Goal: Task Accomplishment & Management: Use online tool/utility

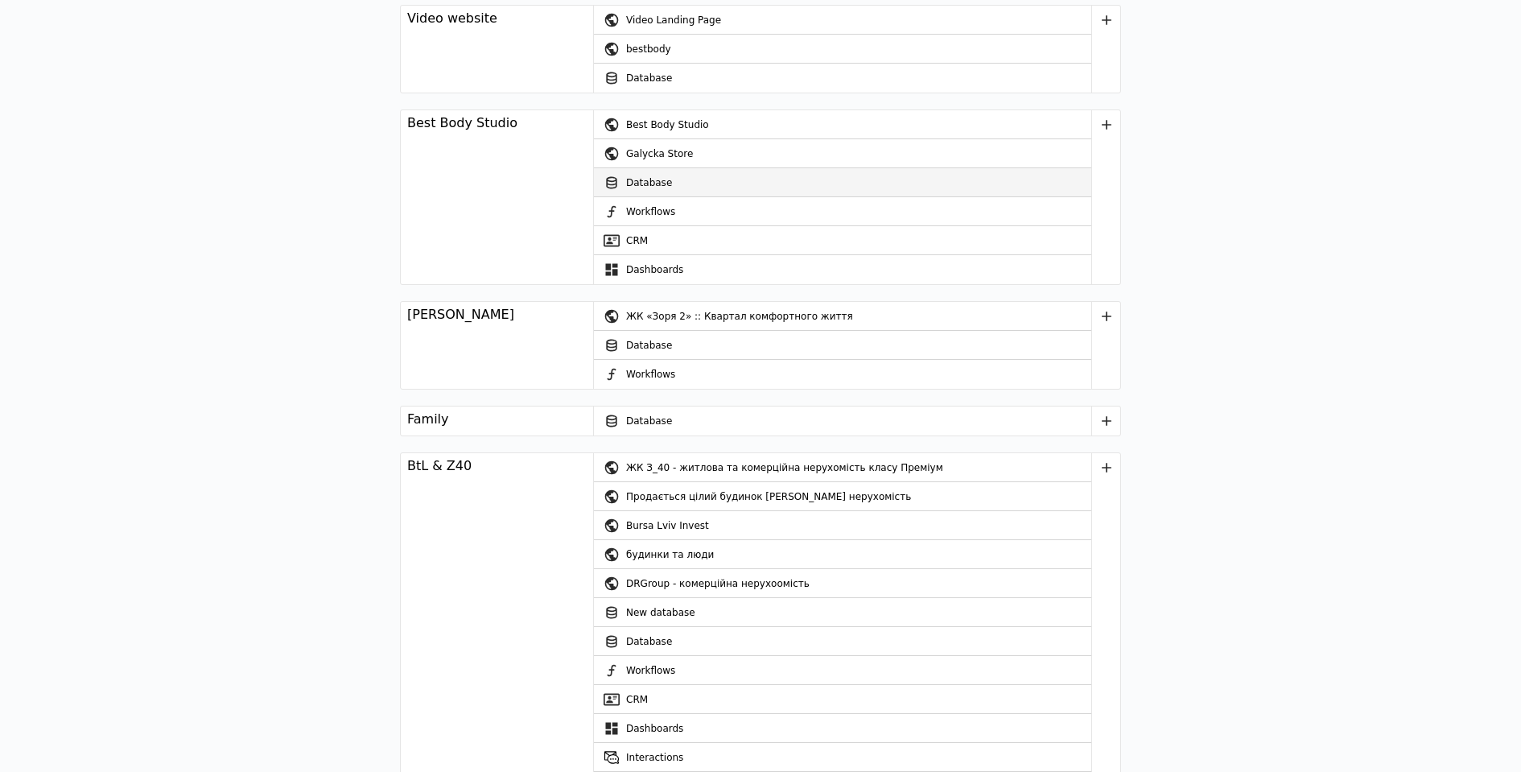
scroll to position [1735, 0]
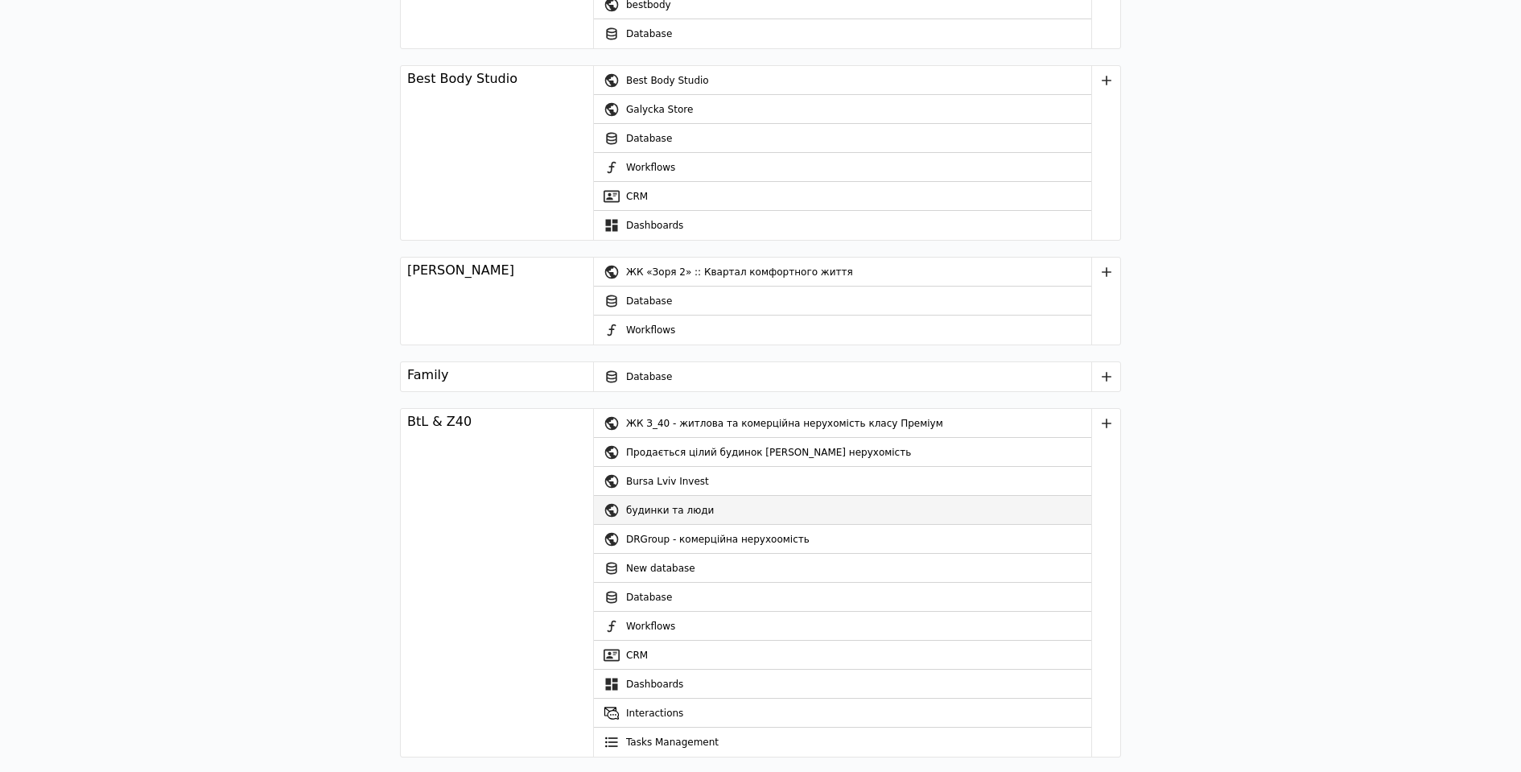
click at [645, 501] on div "будинки та люди" at bounding box center [858, 510] width 465 height 29
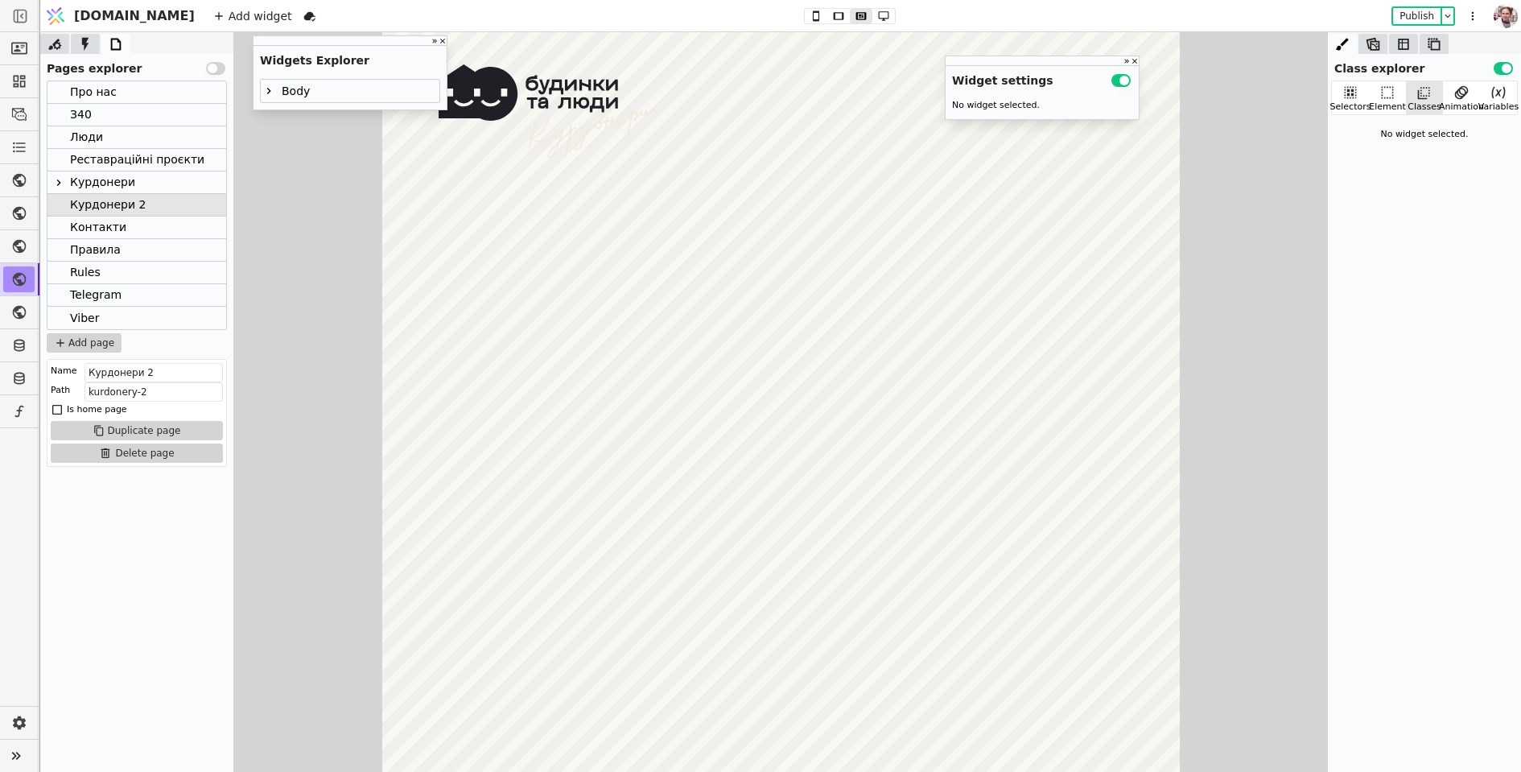
click at [168, 182] on div "Курдонери" at bounding box center [136, 182] width 179 height 23
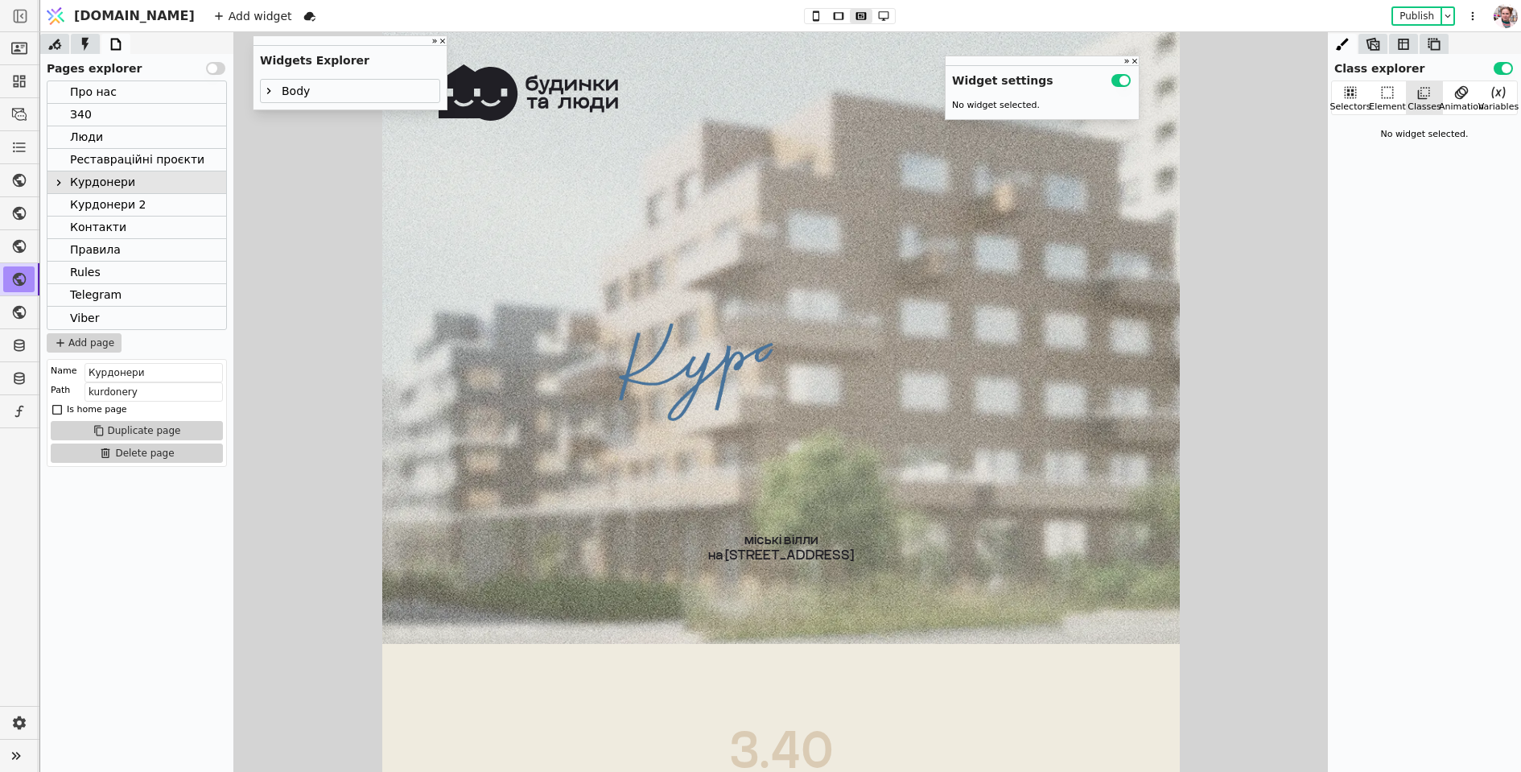
click at [171, 217] on div "Контакти" at bounding box center [136, 228] width 179 height 23
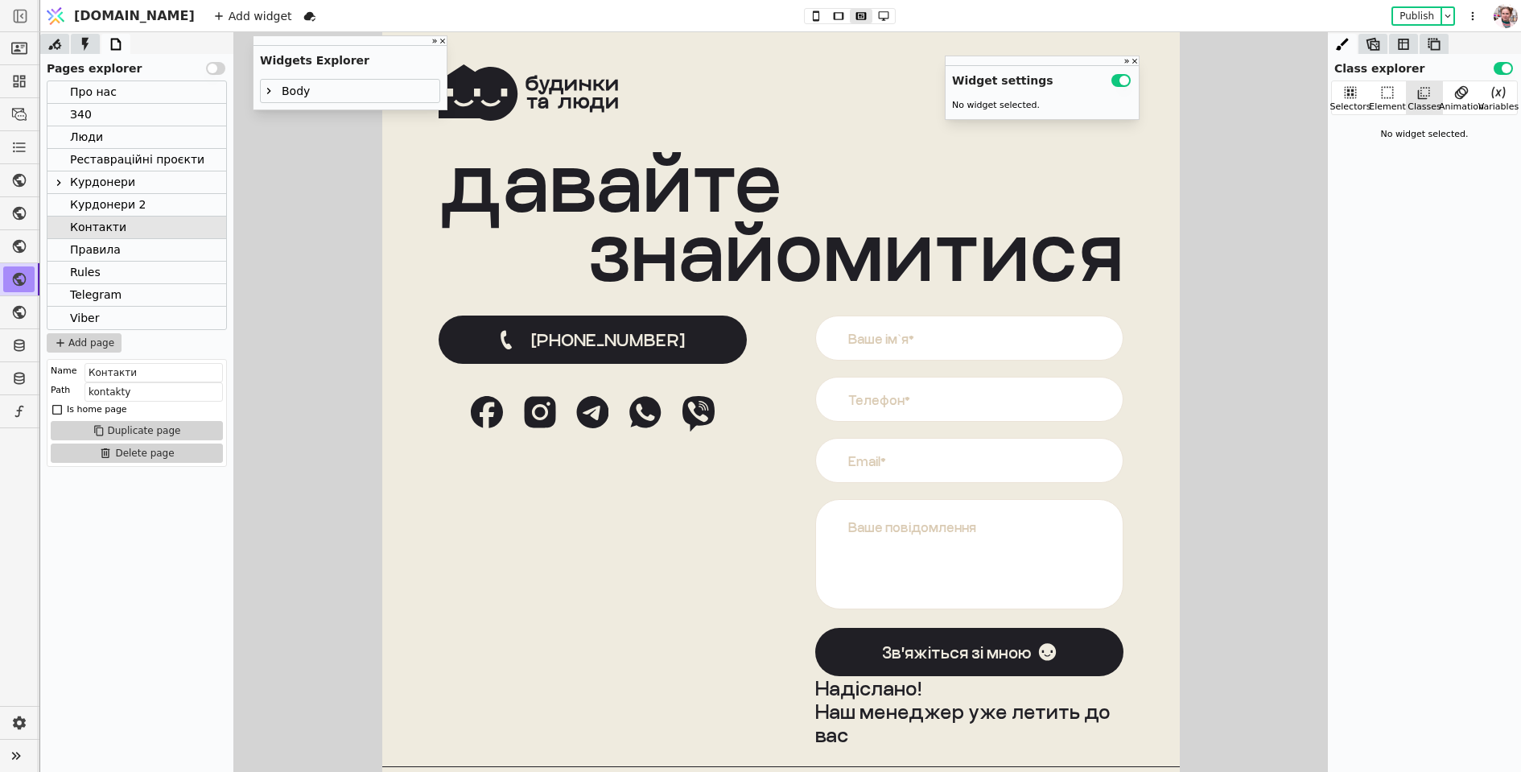
click at [118, 201] on div "Курдонери 2" at bounding box center [108, 205] width 76 height 22
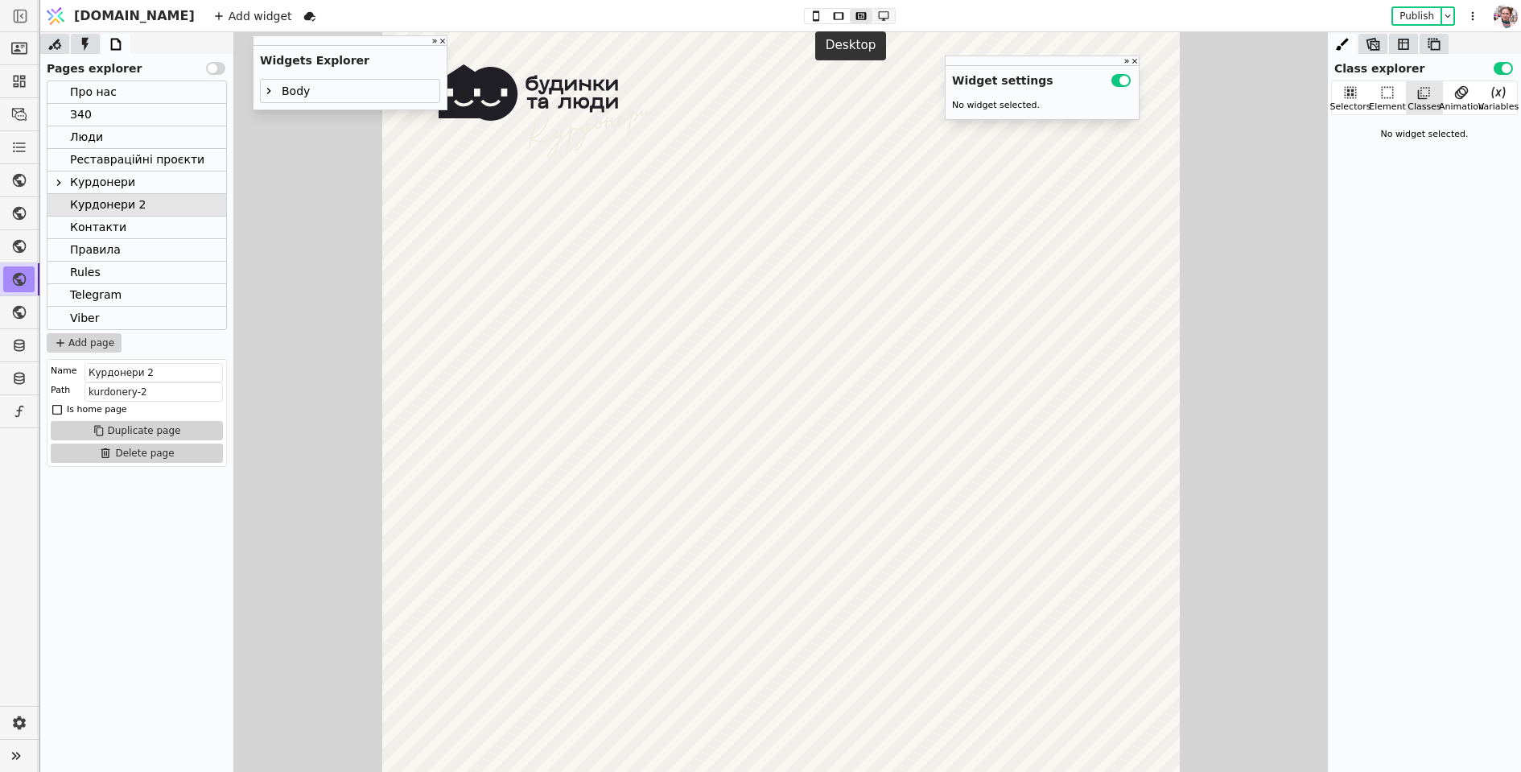
click at [874, 15] on icon at bounding box center [883, 15] width 19 height 11
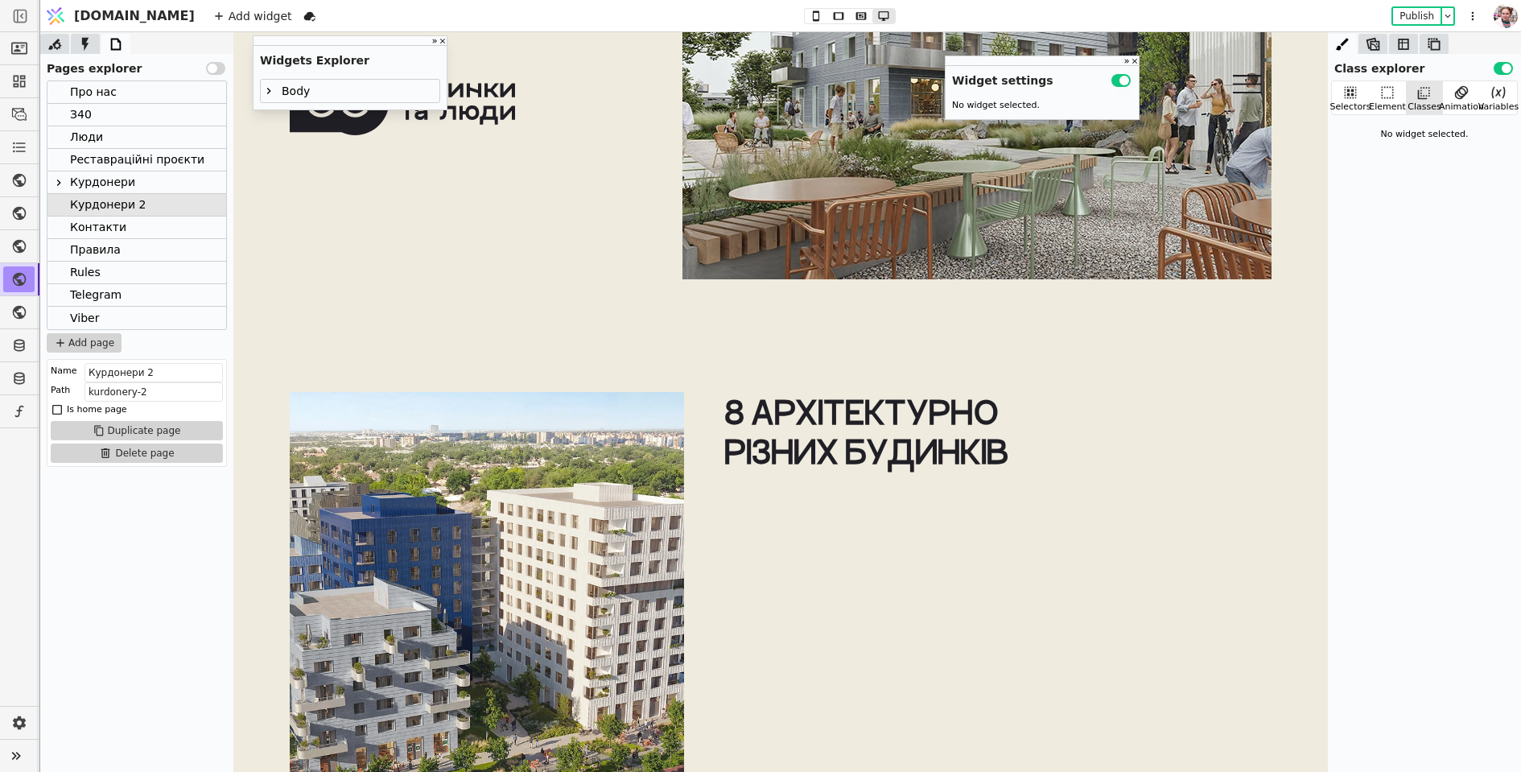
scroll to position [8432, 0]
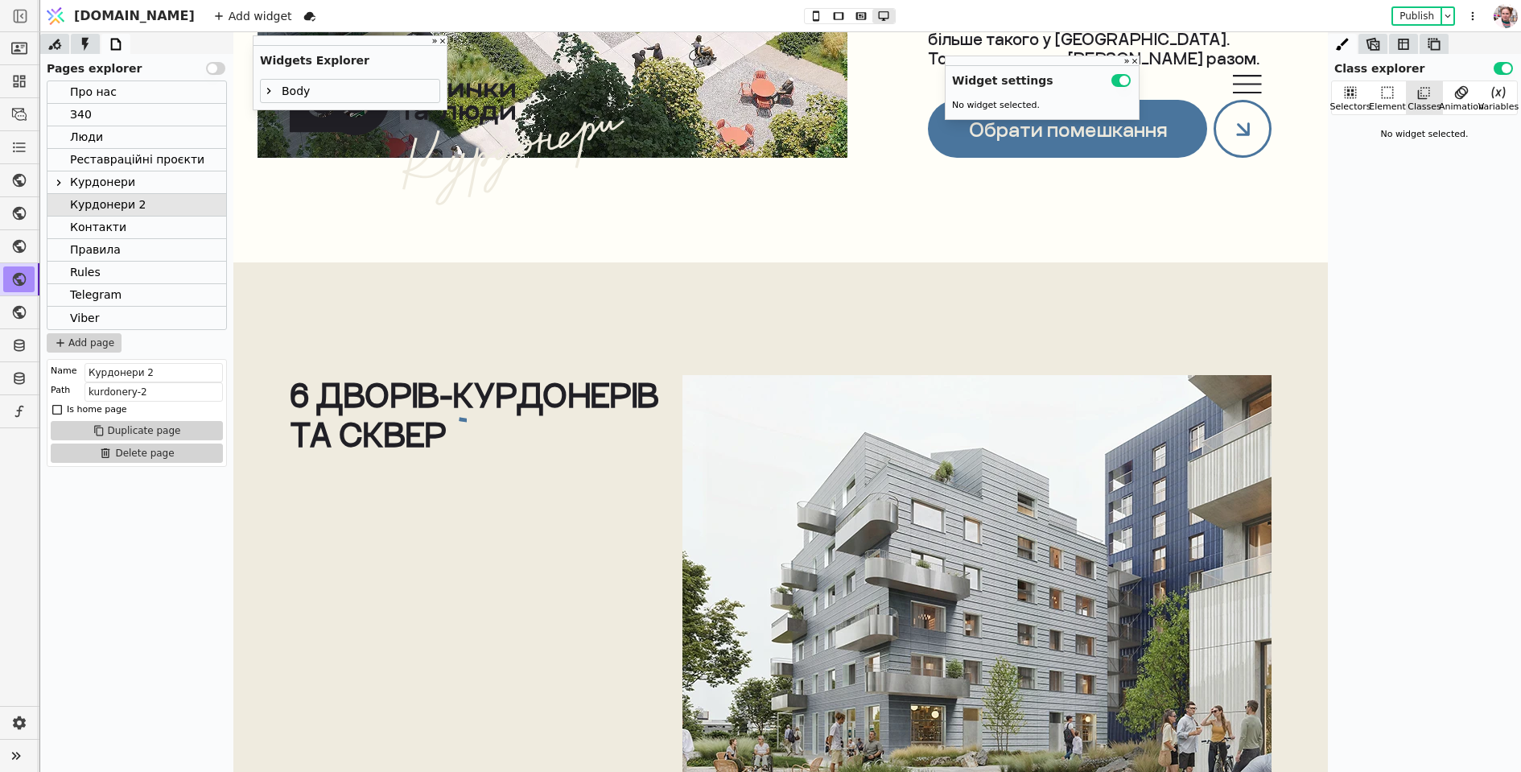
click at [477, 418] on div "6 дворів-курдонерів та сквер" at bounding box center [479, 414] width 378 height 79
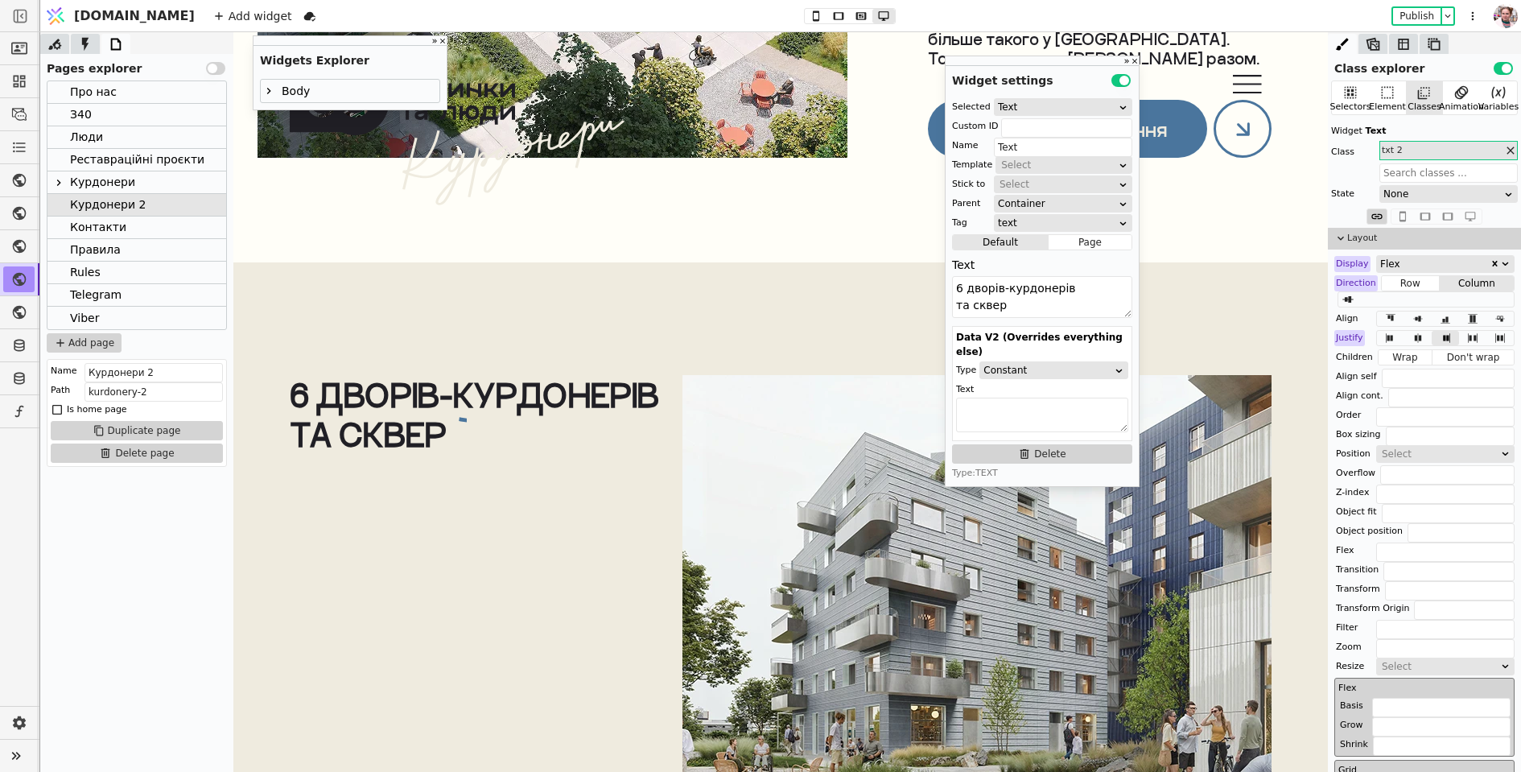
click at [460, 419] on icon at bounding box center [563, 420] width 208 height 9
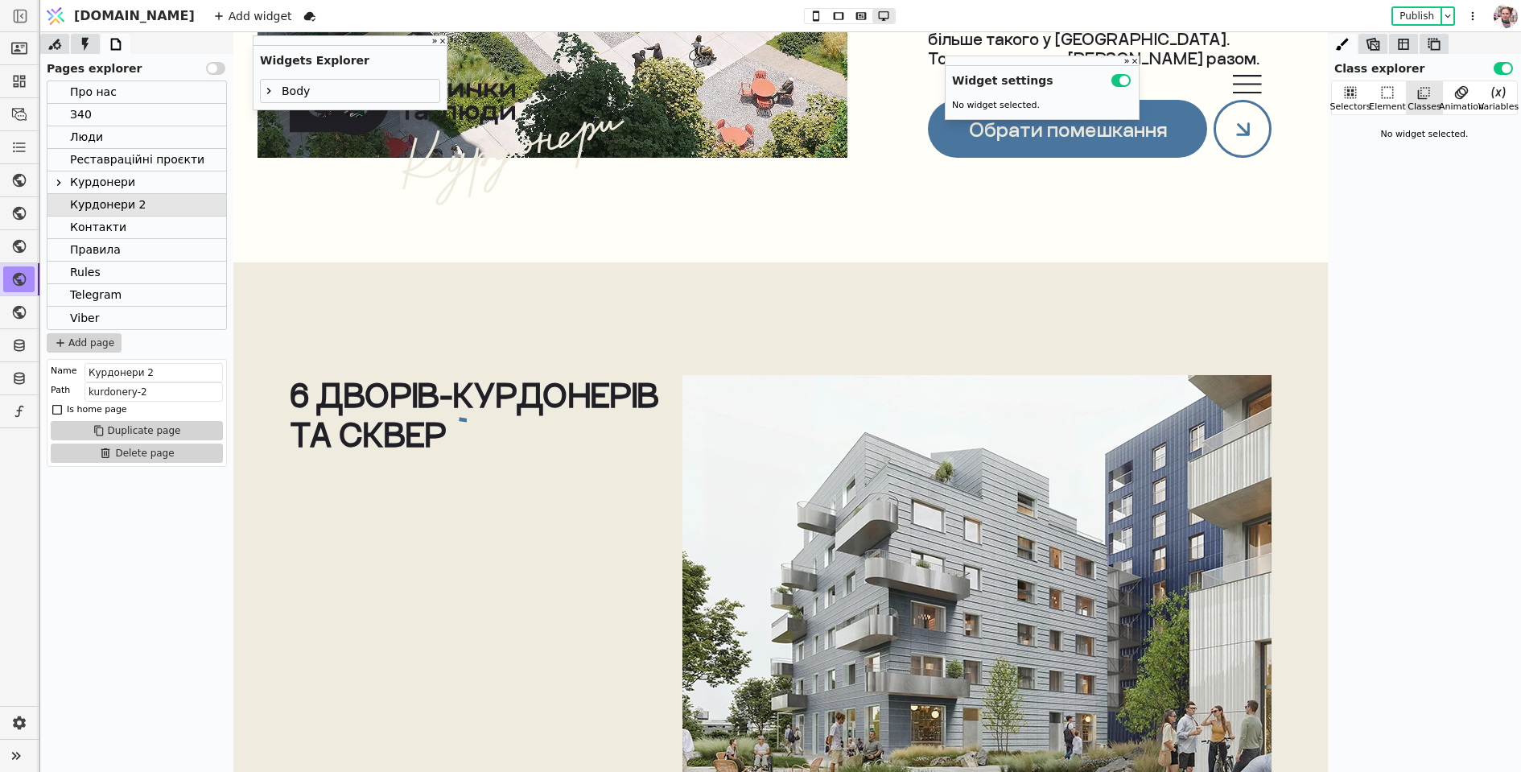
click at [460, 419] on icon at bounding box center [563, 420] width 208 height 9
click at [431, 393] on div "6 дворів-курдонерів та сквер" at bounding box center [479, 414] width 378 height 79
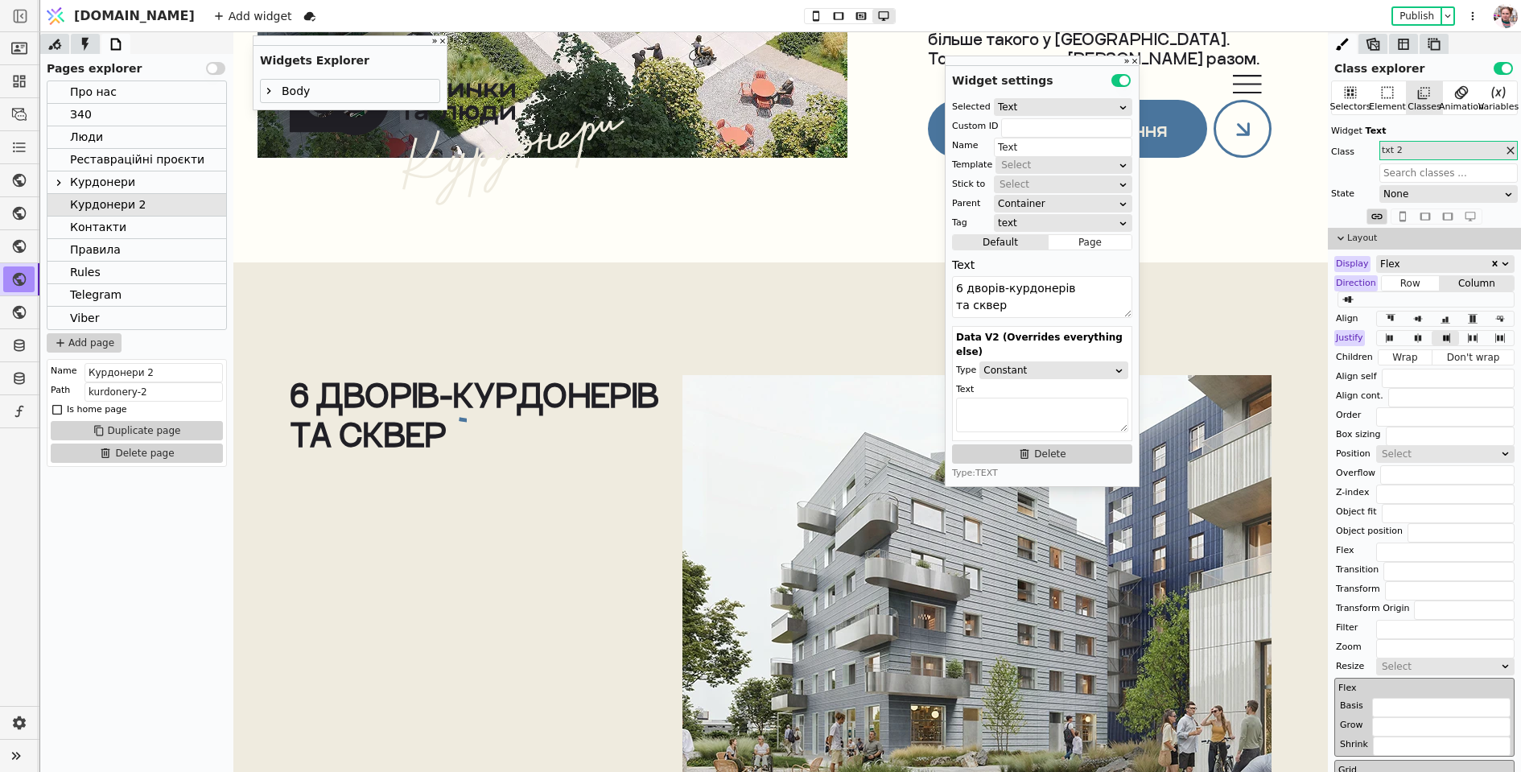
click at [431, 393] on div "6 дворів-курдонерів та сквер" at bounding box center [479, 414] width 378 height 79
click at [384, 606] on div "6 дворів-курдонерів та сквер" at bounding box center [479, 640] width 378 height 531
type input "dvir-line-tab"
type input "Container"
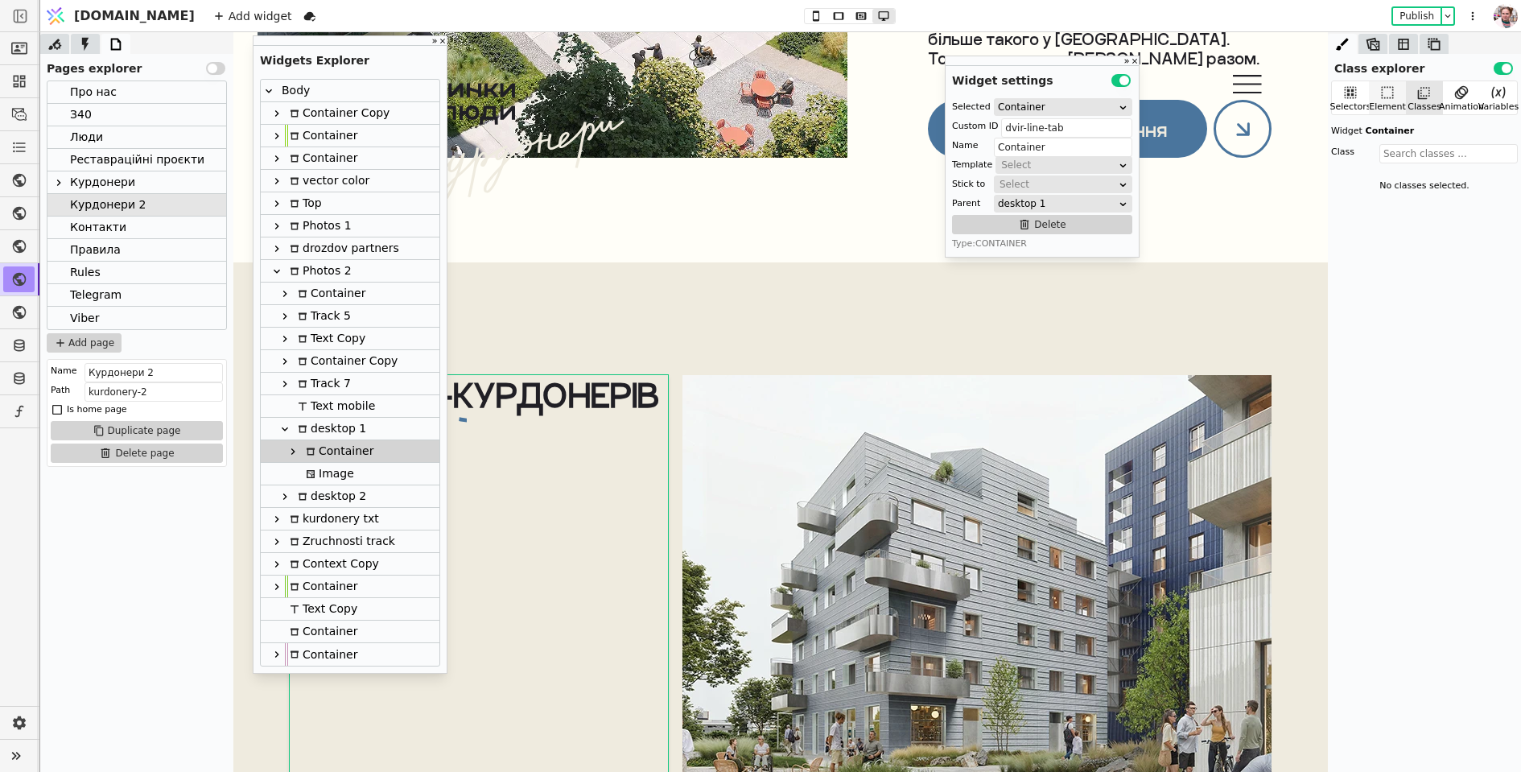
click at [1387, 100] on icon at bounding box center [1388, 93] width 16 height 16
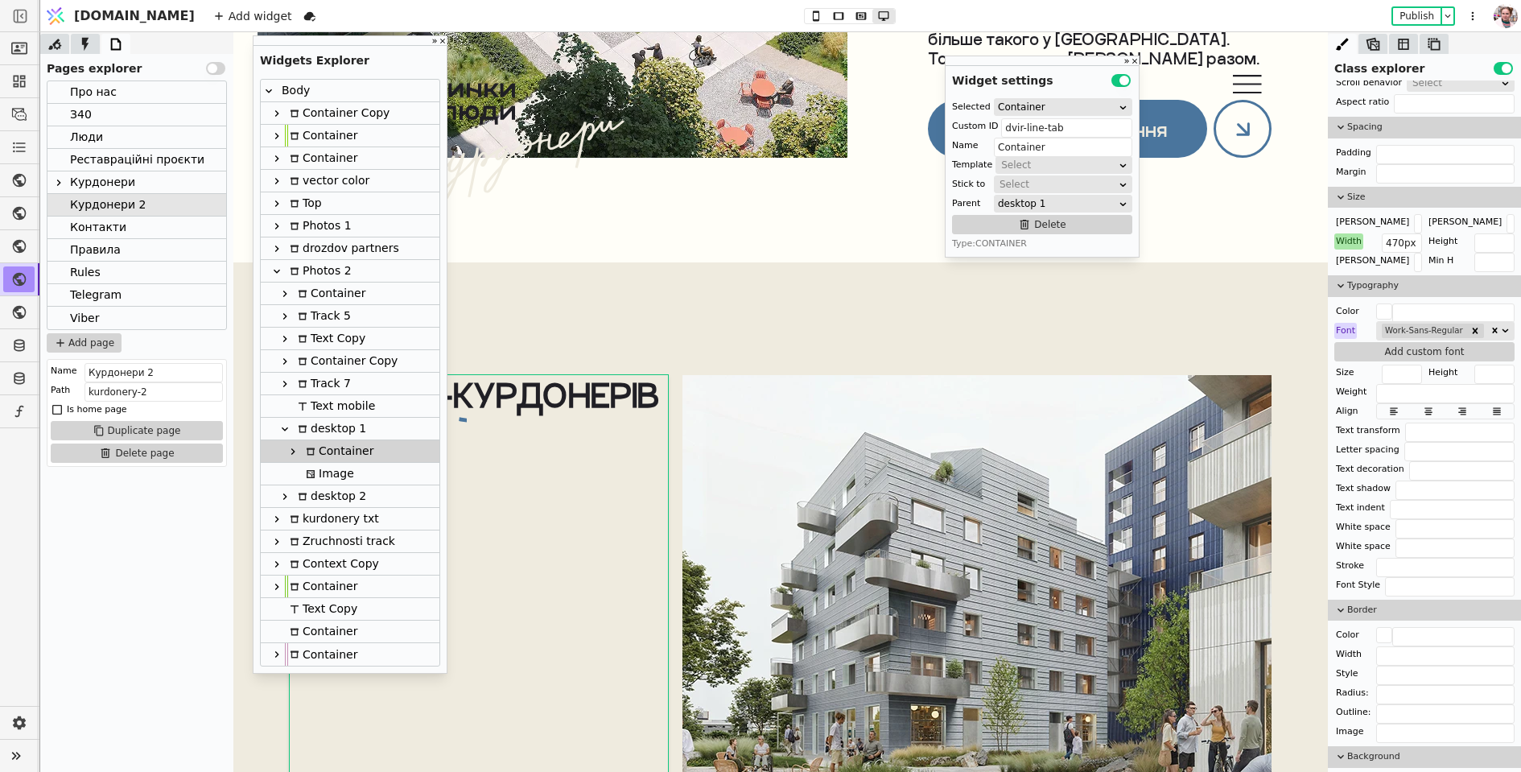
click at [335, 471] on div "Image" at bounding box center [327, 474] width 53 height 22
type input "Image"
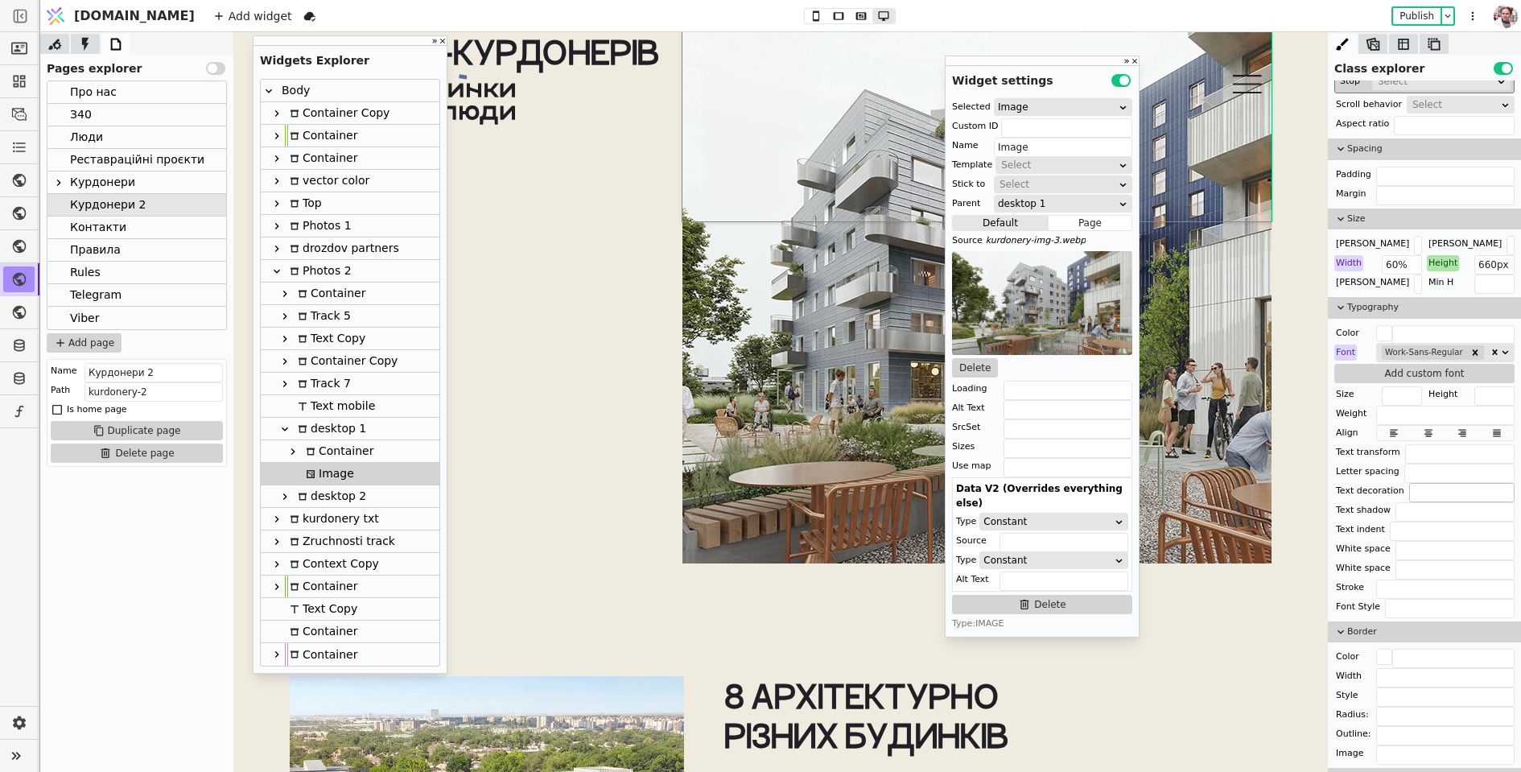
scroll to position [629, 0]
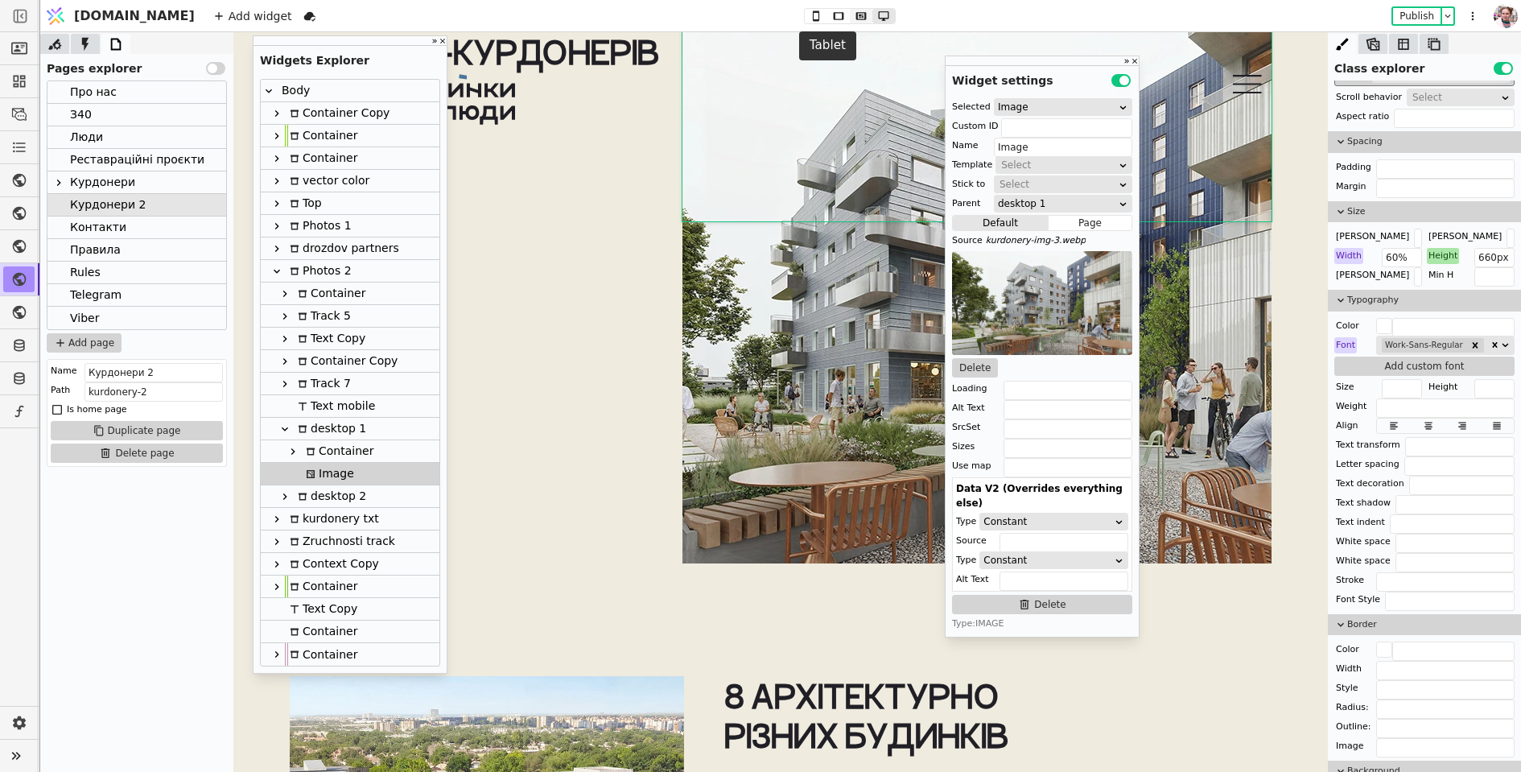
click at [856, 19] on icon at bounding box center [861, 15] width 10 height 7
type input "400px"
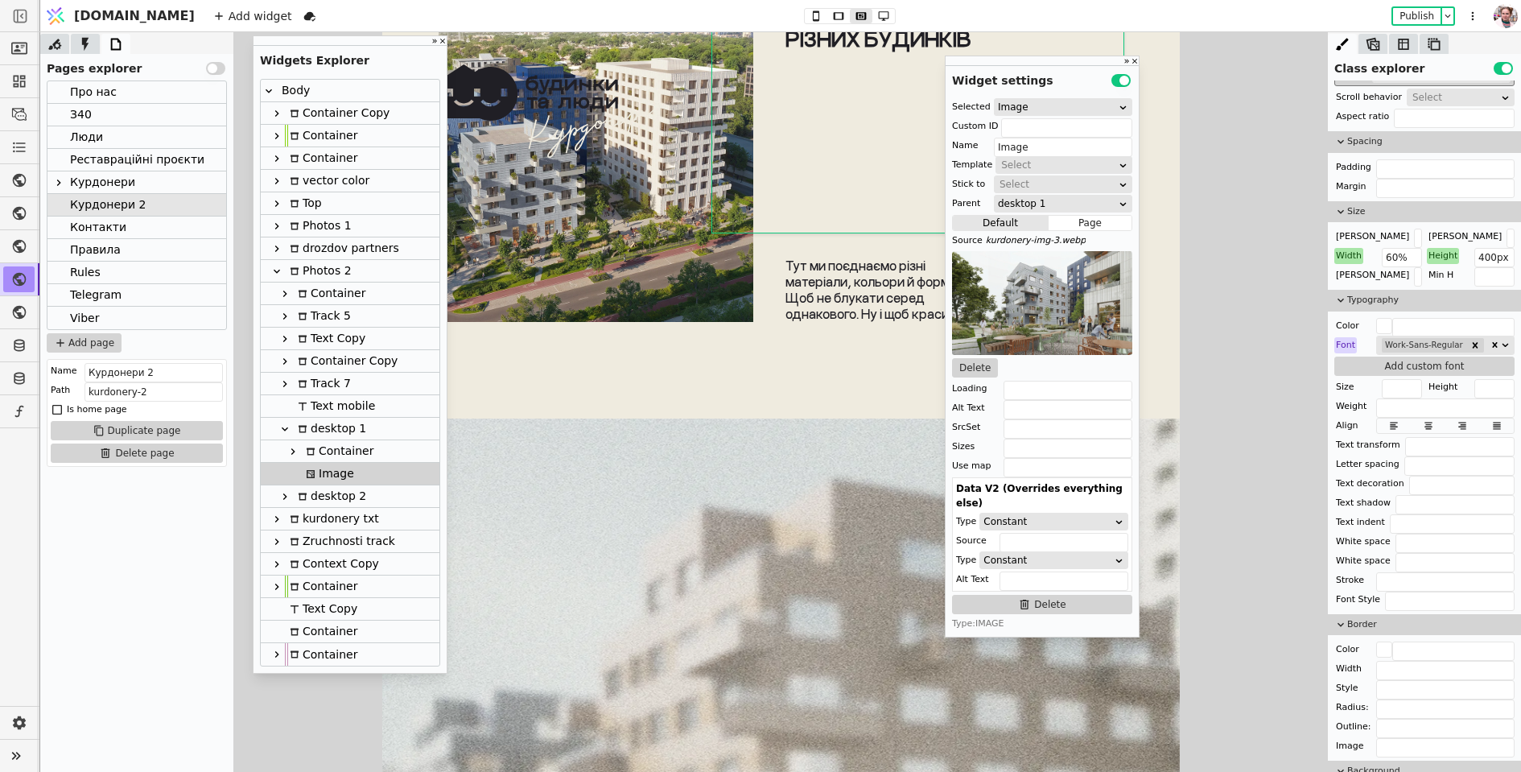
scroll to position [7982, 0]
click at [852, 19] on icon at bounding box center [861, 15] width 19 height 11
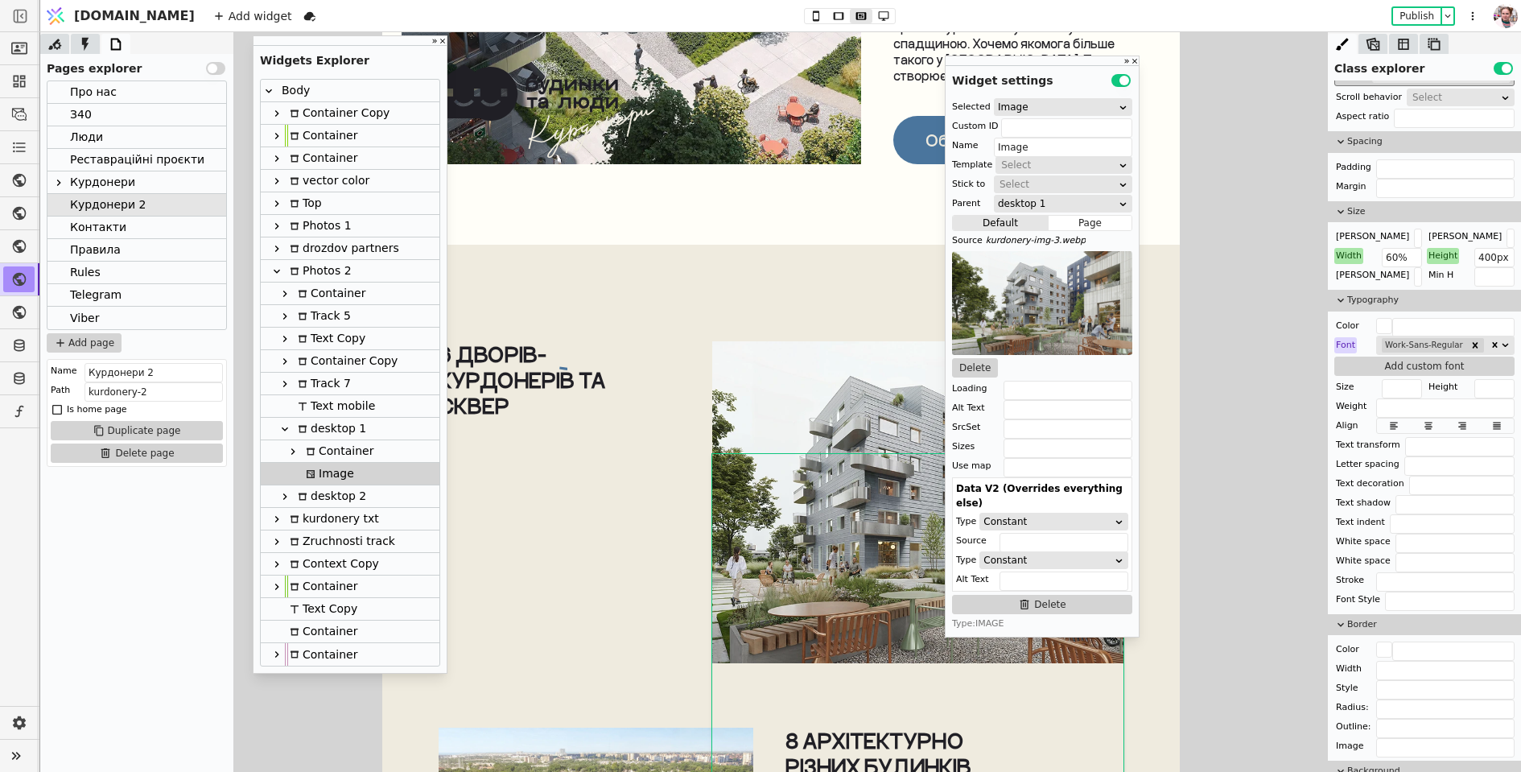
scroll to position [7253, 0]
click at [559, 425] on div "6 дворів-курдонерів та сквер" at bounding box center [558, 502] width 241 height 322
type input "dvir-line-tab"
type input "Container"
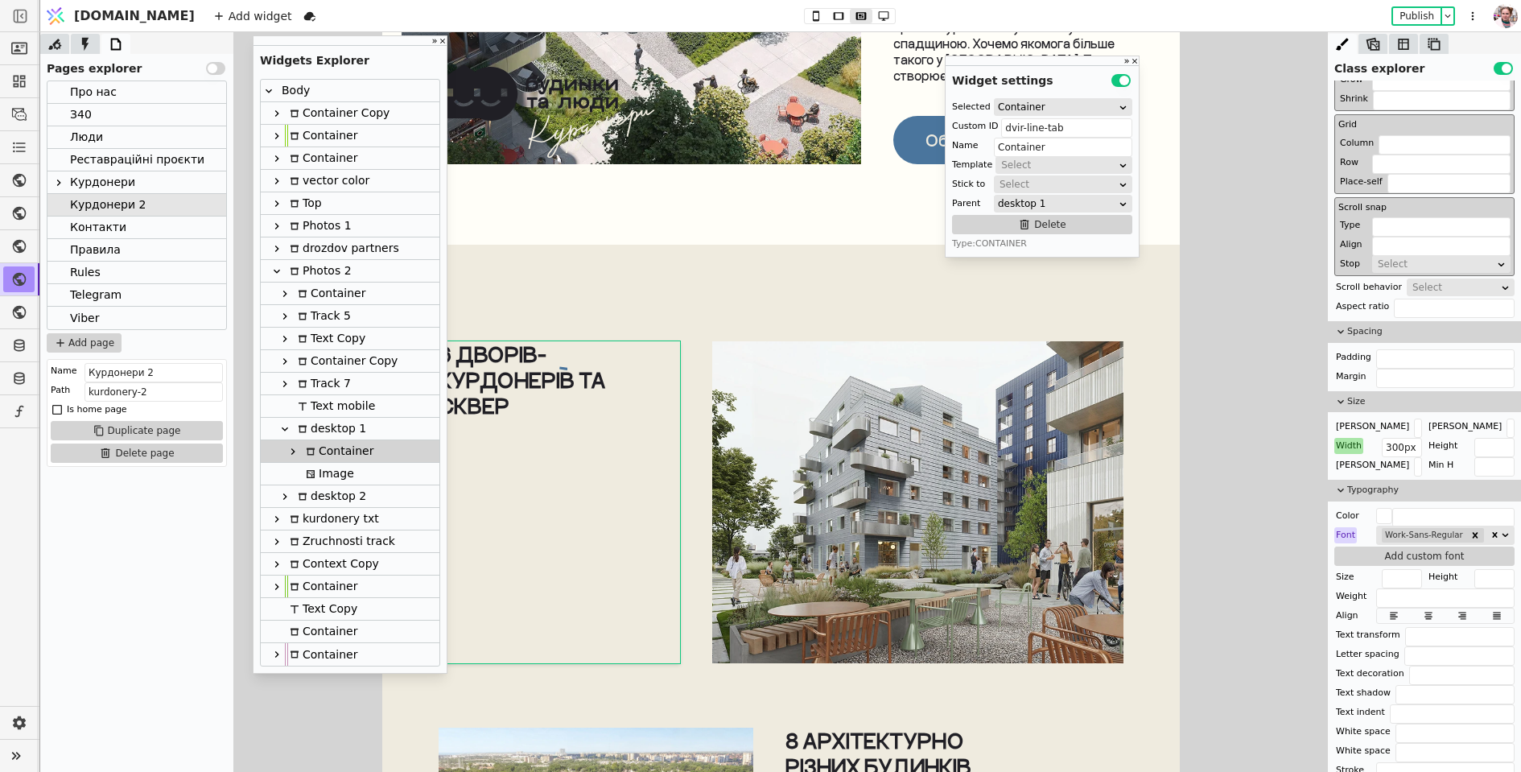
click at [563, 365] on icon at bounding box center [627, 368] width 137 height 6
type input "Svg"
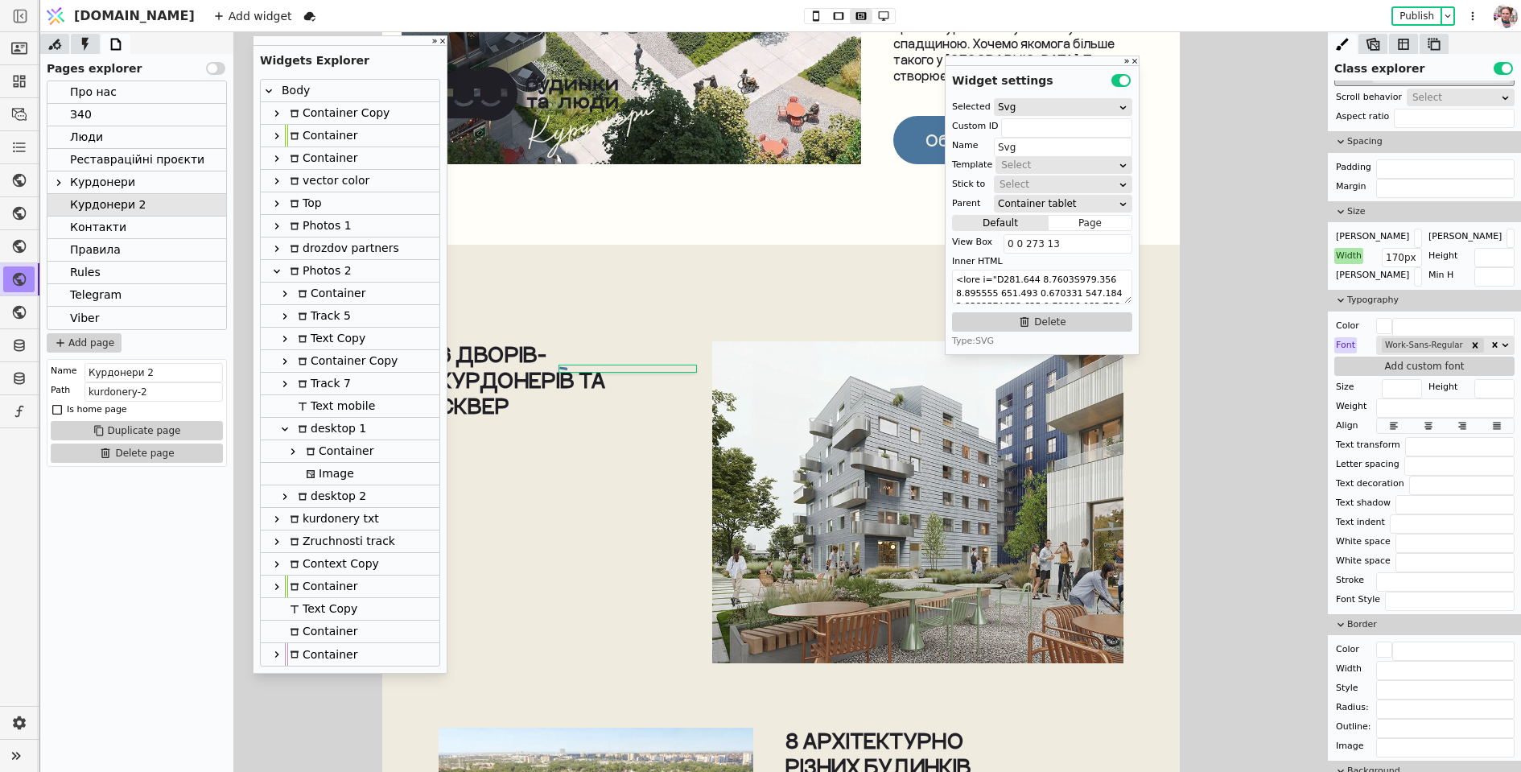
click at [333, 447] on div "Container" at bounding box center [337, 451] width 72 height 22
type input "dvir-line-tab"
type input "Container"
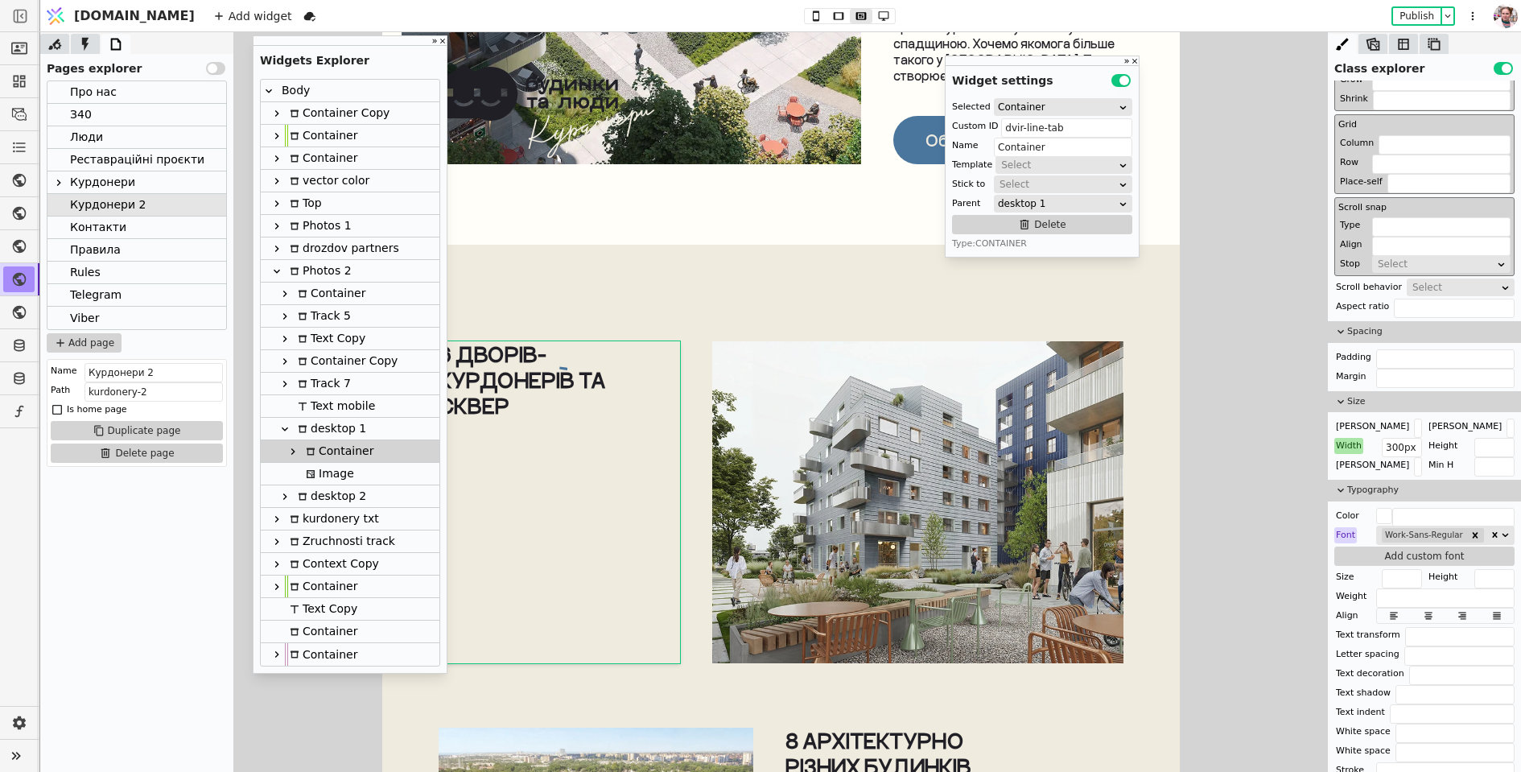
click at [292, 449] on icon at bounding box center [293, 451] width 4 height 6
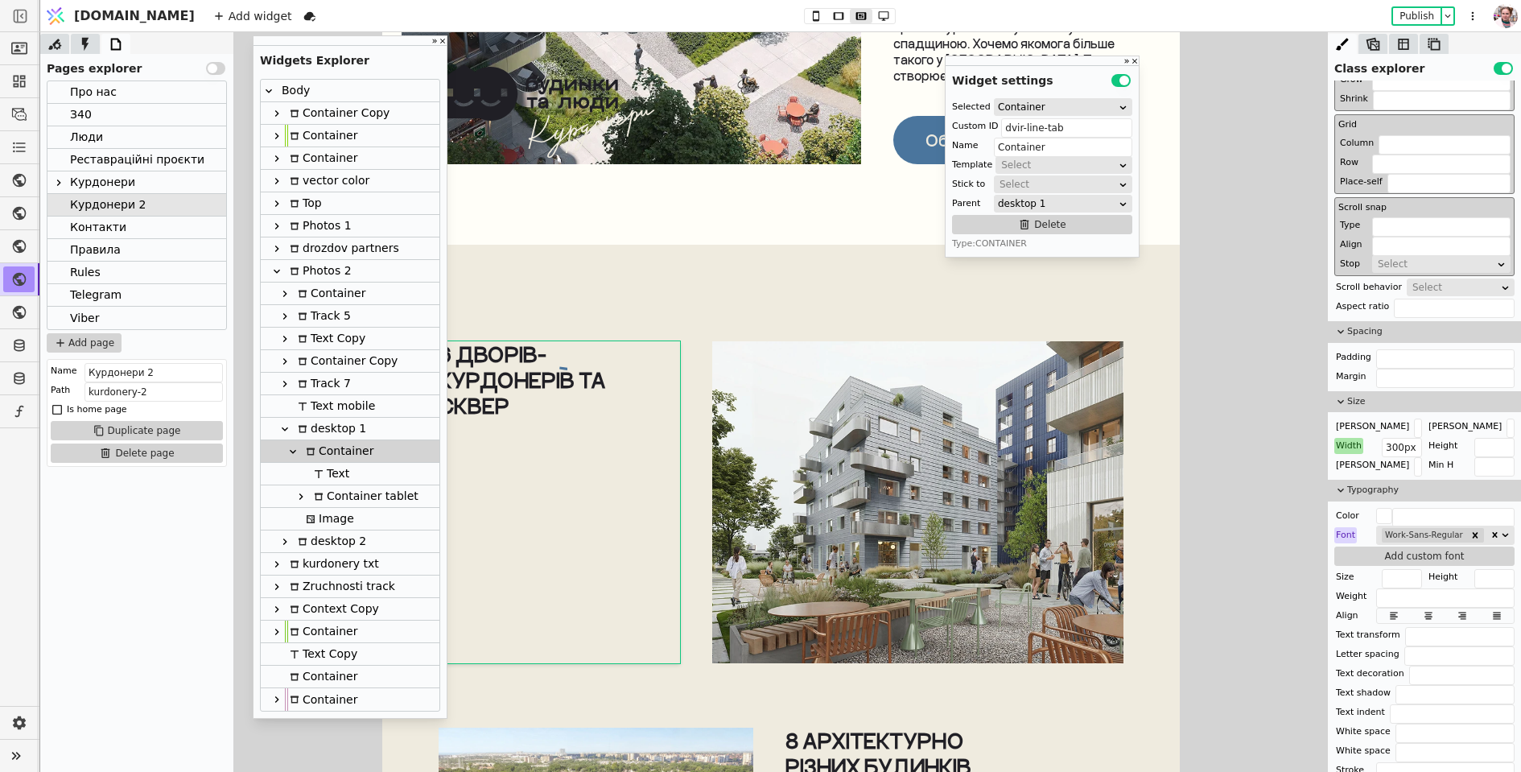
click at [326, 487] on div "Container tablet" at bounding box center [363, 496] width 109 height 22
type input "dvir-line-cont-tab"
type input "Container tablet"
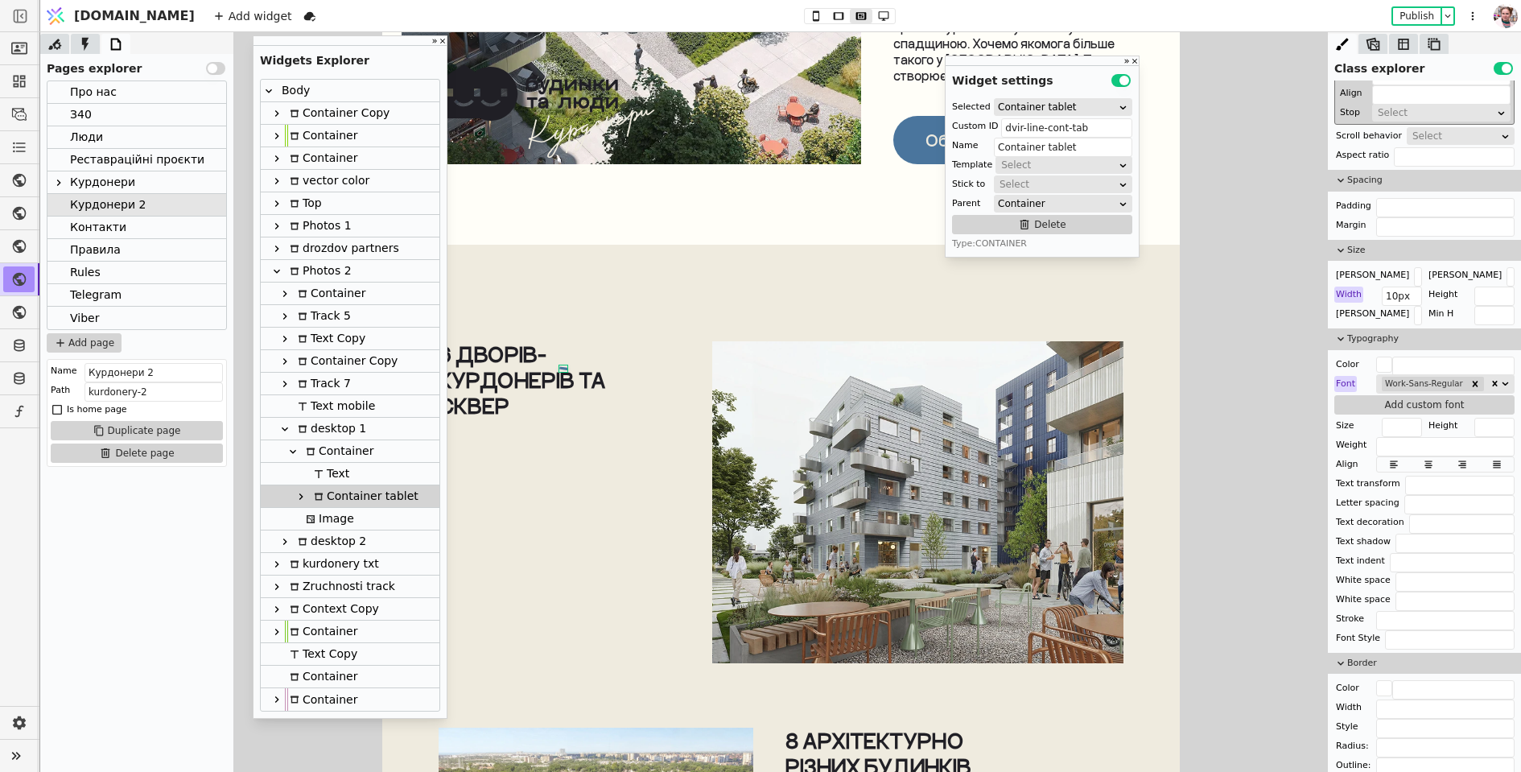
click at [299, 490] on icon at bounding box center [301, 496] width 13 height 13
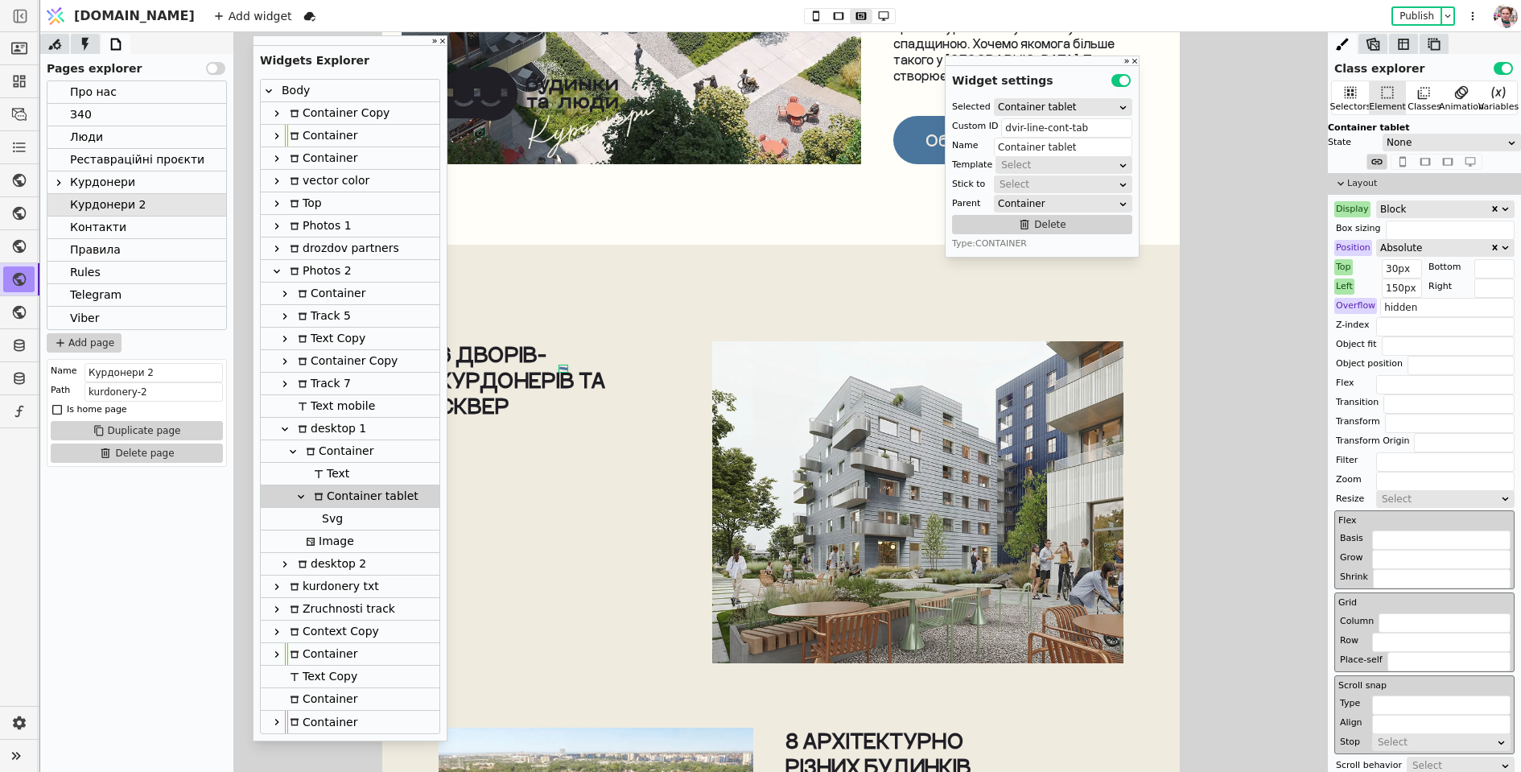
click at [1411, 211] on div "Block" at bounding box center [1434, 209] width 109 height 16
click at [1406, 231] on div "None" at bounding box center [1446, 228] width 138 height 24
click at [884, 23] on button at bounding box center [895, 16] width 23 height 14
type input "50px"
type input "210px"
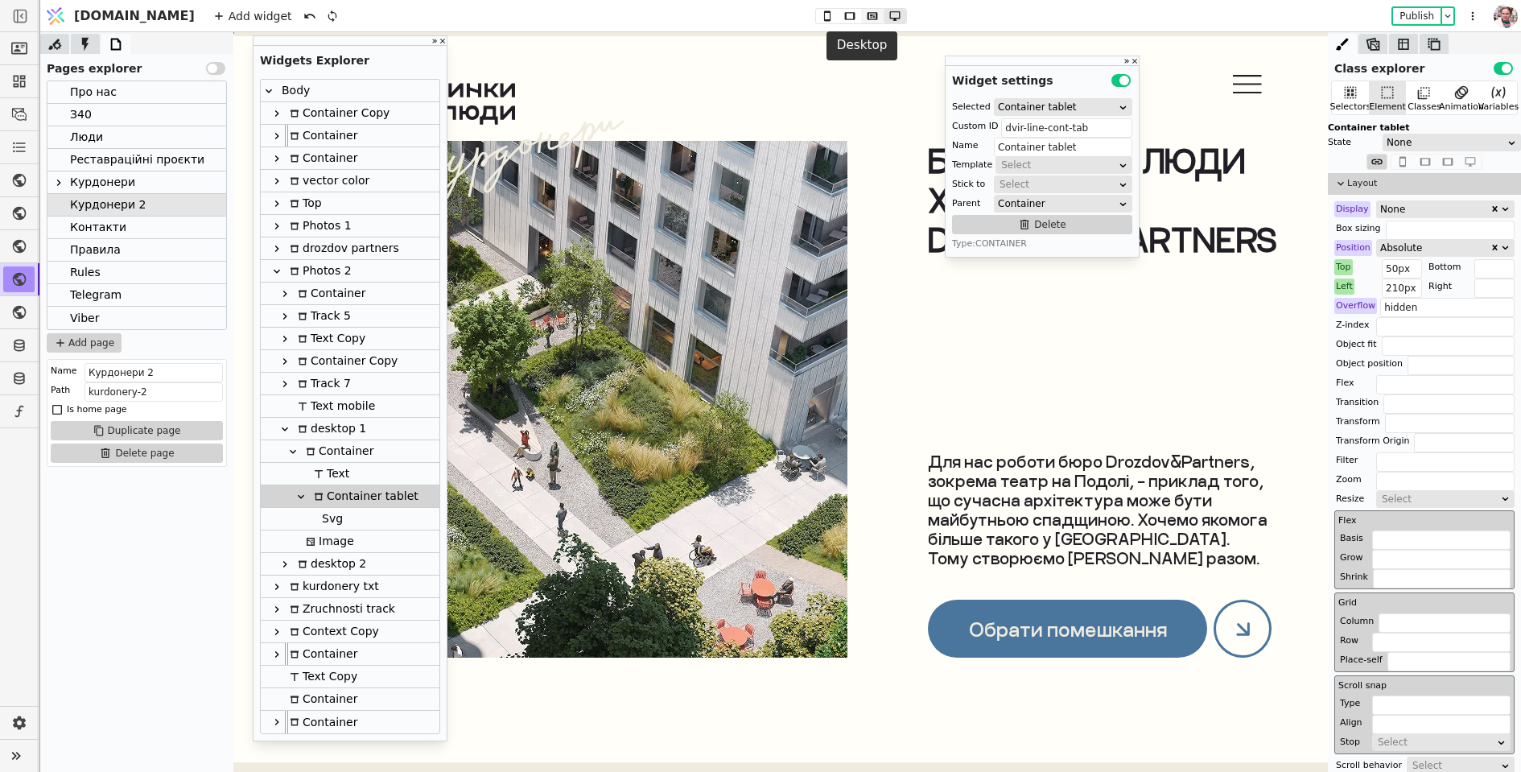
click at [863, 17] on icon at bounding box center [872, 15] width 19 height 11
type input "30px"
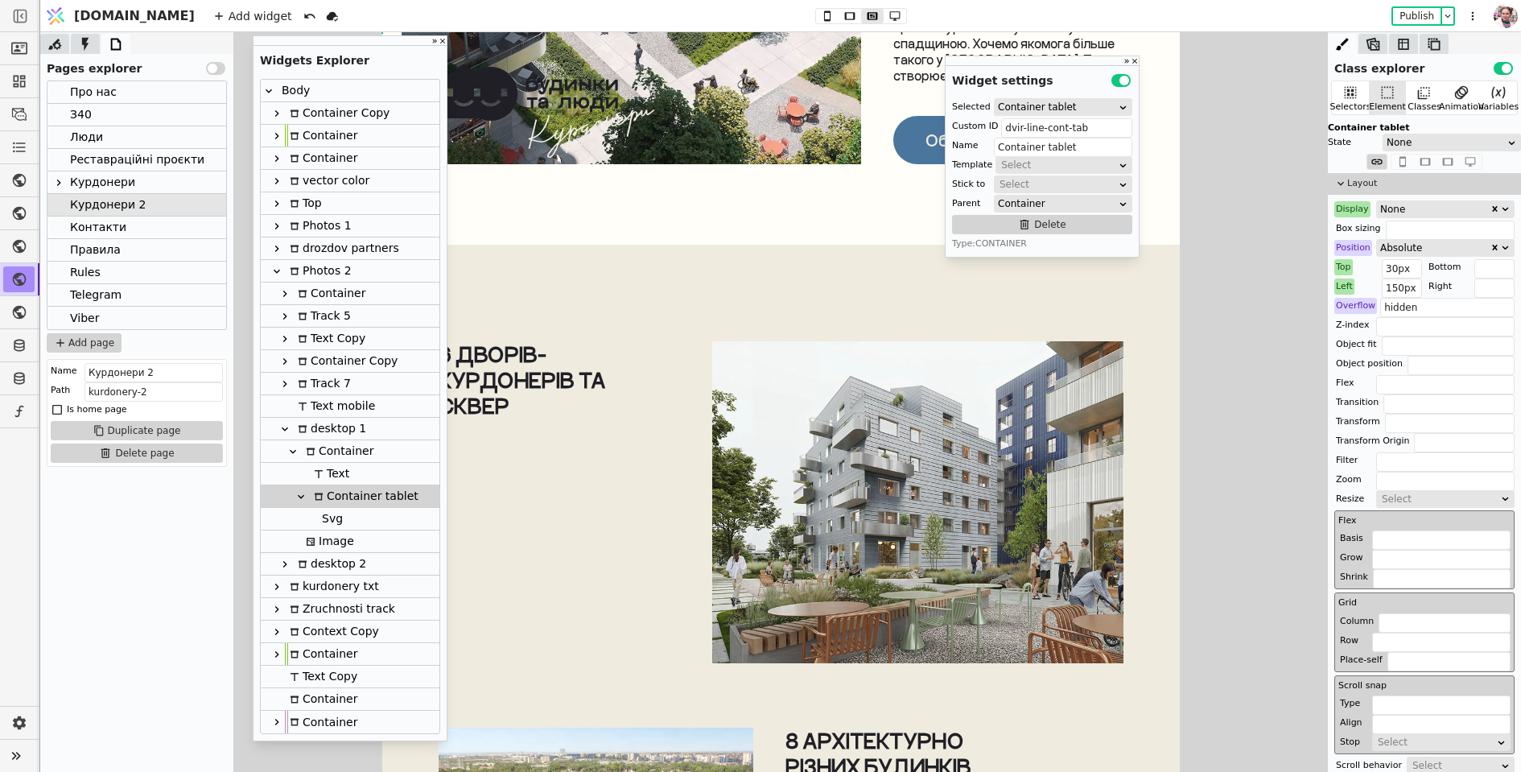
click at [1345, 208] on div "Display" at bounding box center [1353, 209] width 36 height 16
click at [1345, 227] on button "Reset" at bounding box center [1352, 229] width 42 height 19
click at [1409, 211] on div "None" at bounding box center [1434, 209] width 109 height 16
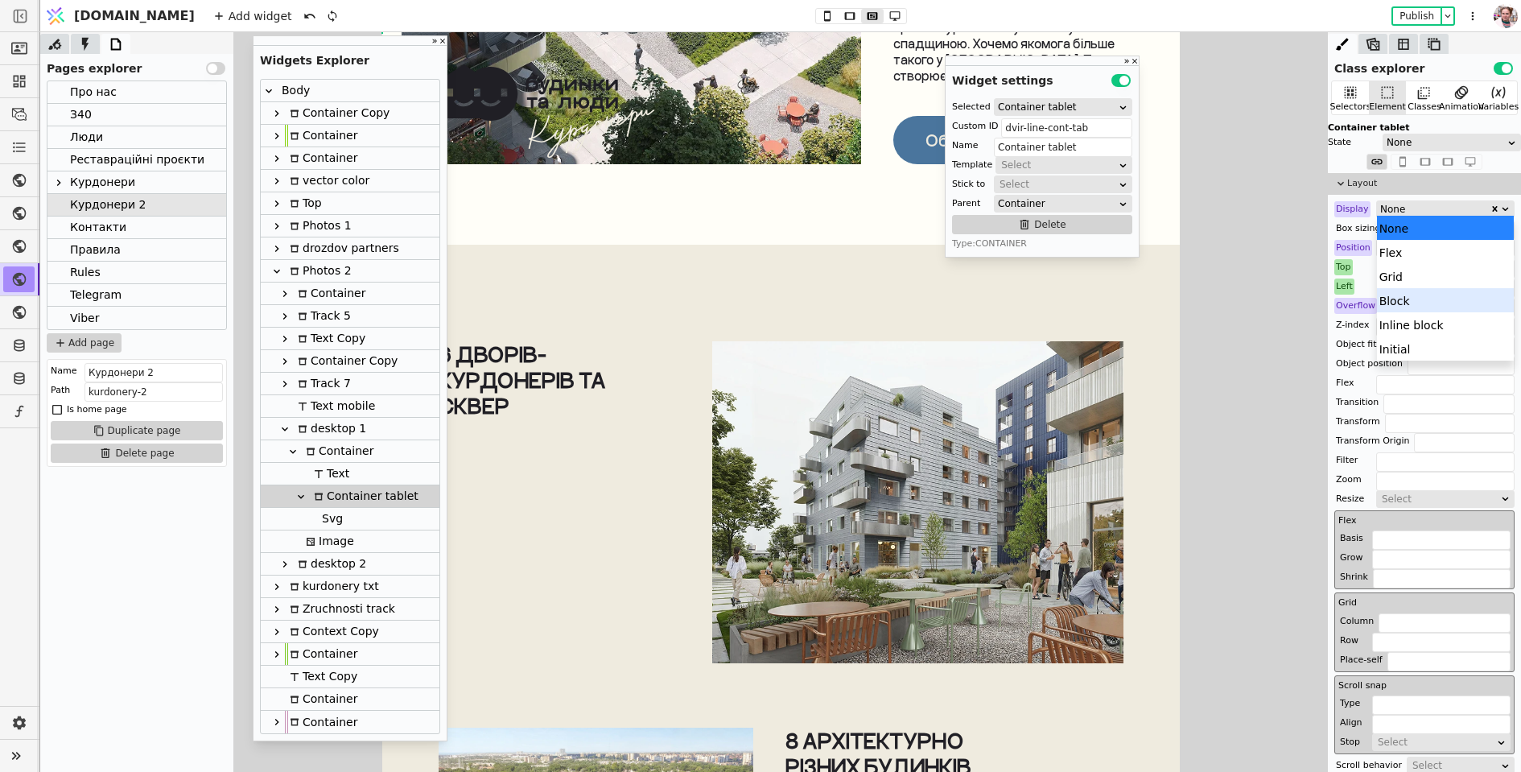
click at [1394, 293] on div "Block" at bounding box center [1446, 300] width 138 height 24
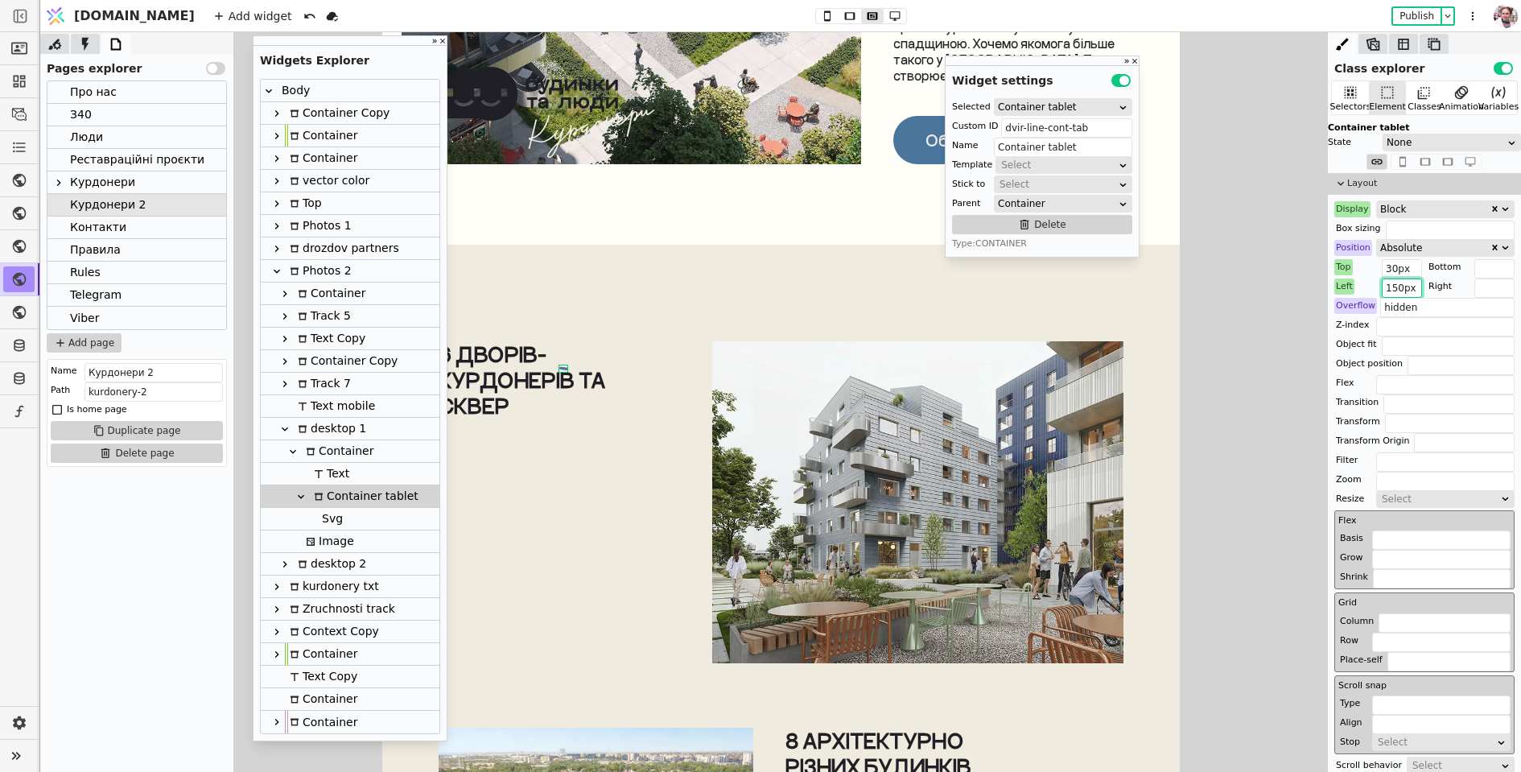
click at [1389, 283] on input "150px" at bounding box center [1402, 288] width 40 height 19
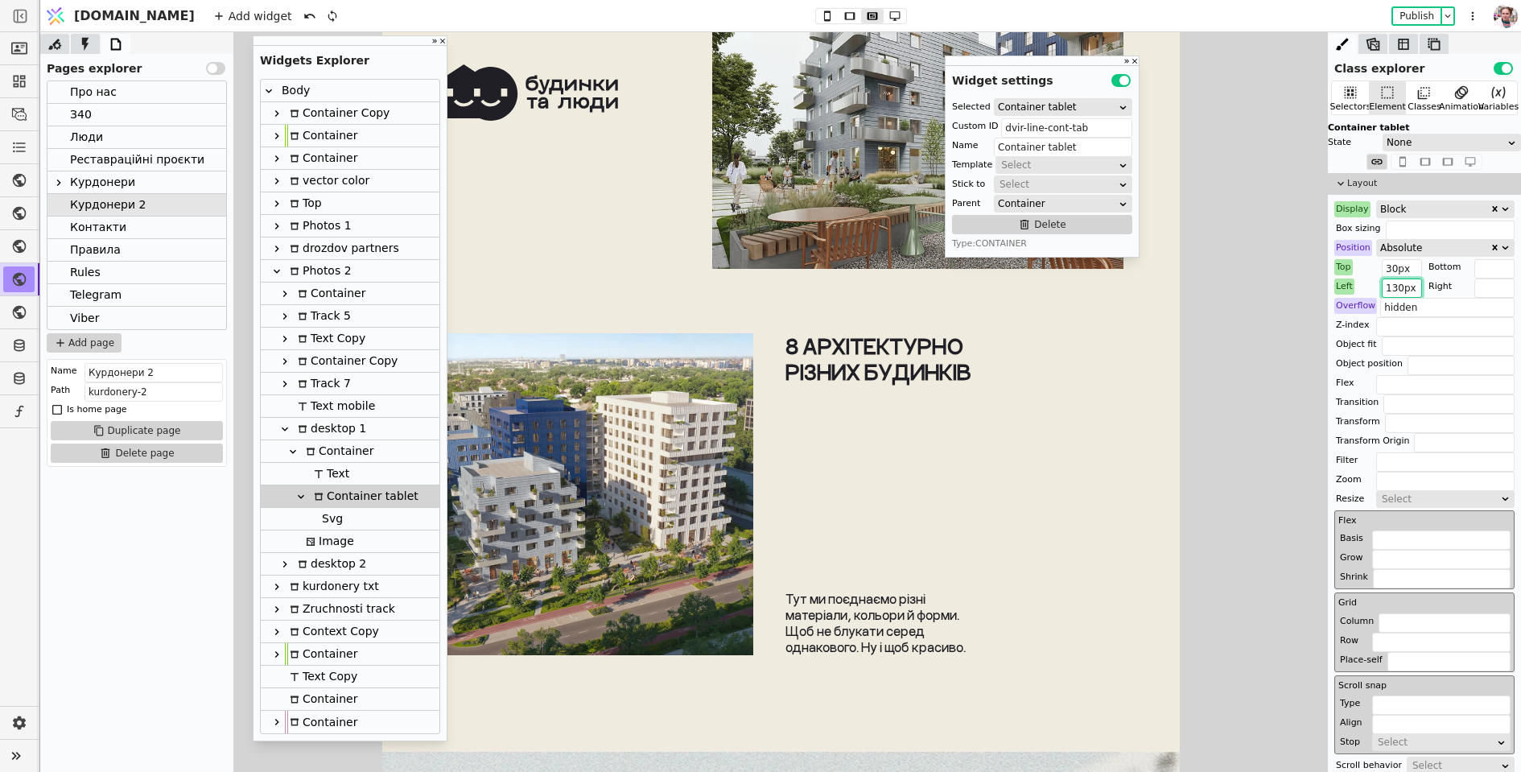
scroll to position [7538, 0]
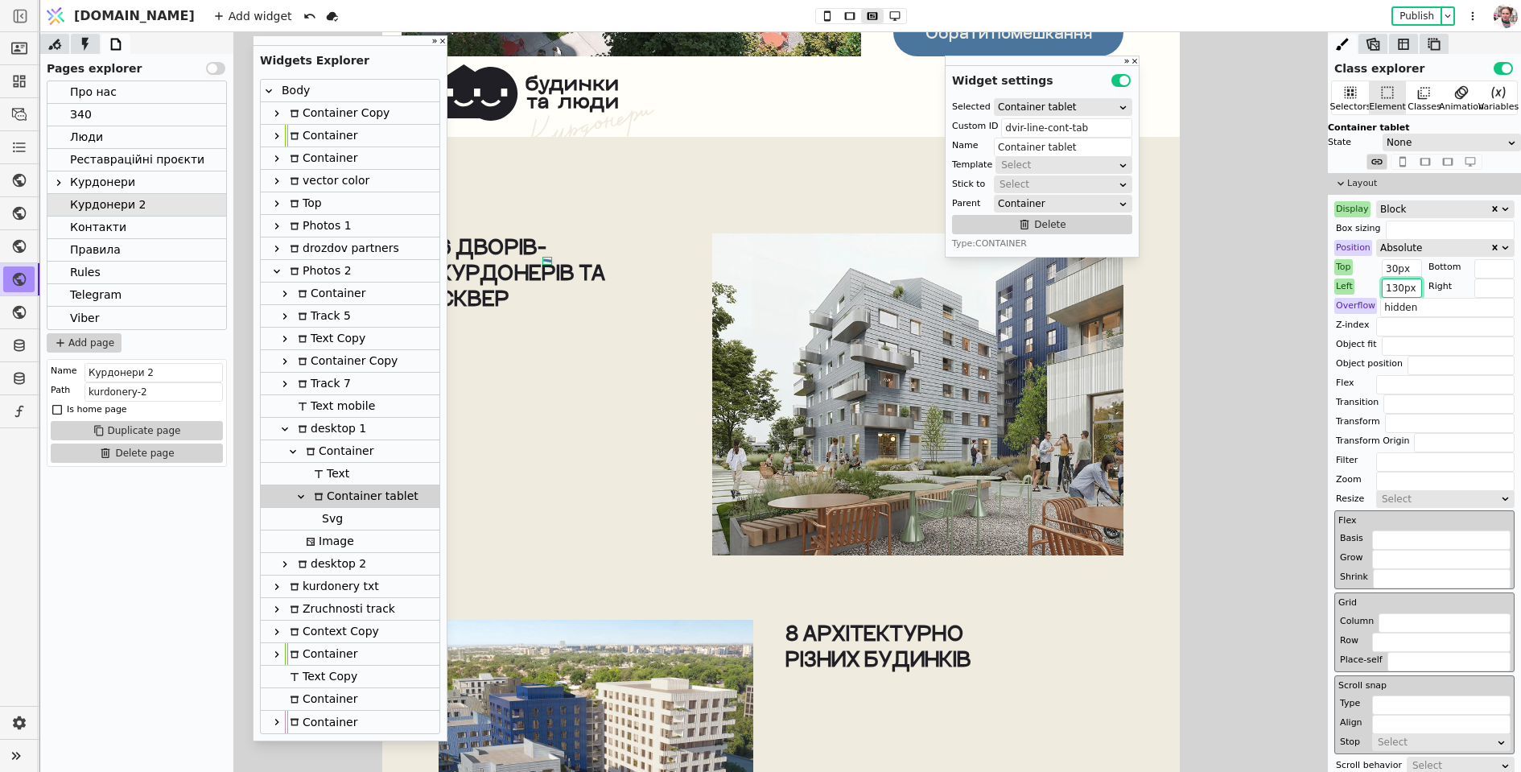
type input "130px"
click at [647, 307] on div "6 дворів-курдонерів та сквер" at bounding box center [558, 394] width 241 height 322
type input "dvir-line-tab"
type input "Container"
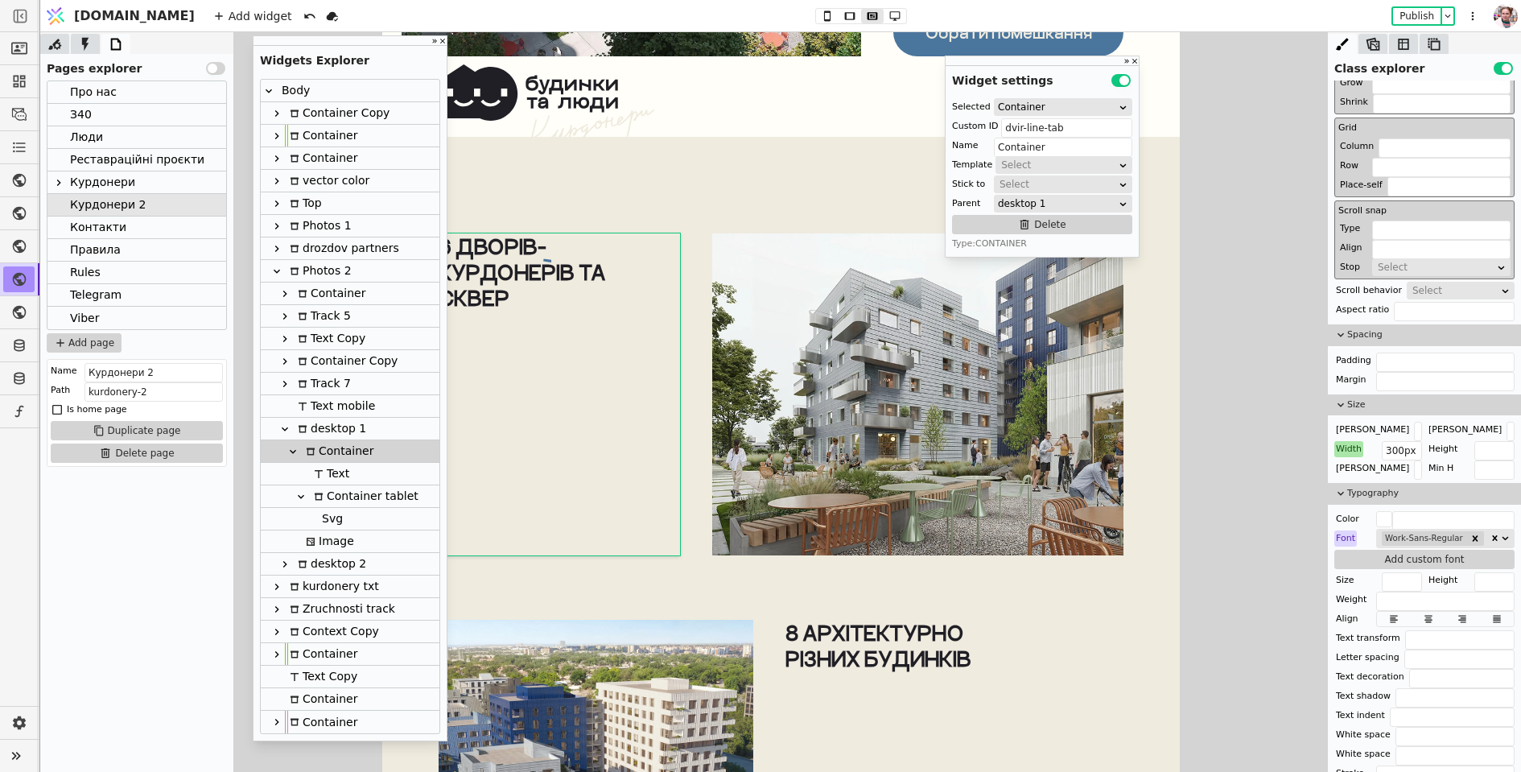
click at [295, 449] on icon at bounding box center [293, 451] width 13 height 13
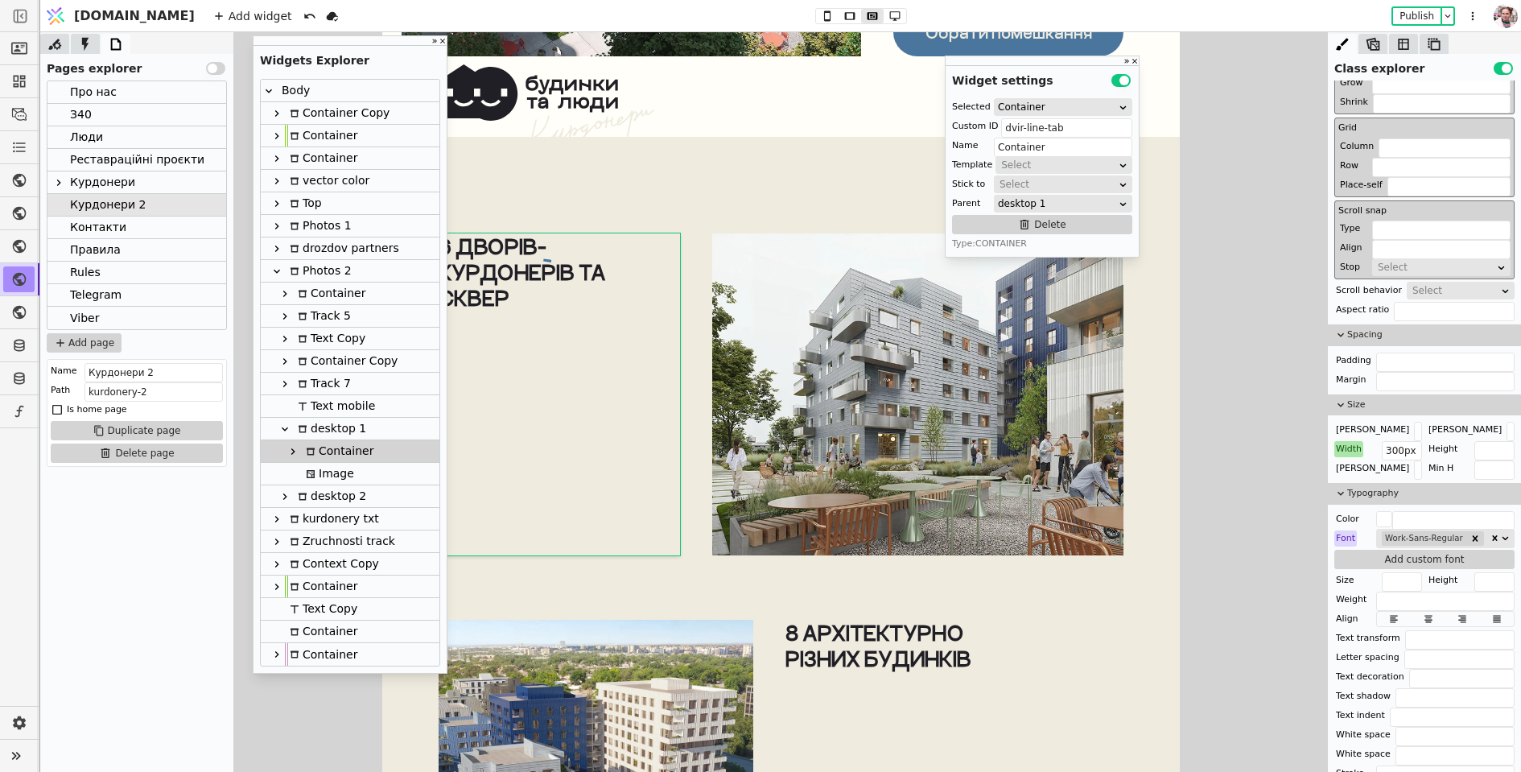
click at [322, 475] on div "Image" at bounding box center [327, 474] width 53 height 22
type input "Image"
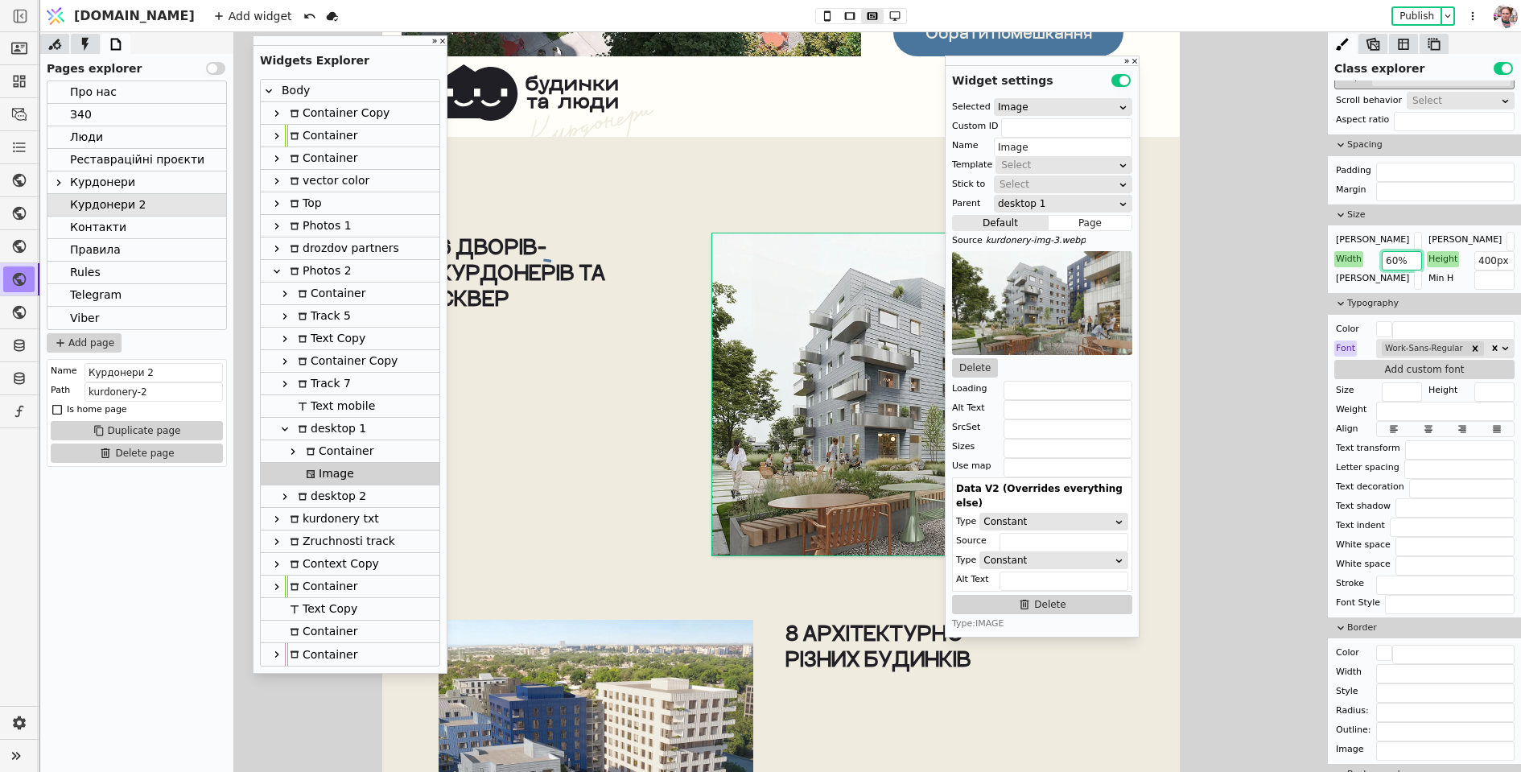
click at [1403, 255] on input "60%" at bounding box center [1402, 260] width 40 height 19
click at [1384, 258] on input "60%" at bounding box center [1402, 260] width 40 height 19
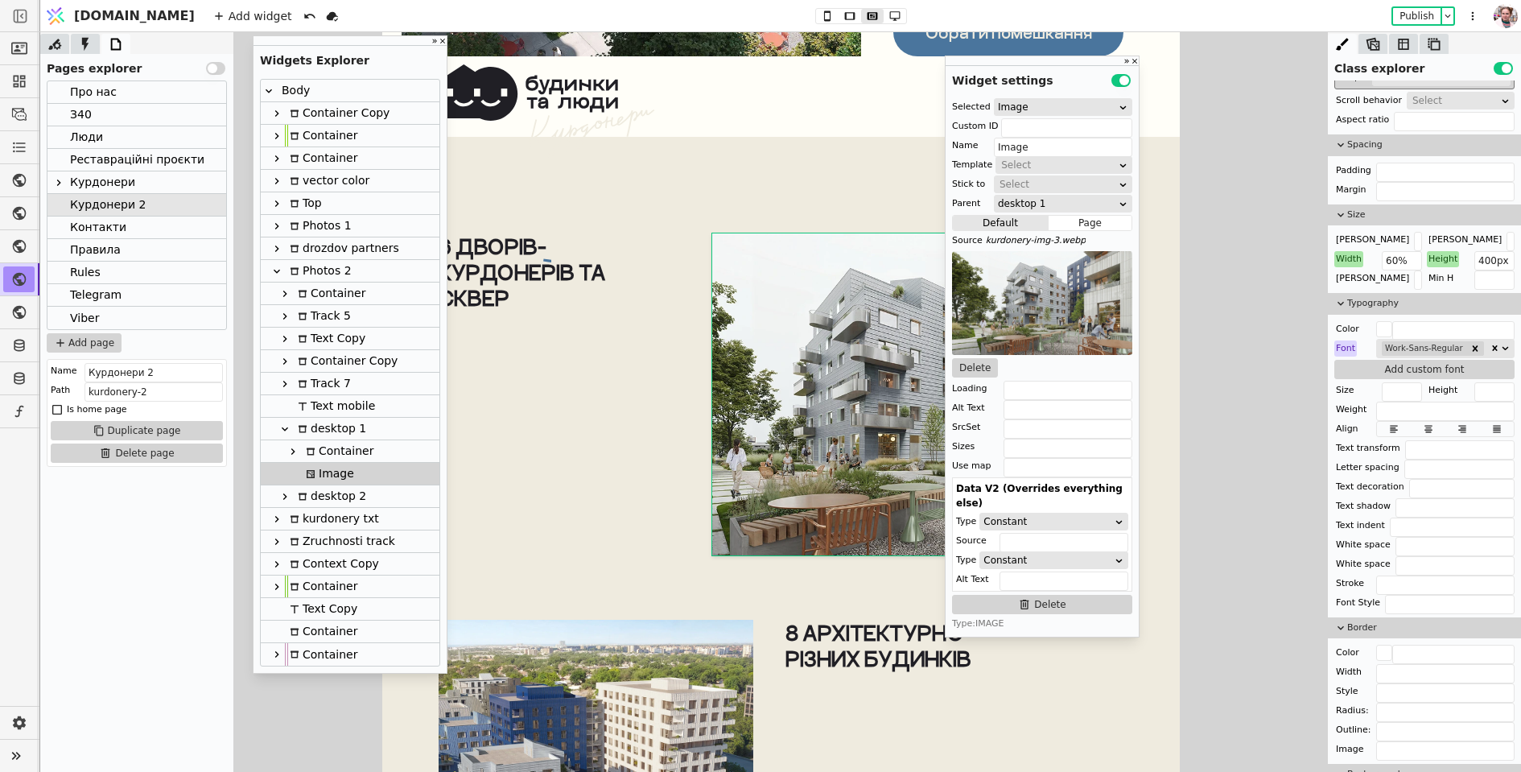
click at [1426, 262] on div "Max W Max H Width 60% Height 400px Min W Min H" at bounding box center [1425, 259] width 180 height 55
click at [1414, 261] on input "60%" at bounding box center [1402, 260] width 40 height 19
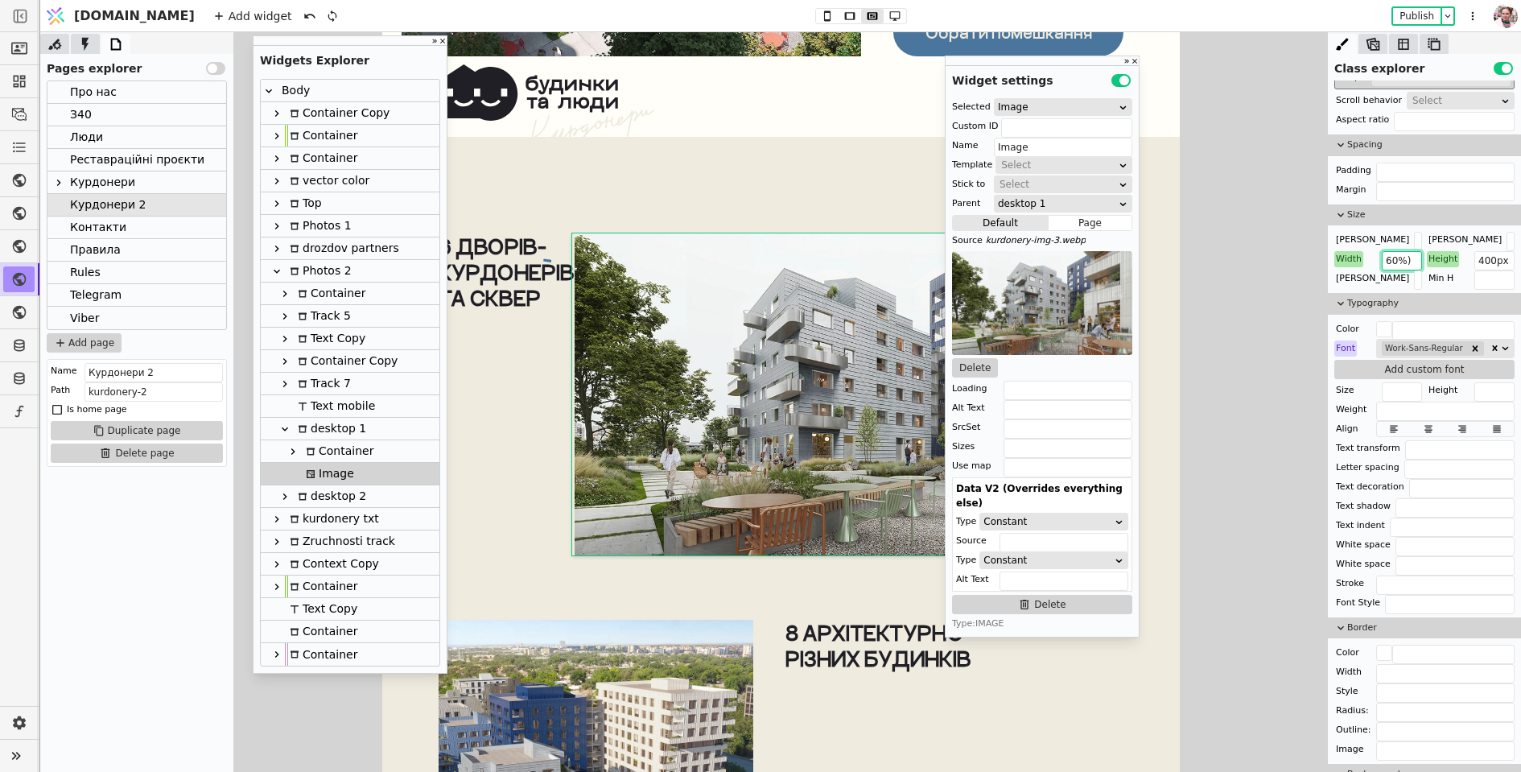
click at [1382, 254] on input "60%)" at bounding box center [1402, 260] width 40 height 19
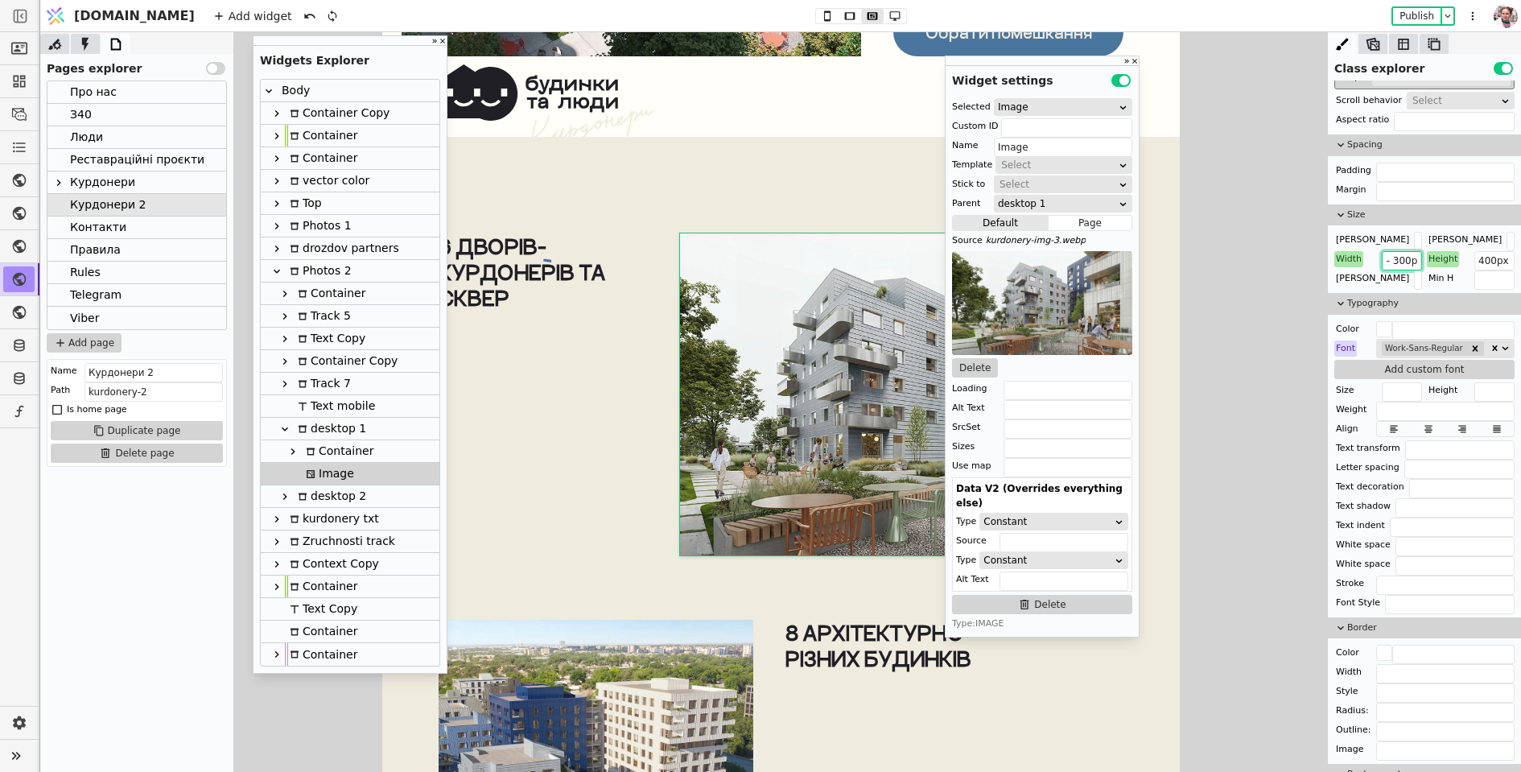
click at [1401, 264] on input "calc(100% - 300px)" at bounding box center [1402, 260] width 40 height 19
click at [1404, 252] on input "calc(100% - 300px)" at bounding box center [1402, 260] width 40 height 19
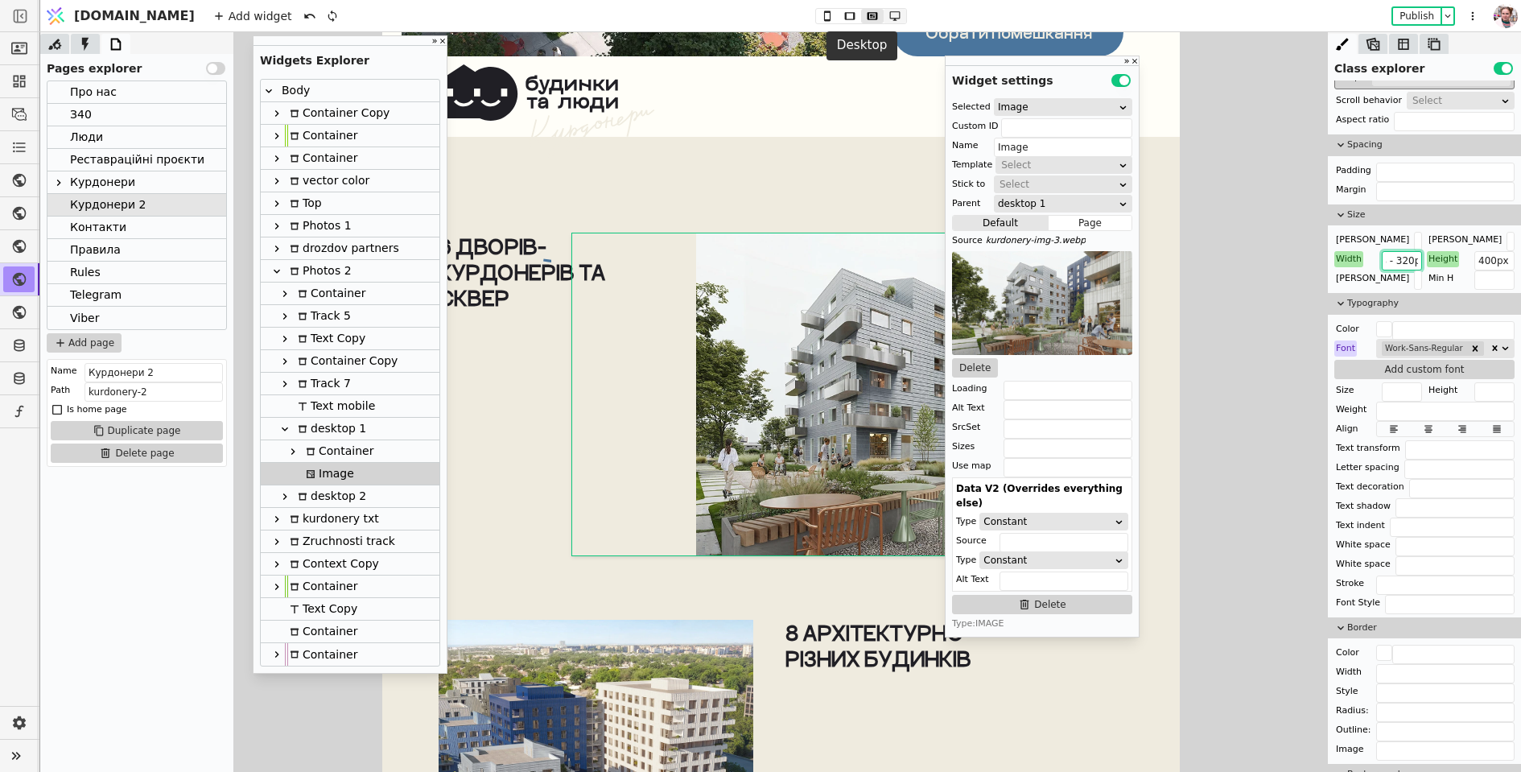
type input "calc(100% - 320px)"
click at [885, 16] on icon at bounding box center [894, 15] width 19 height 11
type input "660px"
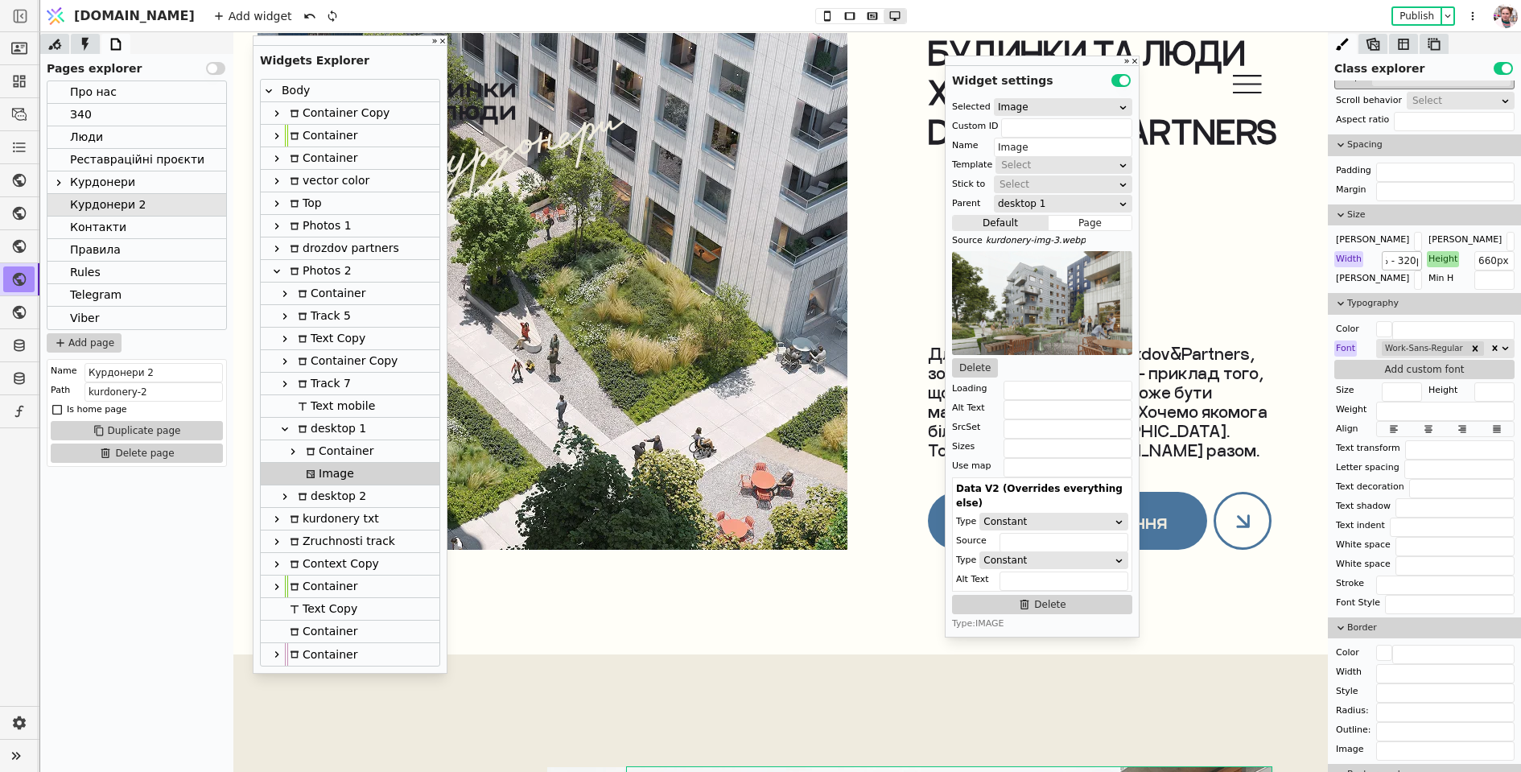
scroll to position [0, 47]
click at [347, 452] on div "Container" at bounding box center [337, 451] width 72 height 22
type input "dvir-line-tab"
type input "Container"
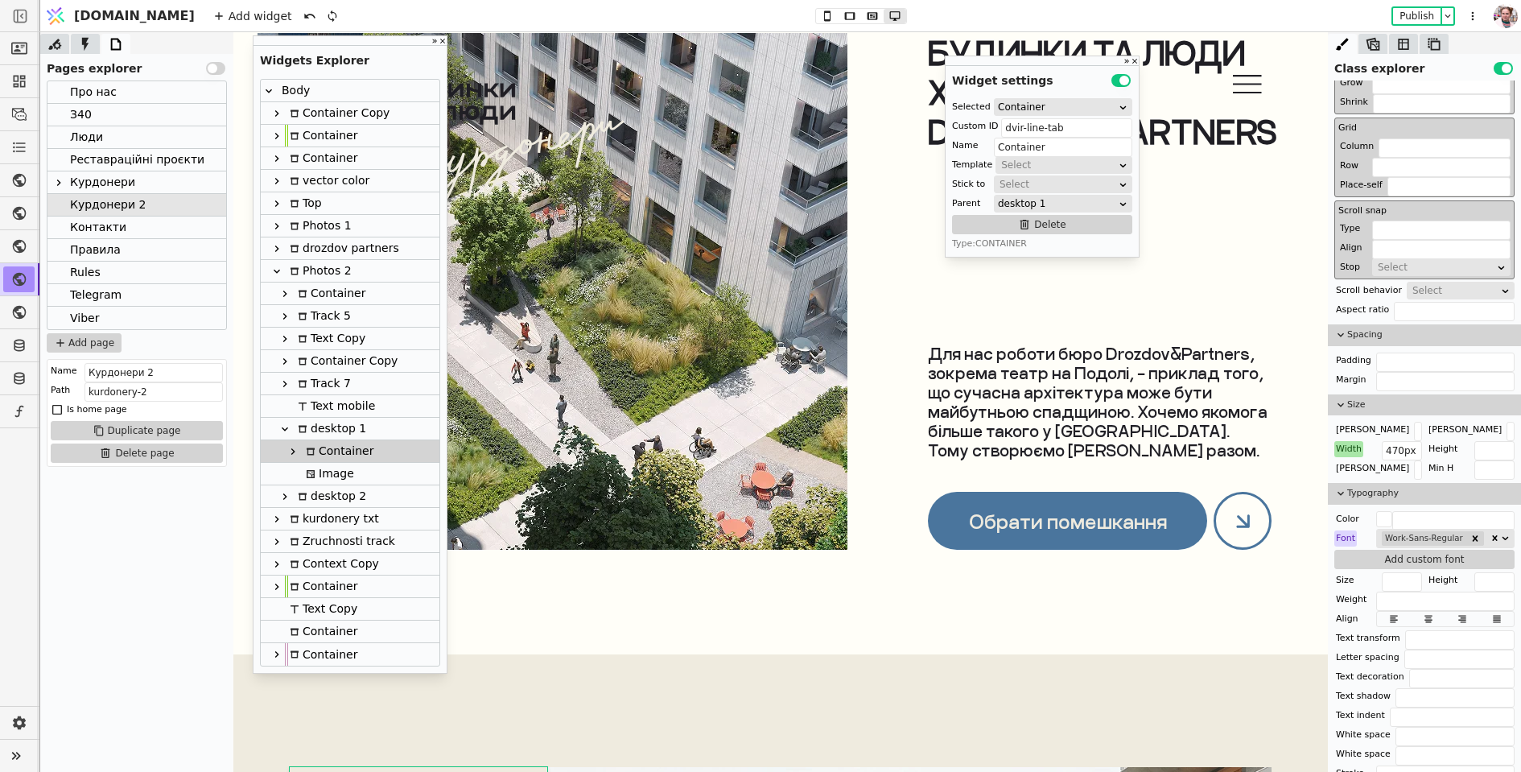
click at [320, 478] on div "Image" at bounding box center [327, 474] width 53 height 22
type input "Image"
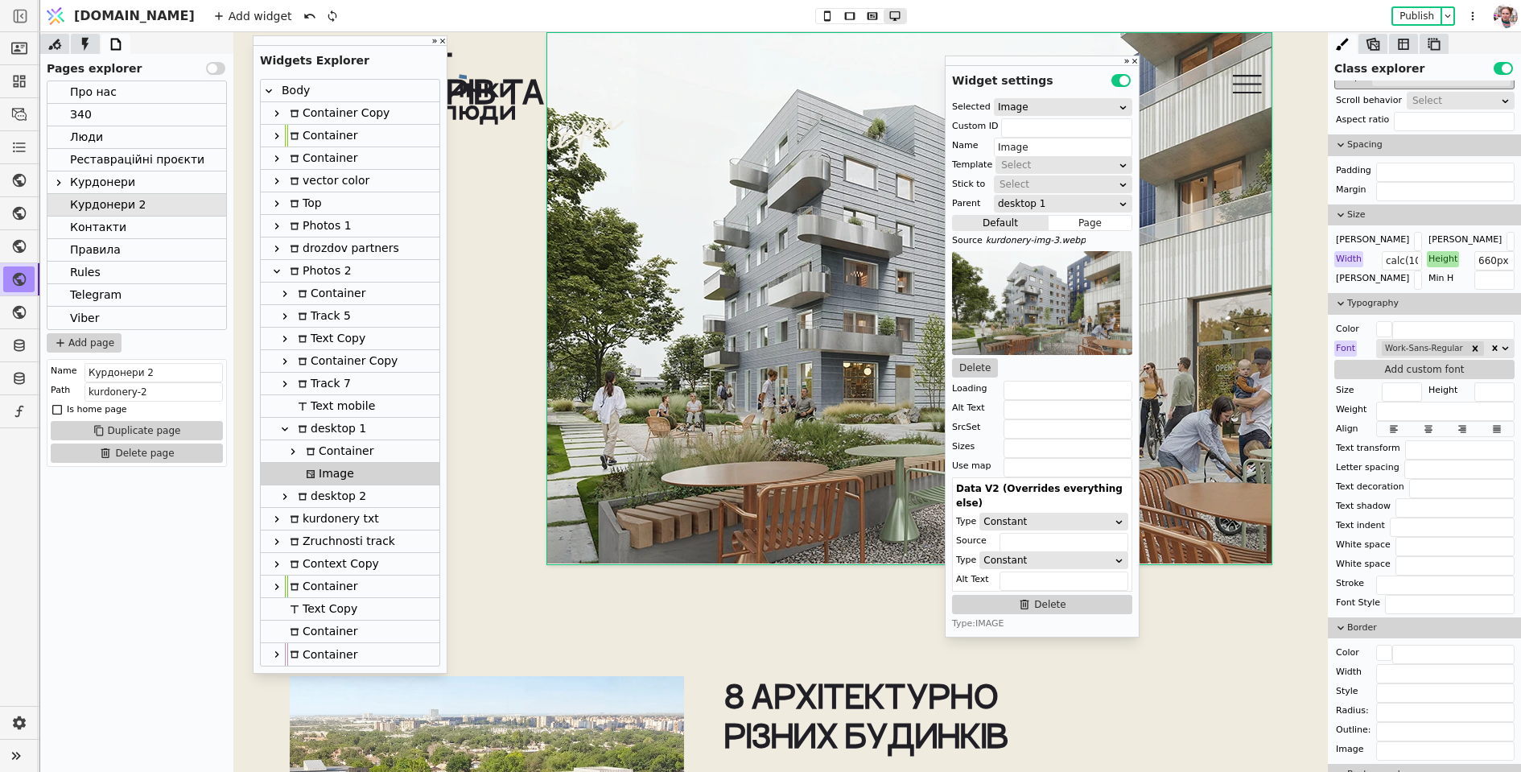
scroll to position [8096, 0]
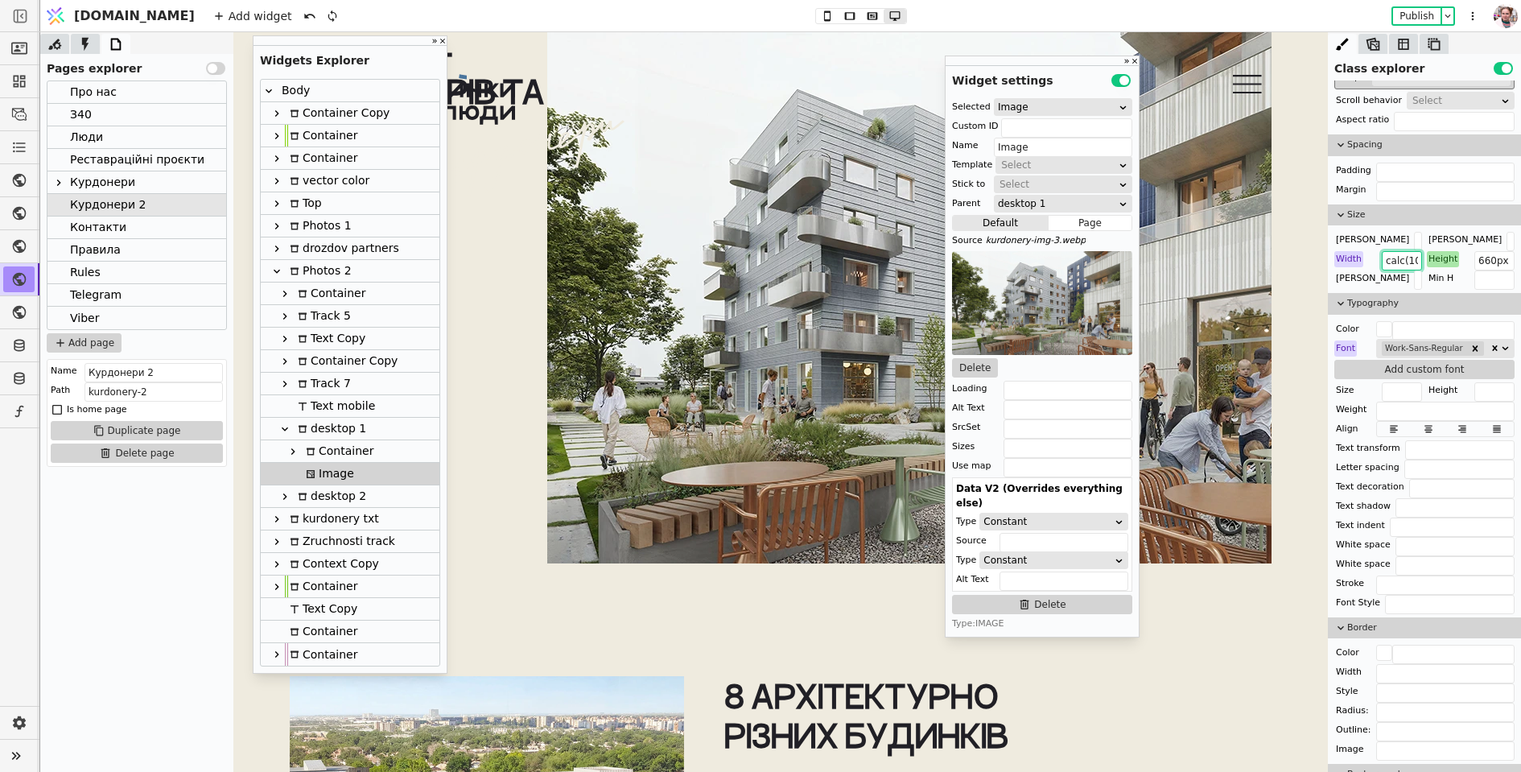
click at [1408, 251] on input "calc(100% - 320px)" at bounding box center [1402, 260] width 40 height 19
click at [1409, 256] on input "calc(100% - 320px)" at bounding box center [1402, 260] width 40 height 19
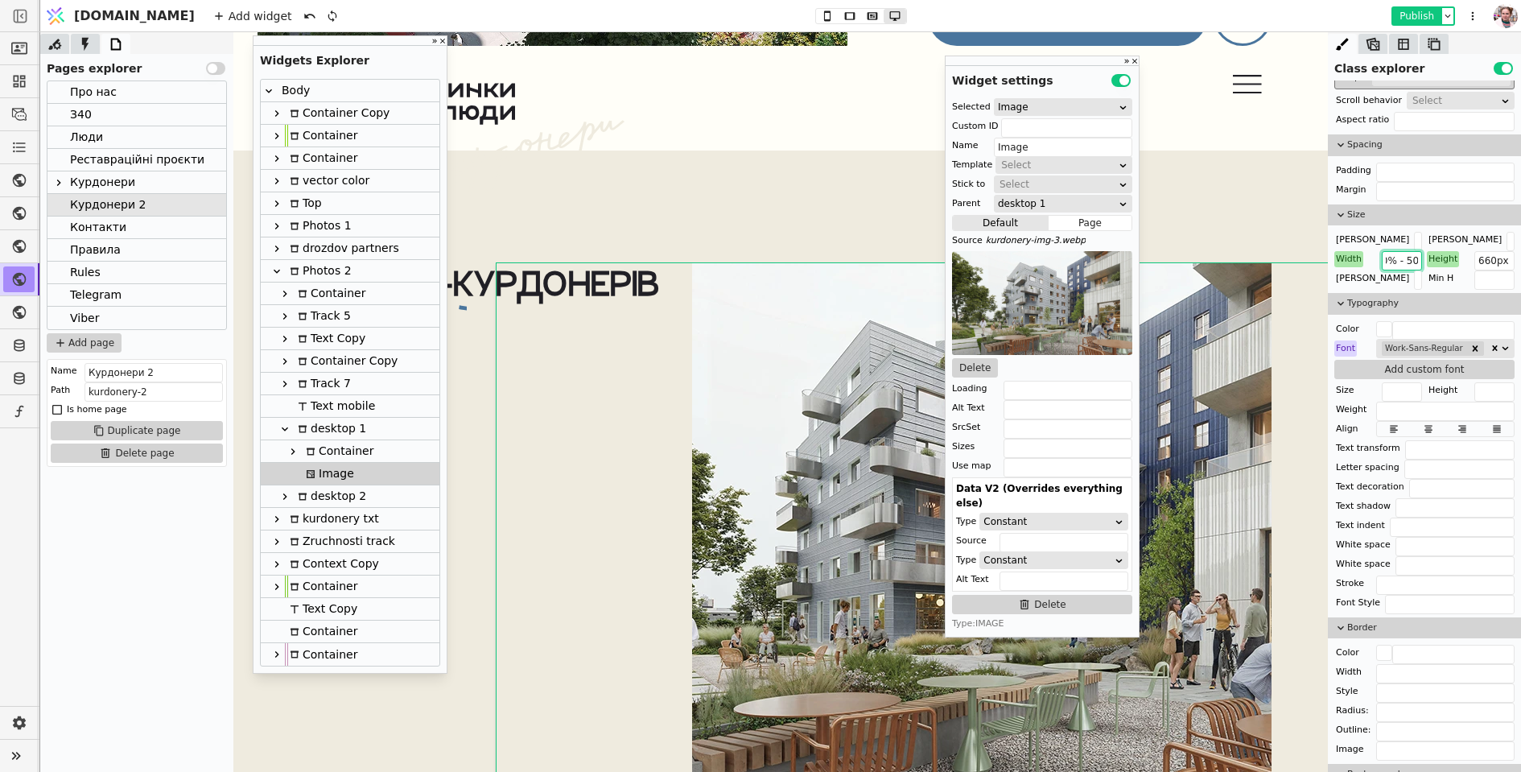
type input "calc(100% - 500px)"
click at [1421, 18] on button "Publish" at bounding box center [1416, 16] width 47 height 16
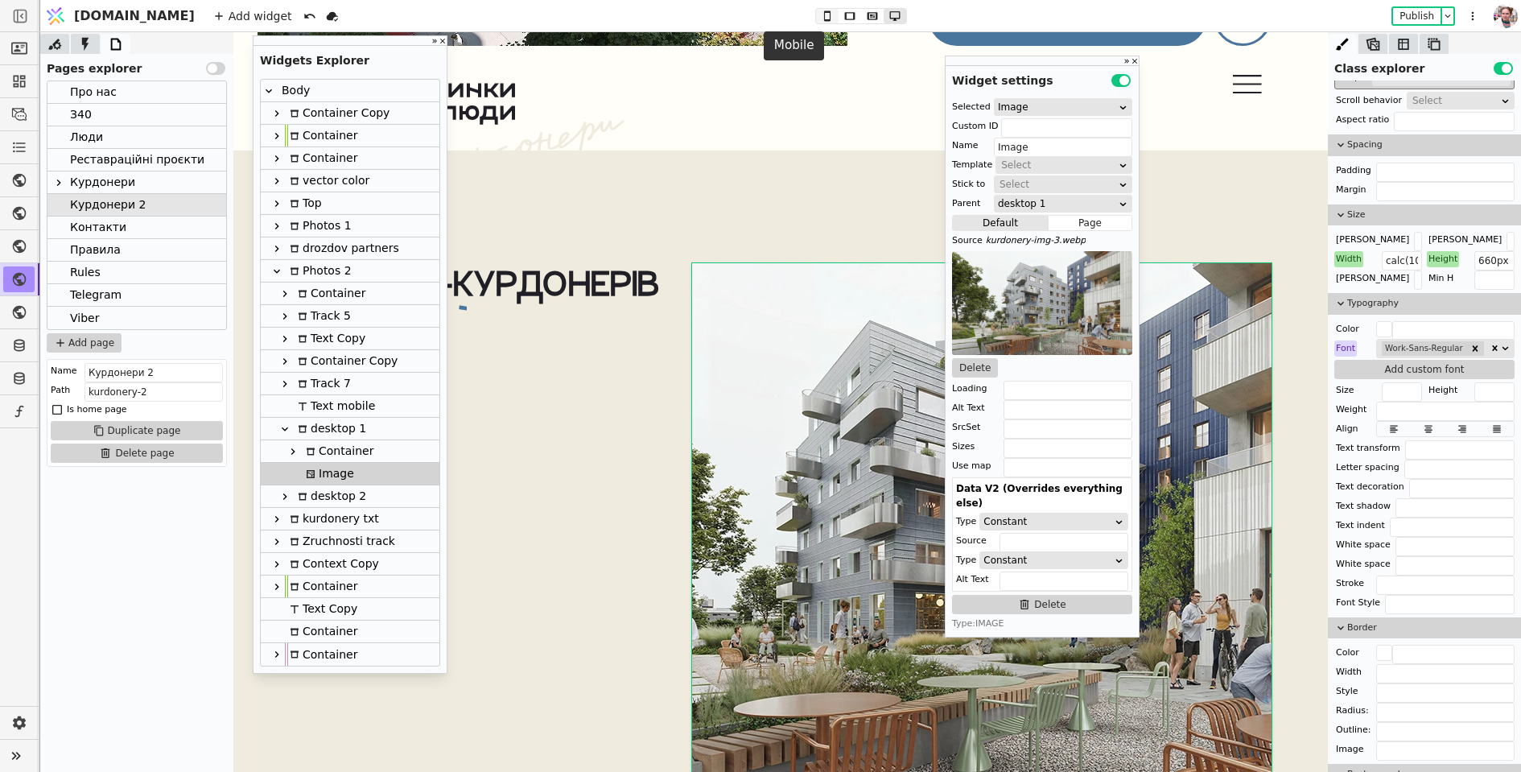
click at [818, 19] on icon at bounding box center [827, 15] width 19 height 11
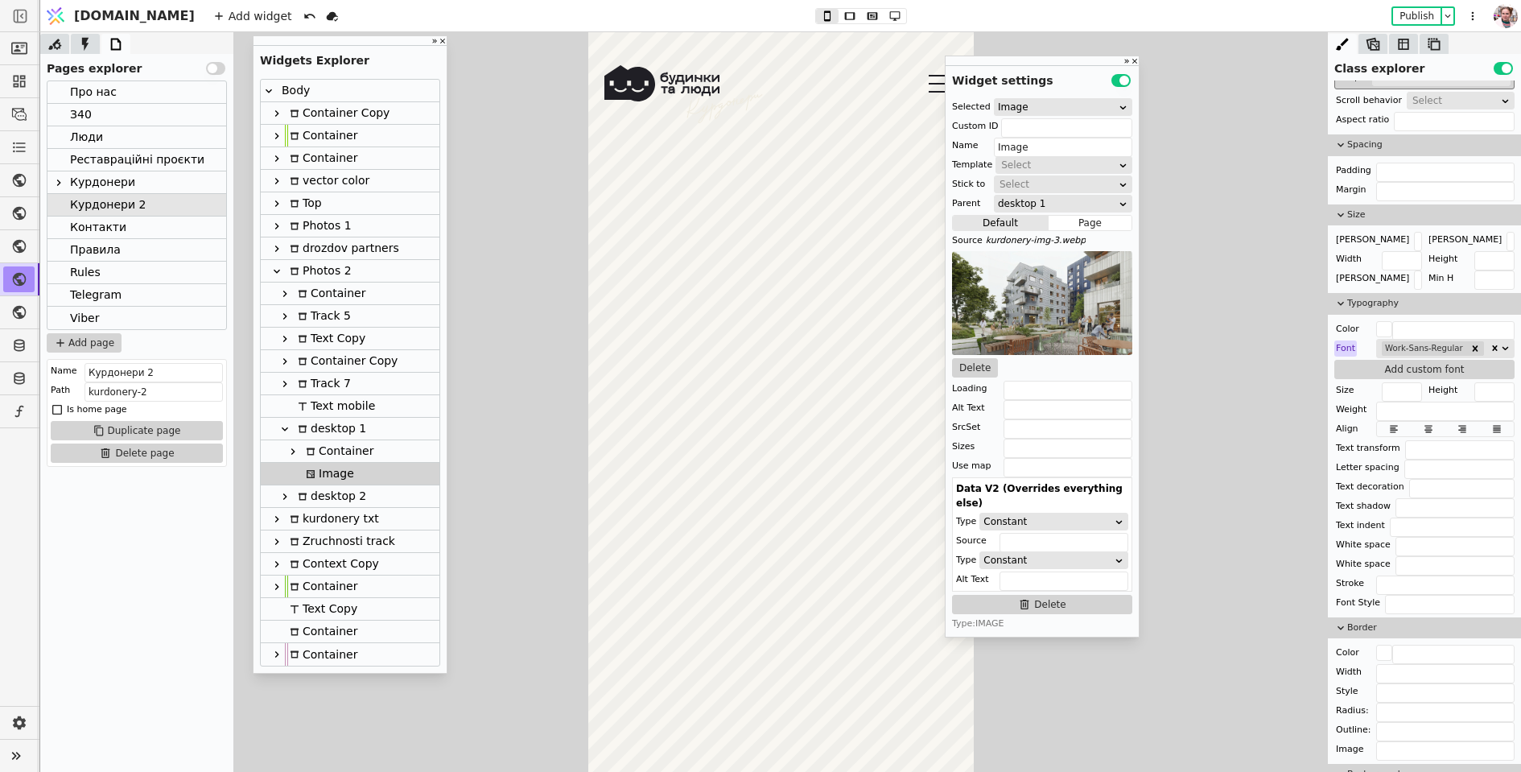
scroll to position [5186, 0]
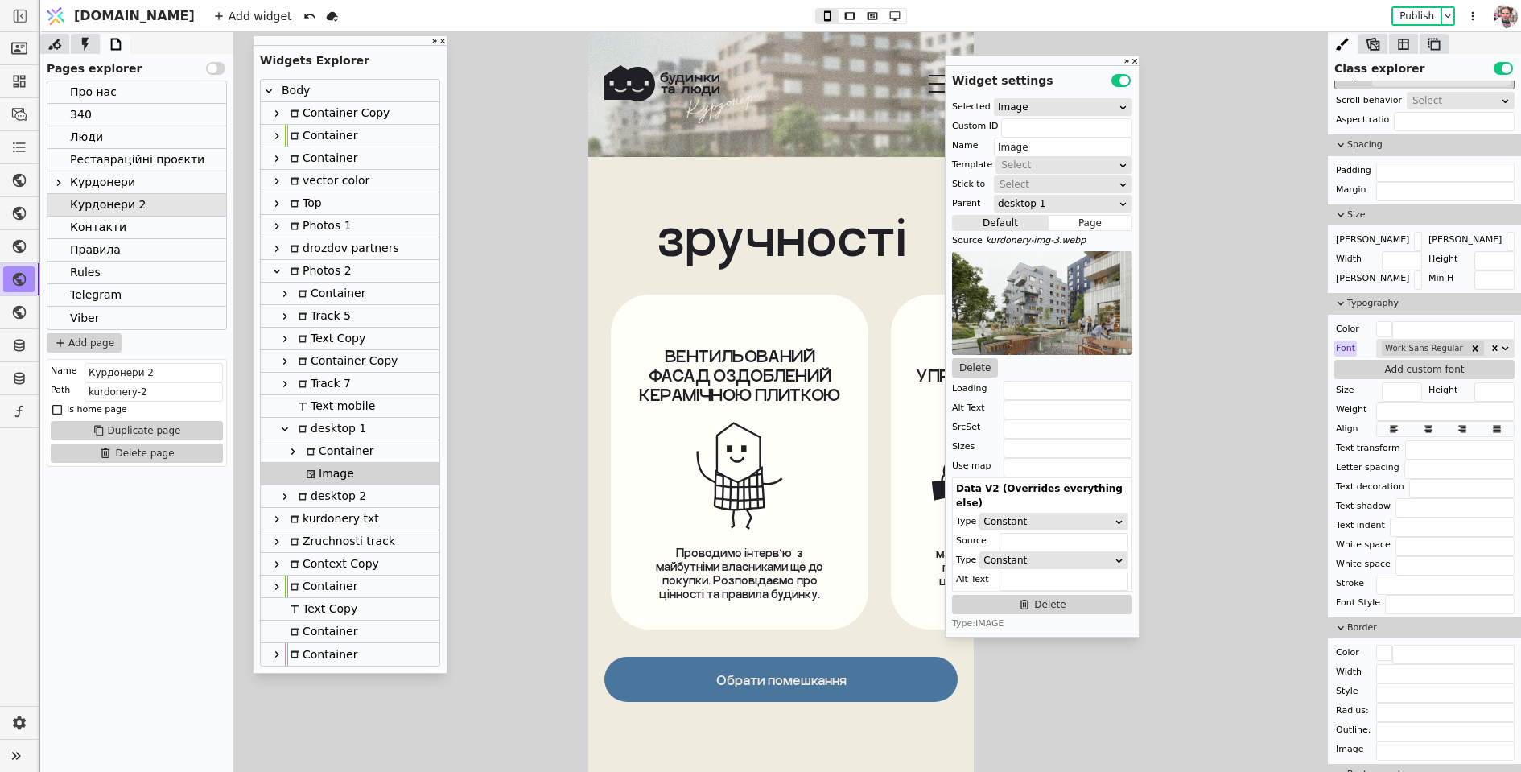
click at [864, 355] on div "ВЕНТИЛЬОВАНИЙ ФАСАД ОЗДОБЛЕНИЙ КЕРАМІЧНОЮ ПЛИТКОЮ Проводимо інтерв’ю  з майбутн…" at bounding box center [739, 462] width 258 height 335
type input "Zruchnist 1"
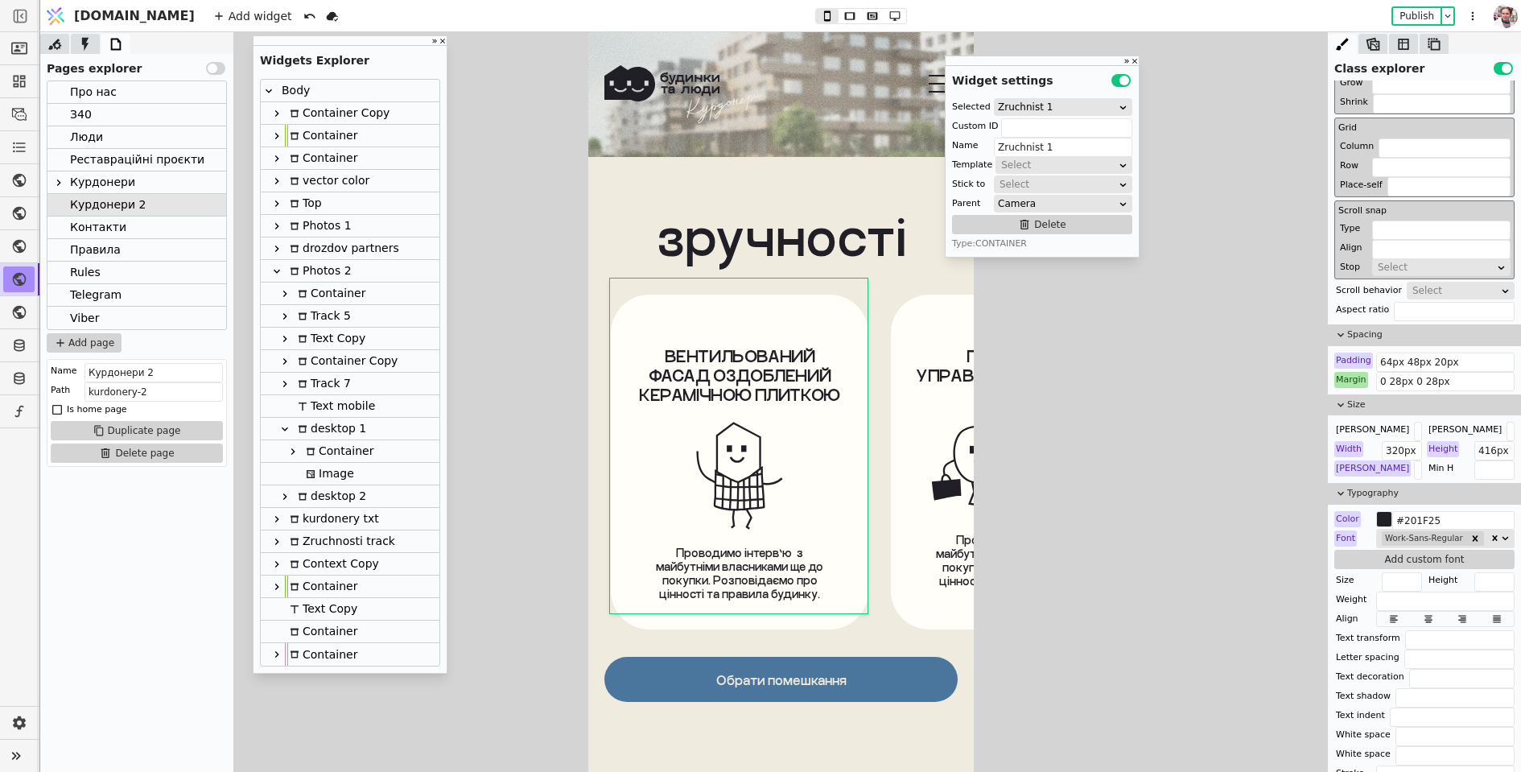
click at [887, 372] on div "ВЕНТИЛЬОВАНИЙ ФАСАД ОЗДОБЛЕНИЙ КЕРАМІЧНОЮ ПЛИТКОЮ Проводимо інтерв’ю  з майбутн…" at bounding box center [781, 462] width 386 height 335
type input "camera-k"
type input "Camera"
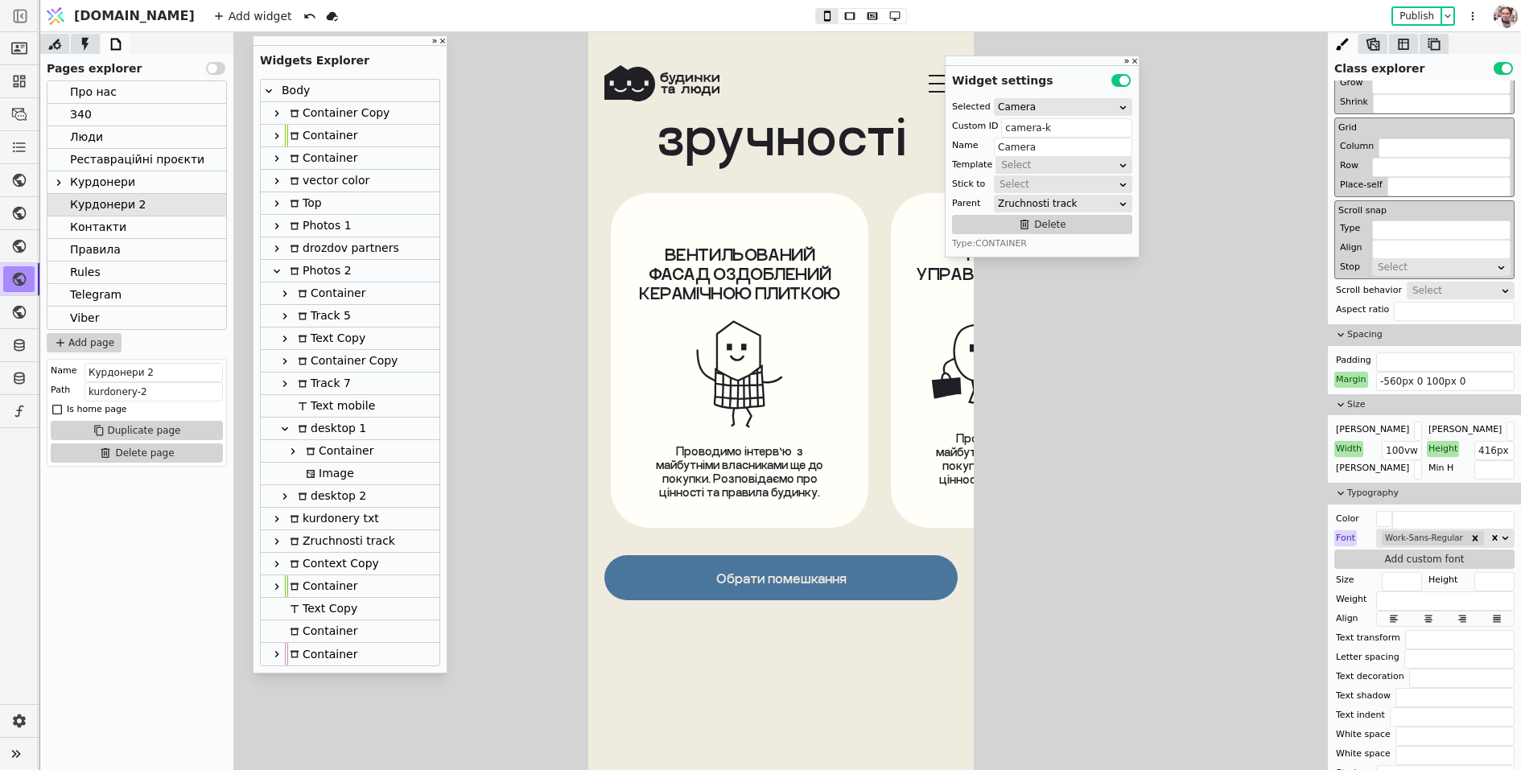
scroll to position [8986, 0]
click at [894, 318] on div "ПРАВИЛА ТА УПРАВЛІННЯ БУДИНКОМ Проводимо інтерв’ю  з майбутніми власниками ще д…" at bounding box center [1019, 360] width 258 height 335
type input "Zruchnist 2"
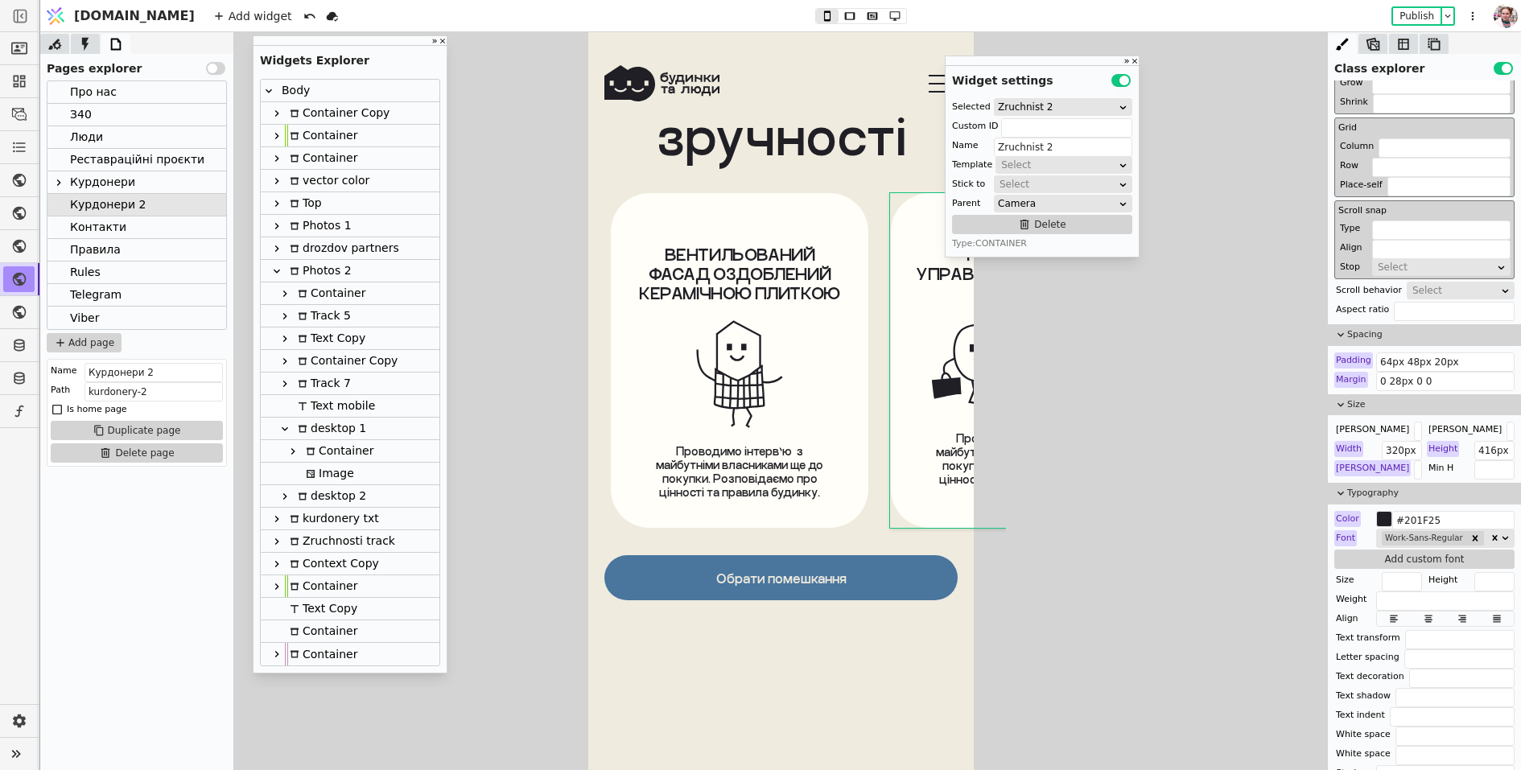
click at [873, 323] on div "ВЕНТИЛЬОВАНИЙ ФАСАД ОЗДОБЛЕНИЙ КЕРАМІЧНОЮ ПЛИТКОЮ Проводимо інтерв’ю  з майбутн…" at bounding box center [781, 360] width 386 height 335
type input "camera-k"
type input "Camera"
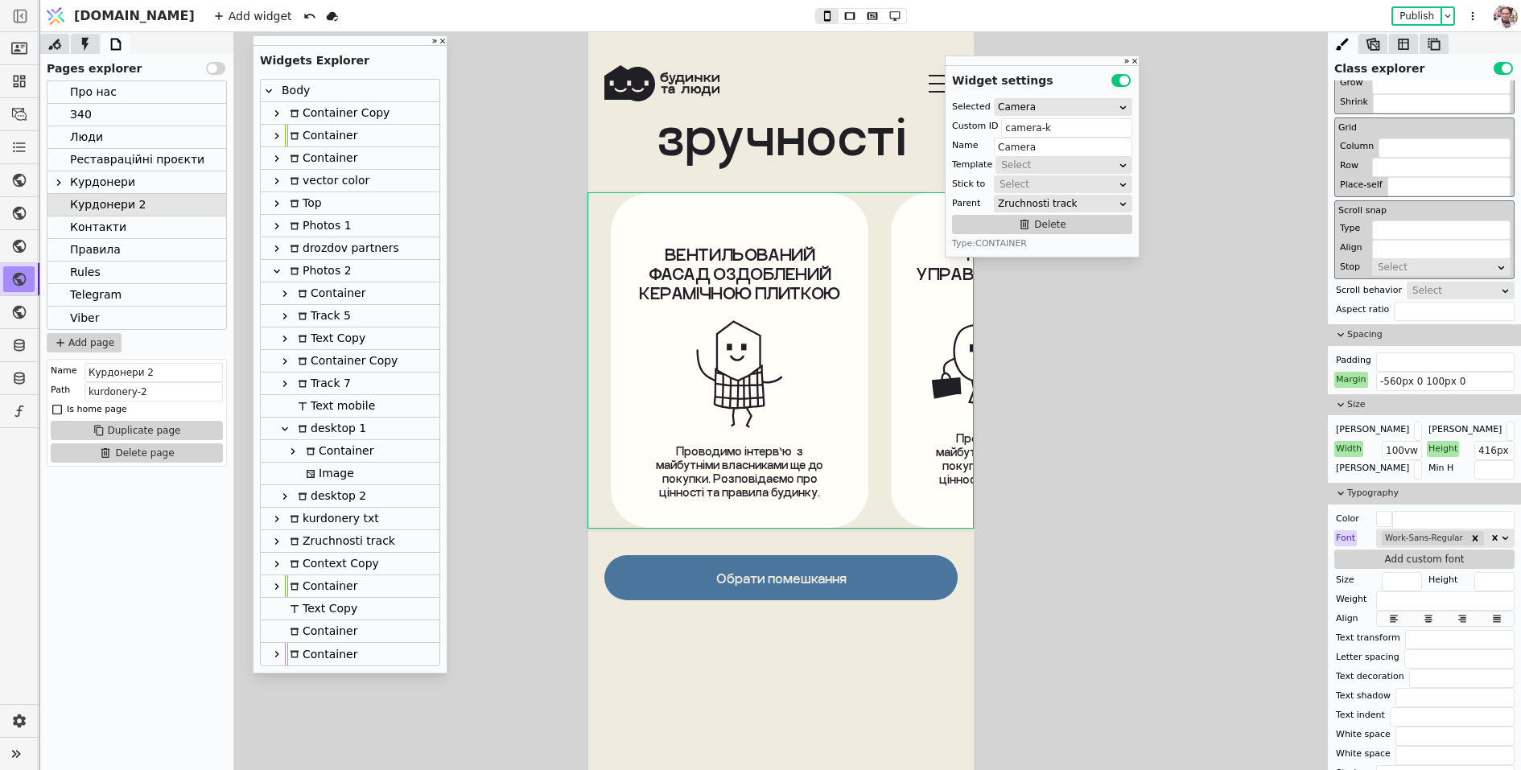
click at [831, 171] on div "зручності" at bounding box center [781, 157] width 386 height 89
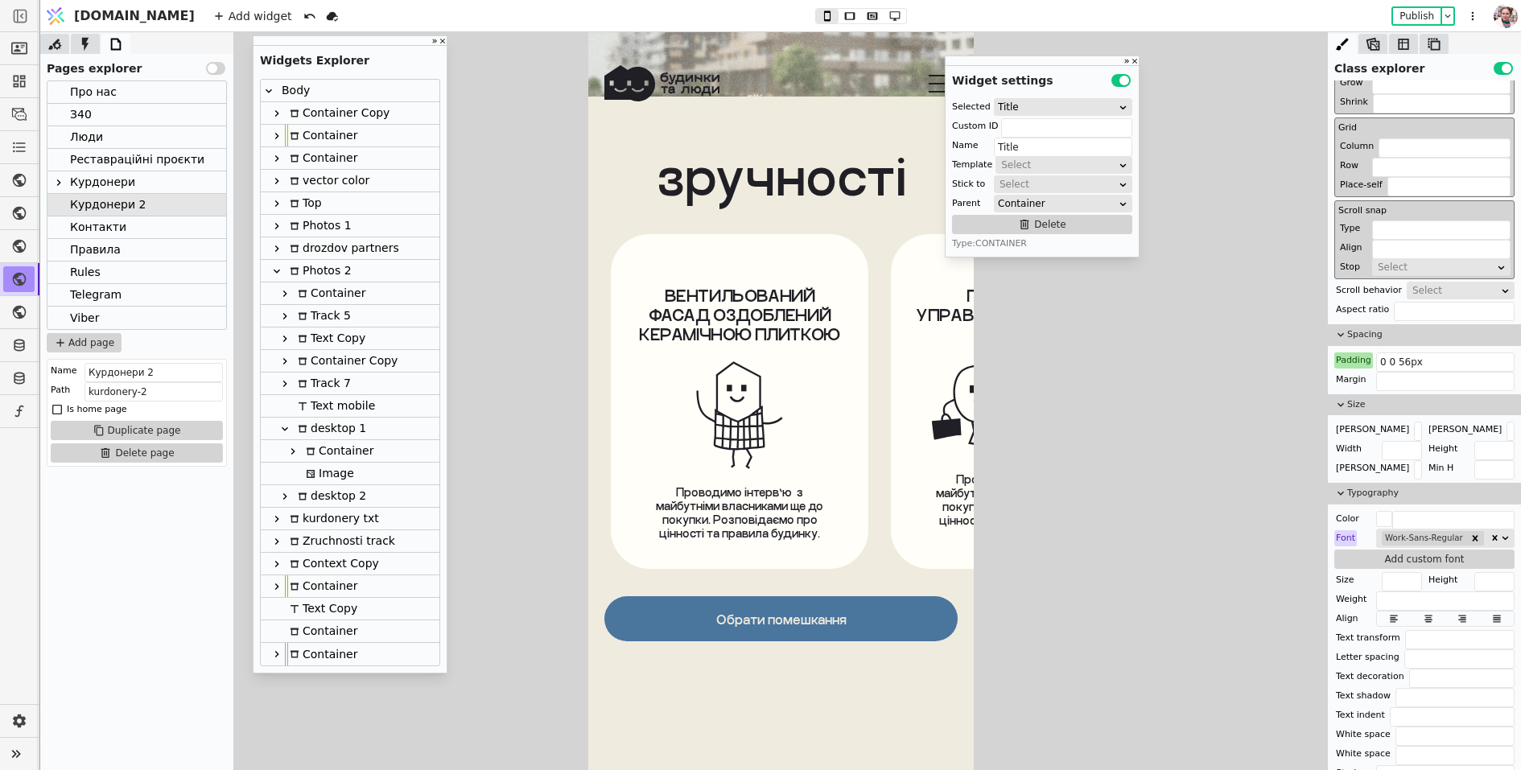
scroll to position [8233, 0]
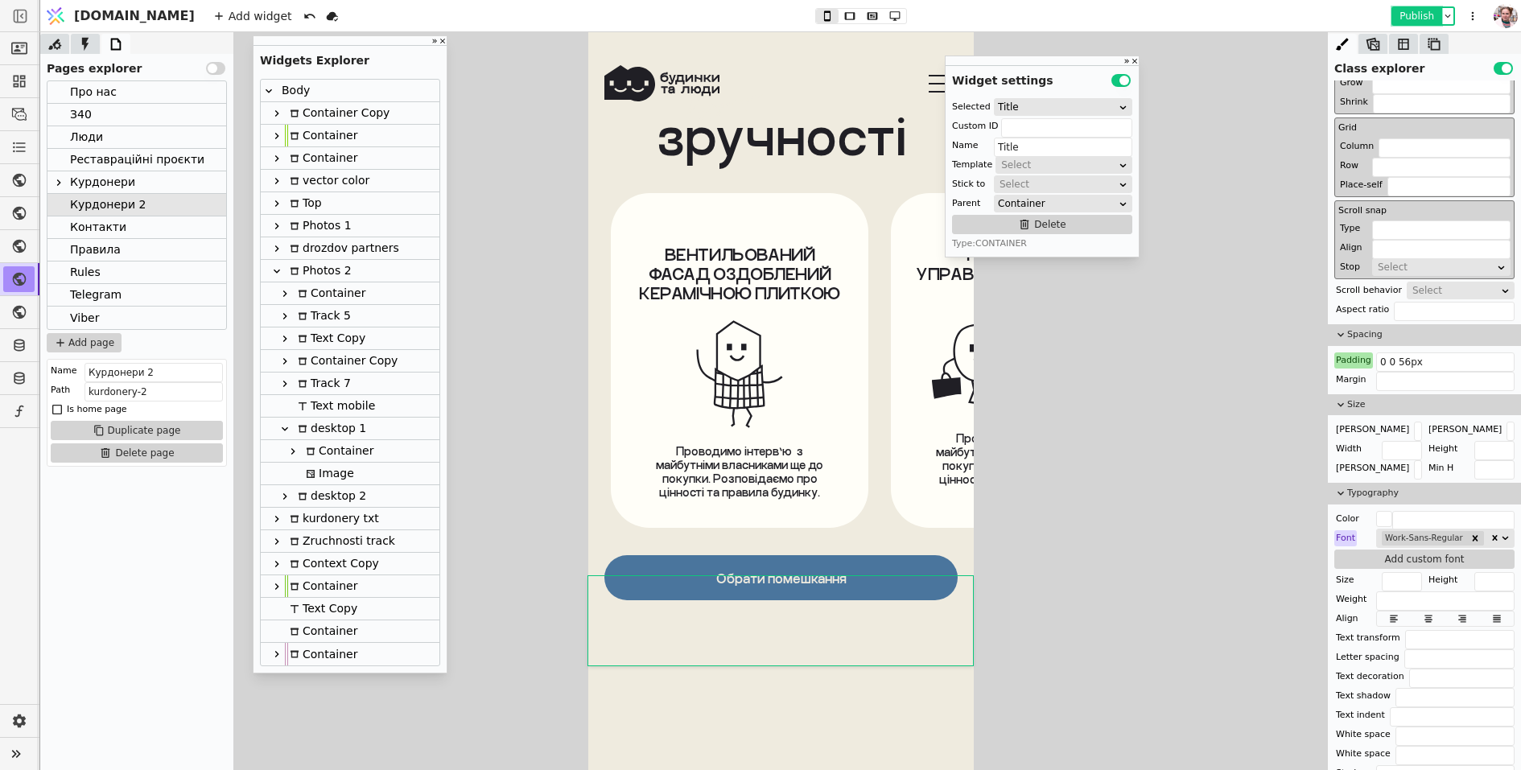
click at [1413, 22] on button "Publish" at bounding box center [1416, 16] width 47 height 16
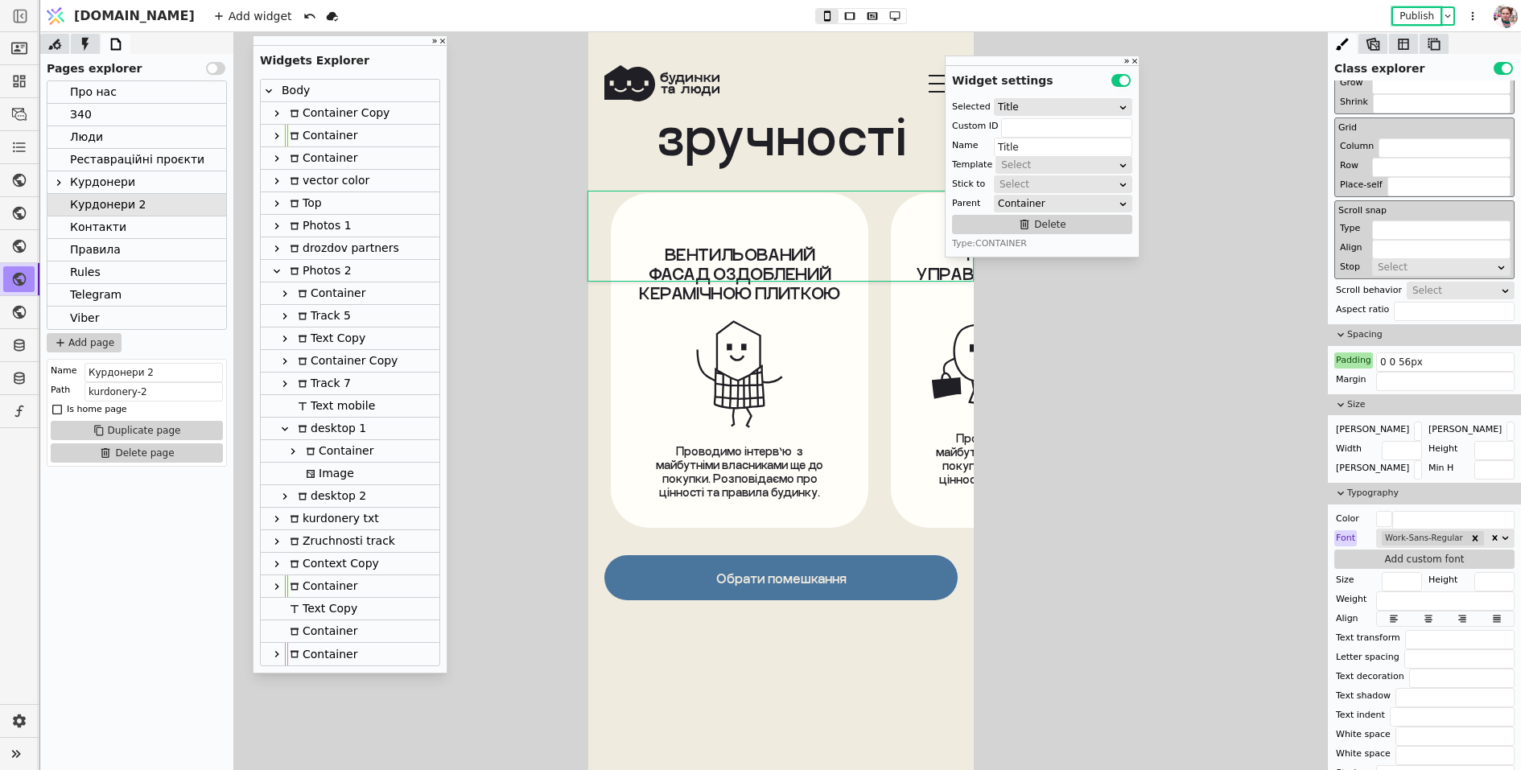
scroll to position [8432, 0]
click at [803, 170] on div "зручності" at bounding box center [781, 157] width 386 height 89
click at [906, 340] on div "ПРАВИЛА ТА УПРАВЛІННЯ БУДИНКОМ Проводимо інтерв’ю  з майбутніми власниками ще д…" at bounding box center [1019, 360] width 258 height 335
type input "Zruchnist 2"
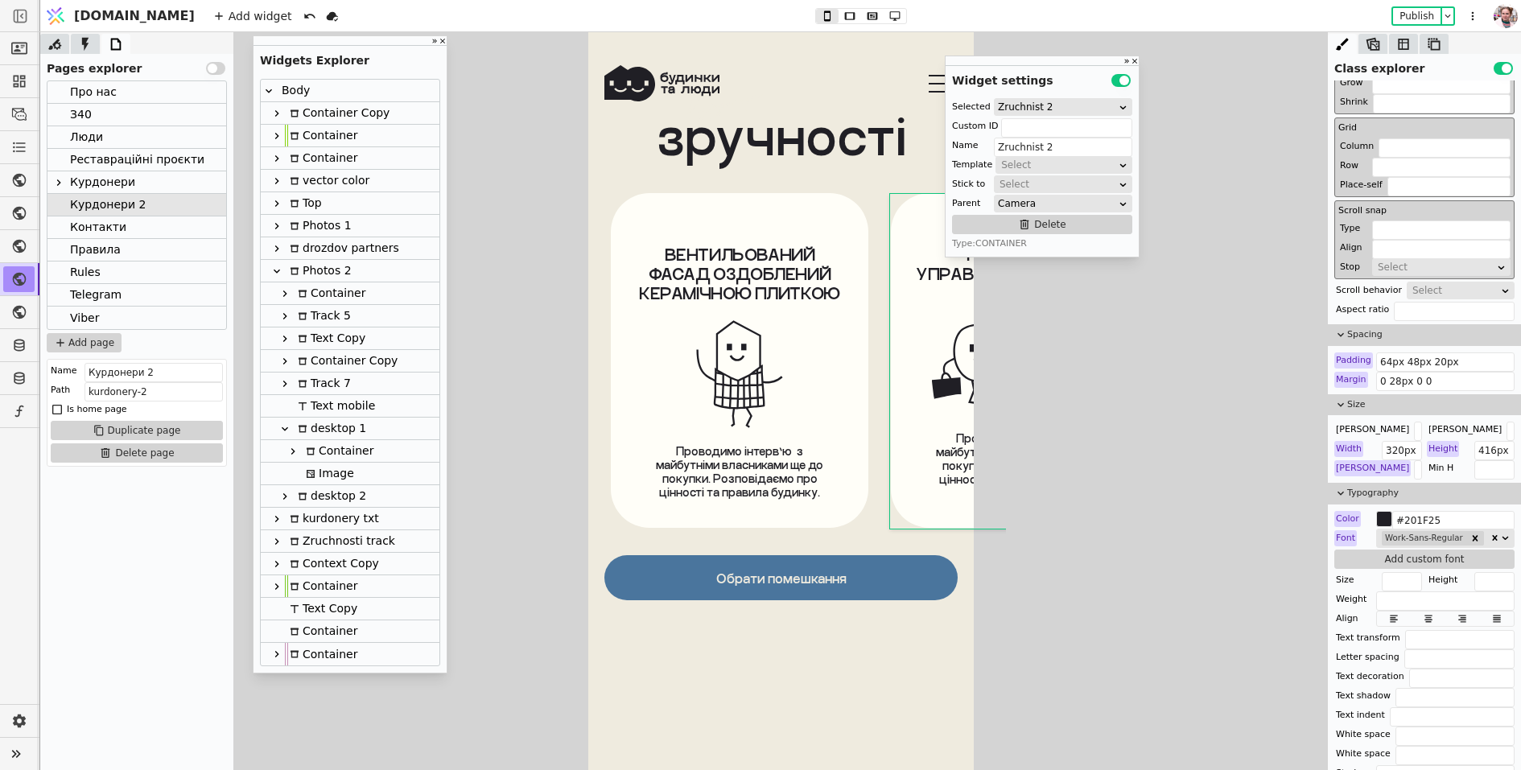
click at [881, 351] on div "ВЕНТИЛЬОВАНИЙ ФАСАД ОЗДОБЛЕНИЙ КЕРАМІЧНОЮ ПЛИТКОЮ Проводимо інтерв’ю  з майбутн…" at bounding box center [781, 360] width 386 height 335
type input "camera-k"
type input "Camera"
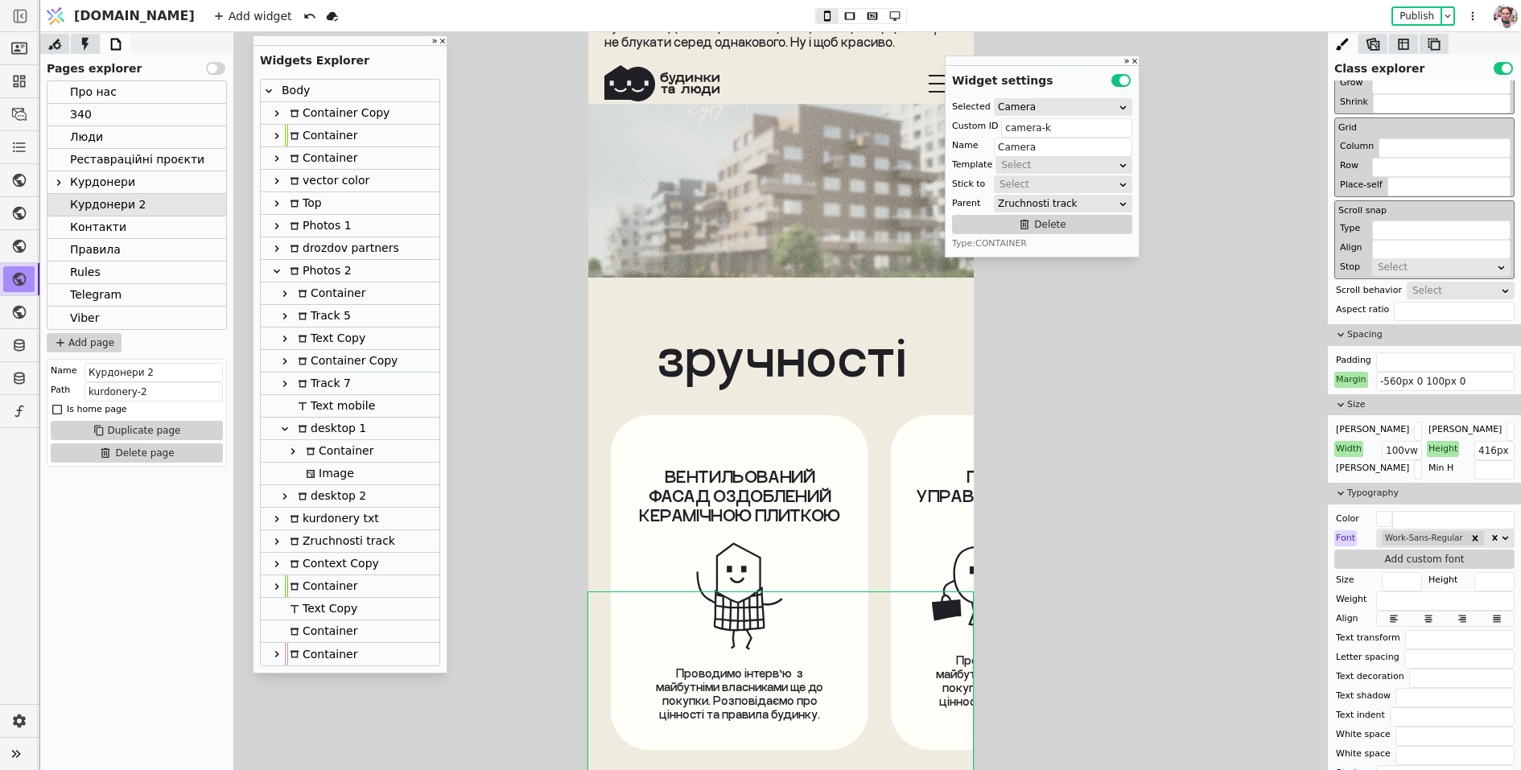
scroll to position [8032, 0]
click at [1390, 382] on input "-560px 0 100px 0" at bounding box center [1445, 381] width 138 height 19
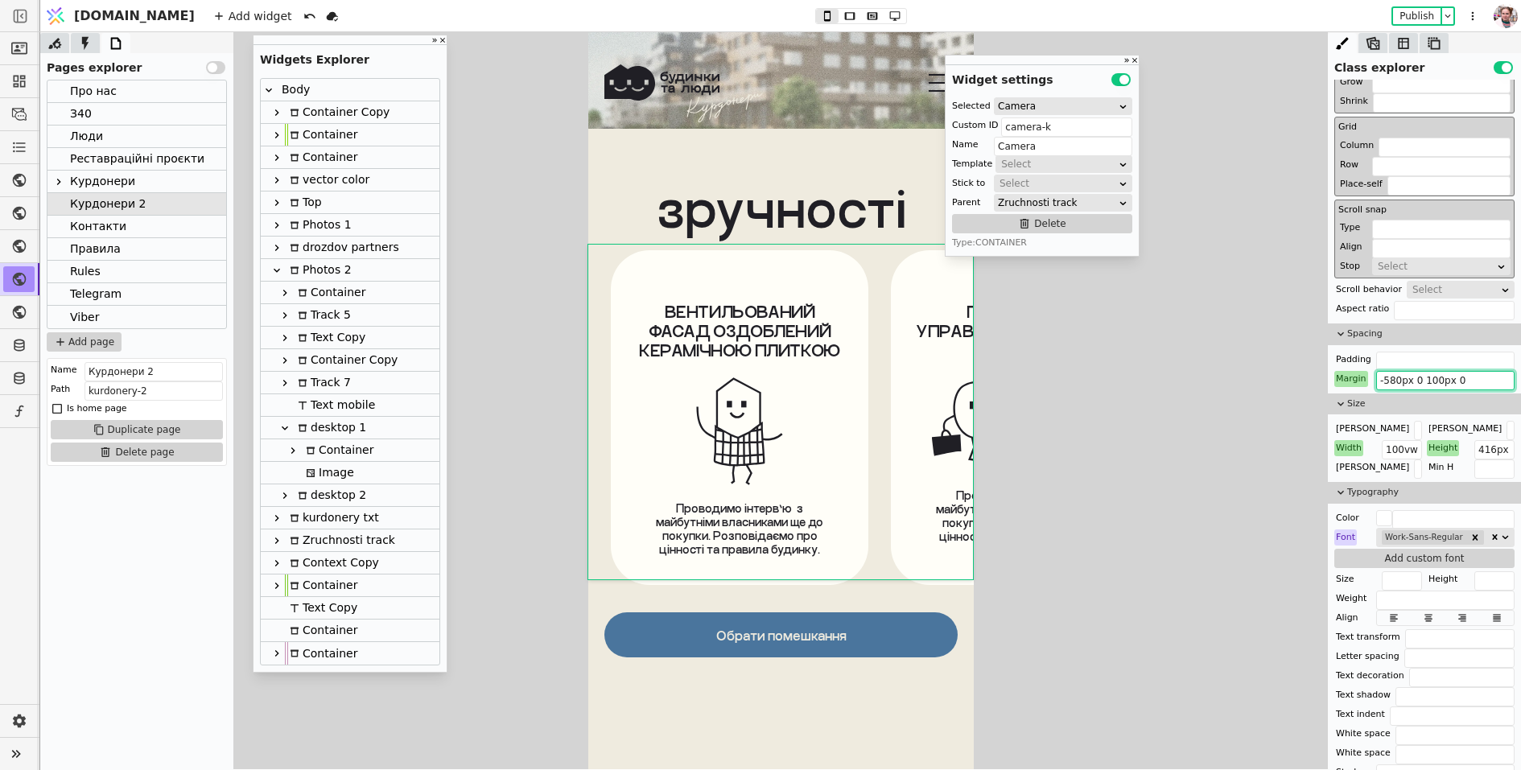
scroll to position [8180, 0]
type input "-580px 0 100px 0"
click at [809, 613] on link "Обрати помешкання" at bounding box center [780, 635] width 353 height 45
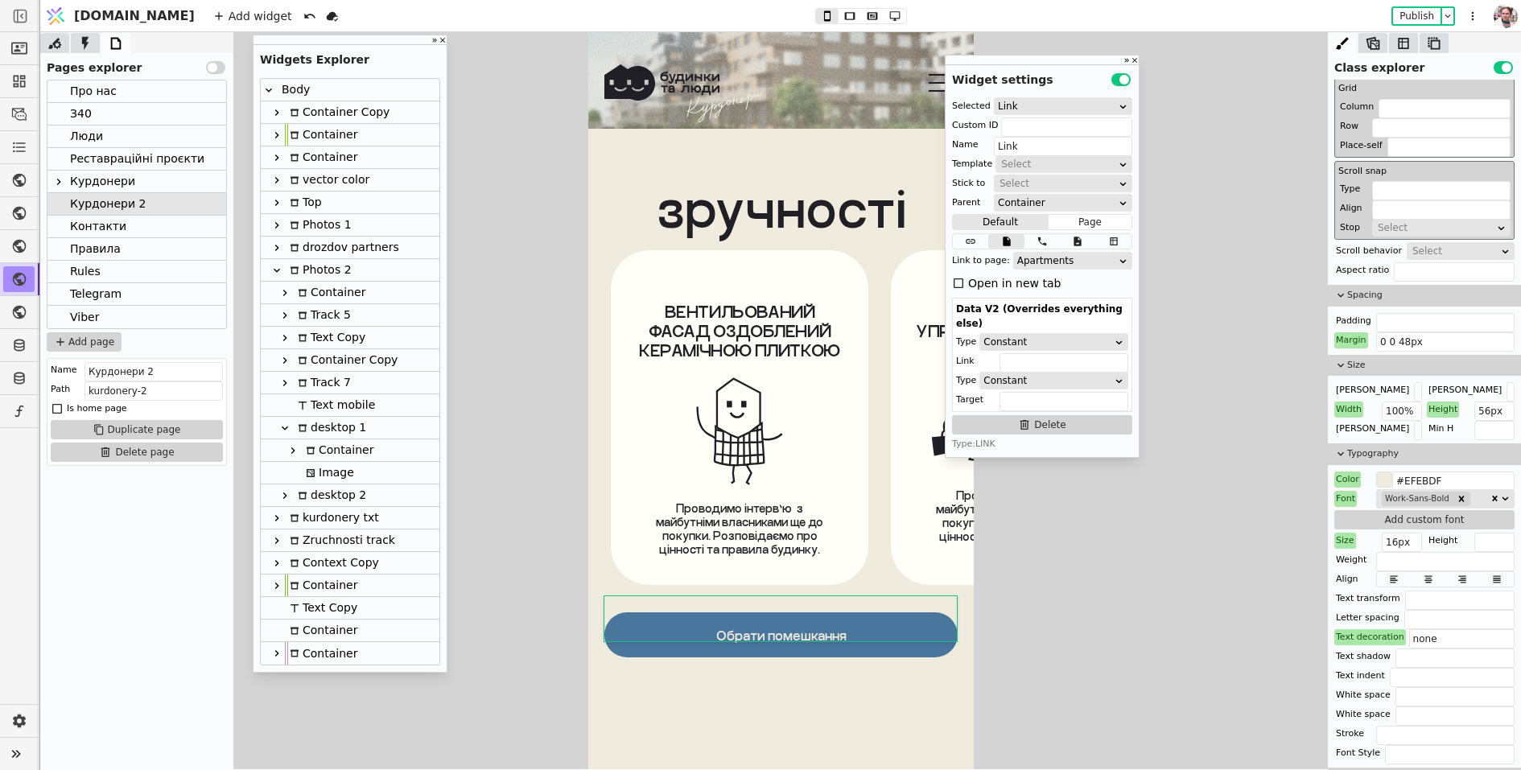
click at [334, 475] on div "Image" at bounding box center [327, 473] width 53 height 22
type input "Image"
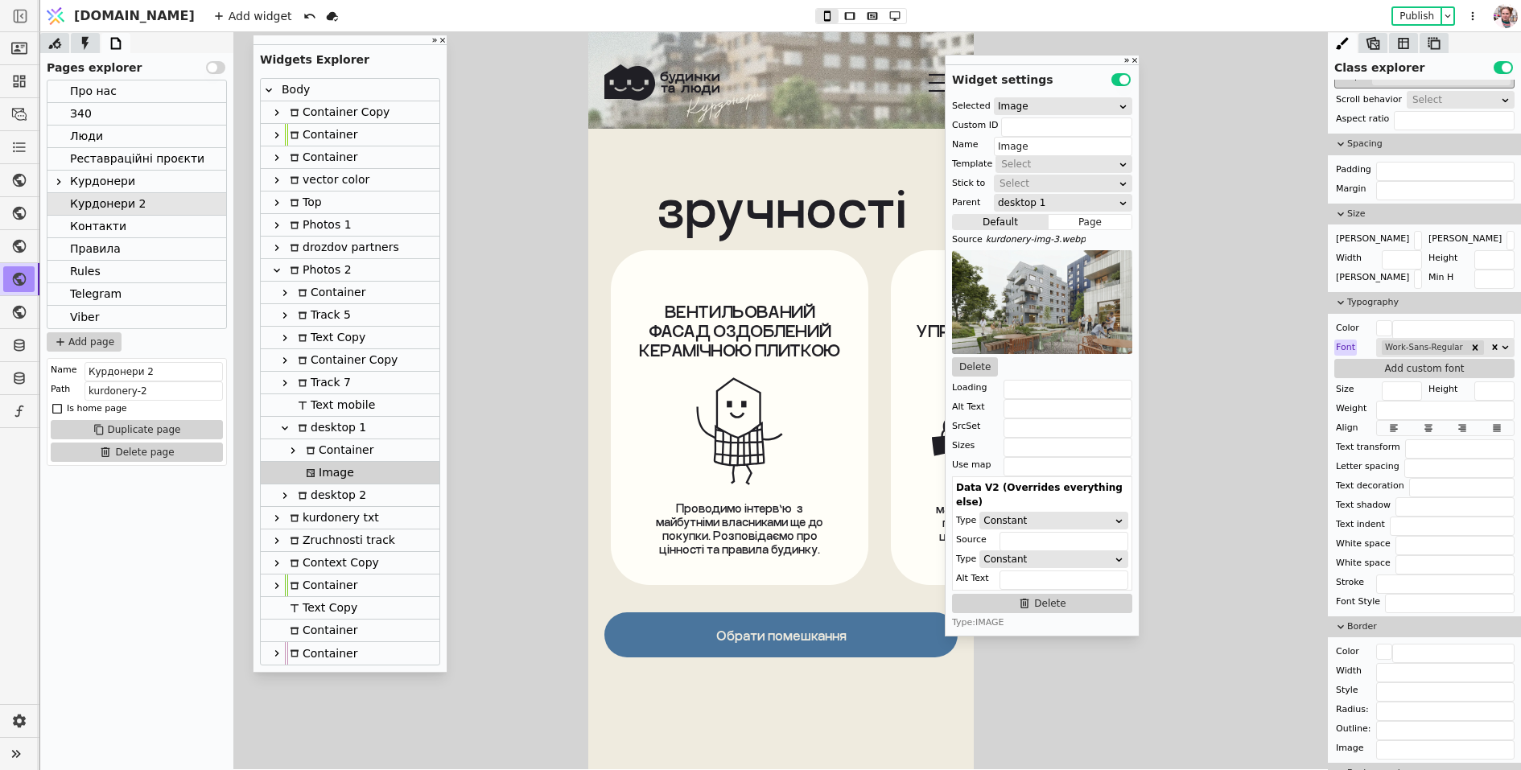
click at [311, 538] on div "Zruchnosti track" at bounding box center [340, 541] width 110 height 22
type input "track-k"
type input "Zruchnosti track"
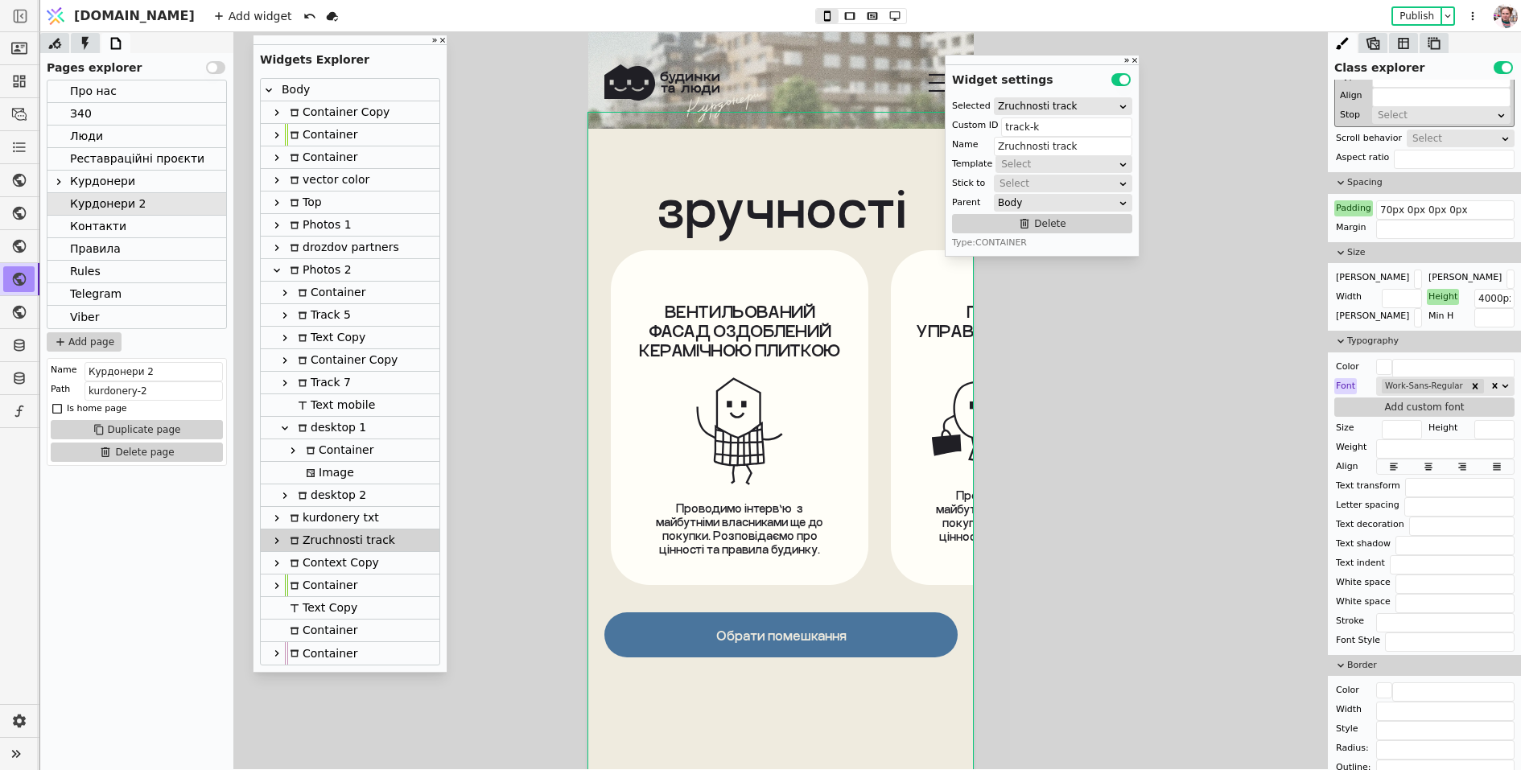
click at [277, 545] on icon at bounding box center [276, 540] width 13 height 13
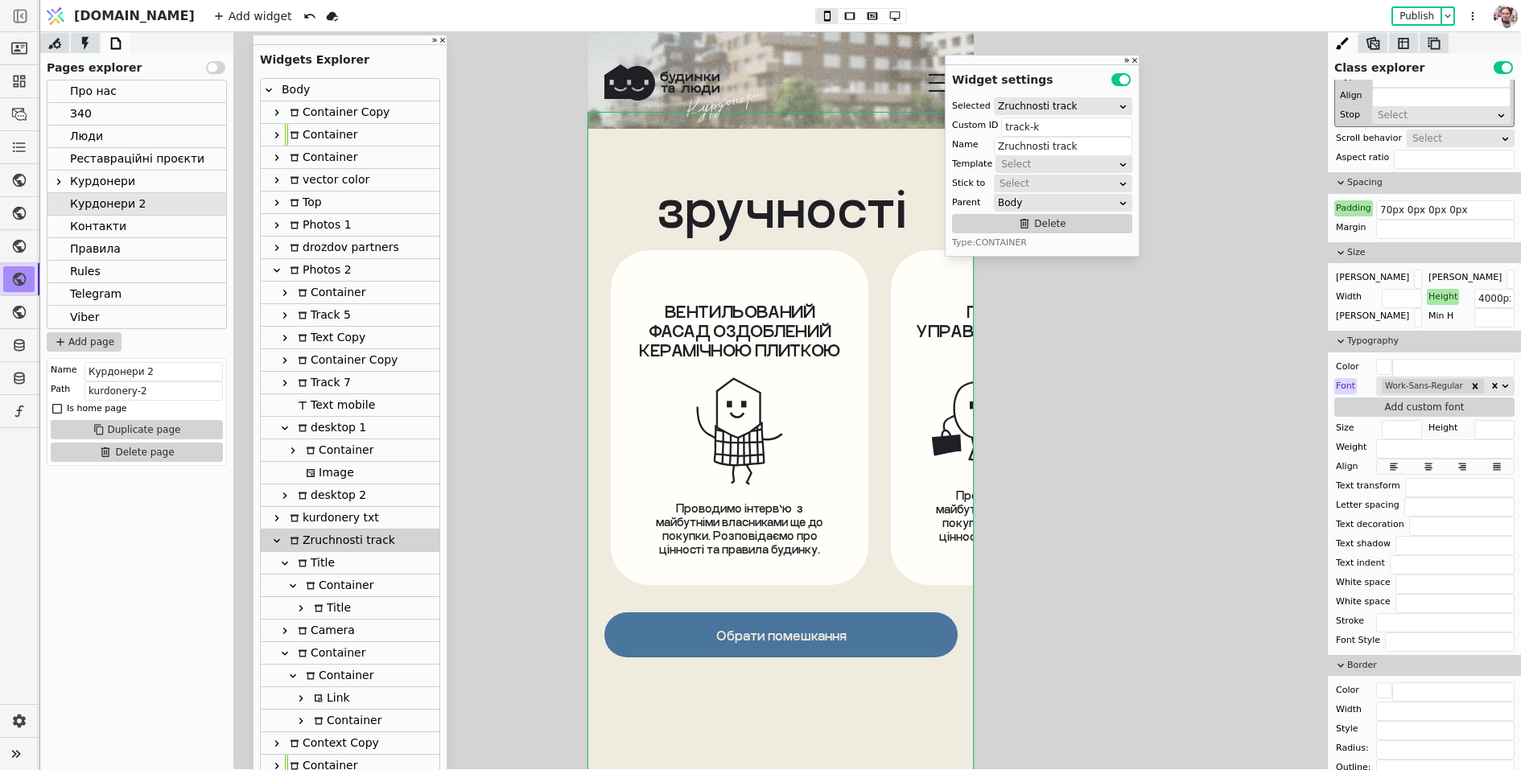
click at [308, 559] on div "Title" at bounding box center [314, 563] width 42 height 22
type input "Title"
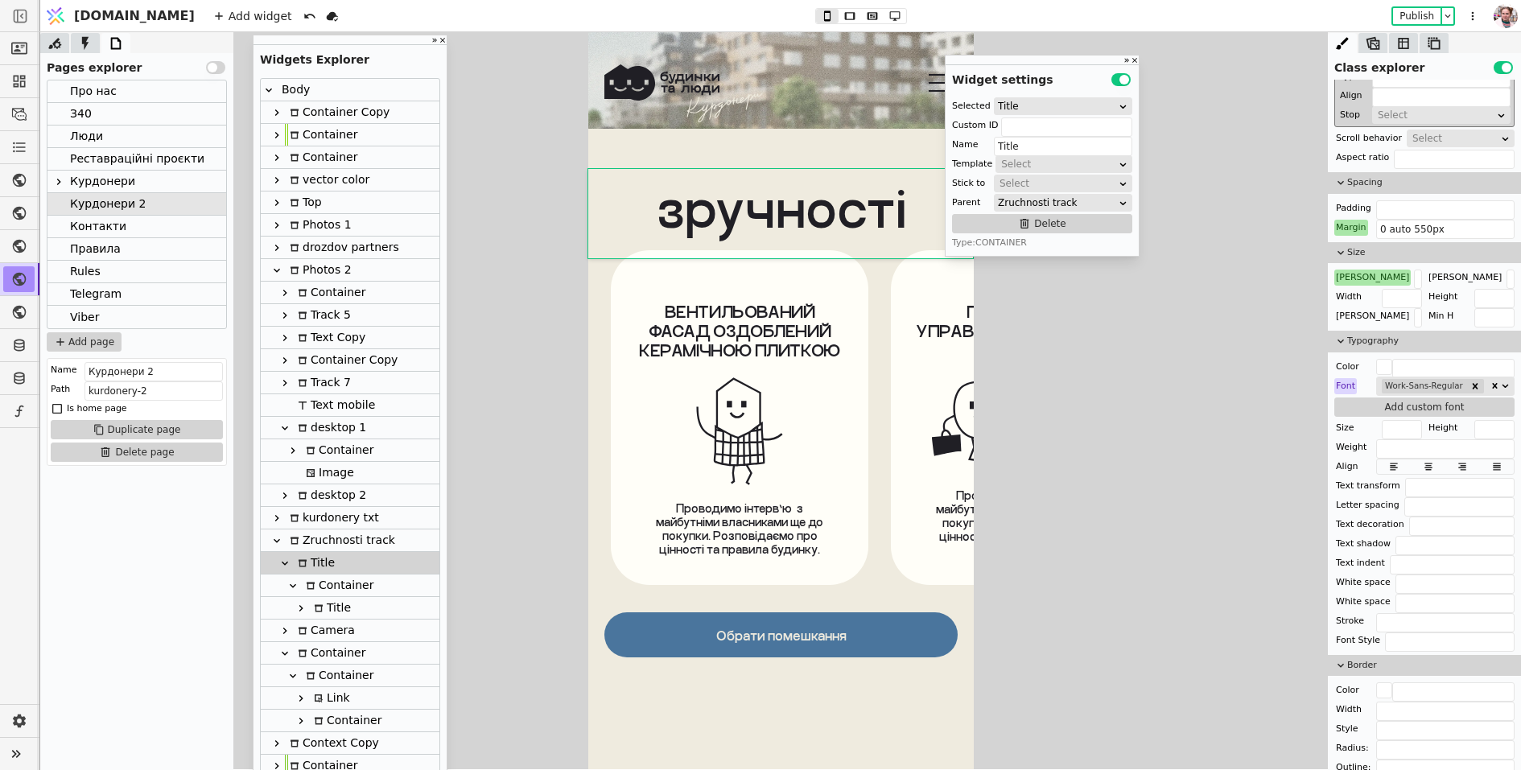
click at [287, 564] on icon at bounding box center [285, 563] width 13 height 13
click at [320, 588] on div "Camera" at bounding box center [324, 586] width 62 height 22
type input "camera-k"
type input "Camera"
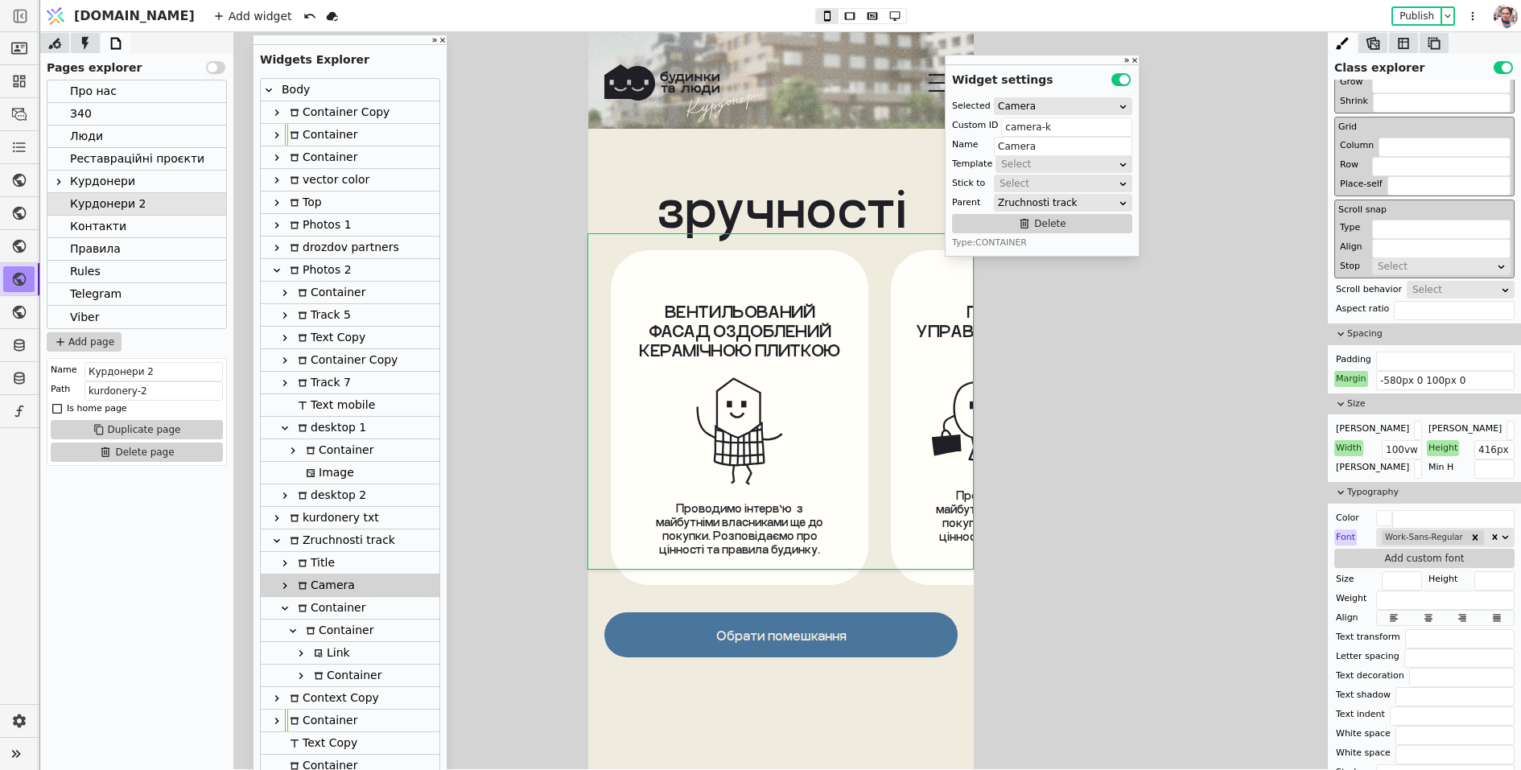
click at [320, 605] on div "Container" at bounding box center [329, 608] width 72 height 22
type input "Container"
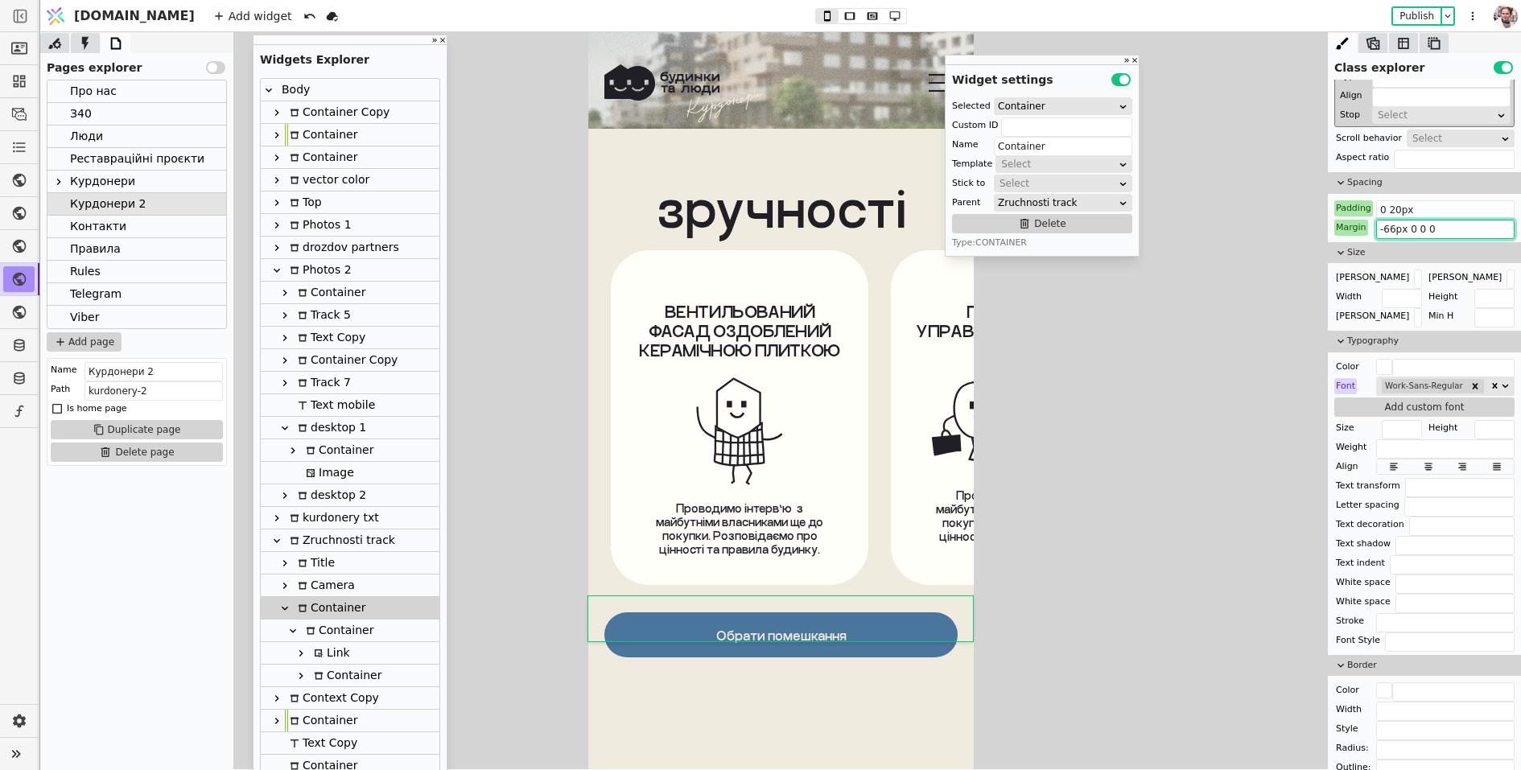
click at [1391, 226] on input "-66px 0 0 0" at bounding box center [1445, 229] width 138 height 19
type input "-86px 0 0 0"
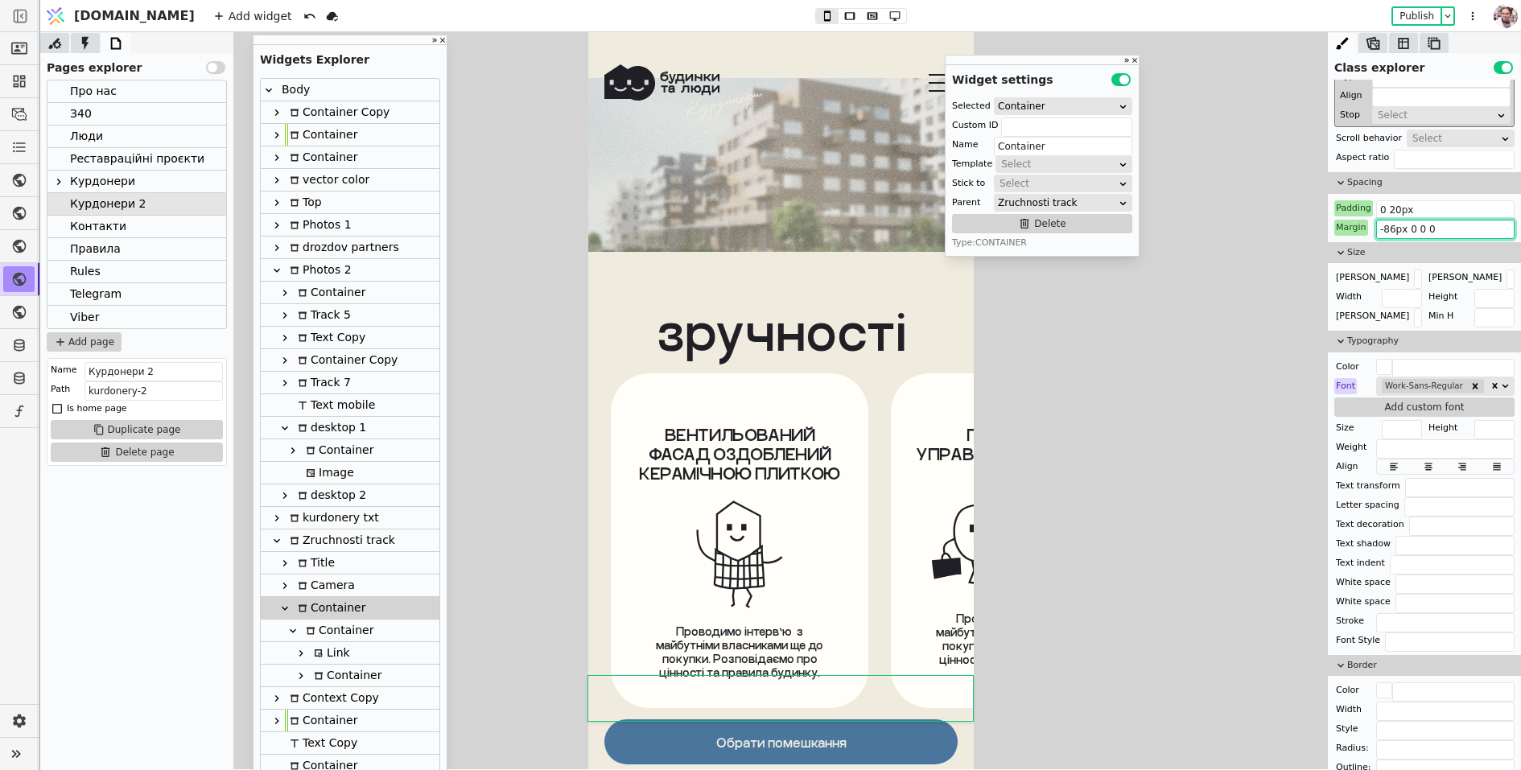
scroll to position [8044, 0]
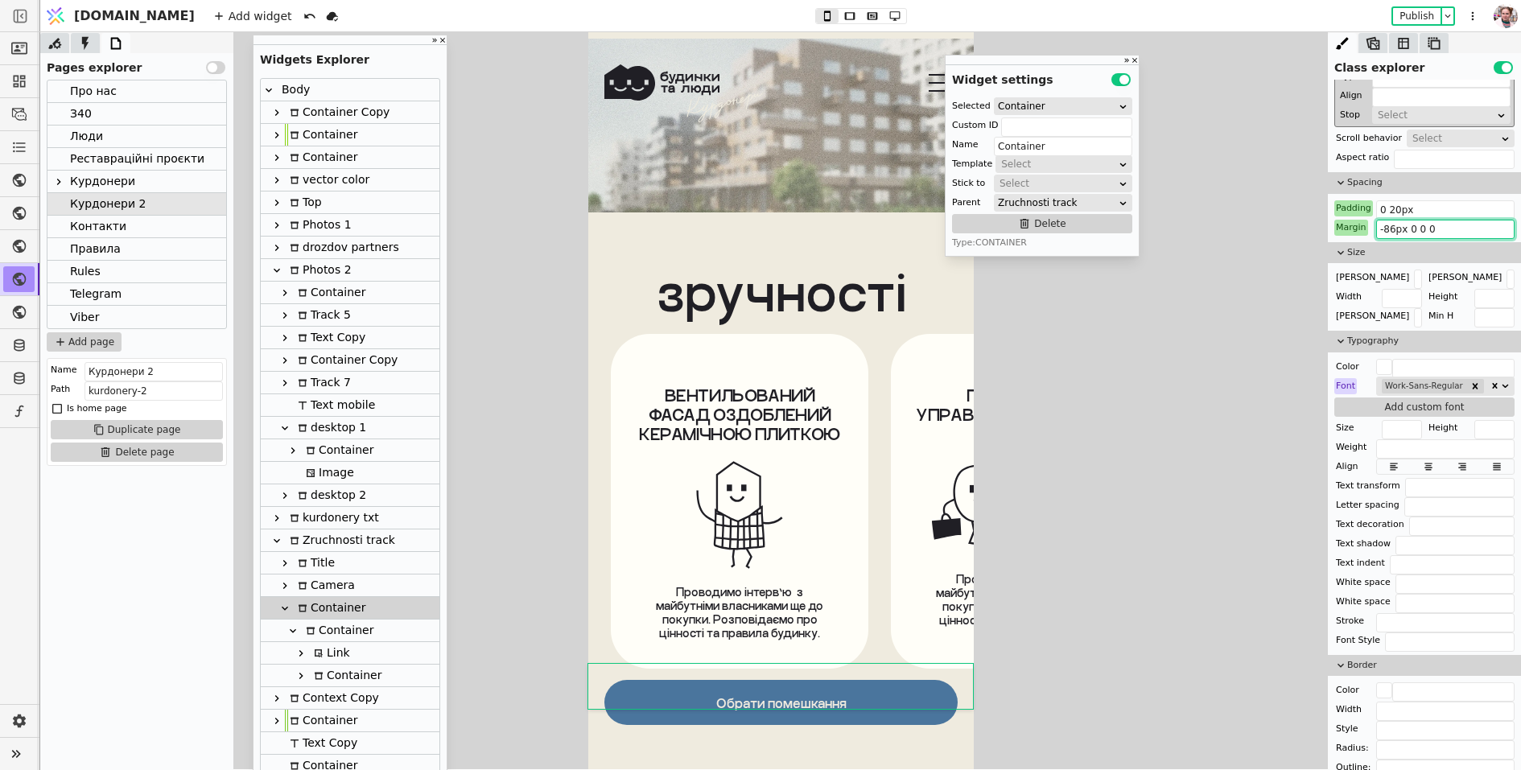
click at [283, 605] on icon at bounding box center [285, 608] width 13 height 13
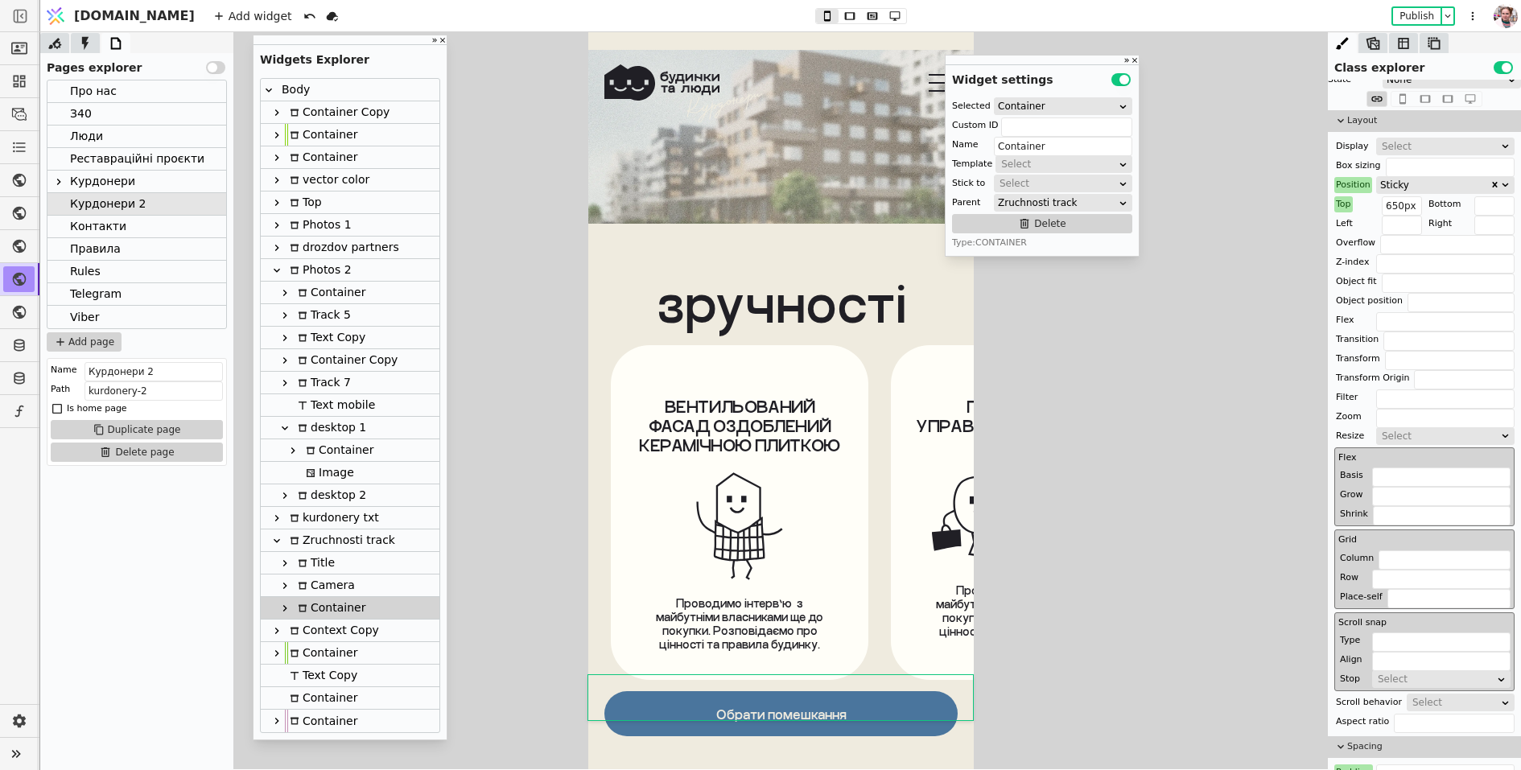
click at [347, 588] on div "Camera" at bounding box center [324, 586] width 62 height 22
type input "camera-k"
type input "Camera"
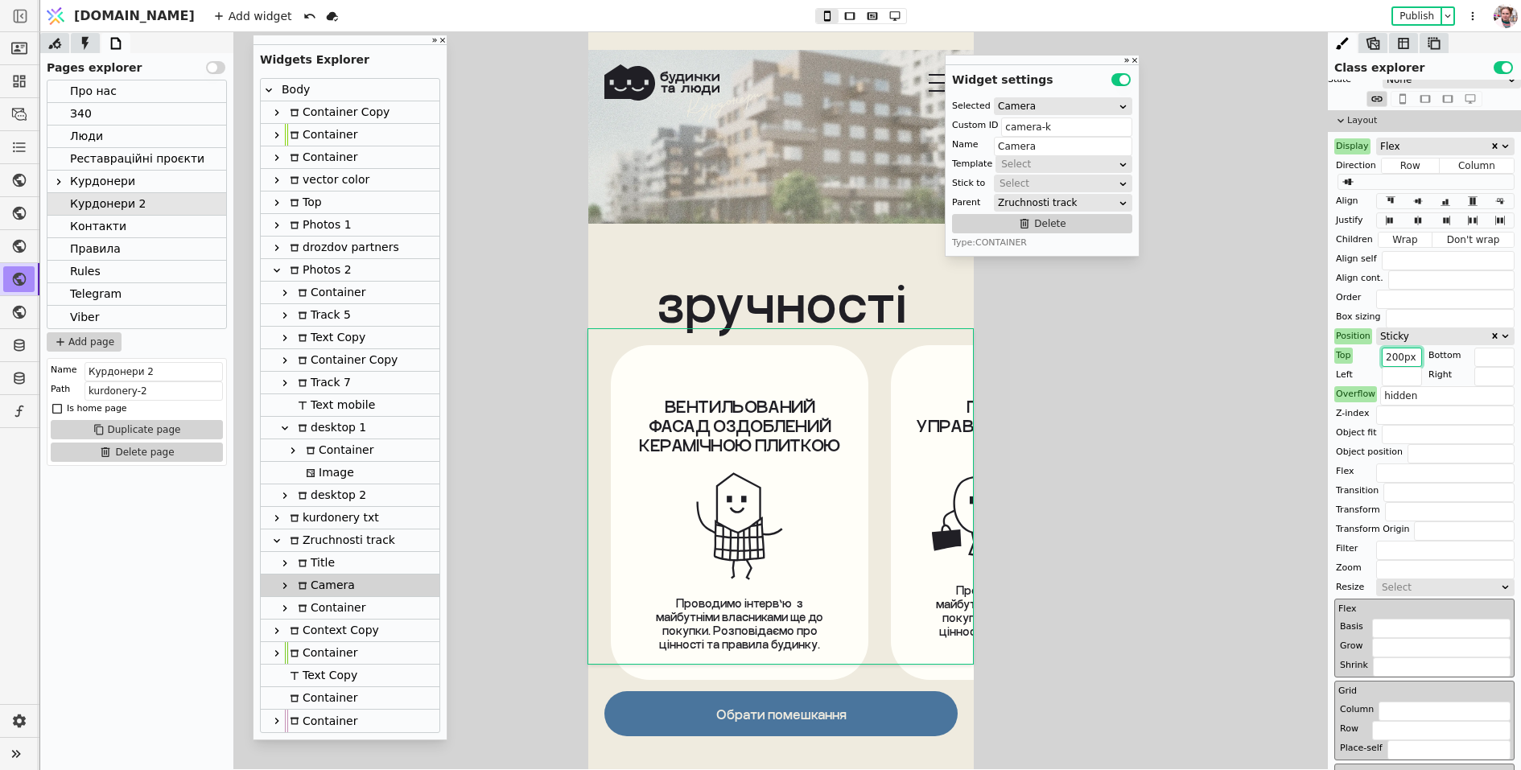
drag, startPoint x: 1395, startPoint y: 352, endPoint x: 1382, endPoint y: 352, distance: 12.9
click at [1382, 352] on input "200px" at bounding box center [1402, 357] width 40 height 19
type input "180px"
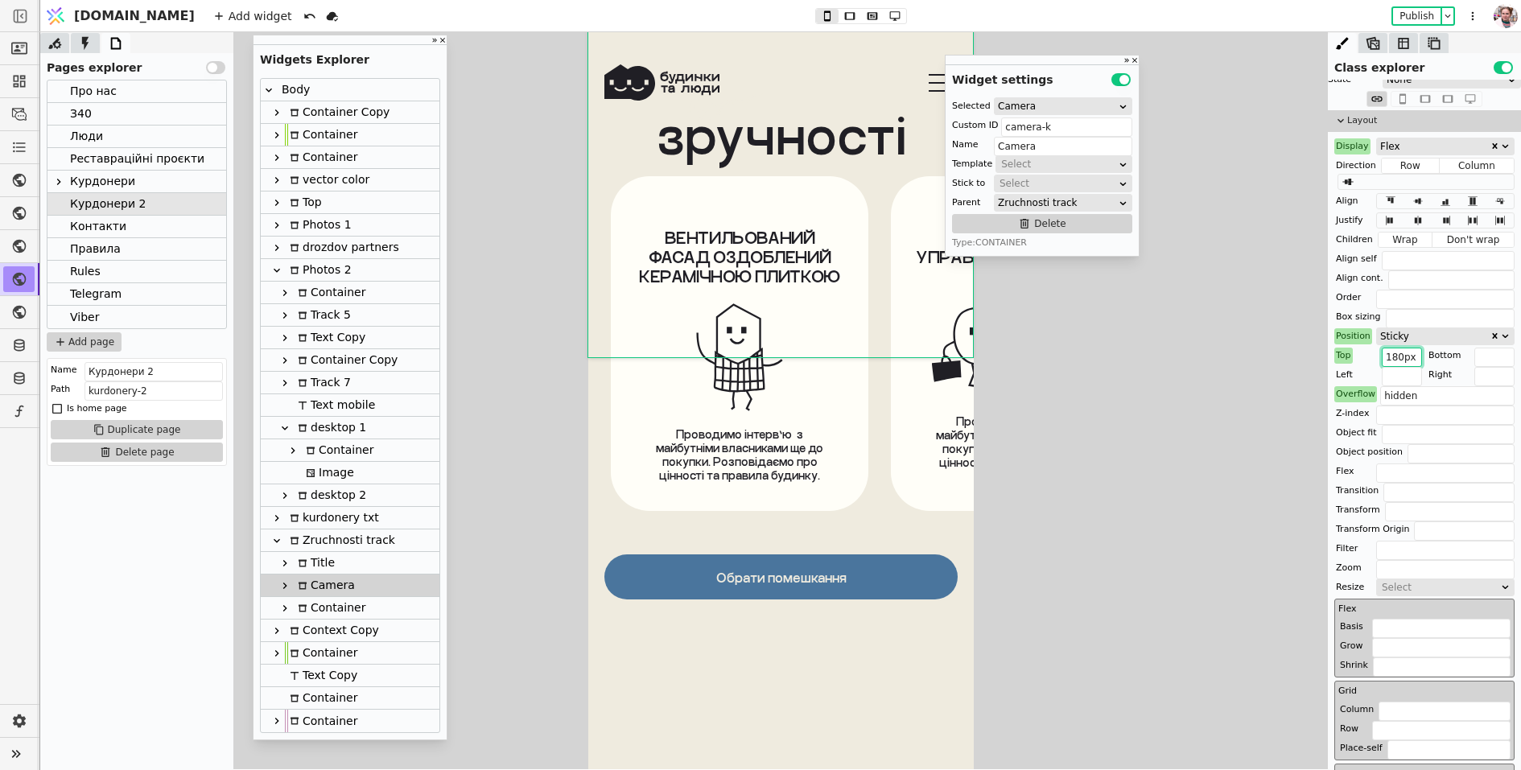
click at [316, 601] on div "Container" at bounding box center [329, 608] width 72 height 22
type input "Container"
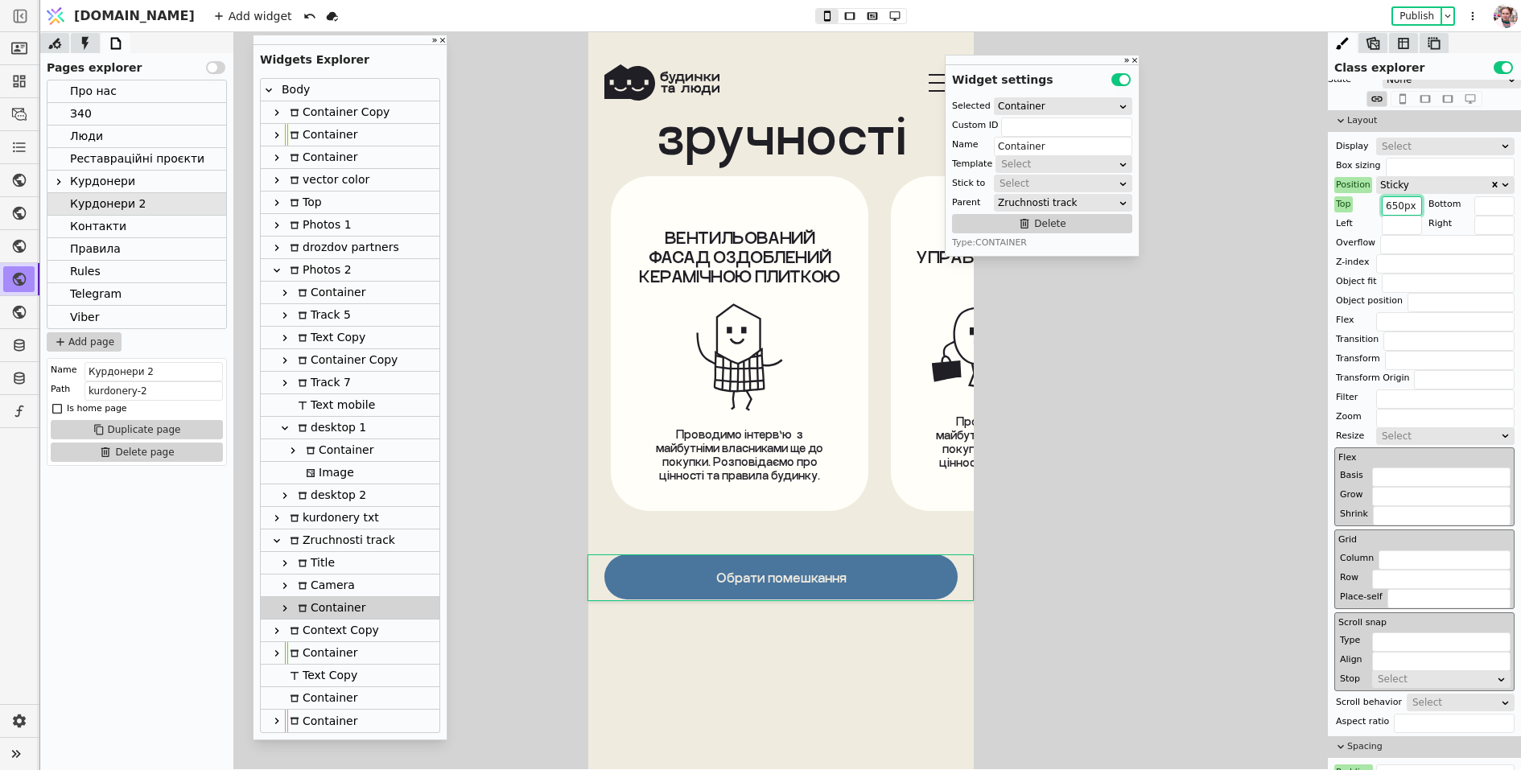
click at [1397, 206] on input "650px" at bounding box center [1402, 205] width 40 height 19
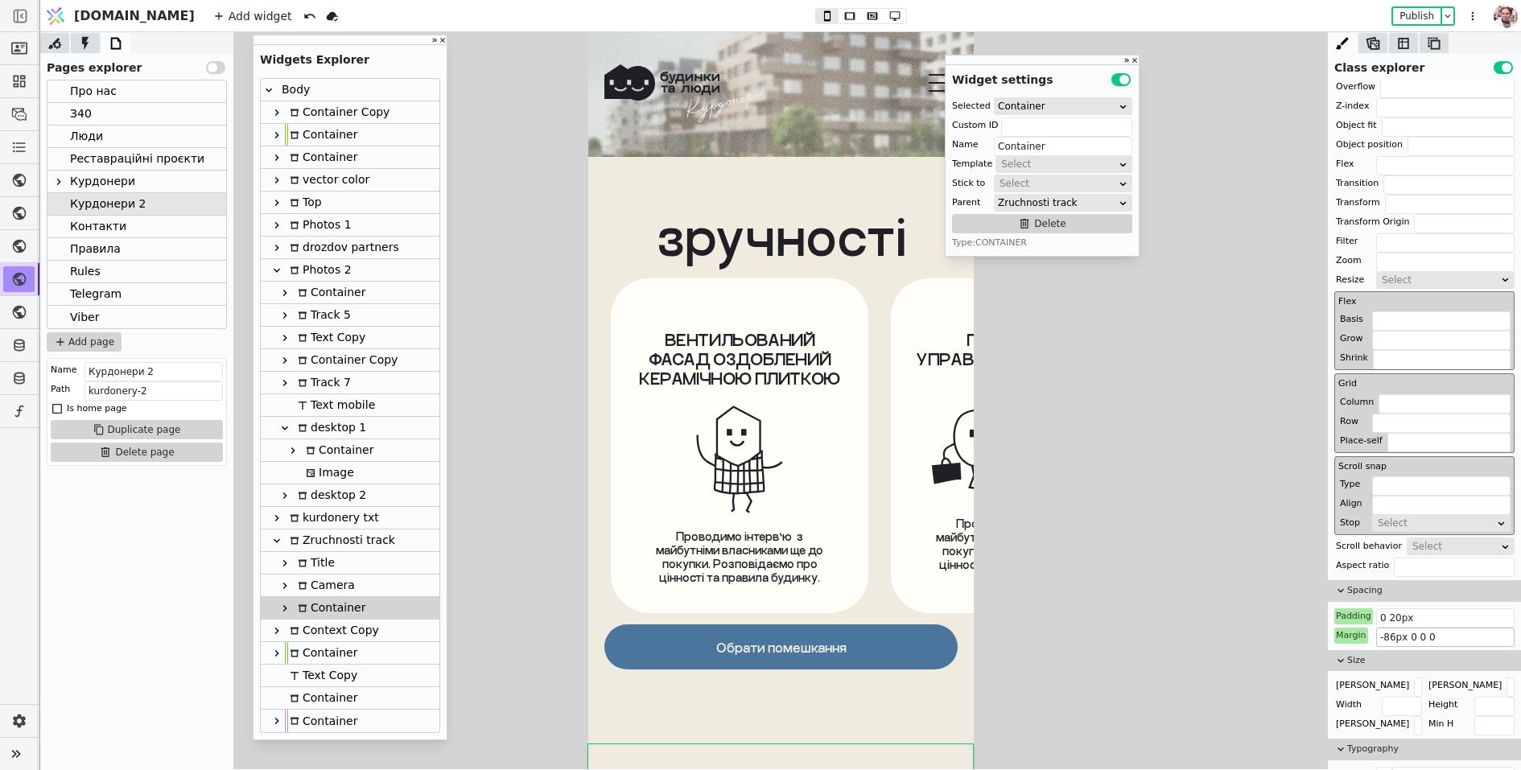
type input "630px"
click at [1384, 629] on input "-86px 0 0 0" at bounding box center [1445, 637] width 138 height 19
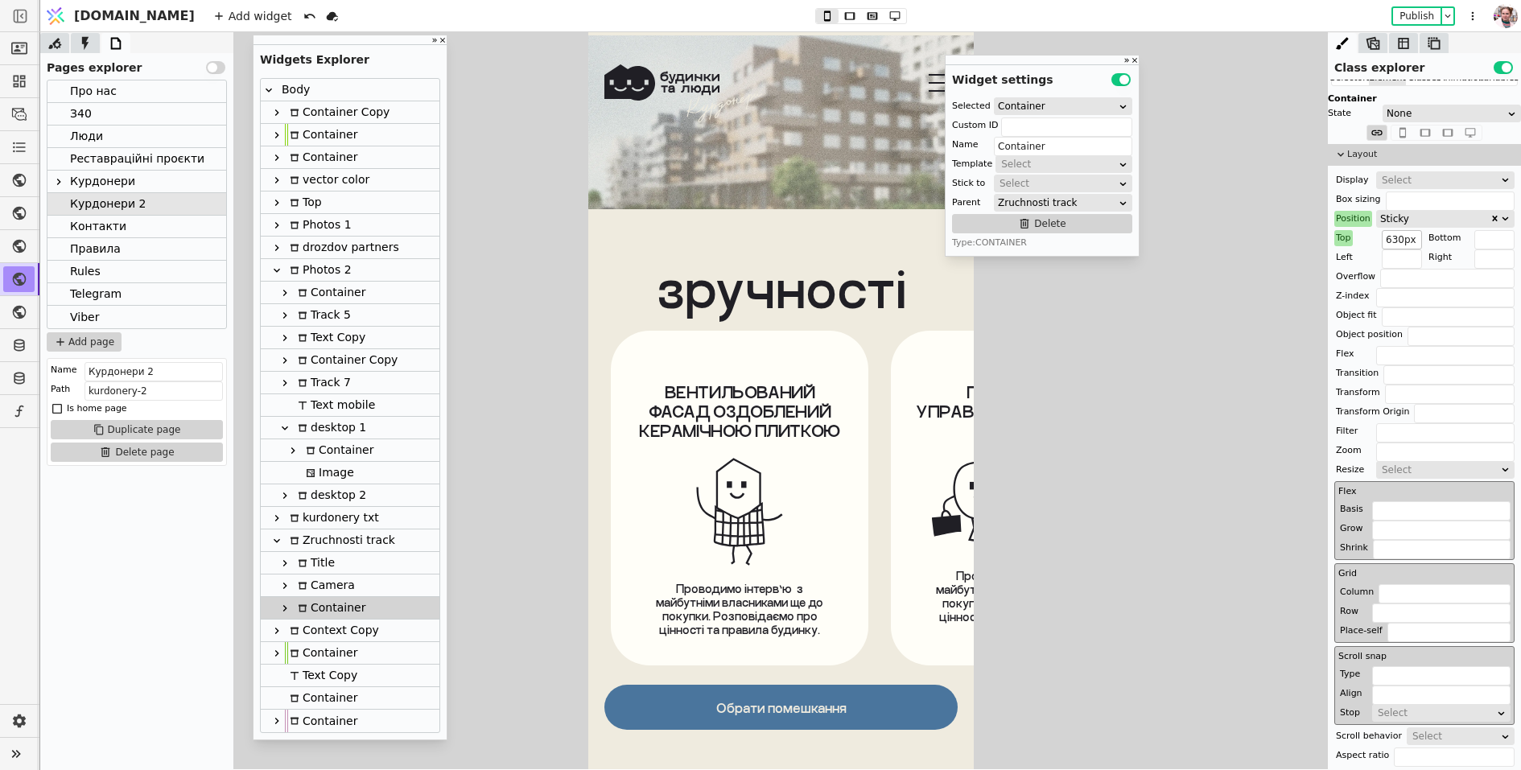
type input "-76px 0 0 0"
click at [1397, 240] on input "630px" at bounding box center [1402, 239] width 40 height 19
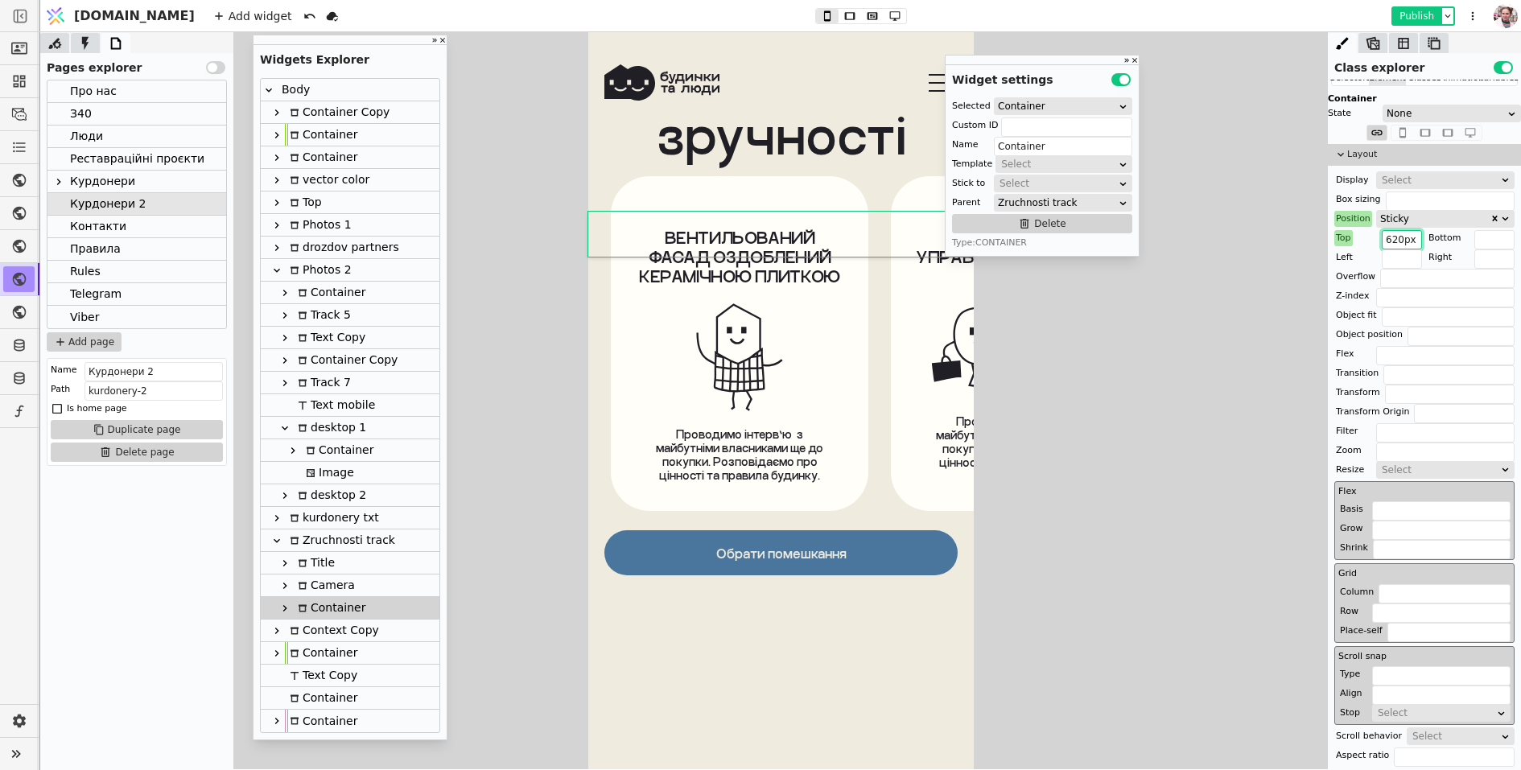
type input "620px"
click at [1418, 16] on button "Publish" at bounding box center [1416, 16] width 47 height 16
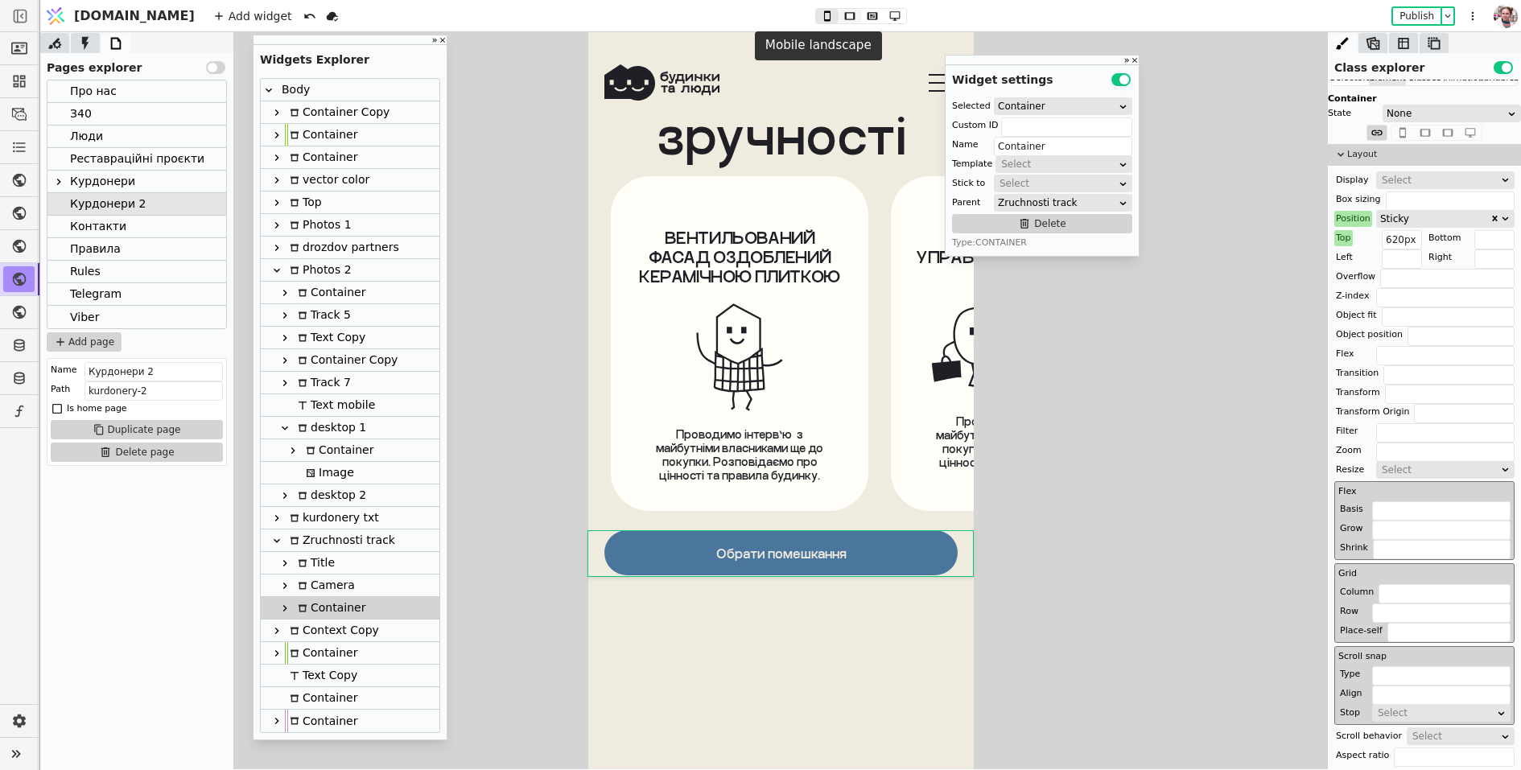
click at [839, 13] on button at bounding box center [850, 16] width 23 height 14
type input "0 70px"
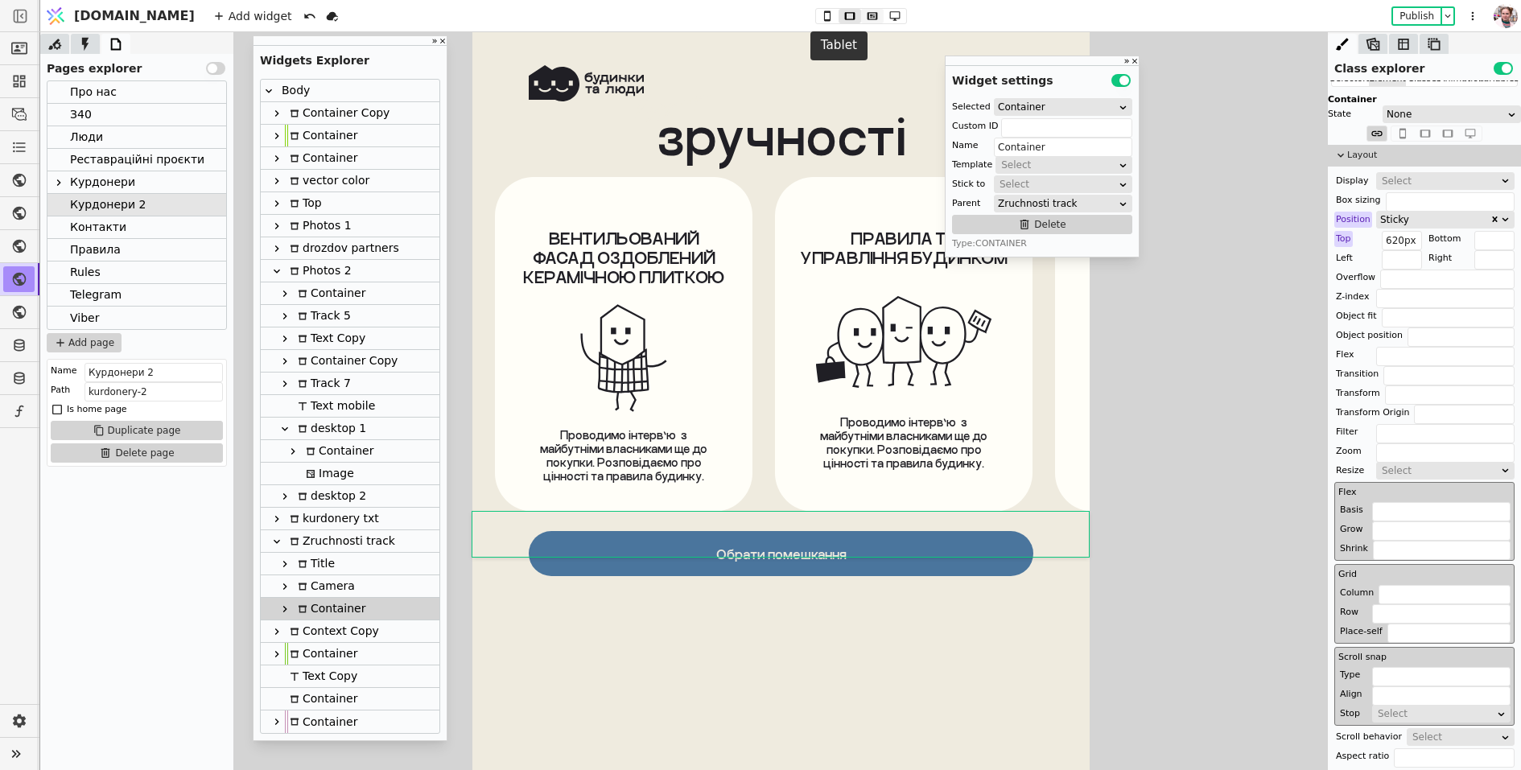
click at [863, 13] on icon at bounding box center [872, 15] width 19 height 11
type input "750px"
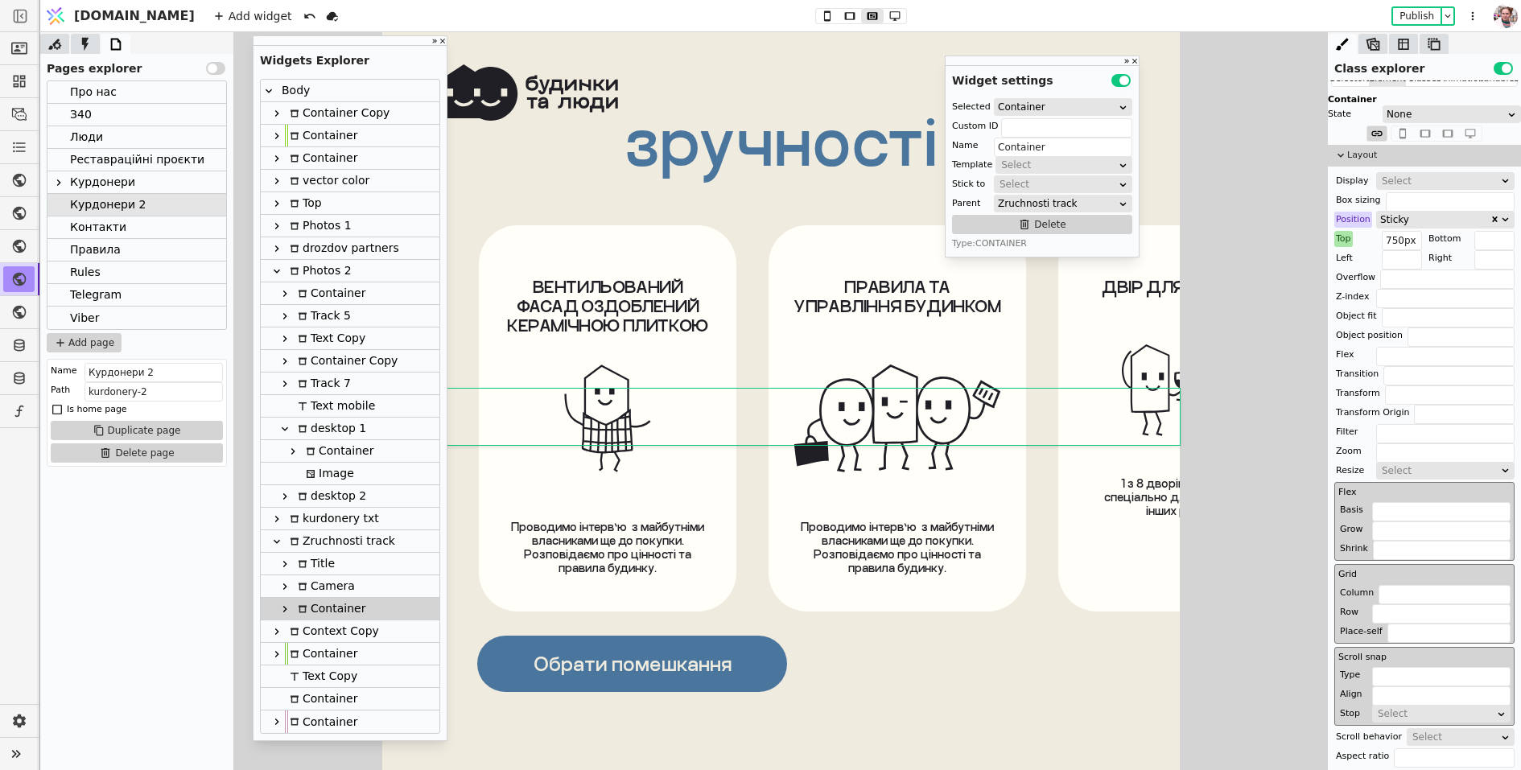
scroll to position [9257, 0]
click at [885, 18] on icon at bounding box center [894, 15] width 19 height 11
type input "-100px 0 0 0"
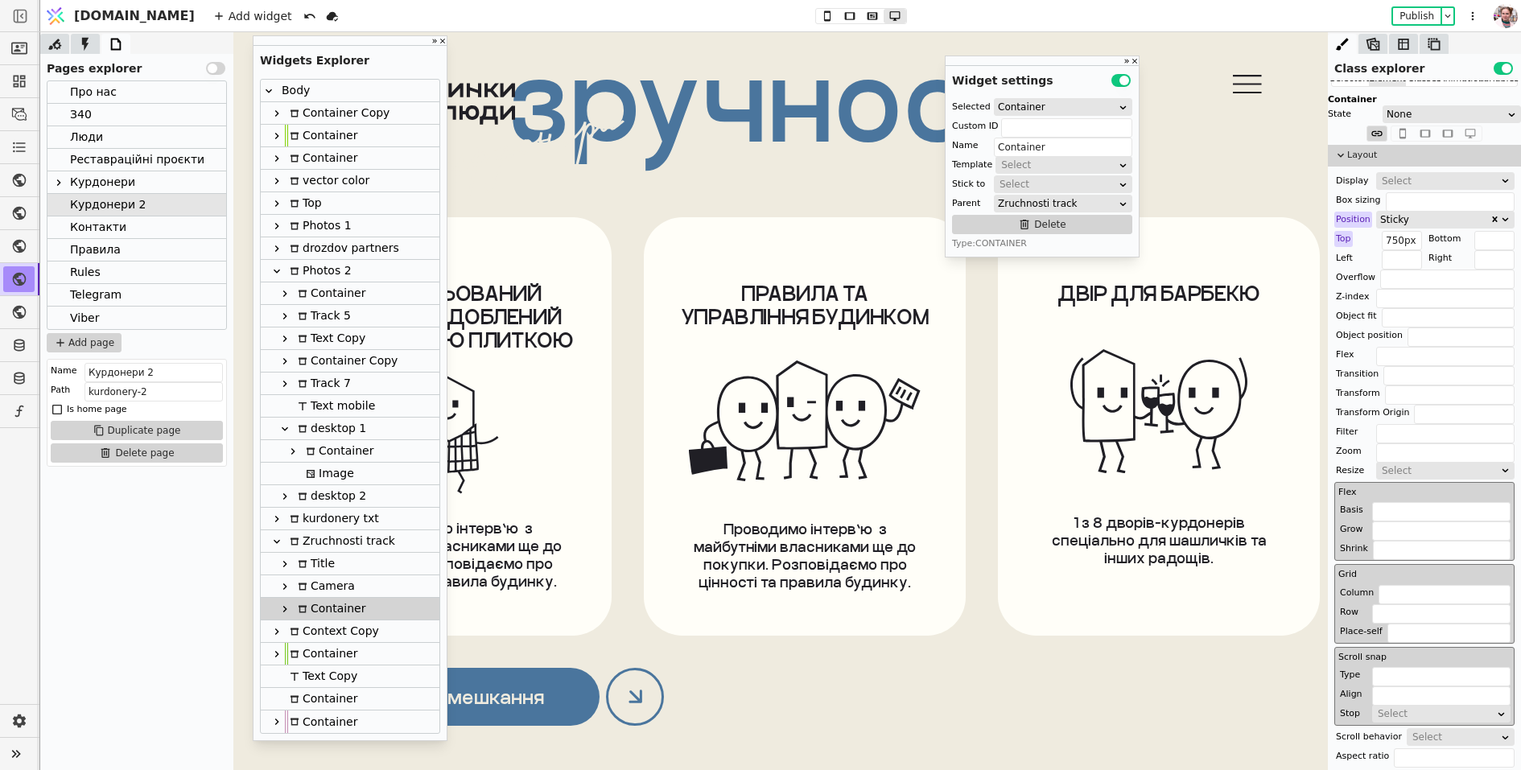
scroll to position [10788, 0]
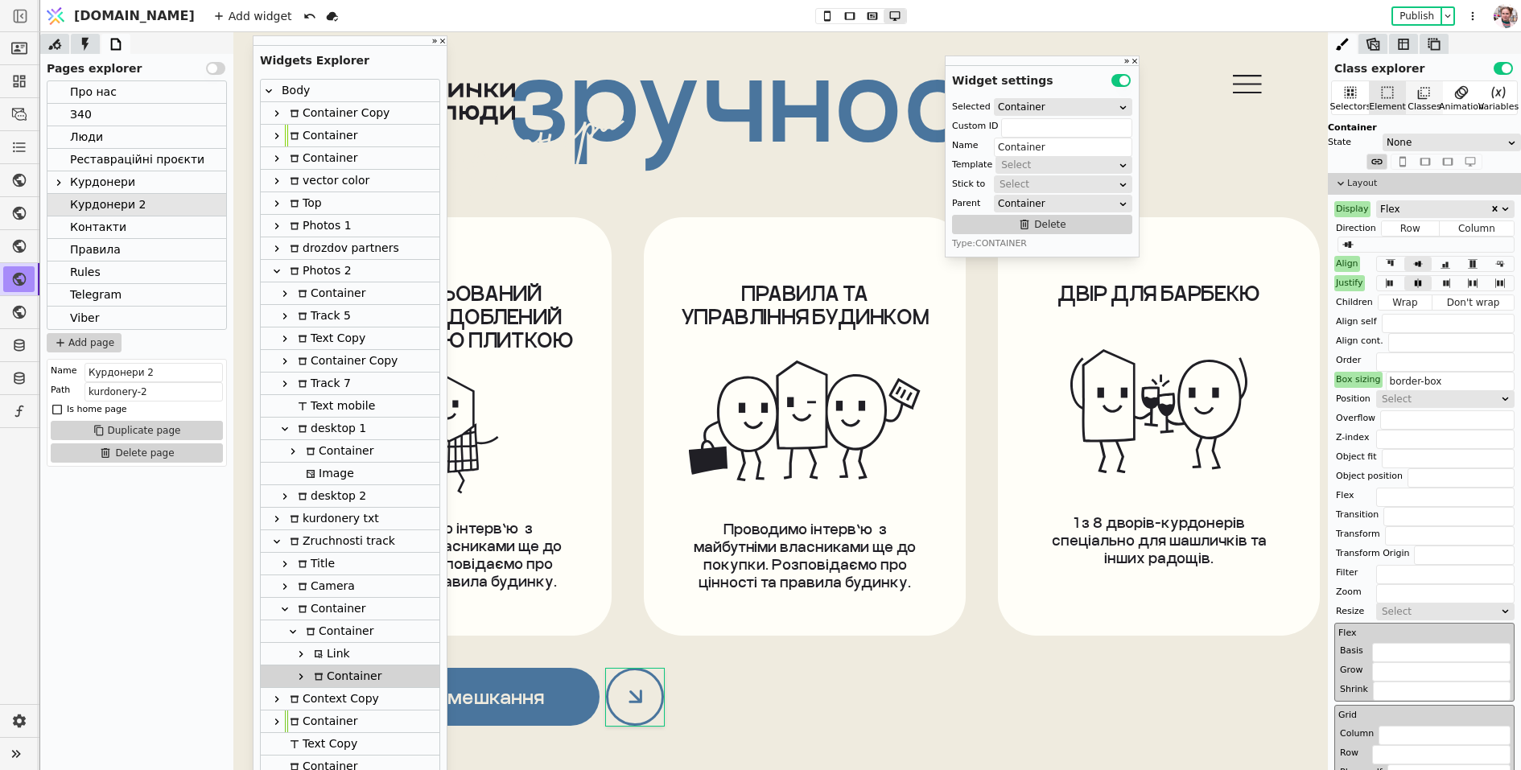
click at [1413, 81] on div "Classes" at bounding box center [1424, 97] width 37 height 33
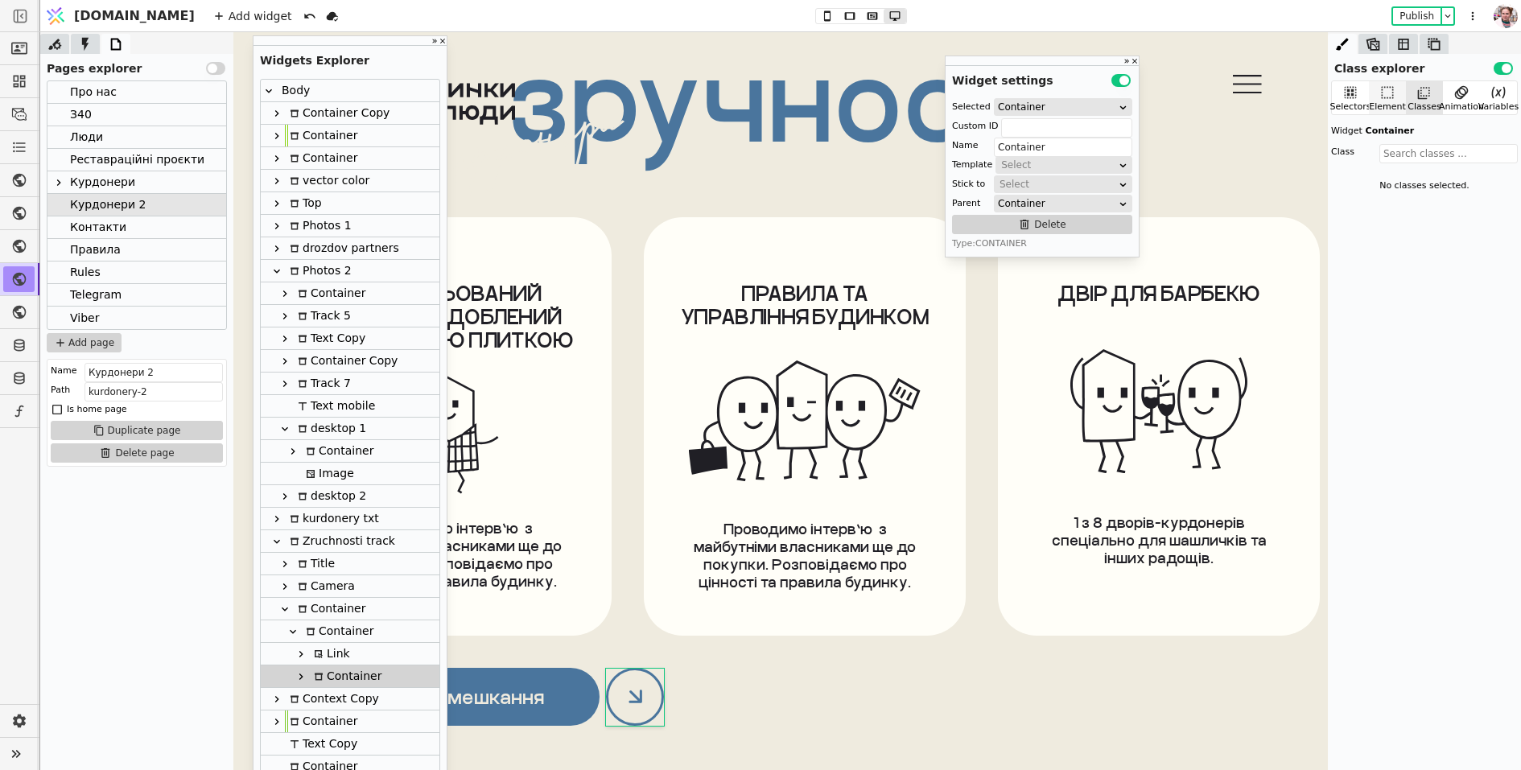
click at [1389, 89] on icon at bounding box center [1388, 93] width 16 height 16
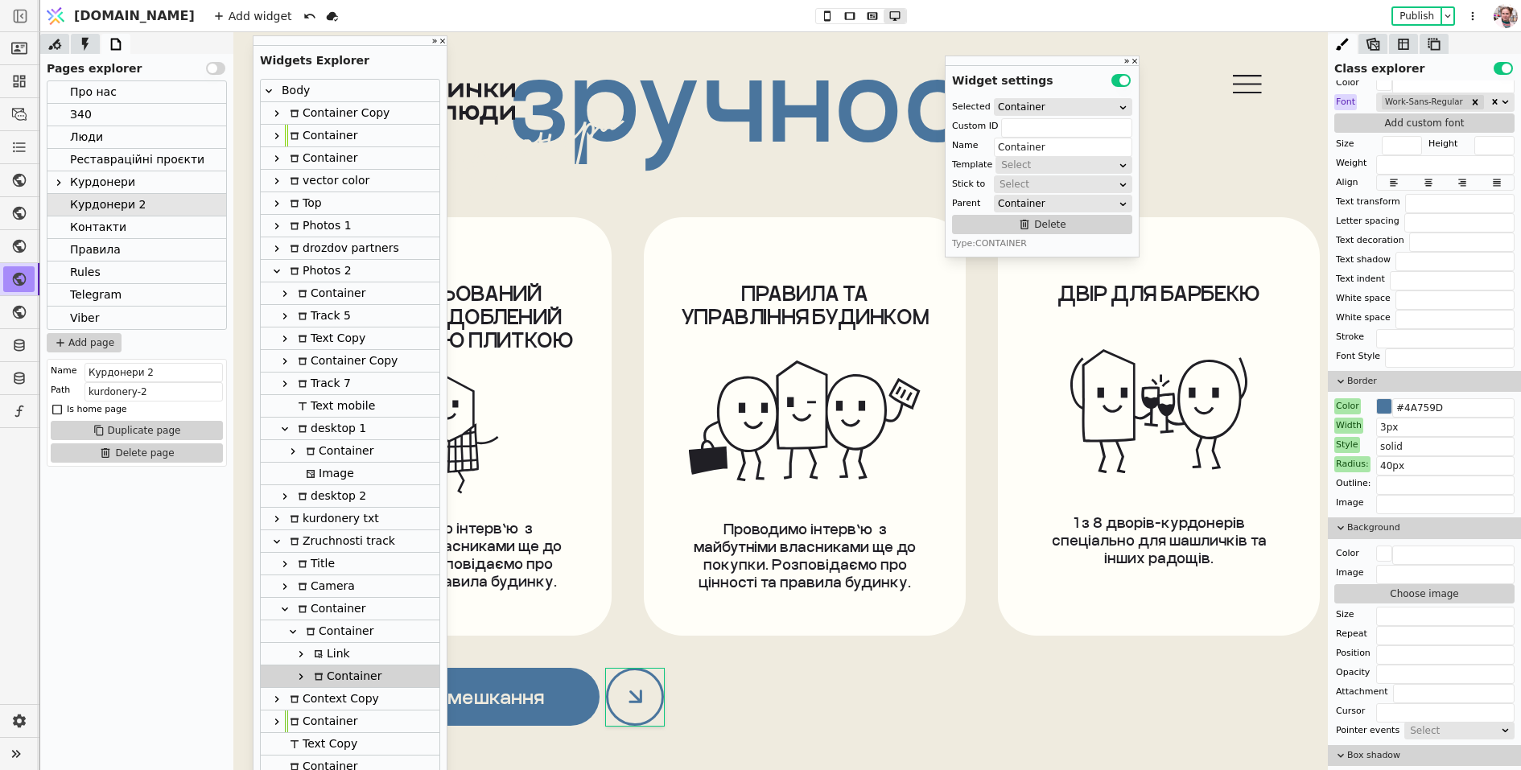
scroll to position [1022, 0]
click at [1422, 400] on input "#4A759D" at bounding box center [1454, 409] width 122 height 19
click at [824, 19] on icon at bounding box center [827, 15] width 6 height 10
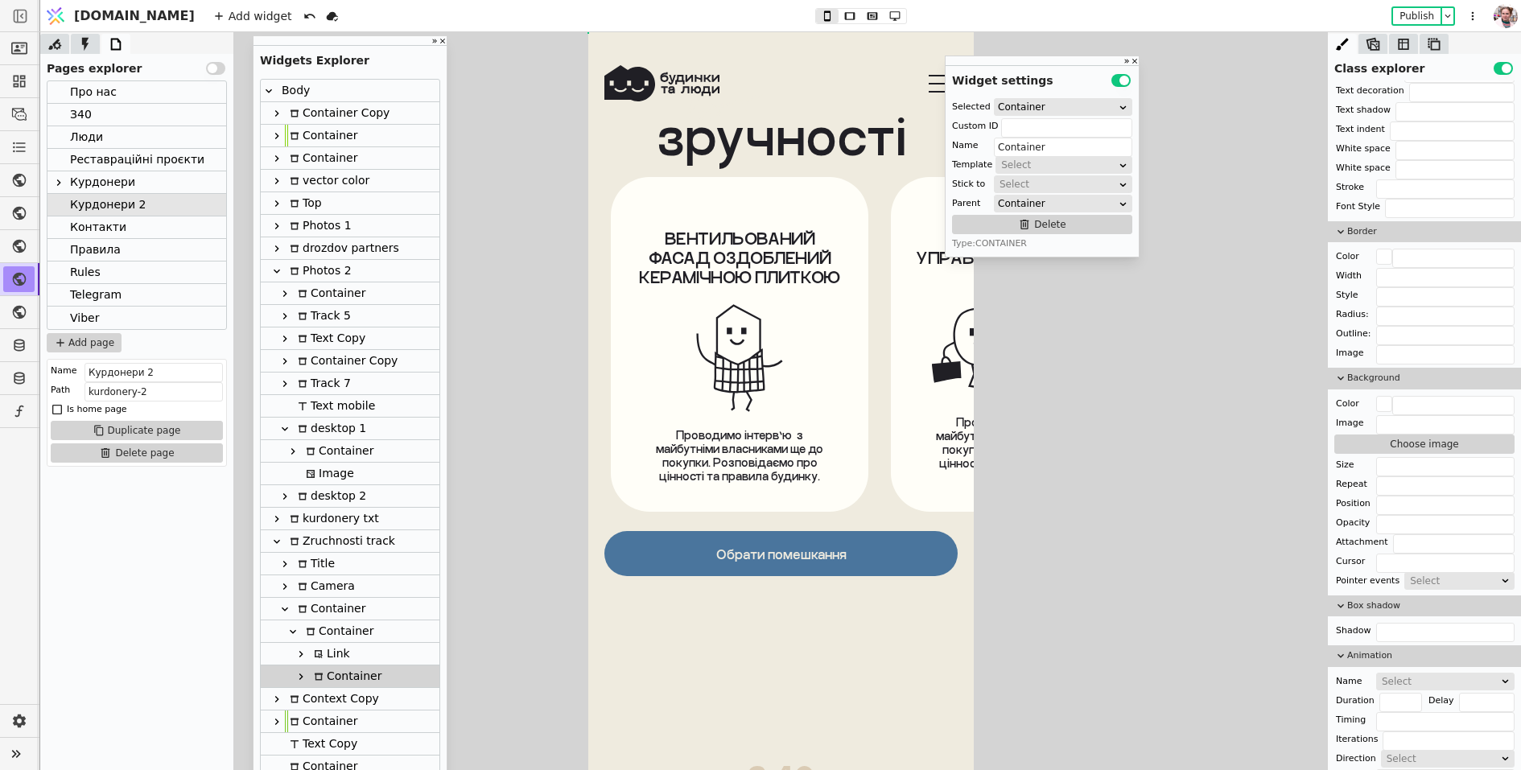
scroll to position [870, 0]
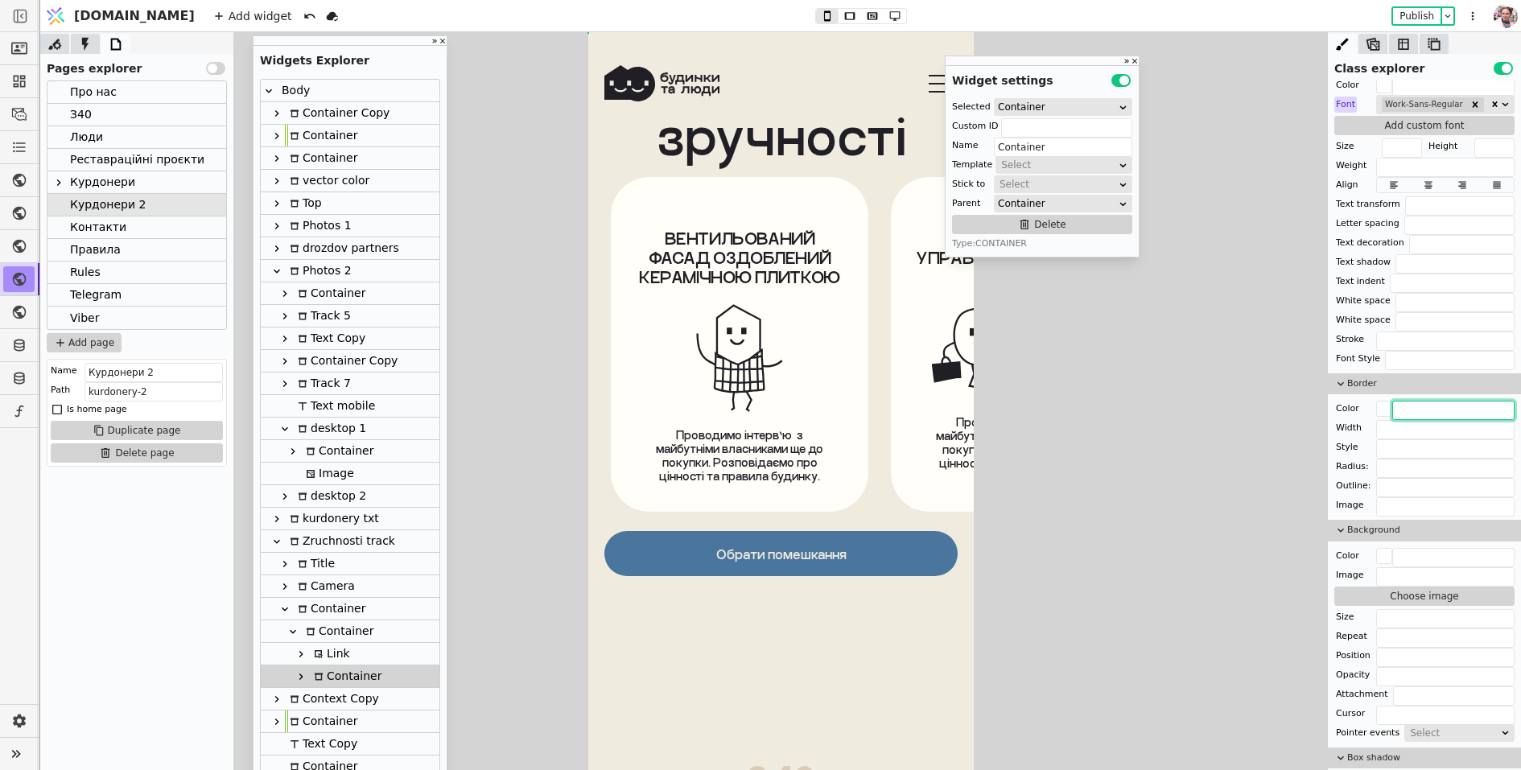
click at [1413, 402] on input "text" at bounding box center [1454, 410] width 122 height 19
paste input "4A759D"
type input "4A759D"
click at [1406, 420] on input "text" at bounding box center [1445, 429] width 138 height 19
type input "1px"
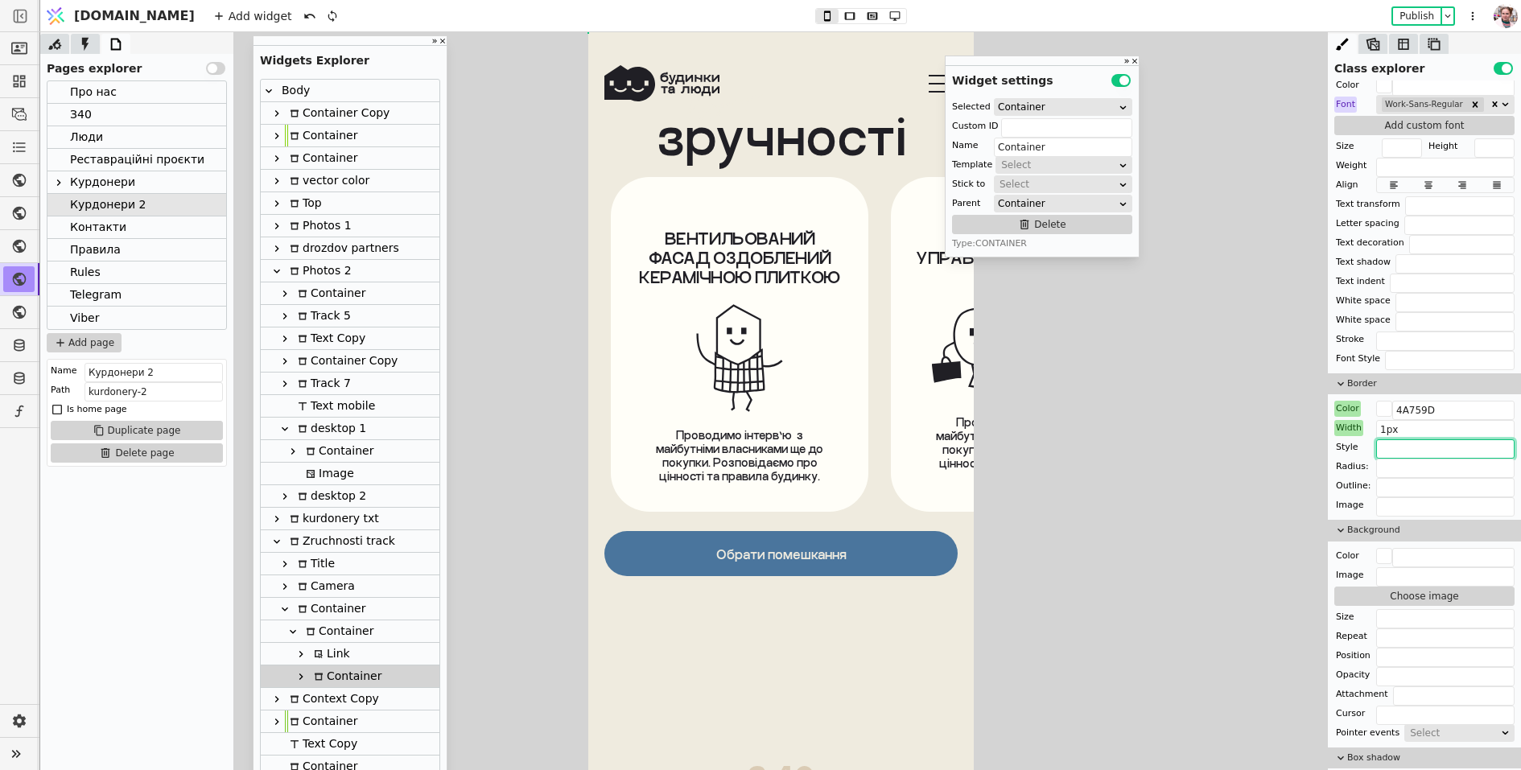
click at [1392, 444] on input "text" at bounding box center [1445, 448] width 138 height 19
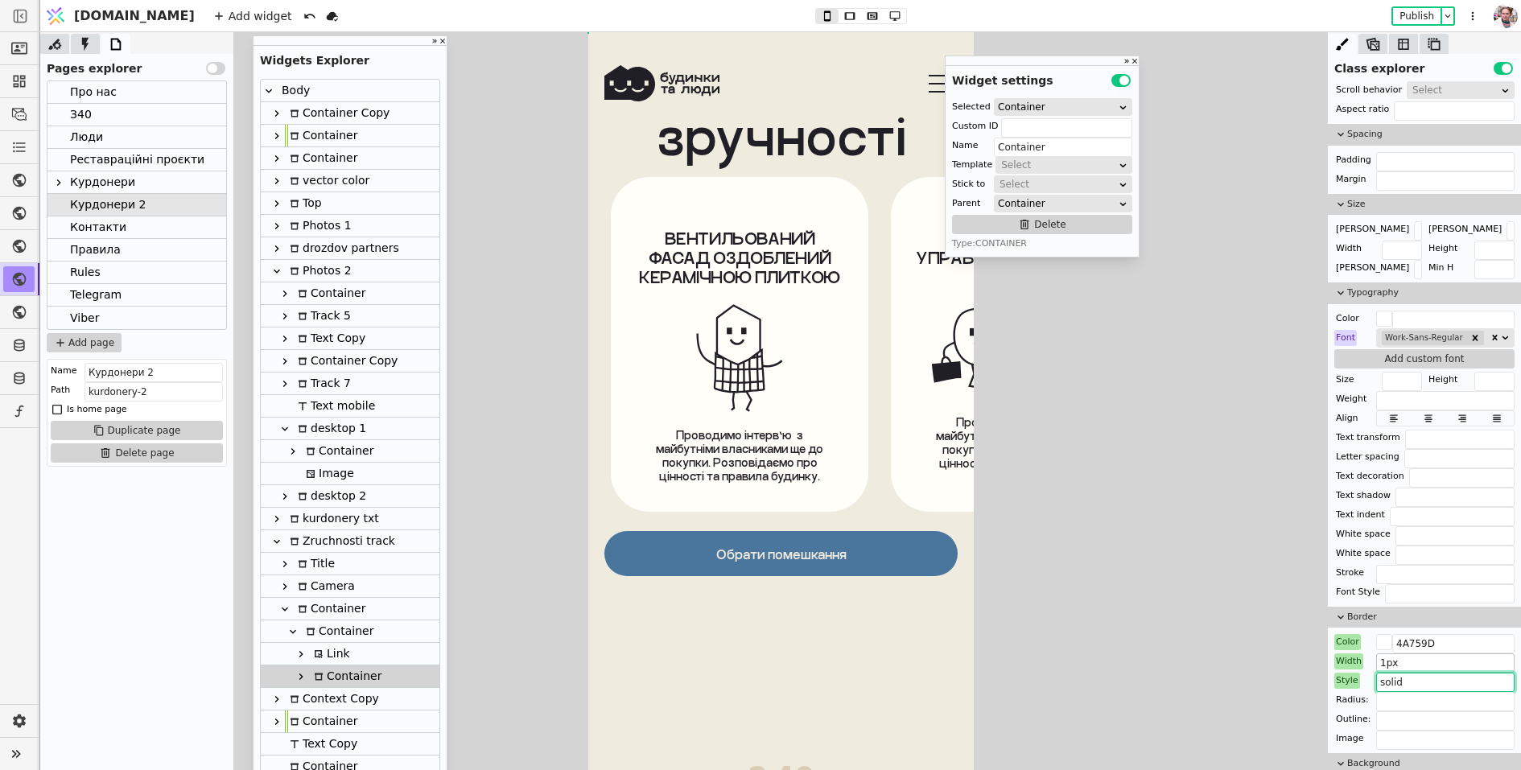
scroll to position [630, 0]
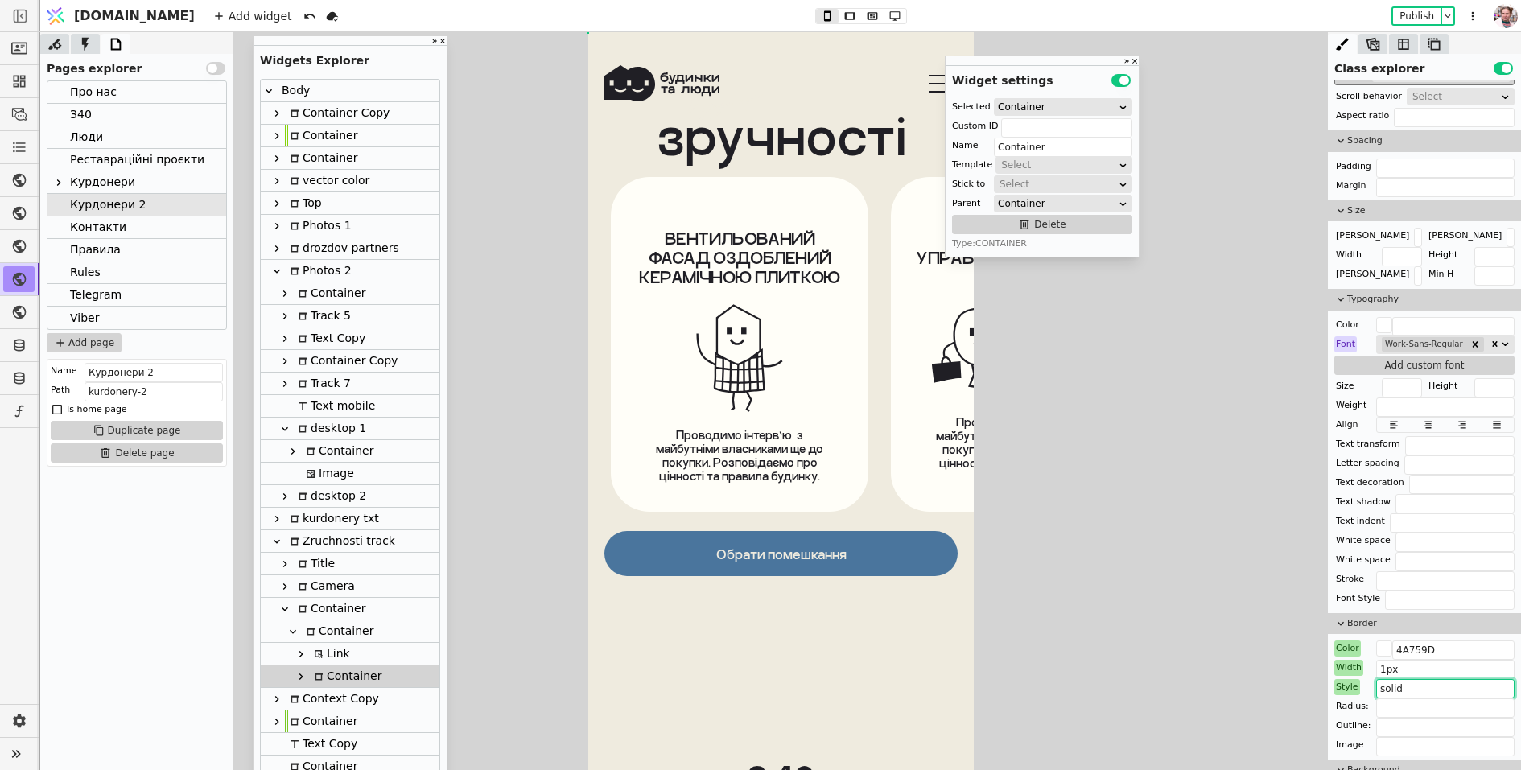
type input "solid"
click at [1395, 255] on input "text" at bounding box center [1402, 256] width 40 height 19
type input "56px"
click at [1488, 250] on input "text" at bounding box center [1495, 256] width 40 height 19
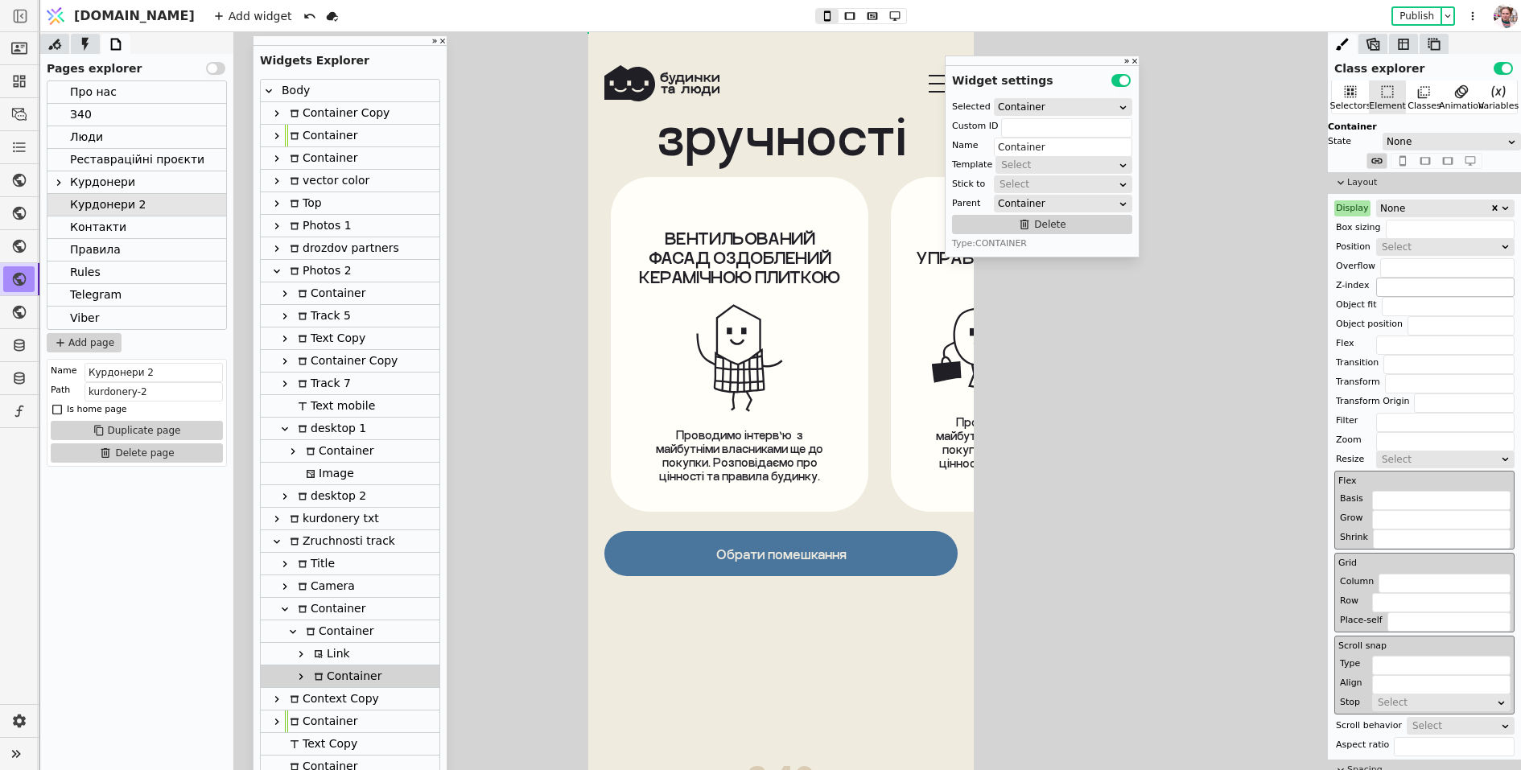
scroll to position [0, 0]
type input "56px"
click at [1409, 206] on div "None" at bounding box center [1434, 209] width 109 height 16
click at [1351, 214] on div "Display" at bounding box center [1353, 209] width 36 height 16
click at [1351, 231] on button "Reset" at bounding box center [1352, 229] width 42 height 19
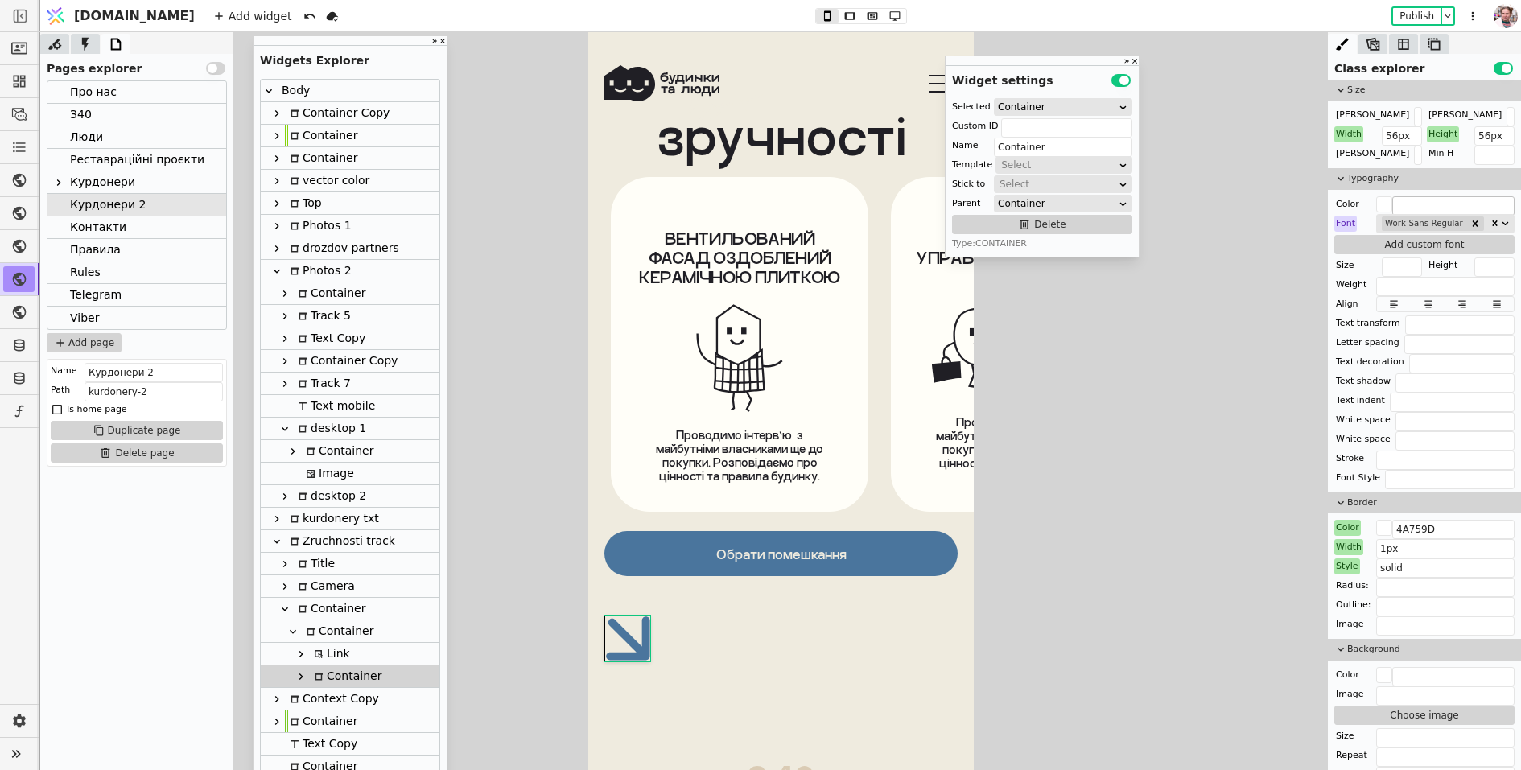
scroll to position [774, 0]
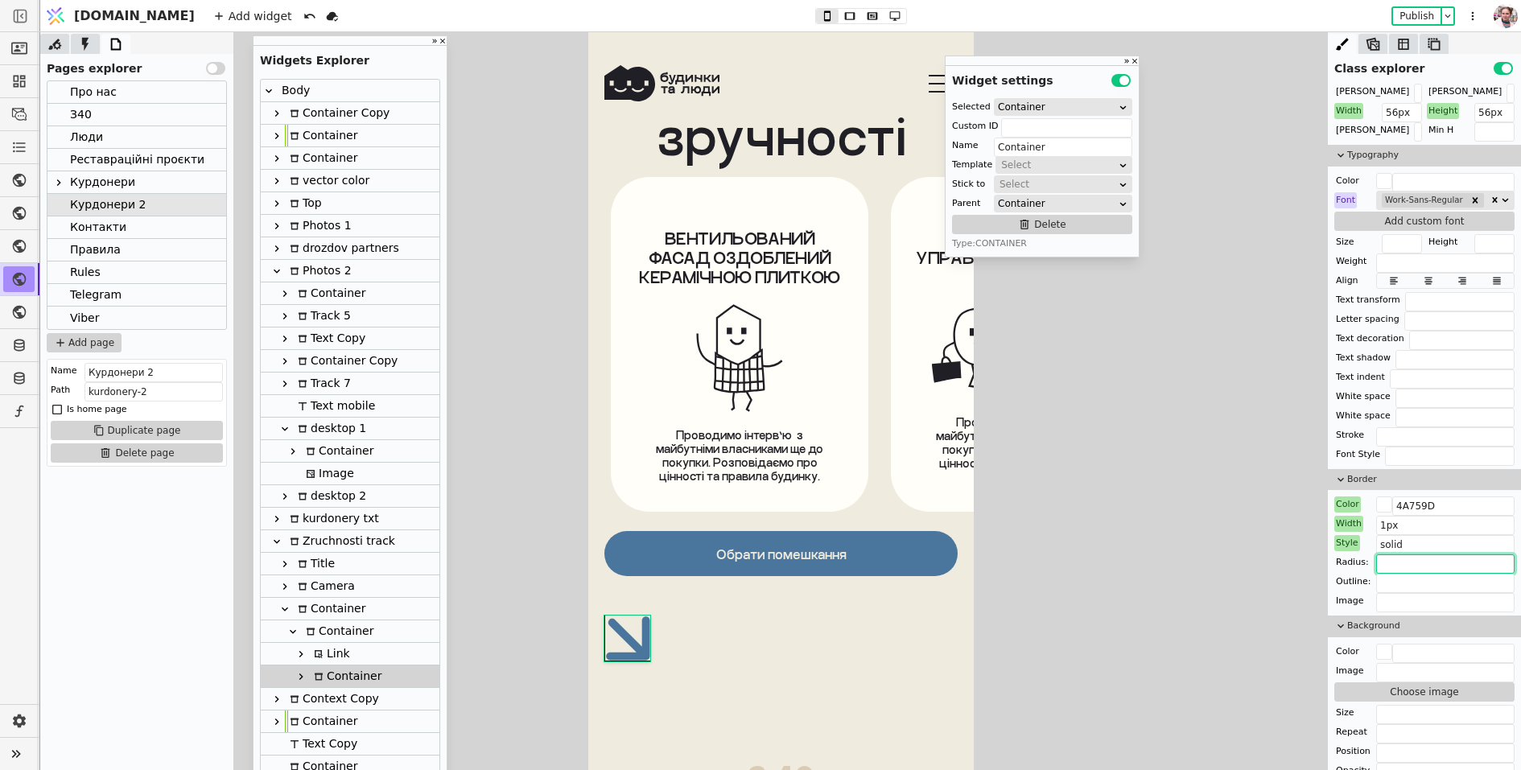
click at [1388, 567] on input "text" at bounding box center [1445, 564] width 138 height 19
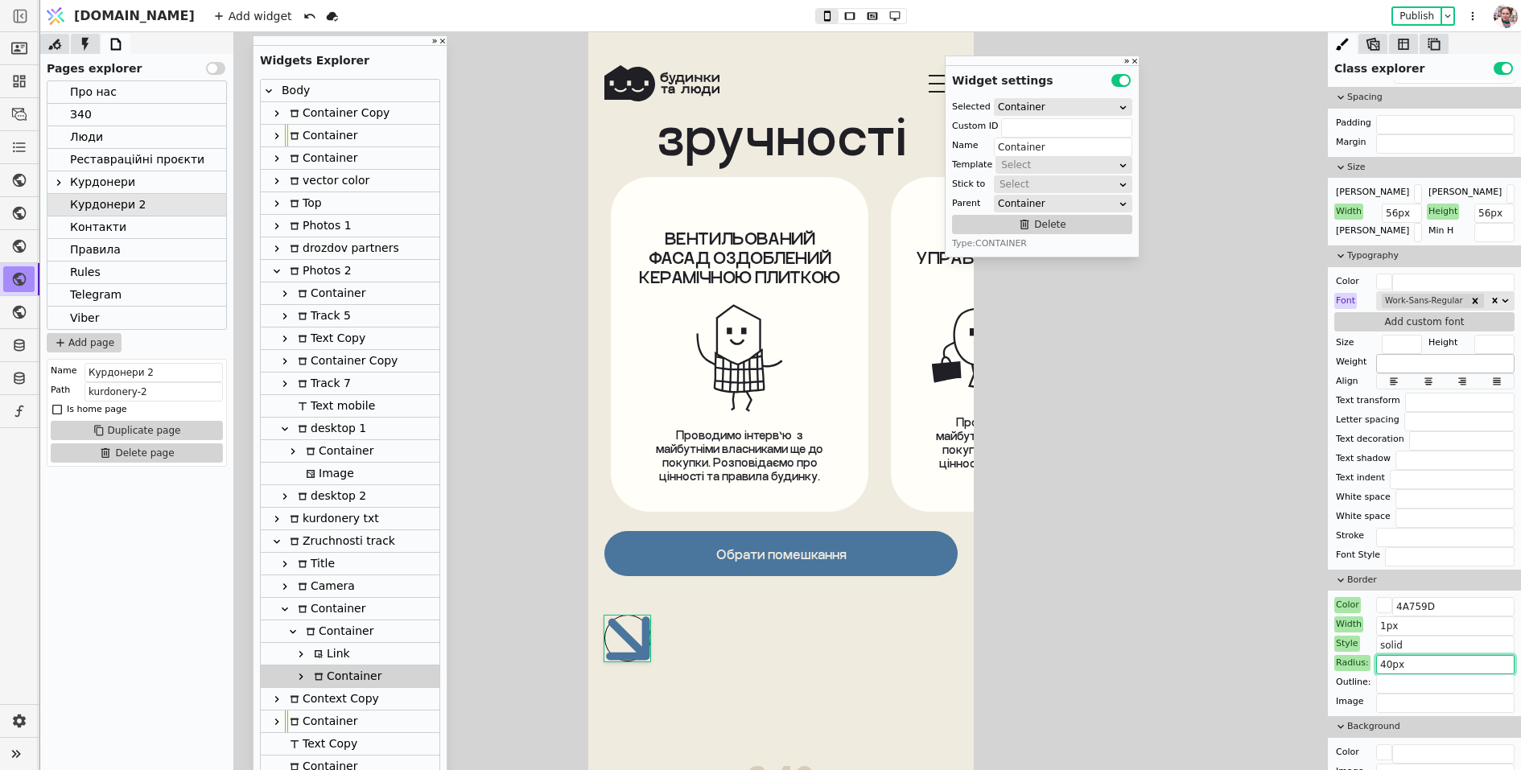
scroll to position [662, 0]
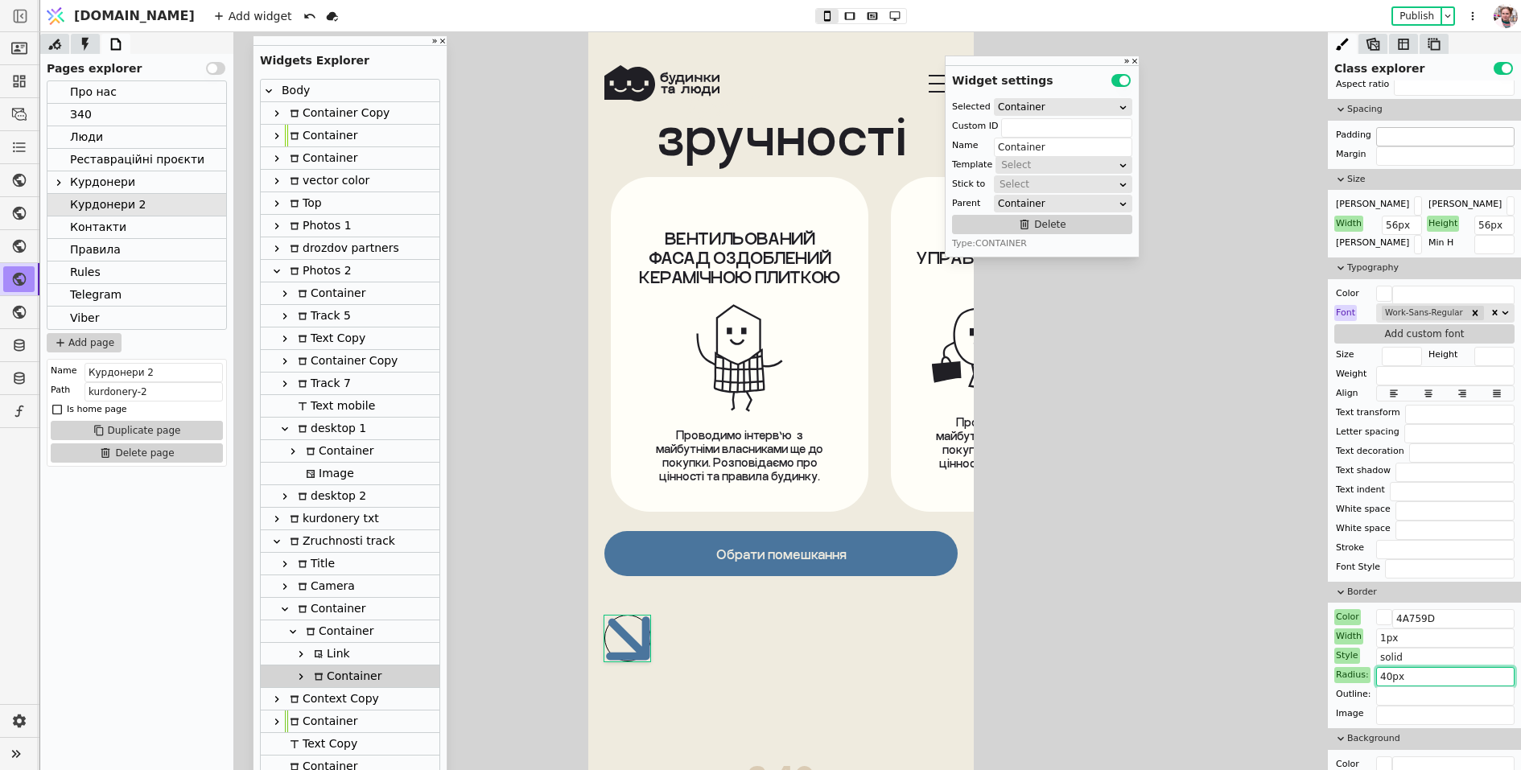
type input "40px"
click at [1402, 136] on input "text" at bounding box center [1445, 136] width 138 height 19
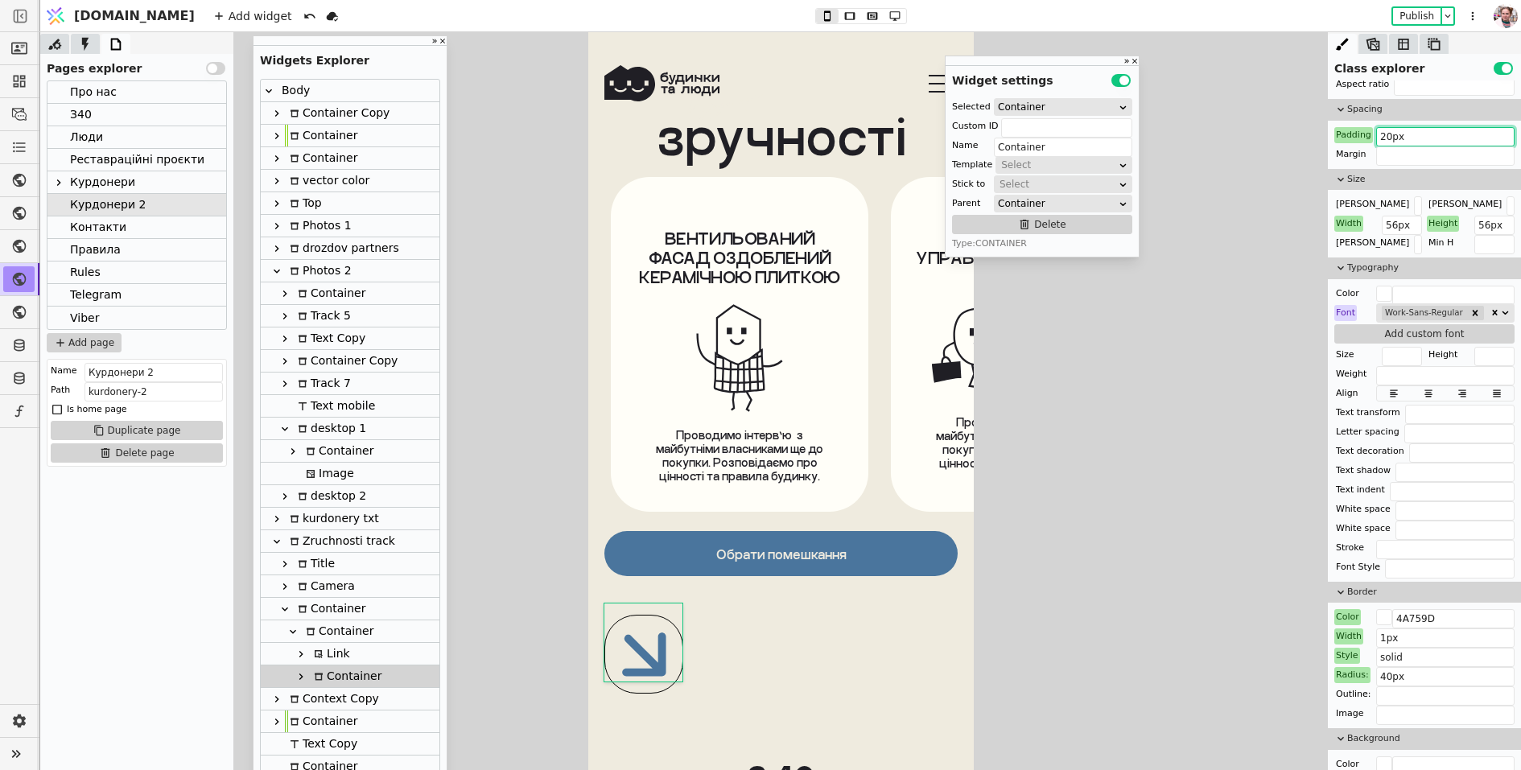
type input "20px"
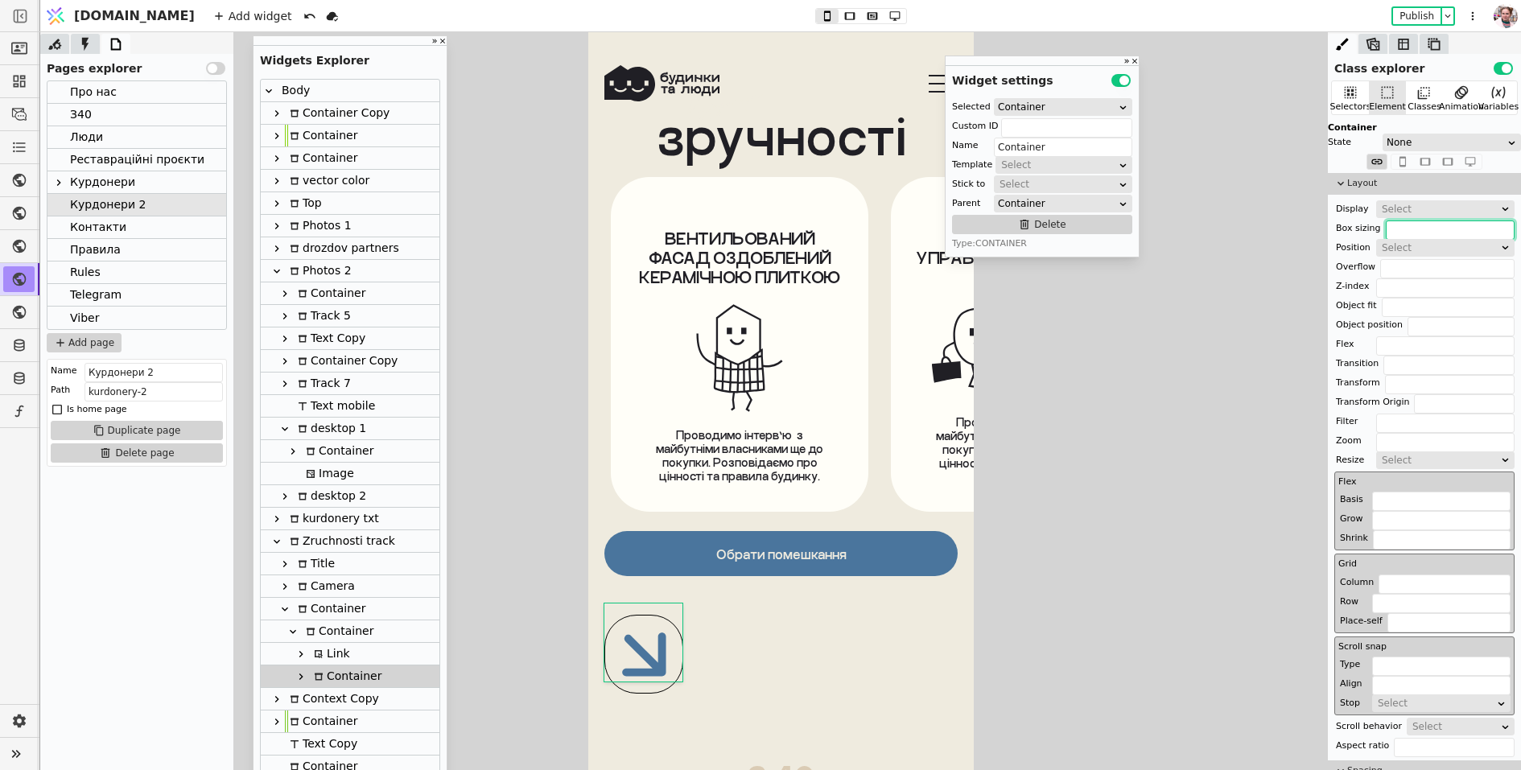
click at [1395, 228] on input "text" at bounding box center [1450, 230] width 129 height 19
type input "border-box"
click at [339, 638] on div "Container" at bounding box center [337, 632] width 72 height 22
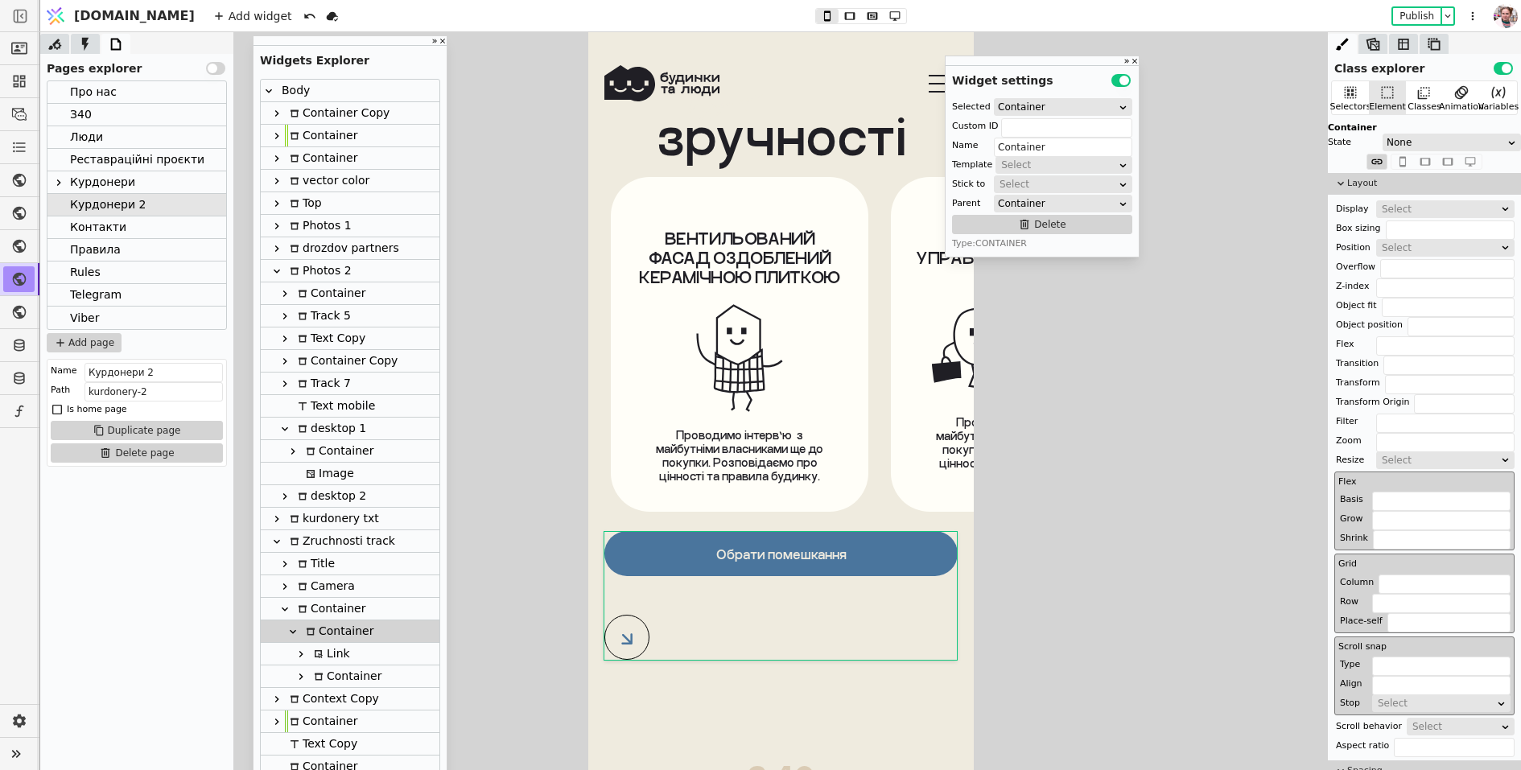
click at [1432, 209] on div "Select" at bounding box center [1440, 209] width 117 height 16
click at [1422, 261] on div "Flex" at bounding box center [1446, 252] width 138 height 24
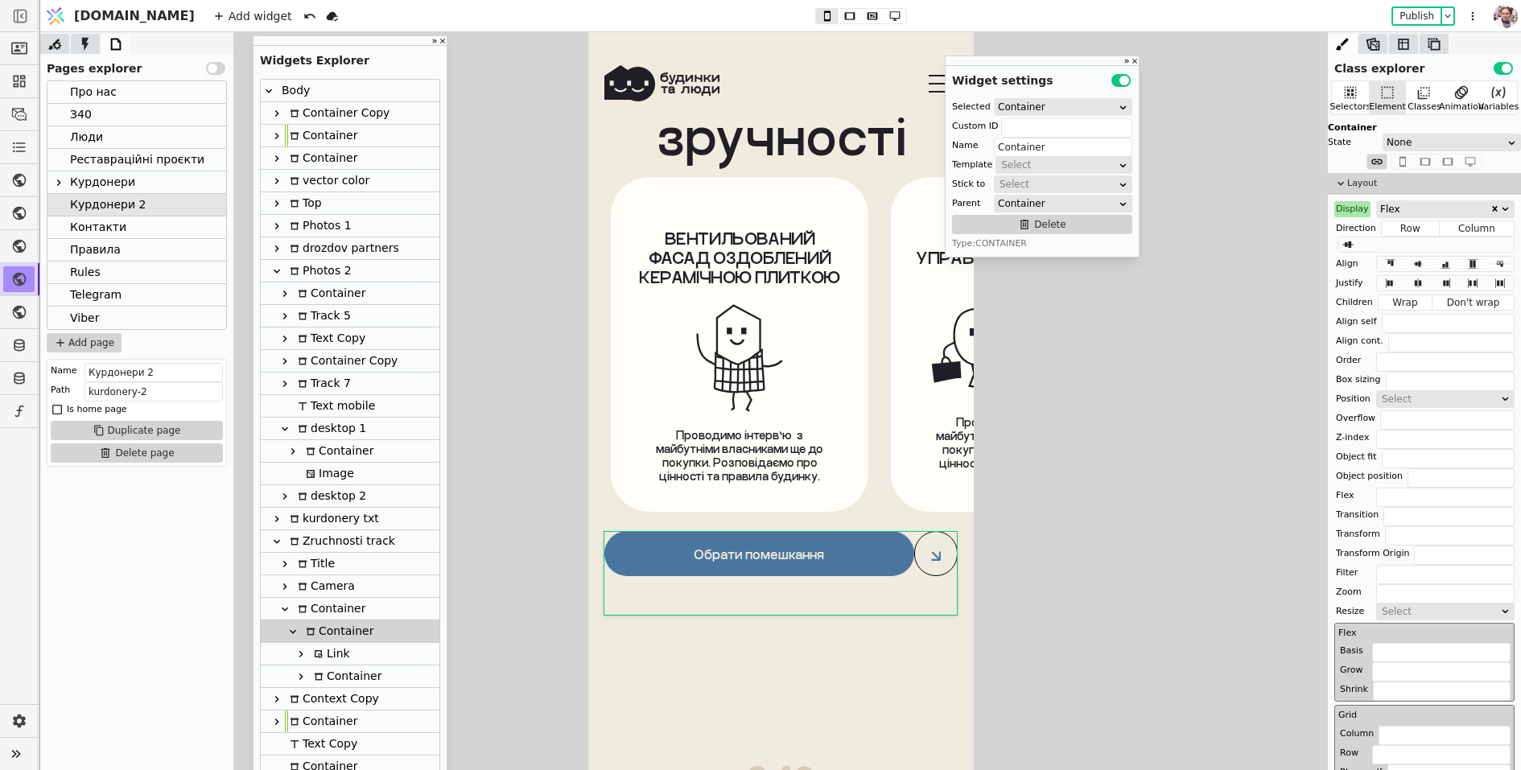
click at [316, 646] on div "Link" at bounding box center [329, 654] width 41 height 22
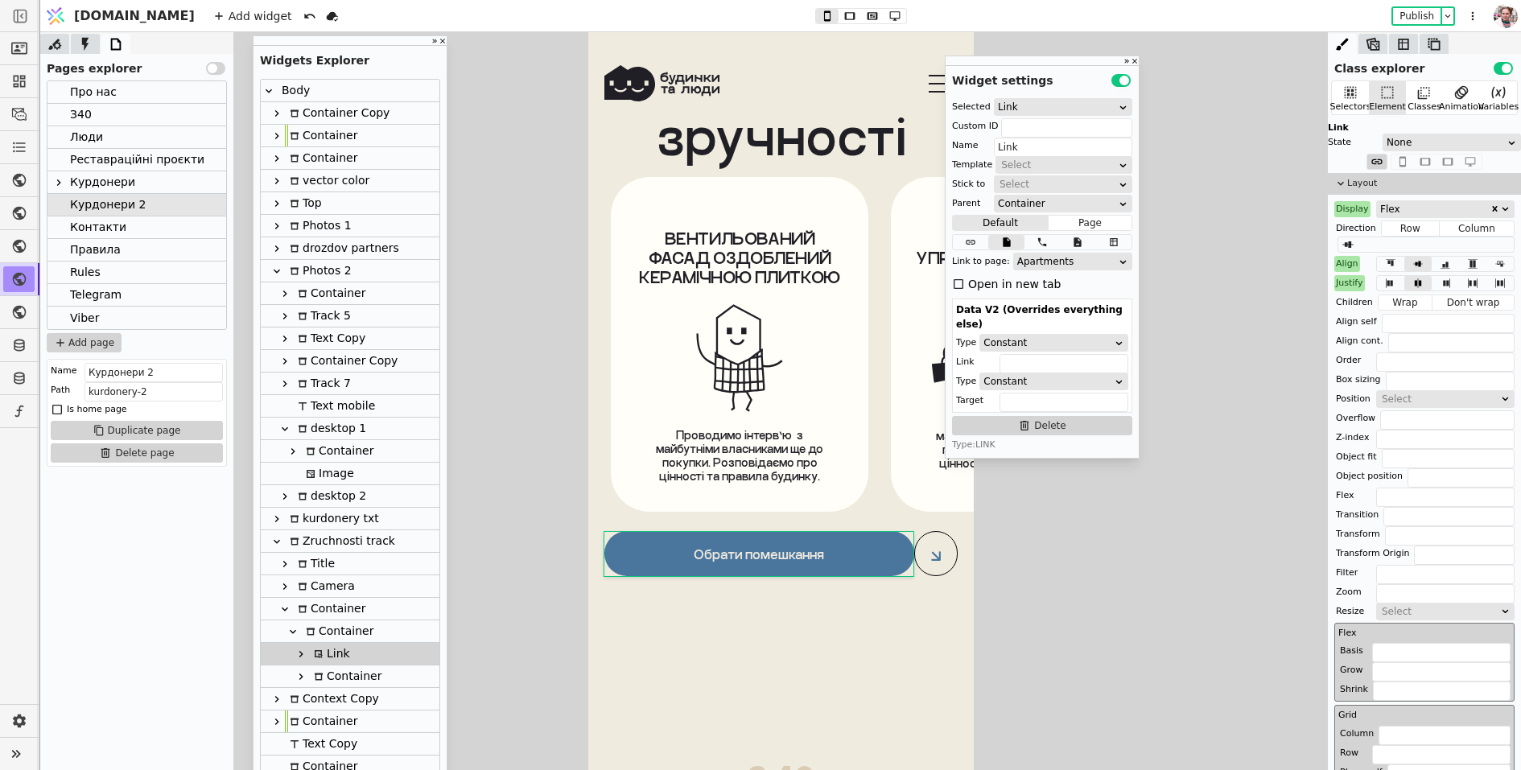
click at [329, 666] on div "Container" at bounding box center [345, 677] width 72 height 22
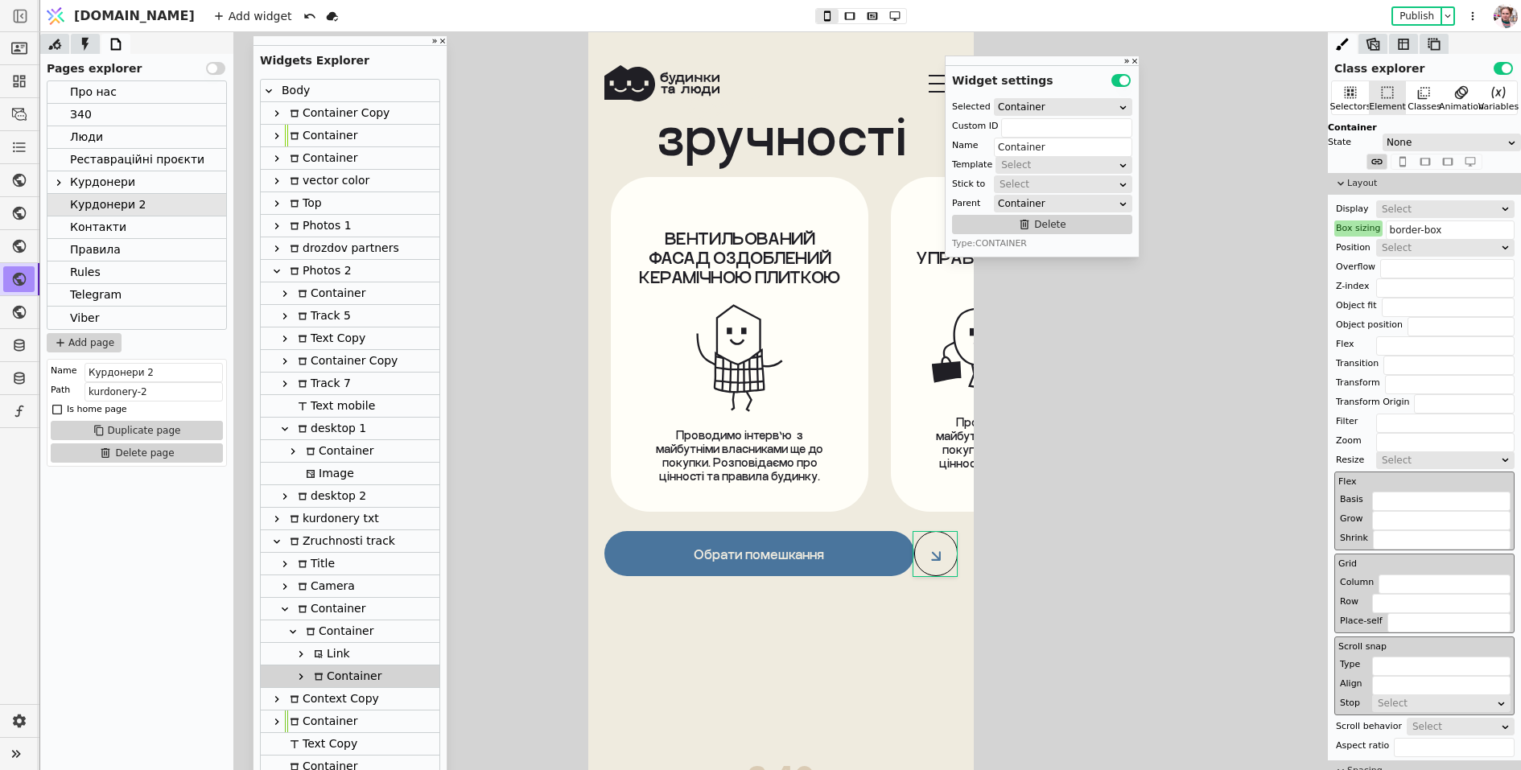
click at [1403, 204] on div "Select" at bounding box center [1440, 209] width 117 height 16
click at [1401, 251] on div "Flex" at bounding box center [1446, 252] width 138 height 24
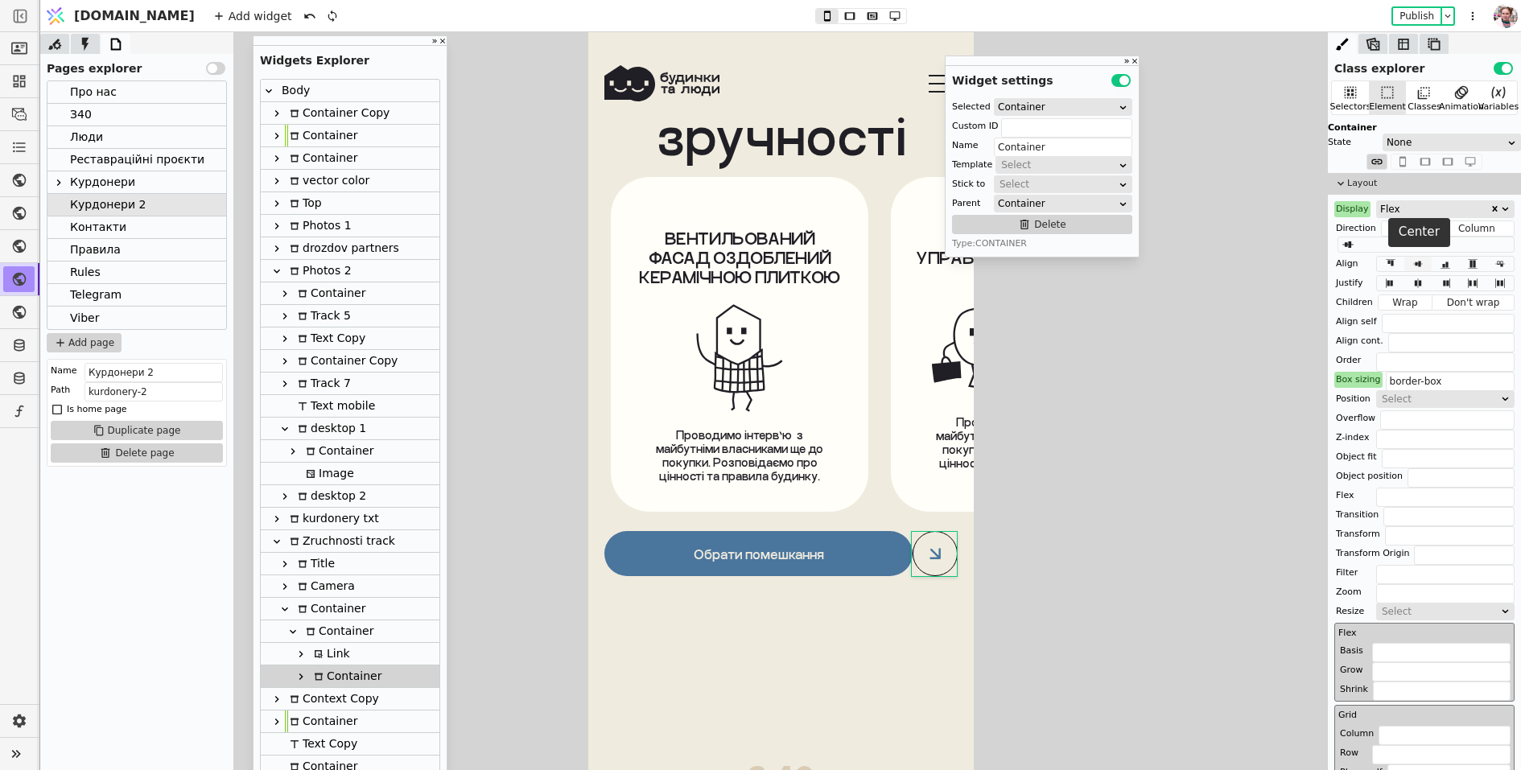
click at [1420, 258] on icon at bounding box center [1418, 263] width 19 height 11
click at [1418, 278] on icon at bounding box center [1418, 283] width 19 height 11
click at [840, 16] on icon at bounding box center [849, 15] width 19 height 11
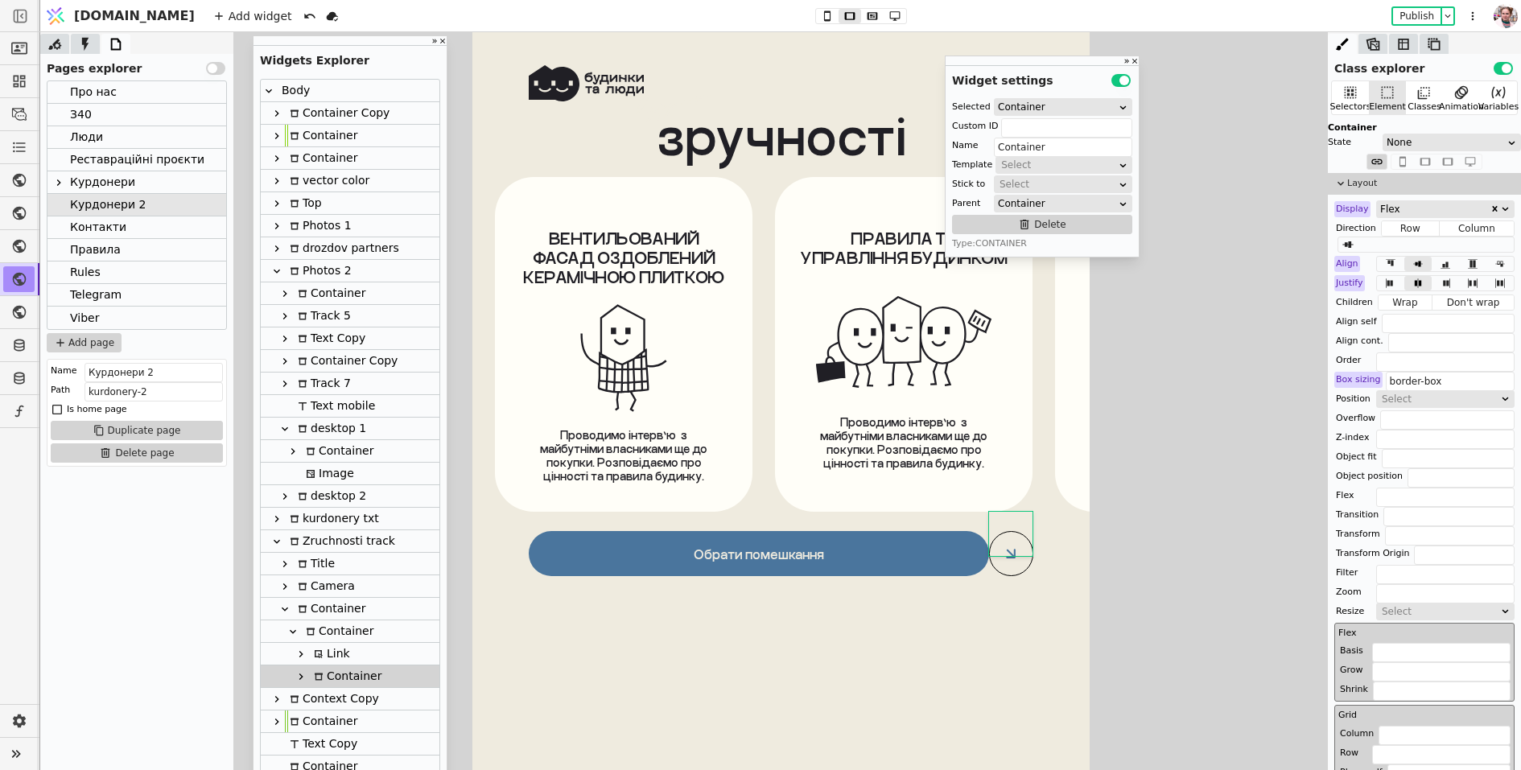
scroll to position [10852, 0]
click at [839, 14] on button at bounding box center [850, 16] width 23 height 14
click at [867, 14] on icon at bounding box center [872, 15] width 10 height 7
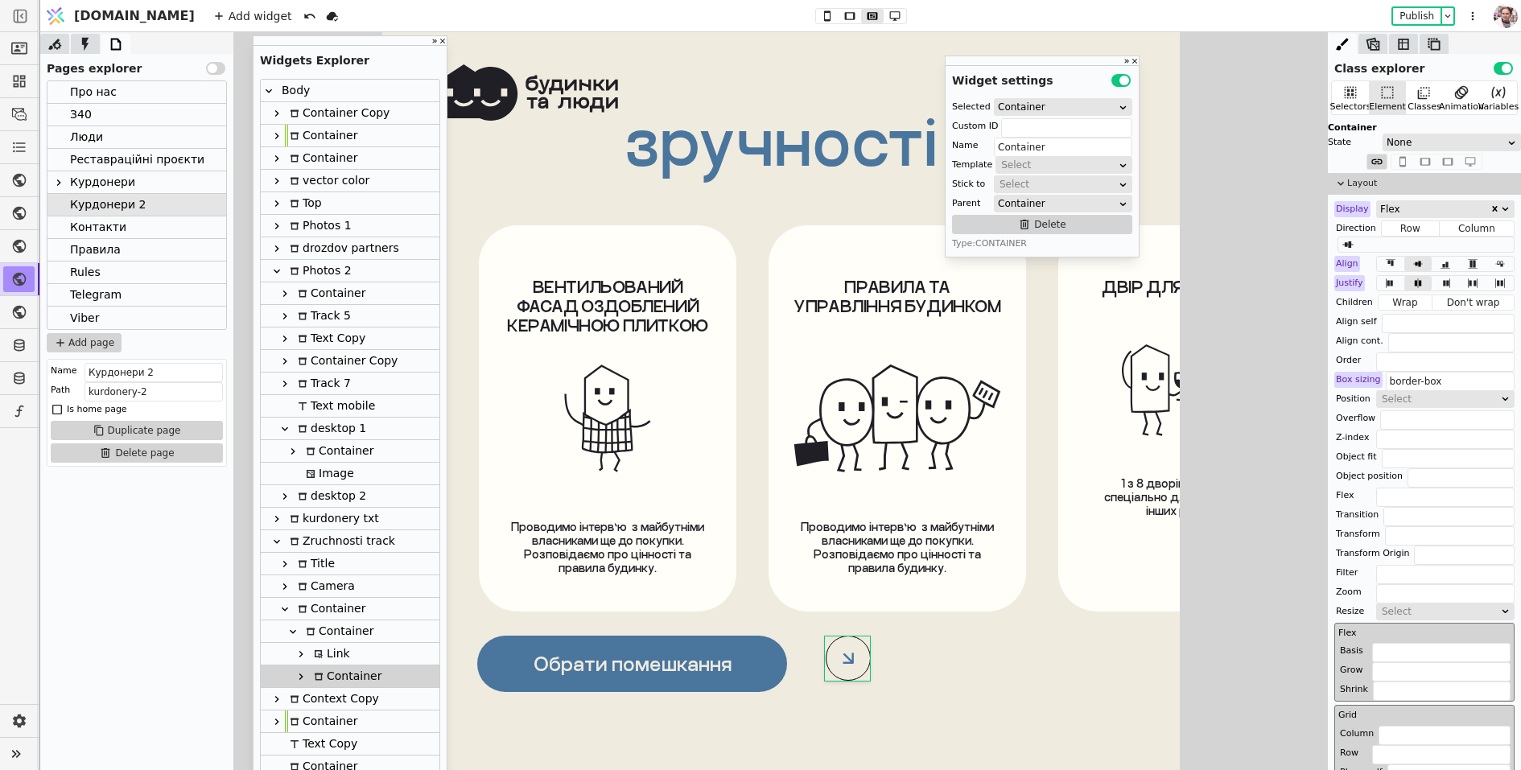
click at [758, 676] on link "Обрати помешкання" at bounding box center [632, 664] width 310 height 56
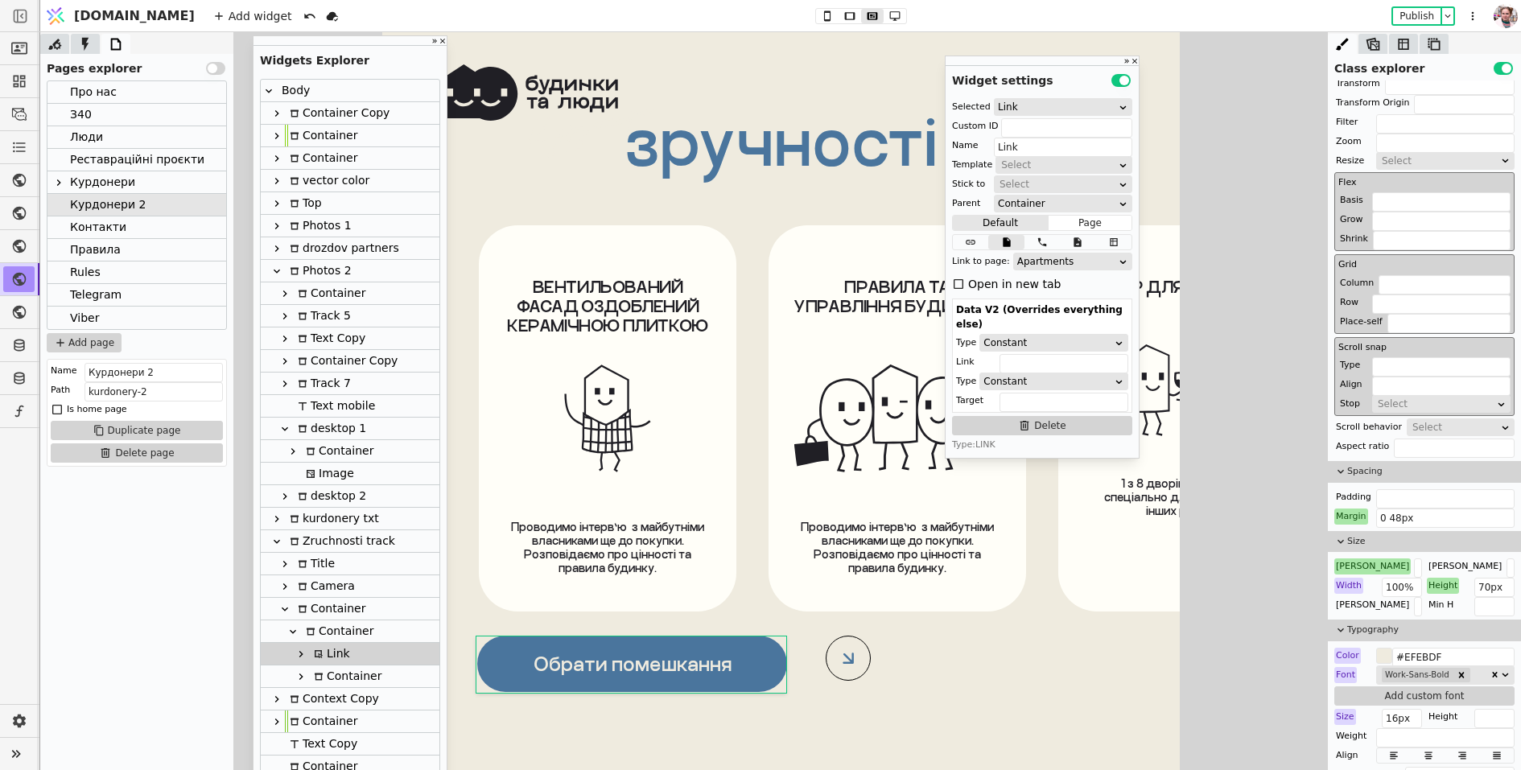
scroll to position [461, 0]
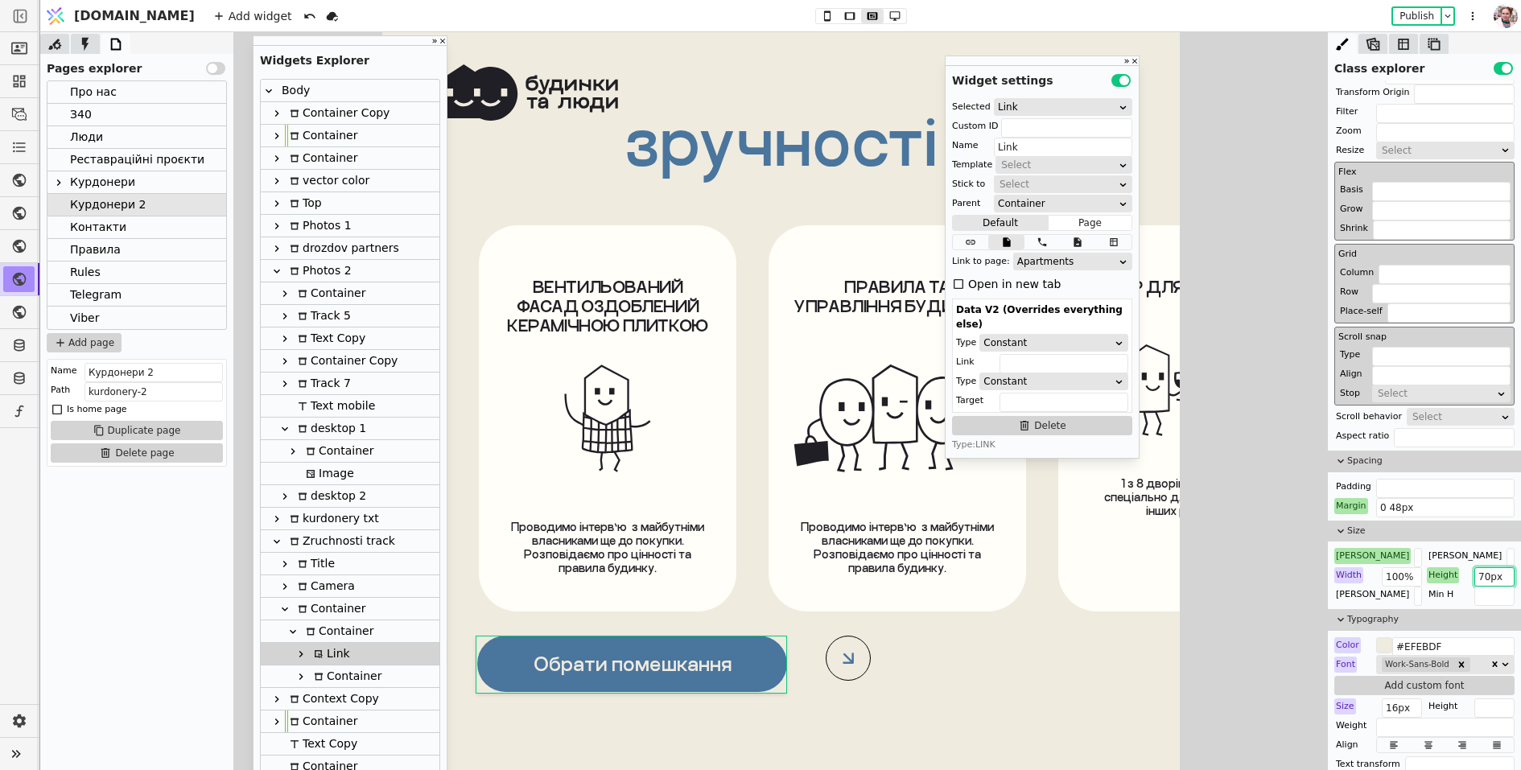
click at [1484, 580] on input "70px" at bounding box center [1495, 576] width 40 height 19
click at [408, 671] on div "Container" at bounding box center [350, 677] width 179 height 23
type input "Container"
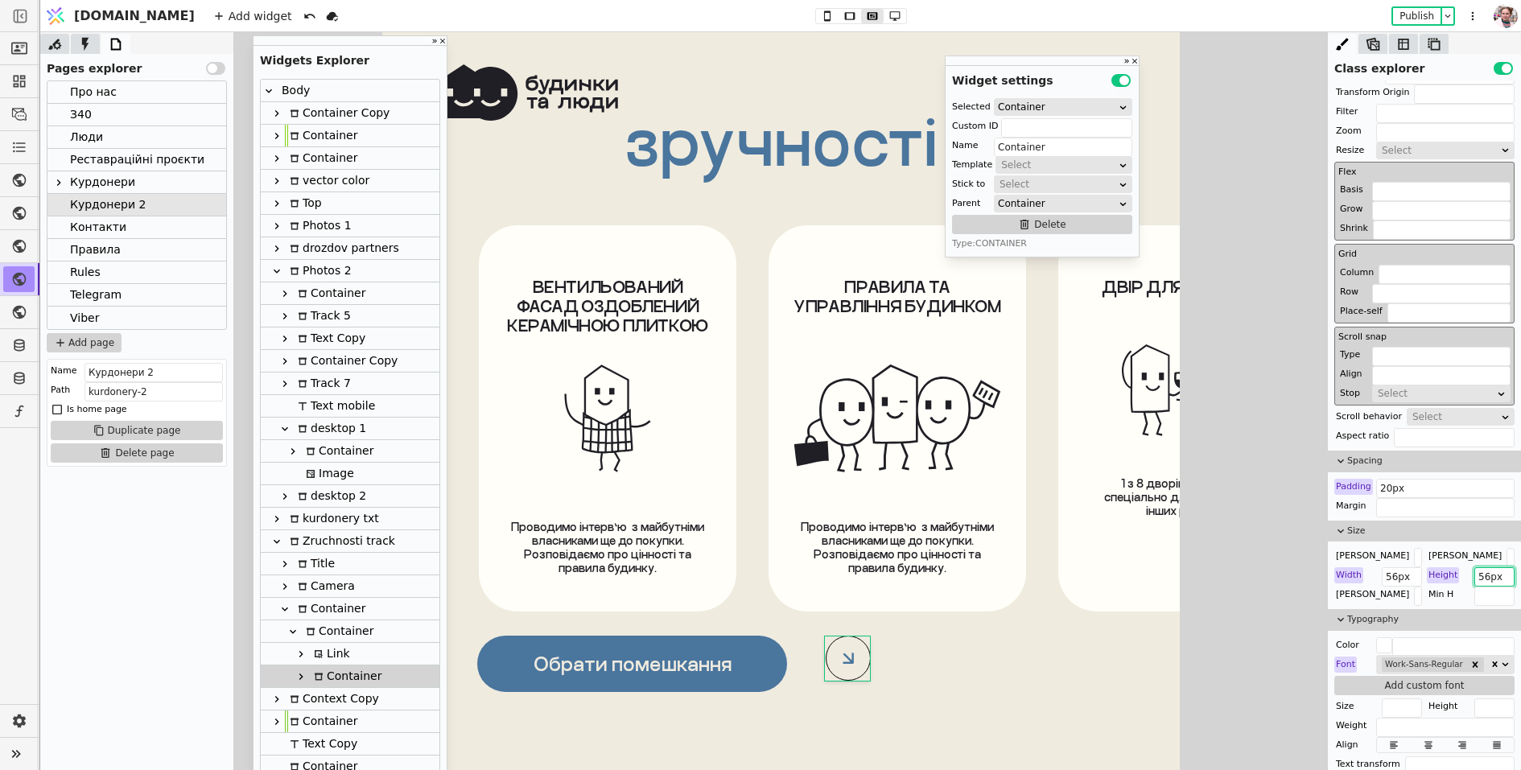
click at [1491, 567] on input "56px" at bounding box center [1495, 576] width 40 height 19
paste input "70"
type input "70px"
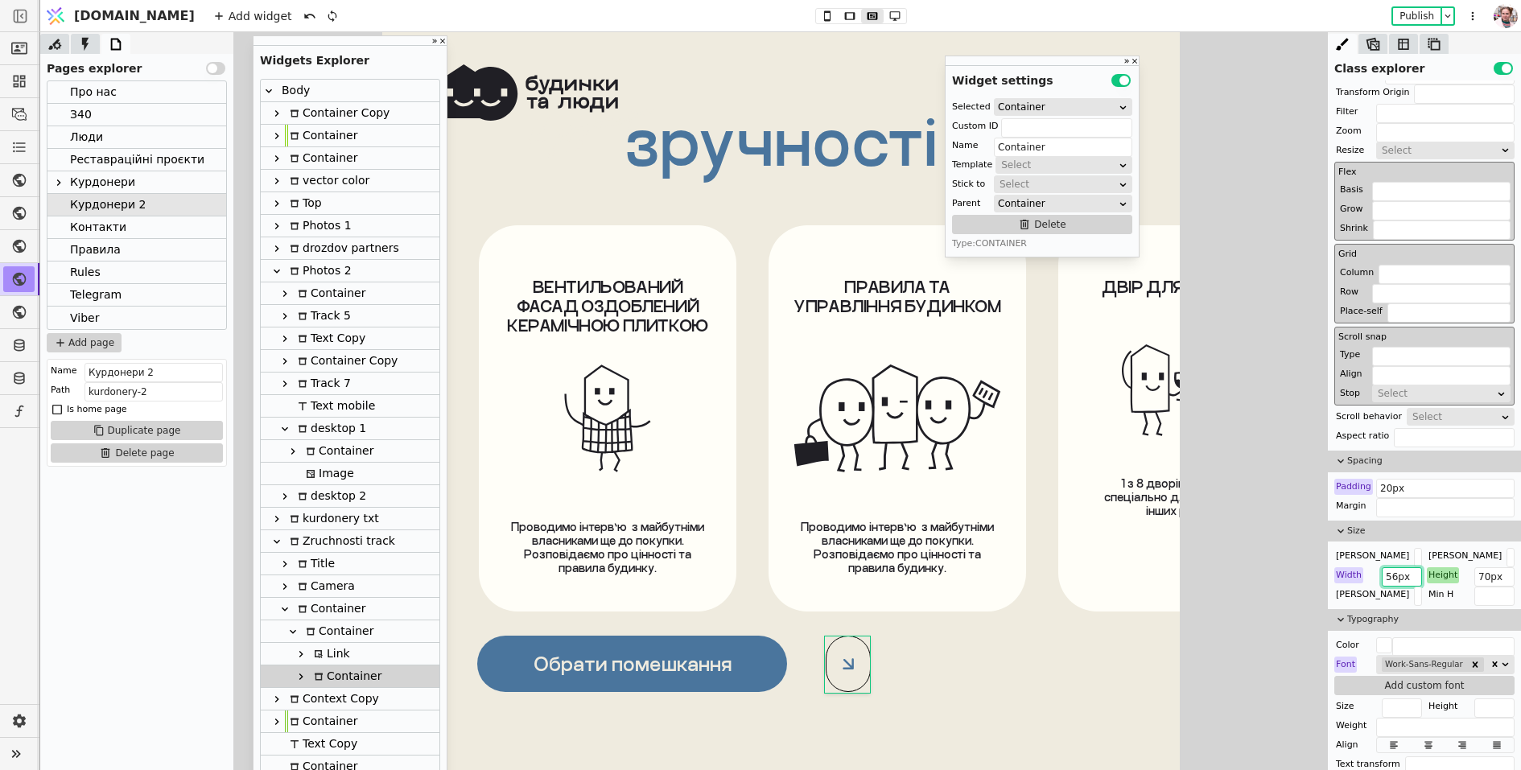
click at [1397, 567] on input "56px" at bounding box center [1402, 576] width 40 height 19
paste input "70"
type input "70px"
click at [864, 5] on div "Add widget Publish" at bounding box center [847, 15] width 1288 height 31
click at [864, 6] on div "Add widget Publish" at bounding box center [847, 15] width 1288 height 31
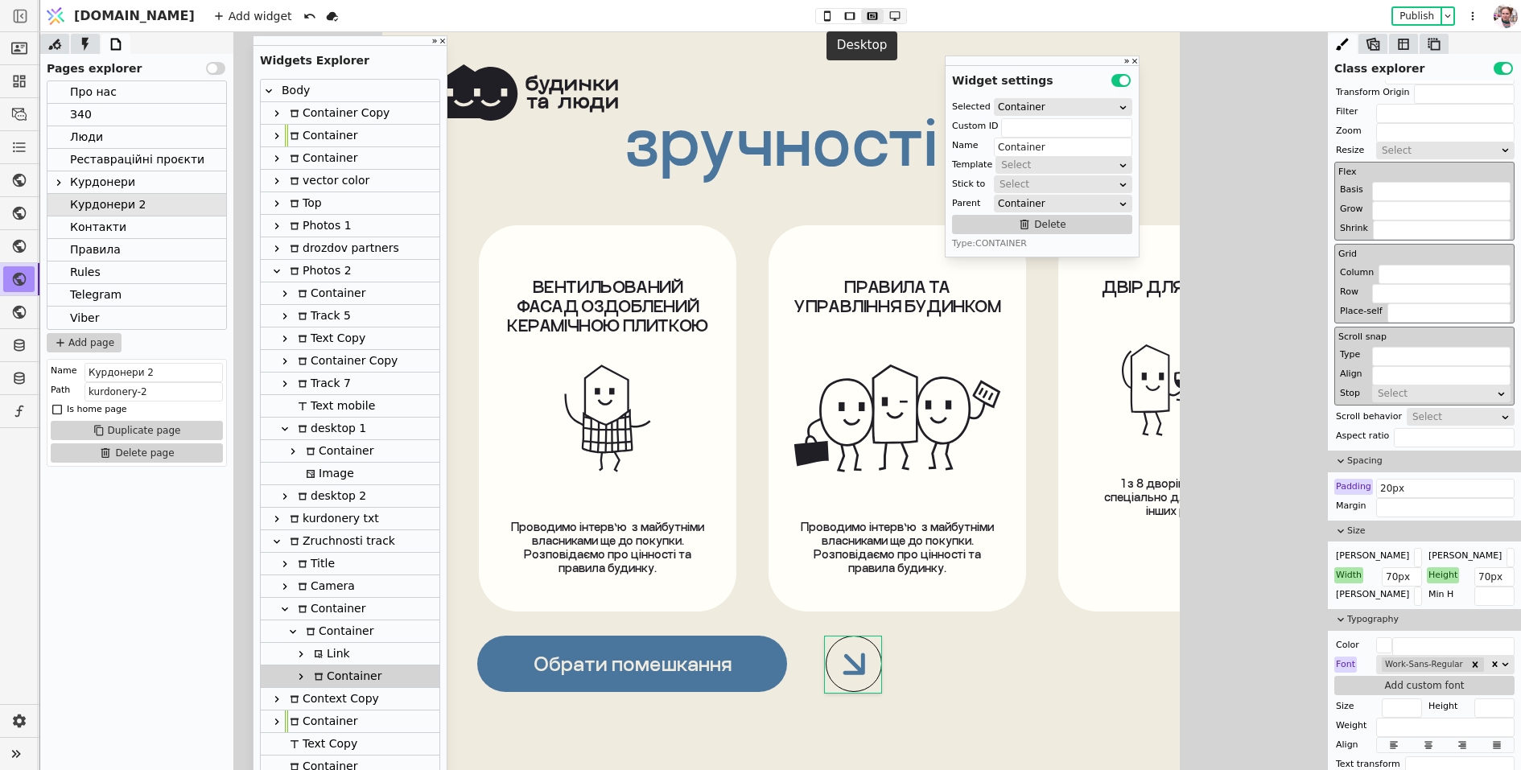
click at [889, 14] on icon at bounding box center [894, 16] width 10 height 10
type input "40px 0 0 8px"
type input "72px"
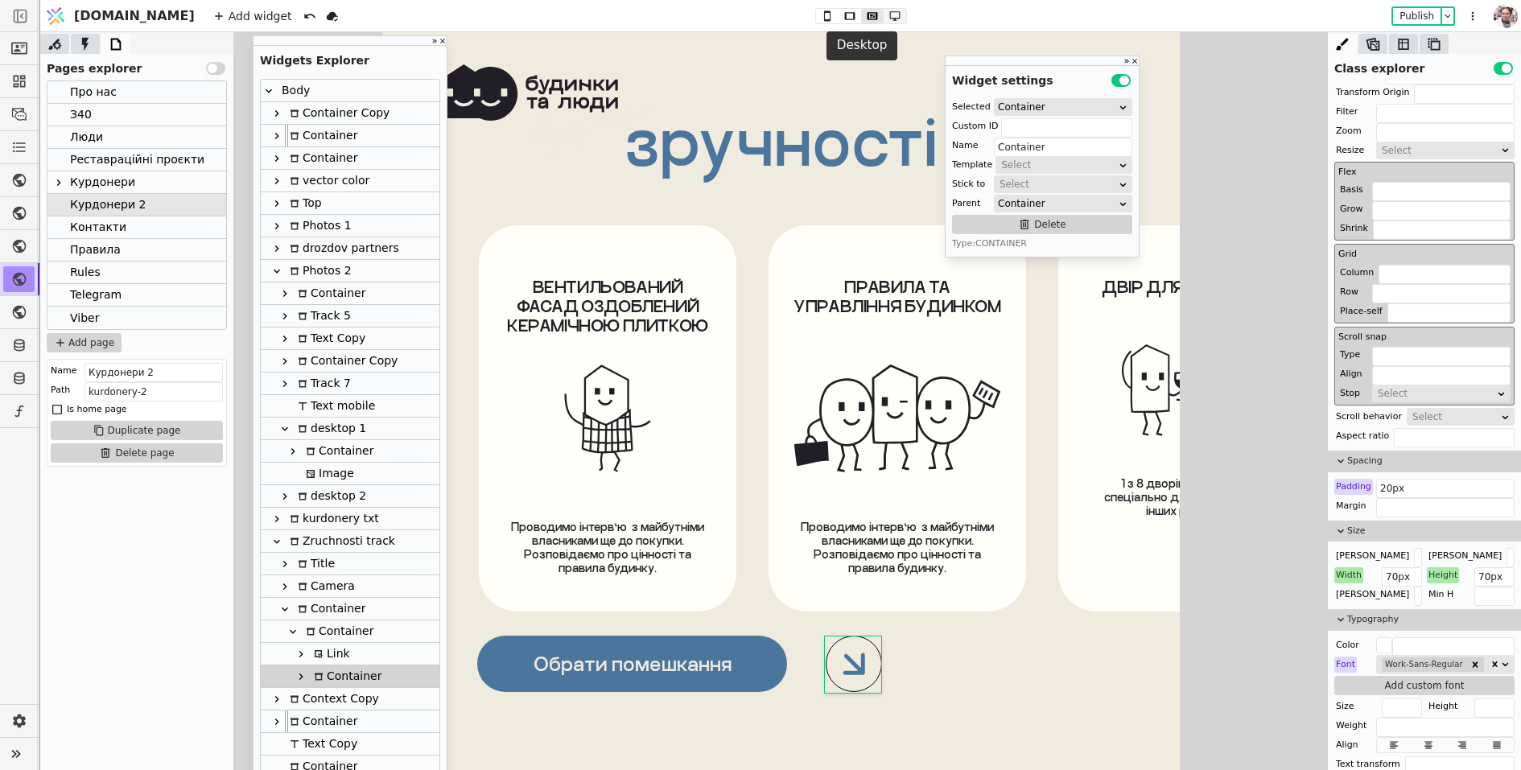
type input "#4A759D"
type input "3px"
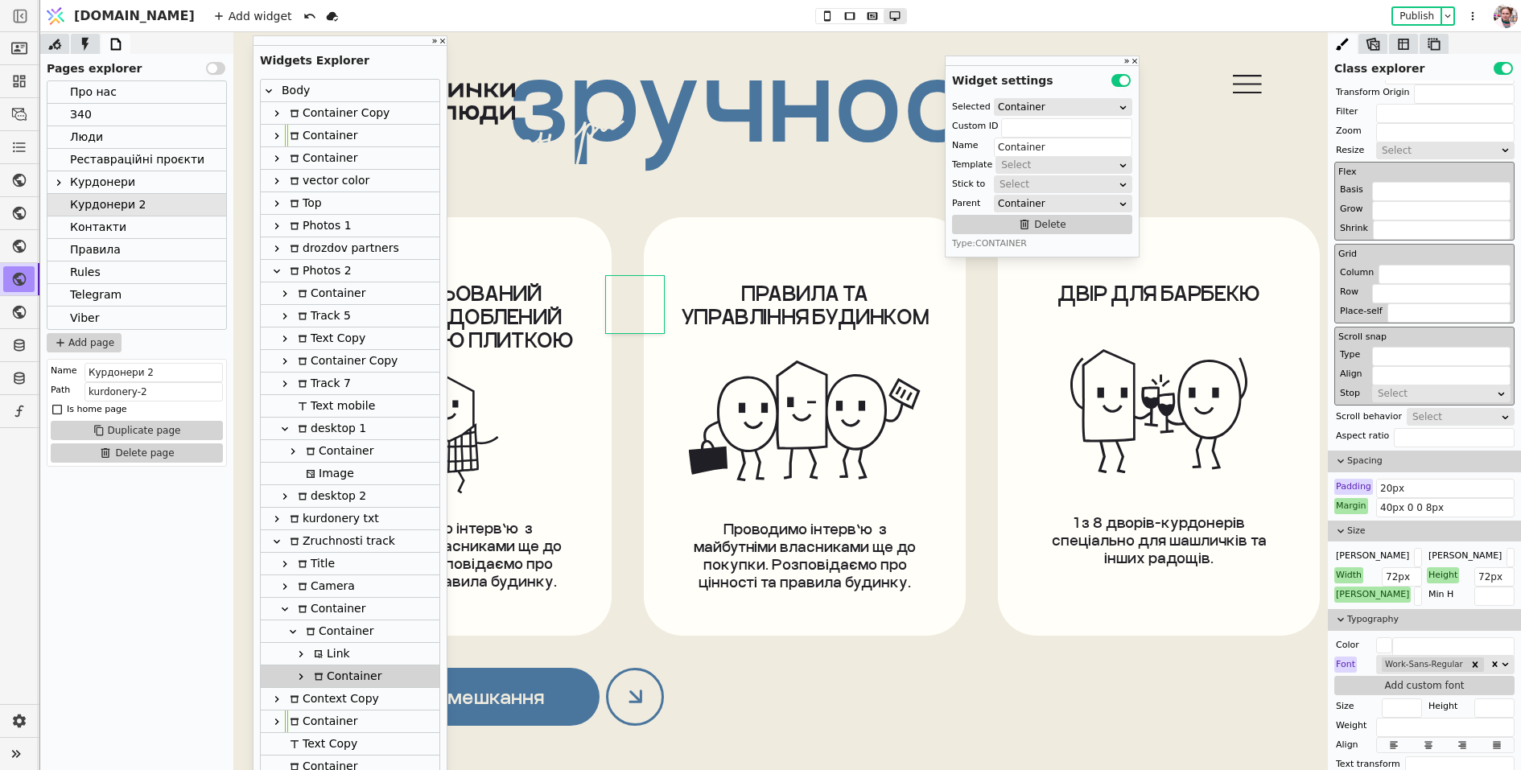
scroll to position [11245, 0]
click at [1395, 488] on input "20px" at bounding box center [1445, 488] width 138 height 19
click at [863, 18] on icon at bounding box center [872, 15] width 19 height 11
type input "70px"
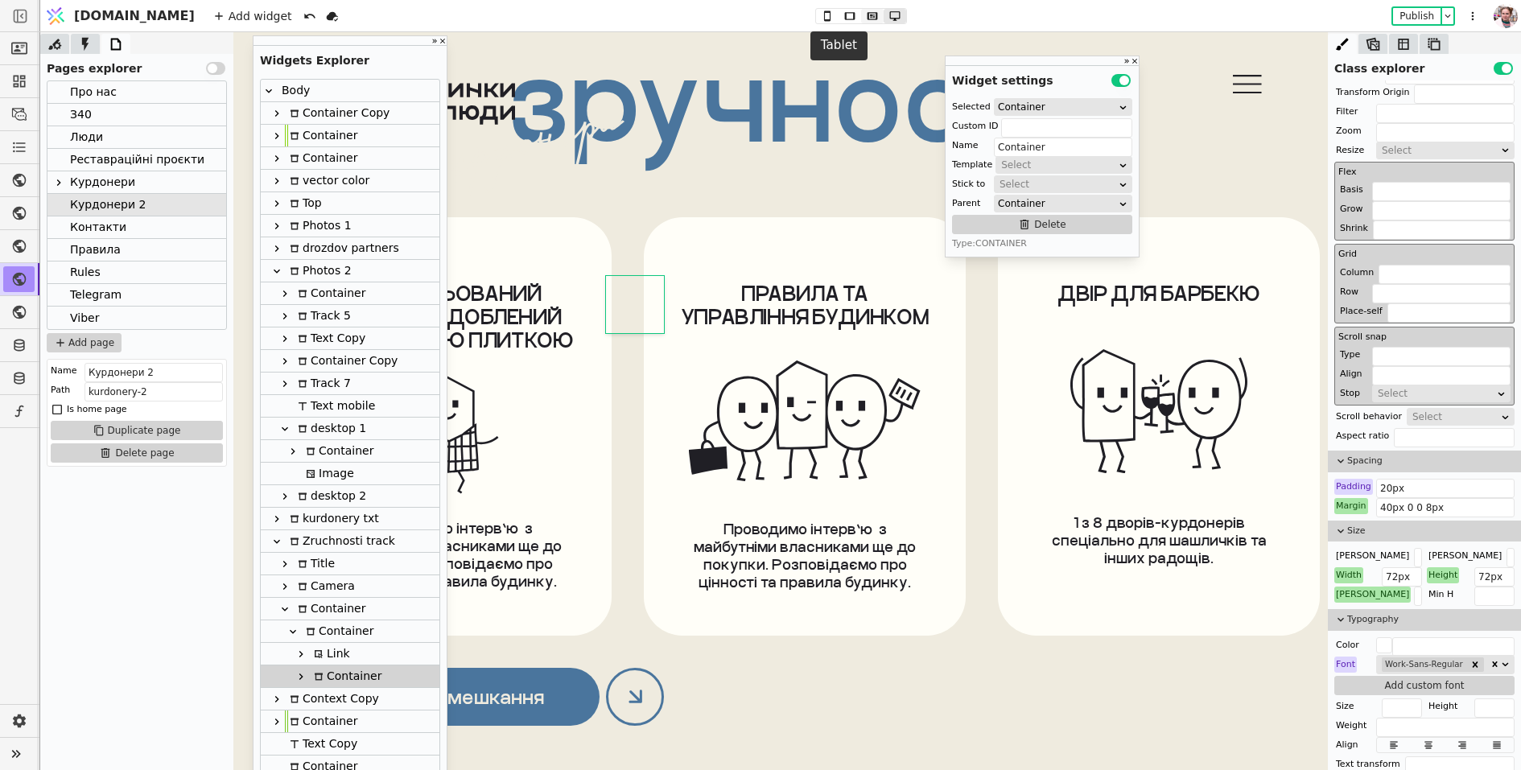
type input "70px"
type input "4A759D"
type input "1px"
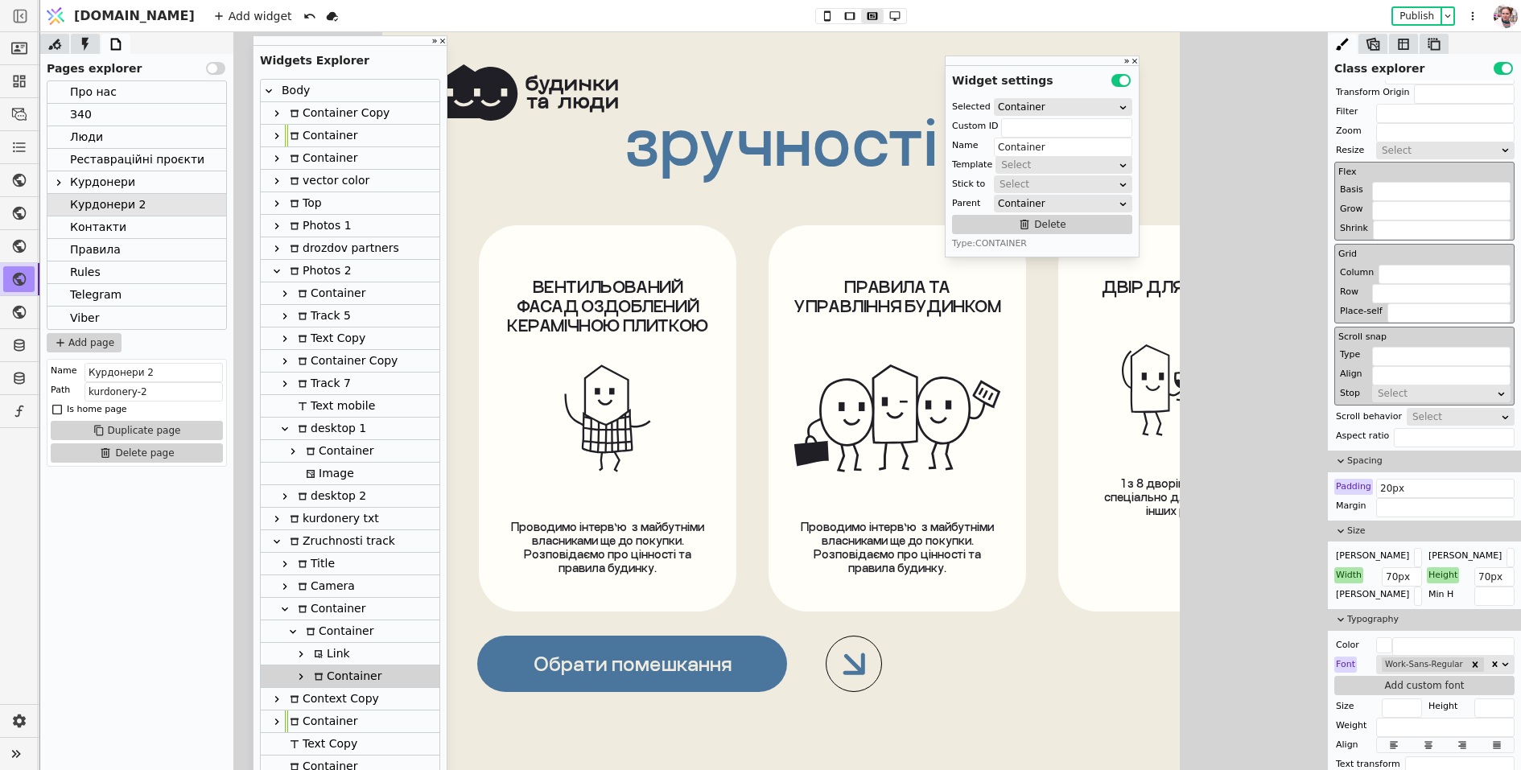
scroll to position [10738, 0]
click at [299, 675] on icon at bounding box center [301, 677] width 13 height 13
click at [322, 696] on div "Svg" at bounding box center [330, 699] width 26 height 22
type input "Svg"
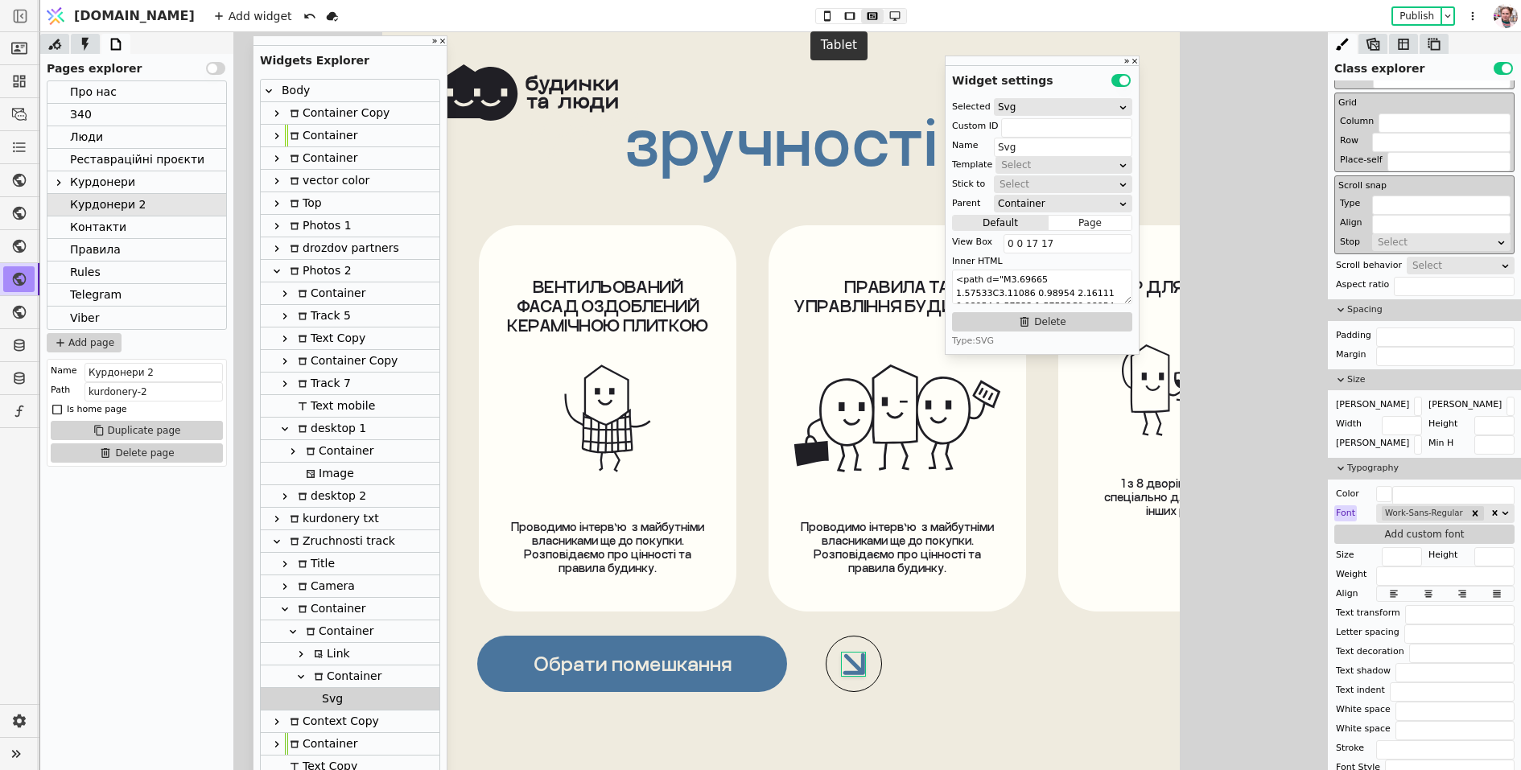
click at [889, 11] on icon at bounding box center [894, 16] width 10 height 10
type input "17px"
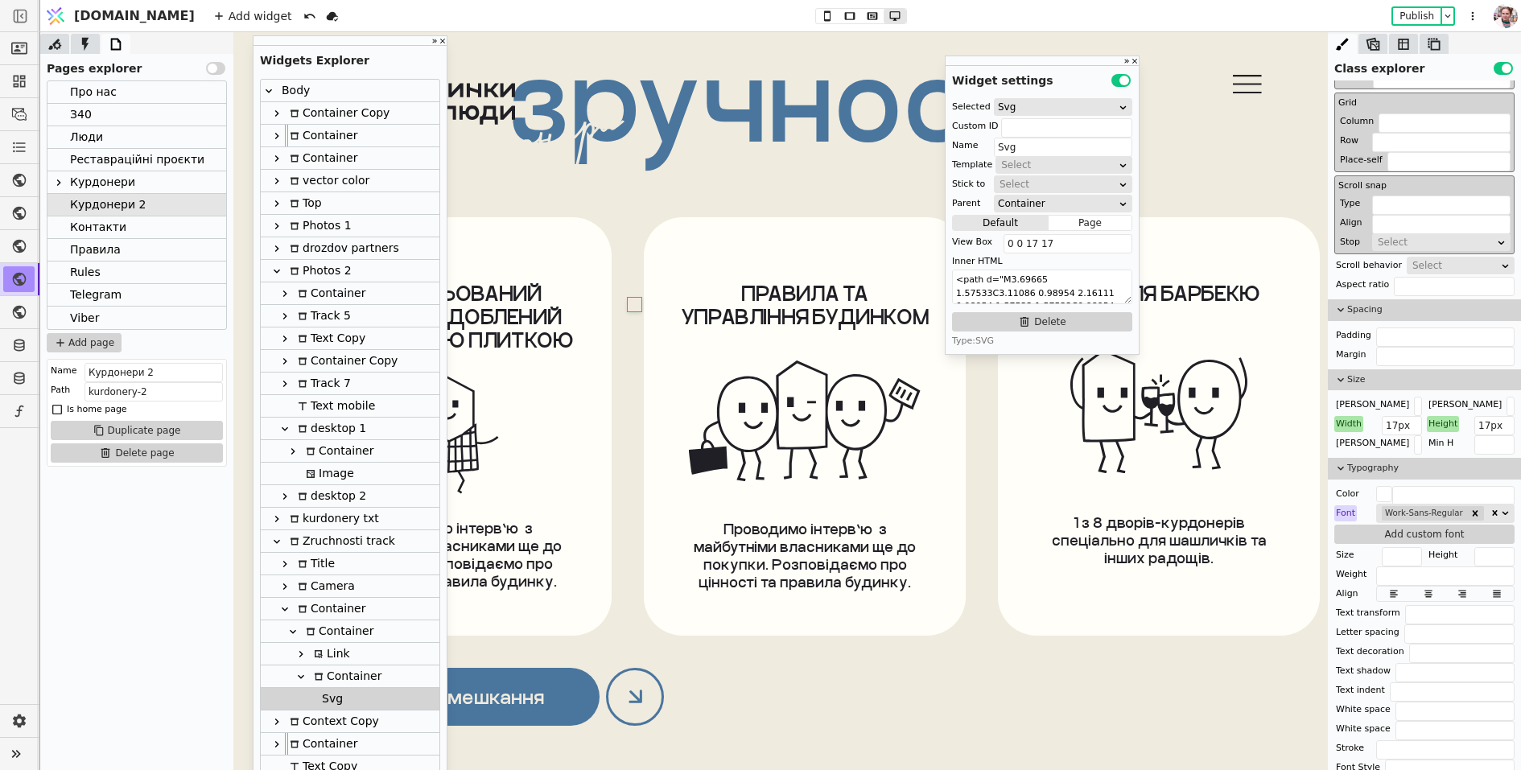
scroll to position [11131, 0]
click at [1497, 435] on input "text" at bounding box center [1495, 444] width 40 height 19
click at [1497, 423] on input "17px" at bounding box center [1495, 425] width 40 height 19
click at [818, 17] on icon at bounding box center [827, 15] width 19 height 11
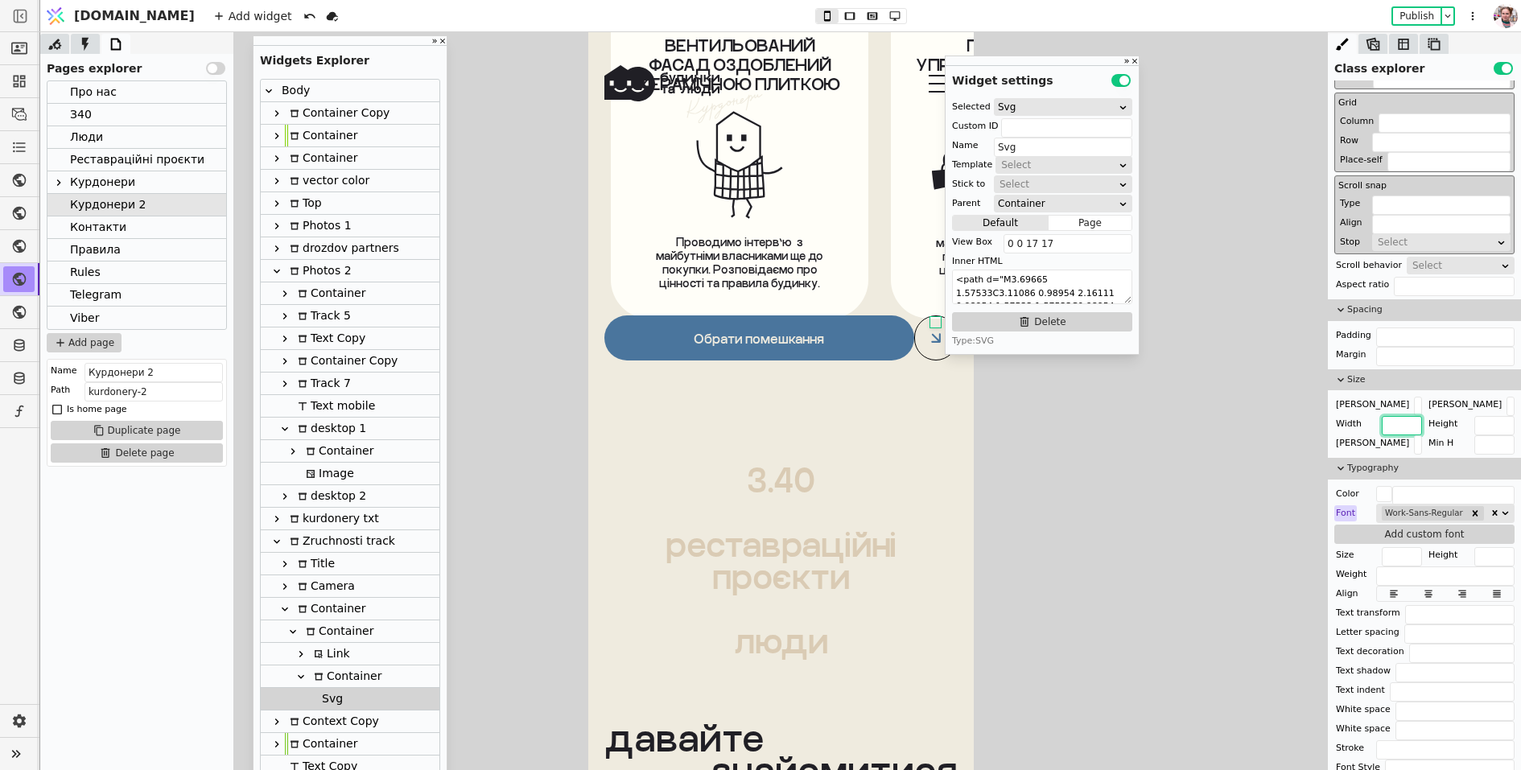
click at [1409, 424] on input "text" at bounding box center [1402, 425] width 40 height 19
type input "12px"
click at [1478, 420] on input "text" at bounding box center [1495, 425] width 40 height 19
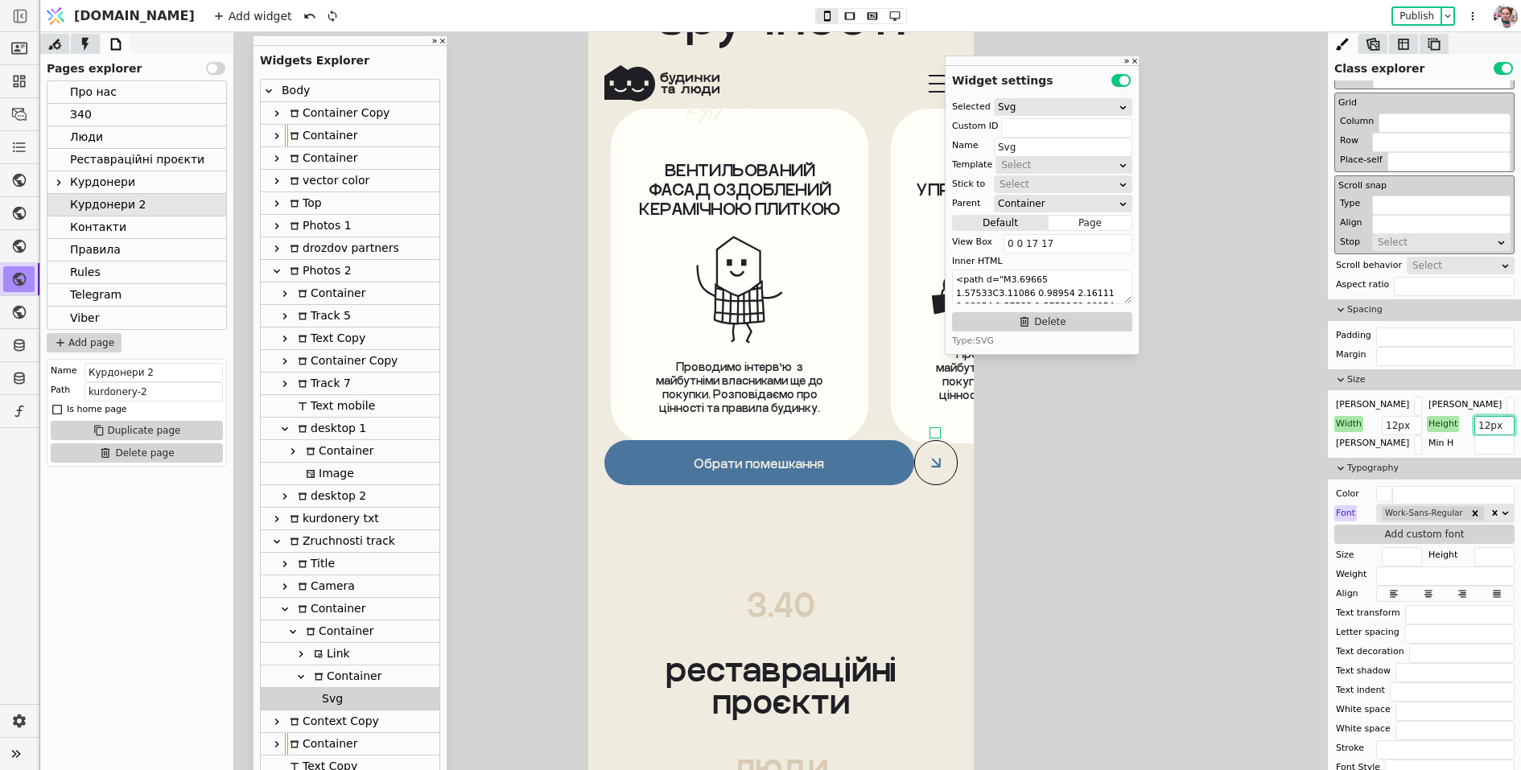
scroll to position [11006, 0]
type input "12px"
click at [921, 460] on div at bounding box center [935, 462] width 43 height 45
type input "Container"
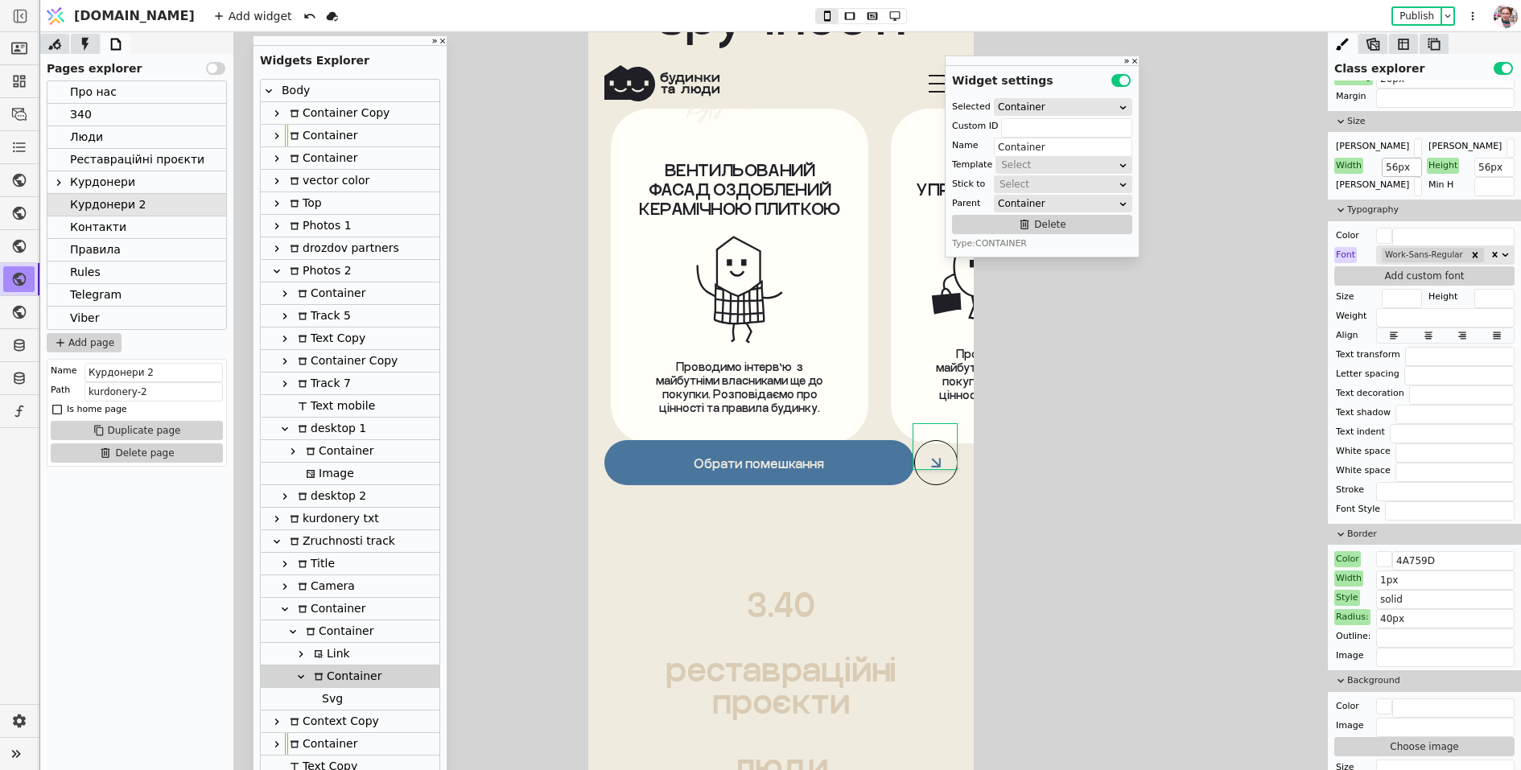
scroll to position [922, 0]
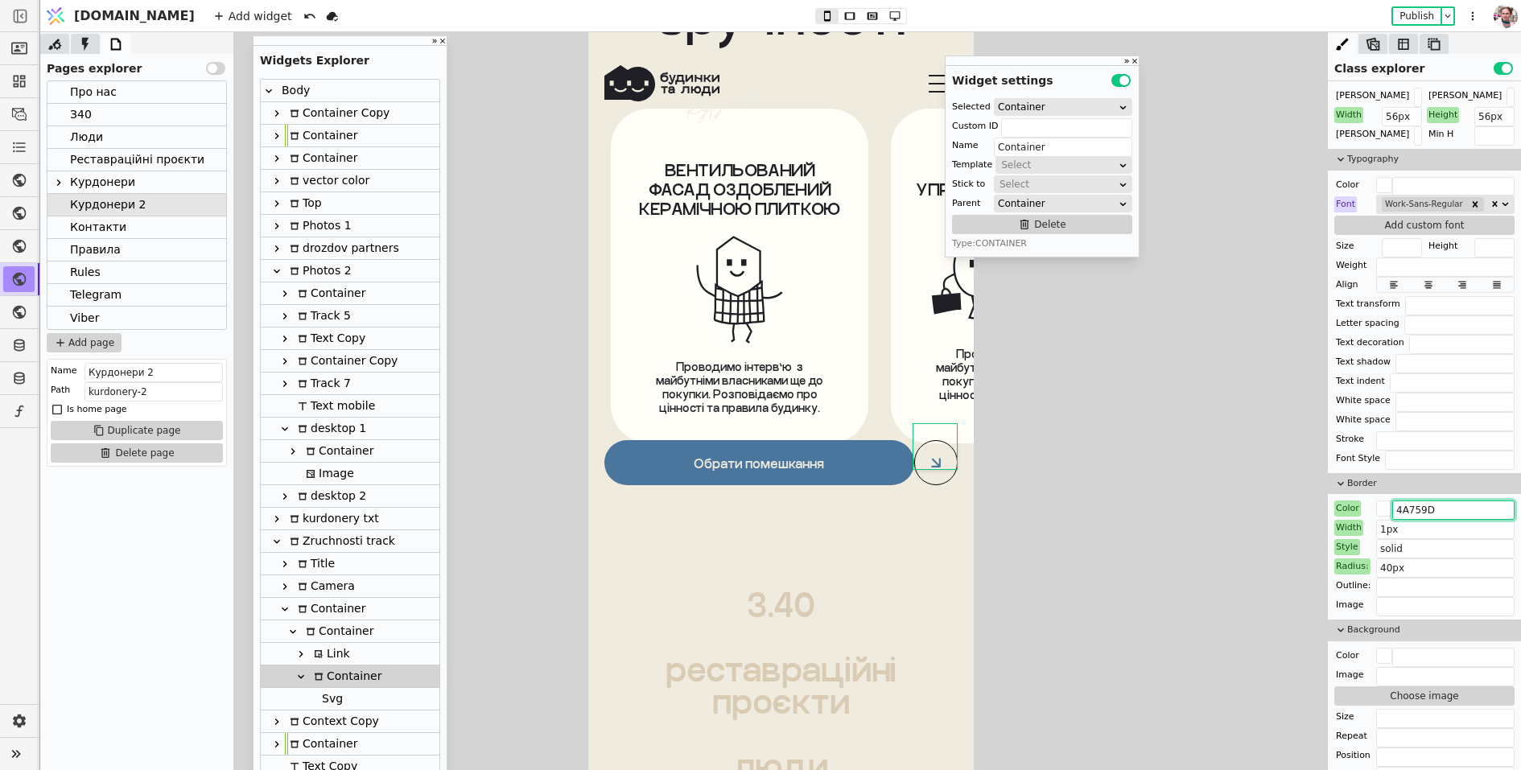
click at [1397, 511] on input "4A759D" at bounding box center [1454, 510] width 122 height 19
click at [1397, 506] on input "4A759D" at bounding box center [1454, 510] width 122 height 19
type input "#4A759D"
click at [1387, 521] on input "1px" at bounding box center [1445, 529] width 138 height 19
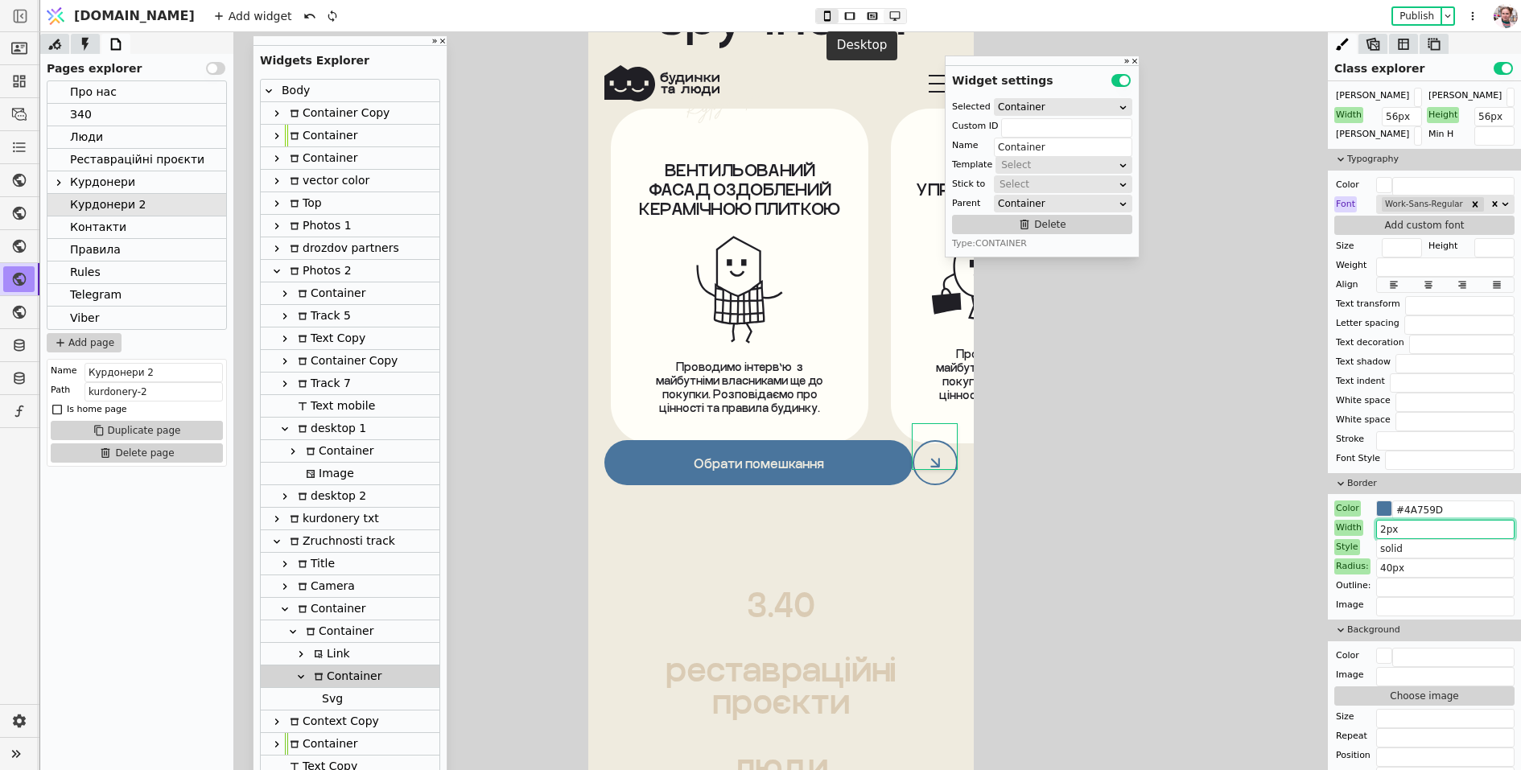
type input "2px"
click at [885, 16] on icon at bounding box center [894, 15] width 19 height 11
type input "40px 0 0 8px"
type input "72px"
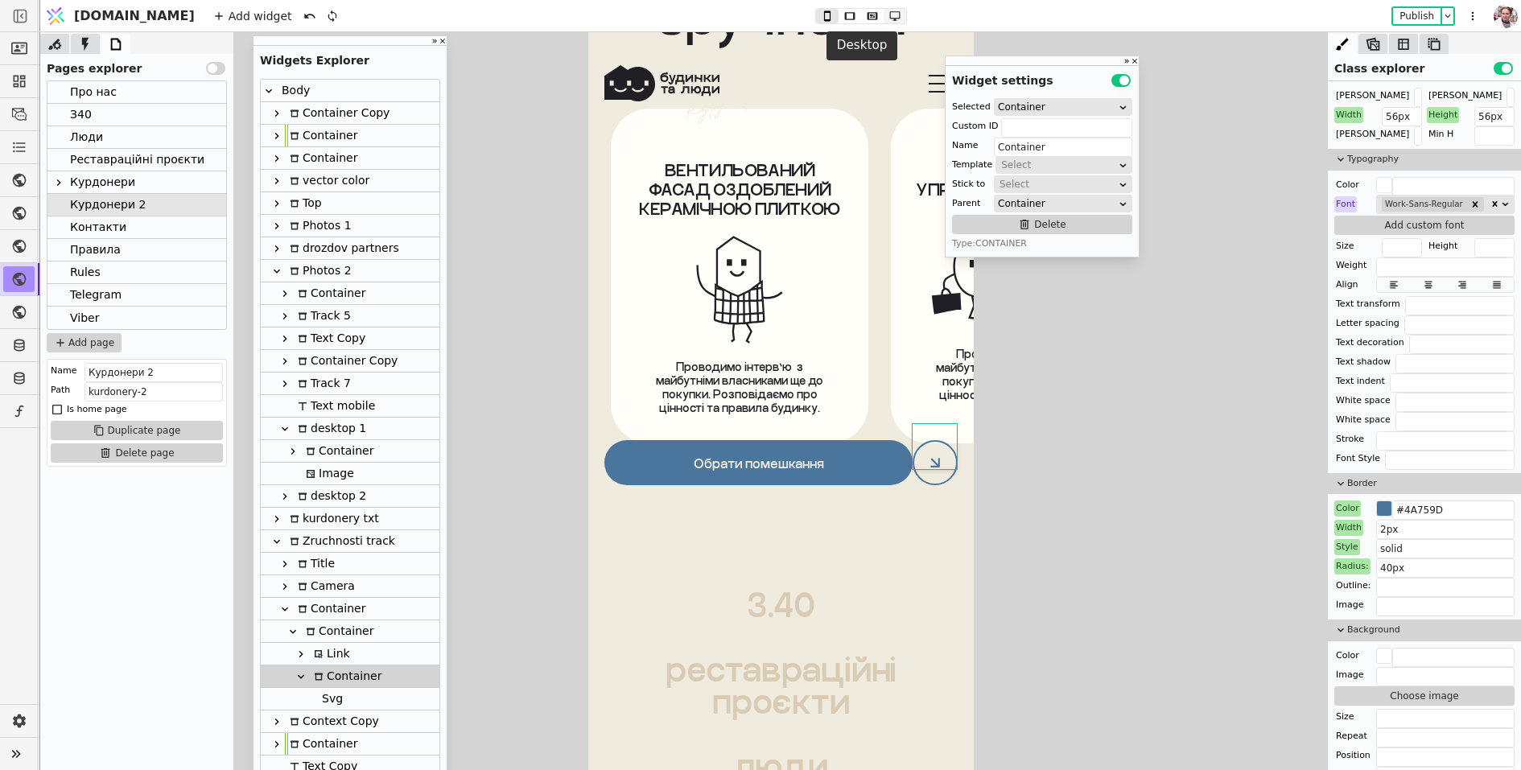
type input "72px"
type input "3px"
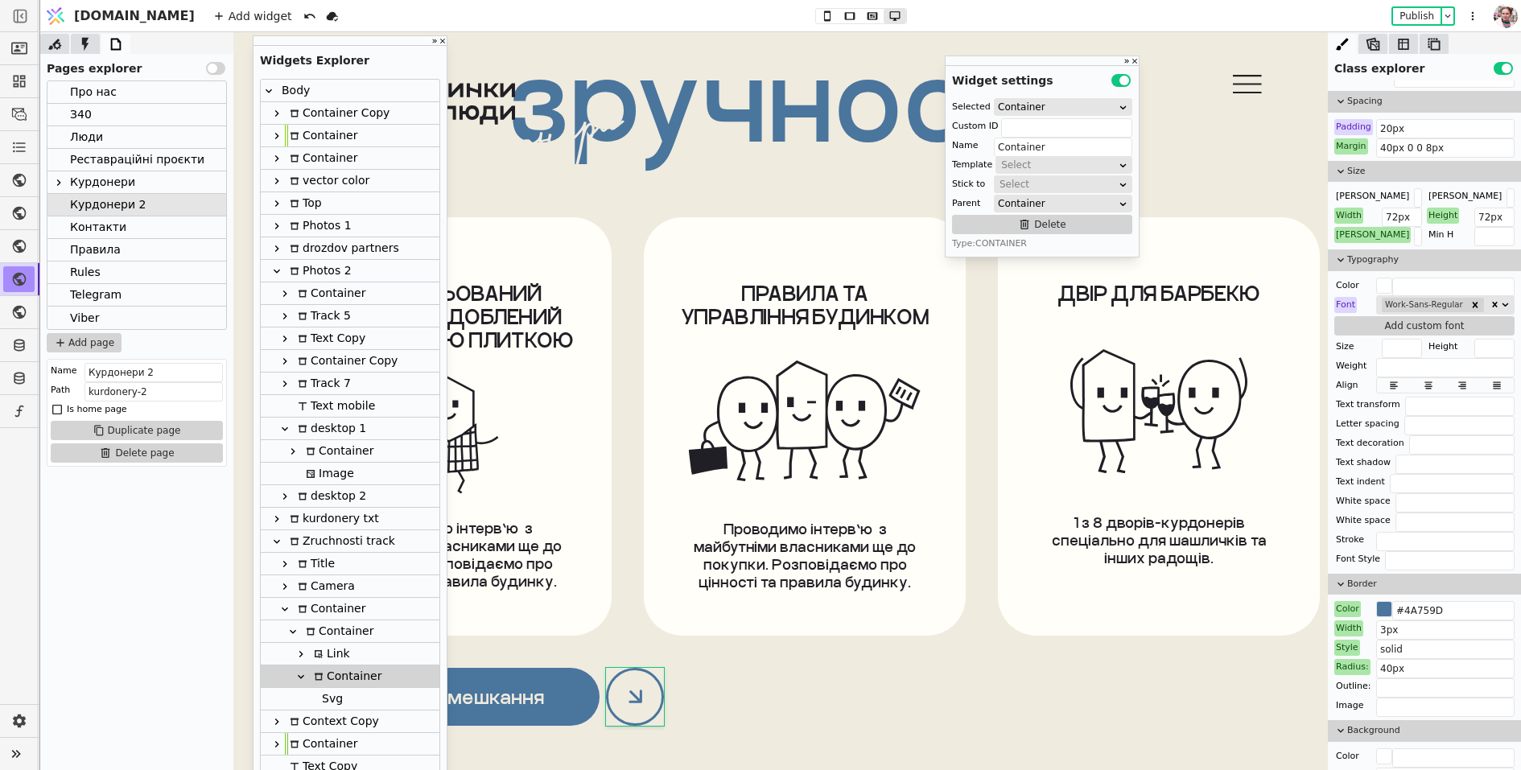
scroll to position [803, 0]
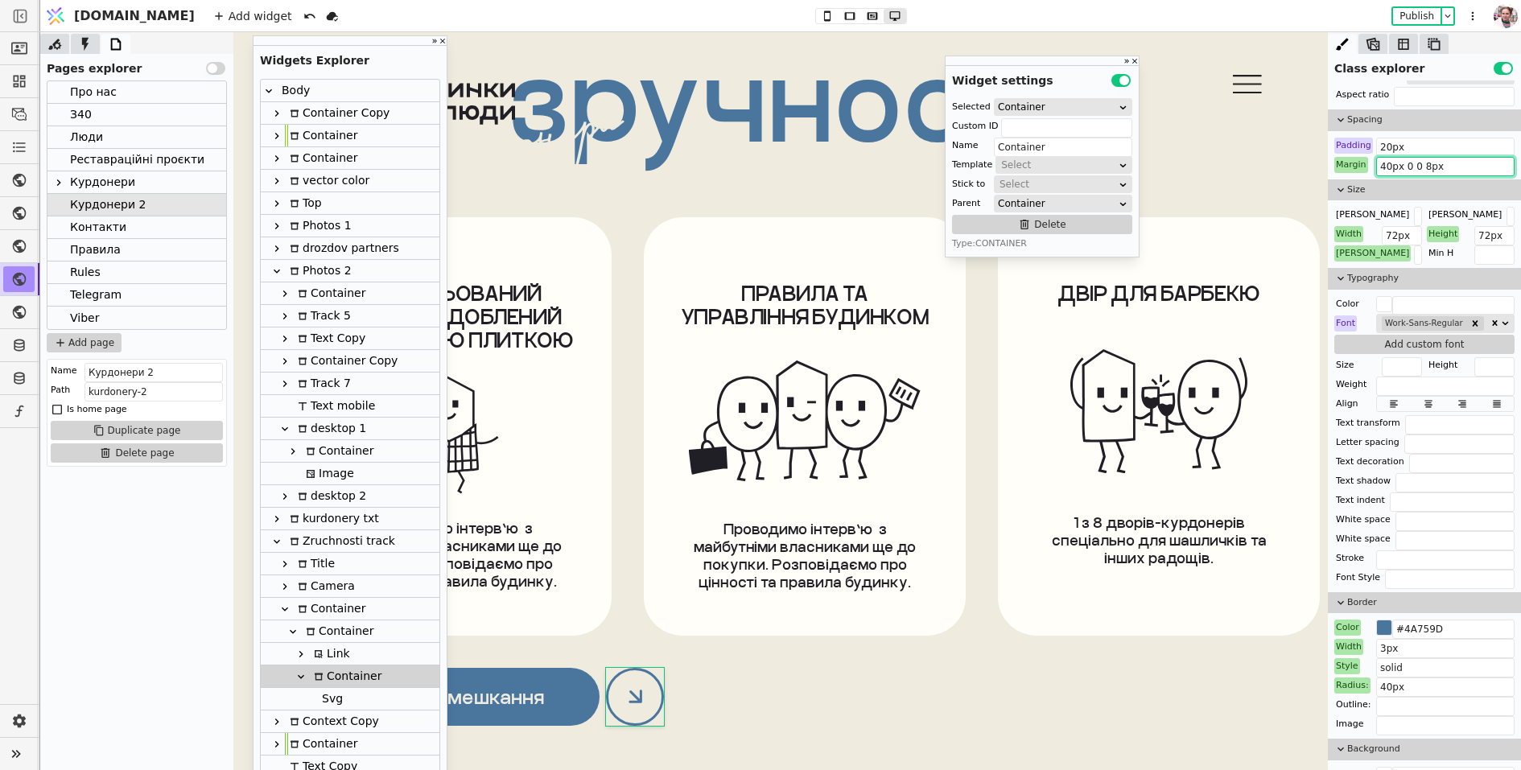
click at [1402, 162] on input "40px 0 0 8px" at bounding box center [1445, 166] width 138 height 19
click at [824, 19] on icon at bounding box center [827, 15] width 6 height 10
type input "56px"
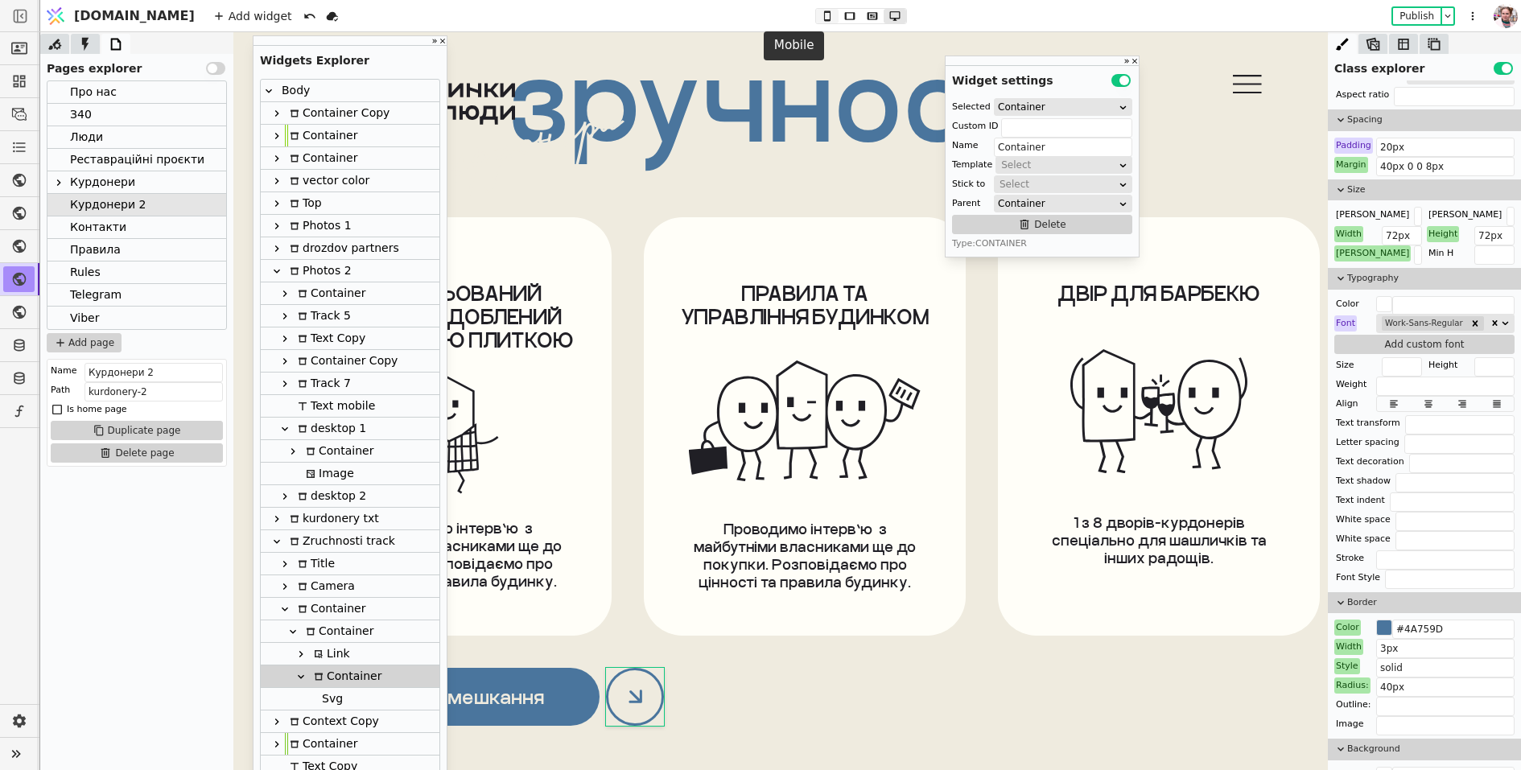
type input "56px"
type input "2px"
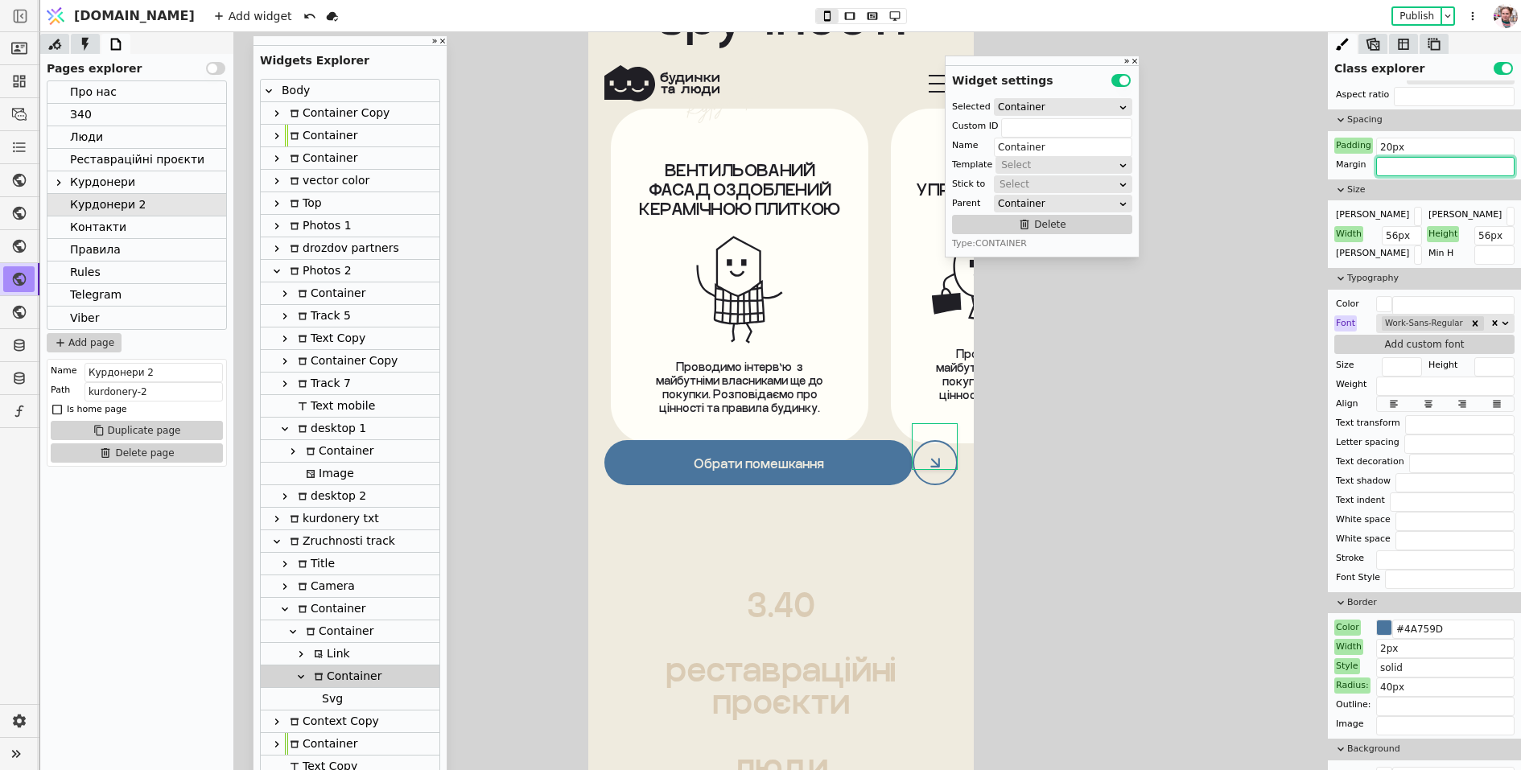
click at [1388, 157] on input "text" at bounding box center [1445, 166] width 138 height 19
click at [1384, 162] on input "90 0 0 8px" at bounding box center [1445, 166] width 138 height 19
type input "0 0 0 8px"
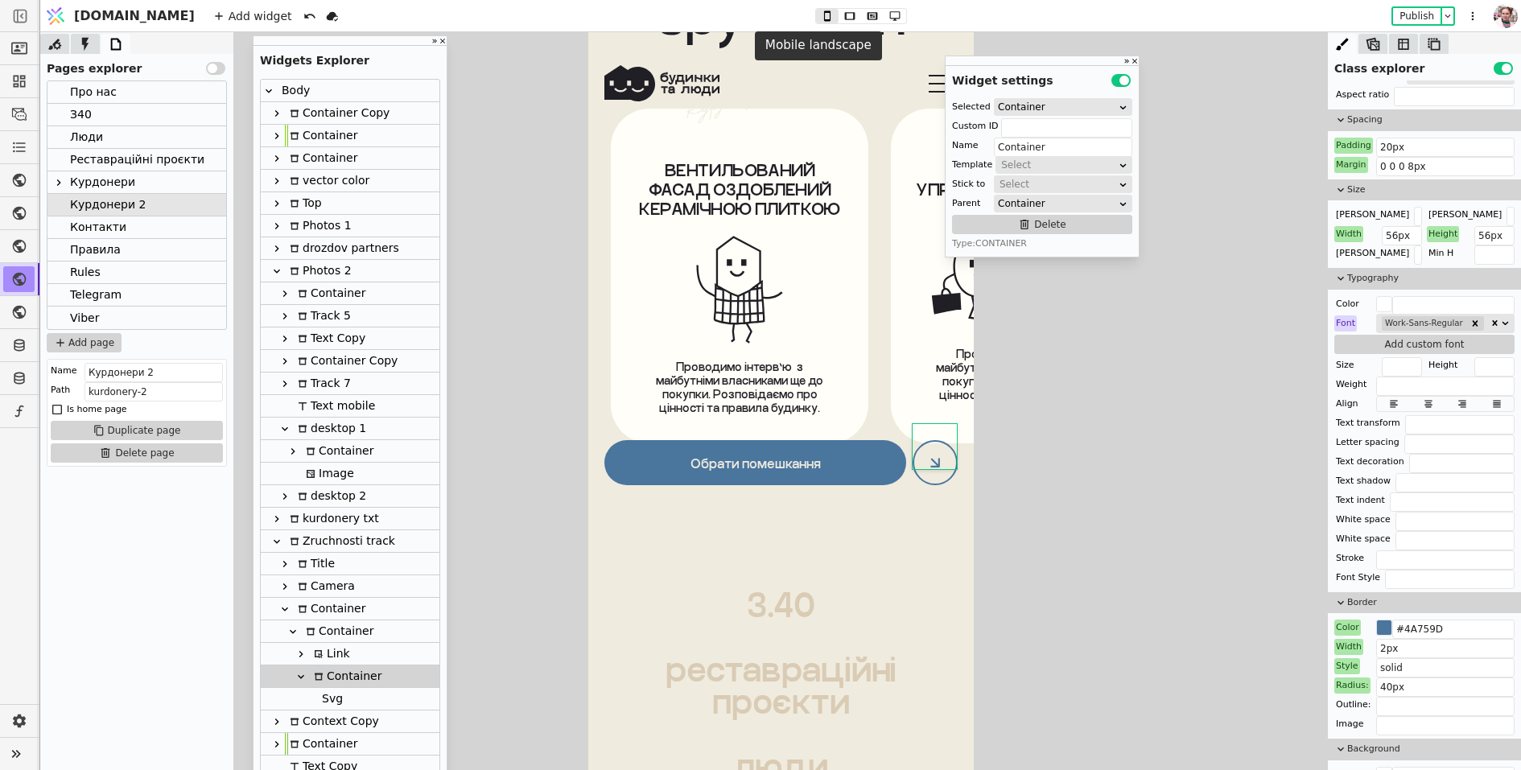
click at [815, 8] on div at bounding box center [861, 16] width 92 height 16
click at [840, 14] on icon at bounding box center [849, 15] width 19 height 11
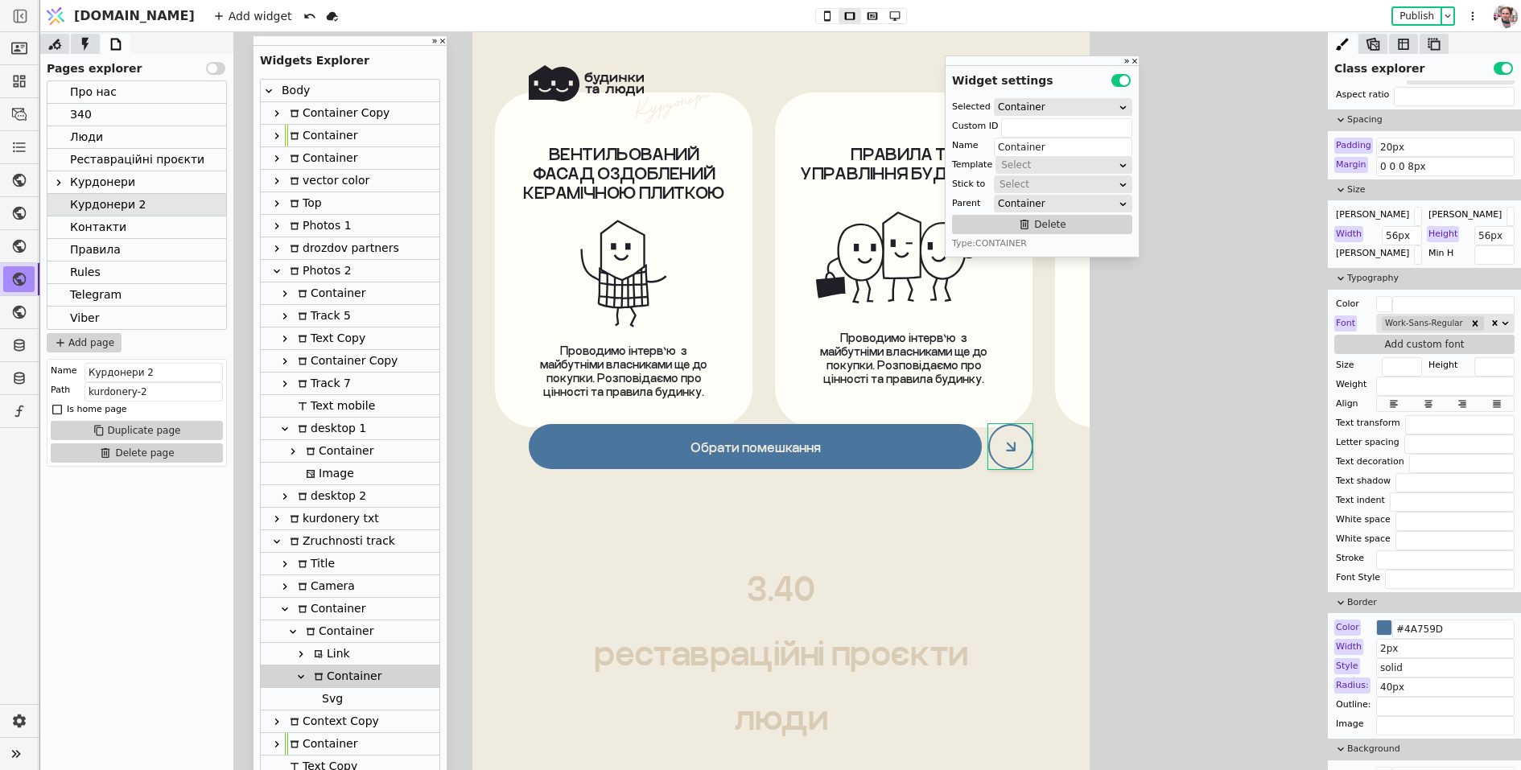
scroll to position [11026, 0]
click at [863, 16] on icon at bounding box center [872, 15] width 19 height 11
type input "70px"
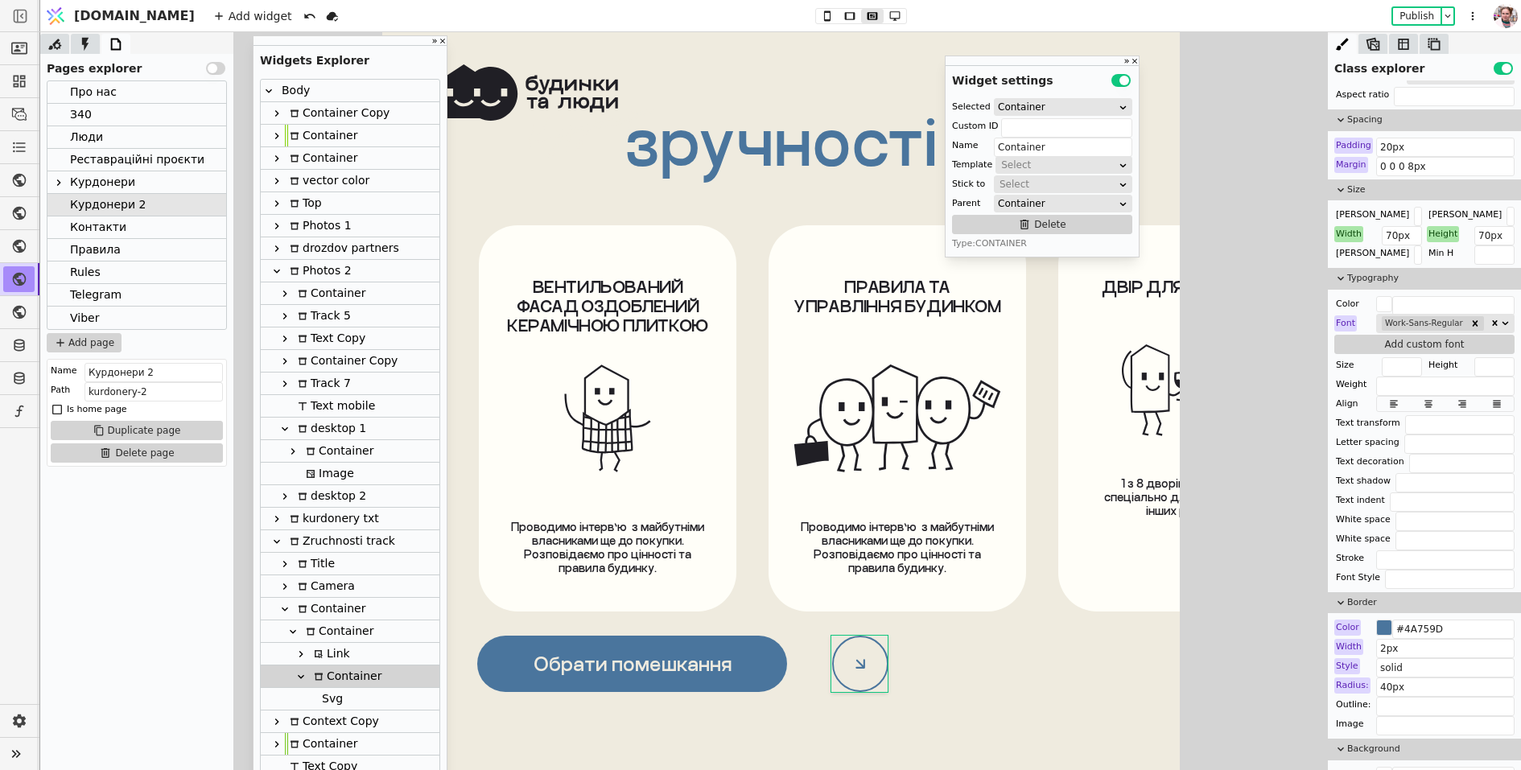
click at [859, 664] on icon at bounding box center [860, 664] width 10 height 10
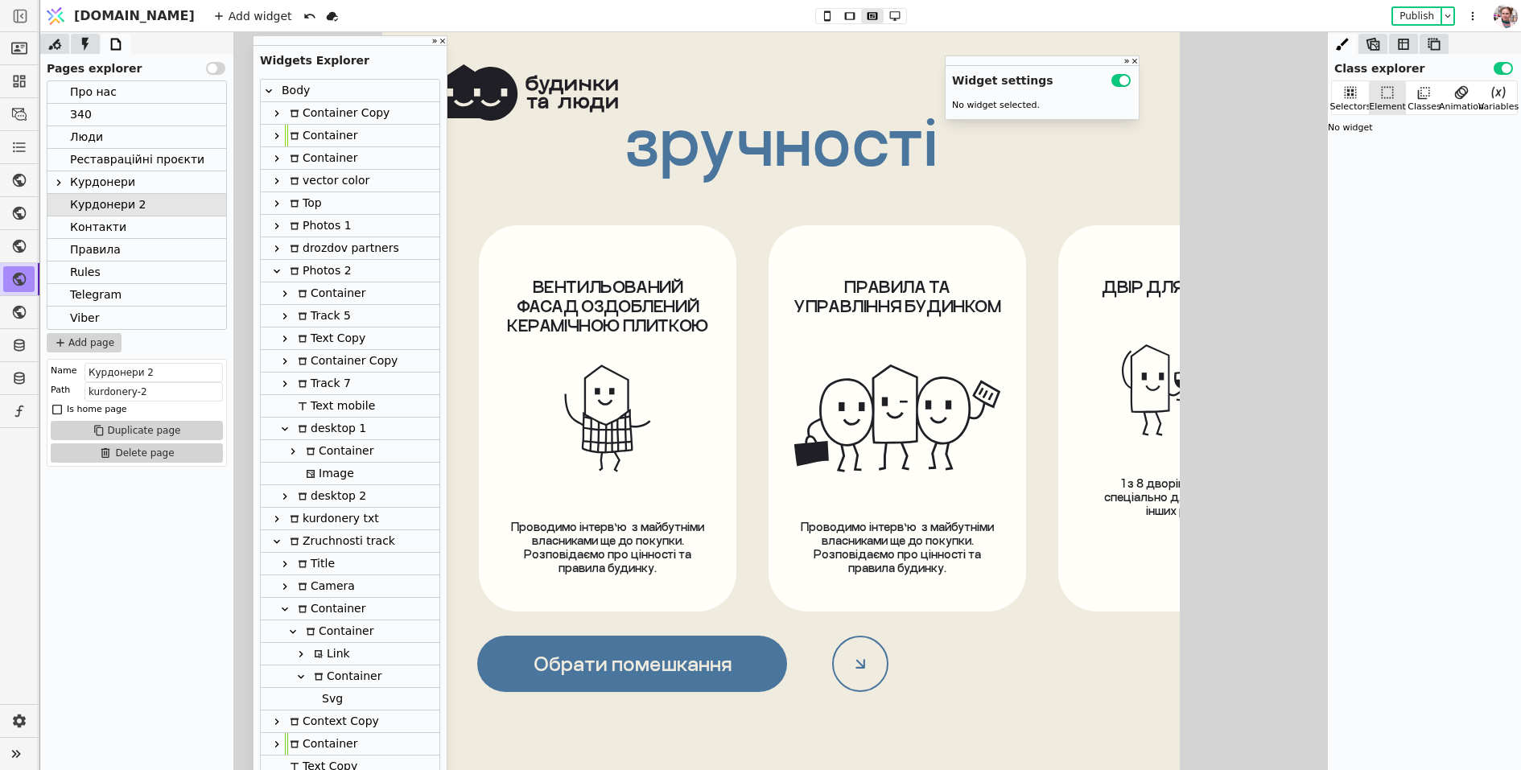
click at [402, 699] on div "Svg" at bounding box center [350, 699] width 179 height 23
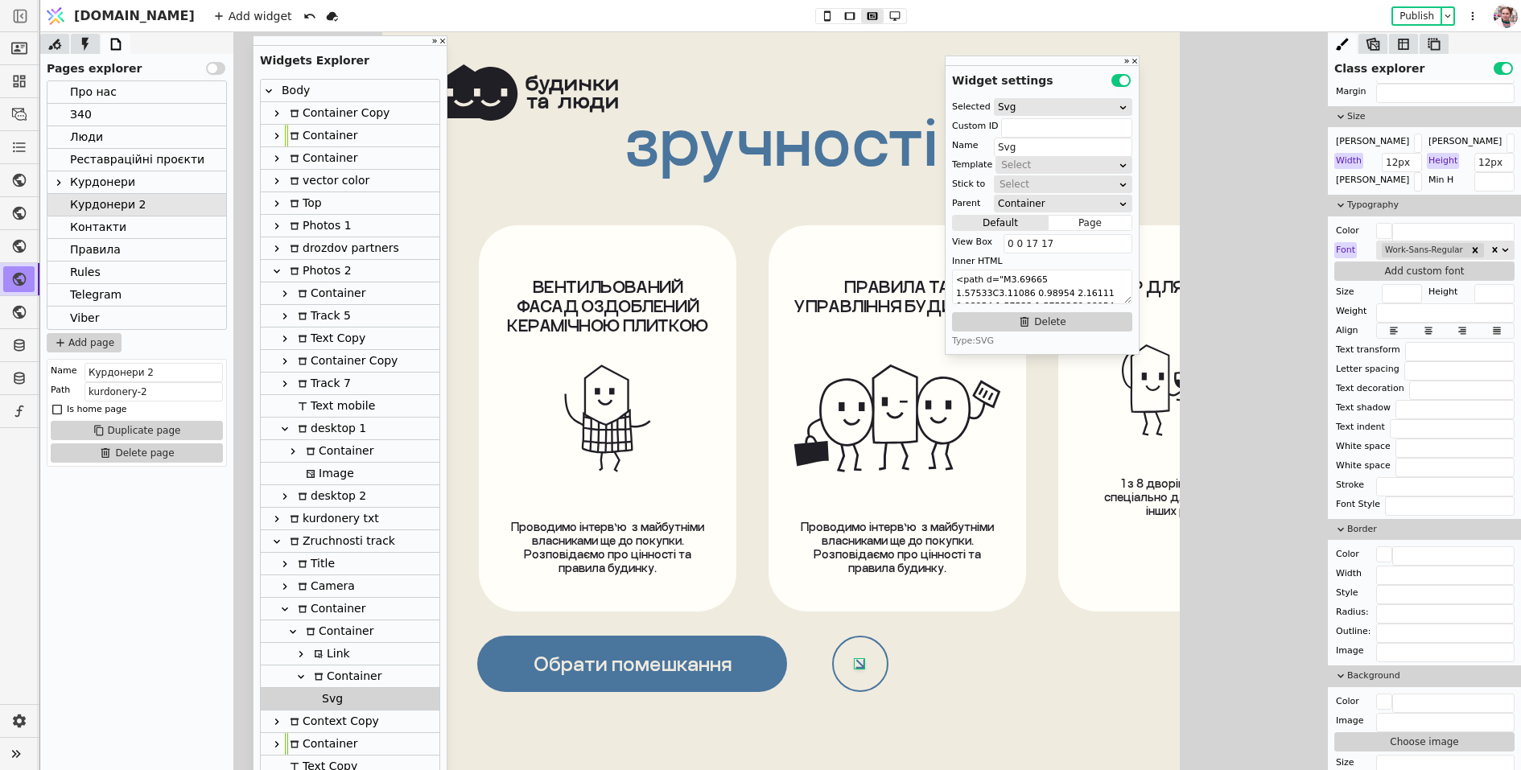
scroll to position [676, 0]
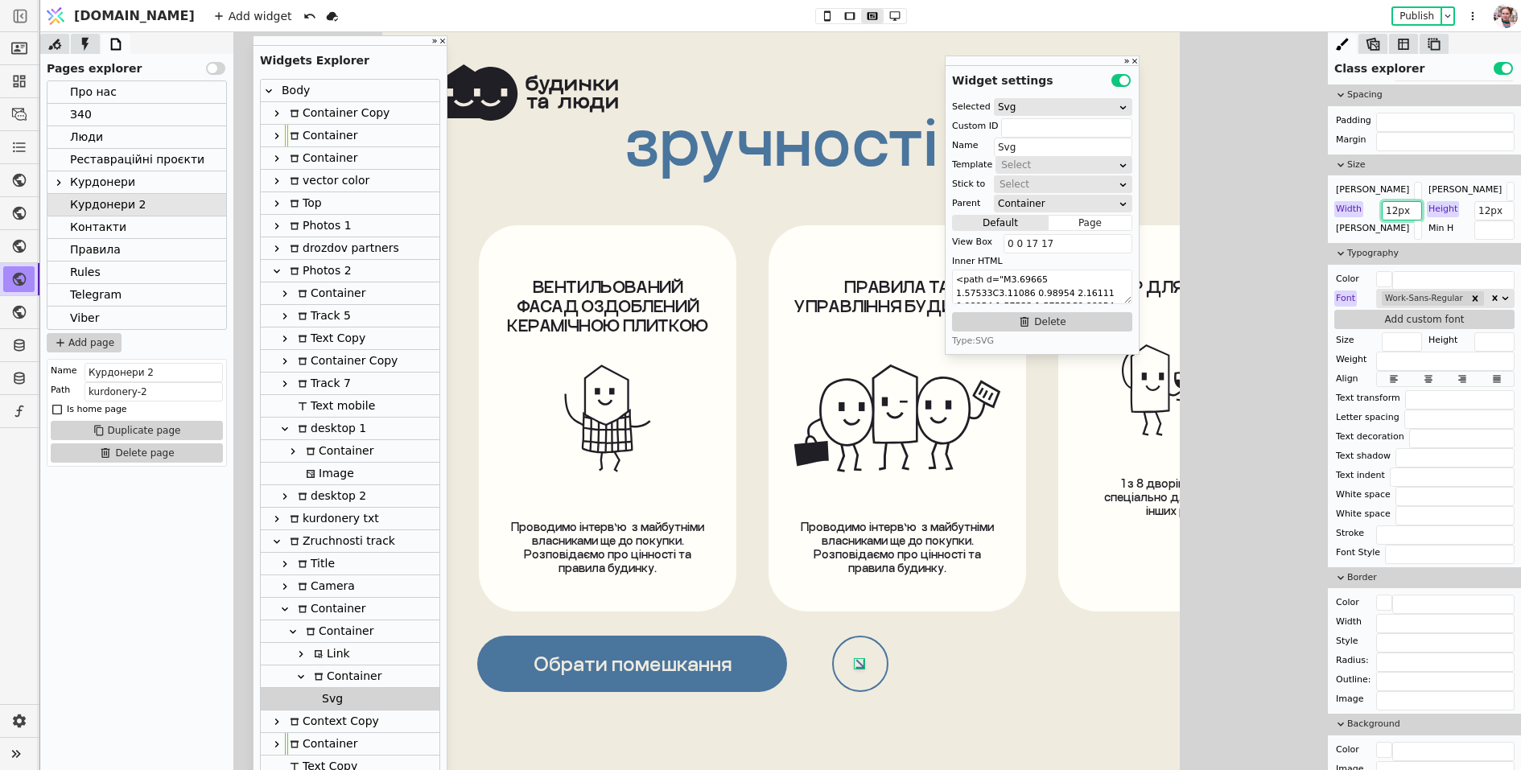
click at [1393, 203] on input "12px" at bounding box center [1402, 210] width 40 height 19
type input "17px"
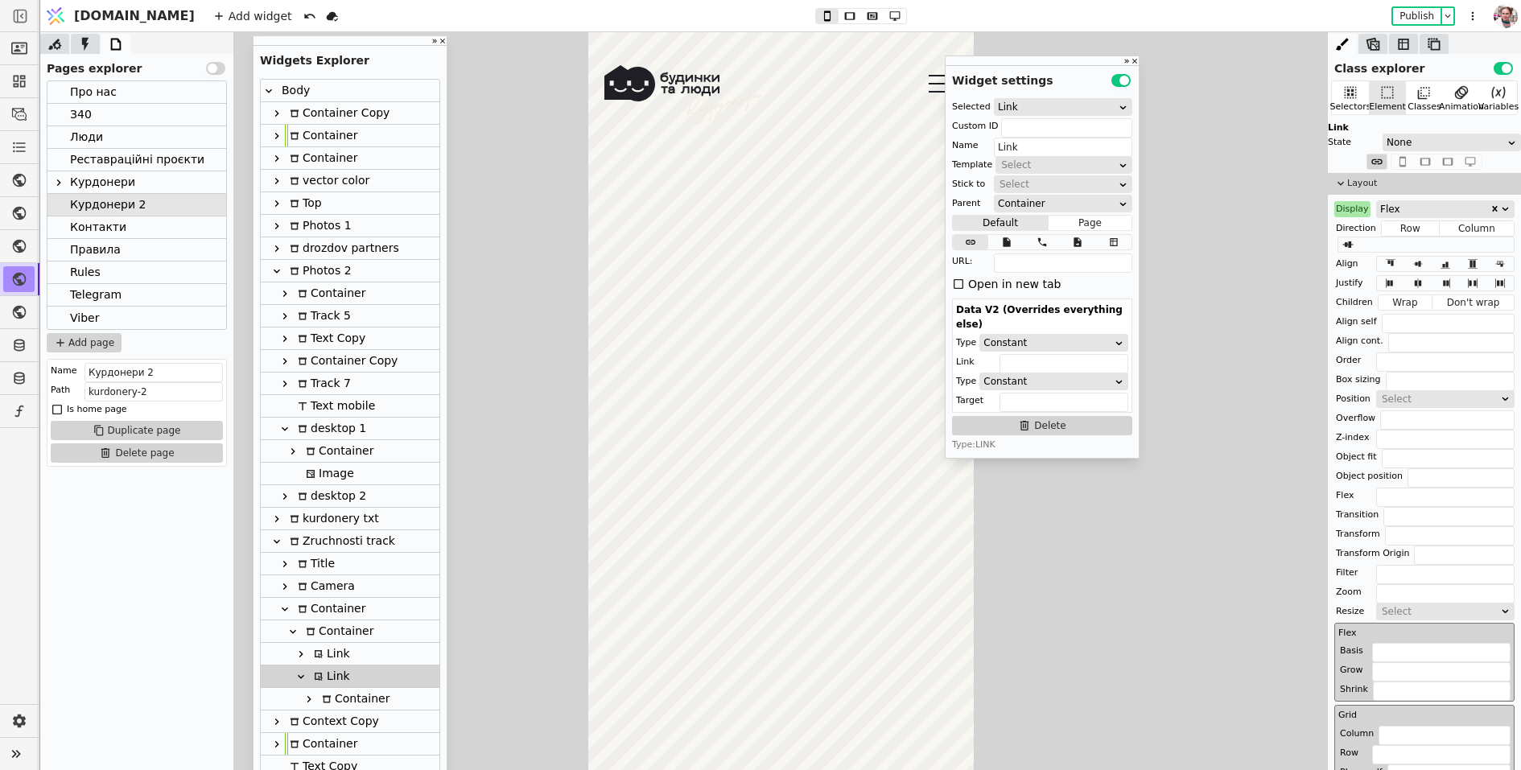
scroll to position [10373, 0]
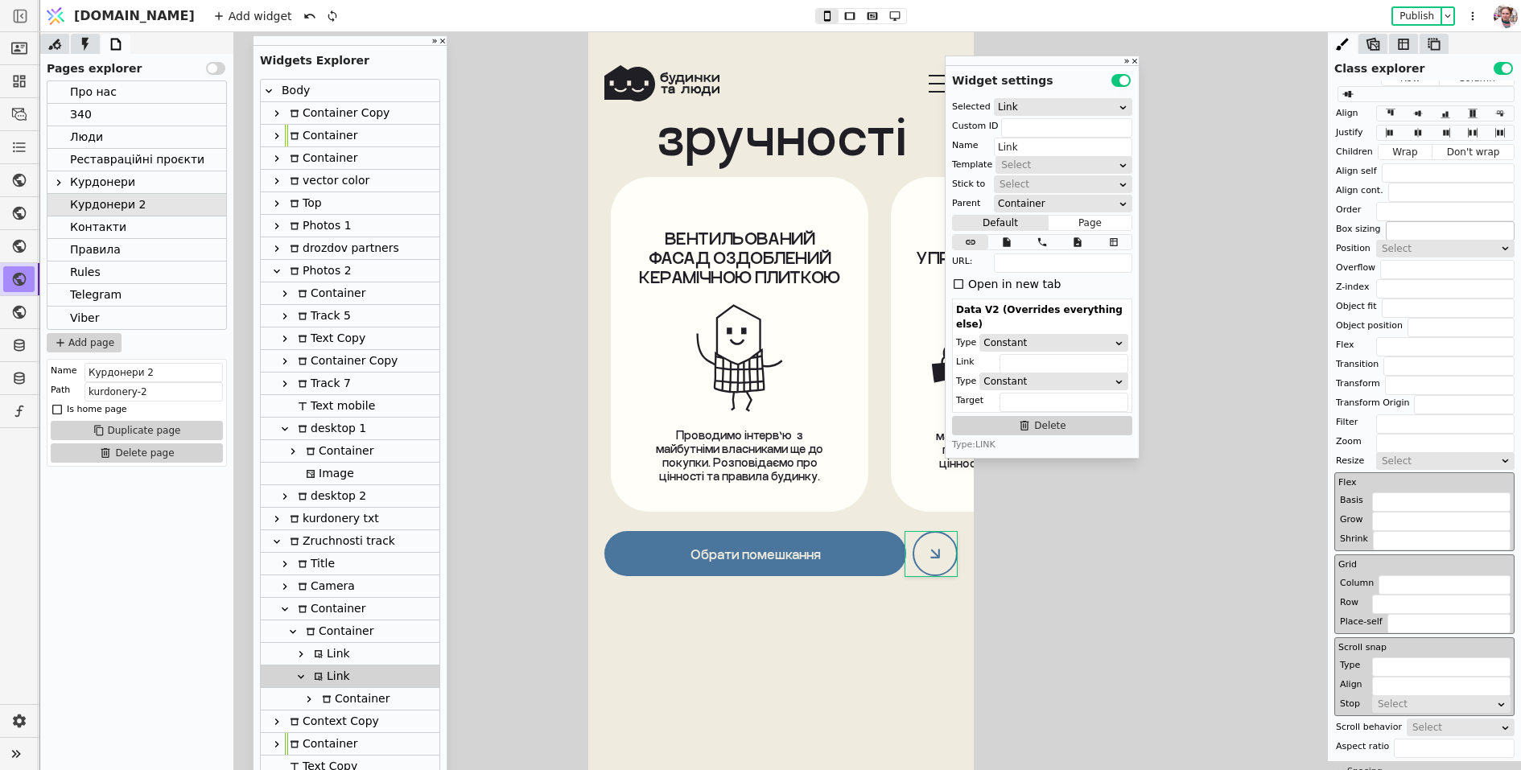
scroll to position [114, 0]
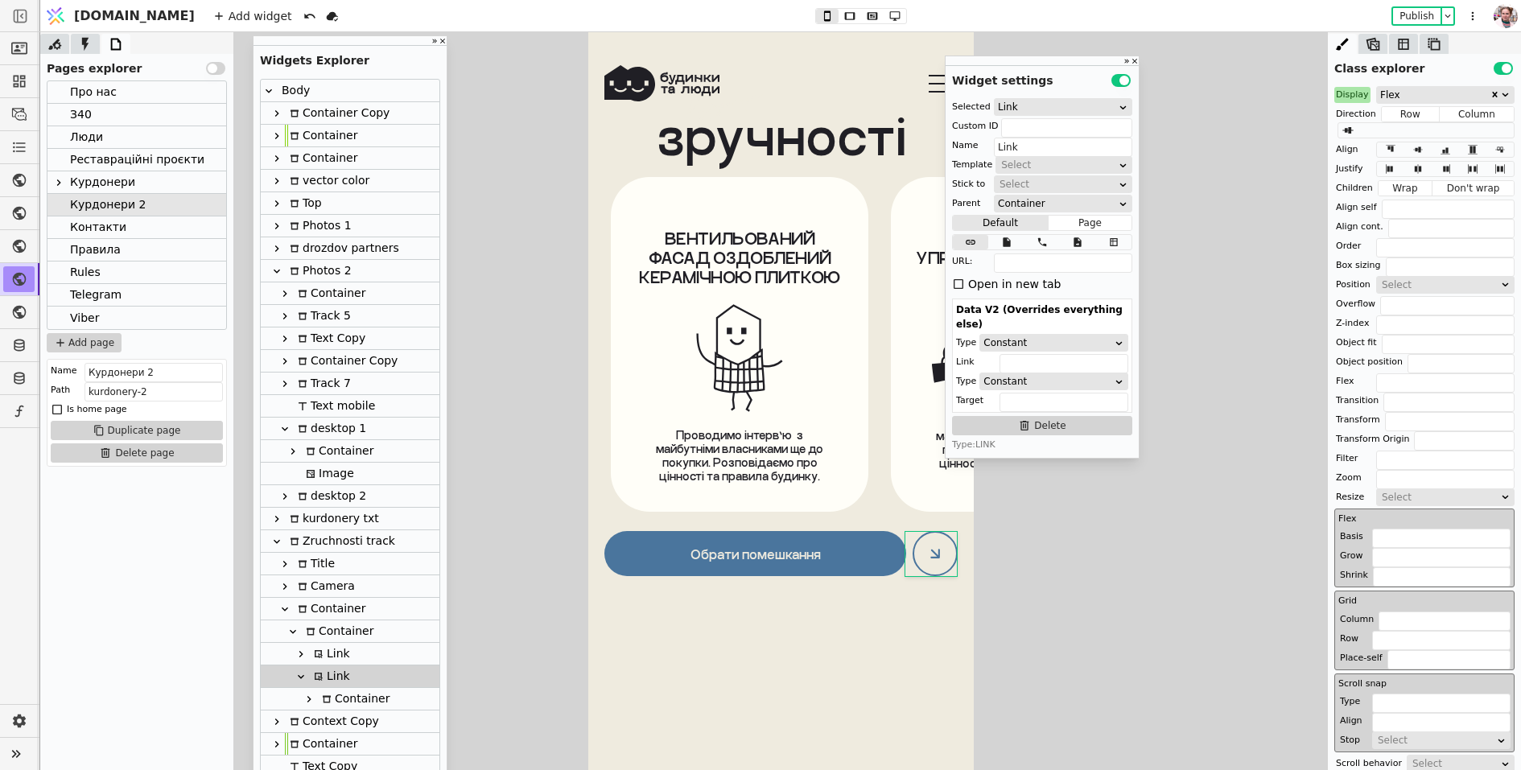
click at [1357, 95] on div "Display" at bounding box center [1353, 95] width 36 height 16
click at [1356, 109] on button "Reset" at bounding box center [1352, 114] width 42 height 19
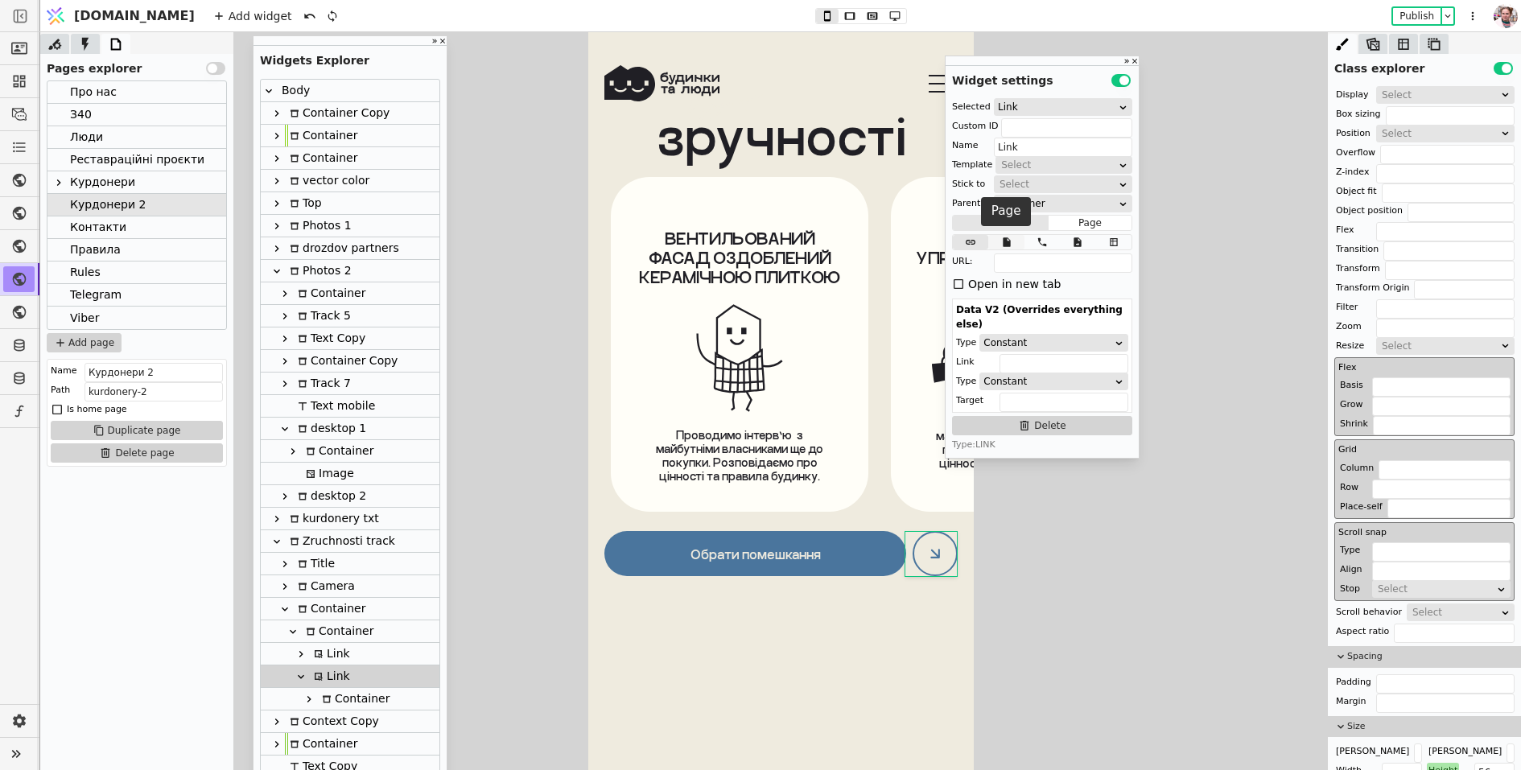
click at [1004, 243] on icon at bounding box center [1006, 242] width 7 height 10
click at [1022, 258] on div "Select" at bounding box center [1067, 262] width 97 height 16
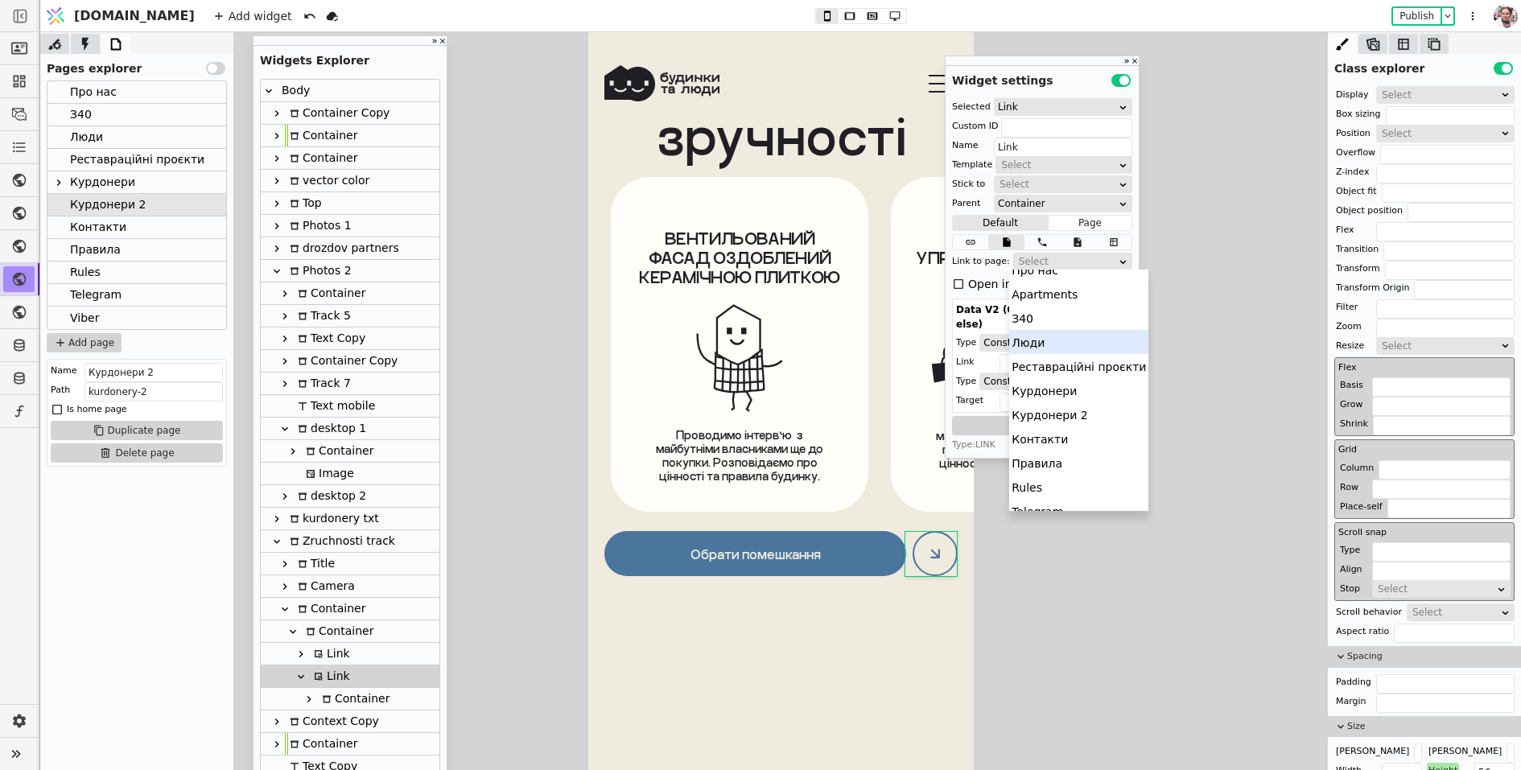
scroll to position [0, 0]
click at [1041, 316] on div "Apartments" at bounding box center [1078, 306] width 139 height 24
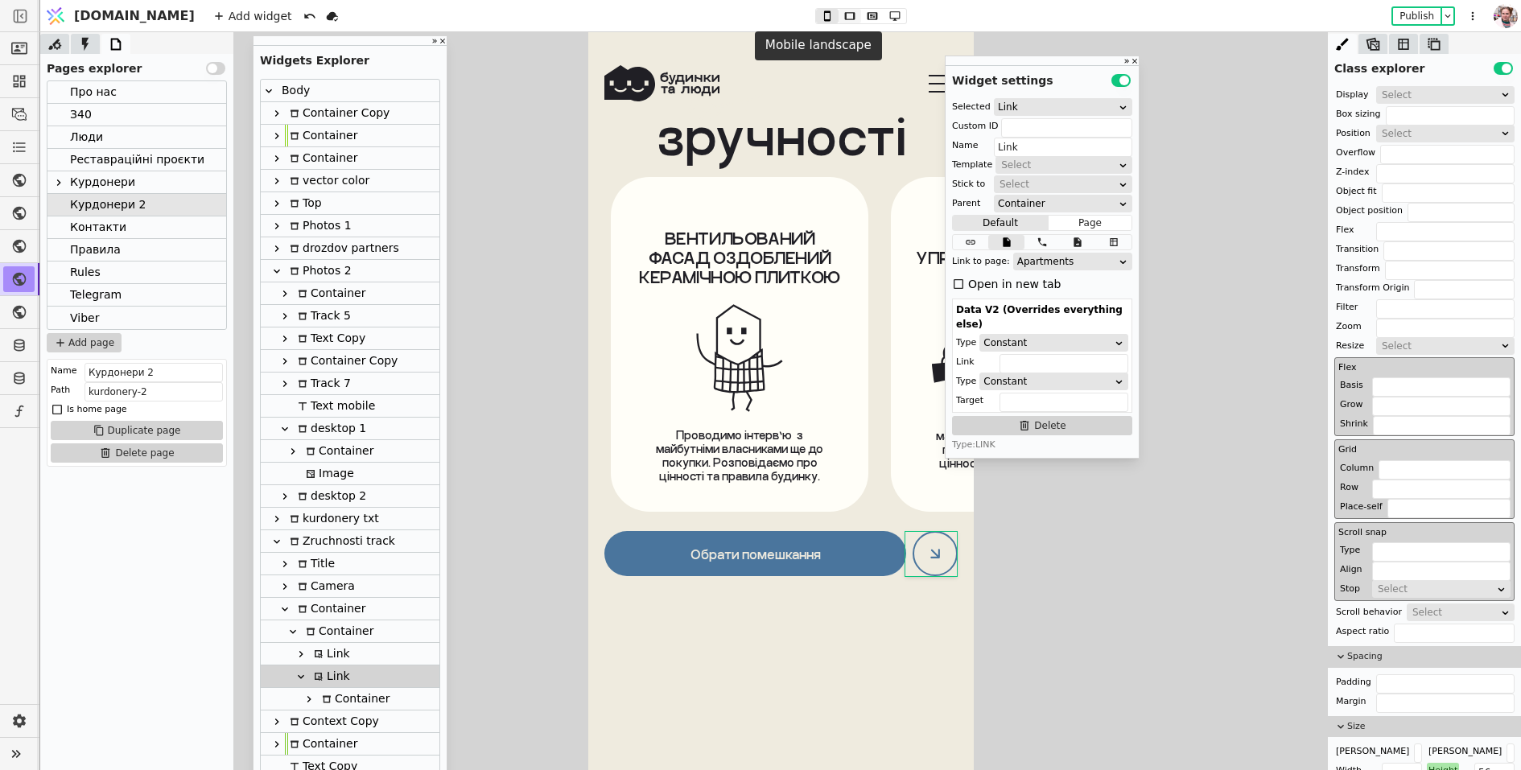
click at [840, 15] on icon at bounding box center [849, 15] width 19 height 11
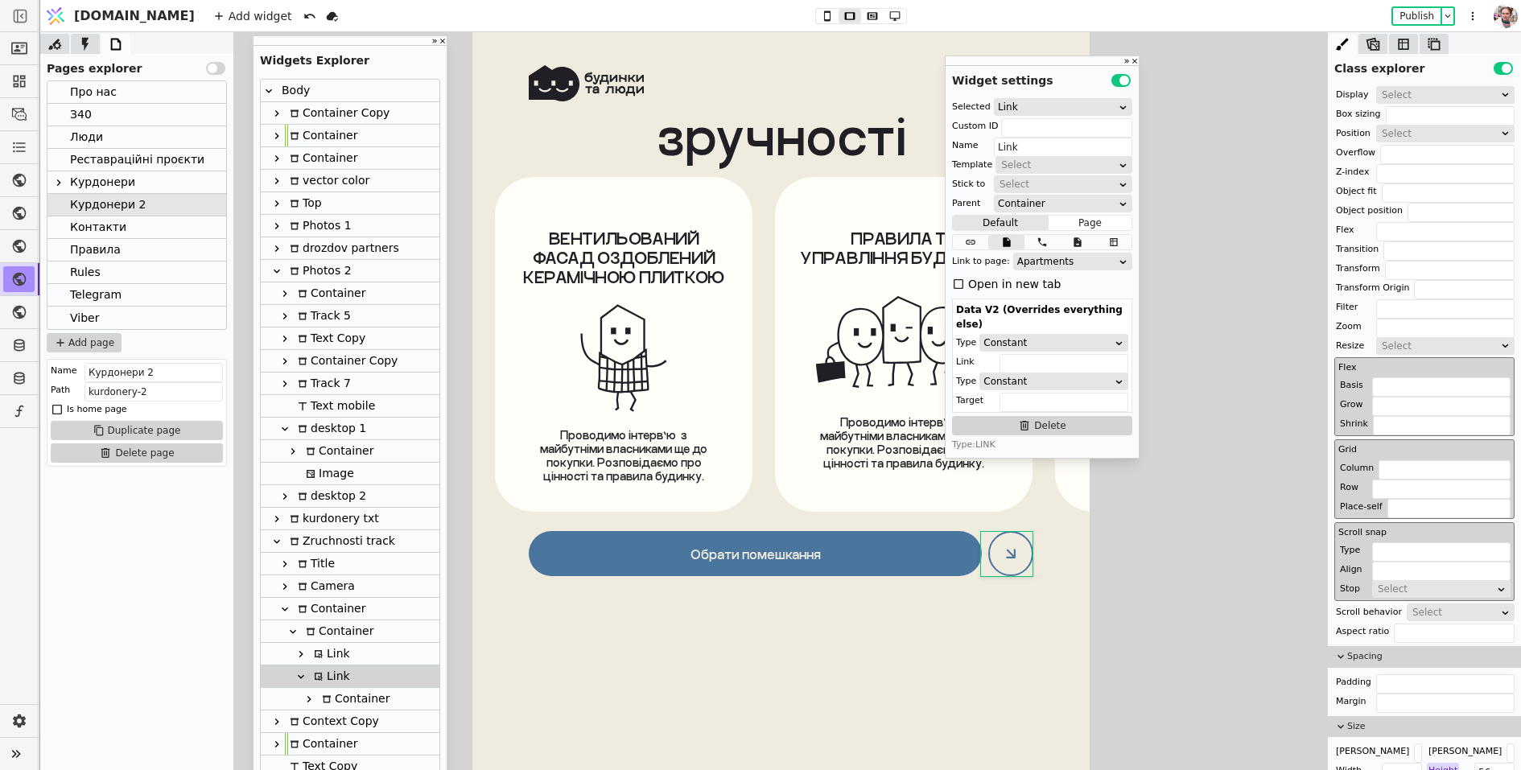
scroll to position [10393, 0]
click at [863, 13] on icon at bounding box center [872, 15] width 19 height 11
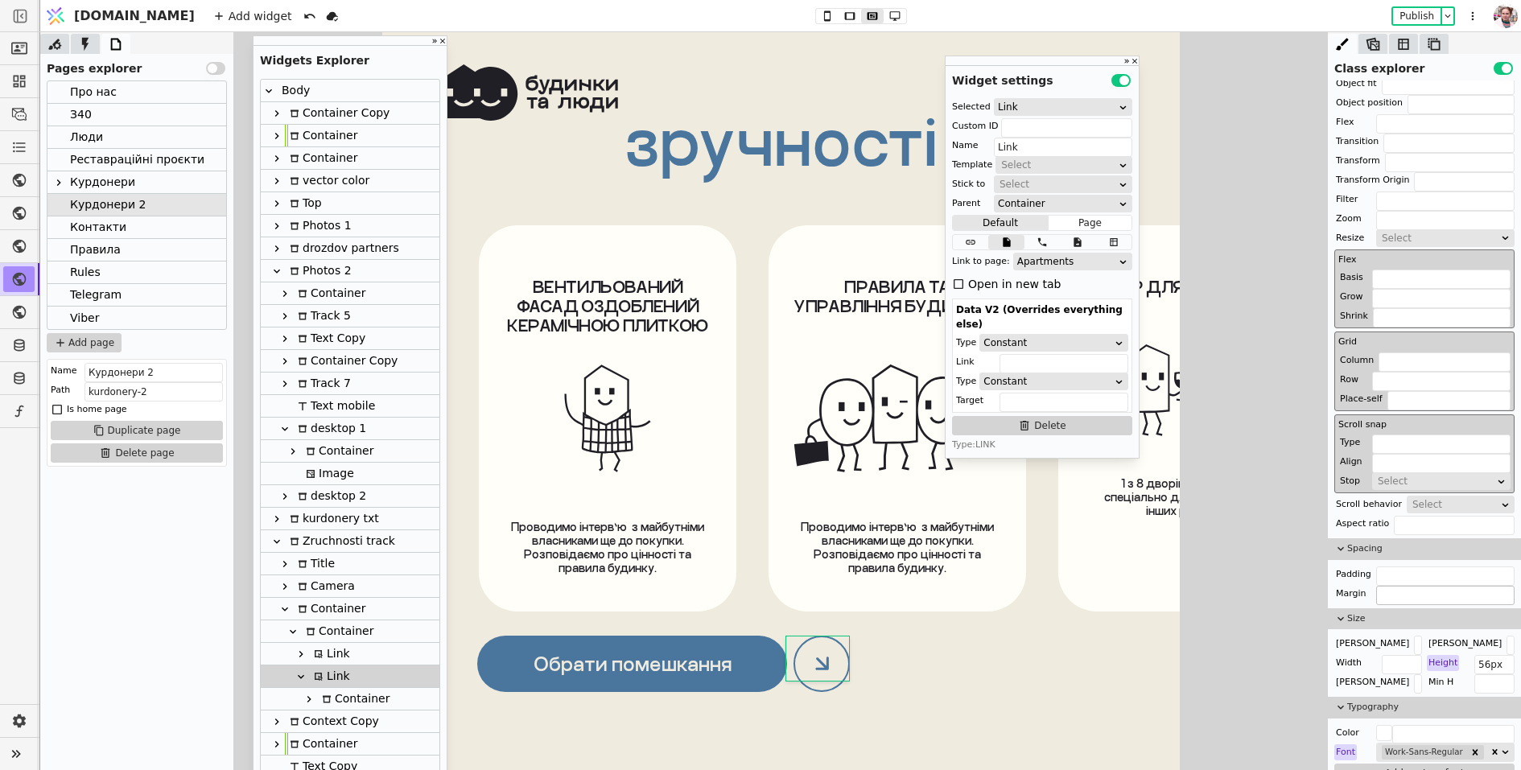
scroll to position [231, 0]
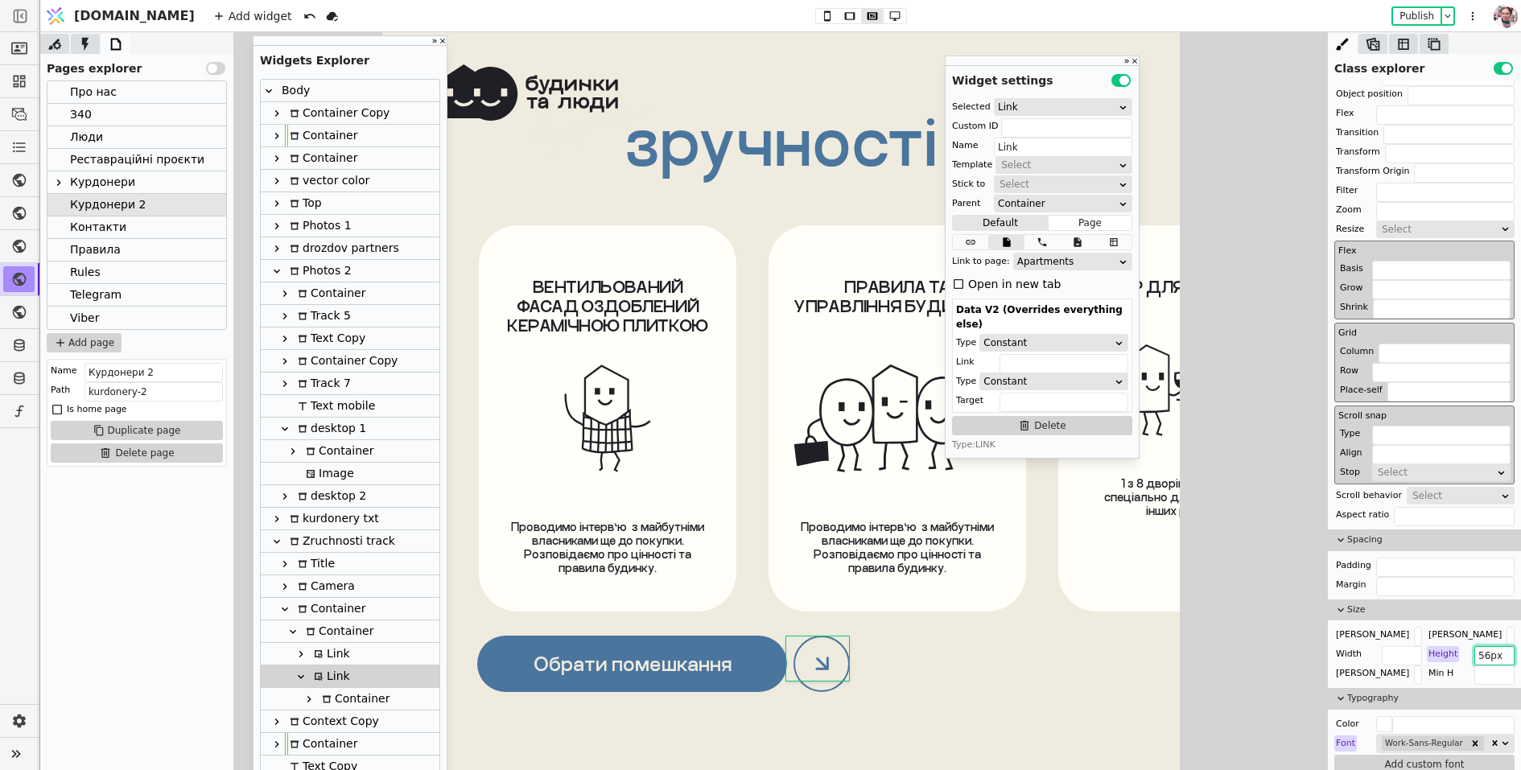
drag, startPoint x: 1488, startPoint y: 650, endPoint x: 1477, endPoint y: 650, distance: 10.5
click at [1477, 650] on input "56px" at bounding box center [1495, 655] width 40 height 19
type input "72px"
click at [885, 15] on icon at bounding box center [894, 15] width 19 height 11
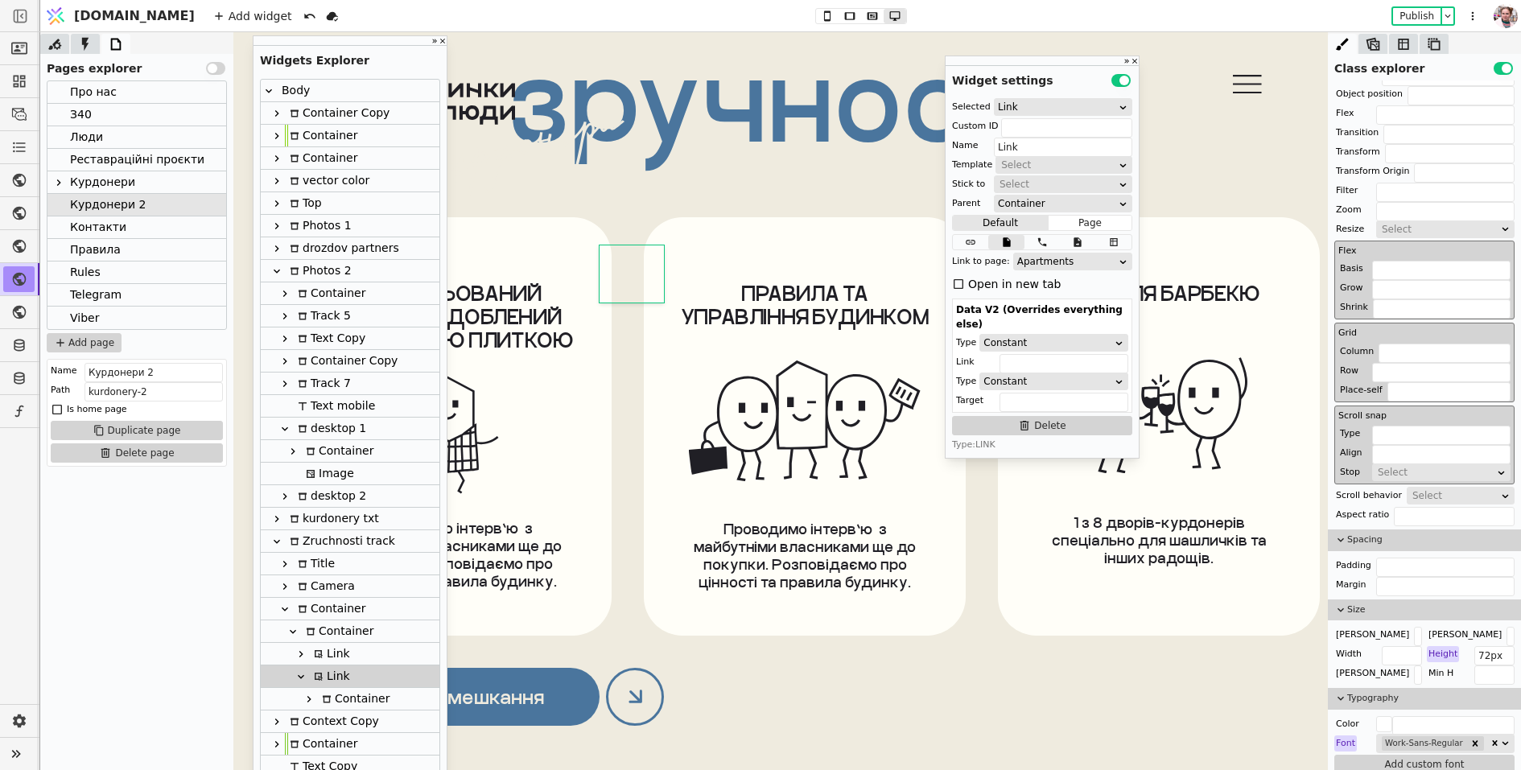
scroll to position [10786, 0]
click at [614, 675] on link at bounding box center [632, 665] width 64 height 58
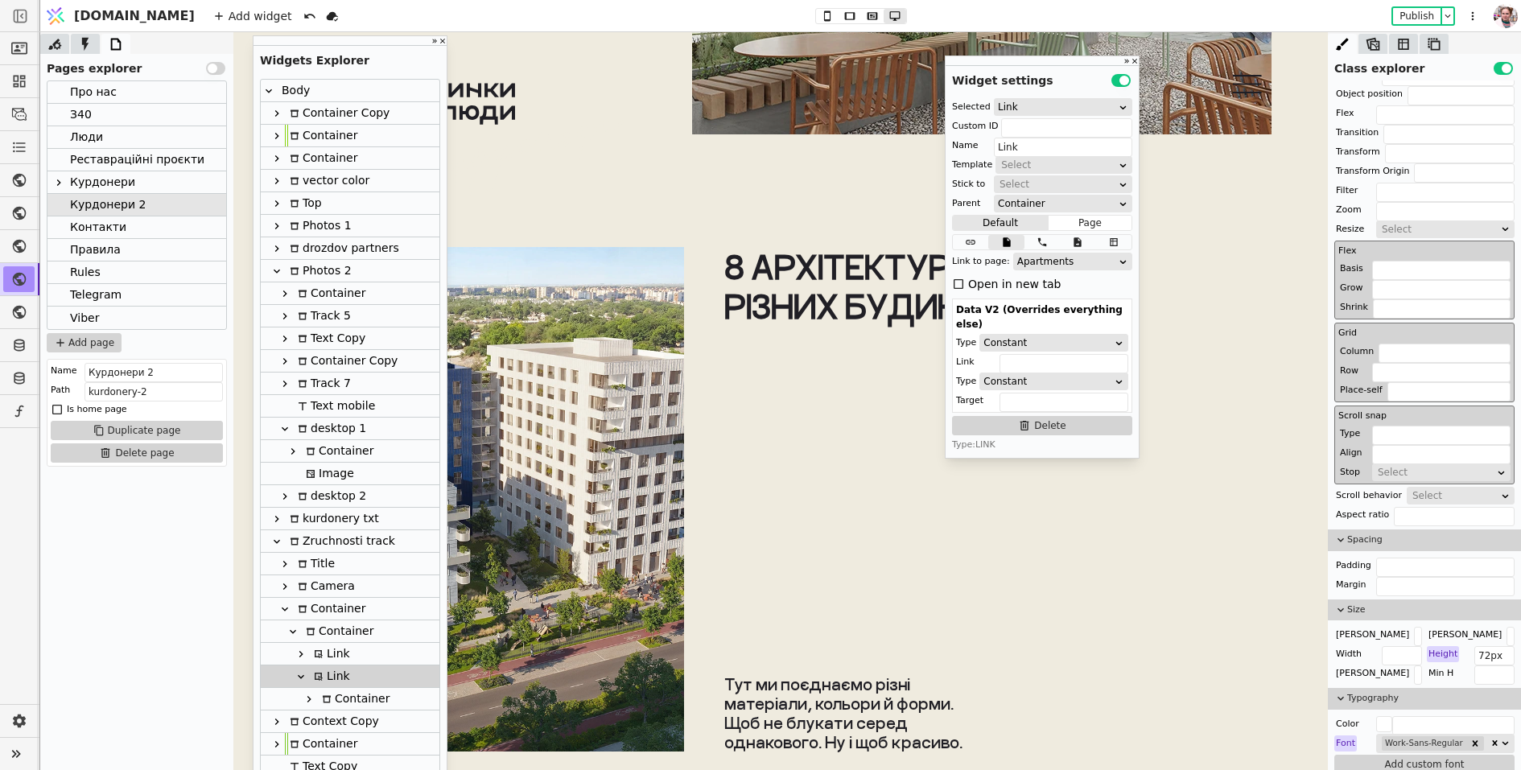
scroll to position [0, 0]
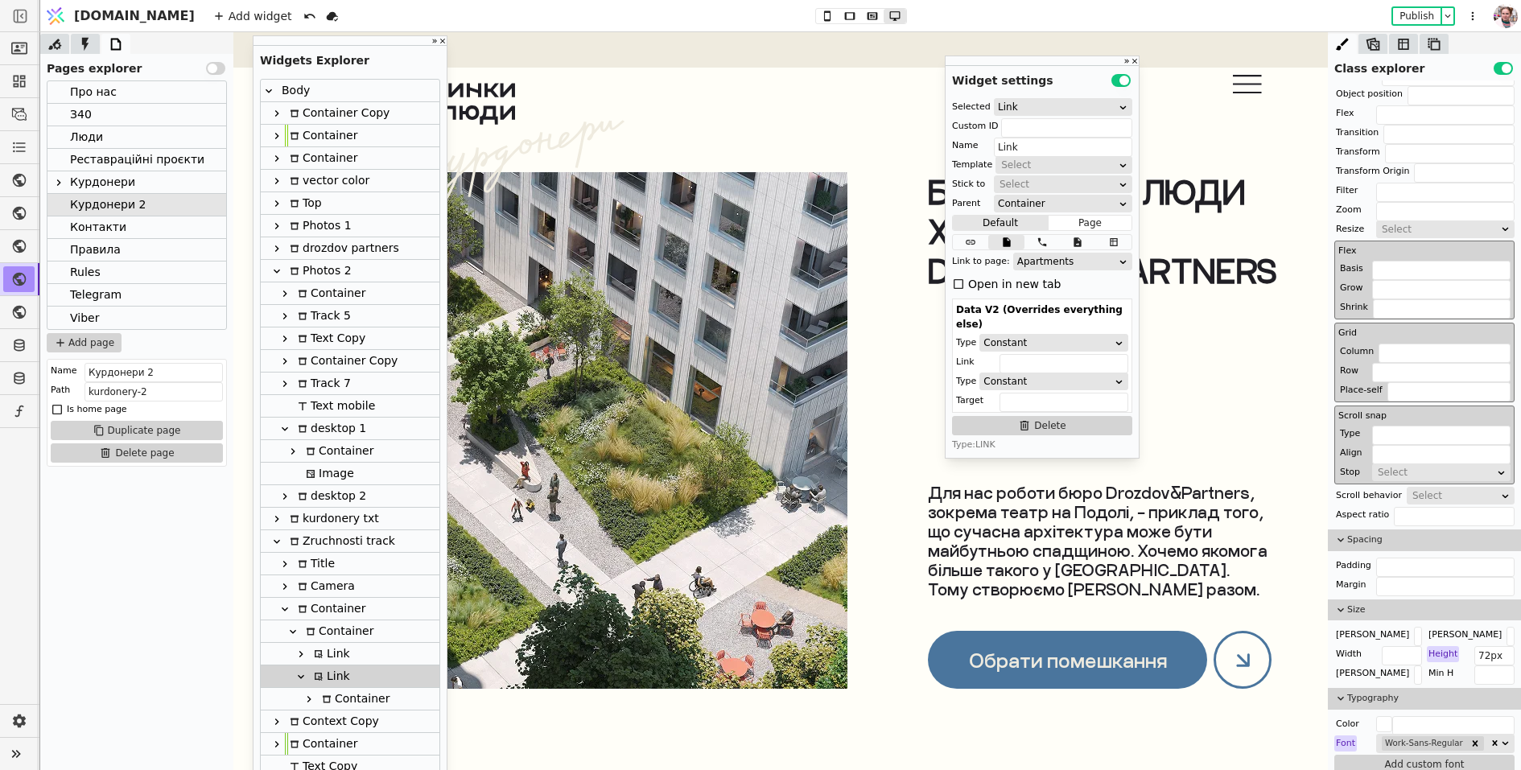
click at [1232, 673] on div at bounding box center [1239, 702] width 97 height 89
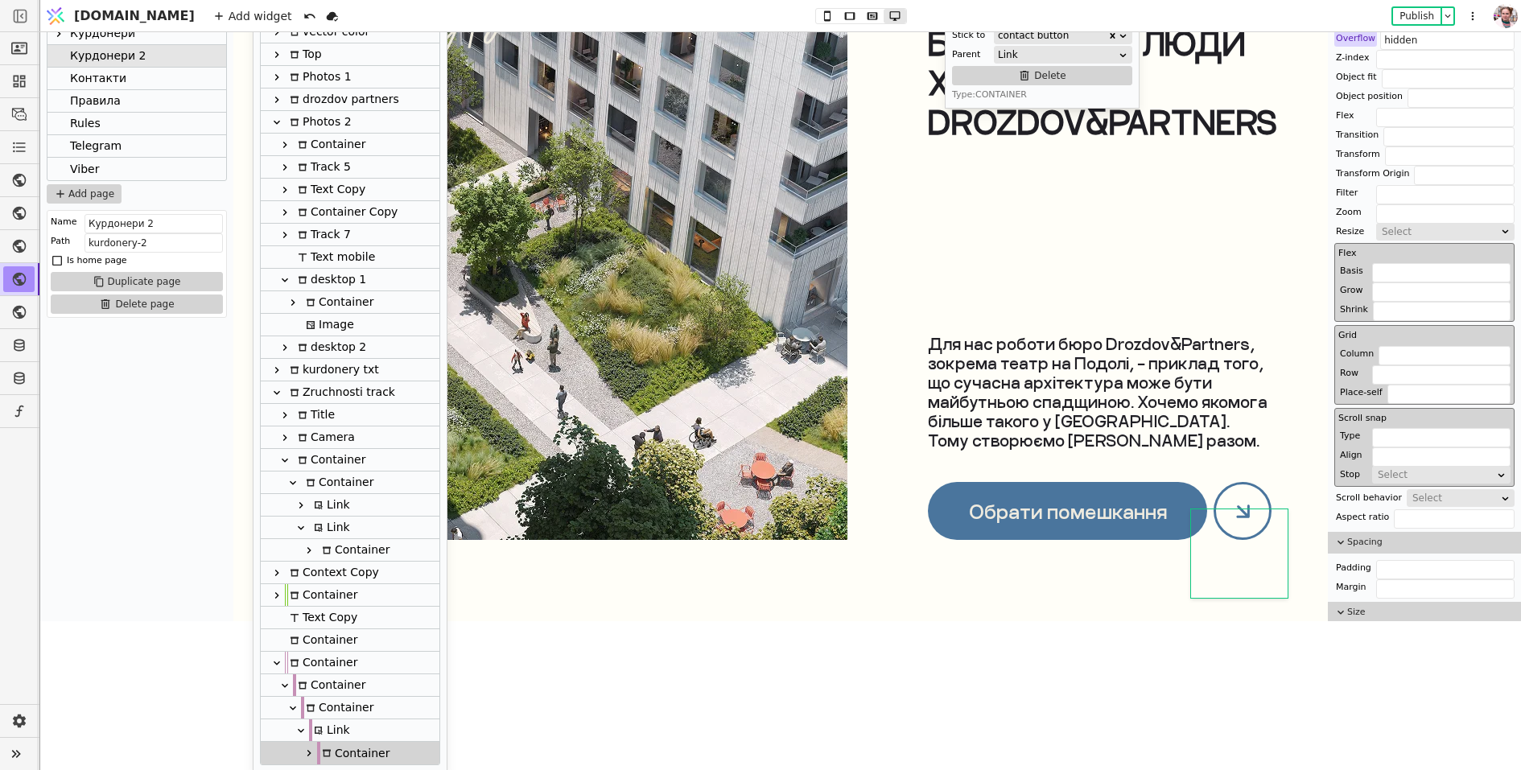
click at [323, 731] on div "Link" at bounding box center [329, 731] width 41 height 22
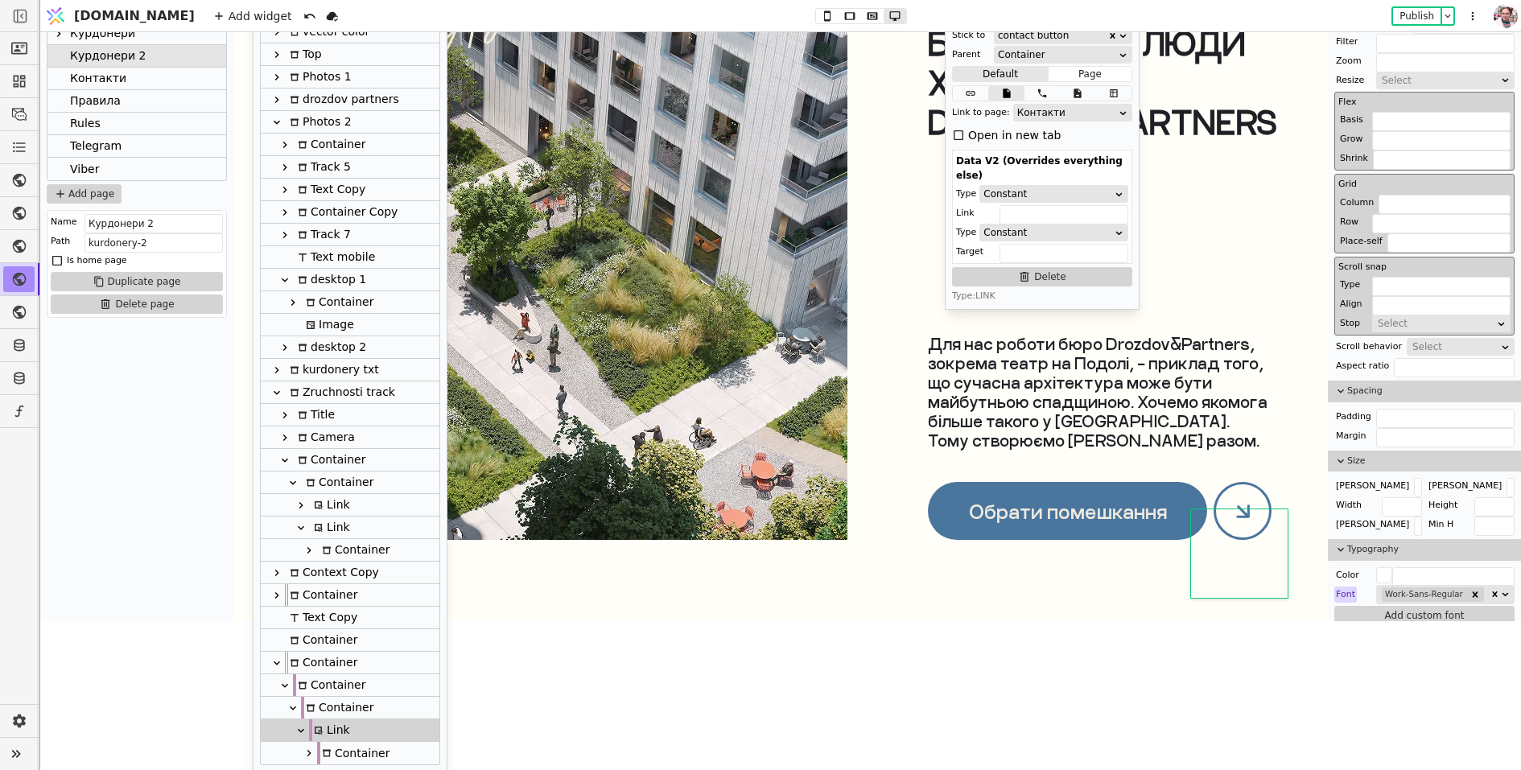
click at [322, 720] on div "Link" at bounding box center [329, 731] width 41 height 22
click at [322, 704] on div "Container" at bounding box center [337, 708] width 72 height 22
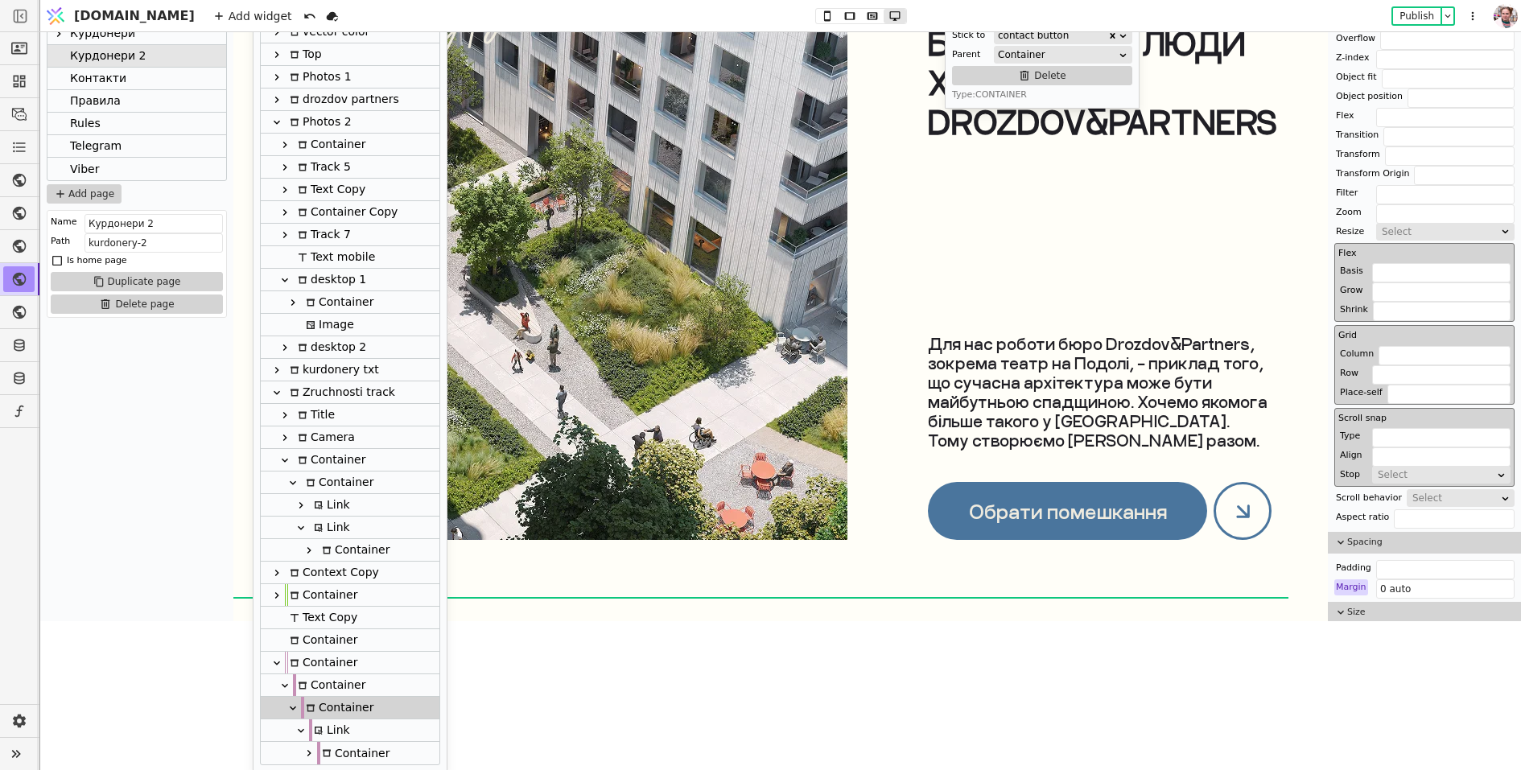
click at [315, 670] on div "Container" at bounding box center [321, 663] width 72 height 22
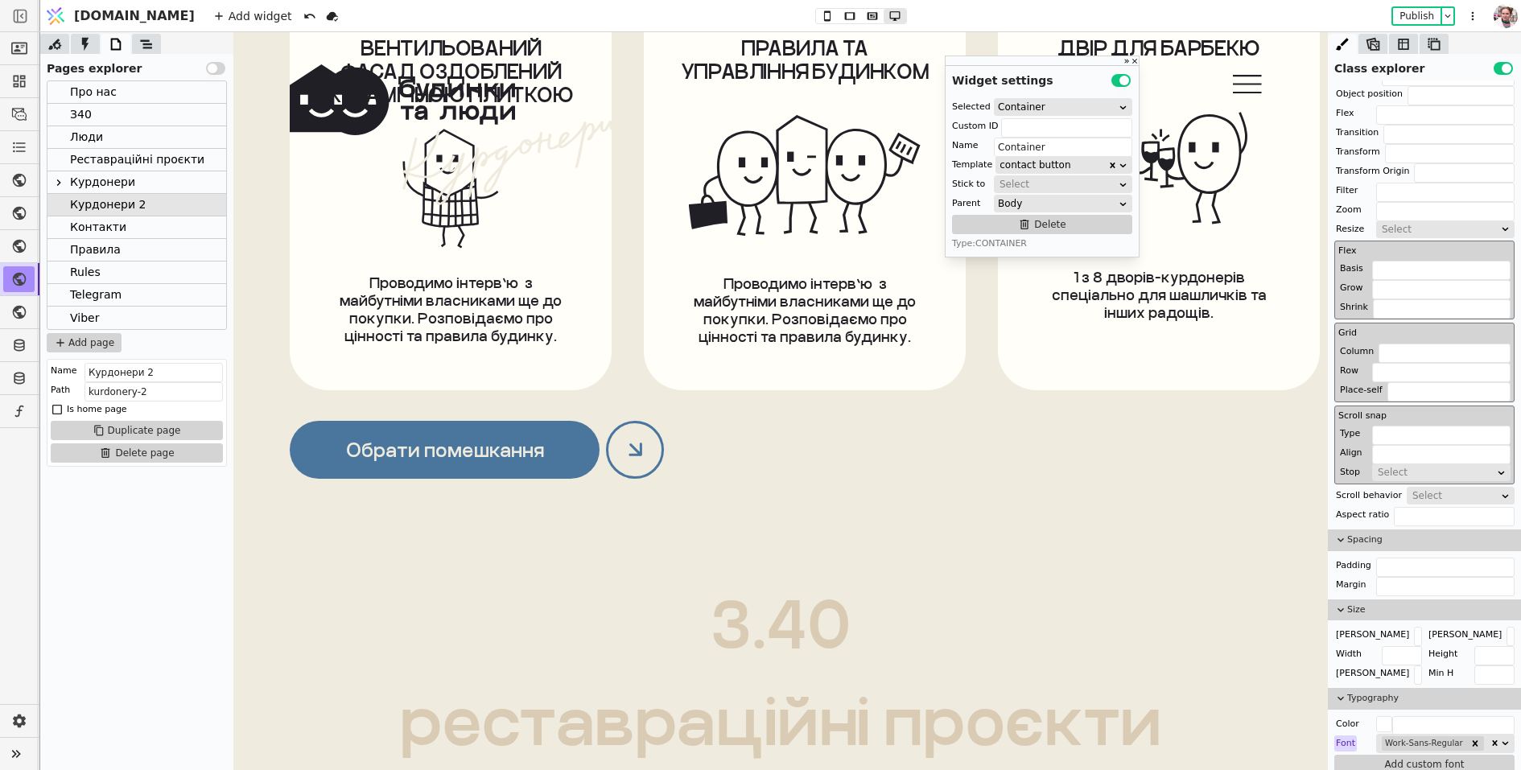
click at [628, 427] on div at bounding box center [635, 449] width 58 height 58
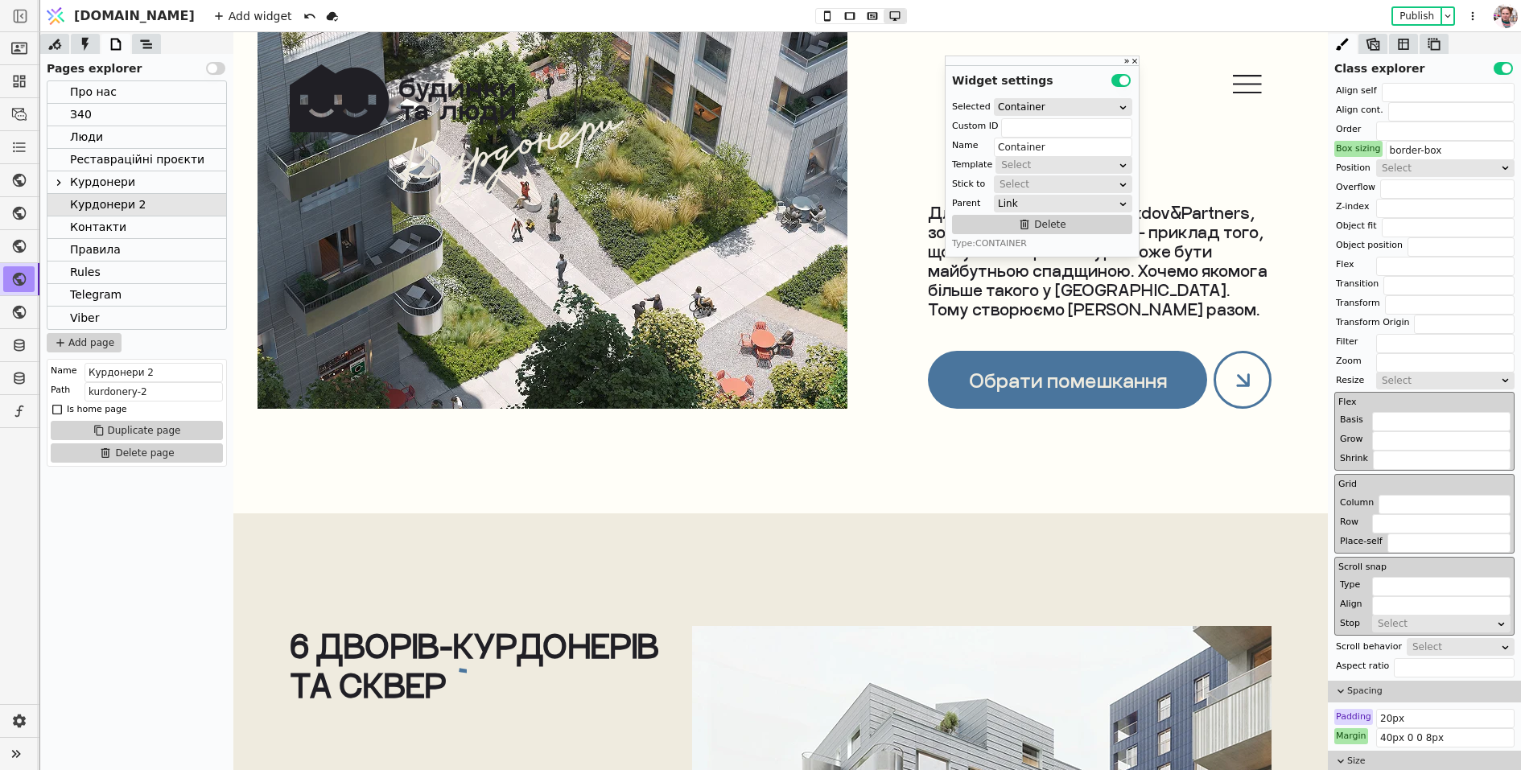
click at [1220, 383] on div at bounding box center [1243, 380] width 58 height 58
click at [150, 47] on icon at bounding box center [146, 43] width 12 height 9
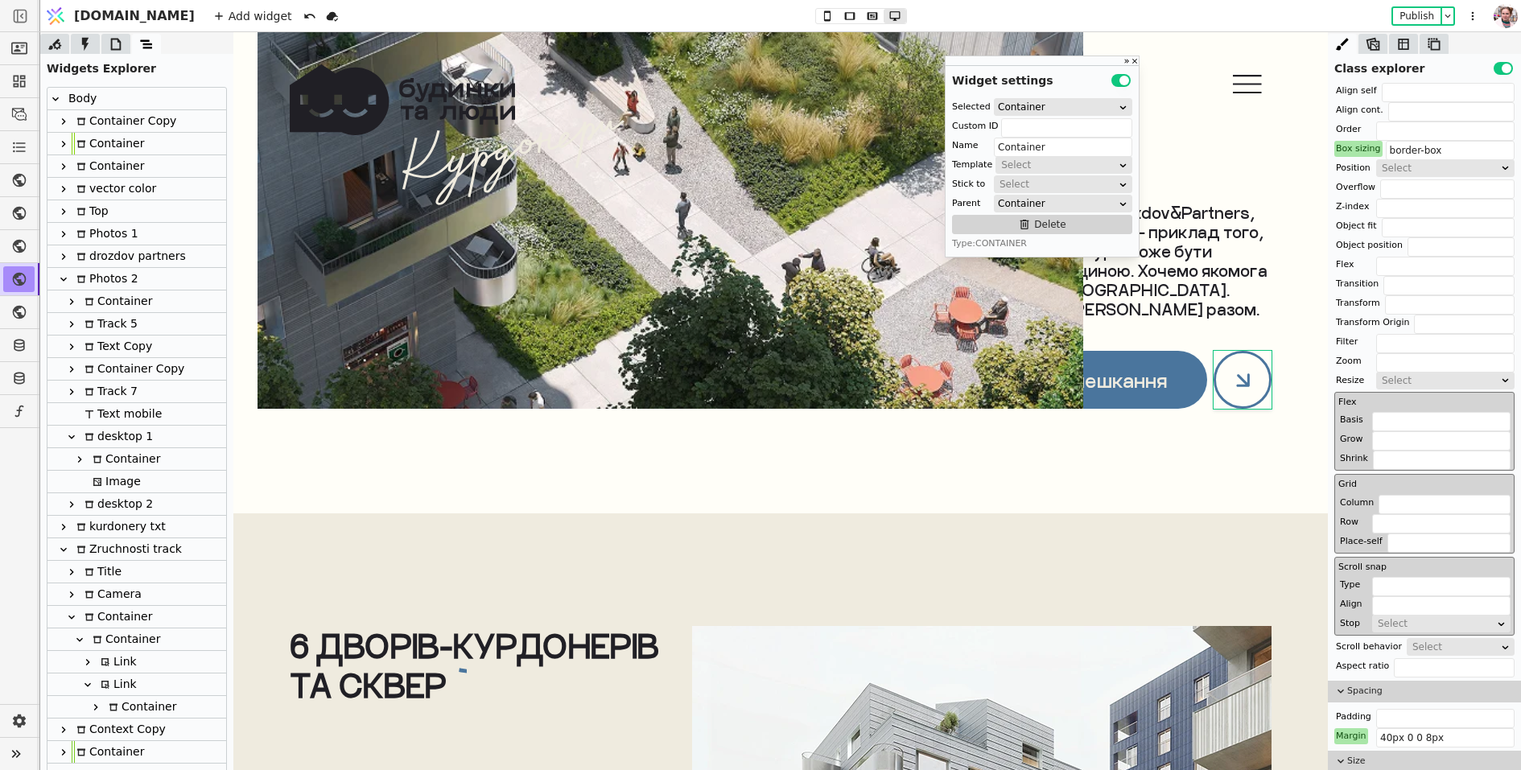
click at [751, 357] on img at bounding box center [671, 47] width 826 height 724
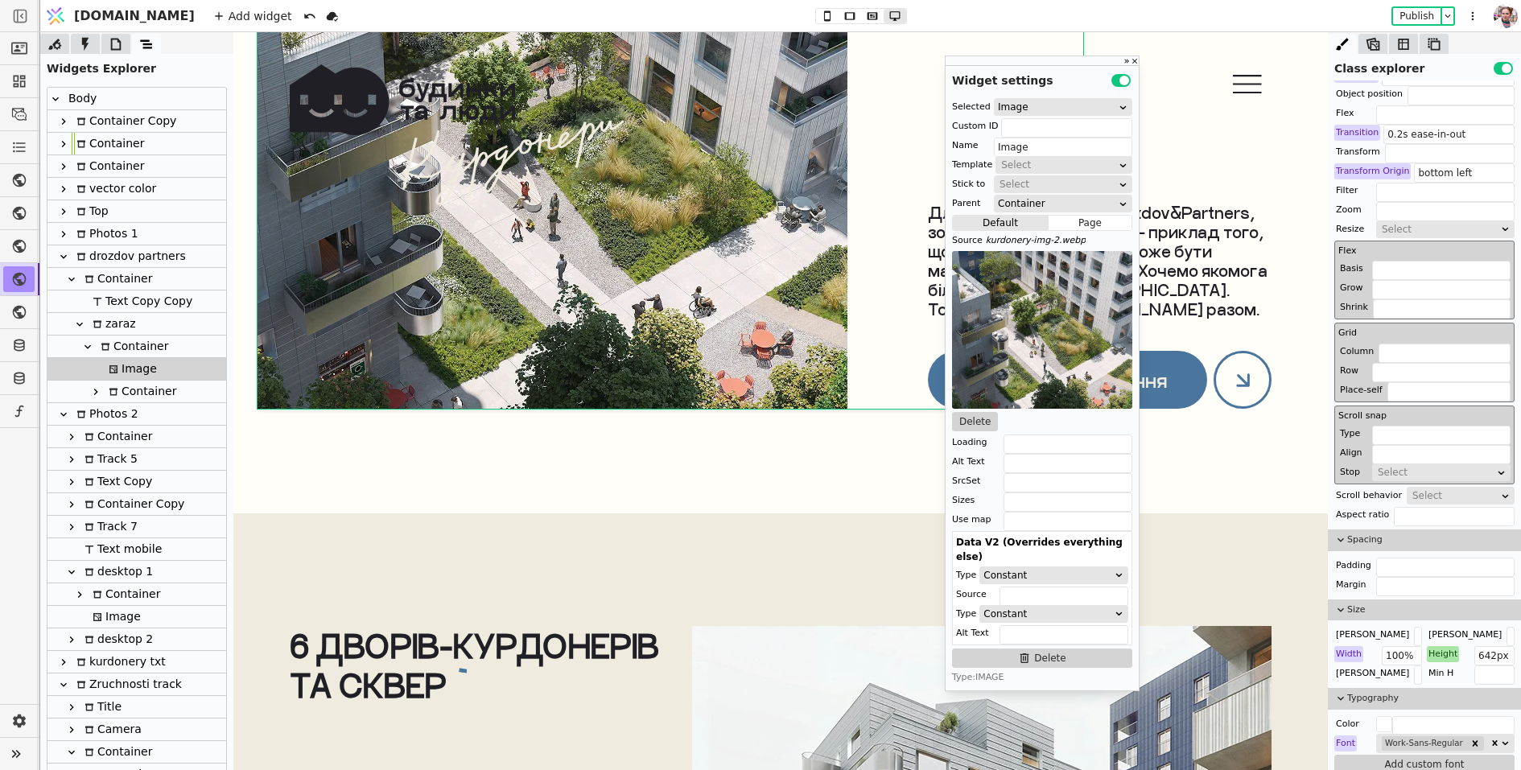
click at [93, 378] on div at bounding box center [96, 369] width 16 height 22
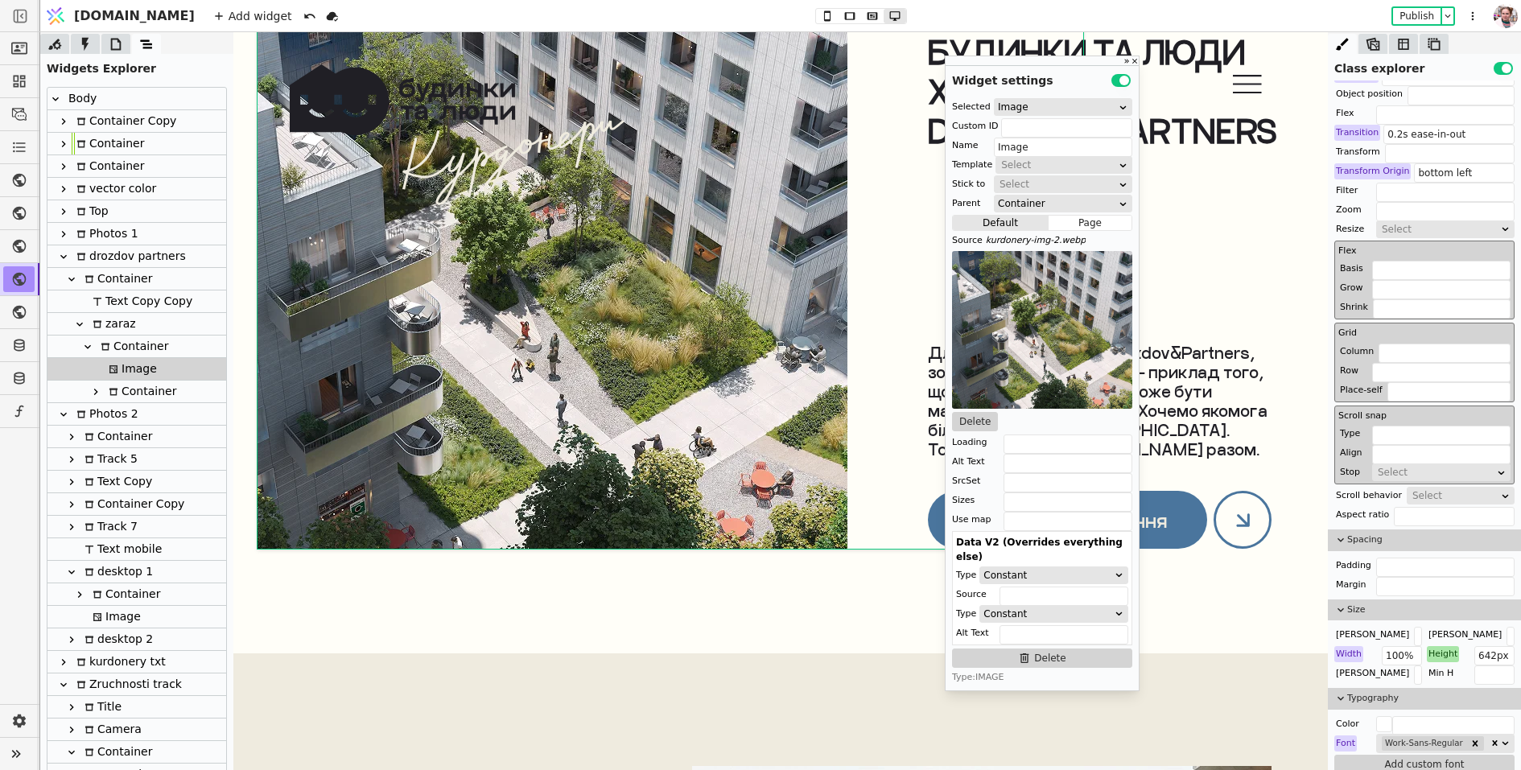
click at [97, 391] on icon at bounding box center [96, 392] width 4 height 6
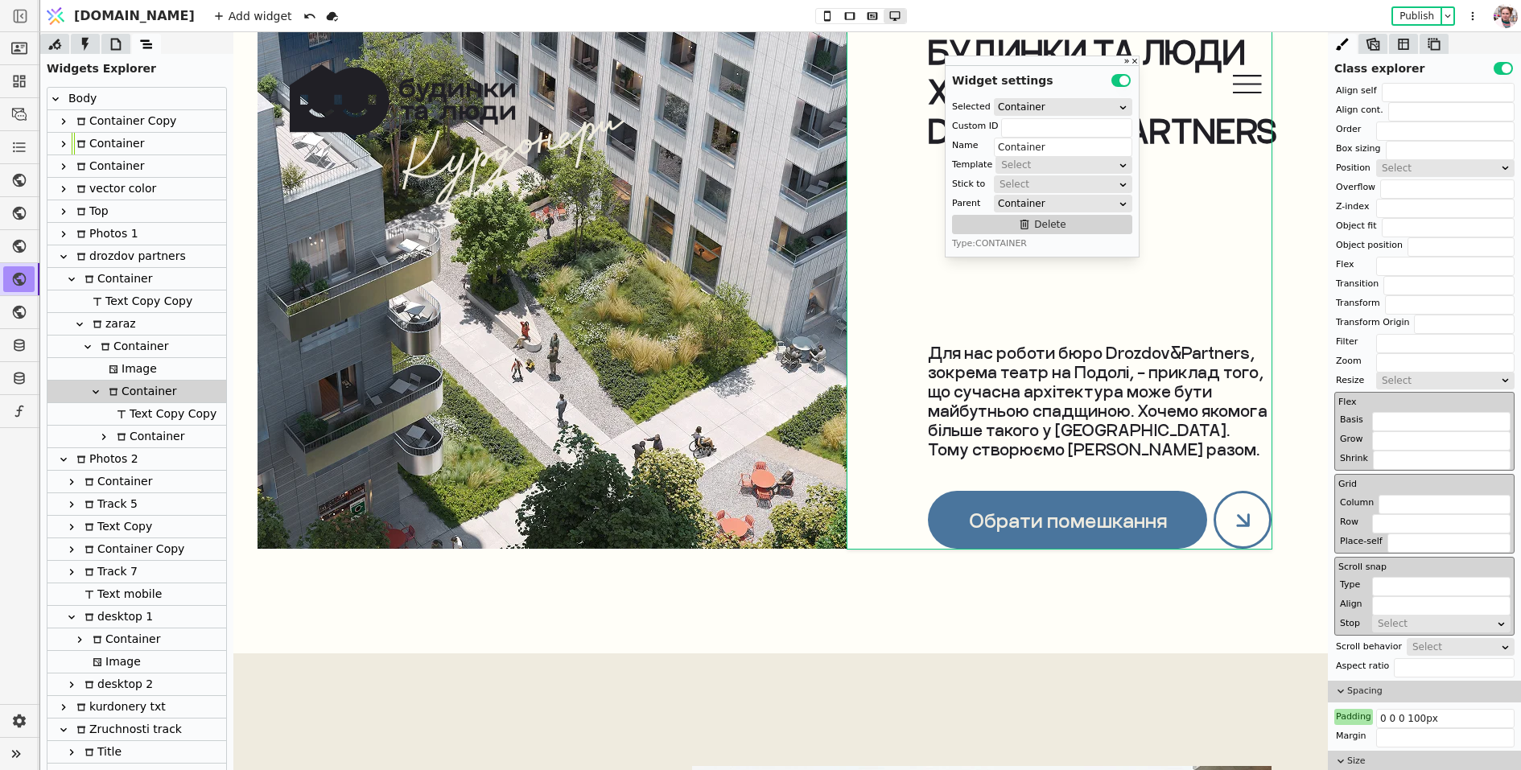
click at [105, 439] on icon at bounding box center [103, 437] width 13 height 13
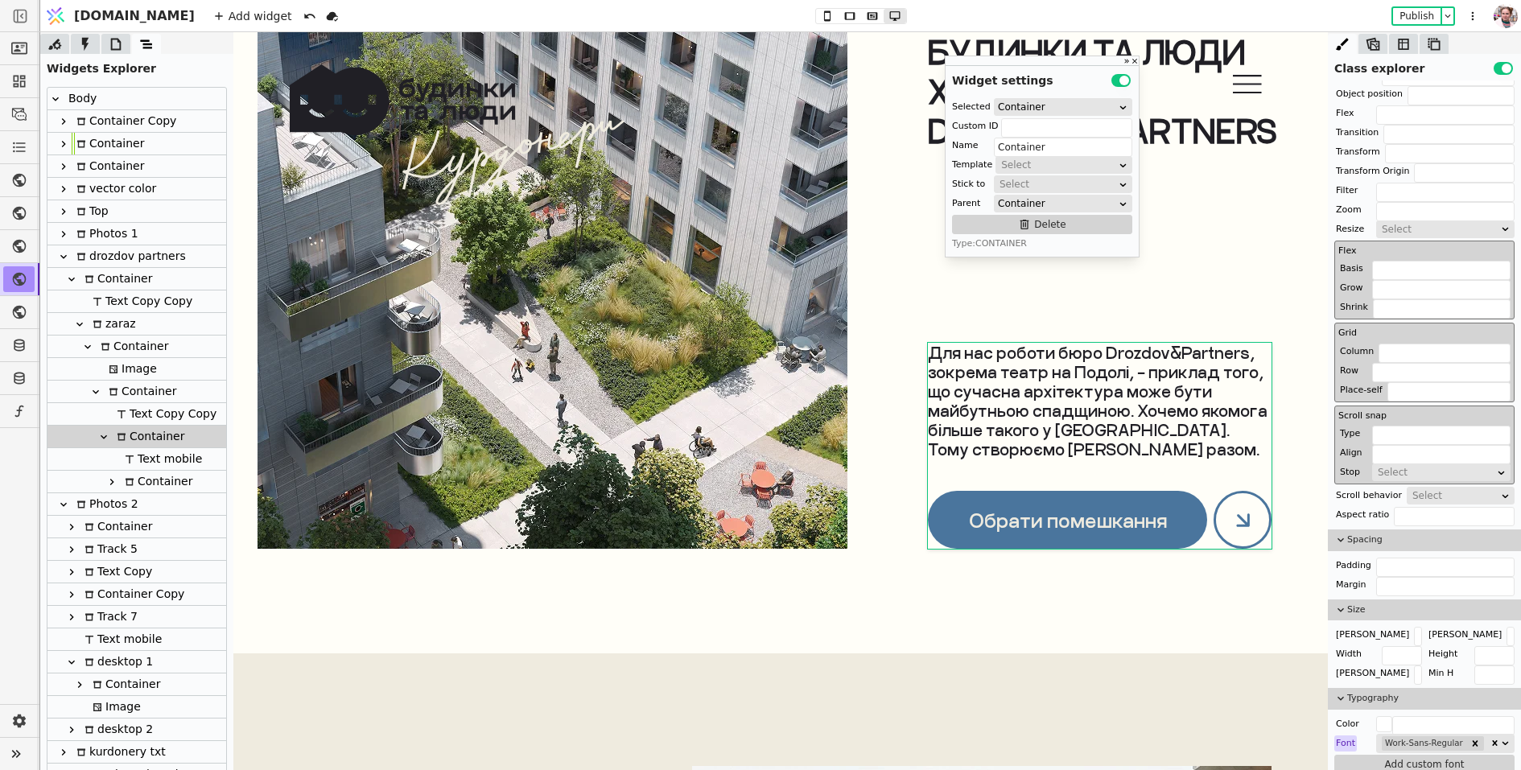
click at [109, 481] on icon at bounding box center [111, 482] width 13 height 13
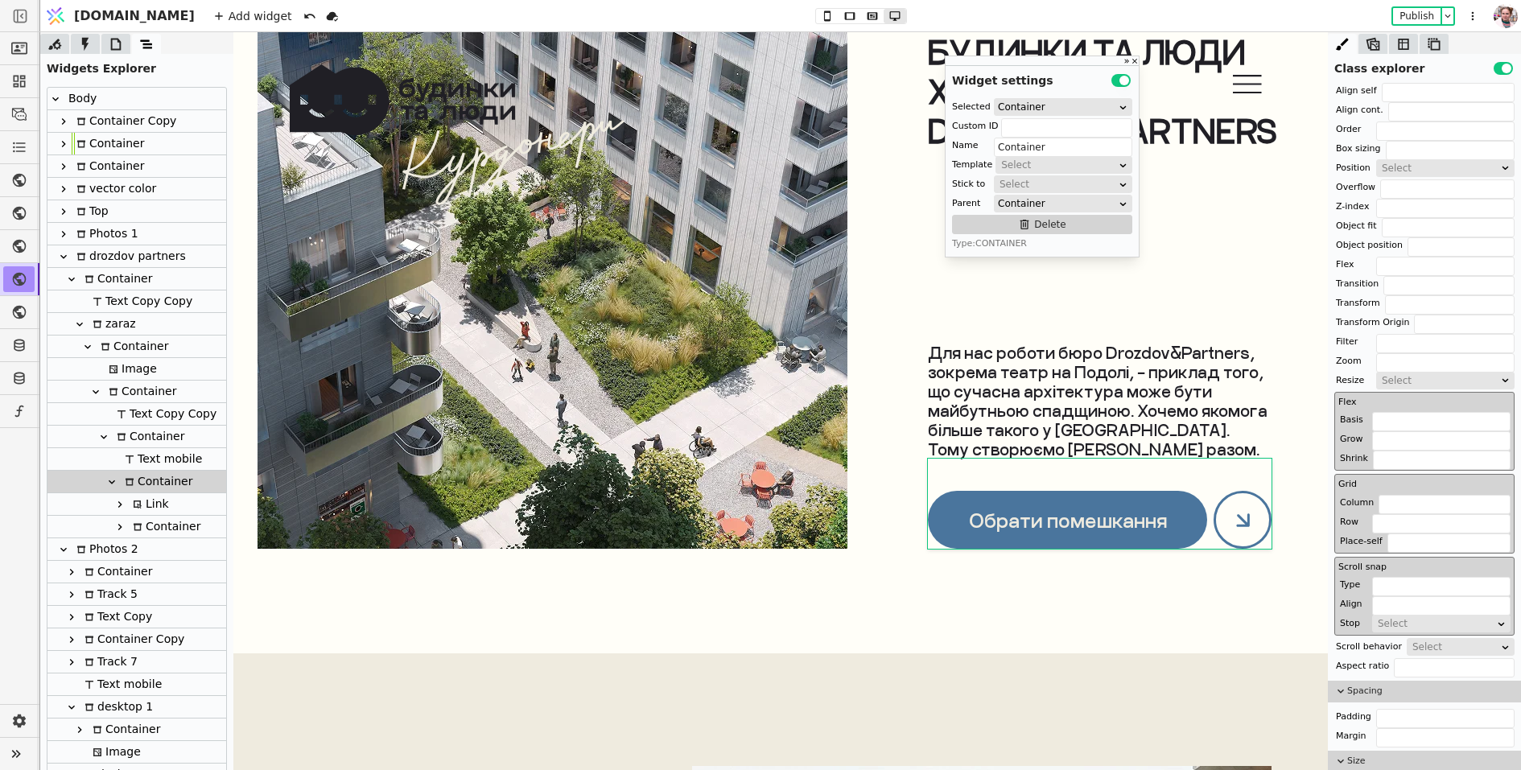
click at [118, 521] on icon at bounding box center [119, 527] width 13 height 13
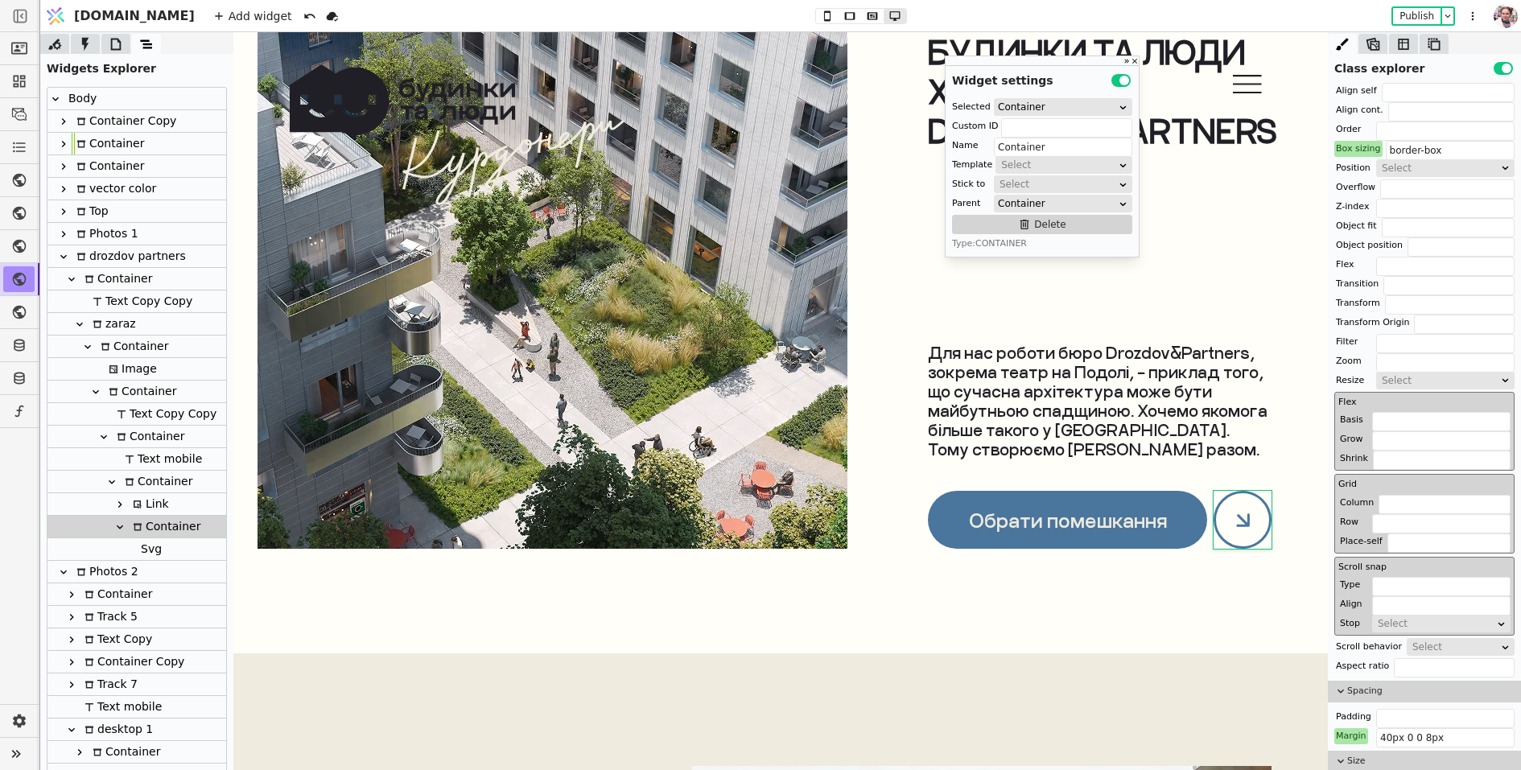
click at [141, 497] on div "Link" at bounding box center [148, 504] width 41 height 22
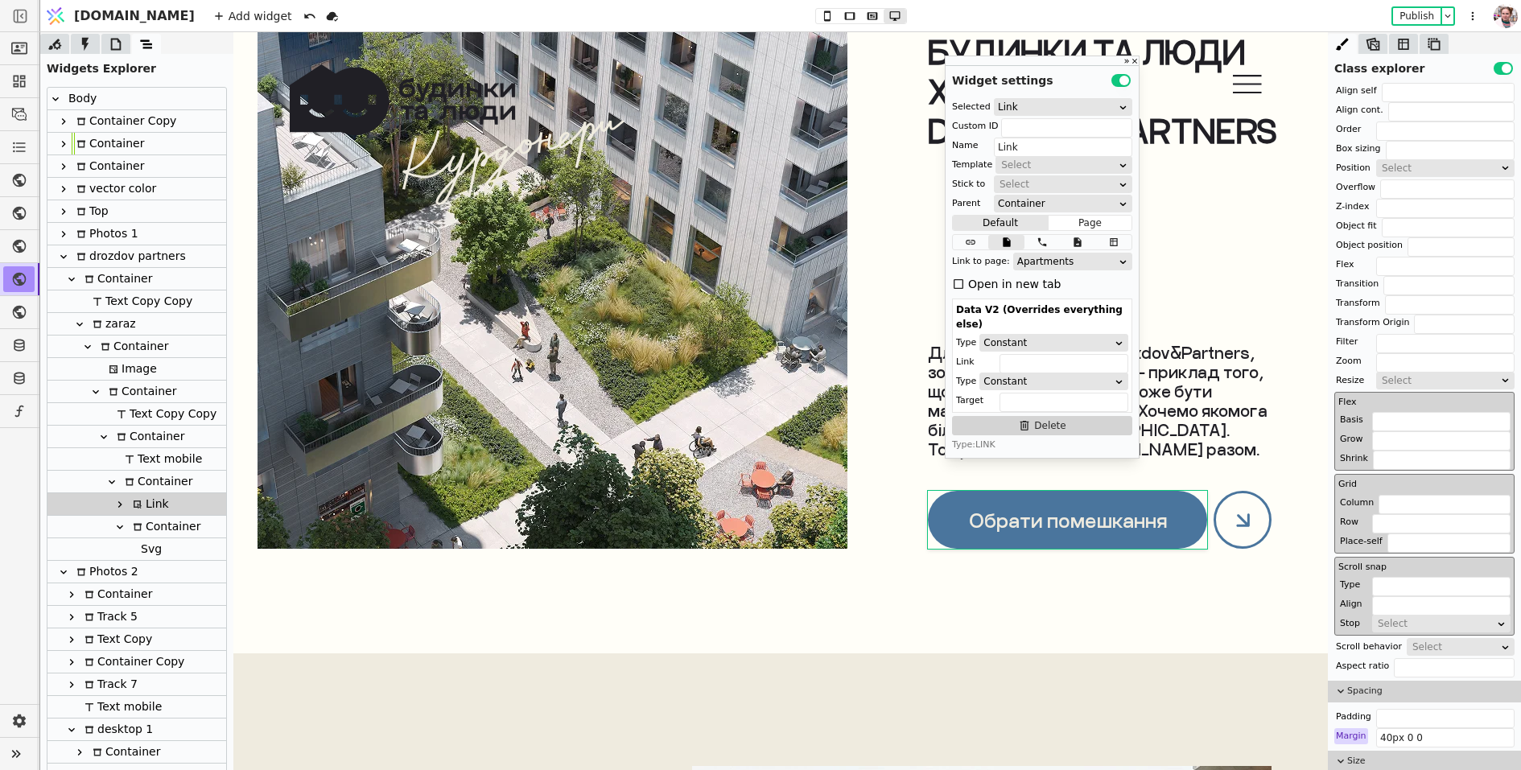
click at [146, 474] on div "Container" at bounding box center [156, 482] width 72 height 22
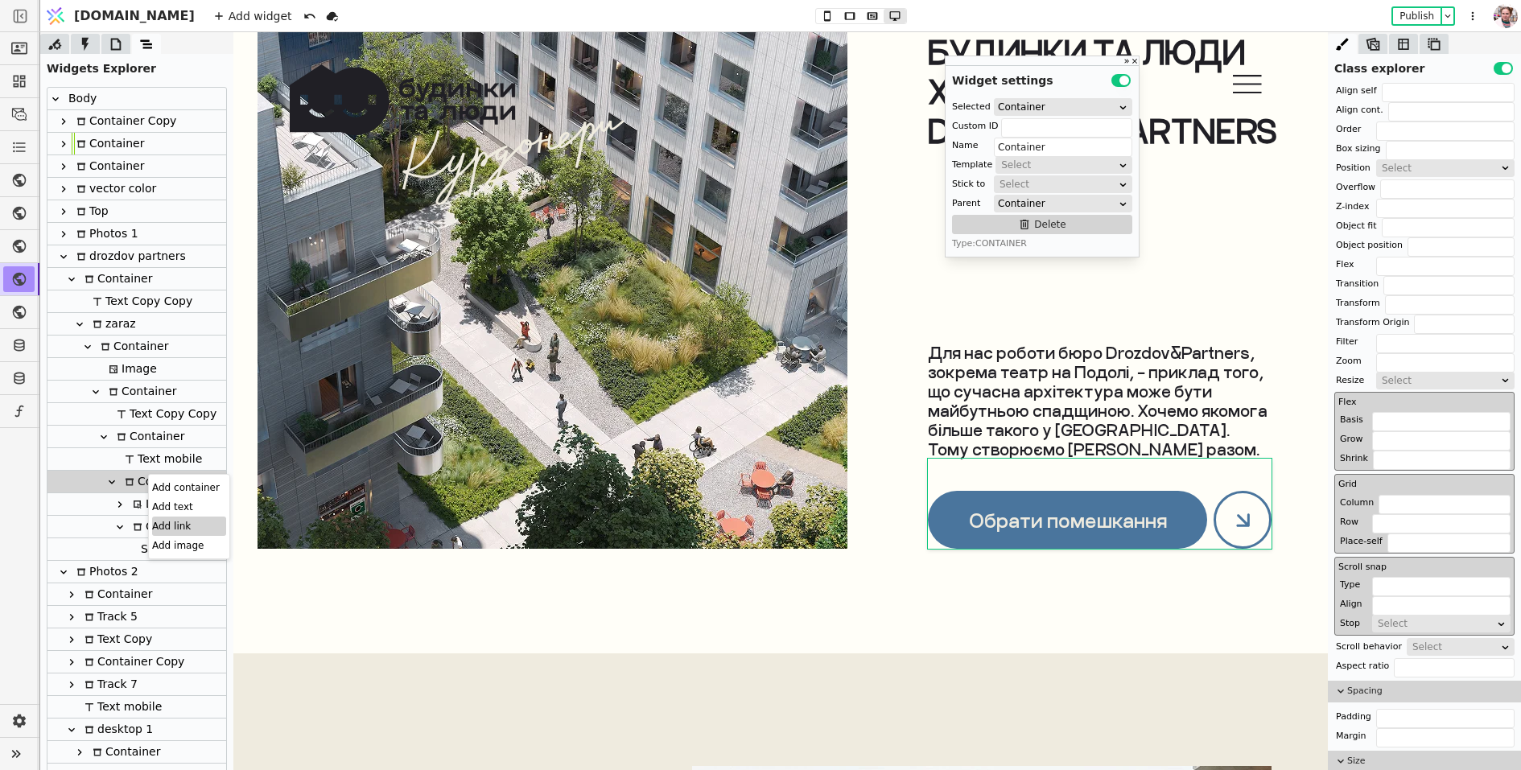
click at [162, 520] on div "Add link" at bounding box center [189, 526] width 74 height 19
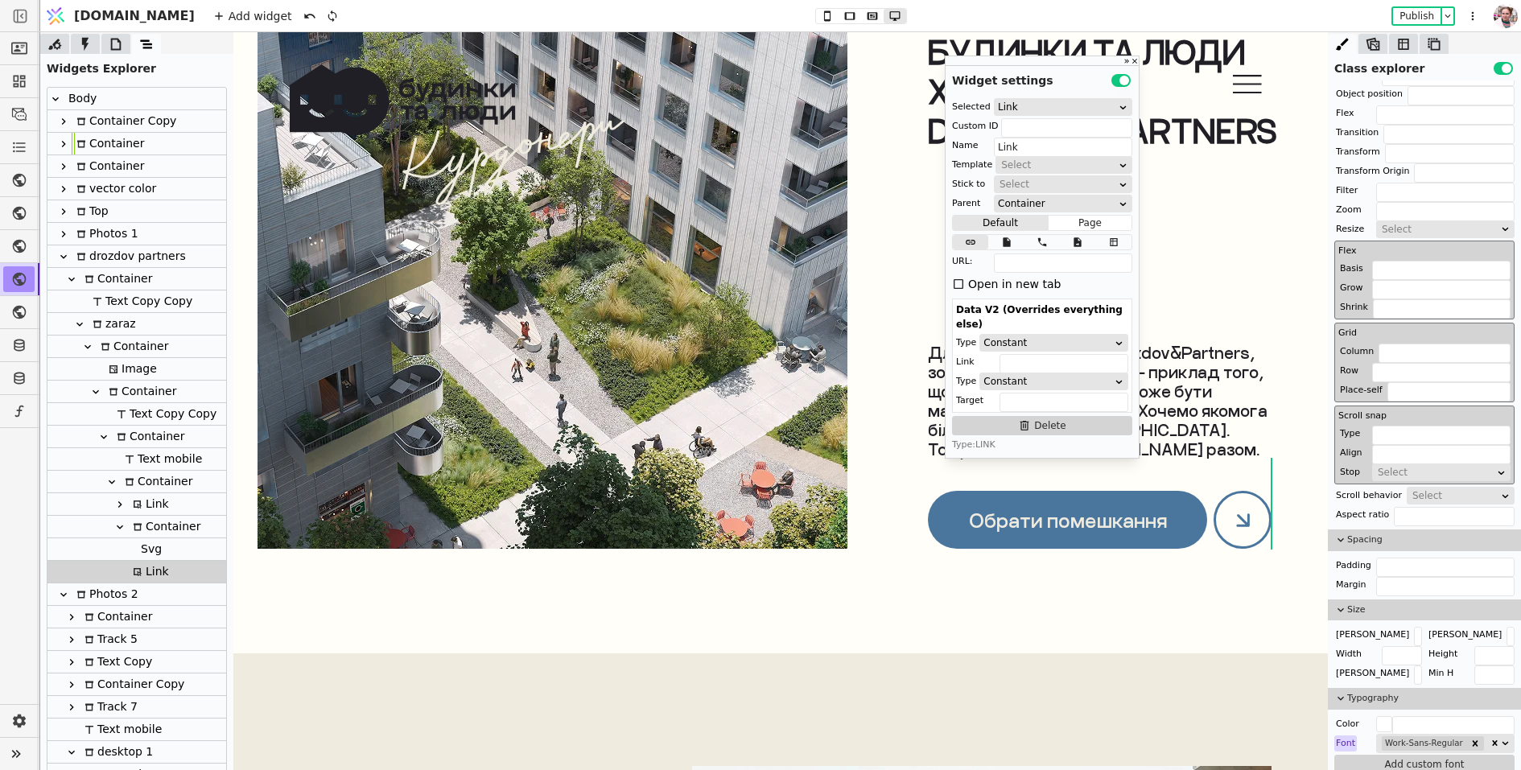
click at [119, 529] on icon at bounding box center [119, 527] width 13 height 13
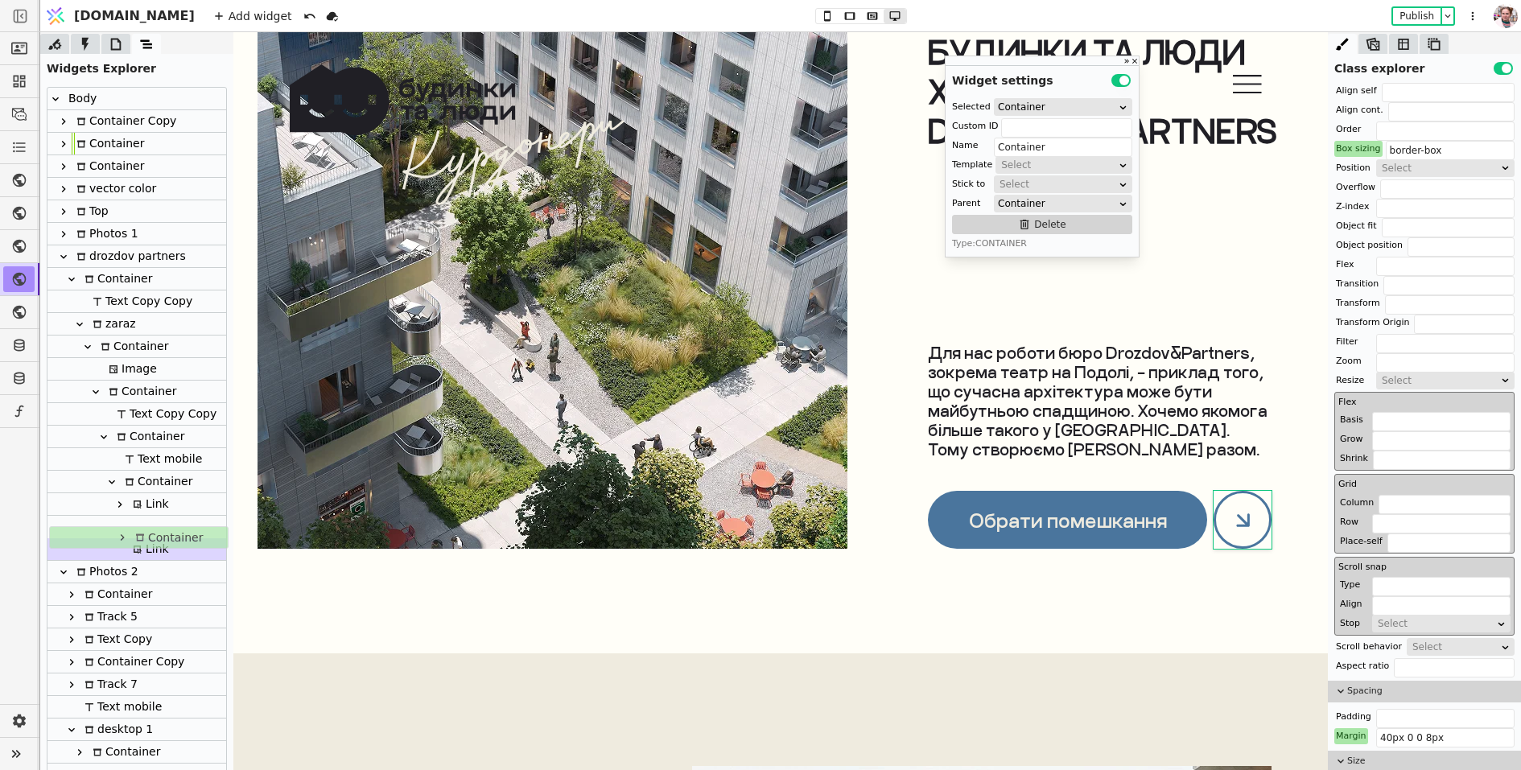
drag, startPoint x: 161, startPoint y: 526, endPoint x: 163, endPoint y: 541, distance: 14.6
click at [163, 541] on div "Body Container Copy Container Container vector color Top Photos 1 drozdov partn…" at bounding box center [136, 651] width 179 height 1127
click at [133, 516] on div "Link" at bounding box center [148, 527] width 41 height 22
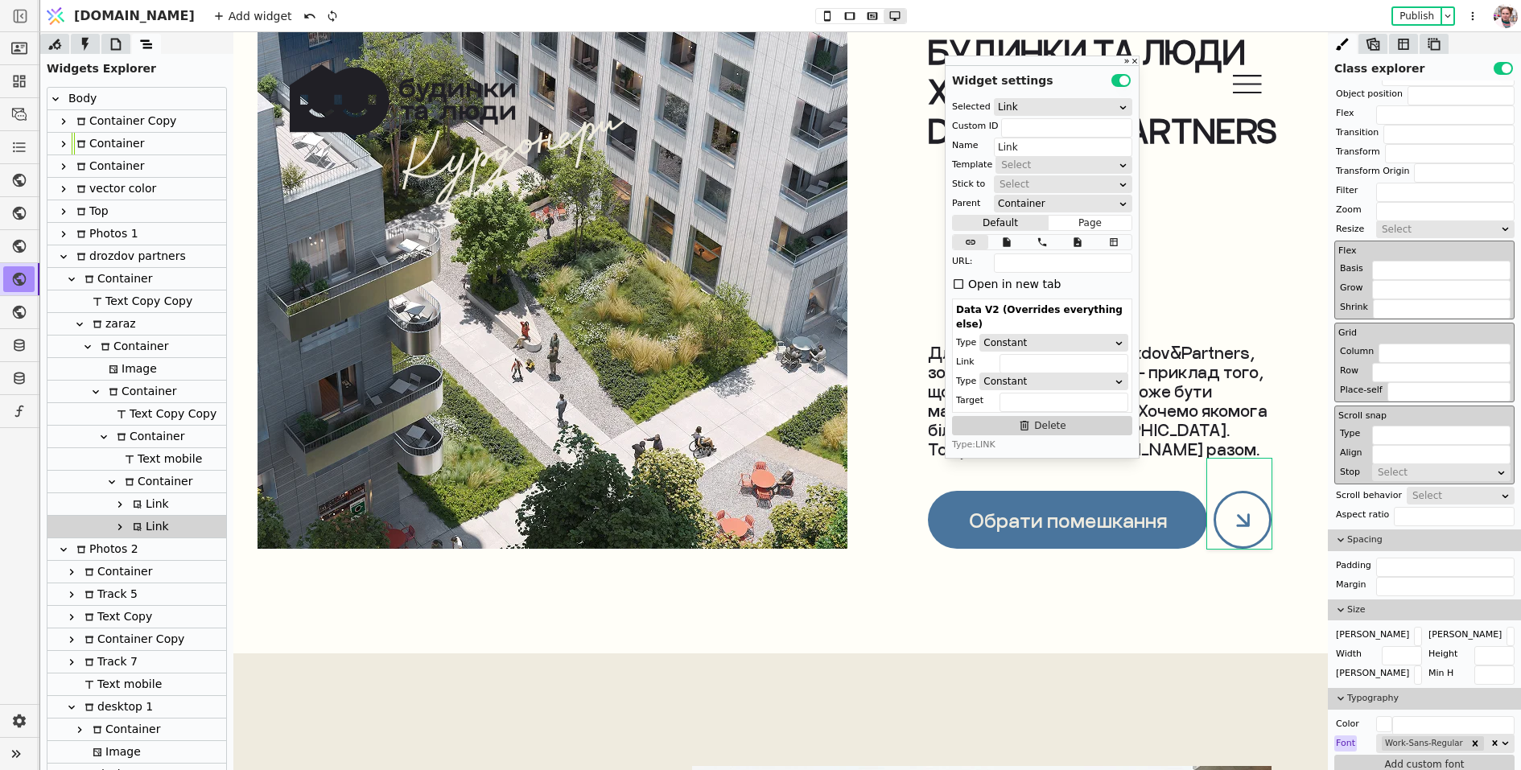
click at [119, 523] on icon at bounding box center [119, 527] width 13 height 13
click at [163, 546] on div "Container" at bounding box center [172, 549] width 72 height 22
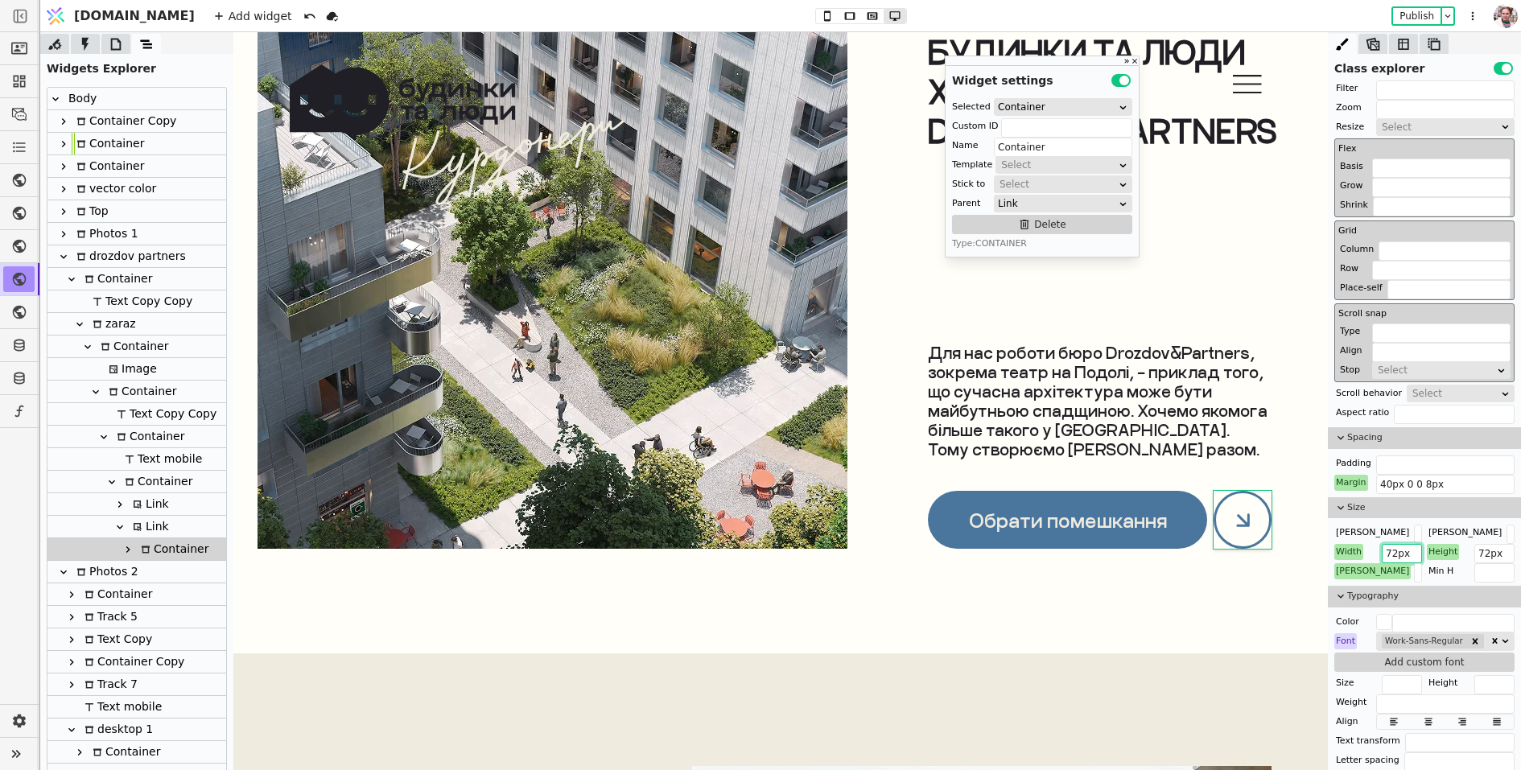
click at [1406, 555] on input "72px" at bounding box center [1402, 553] width 40 height 19
click at [173, 524] on div "Link" at bounding box center [136, 527] width 179 height 23
type input "Link"
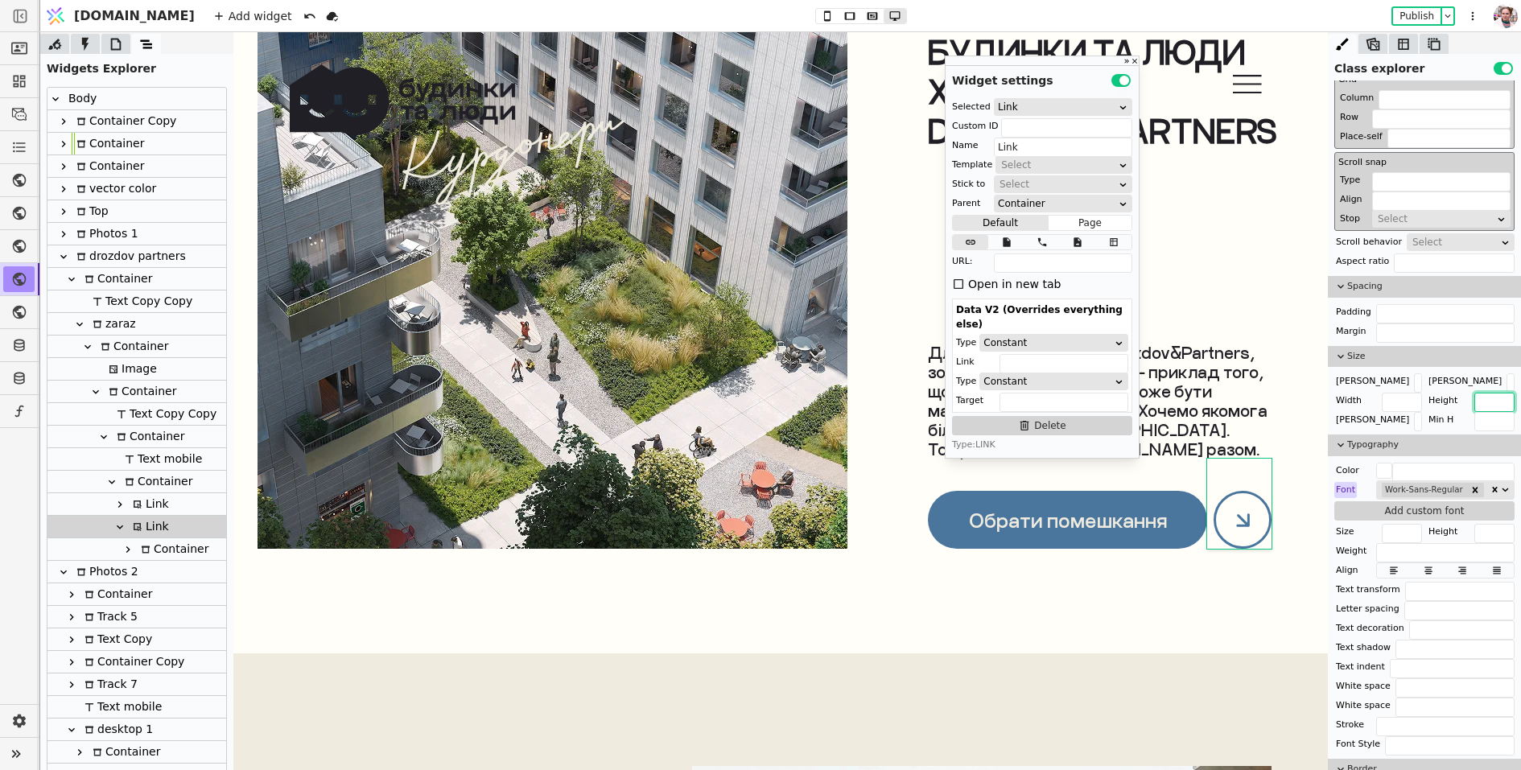
click at [1488, 398] on input "text" at bounding box center [1495, 402] width 40 height 19
paste input "72px"
type input "72px"
click at [174, 554] on div "Container" at bounding box center [172, 549] width 72 height 22
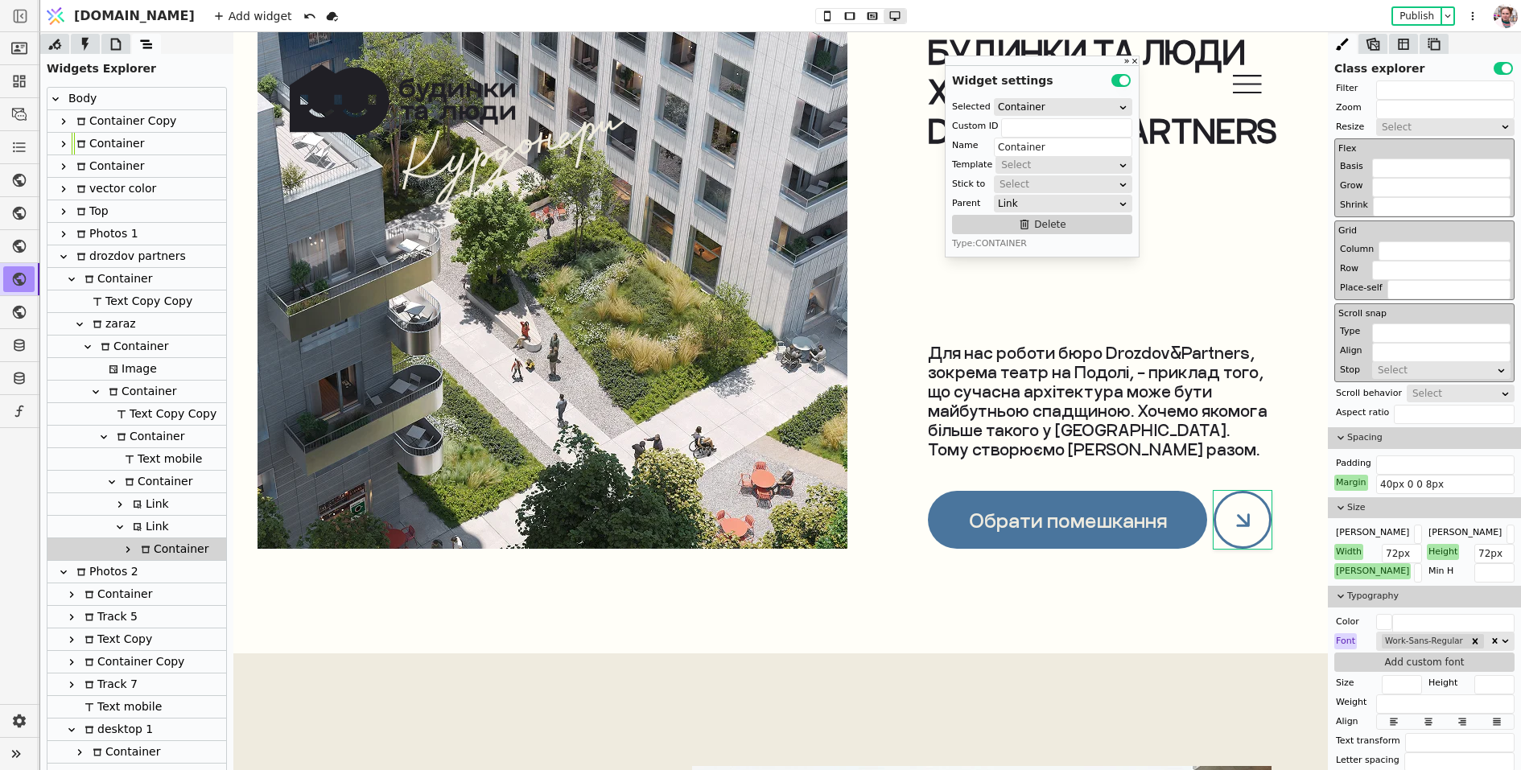
click at [171, 531] on div "Link" at bounding box center [136, 527] width 179 height 23
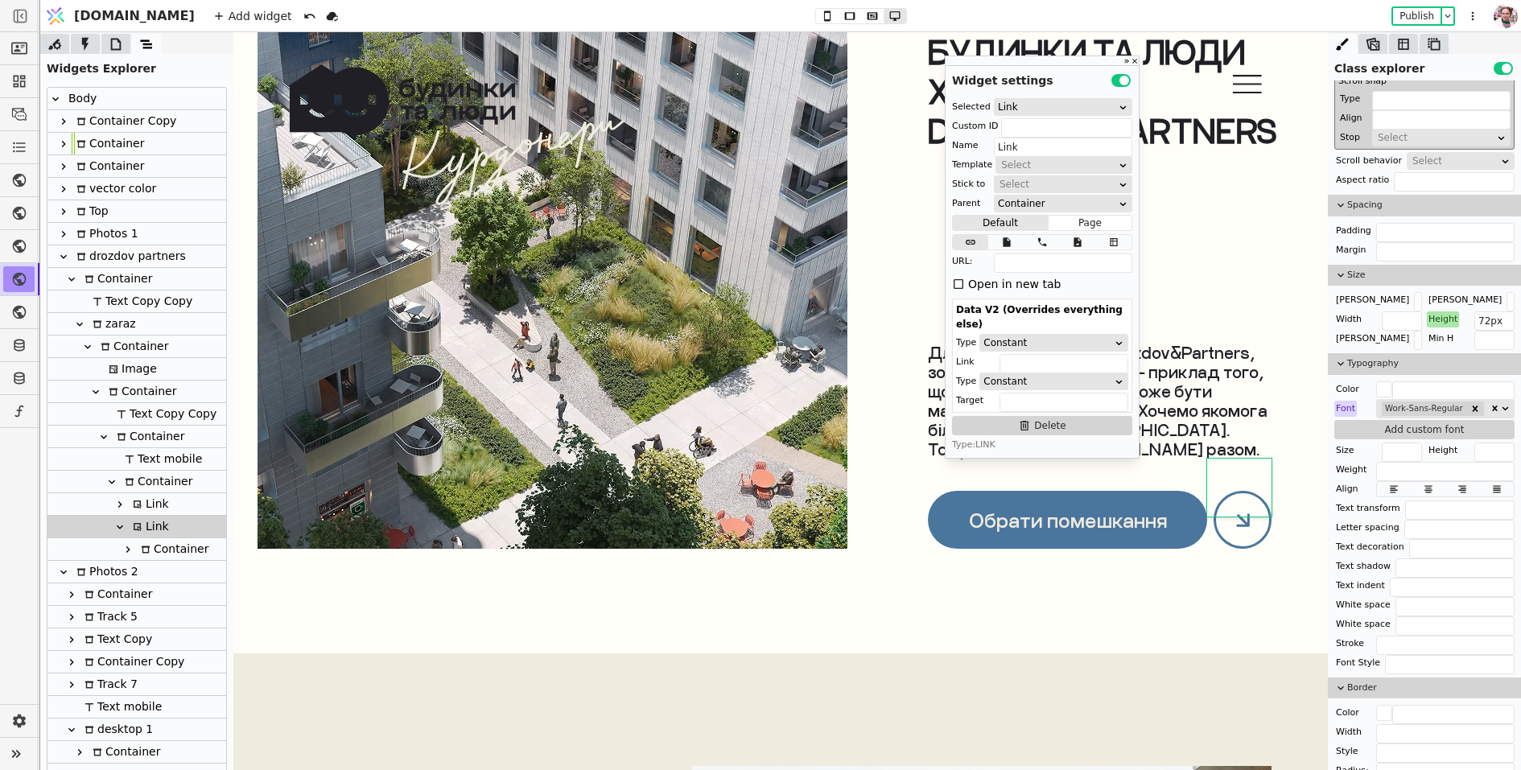
click at [152, 517] on div "Link" at bounding box center [148, 527] width 41 height 22
click at [152, 501] on div "Link" at bounding box center [148, 504] width 41 height 22
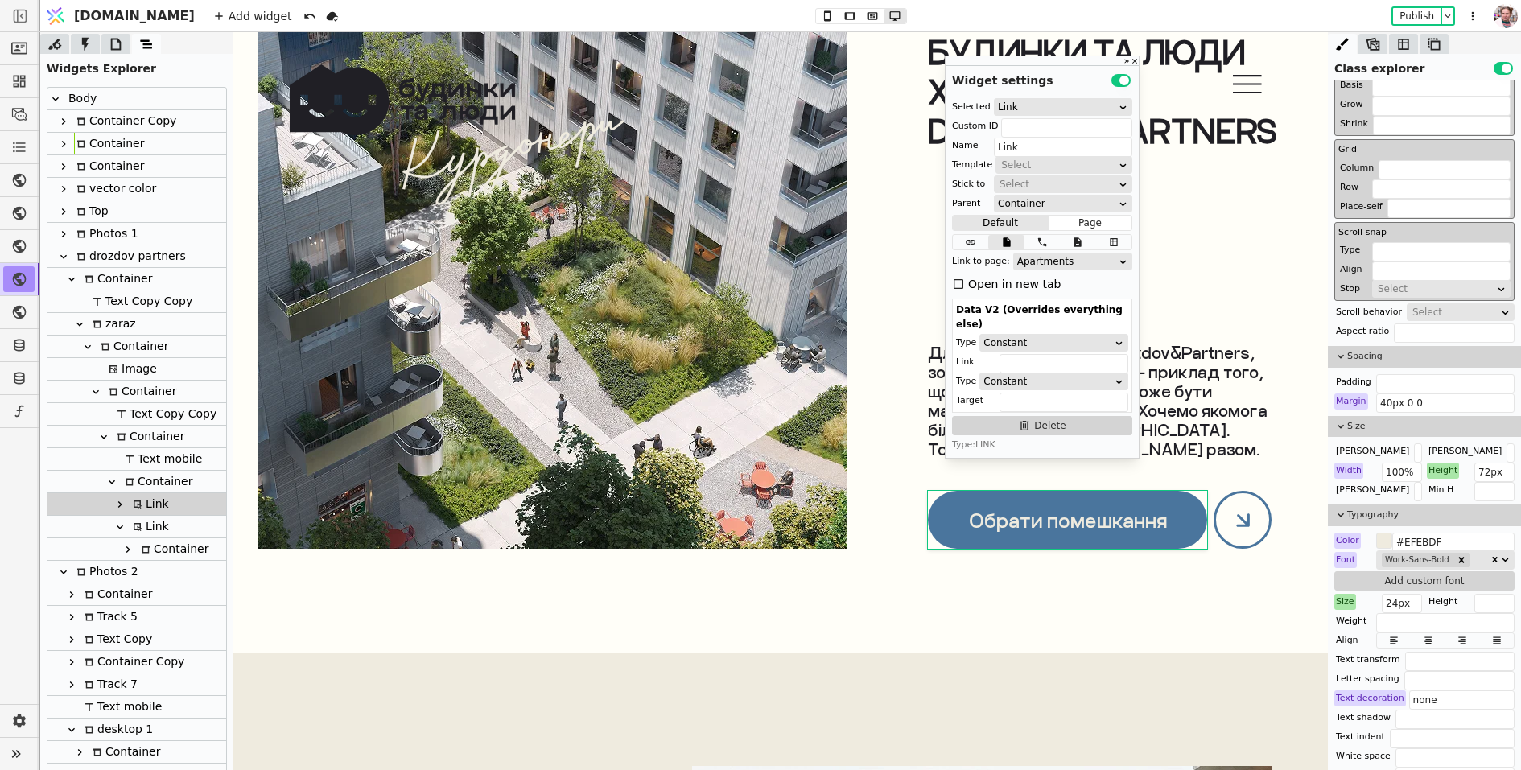
click at [149, 479] on div "Container" at bounding box center [156, 482] width 72 height 22
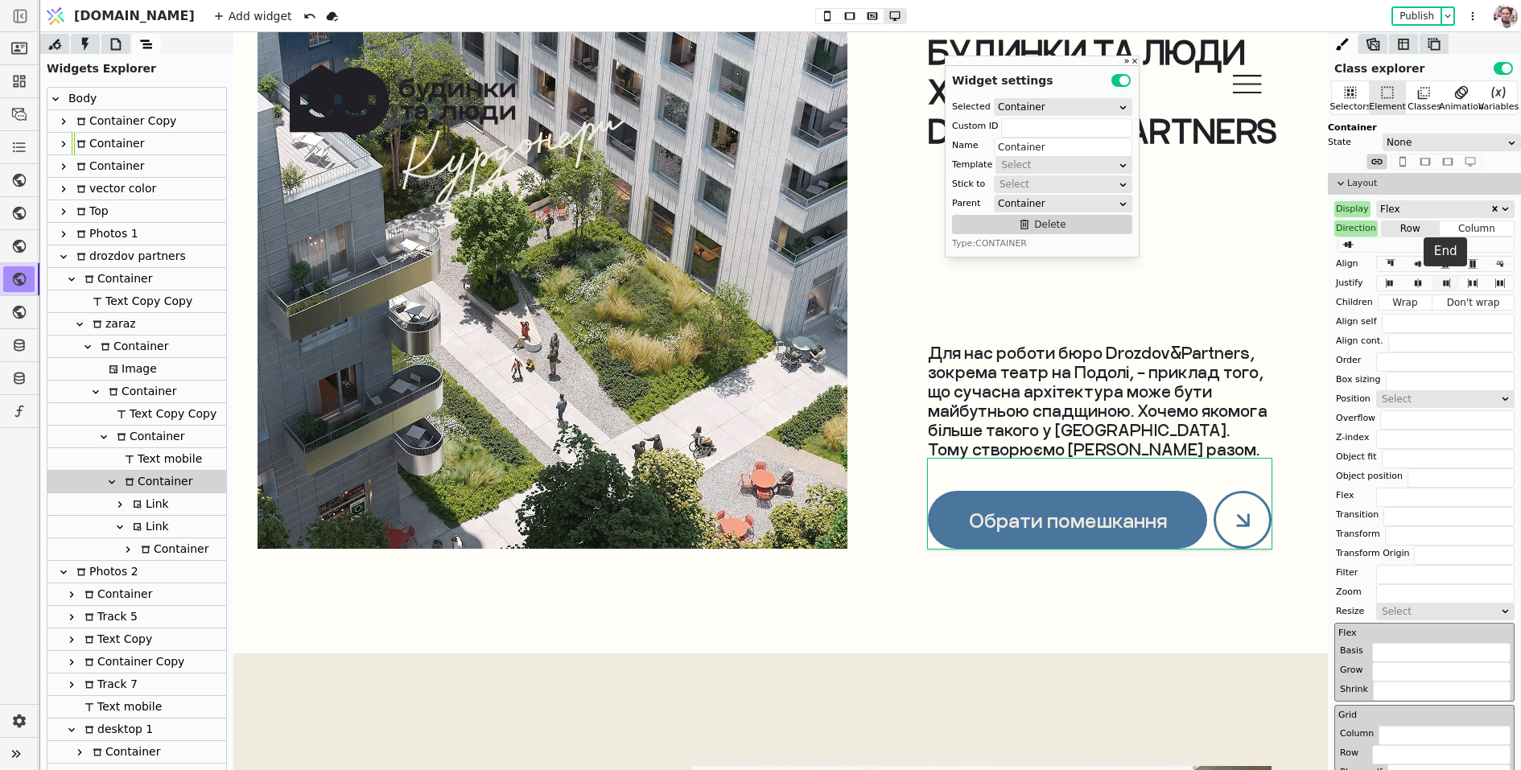
click at [1454, 280] on icon at bounding box center [1445, 283] width 19 height 11
click at [1445, 268] on button at bounding box center [1445, 264] width 27 height 14
click at [1355, 266] on div "Align" at bounding box center [1348, 264] width 26 height 16
click at [1352, 279] on button "Reset" at bounding box center [1348, 283] width 42 height 19
click at [1382, 260] on icon at bounding box center [1390, 263] width 19 height 11
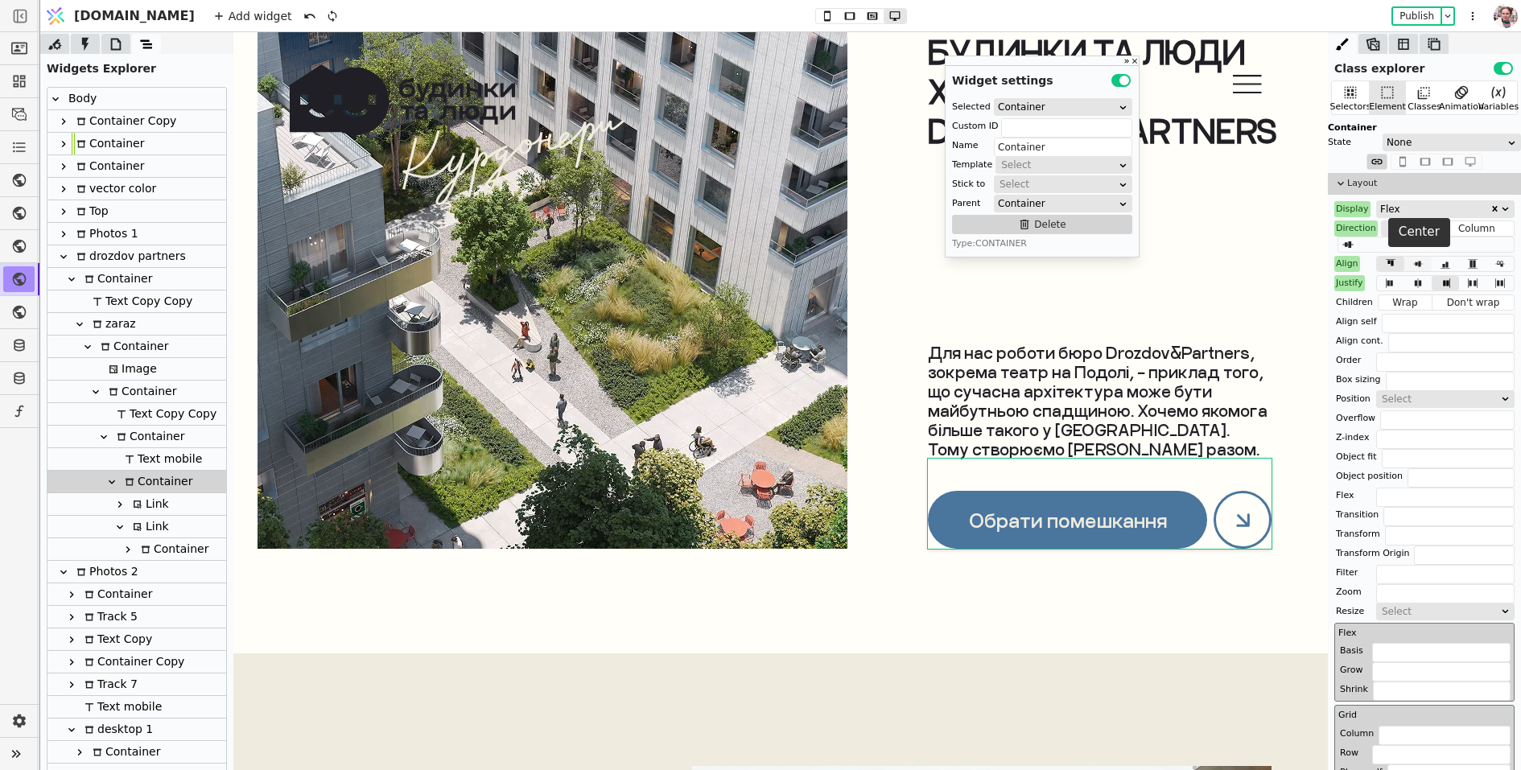
click at [1417, 259] on icon at bounding box center [1418, 263] width 19 height 11
click at [1439, 259] on icon at bounding box center [1445, 263] width 19 height 11
click at [1352, 257] on div "Align" at bounding box center [1348, 264] width 26 height 16
click at [1351, 279] on button "Reset" at bounding box center [1348, 283] width 42 height 19
click at [1351, 279] on div "Justify" at bounding box center [1350, 283] width 31 height 16
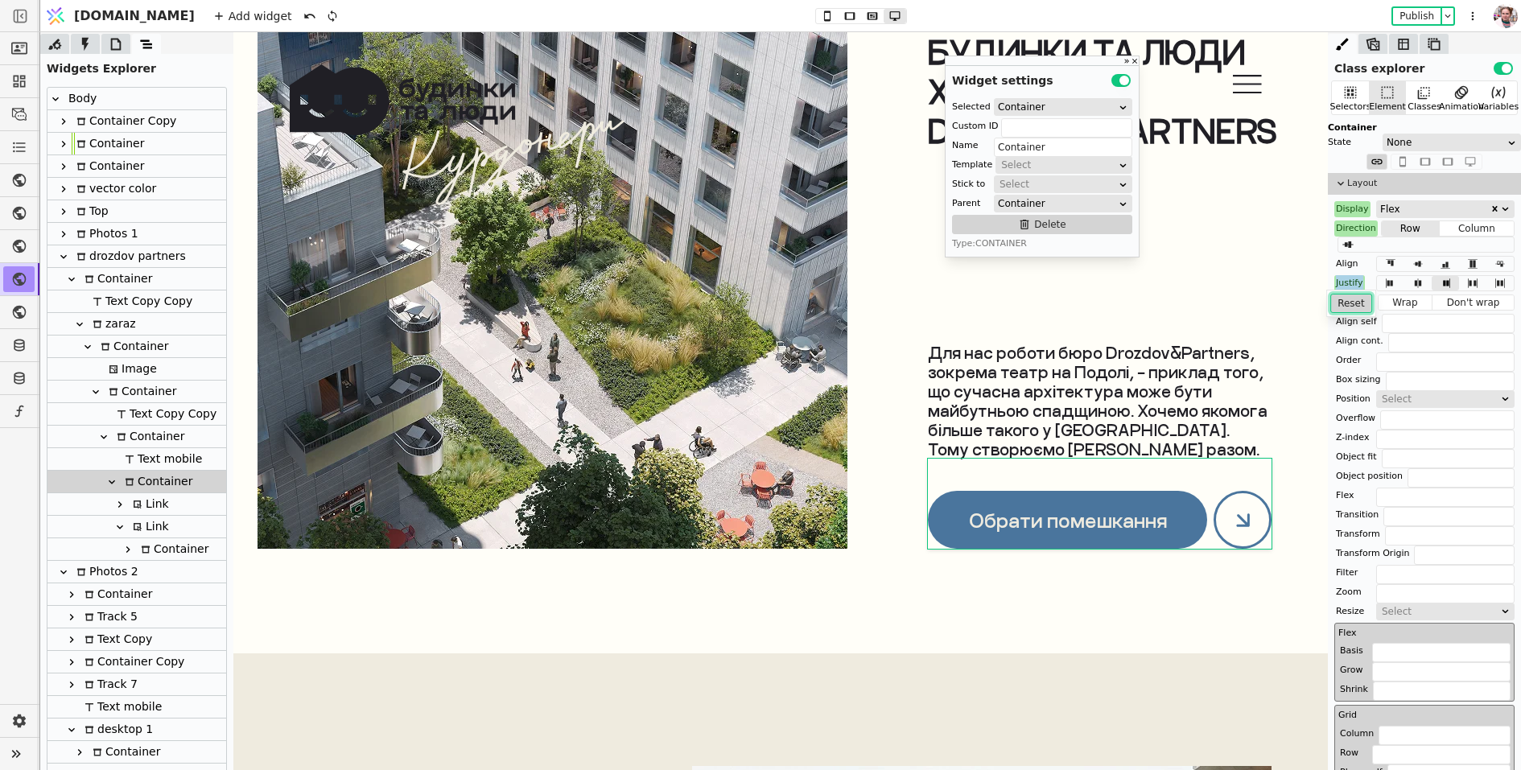
click at [1351, 301] on button "Reset" at bounding box center [1352, 303] width 42 height 19
click at [1442, 263] on icon at bounding box center [1446, 265] width 10 height 6
click at [163, 516] on div "Link" at bounding box center [148, 527] width 41 height 22
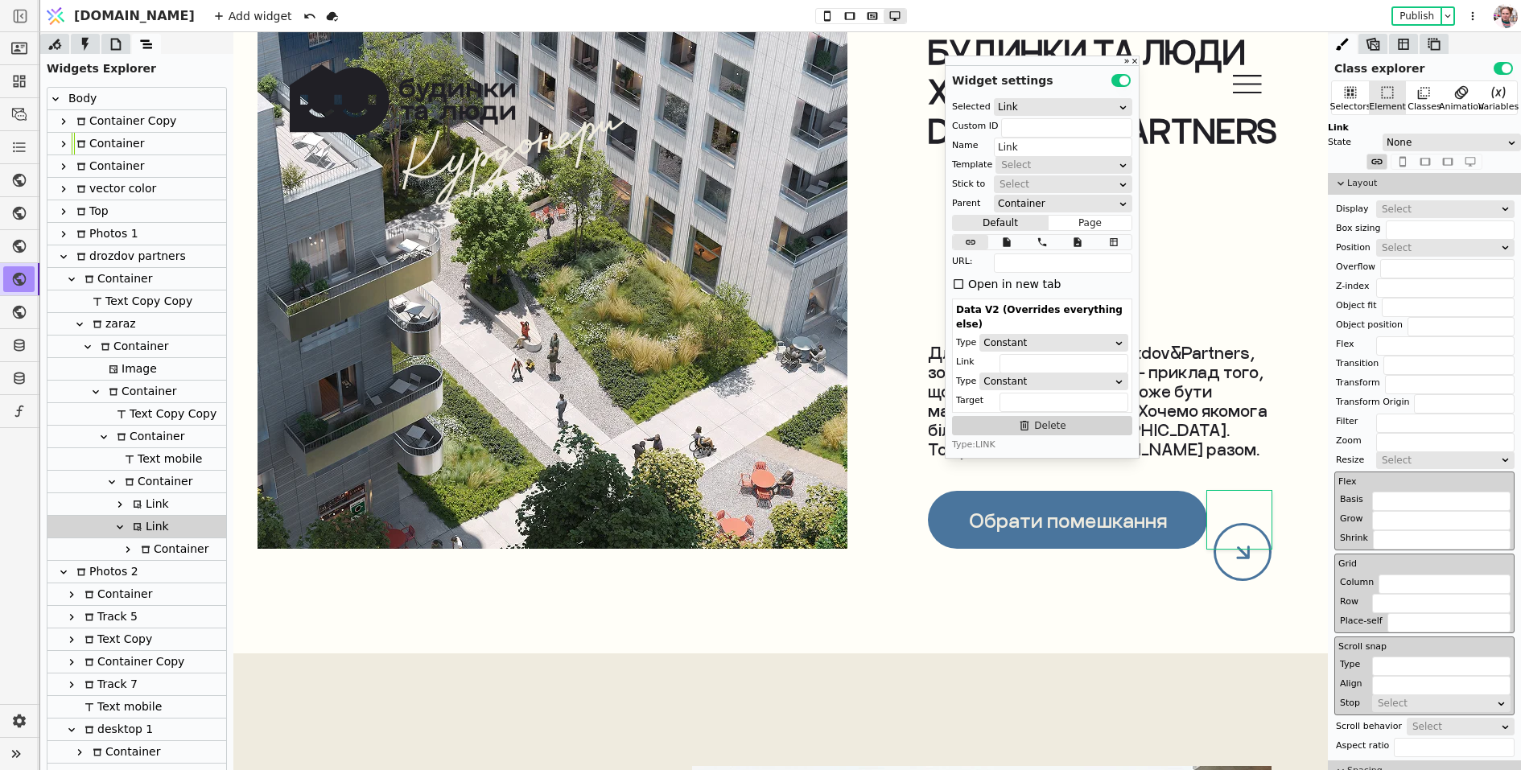
click at [120, 526] on icon at bounding box center [120, 527] width 6 height 4
click at [120, 526] on icon at bounding box center [120, 527] width 4 height 6
click at [140, 532] on div "Link" at bounding box center [148, 527] width 41 height 22
click at [152, 551] on div "Container" at bounding box center [172, 549] width 72 height 22
type input "Container"
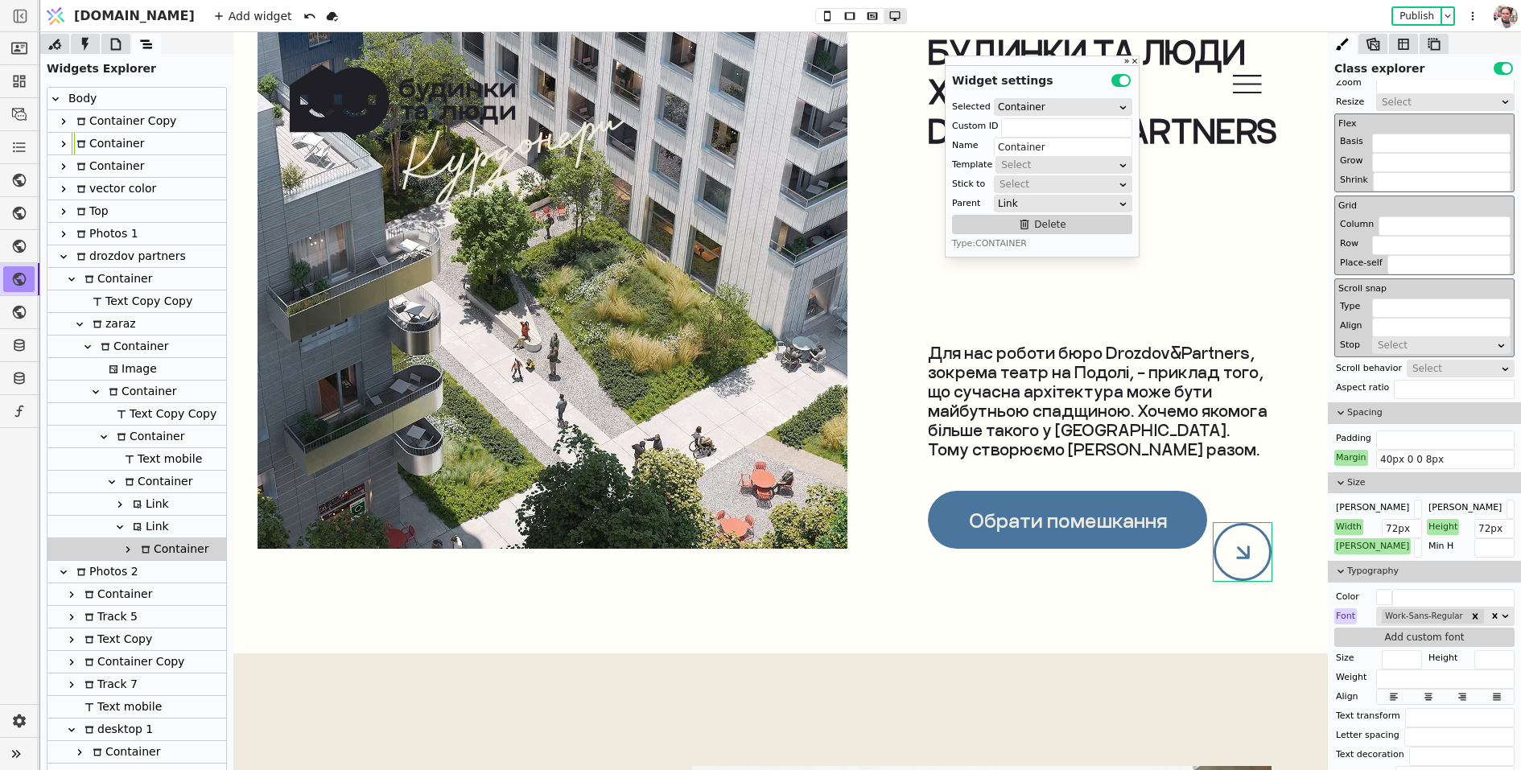
scroll to position [533, 0]
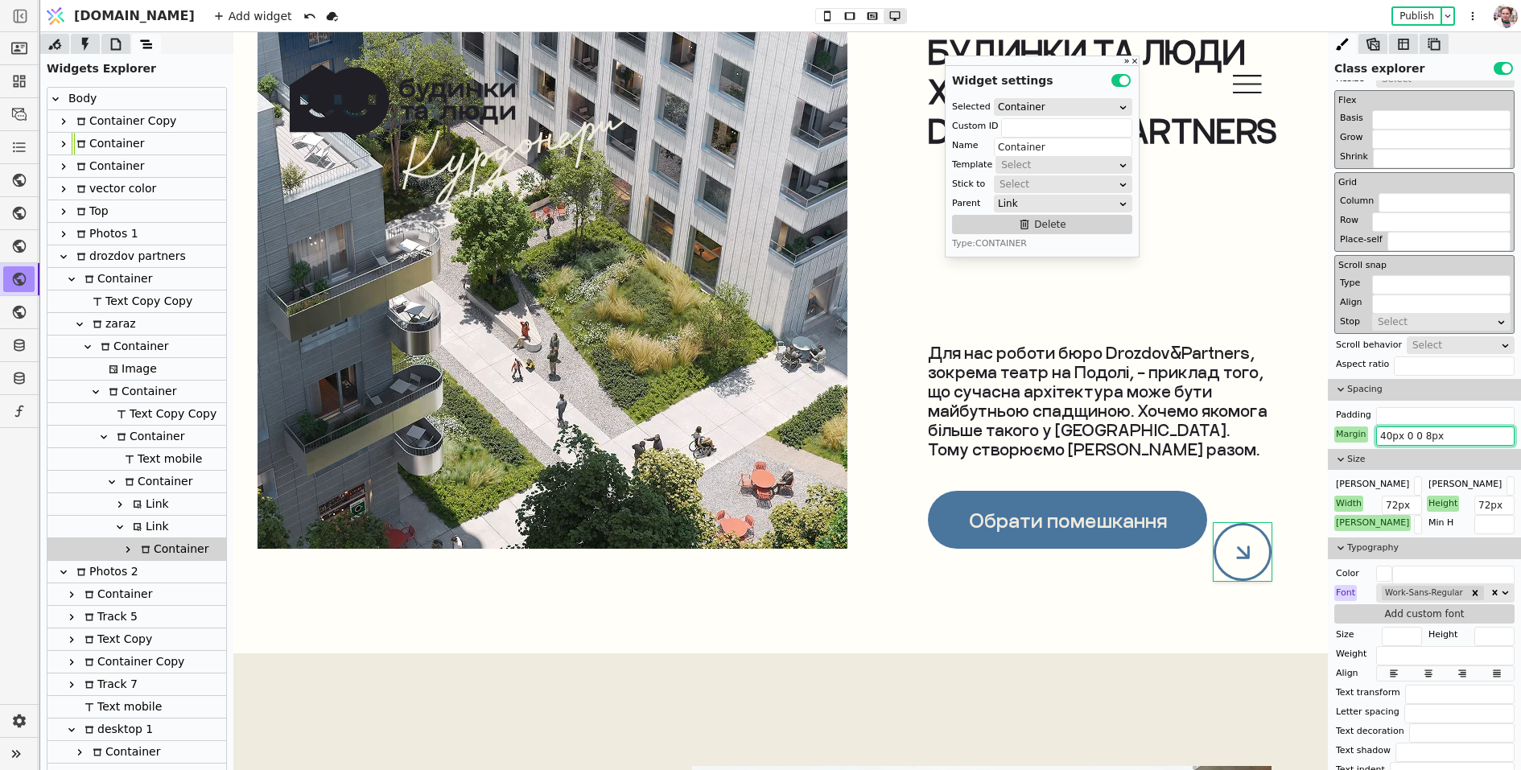
click at [1385, 433] on input "40px 0 0 8px" at bounding box center [1445, 436] width 138 height 19
type input "0px 0 0 8px"
click at [159, 523] on div "Link" at bounding box center [148, 527] width 41 height 22
type input "Link"
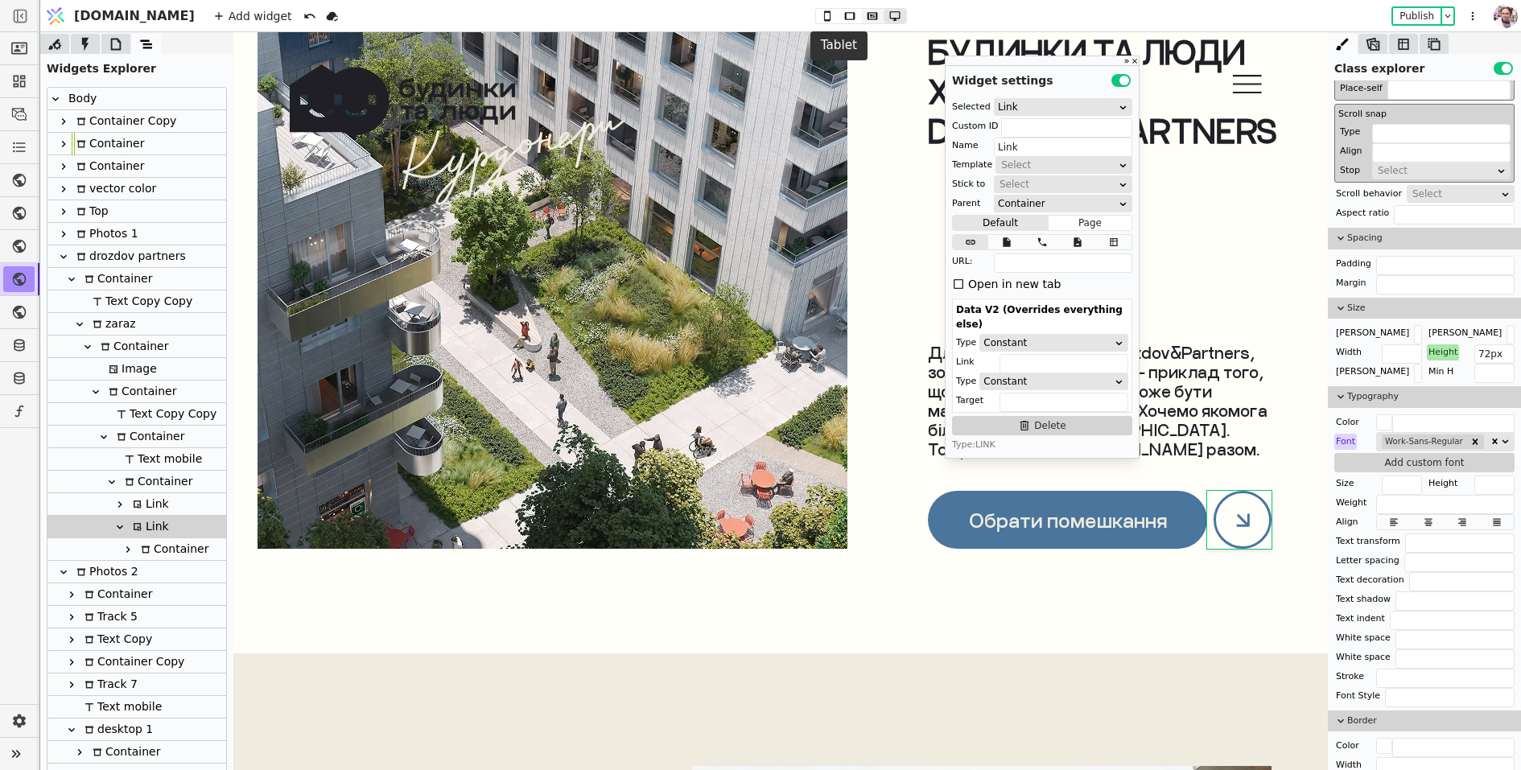
click at [867, 19] on icon at bounding box center [872, 15] width 10 height 7
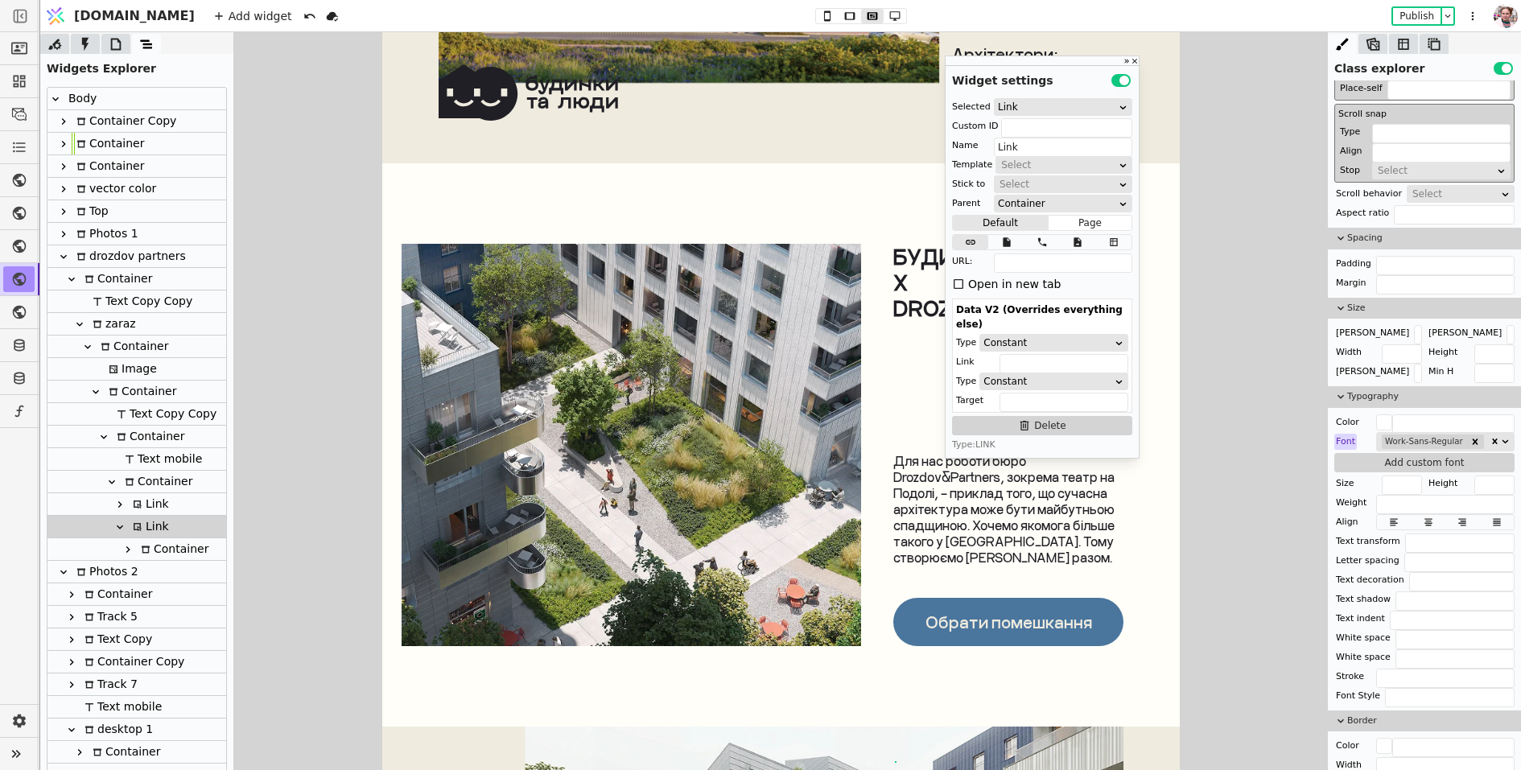
scroll to position [6769, 0]
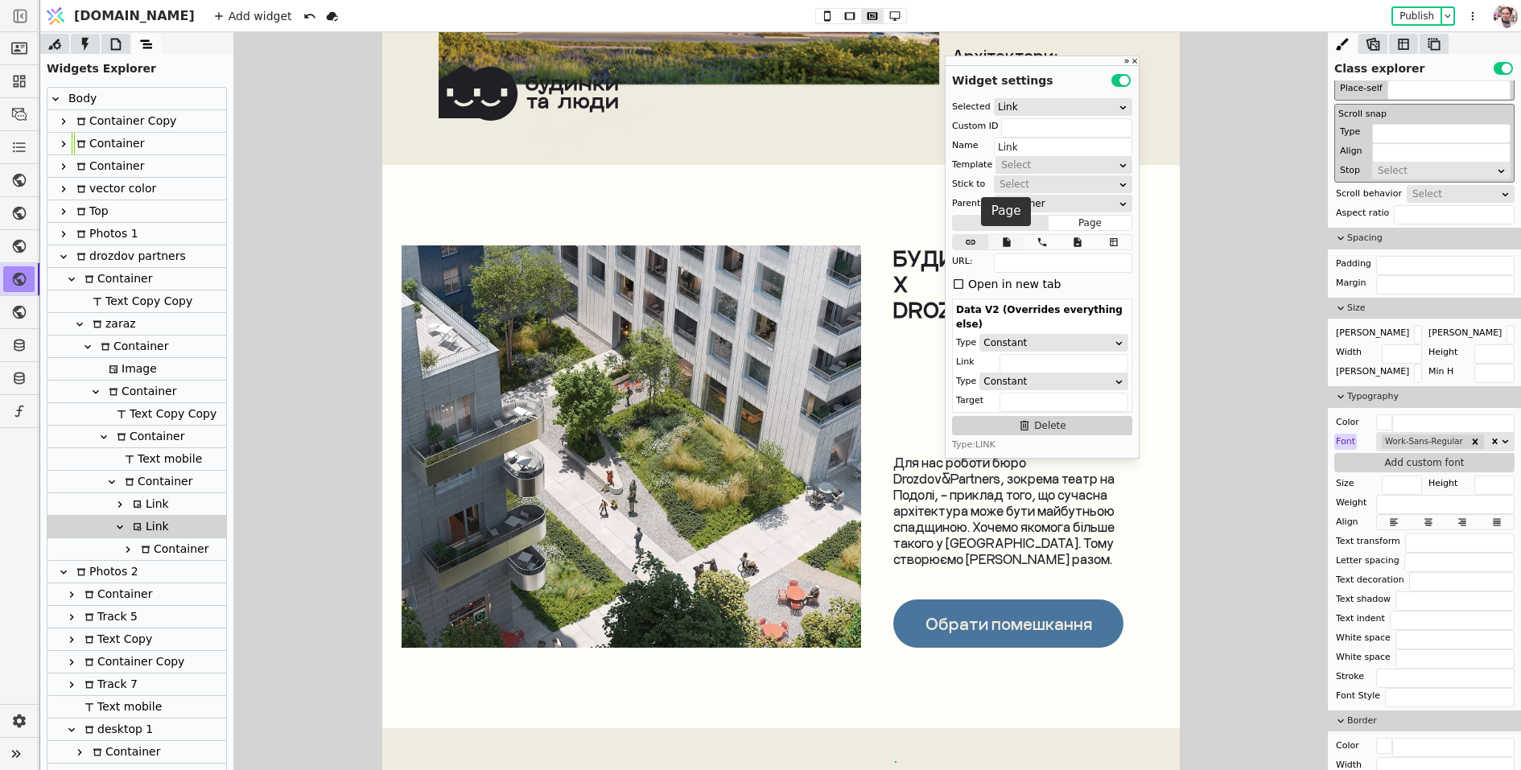
click at [1003, 239] on icon at bounding box center [1006, 242] width 7 height 10
click at [1024, 268] on div "Select" at bounding box center [1067, 262] width 97 height 16
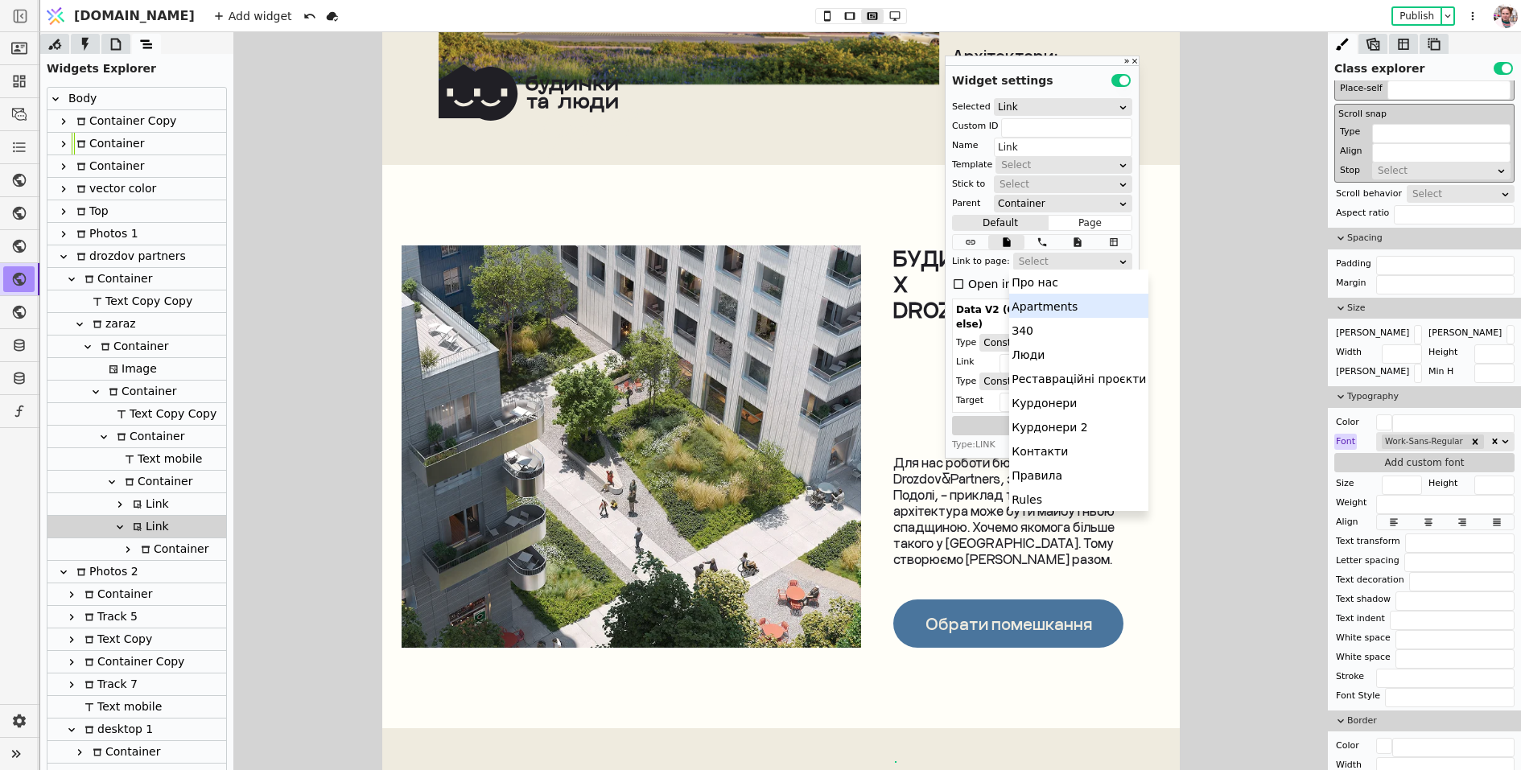
click at [1039, 316] on div "Apartments" at bounding box center [1078, 306] width 139 height 24
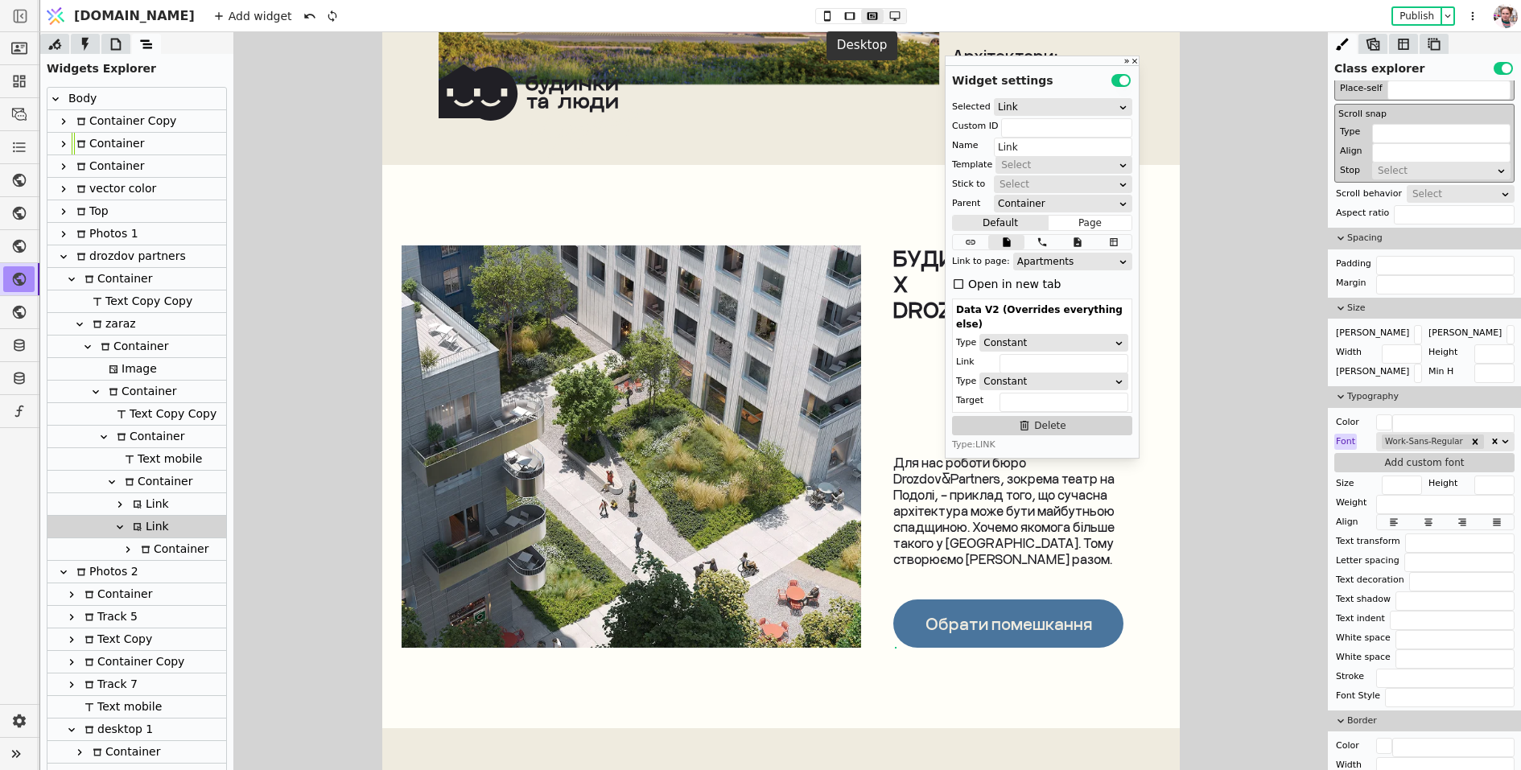
click at [885, 14] on icon at bounding box center [894, 15] width 19 height 11
type input "72px"
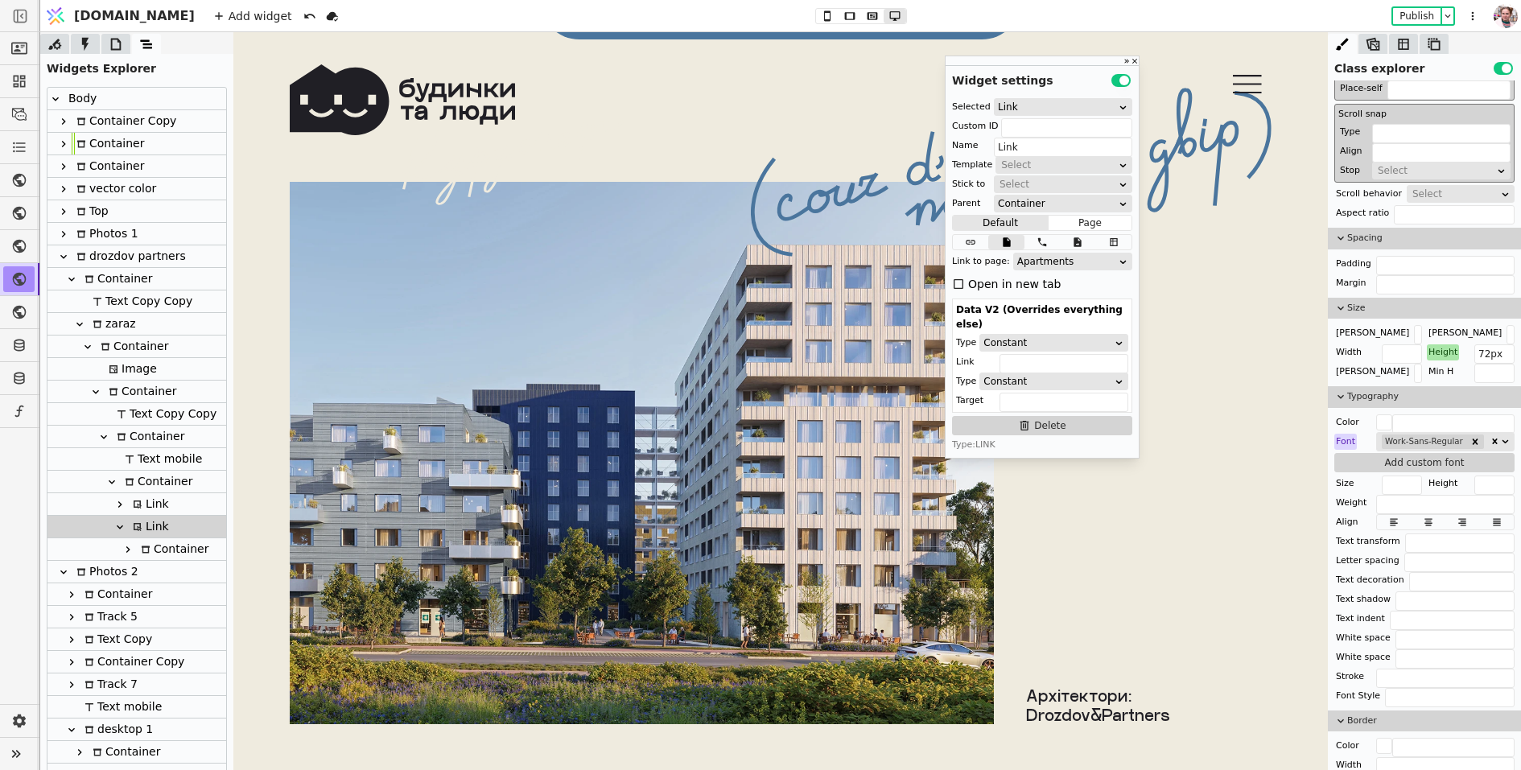
scroll to position [6268, 0]
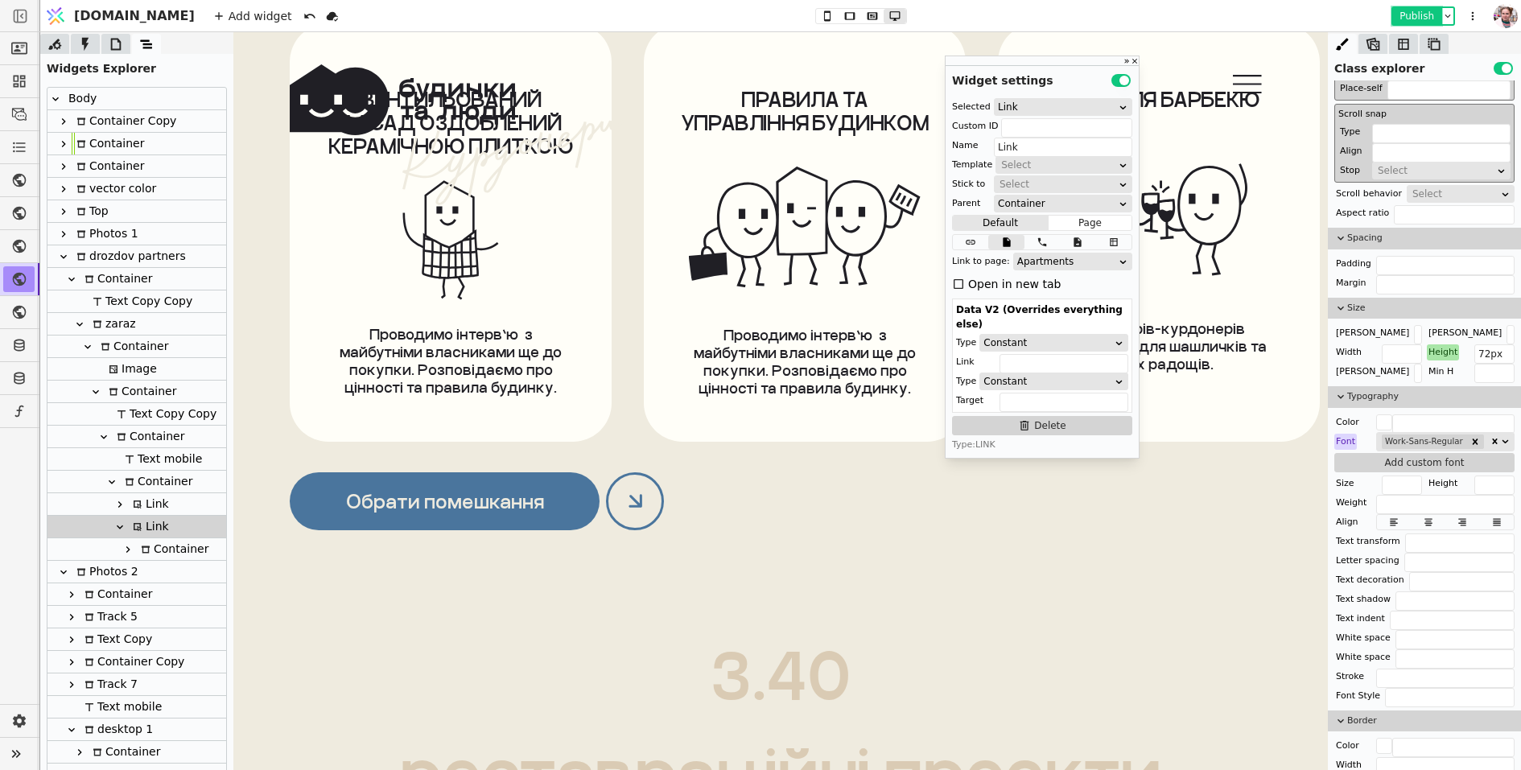
click at [1415, 14] on button "Publish" at bounding box center [1416, 16] width 47 height 16
click at [818, 14] on icon at bounding box center [827, 15] width 19 height 11
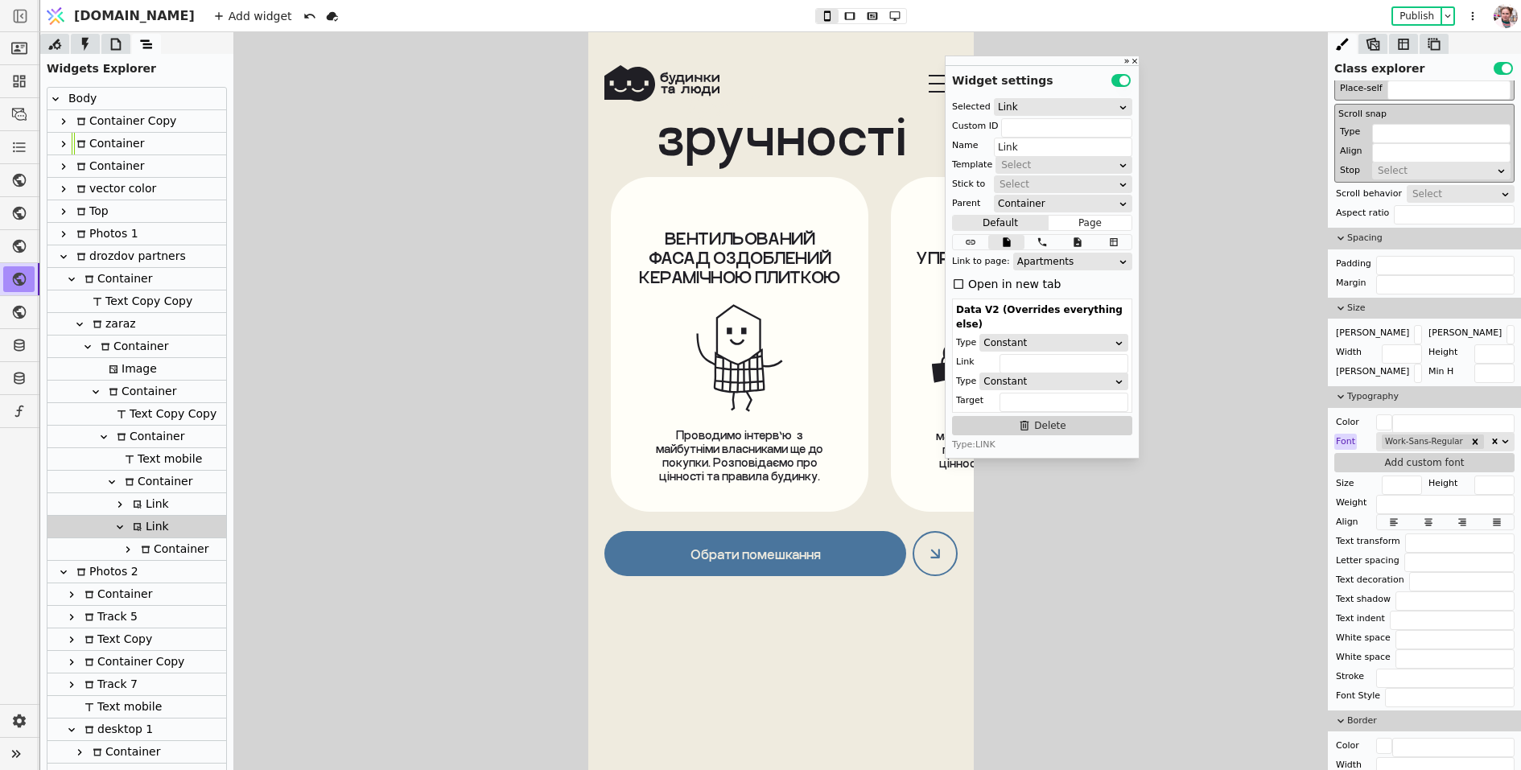
scroll to position [10340, 0]
click at [881, 369] on div "ВЕНТИЛЬОВАНИЙ ФАСАД ОЗДОБЛЕНИЙ КЕРАМІЧНОЮ ПЛИТКОЮ Проводимо інтерв’ю  з майбутн…" at bounding box center [781, 344] width 386 height 335
type input "camera-k"
type input "Camera"
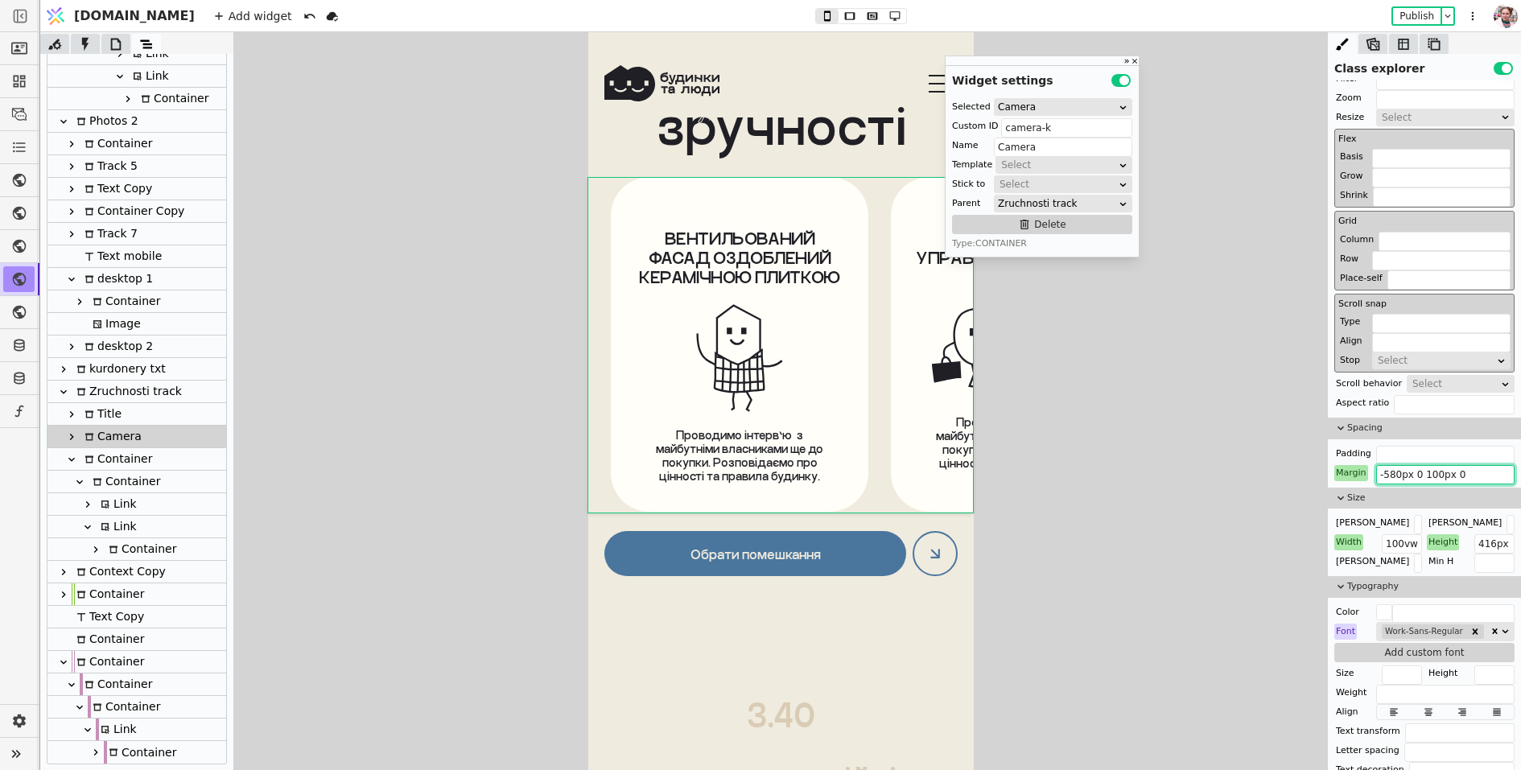
click at [1430, 472] on input "-580px 0 100px 0" at bounding box center [1445, 474] width 138 height 19
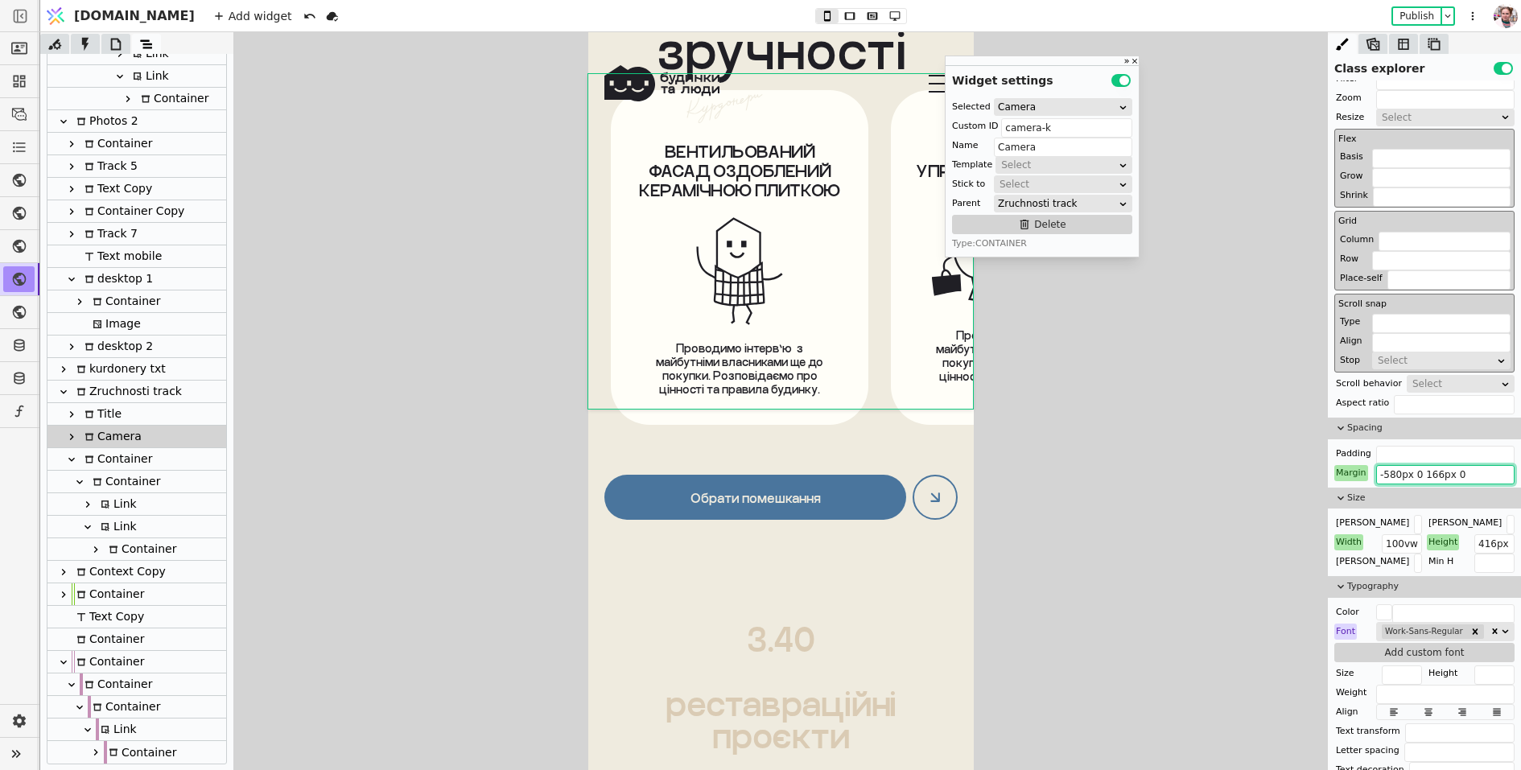
type input "-580px 0 166px 0"
click at [600, 477] on div "Обрати помешкання" at bounding box center [781, 517] width 386 height 84
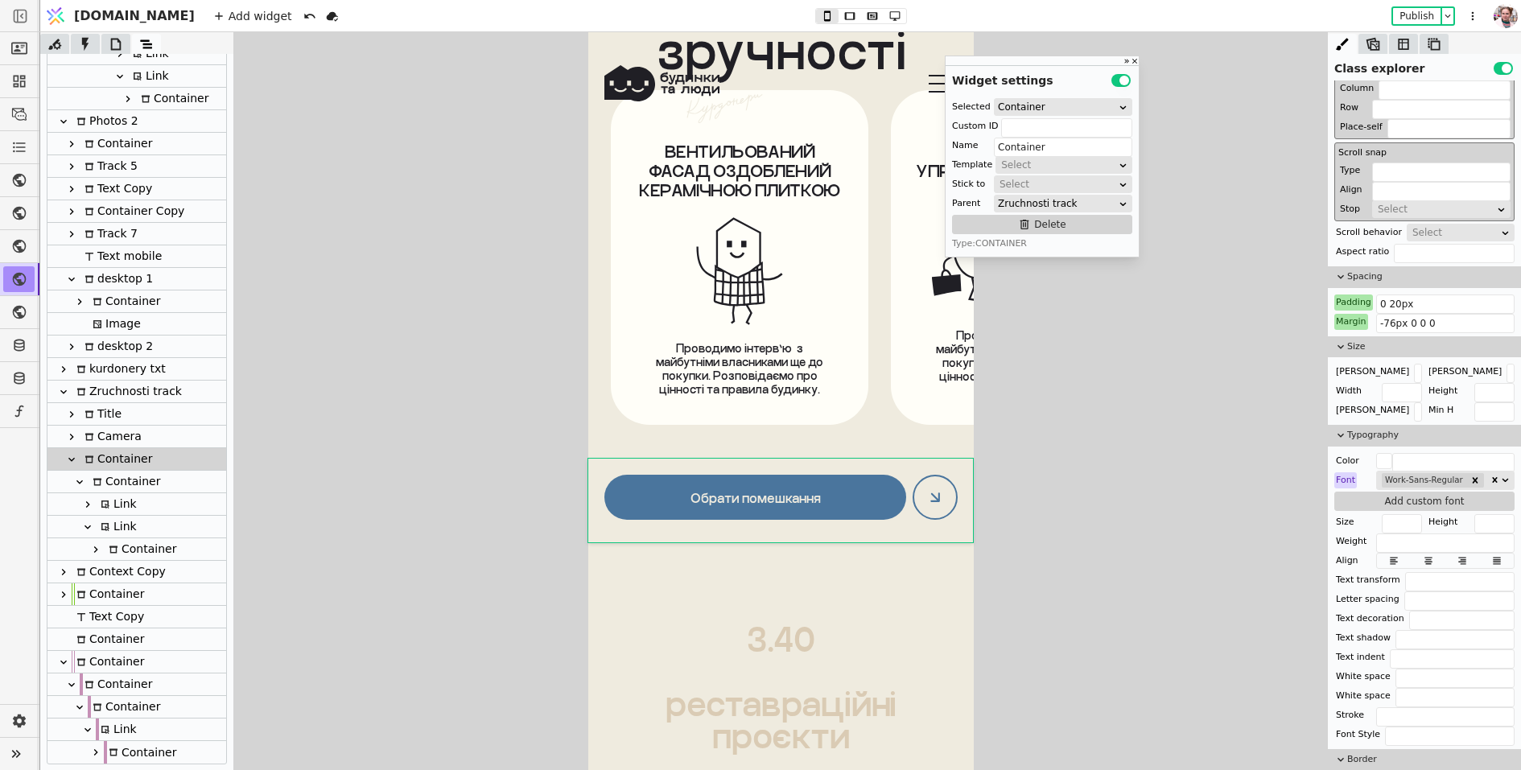
click at [109, 481] on div "Container" at bounding box center [124, 482] width 72 height 22
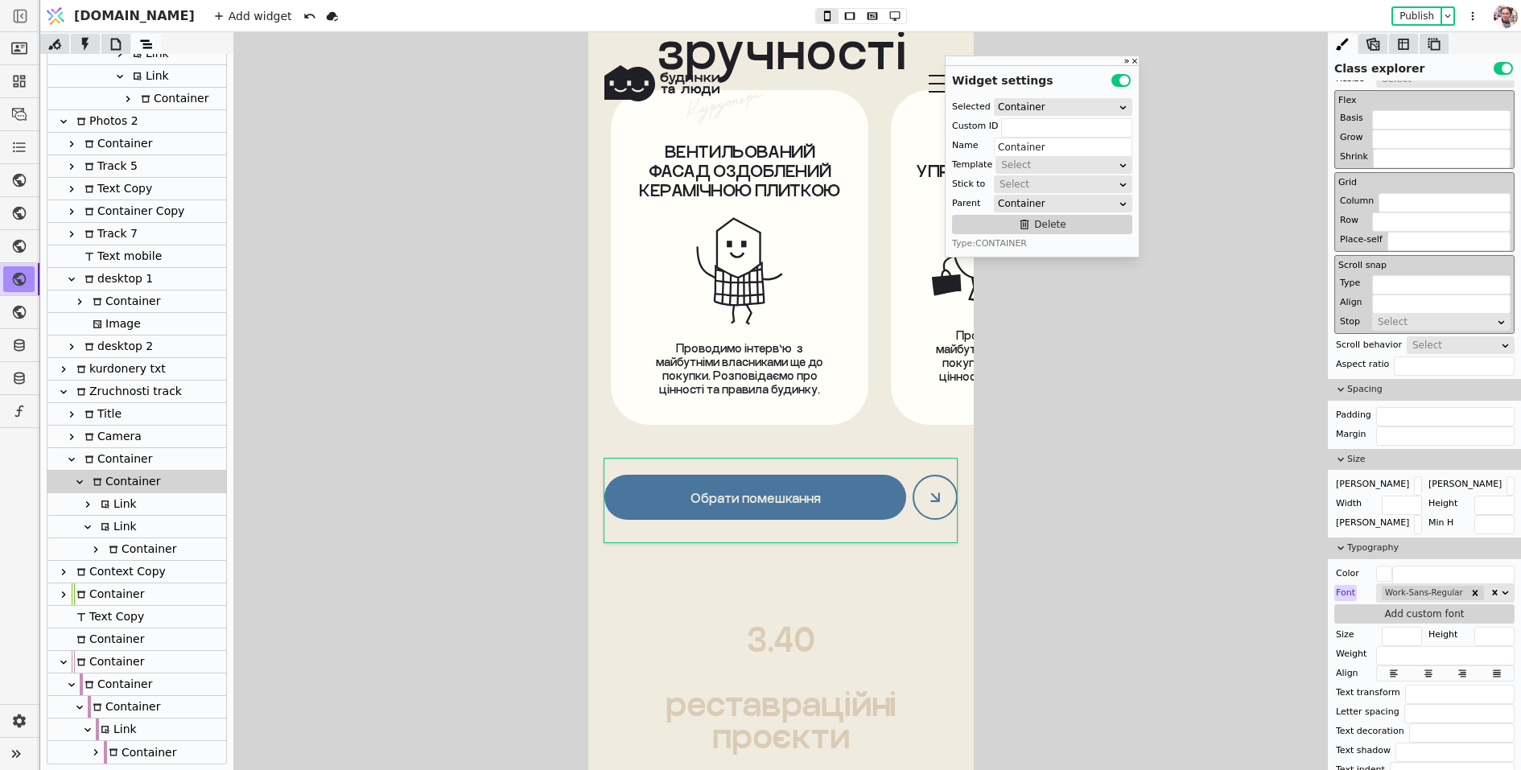
click at [107, 532] on div "Link" at bounding box center [116, 527] width 41 height 22
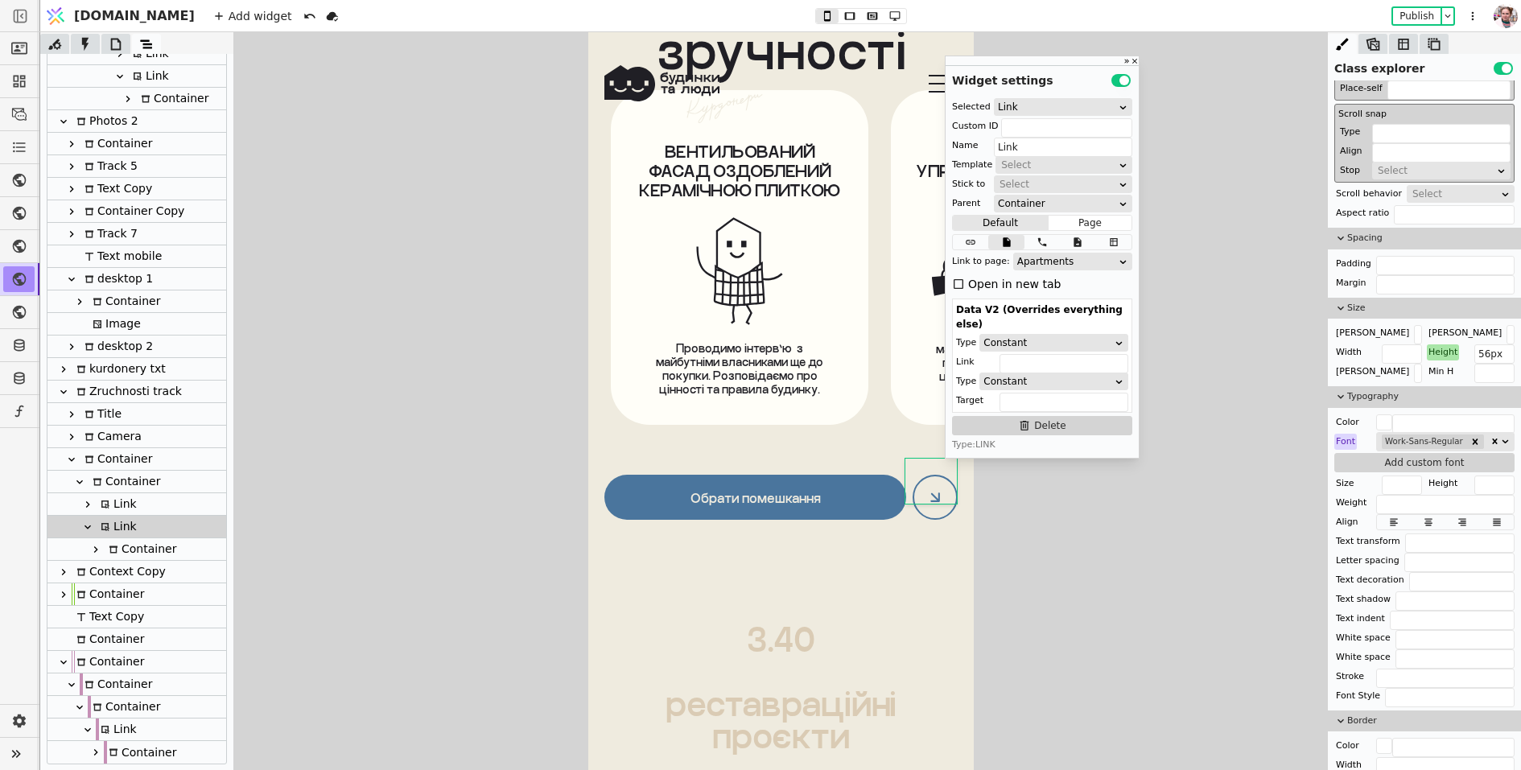
click at [85, 529] on icon at bounding box center [87, 527] width 13 height 13
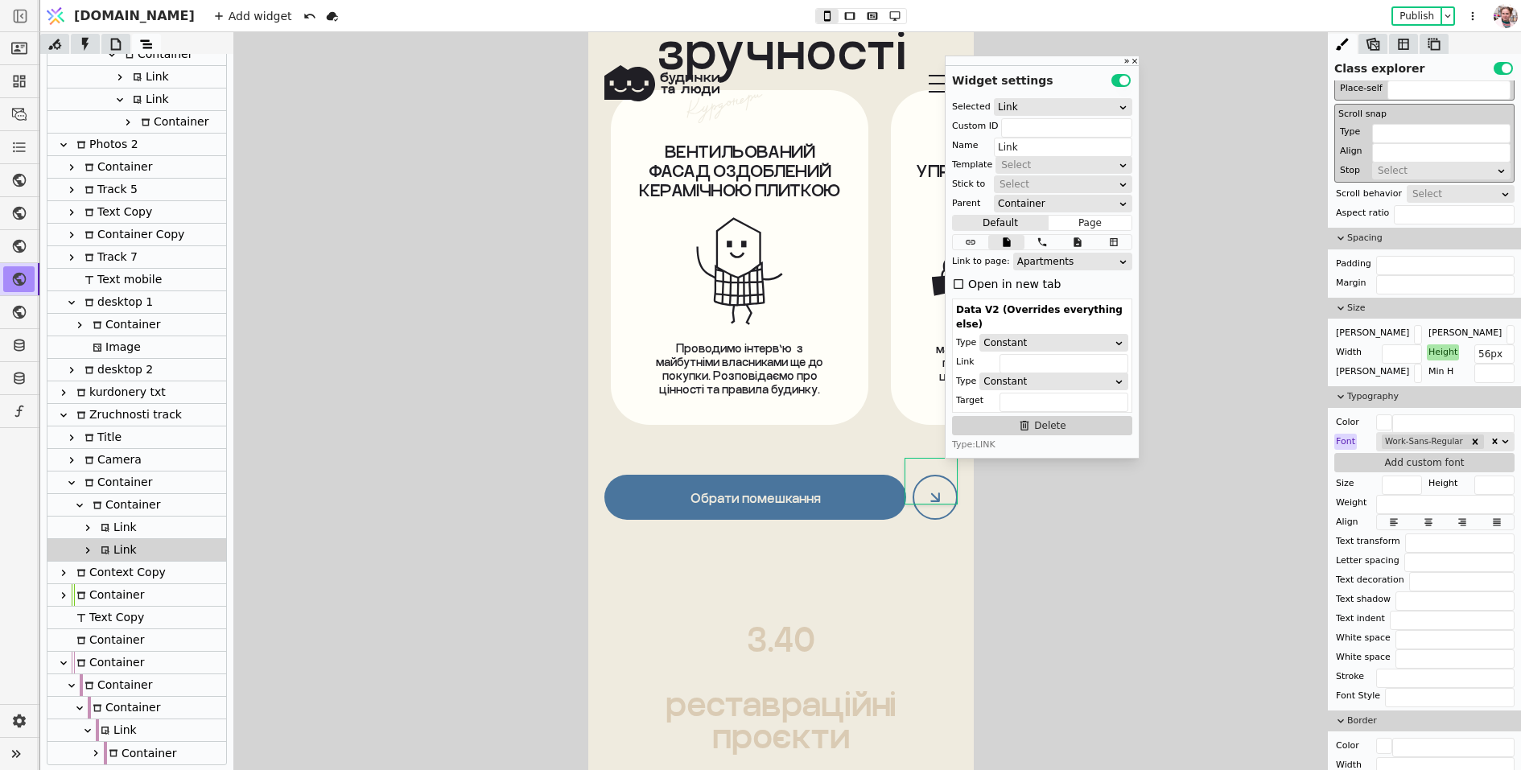
click at [104, 511] on div "Container" at bounding box center [124, 505] width 72 height 22
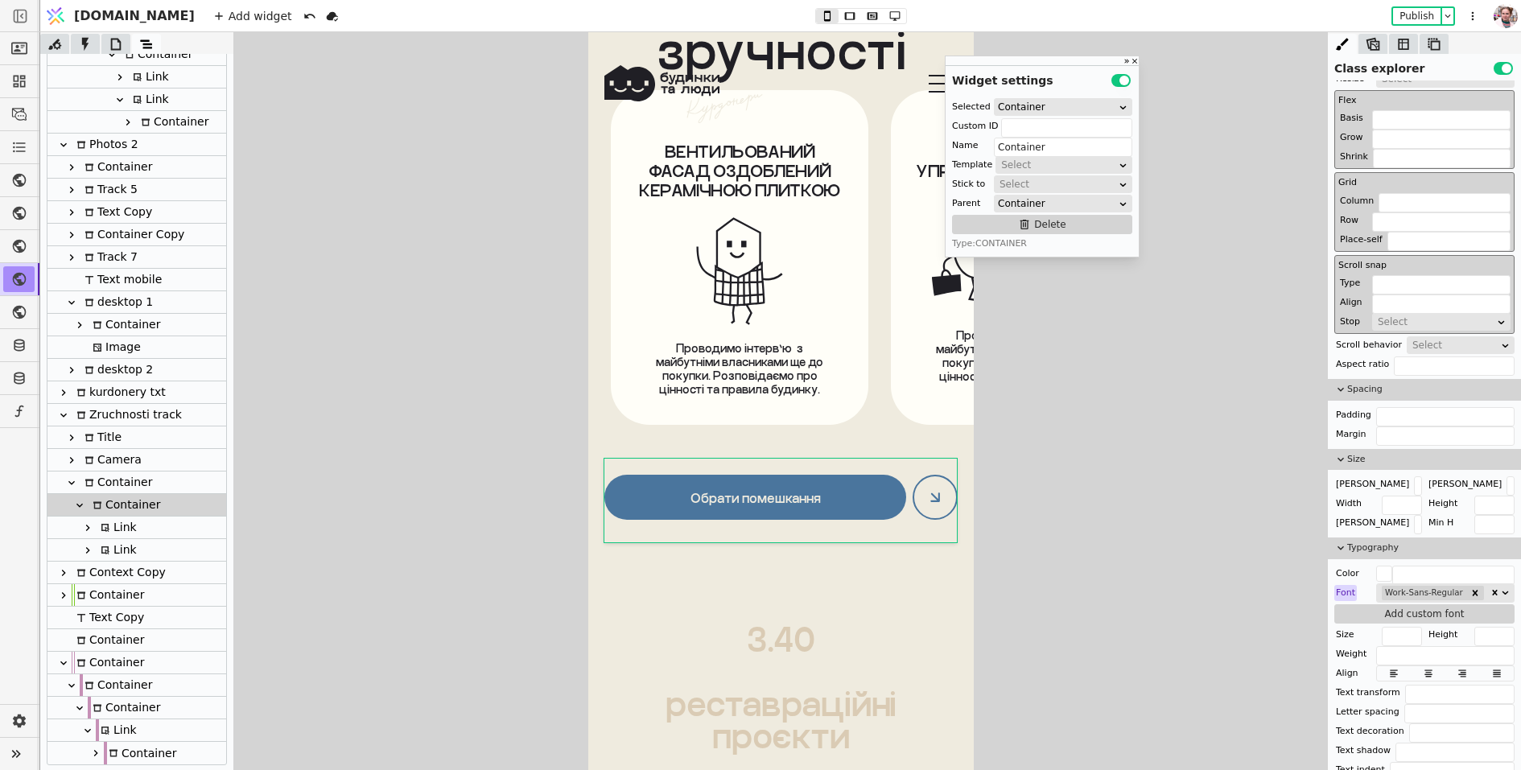
click at [97, 489] on div "Container" at bounding box center [116, 483] width 72 height 22
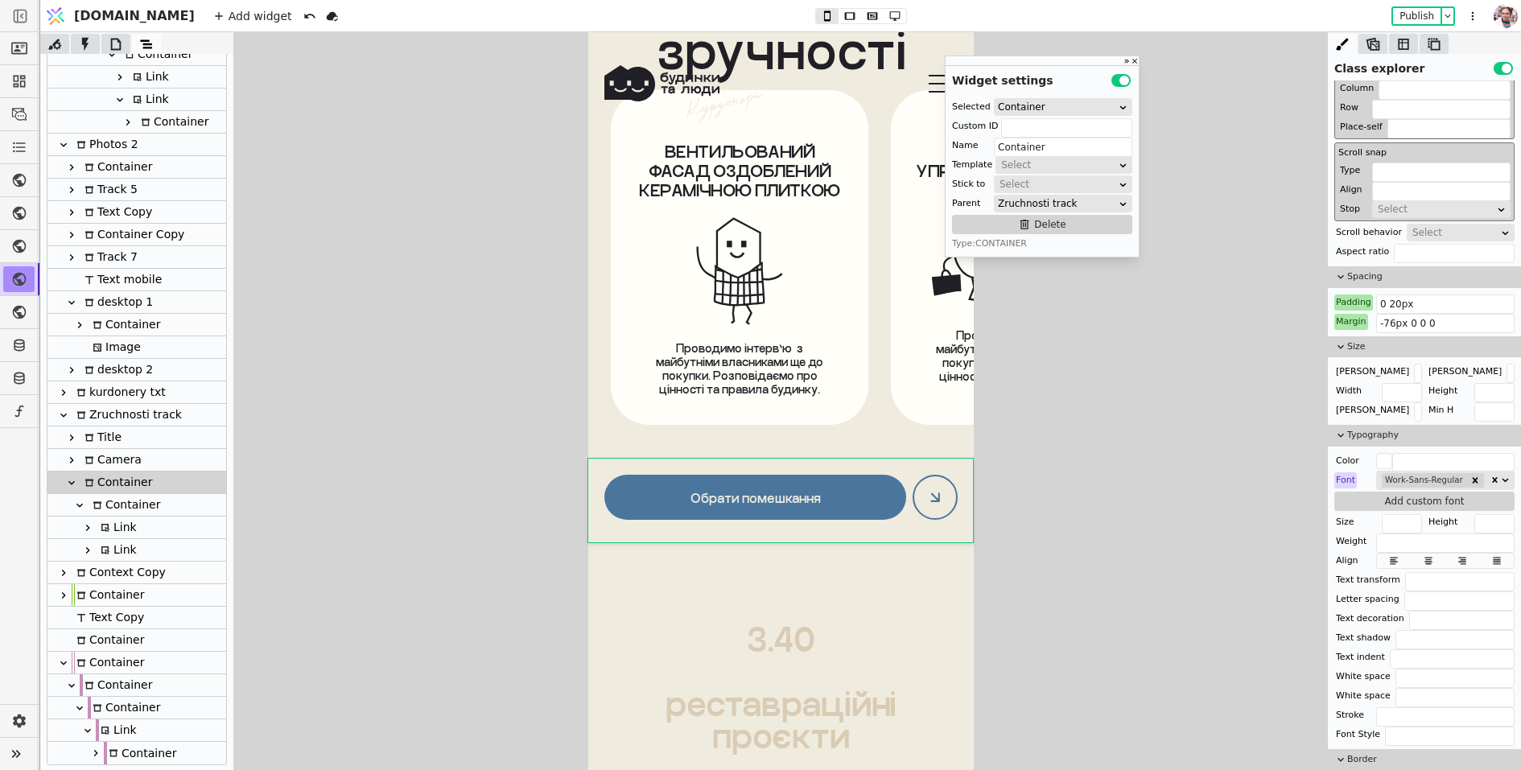
click at [106, 514] on div "Container" at bounding box center [124, 505] width 72 height 22
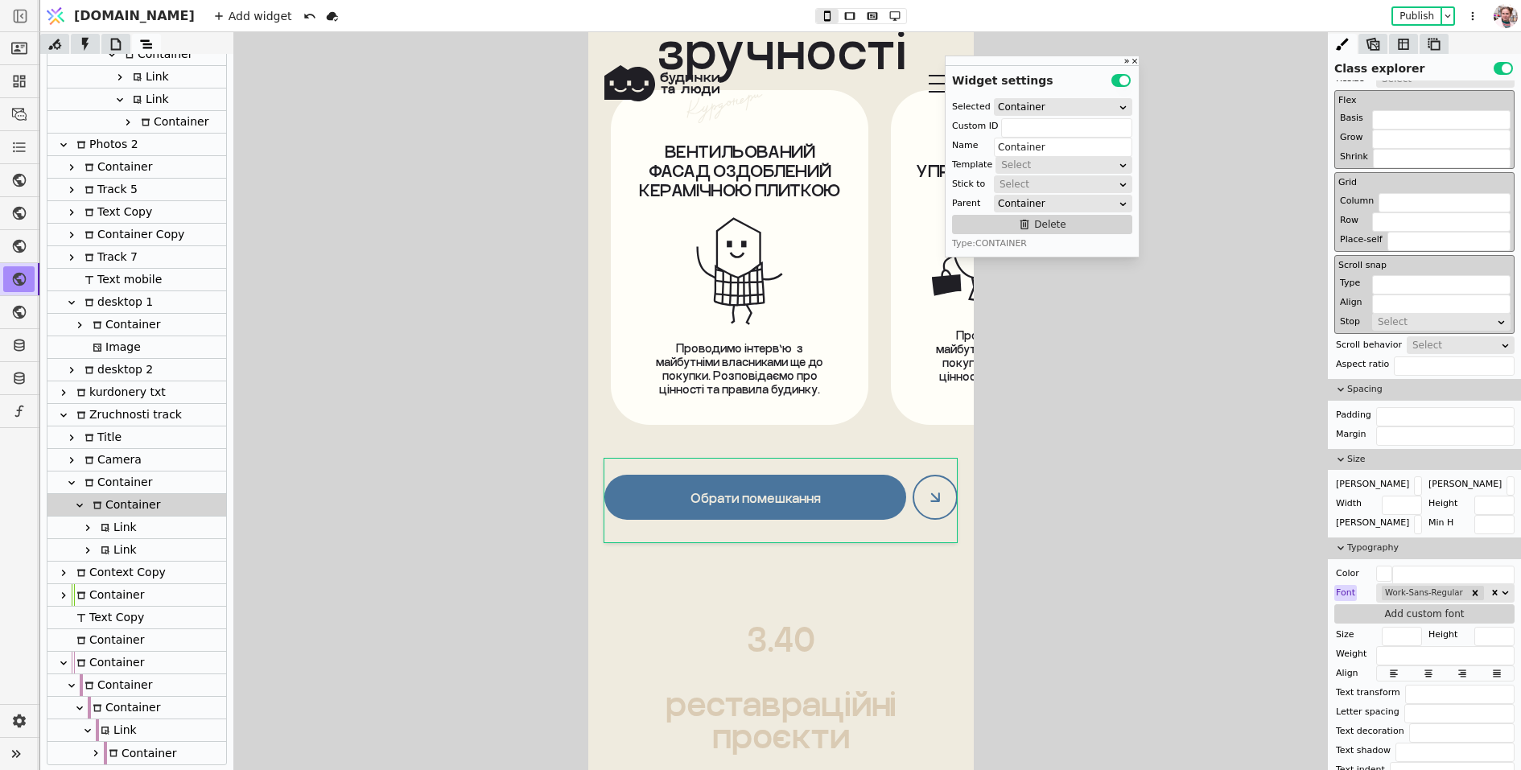
click at [107, 525] on icon at bounding box center [105, 528] width 8 height 8
type input "Link"
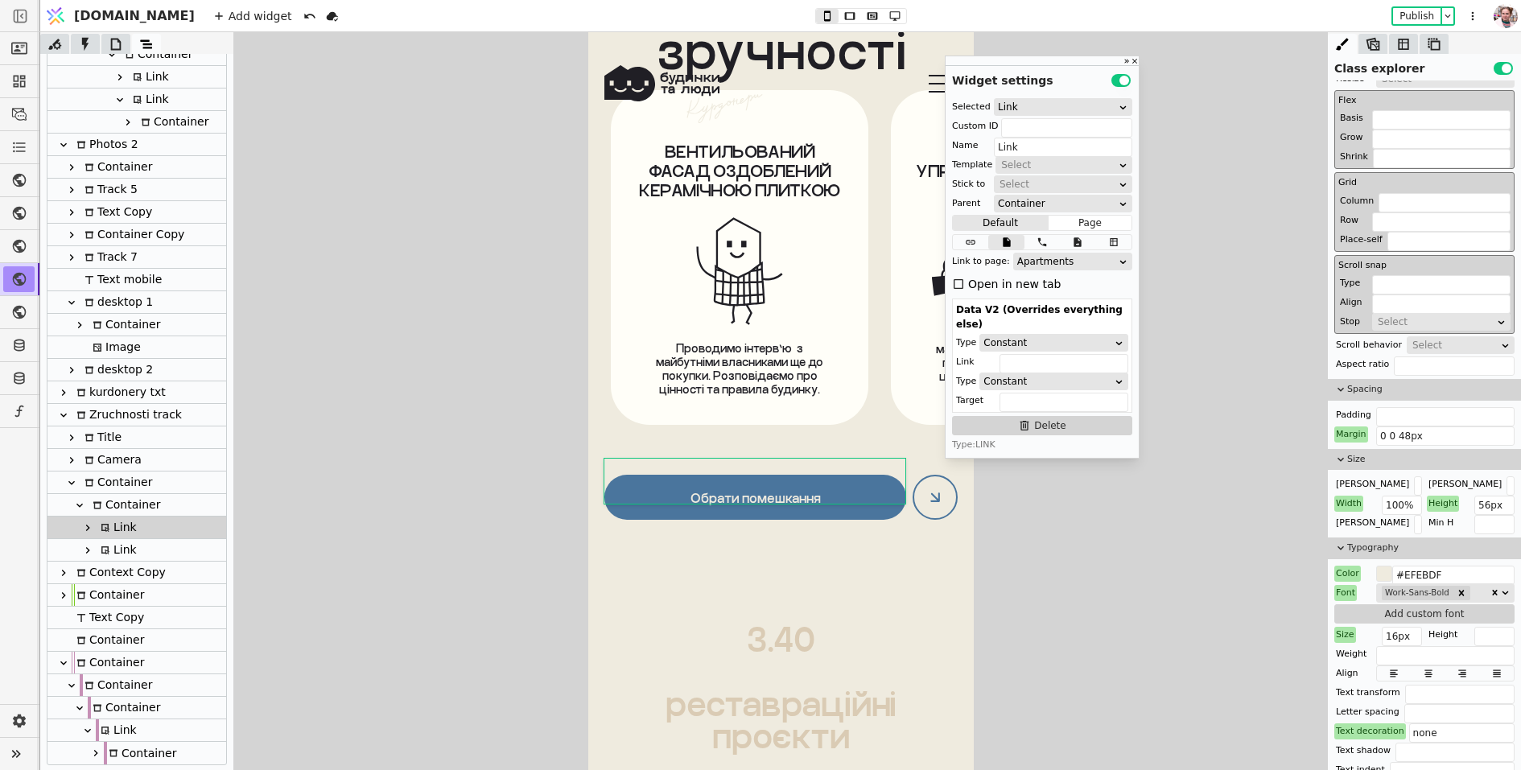
click at [1345, 435] on div "Margin" at bounding box center [1352, 435] width 34 height 16
click at [1403, 432] on input "0 0 48px" at bounding box center [1445, 436] width 138 height 19
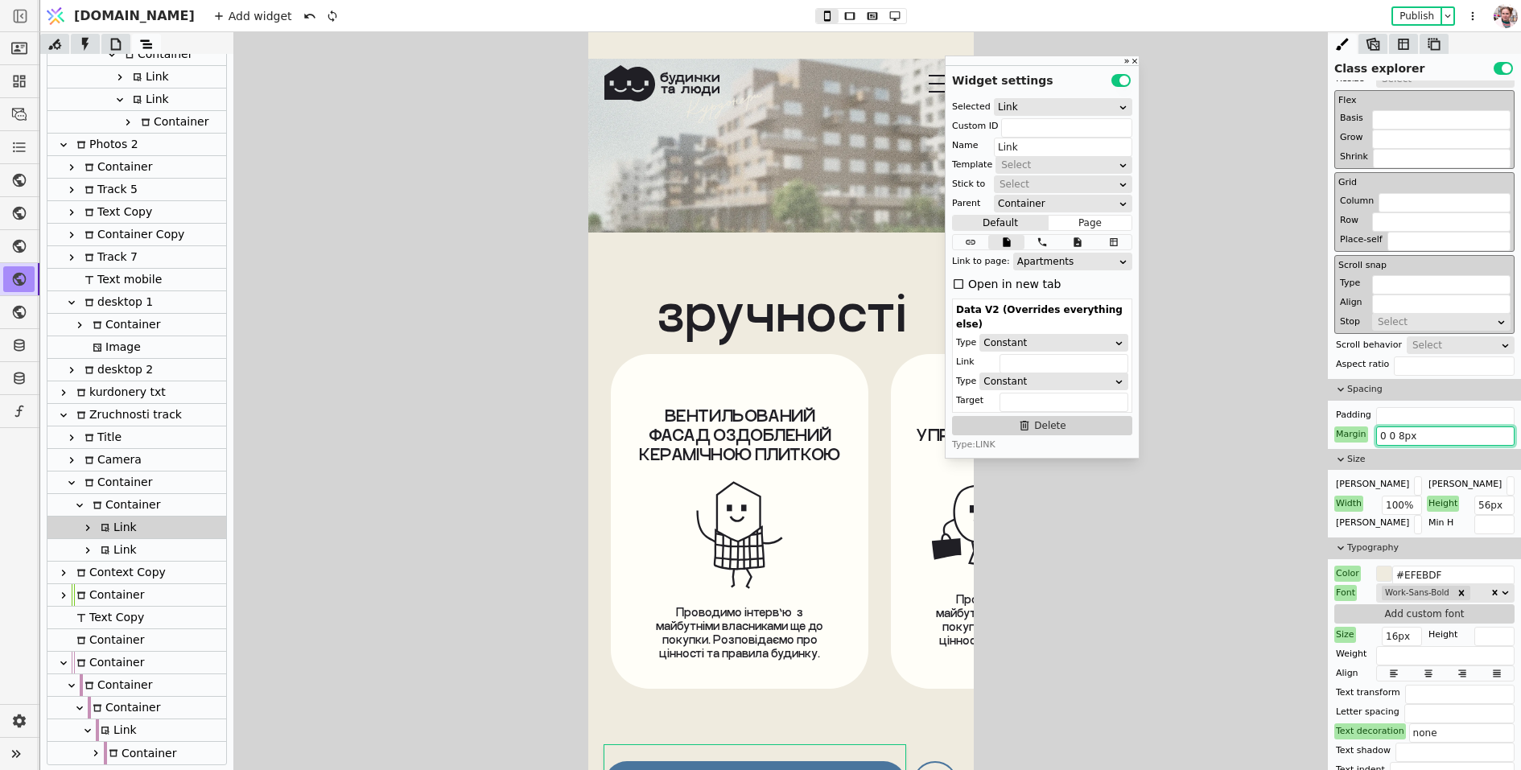
type input "0 0 88px"
click at [150, 506] on div "Container" at bounding box center [124, 505] width 72 height 22
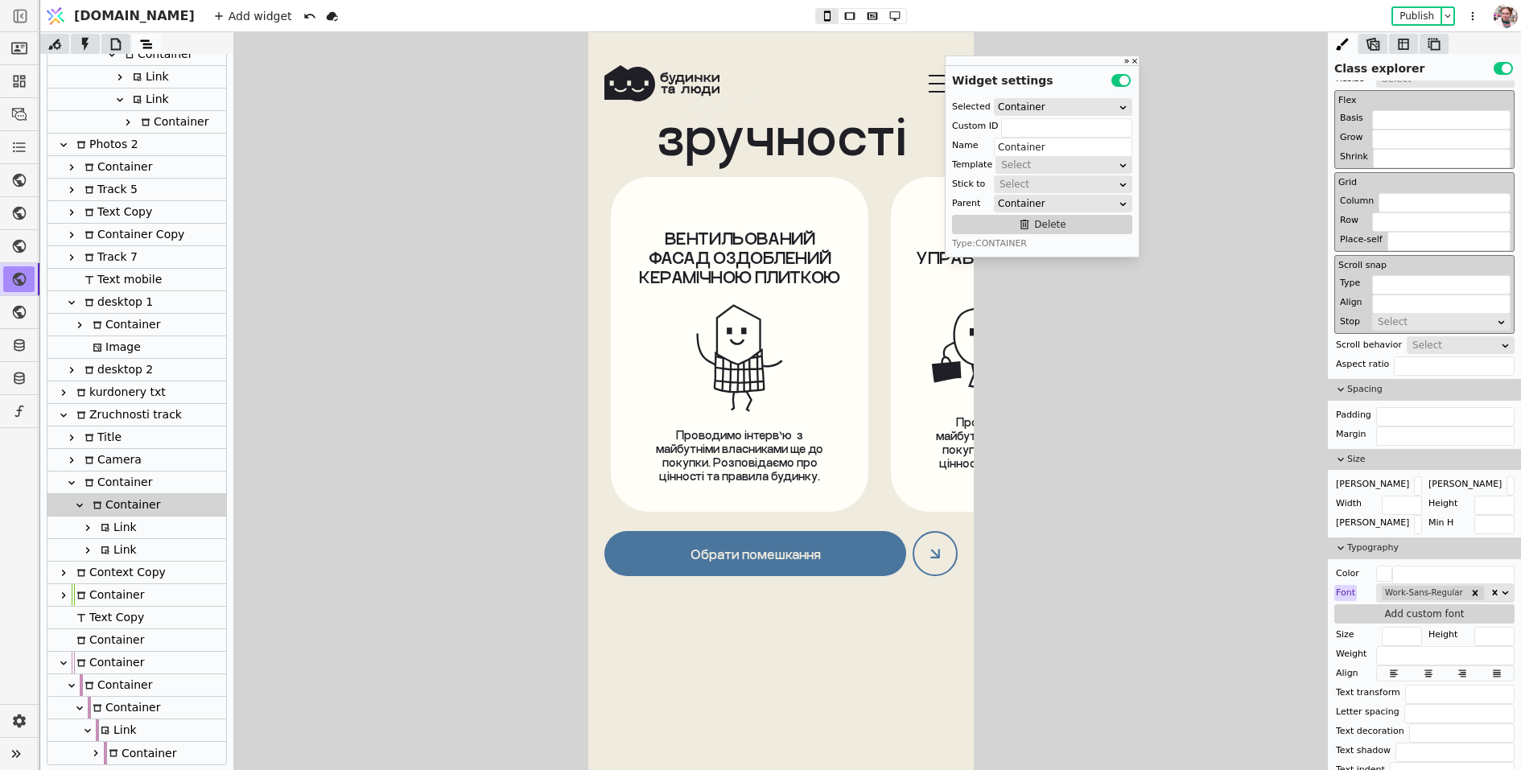
click at [151, 534] on div "Link" at bounding box center [136, 528] width 179 height 23
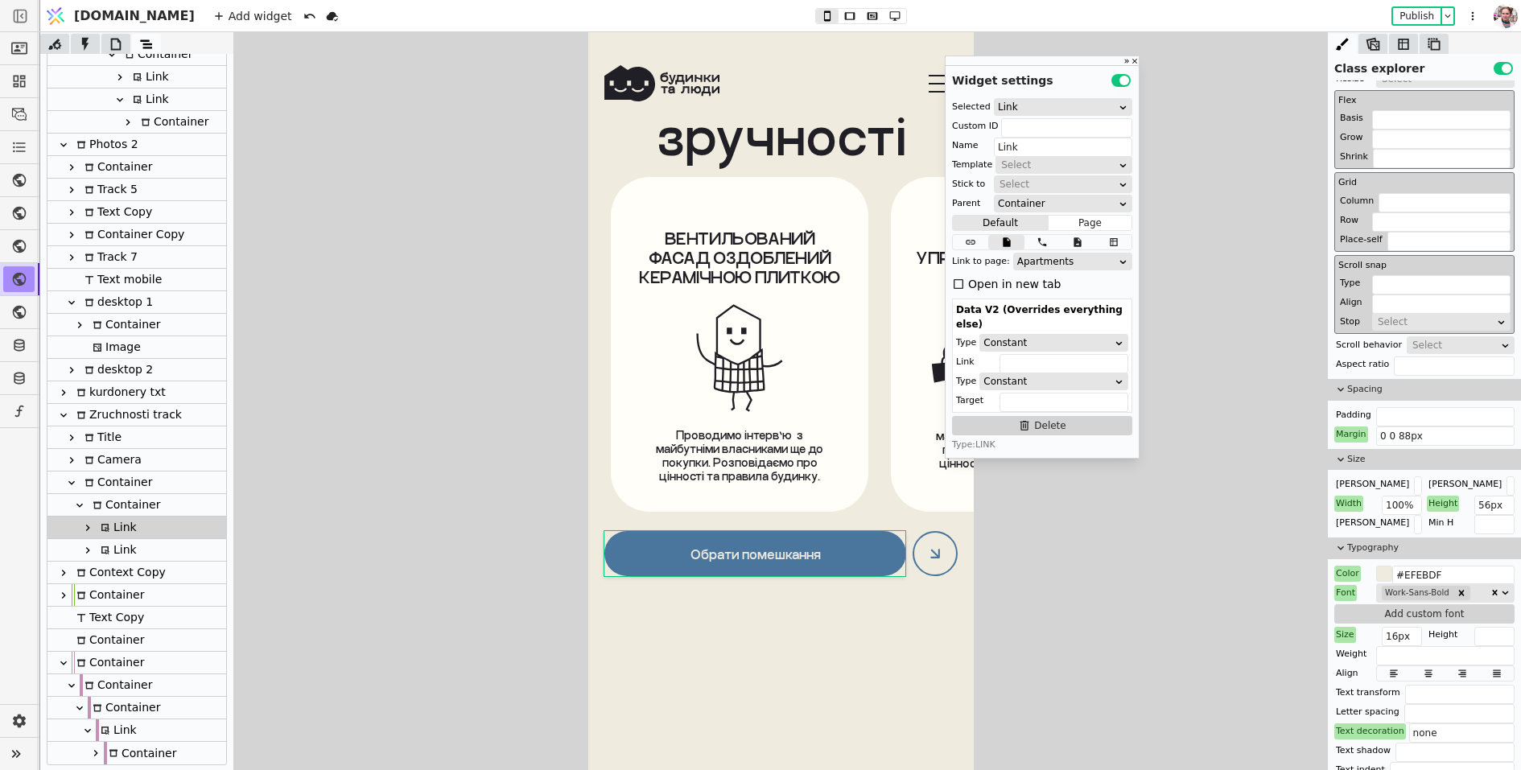
click at [151, 543] on div "Link" at bounding box center [136, 550] width 179 height 23
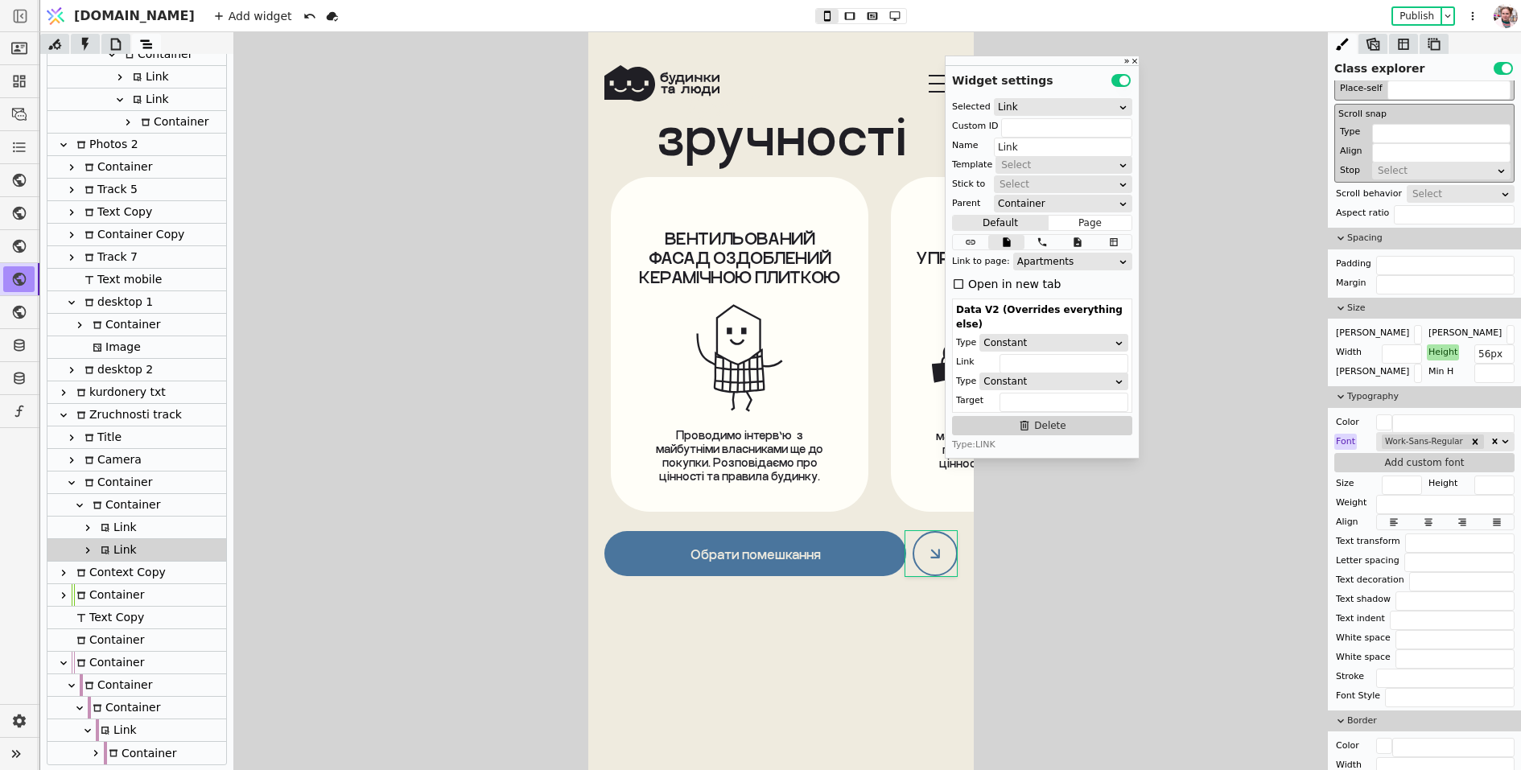
click at [151, 517] on div "Link" at bounding box center [136, 528] width 179 height 23
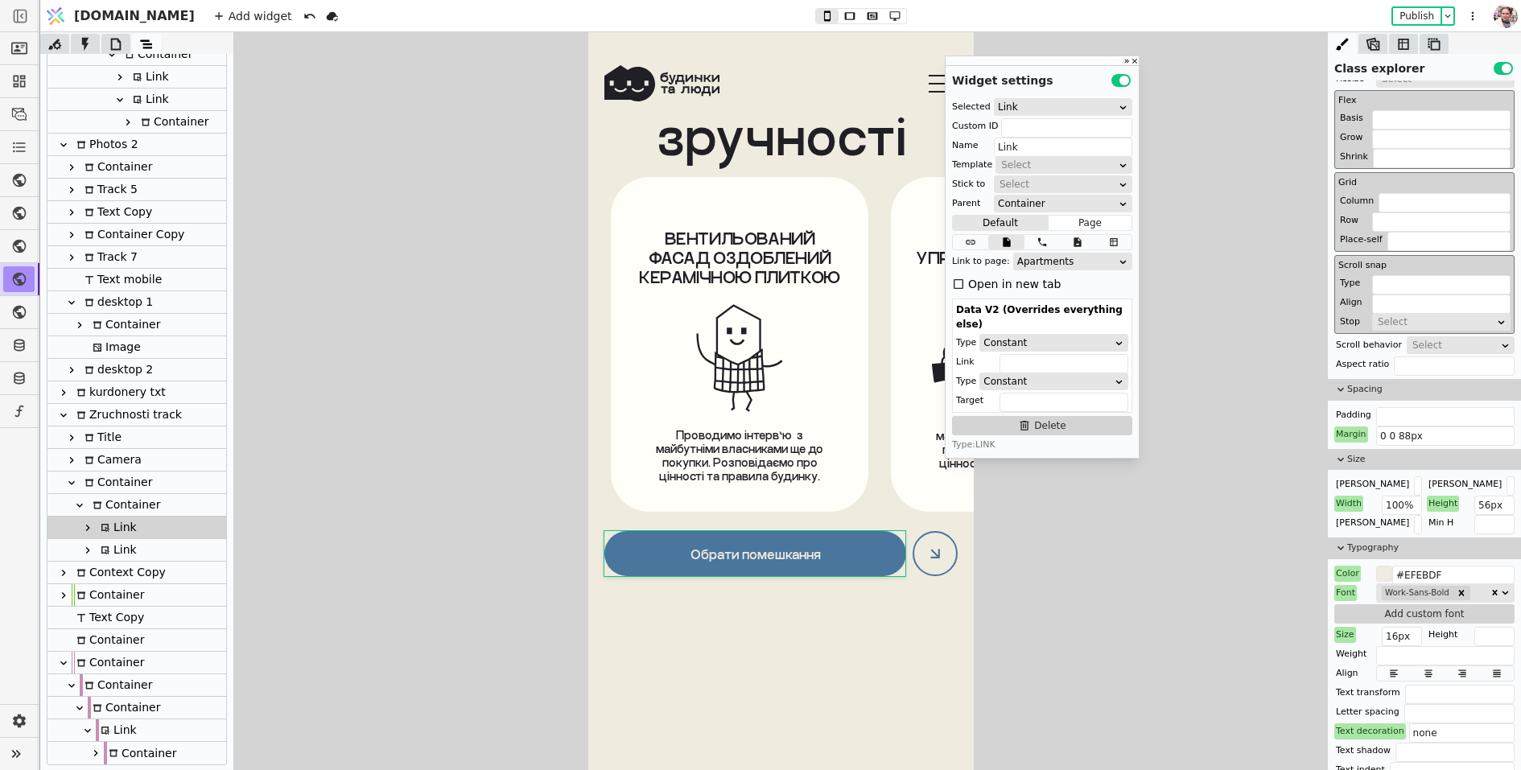
click at [147, 503] on div "Container" at bounding box center [124, 505] width 72 height 22
type input "Container"
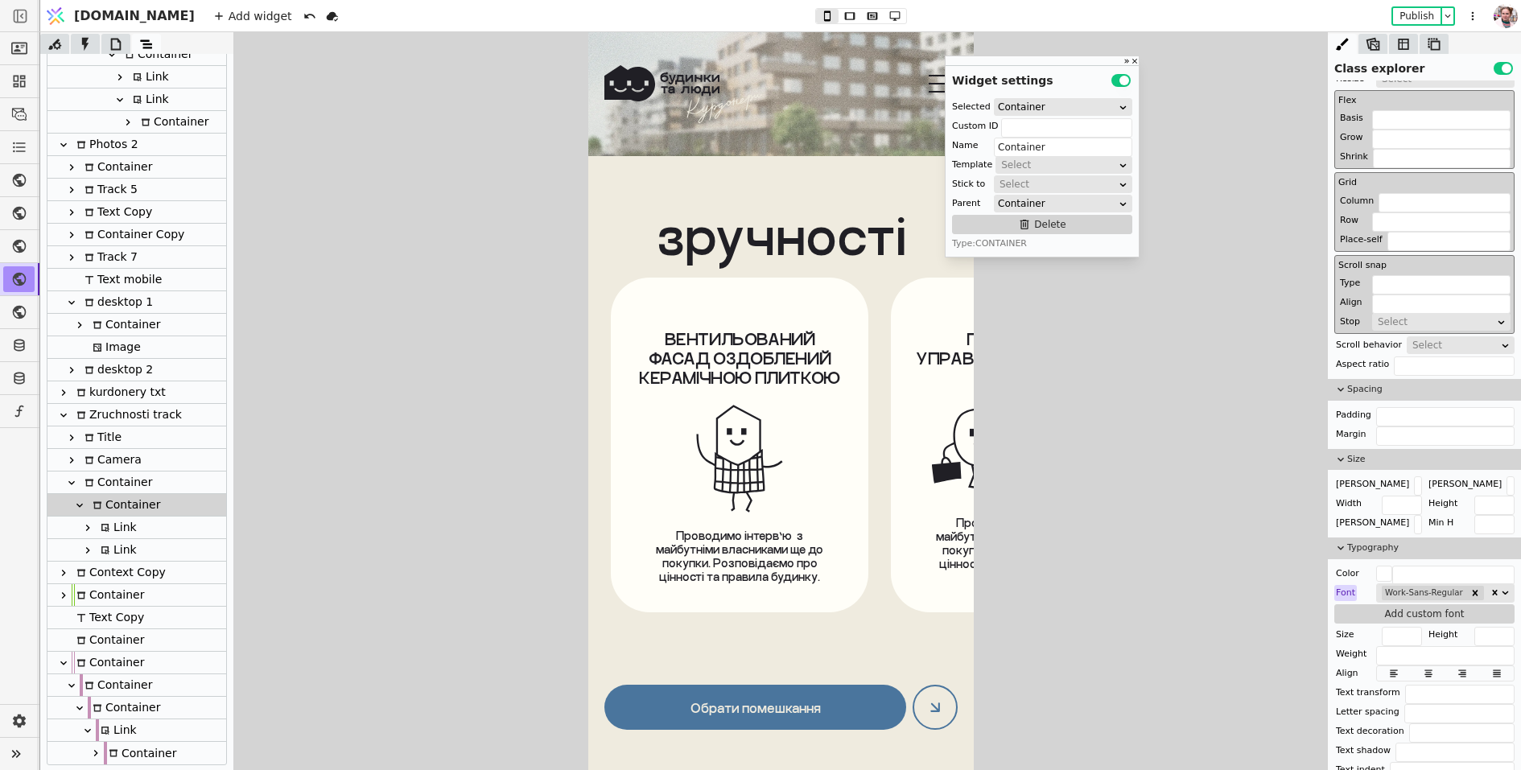
click at [122, 481] on div "Container" at bounding box center [116, 483] width 72 height 22
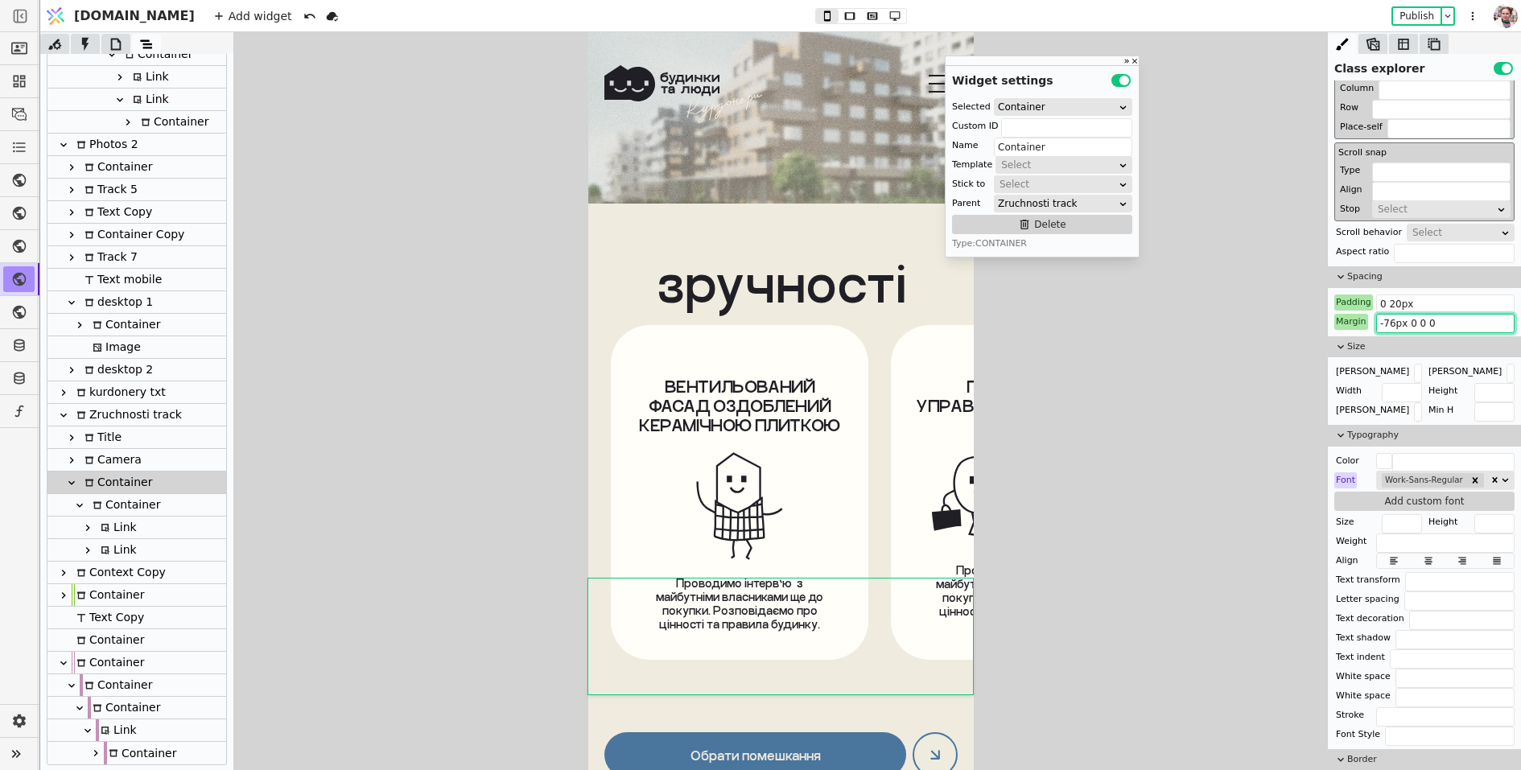
click at [1383, 322] on input "-76px 0 0 0" at bounding box center [1445, 323] width 138 height 19
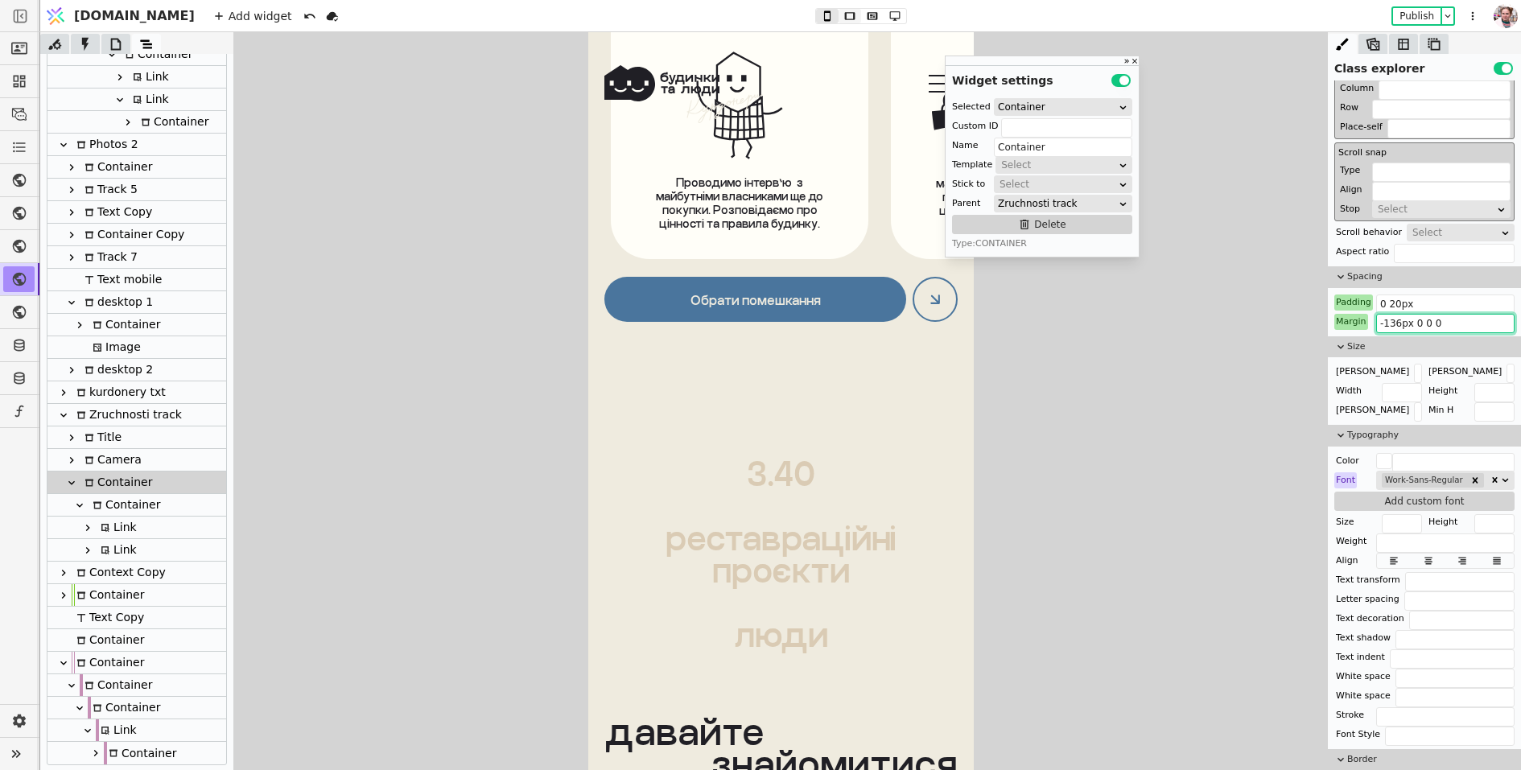
type input "-136px 0 0 0"
click at [839, 23] on button at bounding box center [850, 16] width 23 height 14
type input "0 70px"
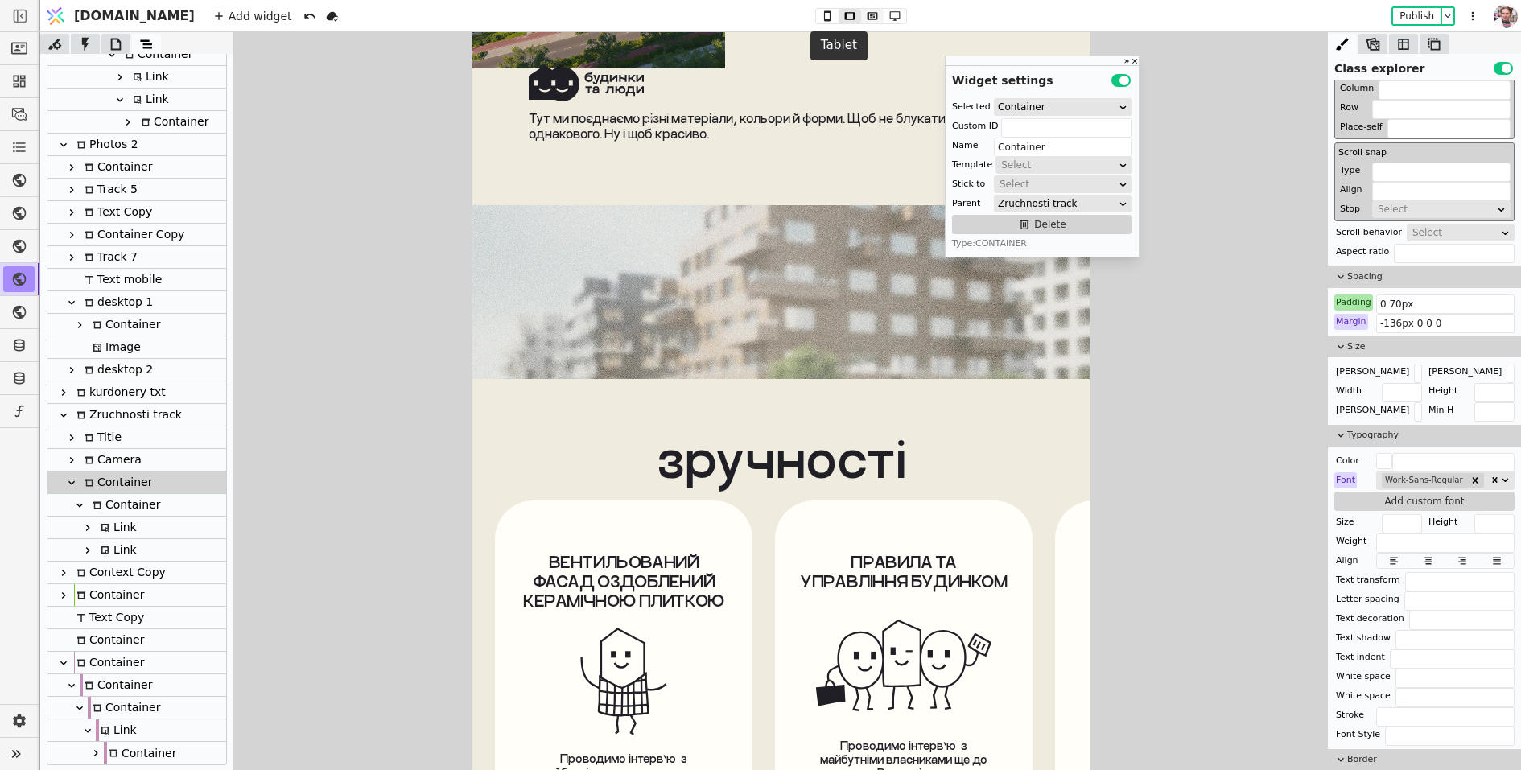
click at [863, 16] on icon at bounding box center [872, 15] width 19 height 11
type input "750px"
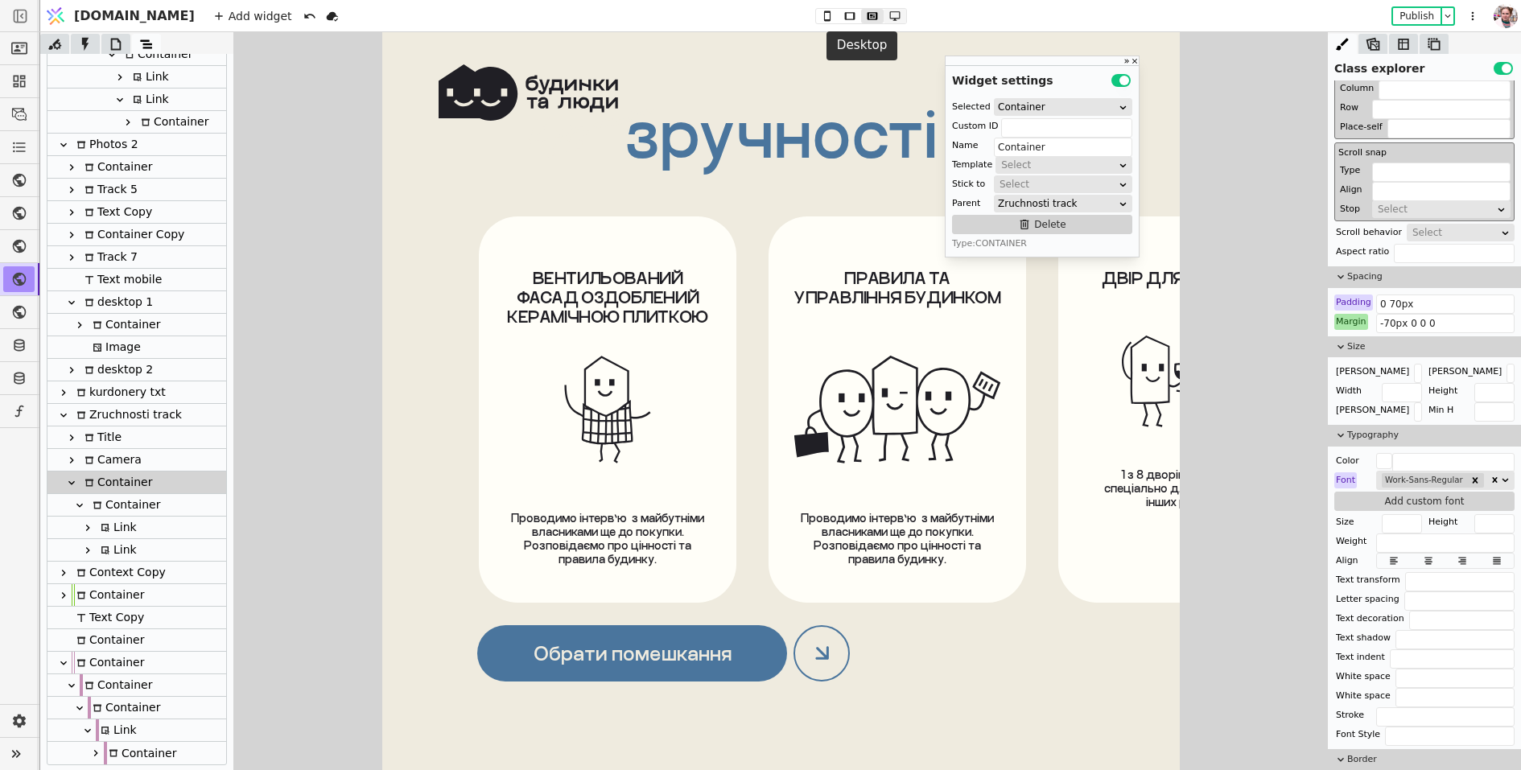
drag, startPoint x: 861, startPoint y: 10, endPoint x: 626, endPoint y: 1, distance: 235.2
click at [885, 10] on icon at bounding box center [894, 15] width 19 height 11
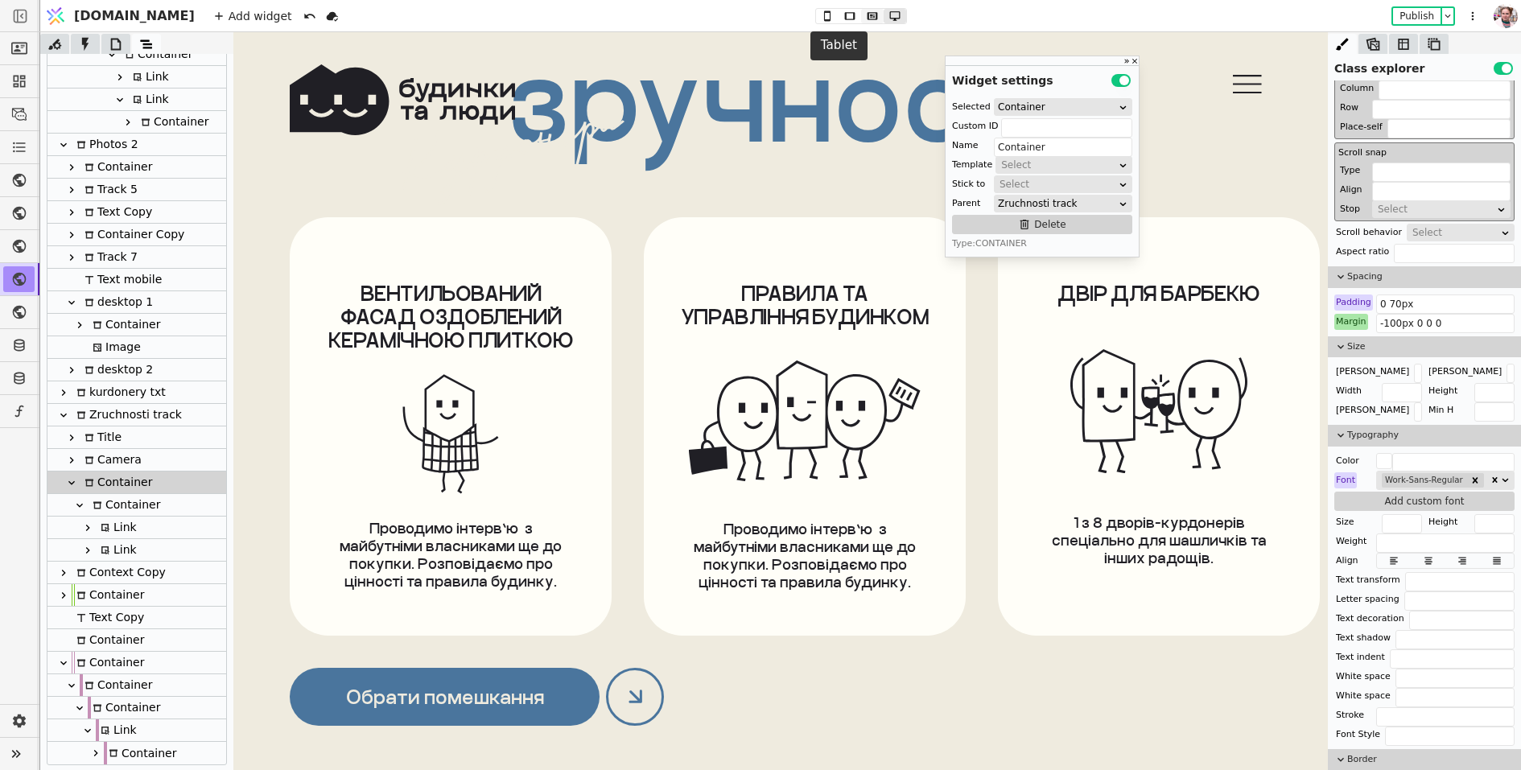
click at [863, 19] on icon at bounding box center [872, 15] width 19 height 11
type input "-70px 0 0 0"
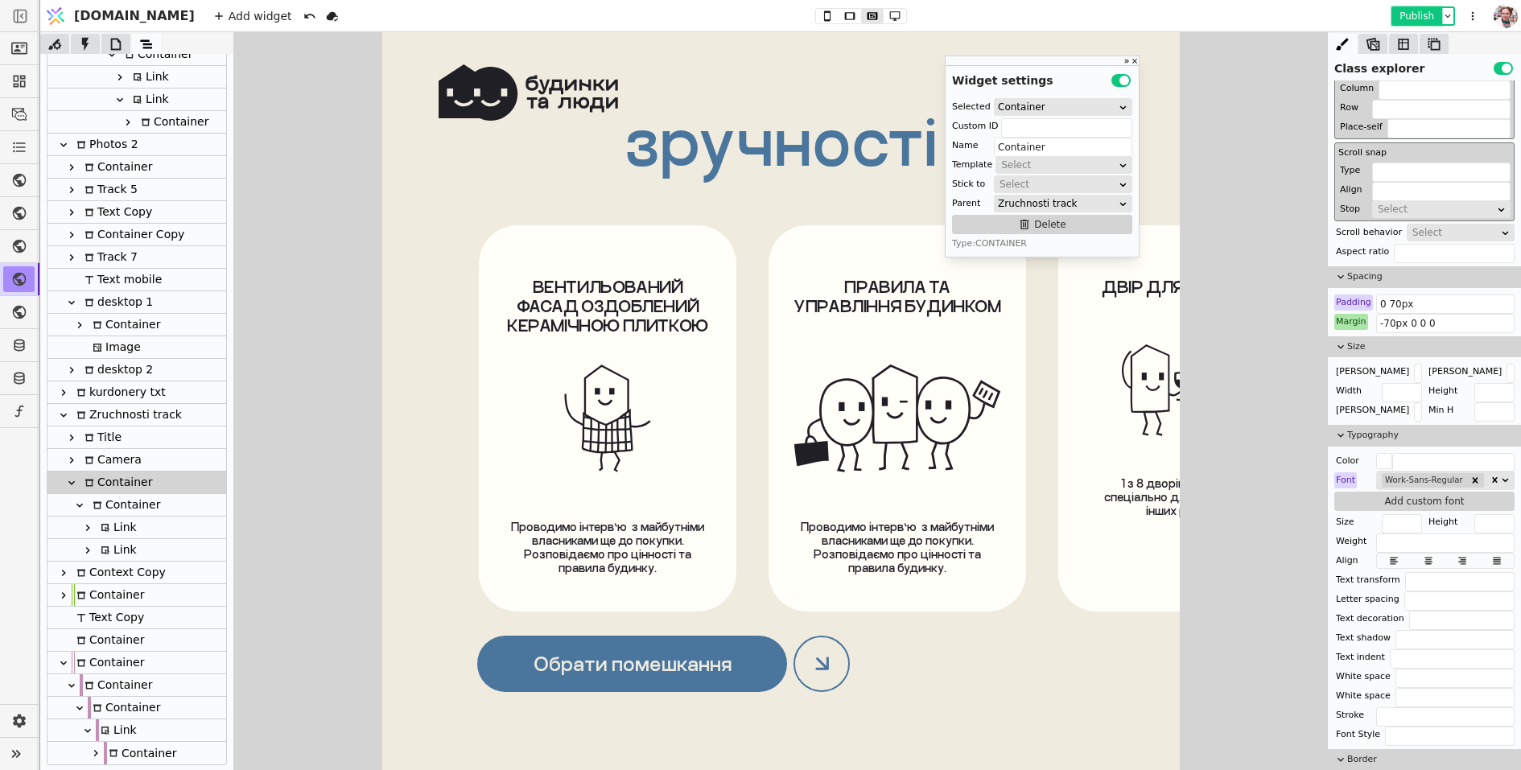
click at [1403, 9] on button "Publish" at bounding box center [1416, 16] width 47 height 16
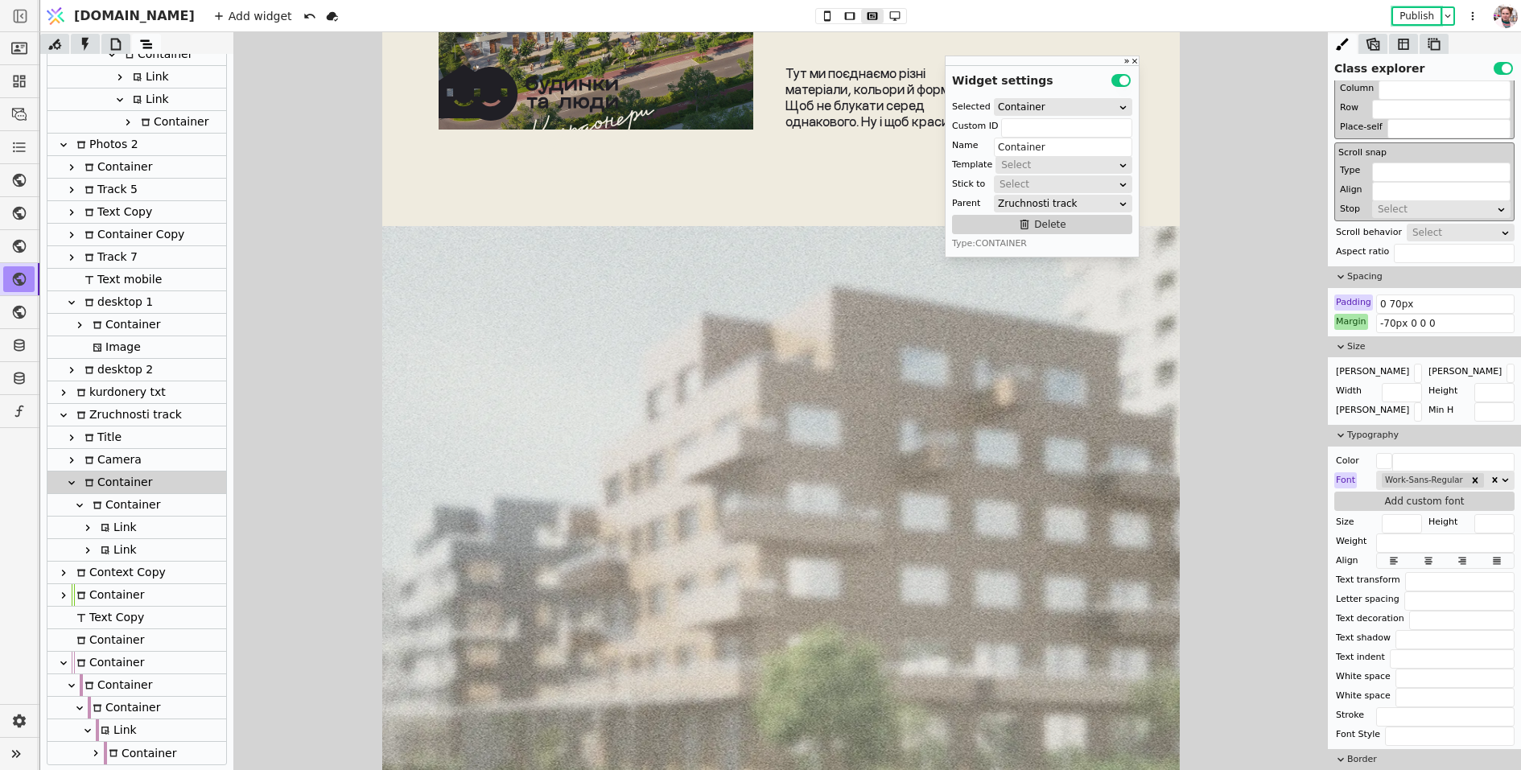
scroll to position [8171, 0]
click at [828, 415] on div at bounding box center [781, 535] width 798 height 612
type input "kurdonery-bg"
type input "kurdonery txt"
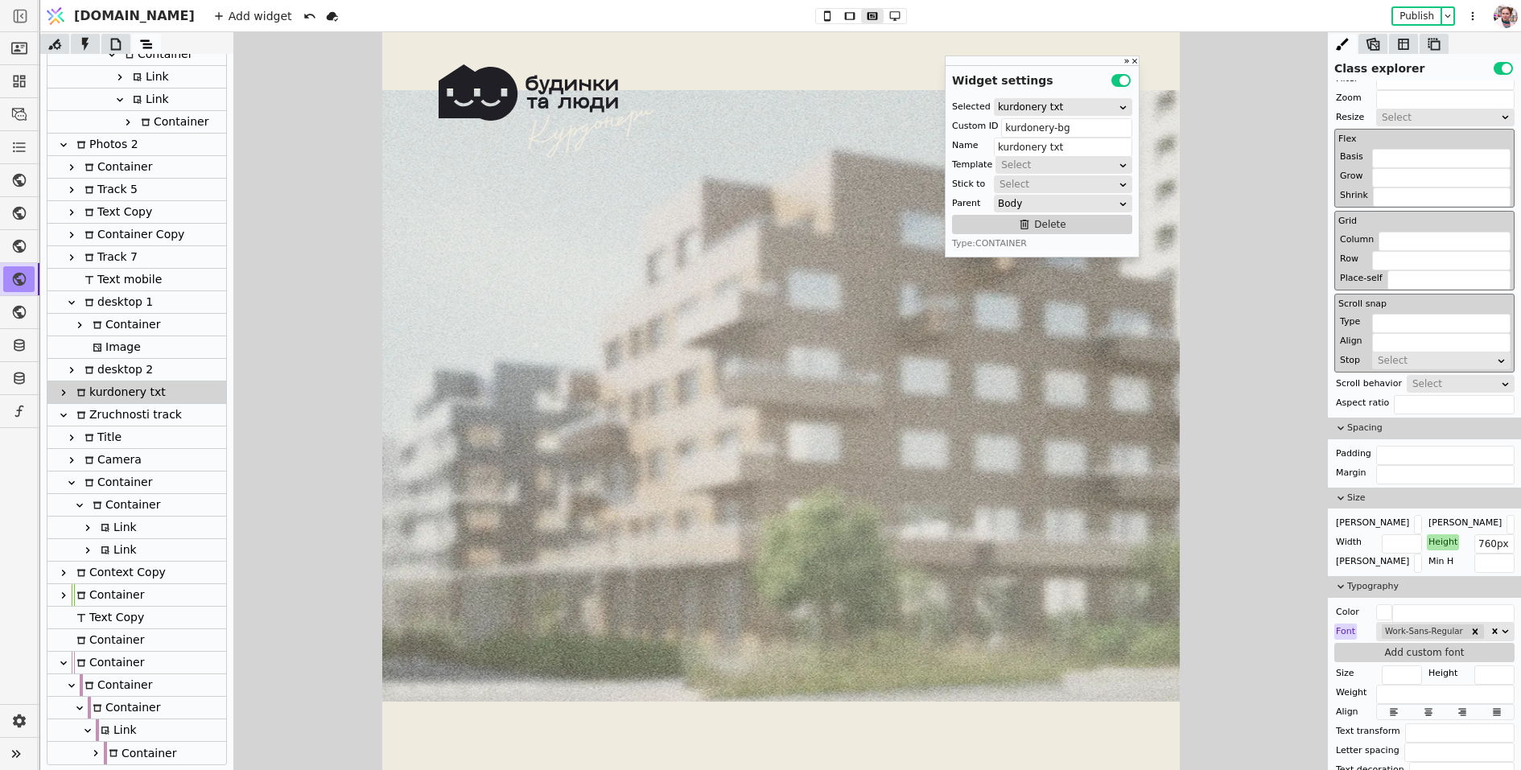
scroll to position [8310, 0]
click at [64, 413] on icon at bounding box center [63, 415] width 13 height 13
type input "track-k"
type input "Zruchnosti track"
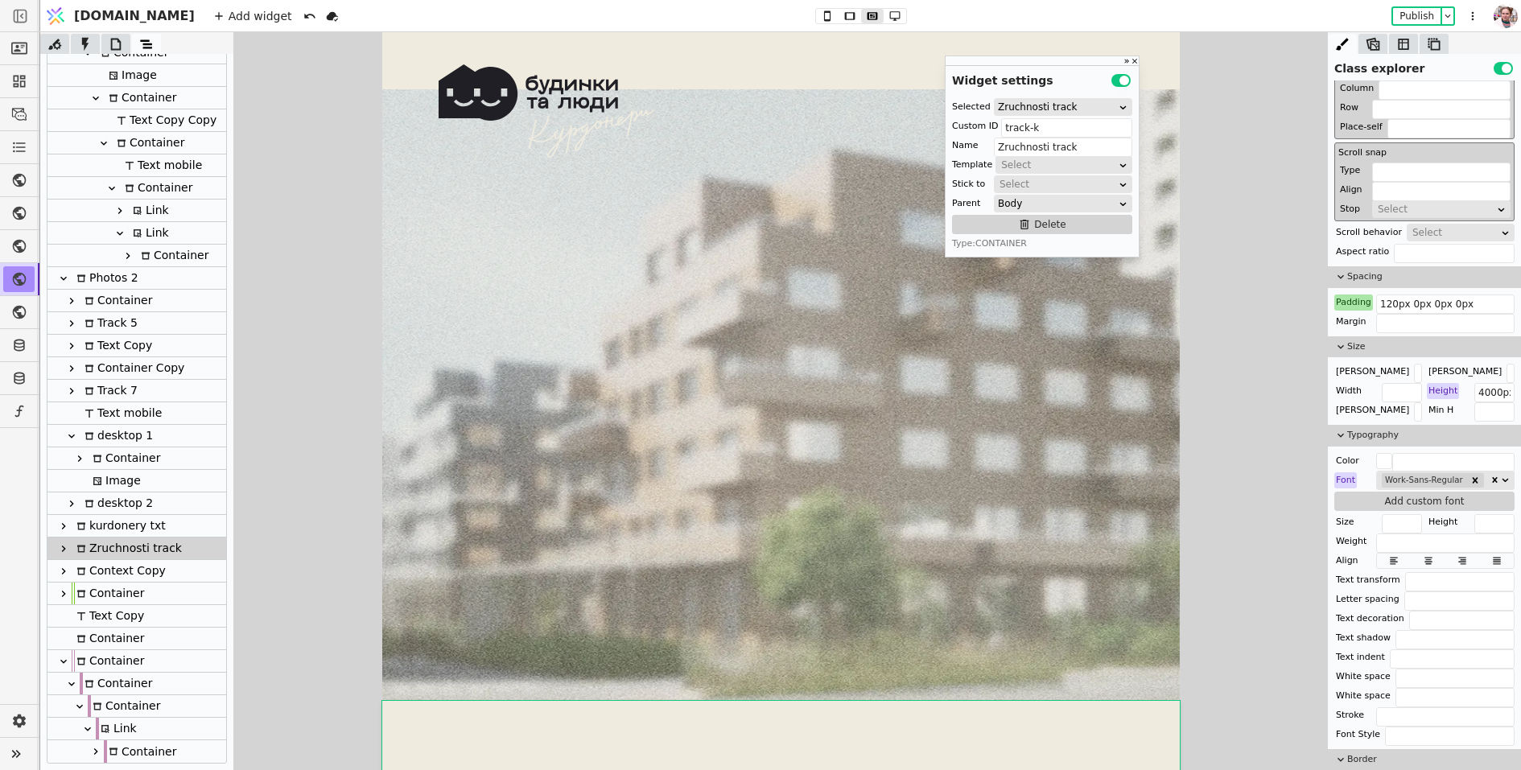
scroll to position [293, 0]
click at [85, 530] on div "kurdonery txt" at bounding box center [119, 527] width 94 height 22
type input "kurdonery-bg"
type input "kurdonery txt"
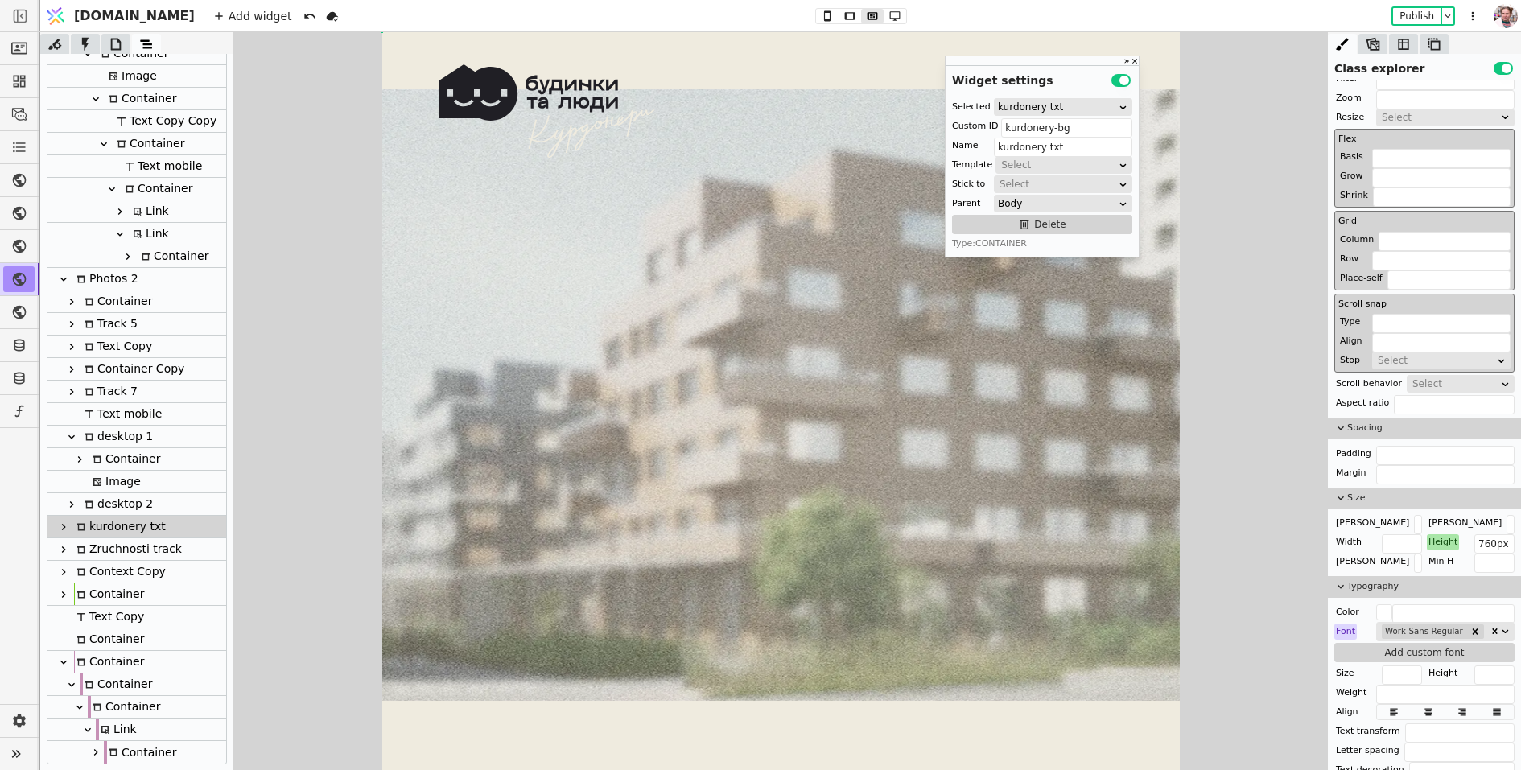
click at [60, 527] on icon at bounding box center [63, 527] width 13 height 13
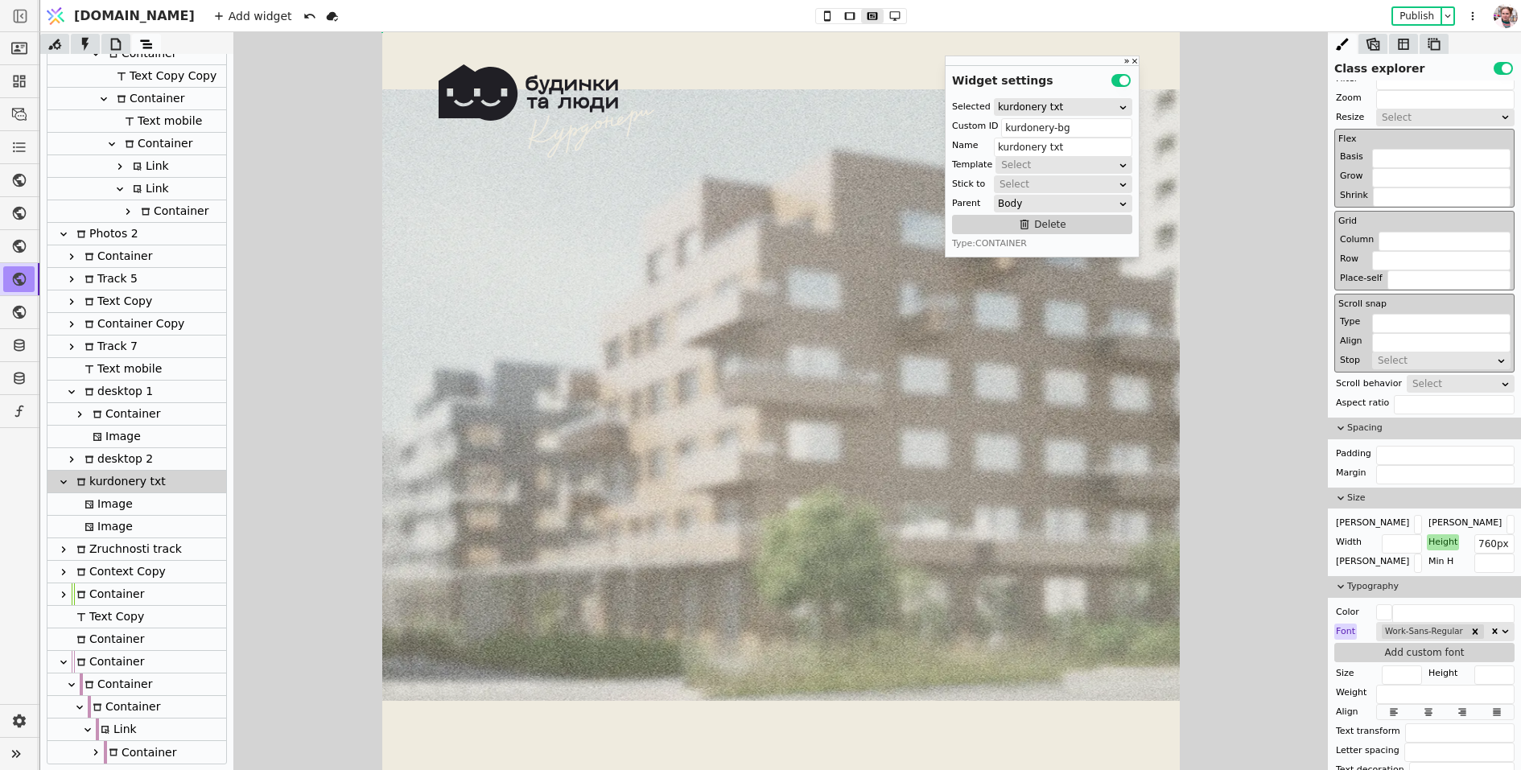
click at [81, 521] on div at bounding box center [81, 526] width 3 height 23
type input "Image"
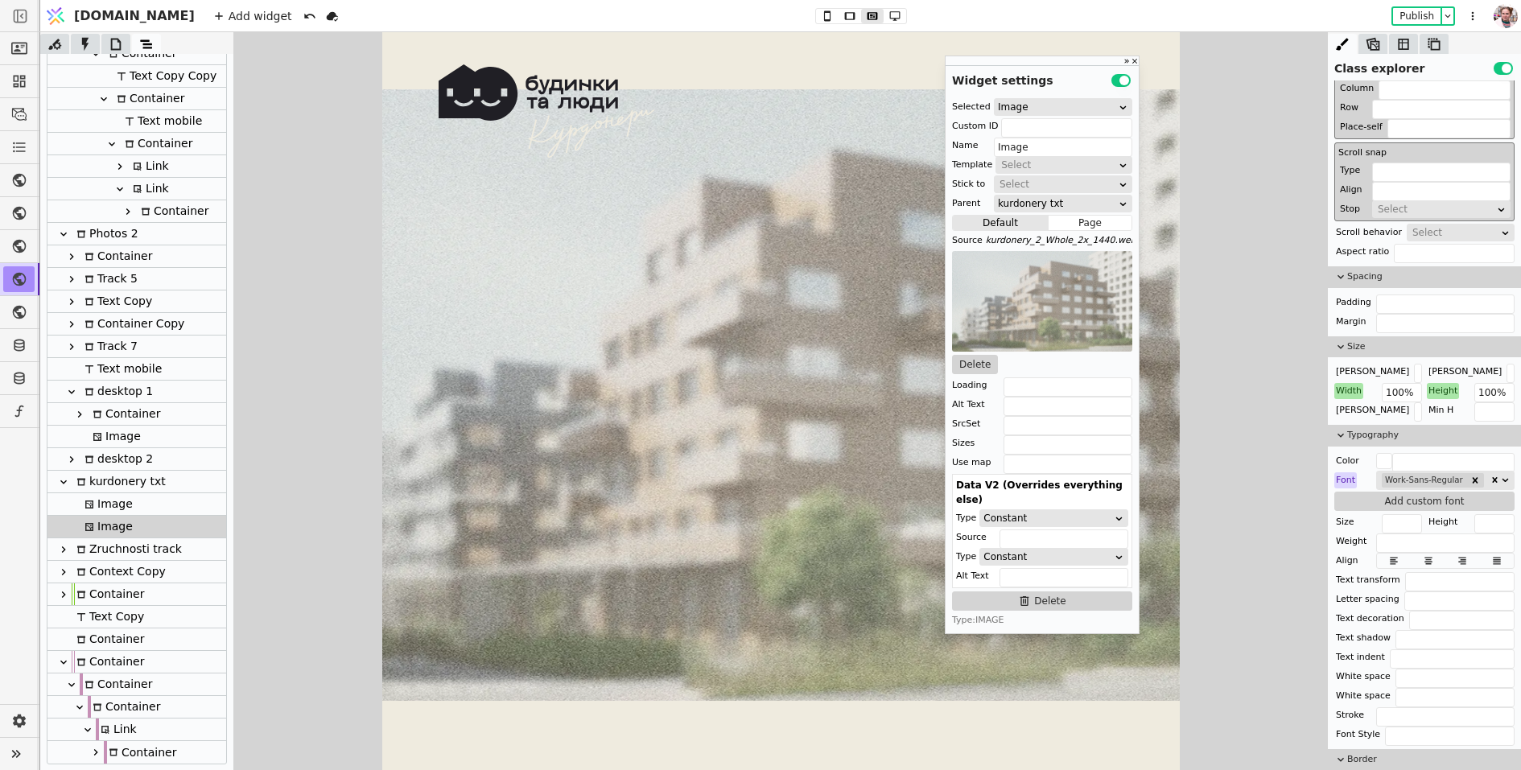
click at [115, 510] on div "Image" at bounding box center [106, 504] width 53 height 22
type input "kurdonery-txt-2"
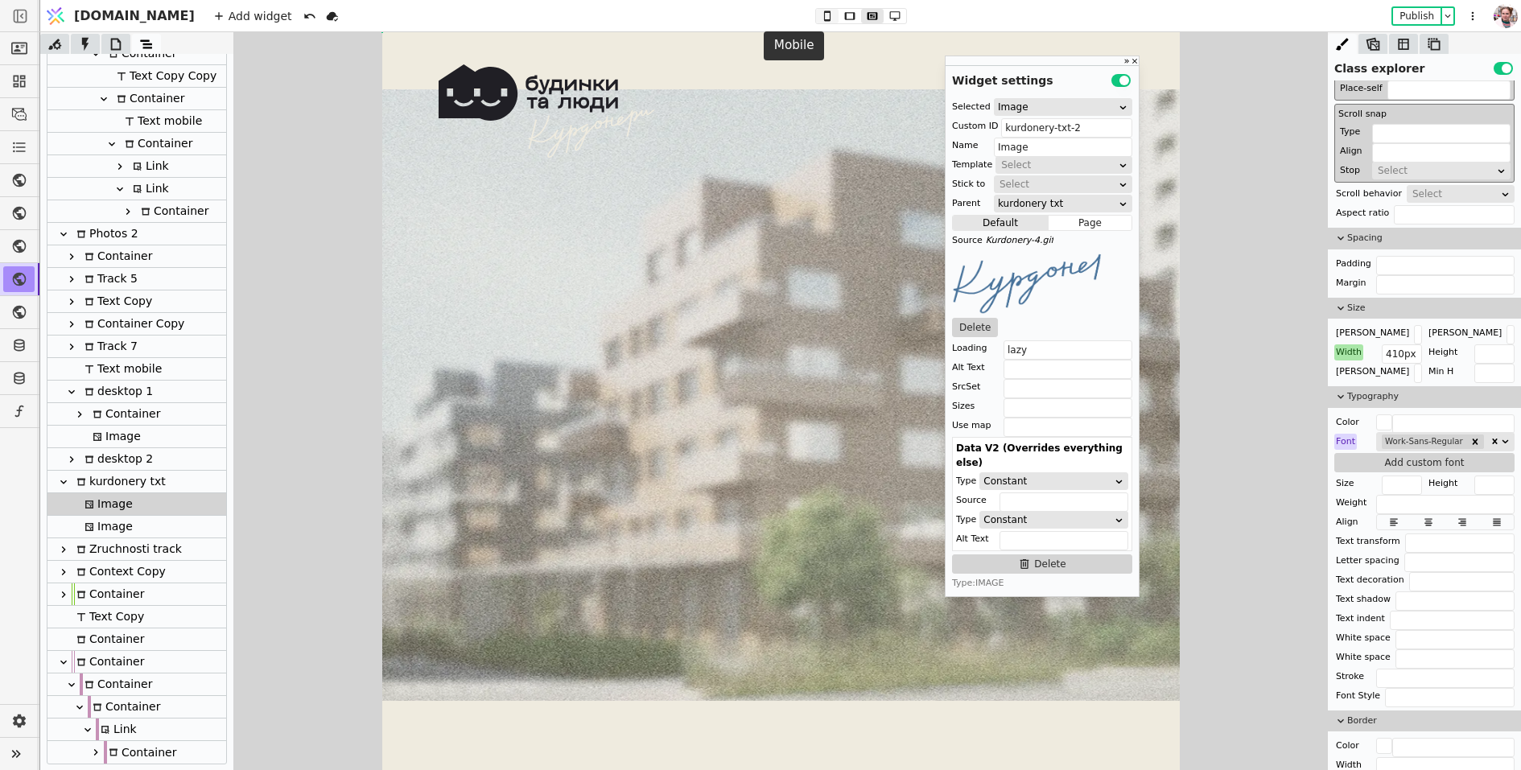
click at [818, 15] on icon at bounding box center [827, 15] width 19 height 11
type input "252px"
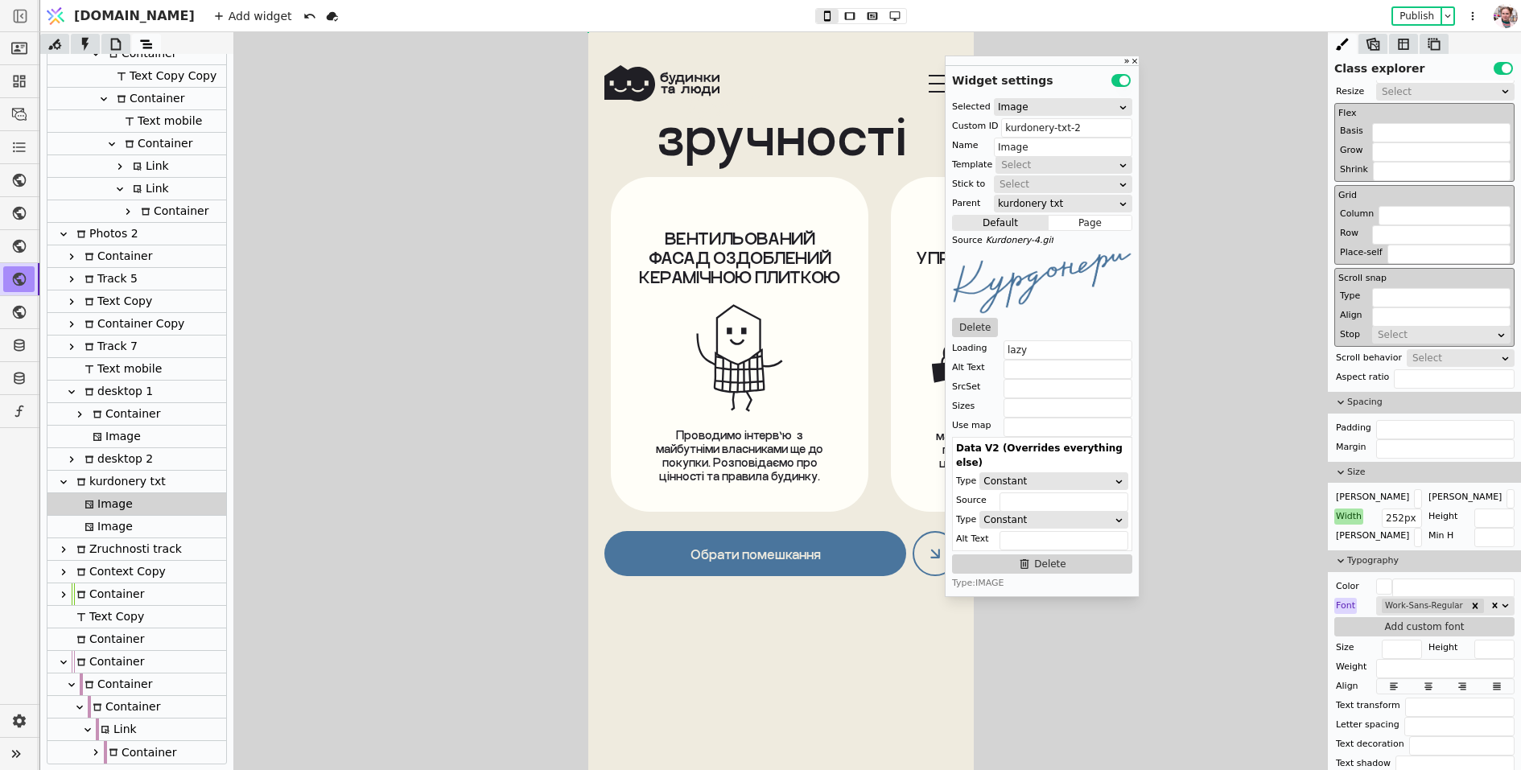
scroll to position [0, 0]
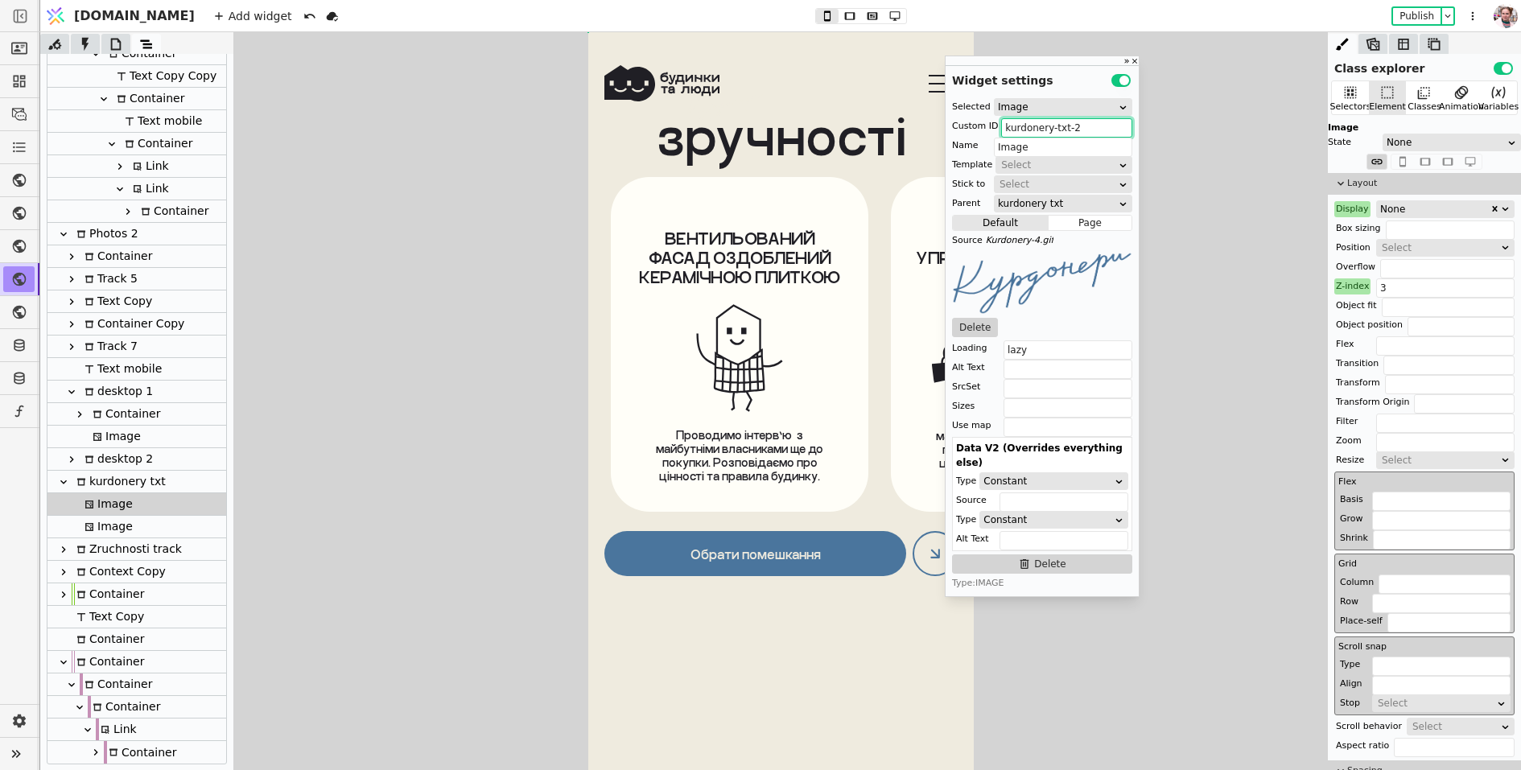
click at [1050, 134] on input "kurdonery-txt-2" at bounding box center [1066, 127] width 131 height 19
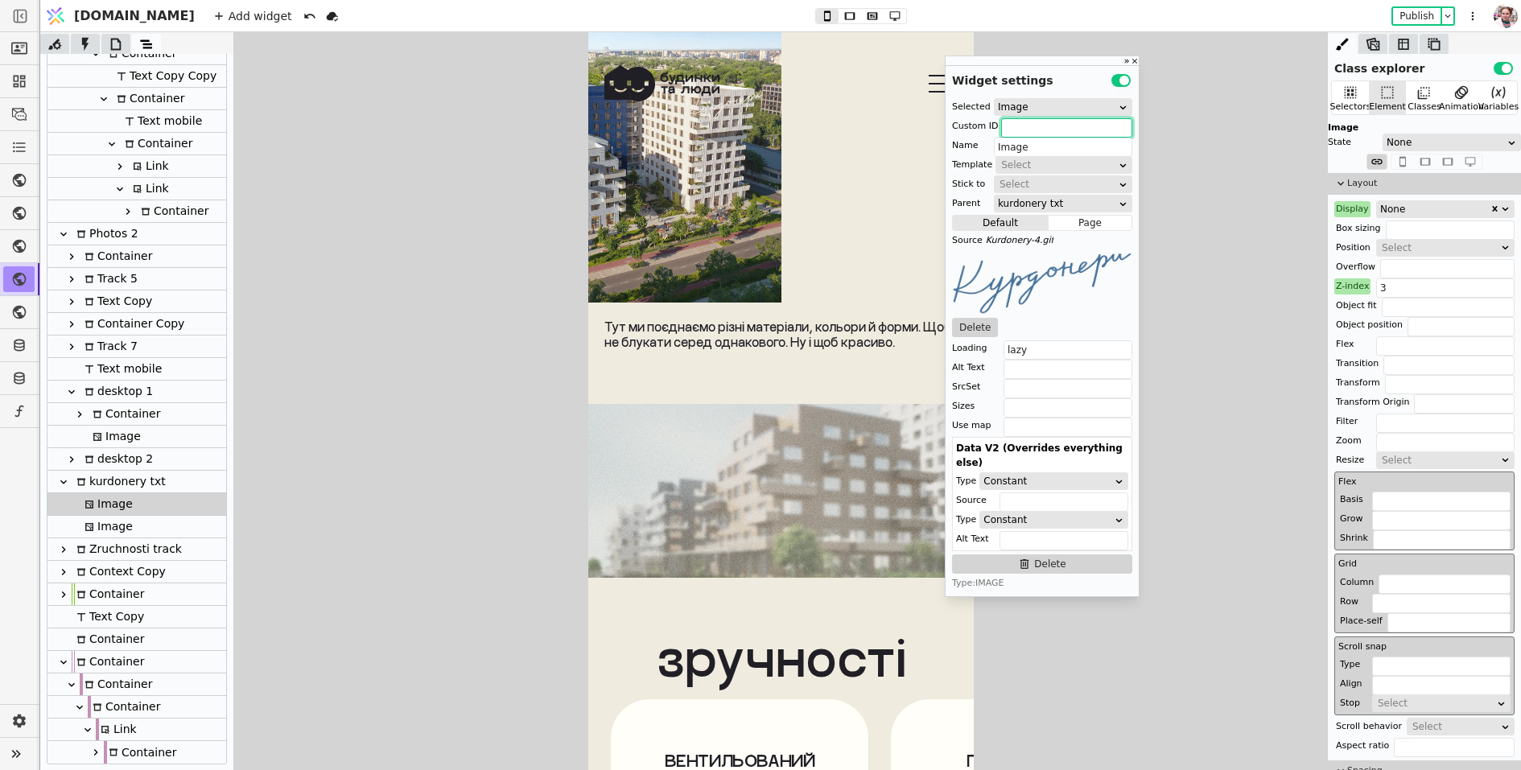
click at [138, 494] on div "Image" at bounding box center [136, 504] width 179 height 23
click at [135, 476] on div "kurdonery txt" at bounding box center [119, 482] width 94 height 22
type input "kurdonery-bg"
type input "kurdonery txt"
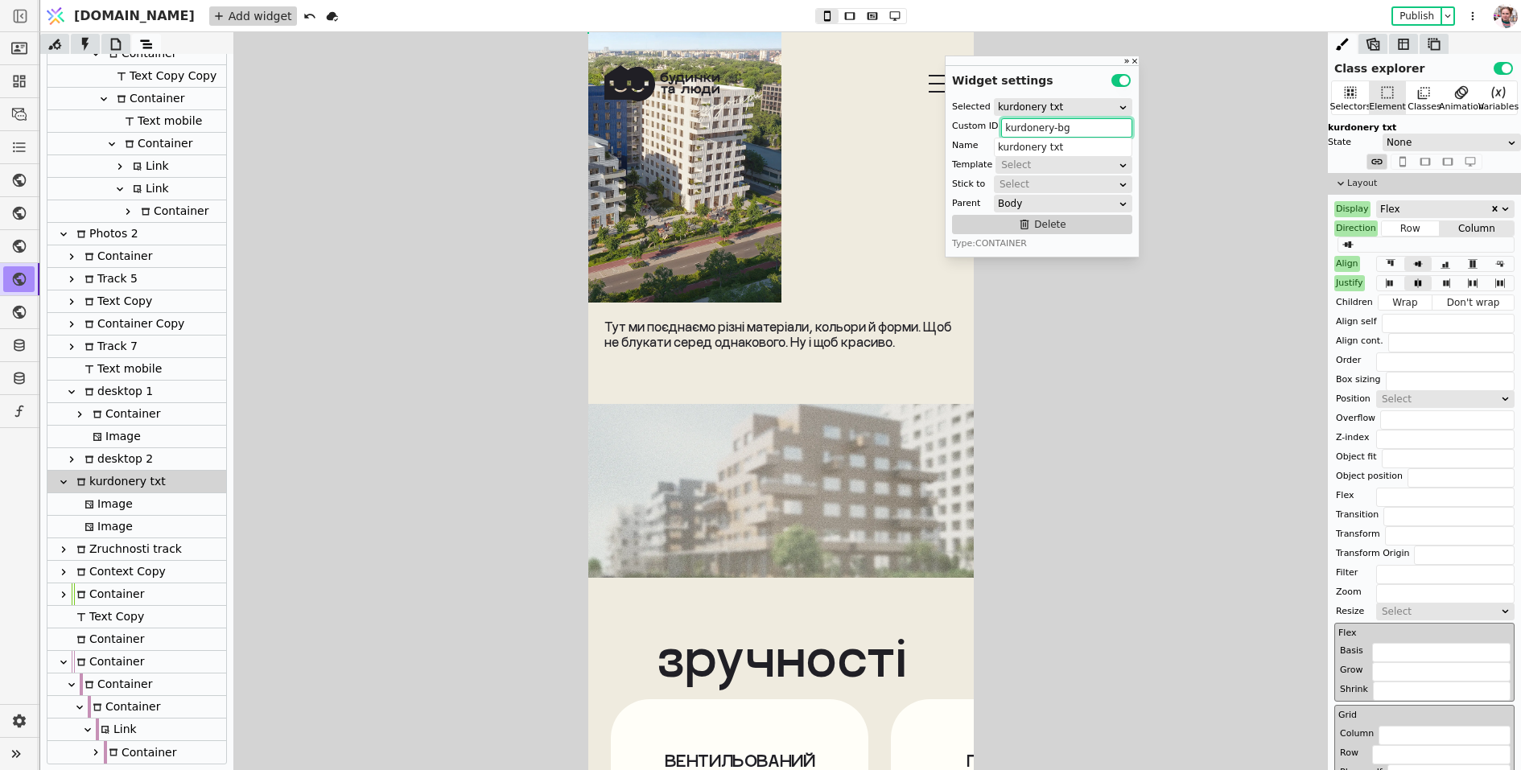
type input "kurdonery-bg"
click at [209, 20] on div "Add widget" at bounding box center [253, 15] width 88 height 19
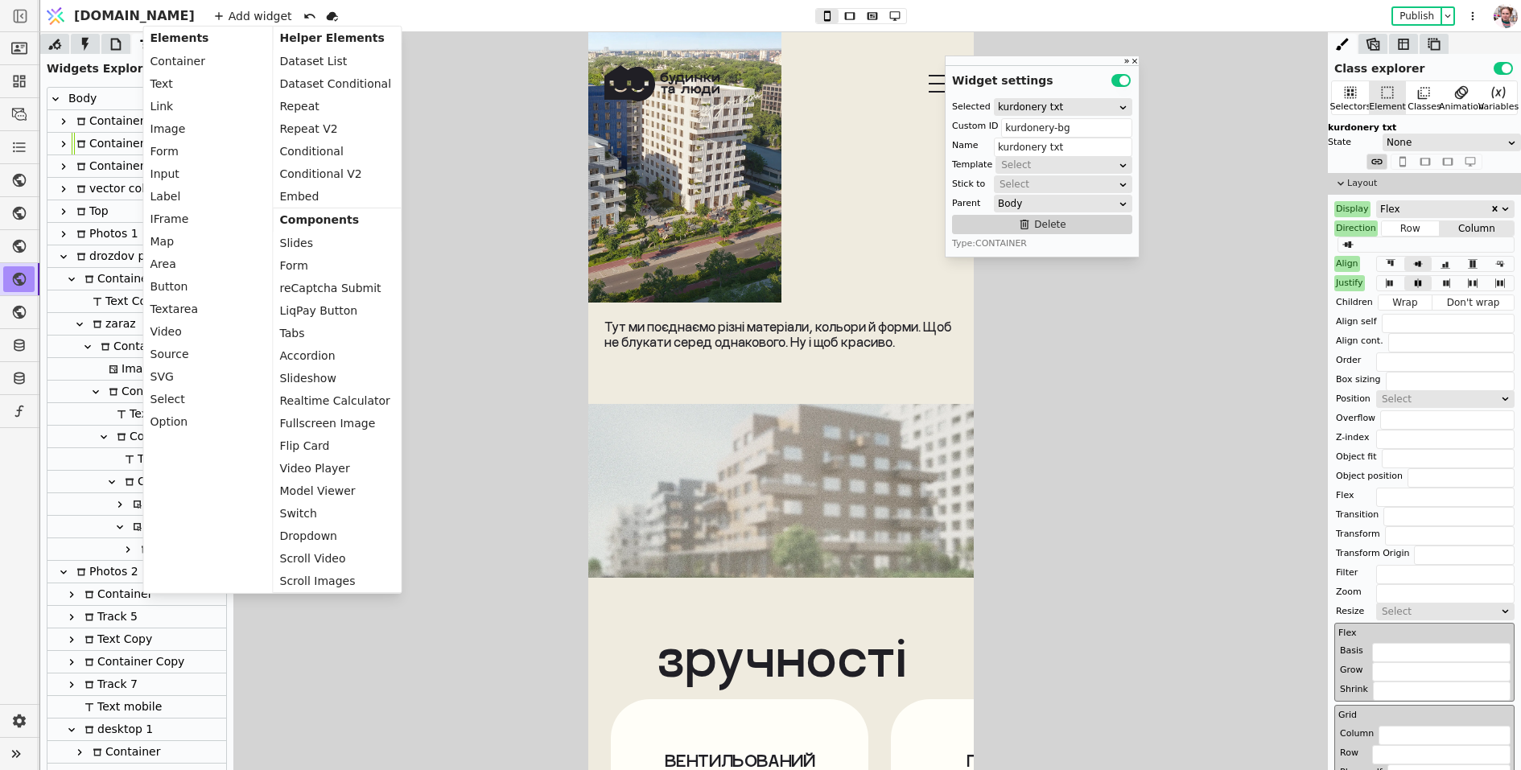
scroll to position [338, 0]
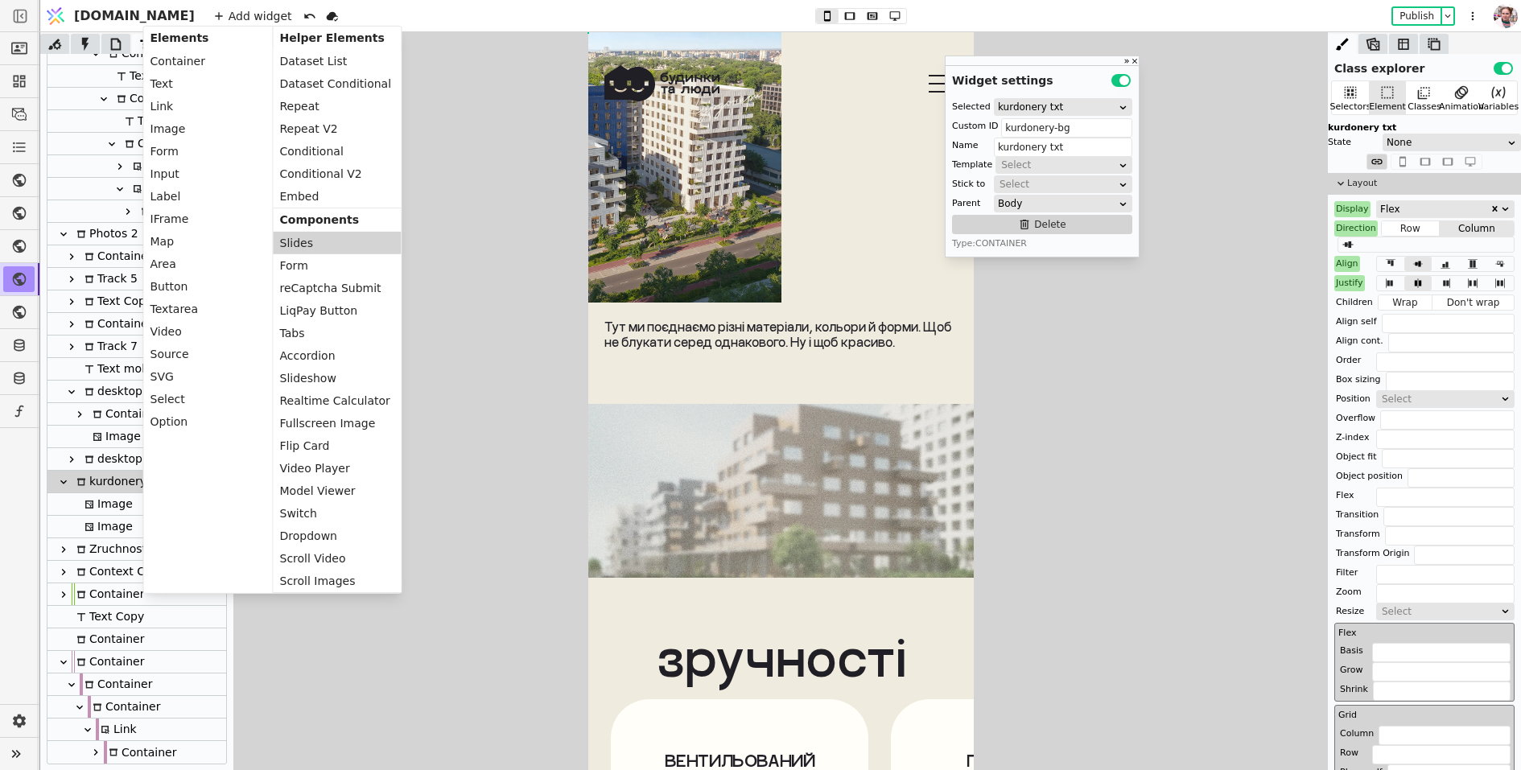
click at [317, 248] on div "Slides" at bounding box center [338, 243] width 128 height 23
click at [112, 525] on div "Component slides" at bounding box center [139, 527] width 119 height 22
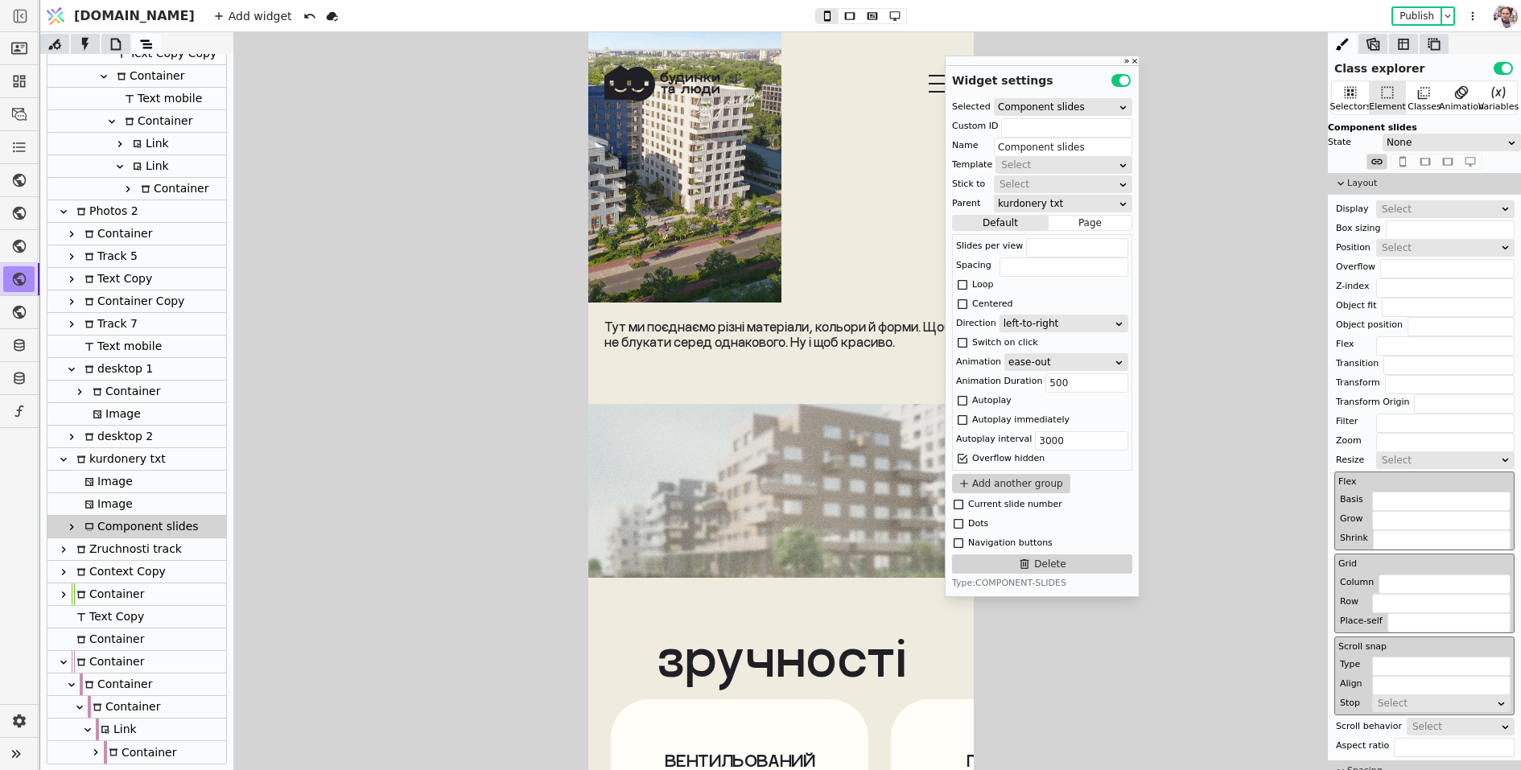
click at [959, 504] on icon at bounding box center [958, 504] width 13 height 13
click at [959, 504] on icon at bounding box center [959, 505] width 10 height 10
click at [959, 525] on icon at bounding box center [958, 524] width 13 height 13
click at [957, 561] on icon at bounding box center [958, 562] width 13 height 13
click at [959, 526] on icon at bounding box center [958, 524] width 13 height 13
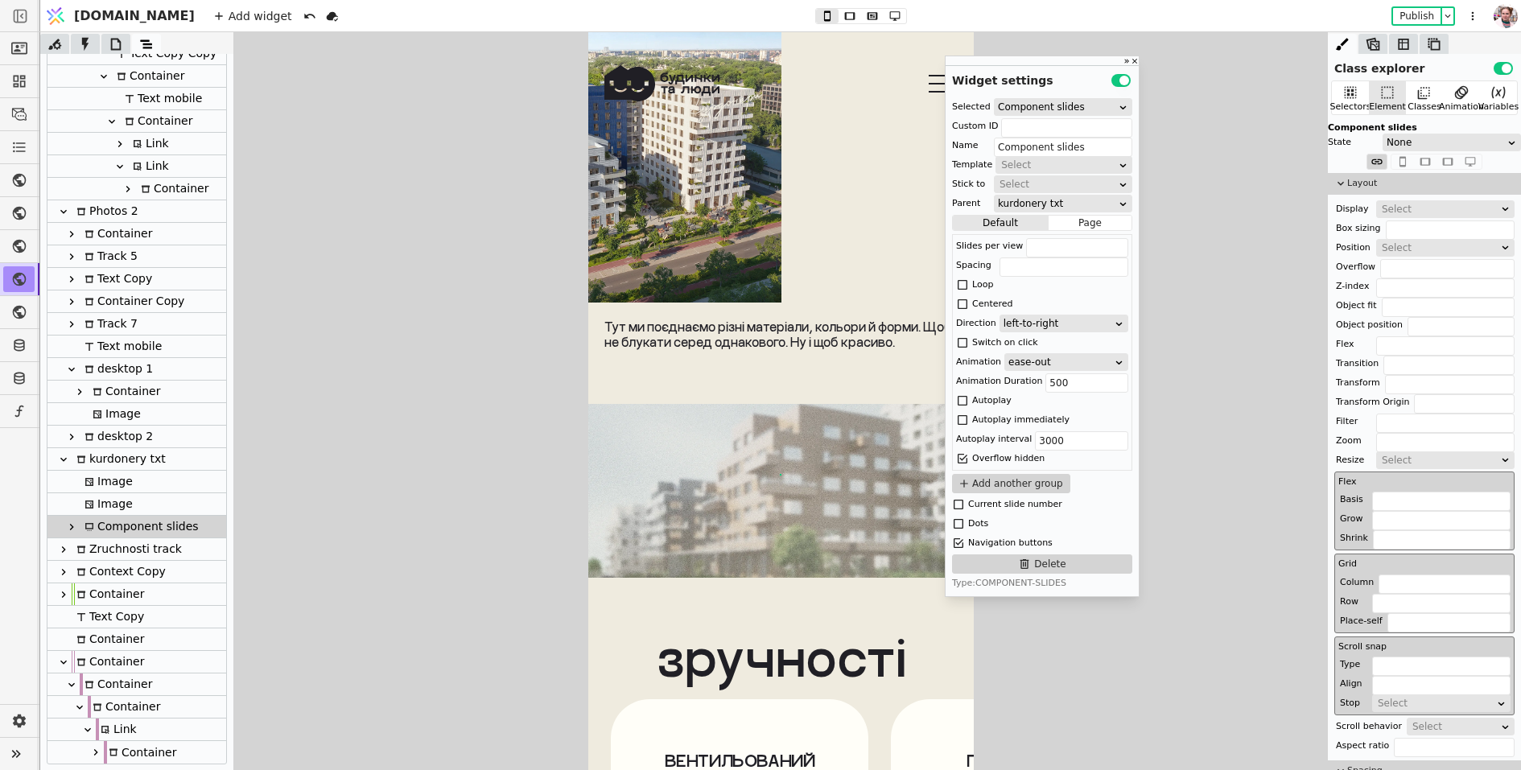
click at [72, 529] on icon at bounding box center [71, 527] width 13 height 13
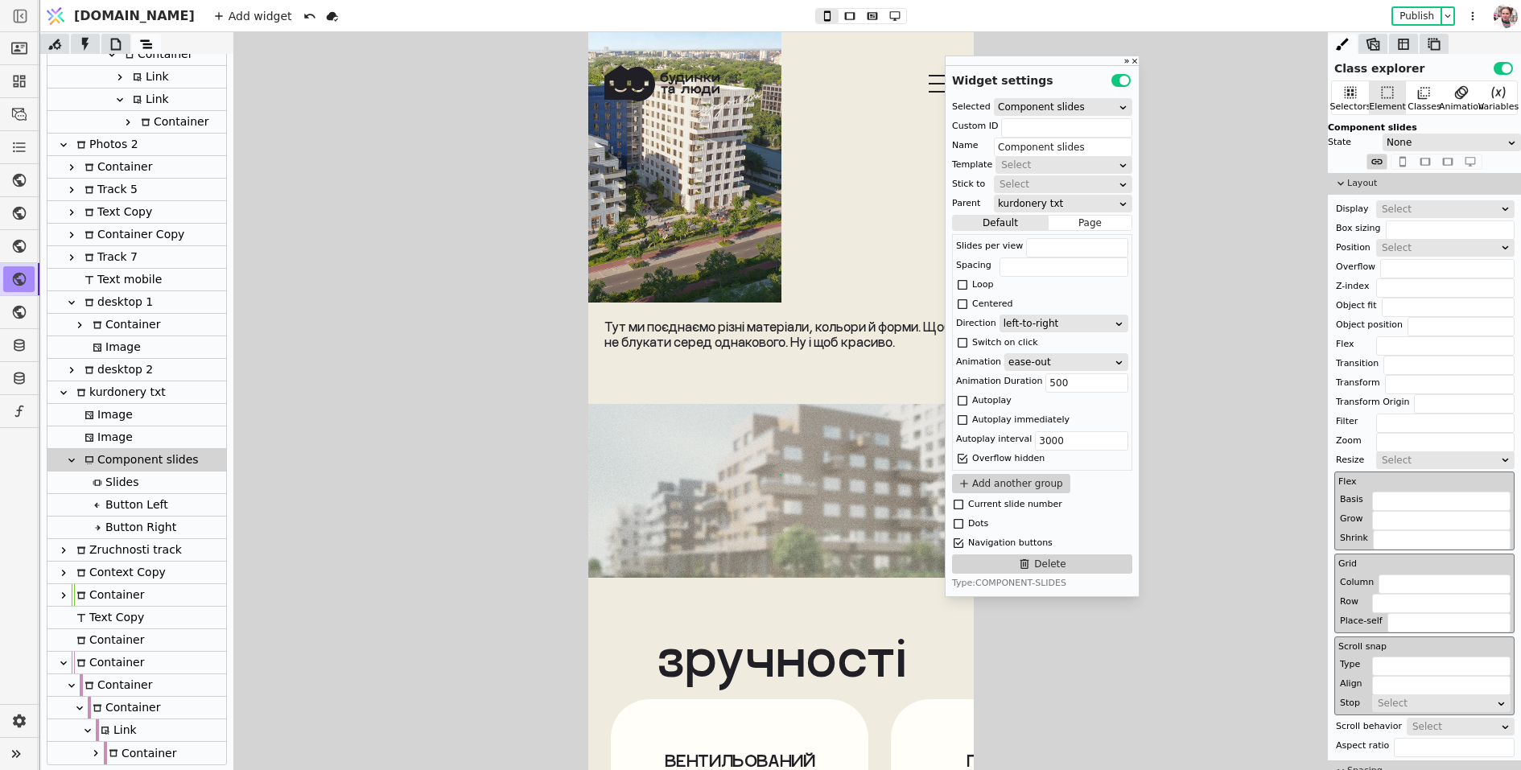
click at [110, 484] on div "Slides" at bounding box center [113, 483] width 51 height 22
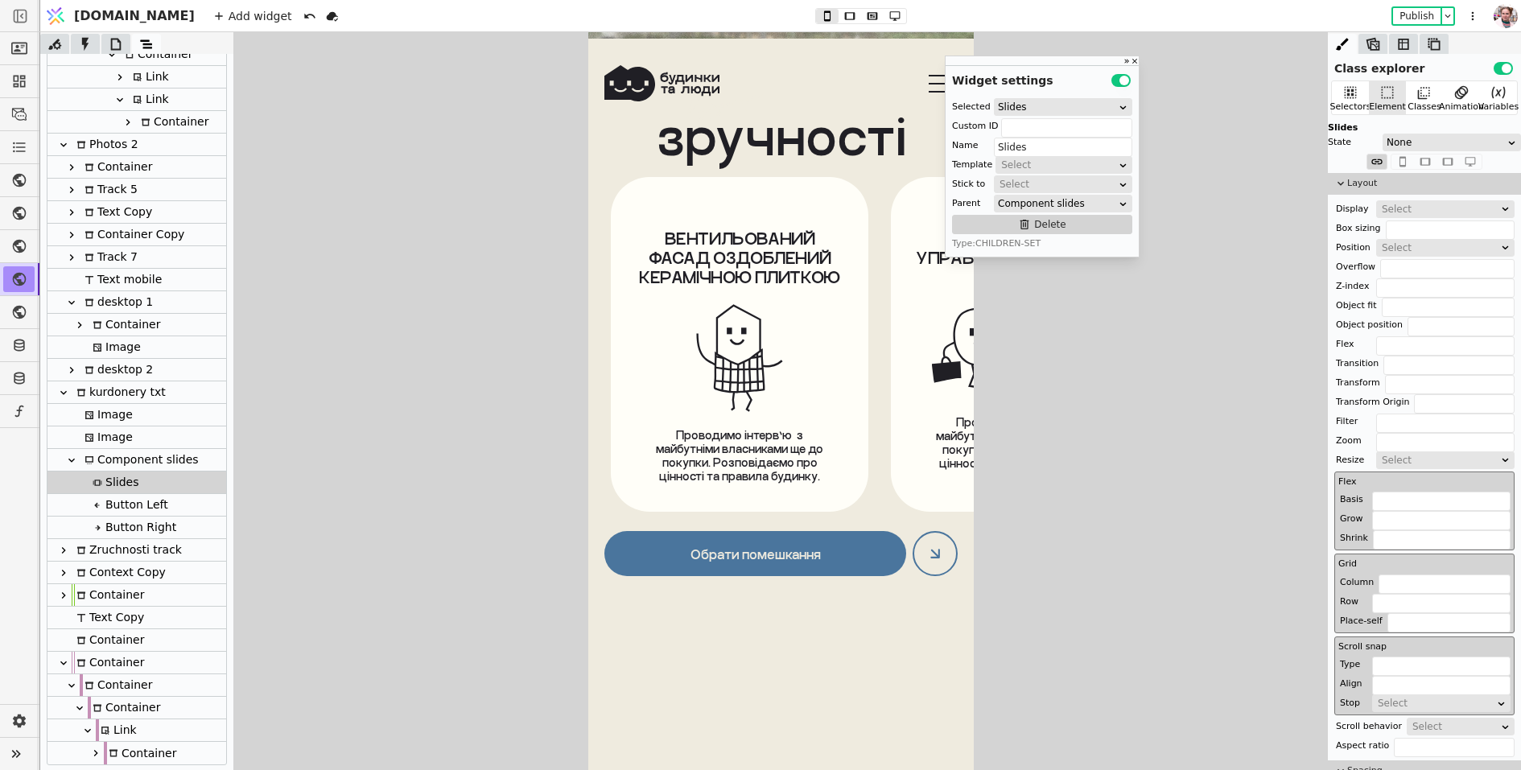
scroll to position [8271, 0]
click at [911, 567] on link at bounding box center [932, 553] width 52 height 45
type input "Link"
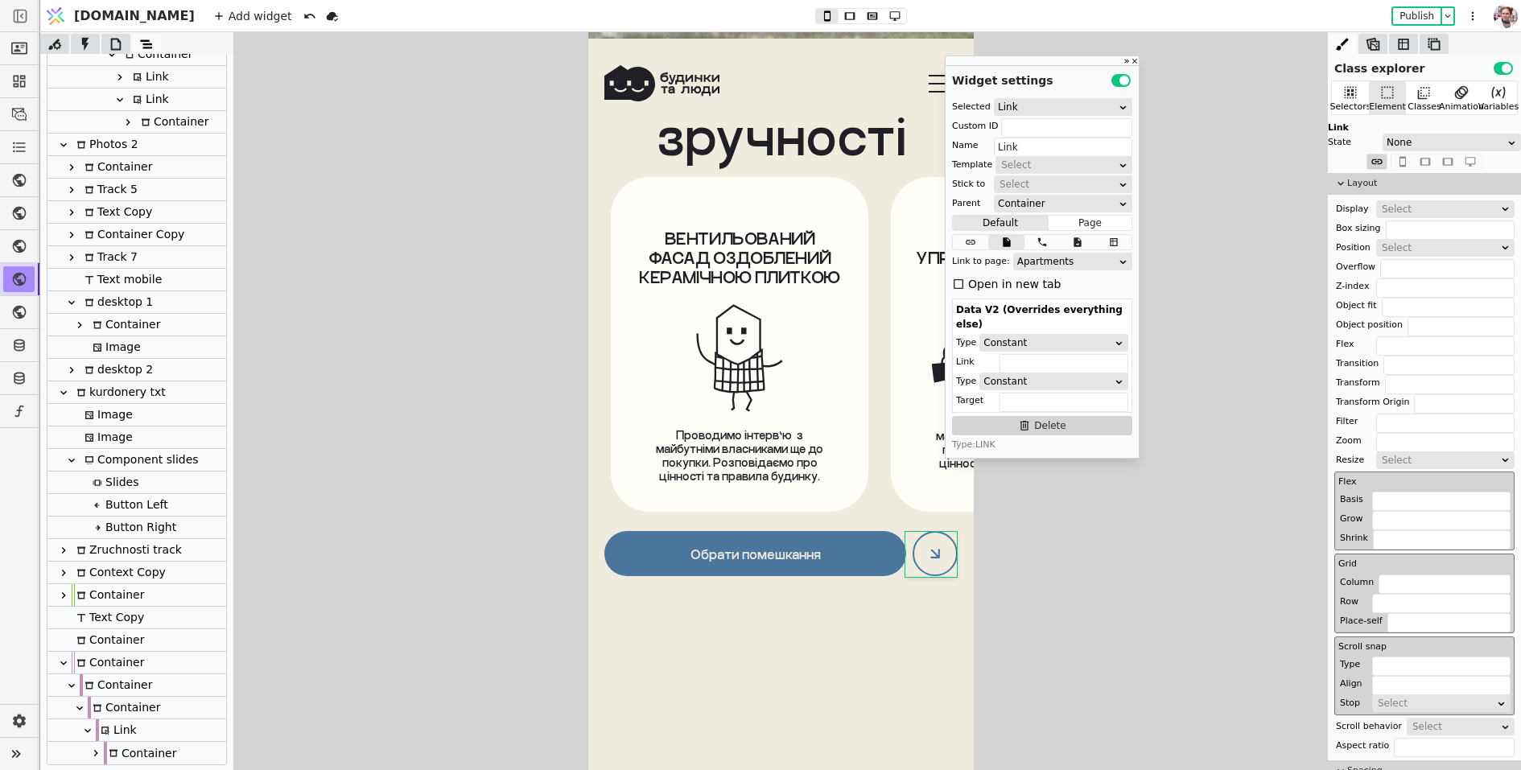
click at [1391, 212] on div "Select" at bounding box center [1440, 209] width 117 height 16
click at [1389, 225] on div "None" at bounding box center [1446, 228] width 138 height 24
click at [863, 10] on icon at bounding box center [872, 15] width 19 height 11
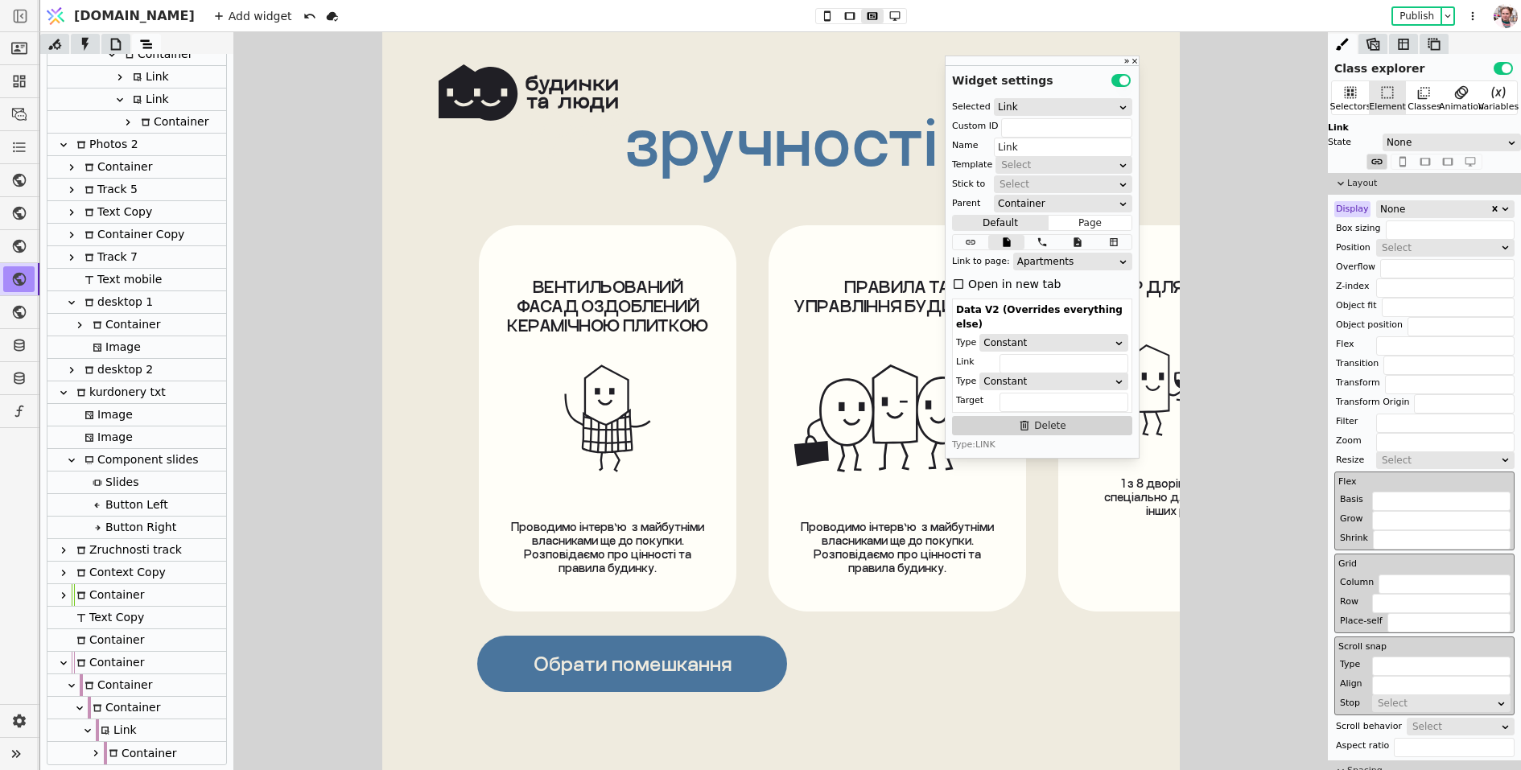
scroll to position [9208, 0]
click at [1397, 209] on div "None" at bounding box center [1434, 209] width 109 height 16
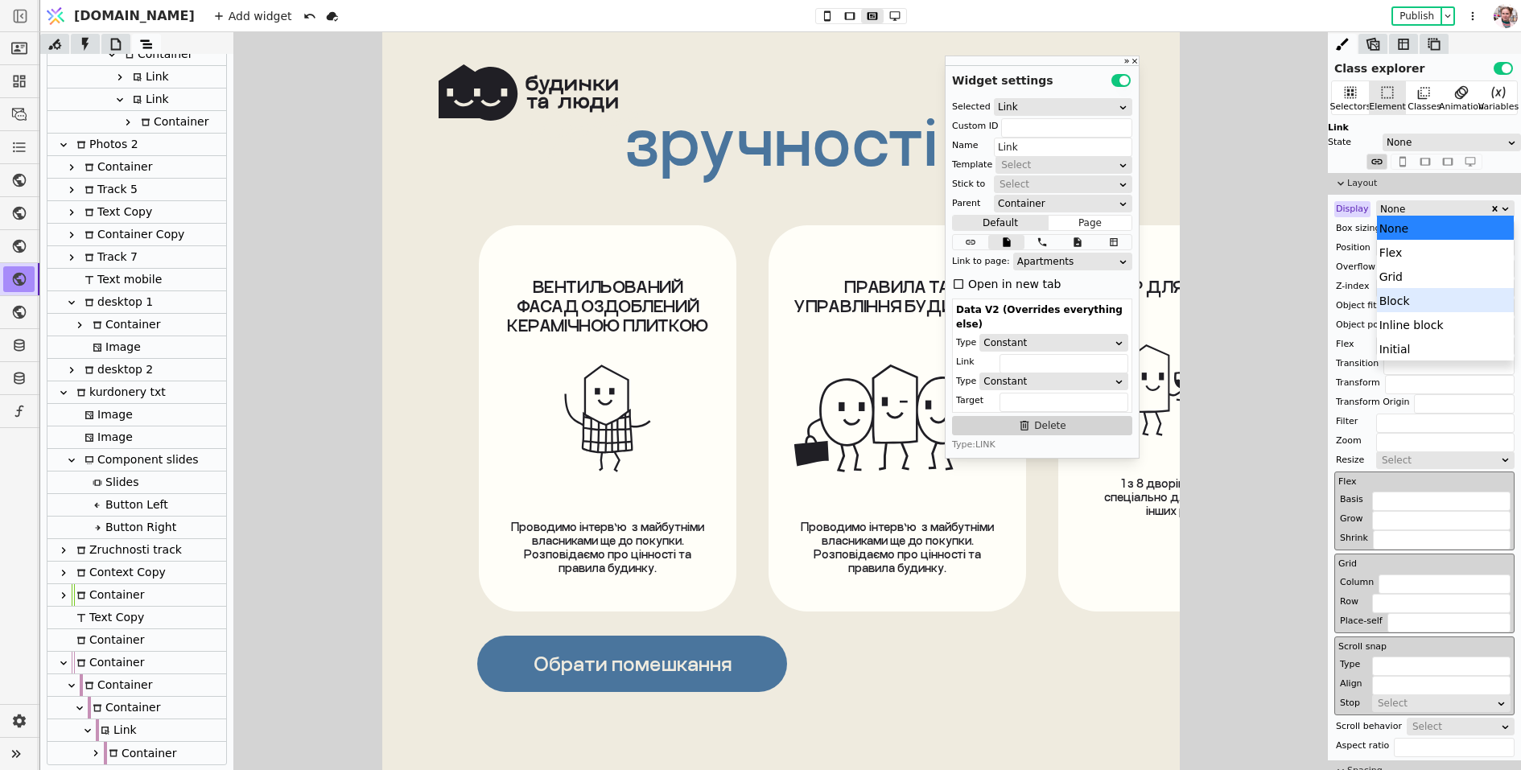
click at [1393, 303] on div "Block" at bounding box center [1446, 300] width 138 height 24
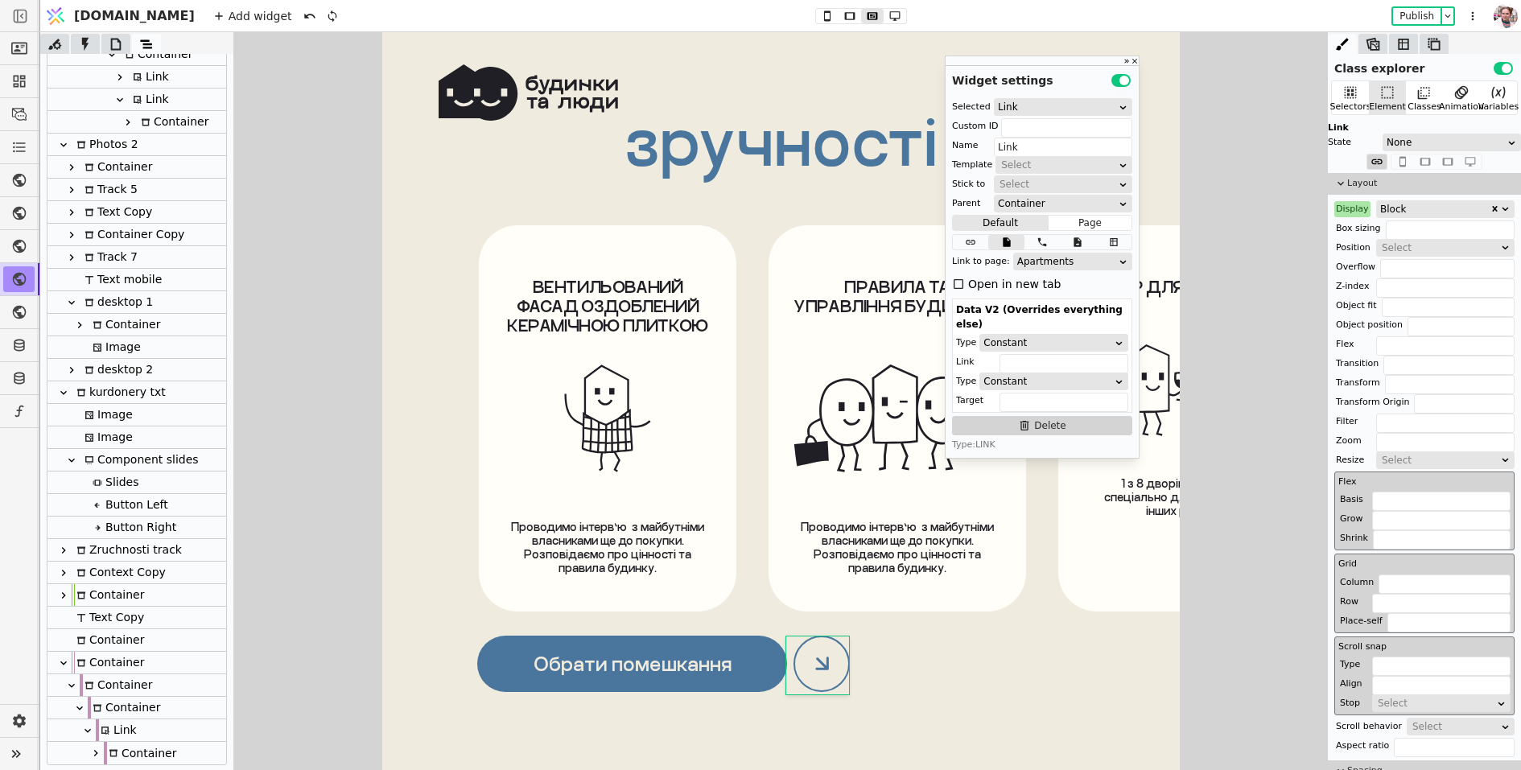
click at [797, 24] on div "Add widget Publish" at bounding box center [847, 15] width 1288 height 31
click at [824, 19] on icon at bounding box center [827, 15] width 6 height 10
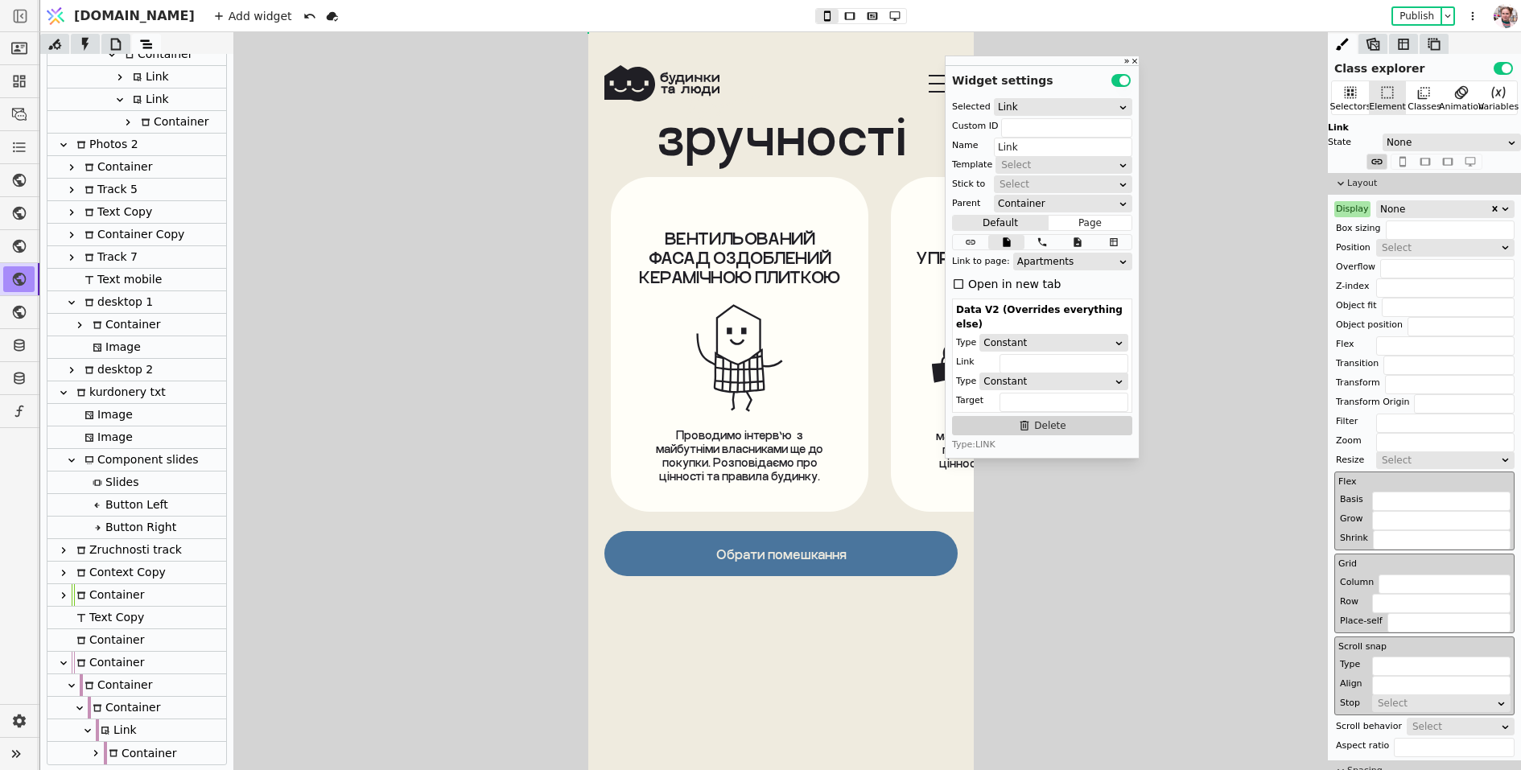
click at [841, 29] on div "Add widget Publish" at bounding box center [847, 15] width 1288 height 31
click at [841, 23] on div "Add widget Publish" at bounding box center [847, 15] width 1288 height 31
click at [867, 14] on icon at bounding box center [872, 15] width 10 height 7
type input "72px"
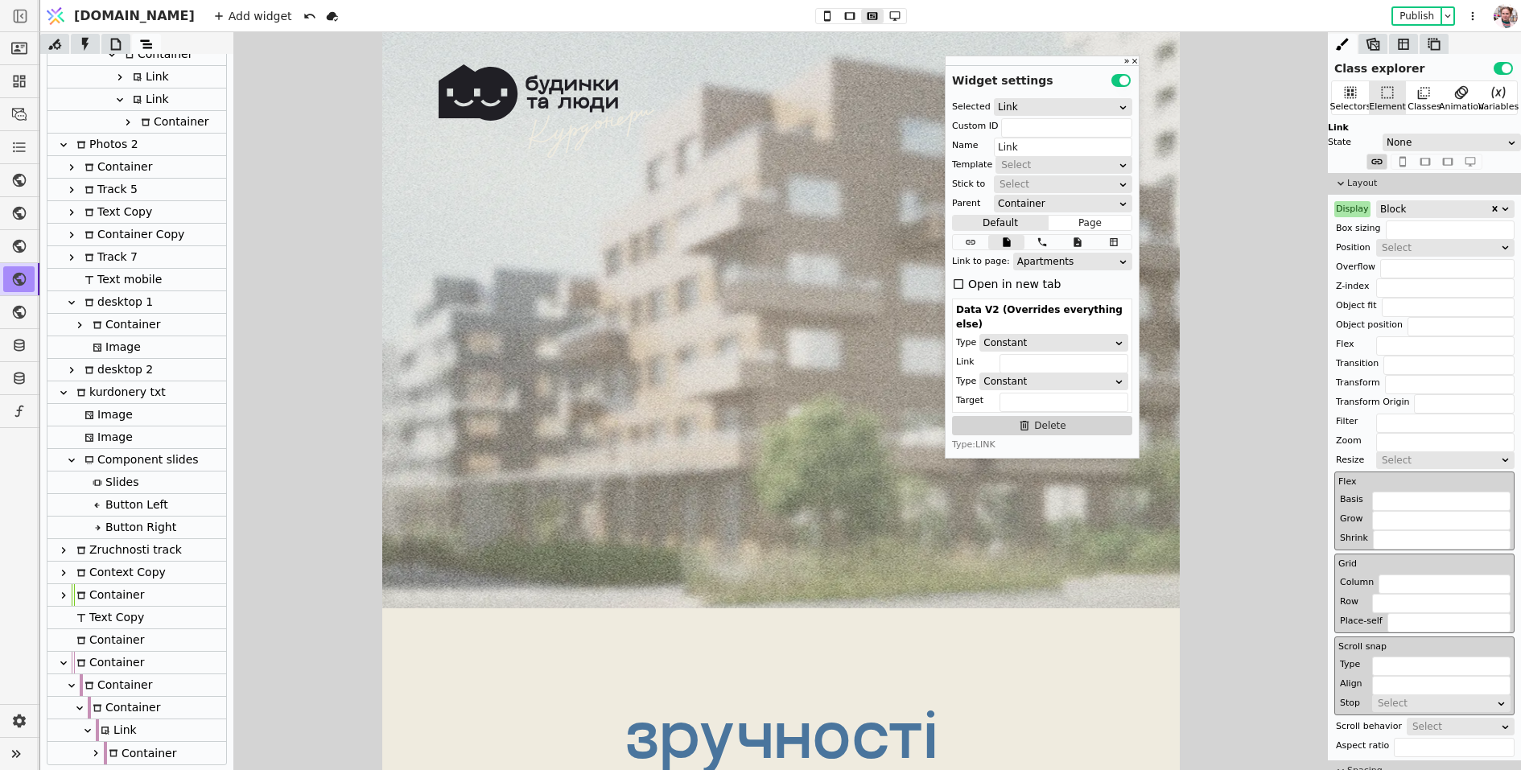
scroll to position [8270, 0]
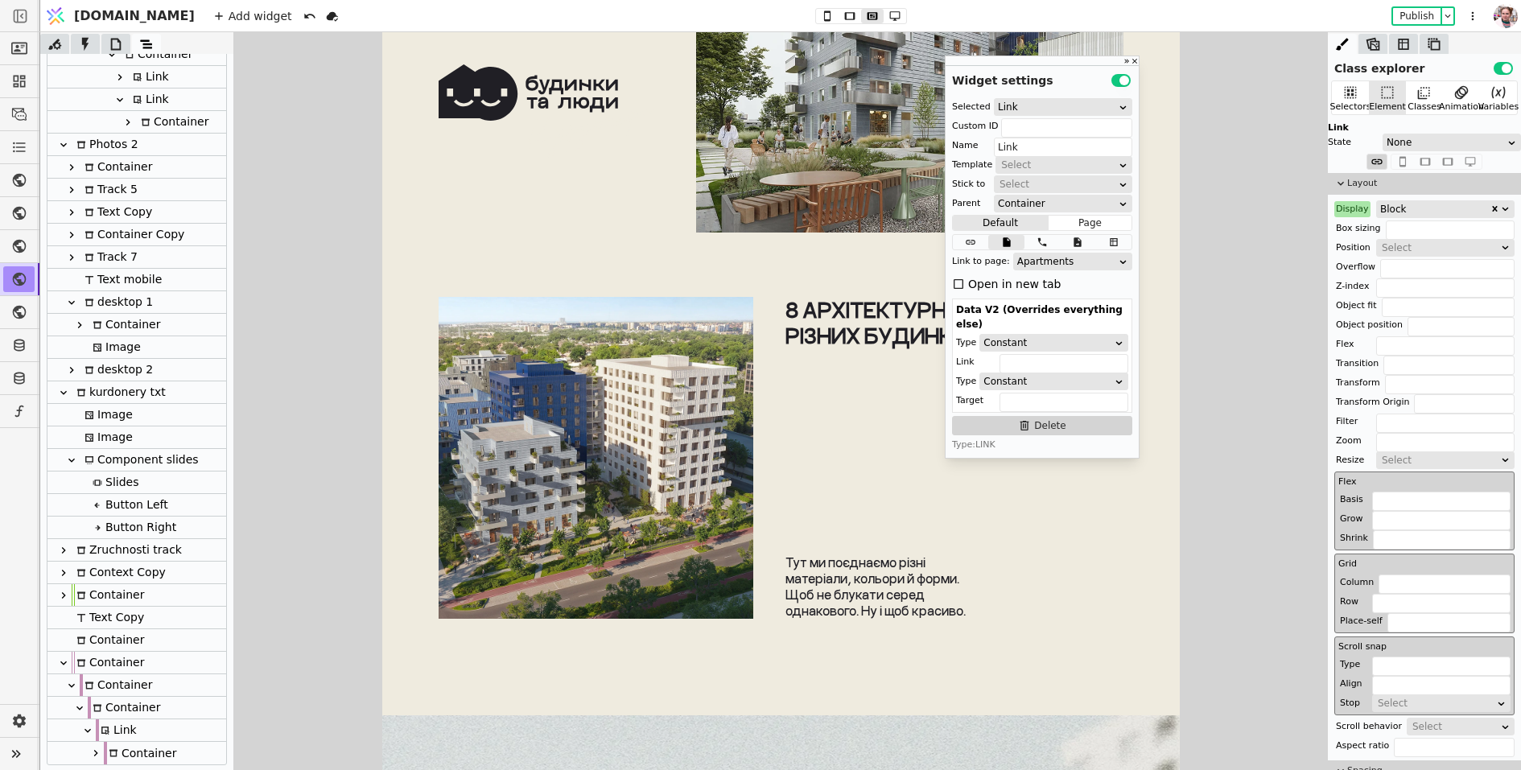
click at [898, 587] on p "Щоб не блукати серед" at bounding box center [887, 595] width 205 height 16
type input "Text mobile"
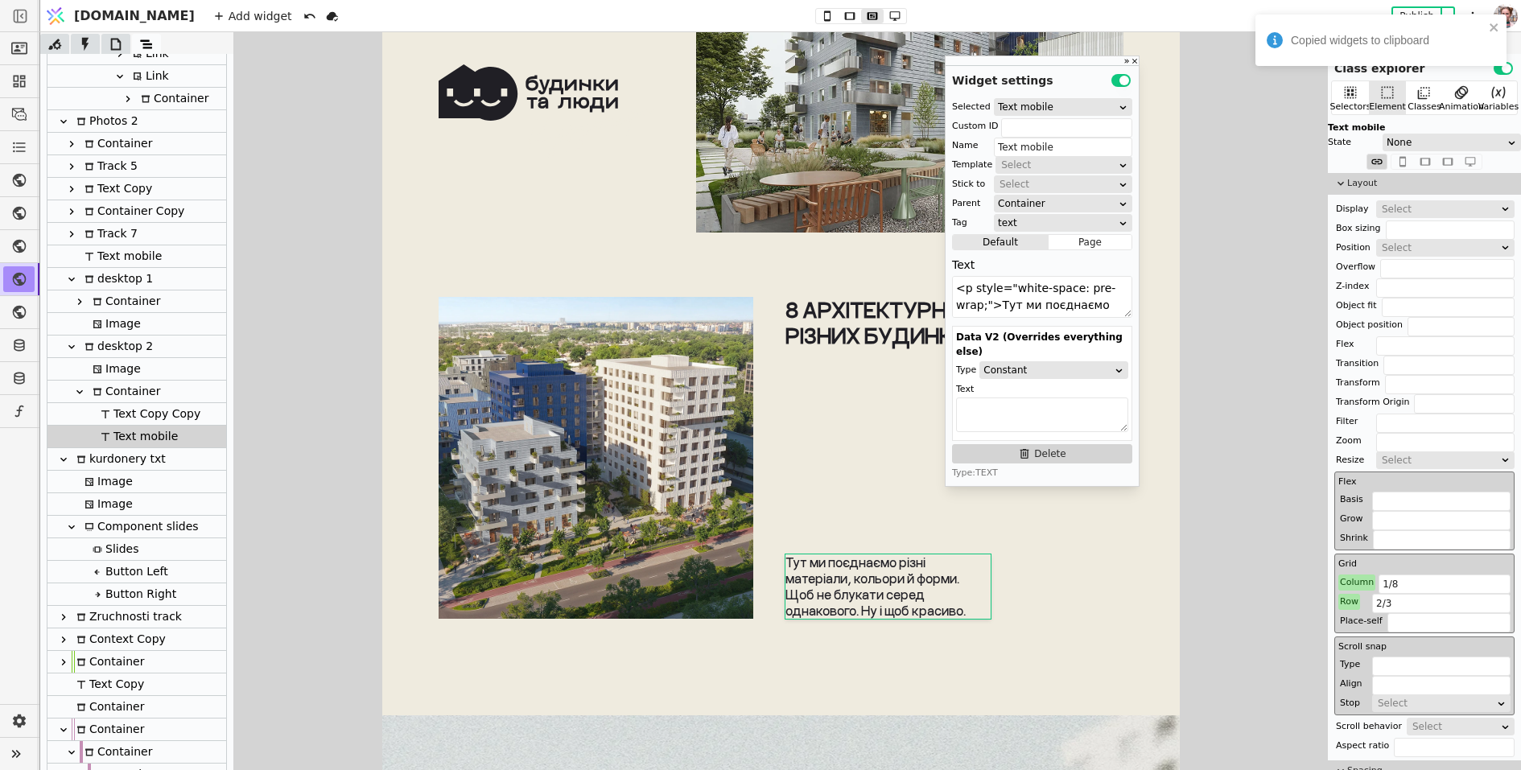
click at [616, 163] on div "6 дворів-курдонерів та сквер" at bounding box center [558, 72] width 241 height 322
type input "dvir-line-tab"
type input "Container"
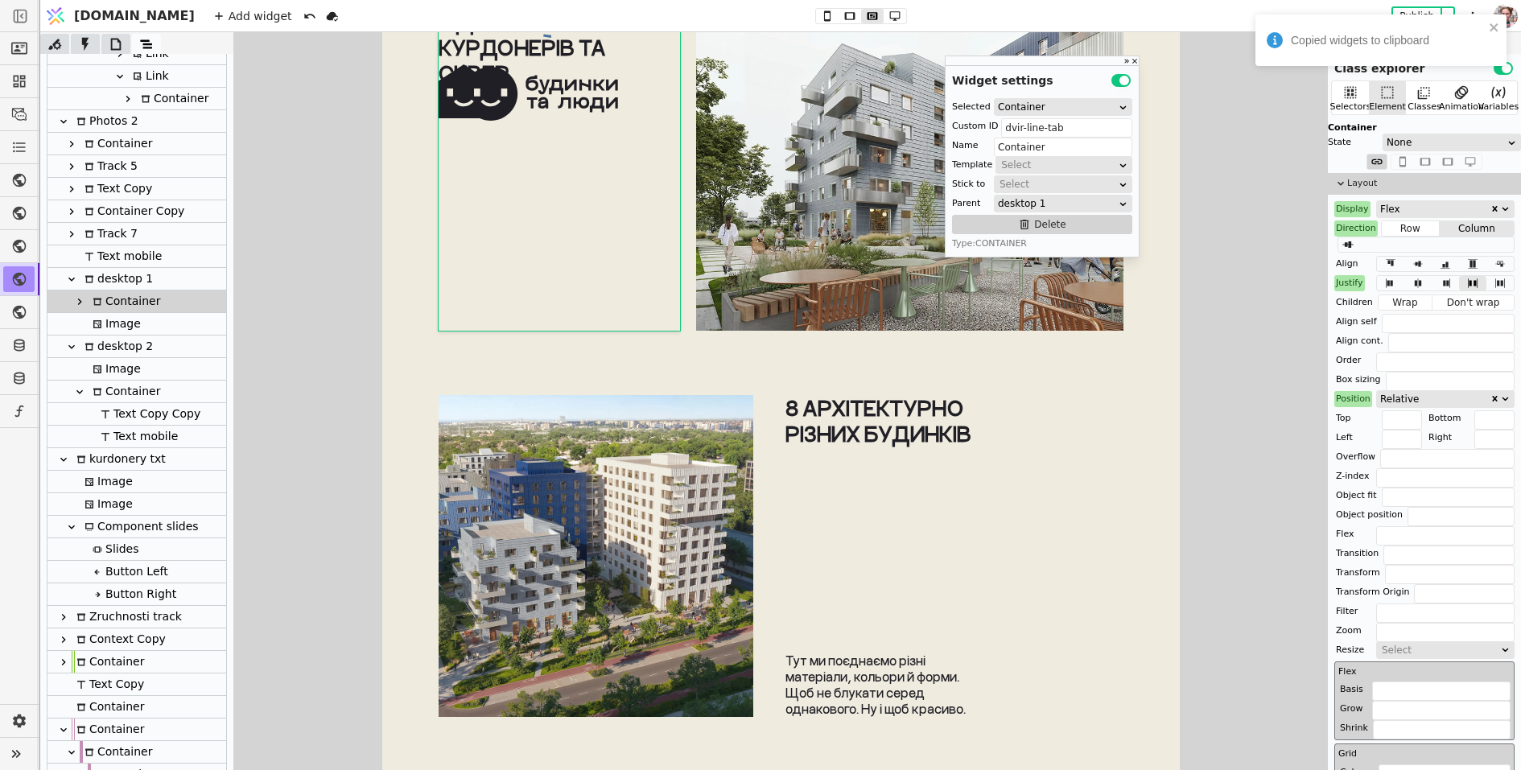
click at [79, 298] on icon at bounding box center [79, 301] width 13 height 13
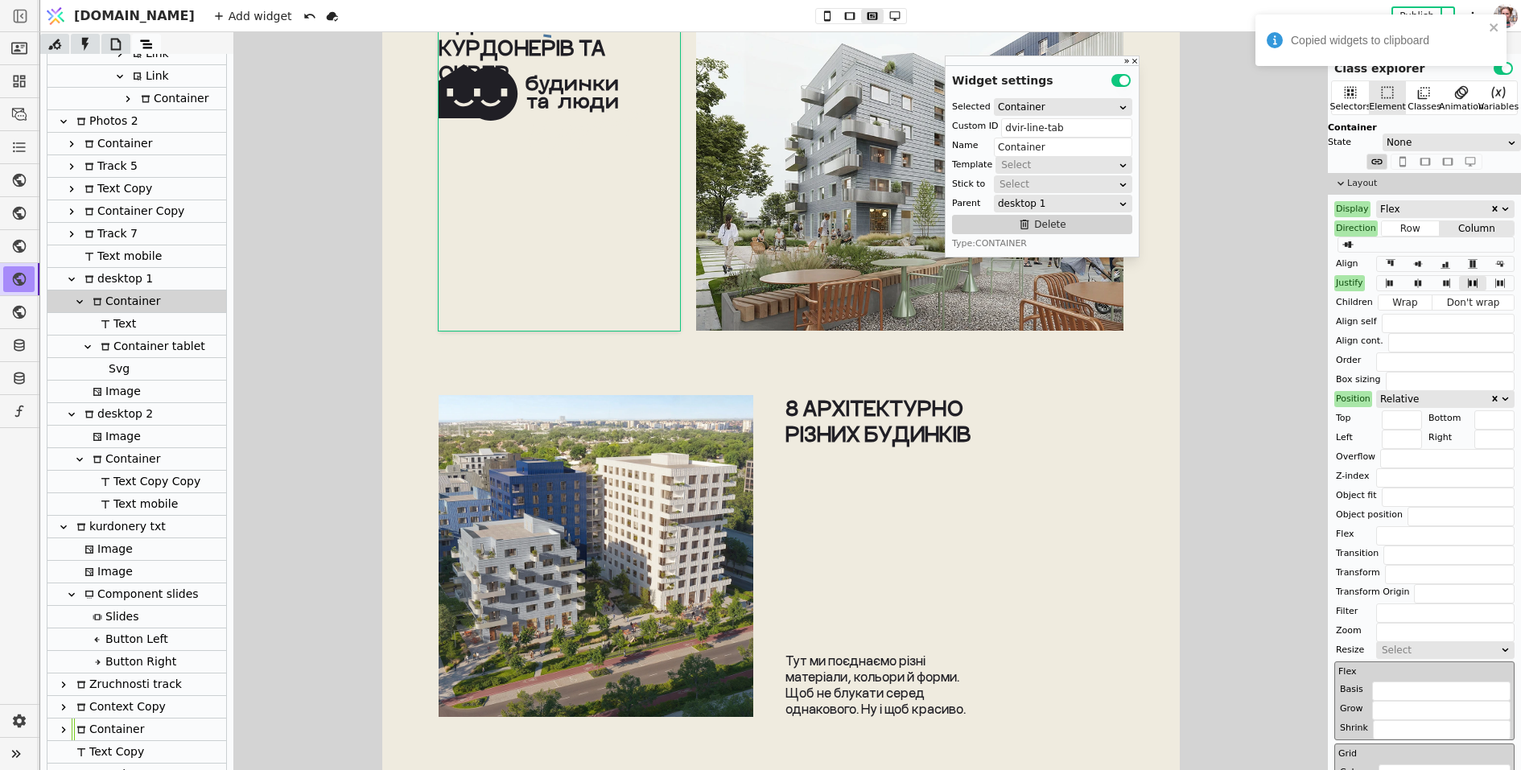
click at [101, 327] on icon at bounding box center [106, 325] width 10 height 10
type input "Text"
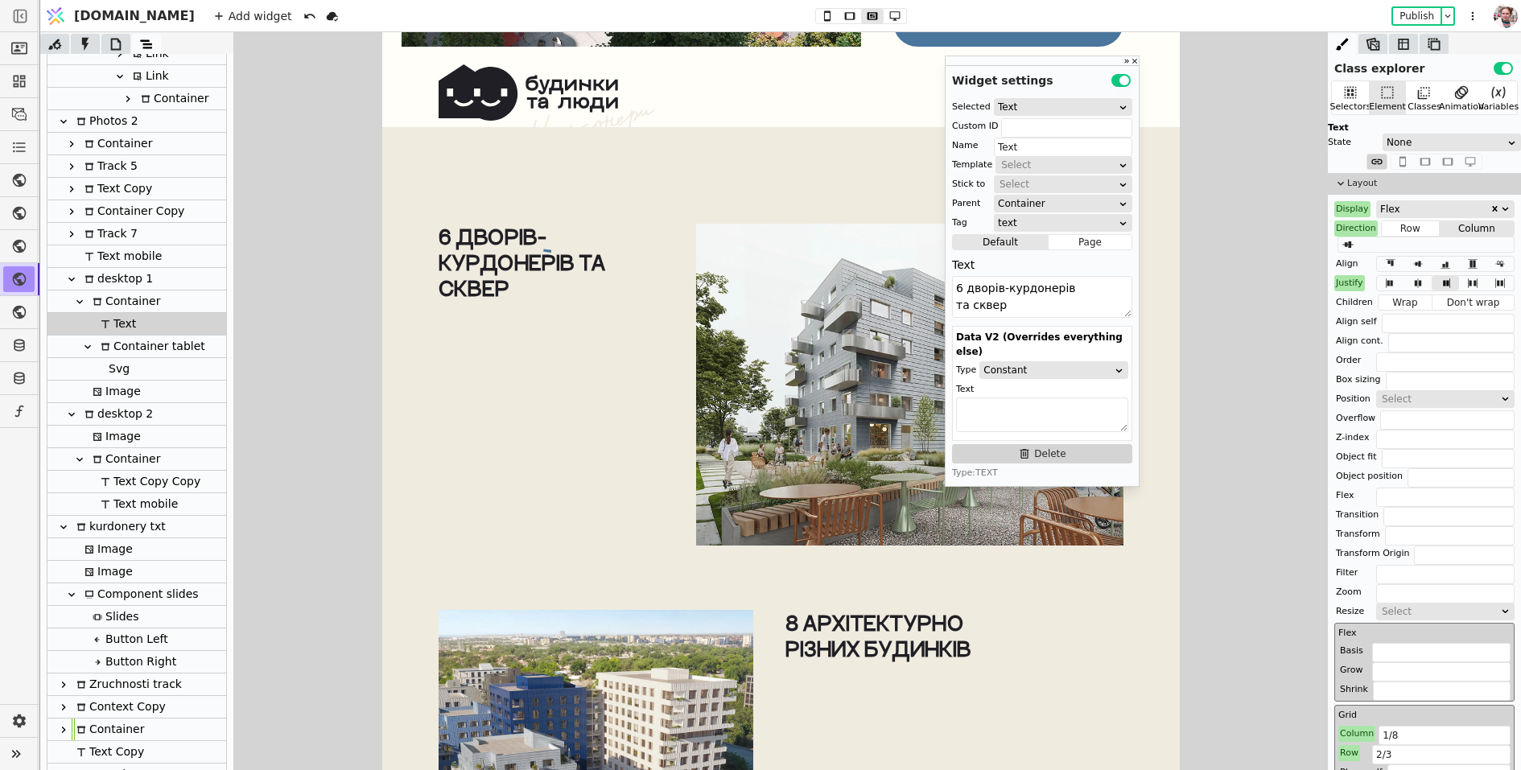
click at [121, 340] on div "Container tablet" at bounding box center [150, 347] width 109 height 22
type input "dvir-line-cont-tab"
type input "Container tablet"
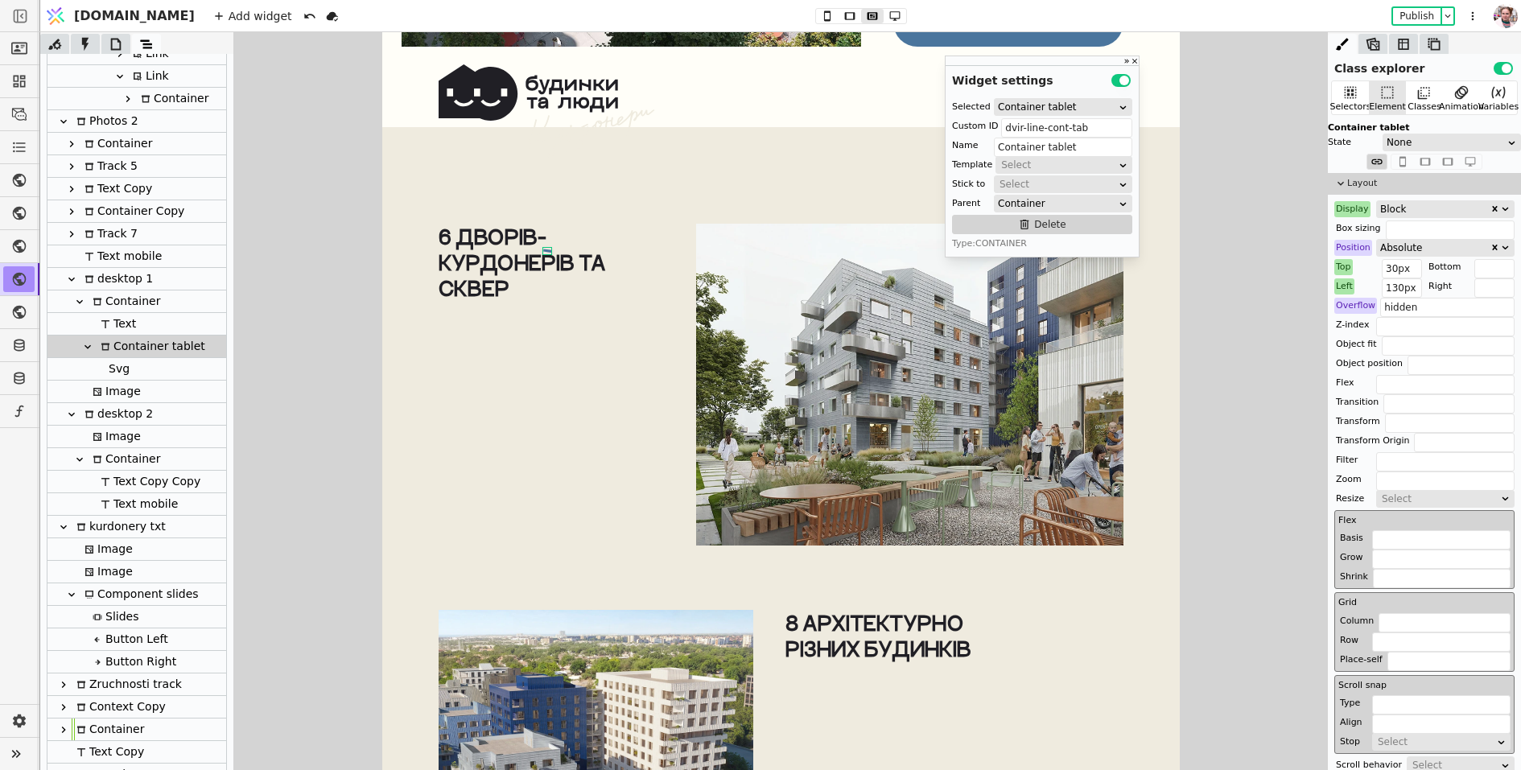
click at [89, 345] on icon at bounding box center [88, 347] width 6 height 4
click at [109, 328] on div "Text" at bounding box center [116, 324] width 40 height 22
type input "Text"
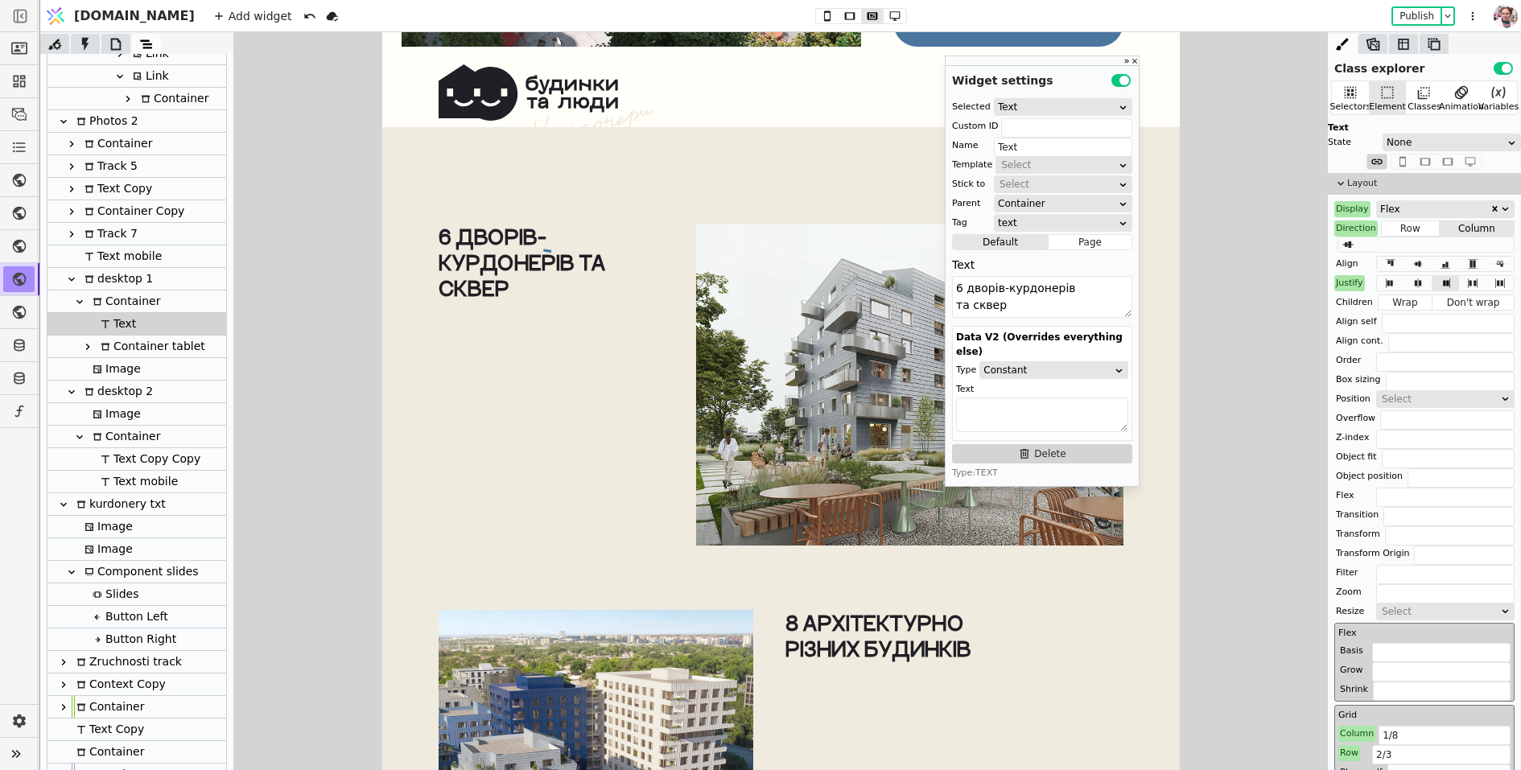
click at [110, 302] on div "Container" at bounding box center [124, 302] width 72 height 22
type input "dvir-line-tab"
type input "Container"
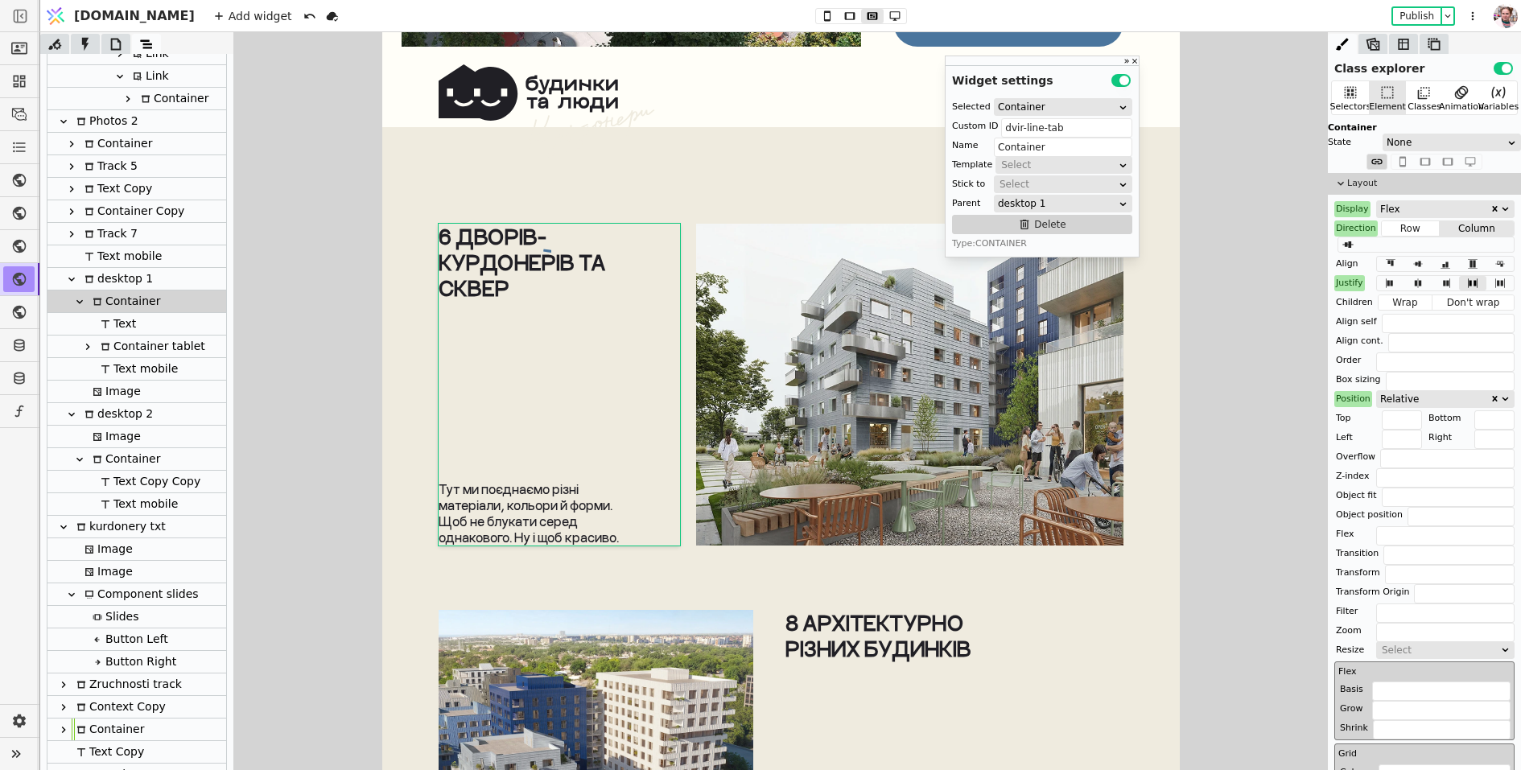
click at [510, 497] on p "Тут ми поєднаємо різні" at bounding box center [558, 489] width 241 height 16
type input "Text mobile"
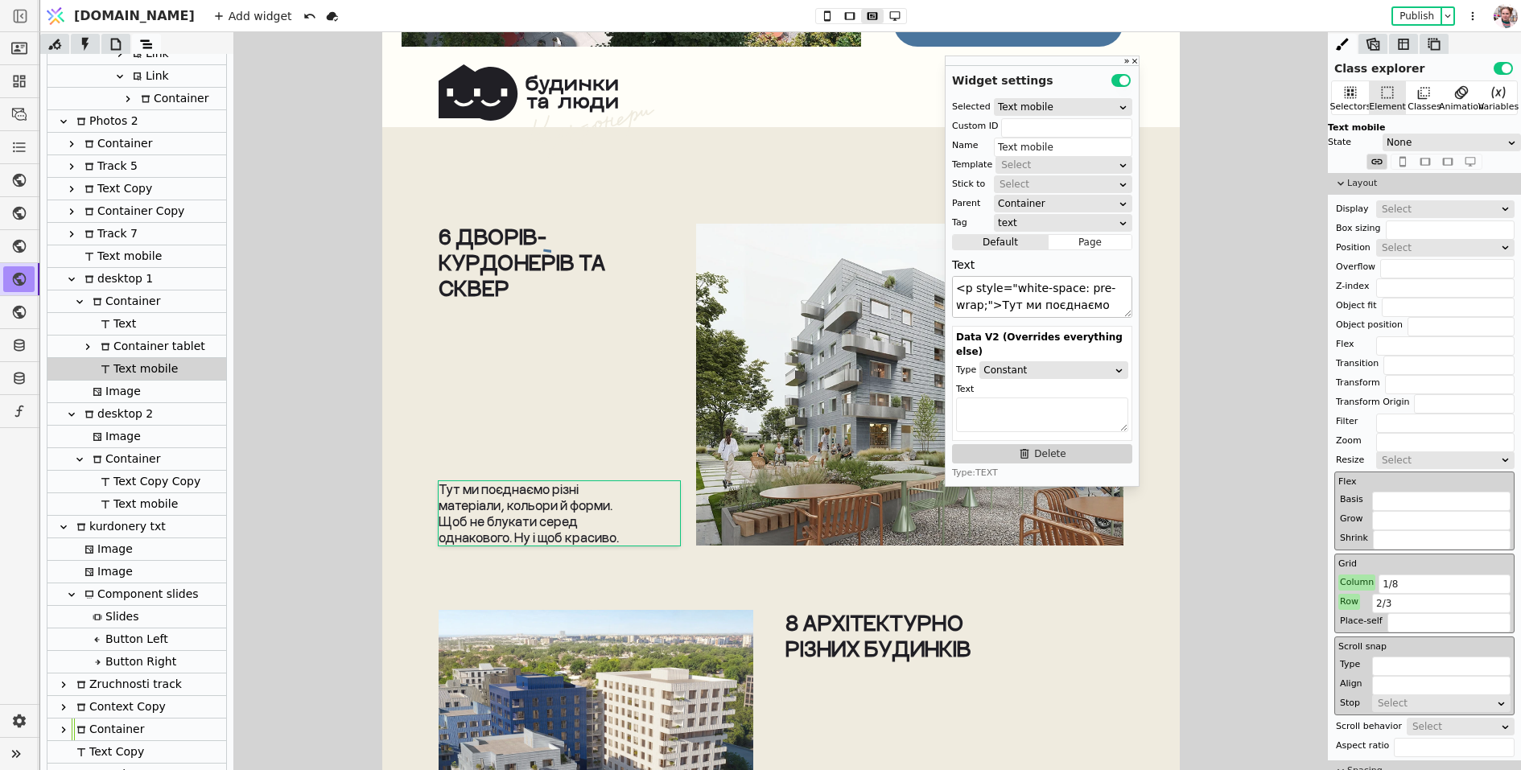
click at [1034, 303] on textarea "<p style="white-space: pre-wrap;">Тут ми поєднаємо різні </p><p style="white-sp…" at bounding box center [1042, 297] width 180 height 42
paste textarea "Тут ми збережемо небачену кількість простору. Щоб і зона барбекю, й спорту, й т…"
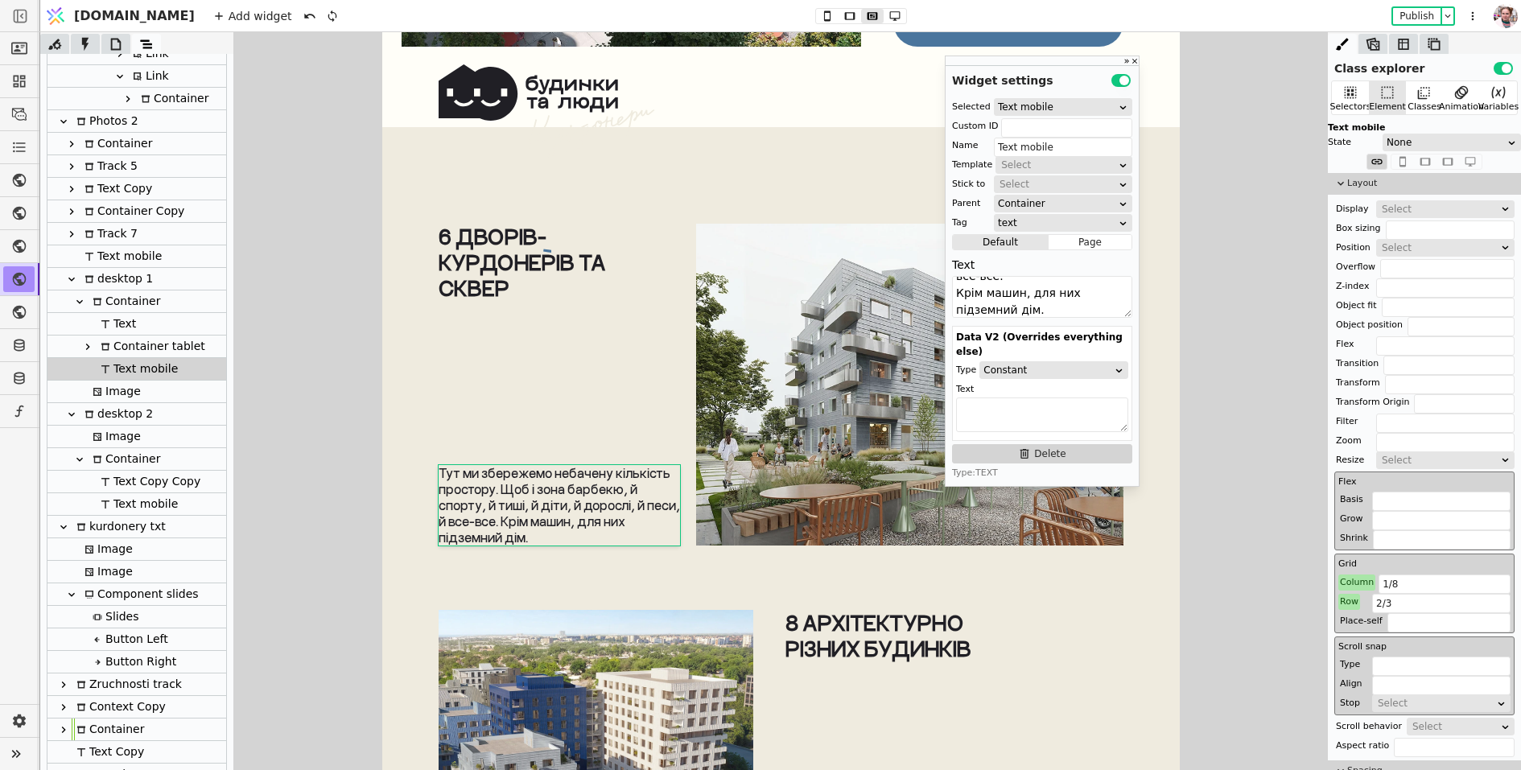
type textarea "Тут ми збережемо небачену кількість простору. Щоб і зона барбекю, й спорту, й т…"
click at [477, 358] on div "6 дворів-курдонерів та сквер Тут ми збережемо небачену кількість простору. Щоб …" at bounding box center [558, 385] width 241 height 322
type input "dvir-line-tab"
type input "Container"
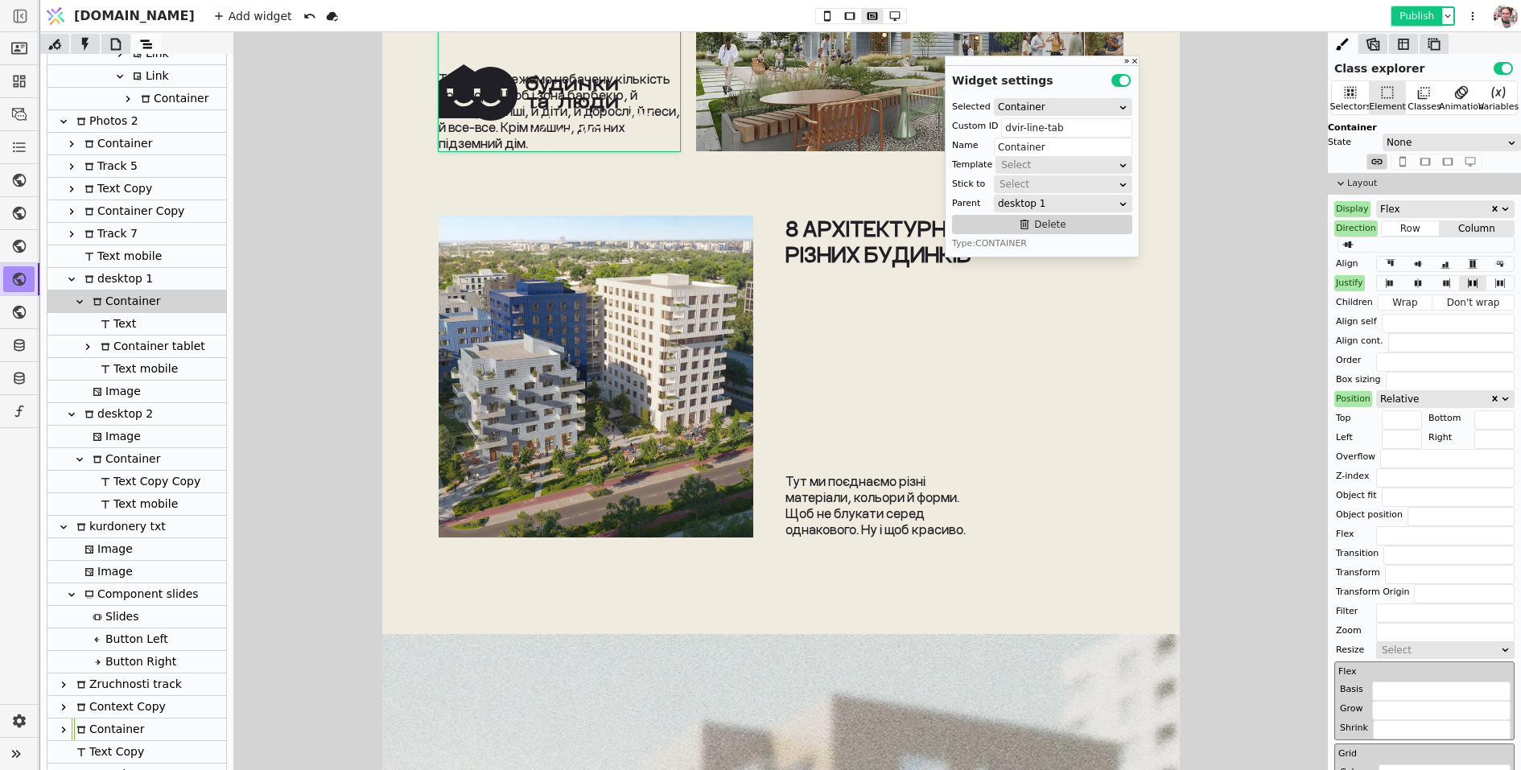
click at [1399, 21] on button "Publish" at bounding box center [1416, 16] width 47 height 16
click at [889, 14] on icon at bounding box center [894, 16] width 10 height 10
type input "470px"
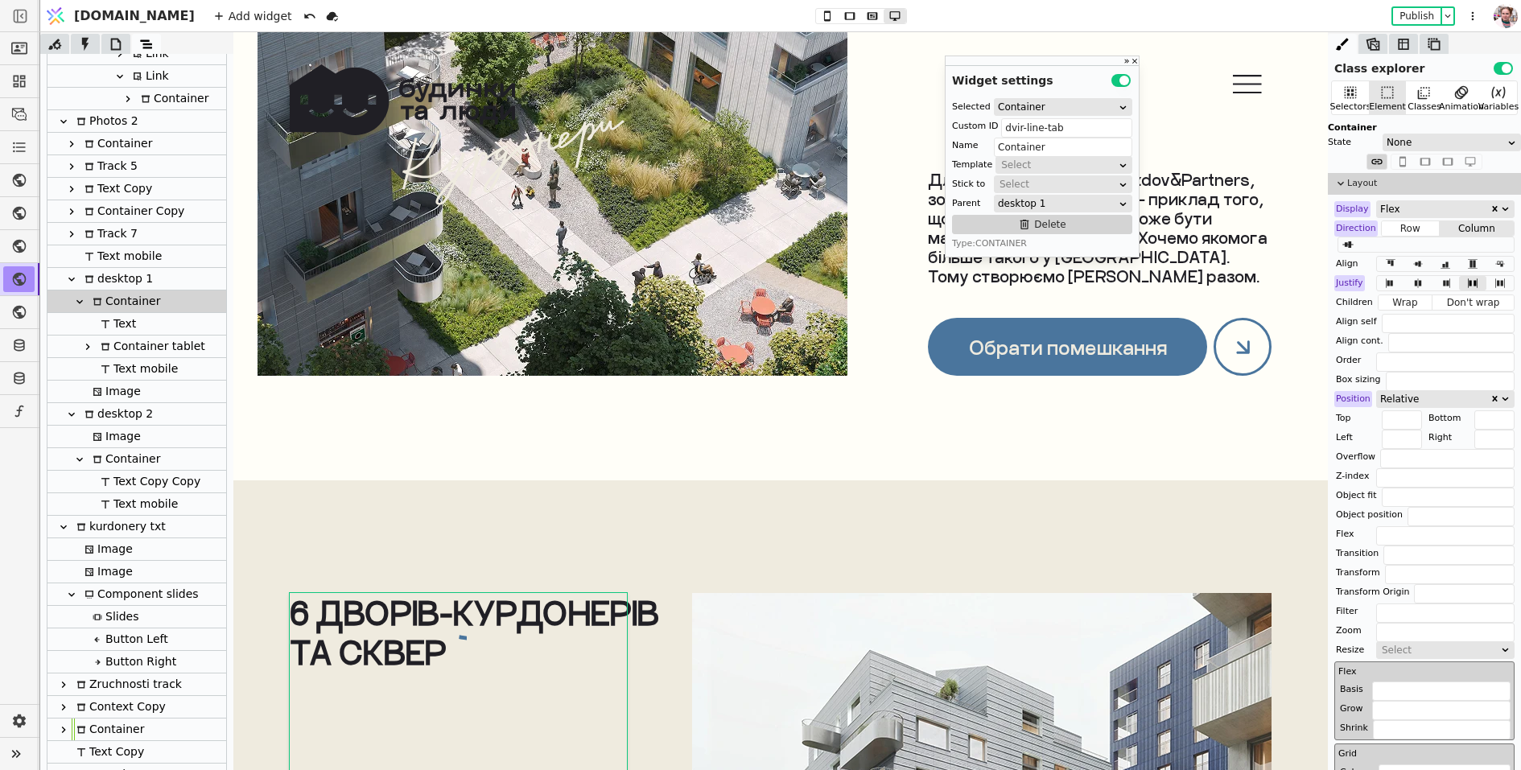
click at [1223, 361] on div at bounding box center [1243, 347] width 58 height 58
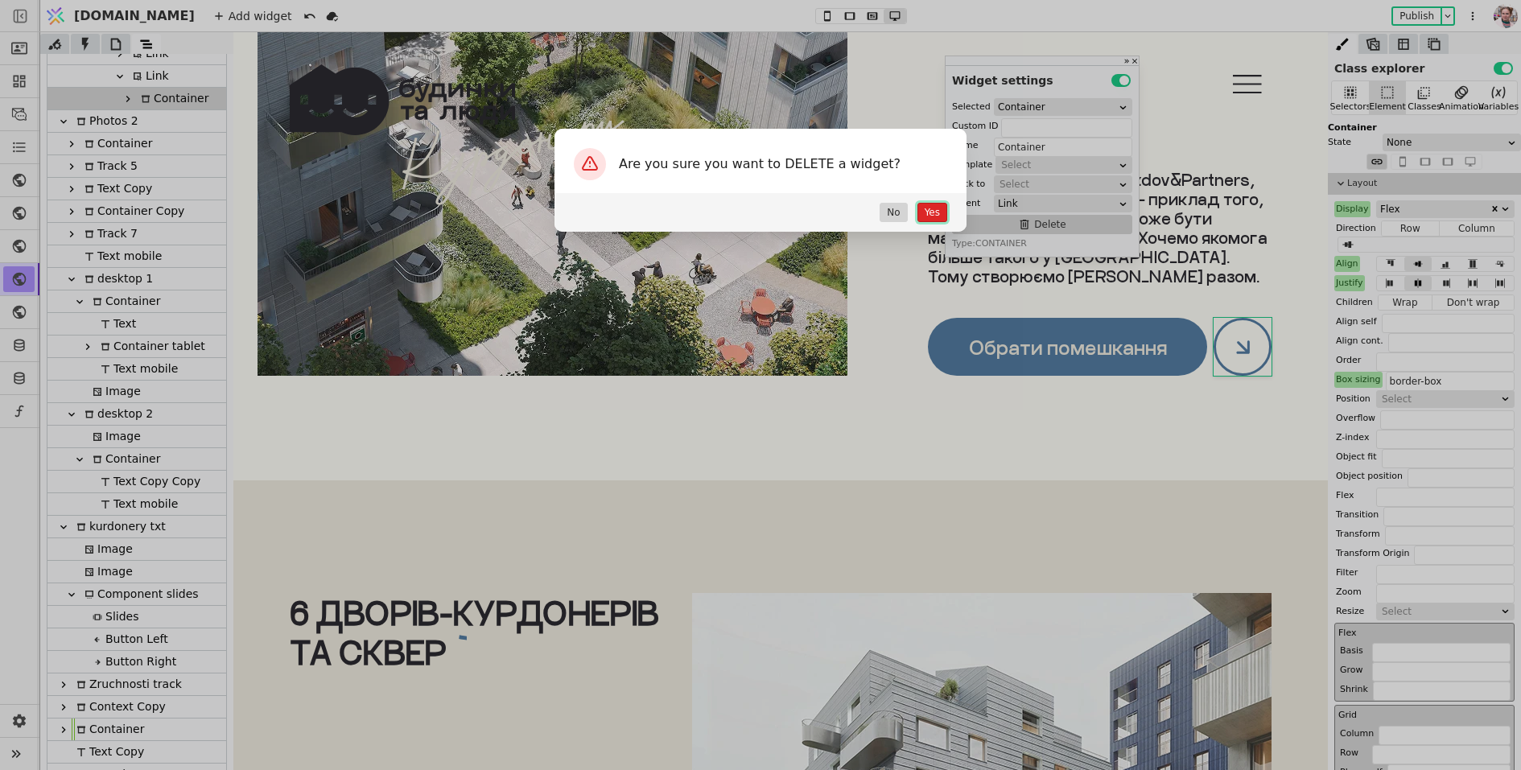
click at [927, 208] on button "Yes" at bounding box center [933, 212] width 30 height 19
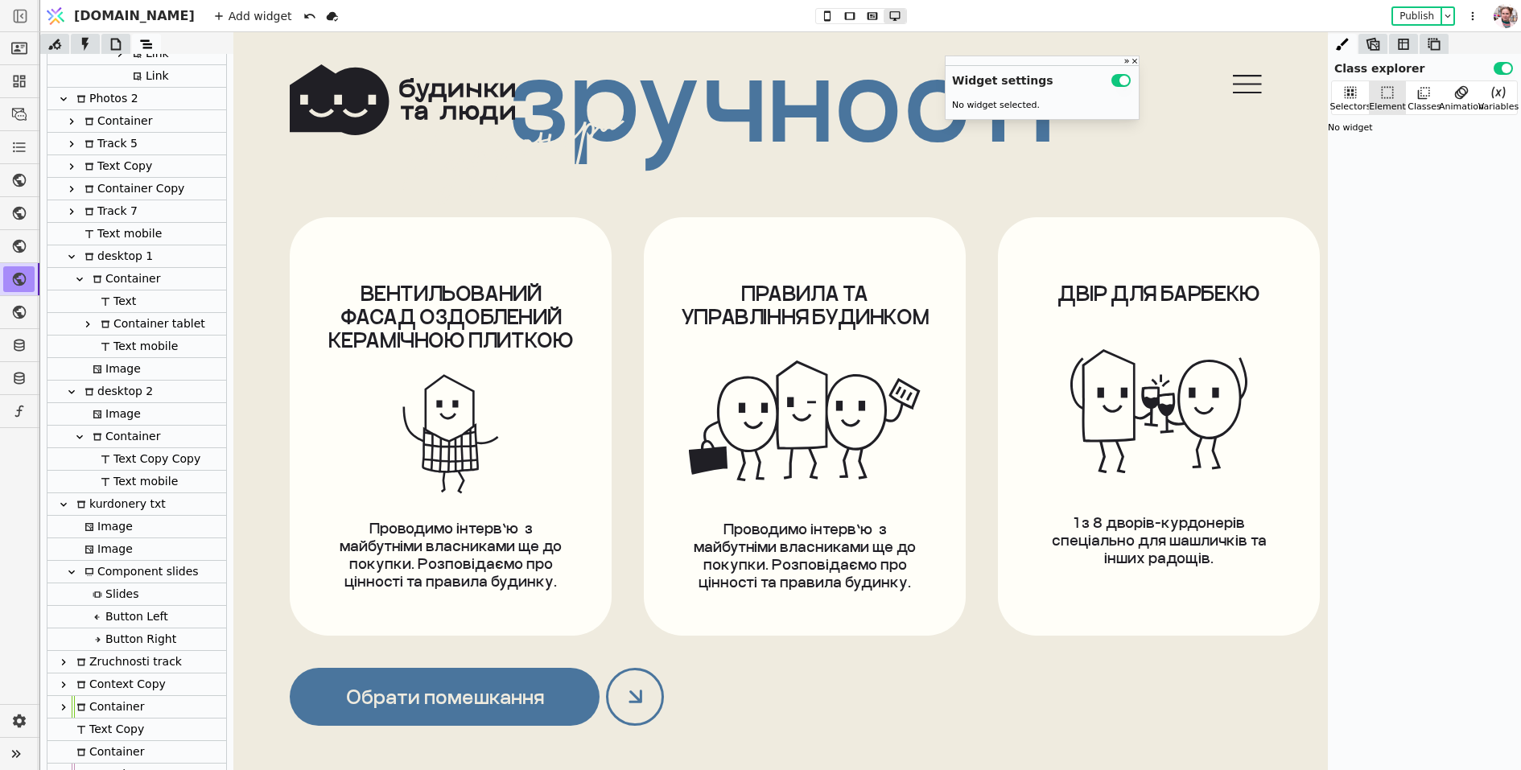
click at [621, 702] on div at bounding box center [635, 697] width 58 height 58
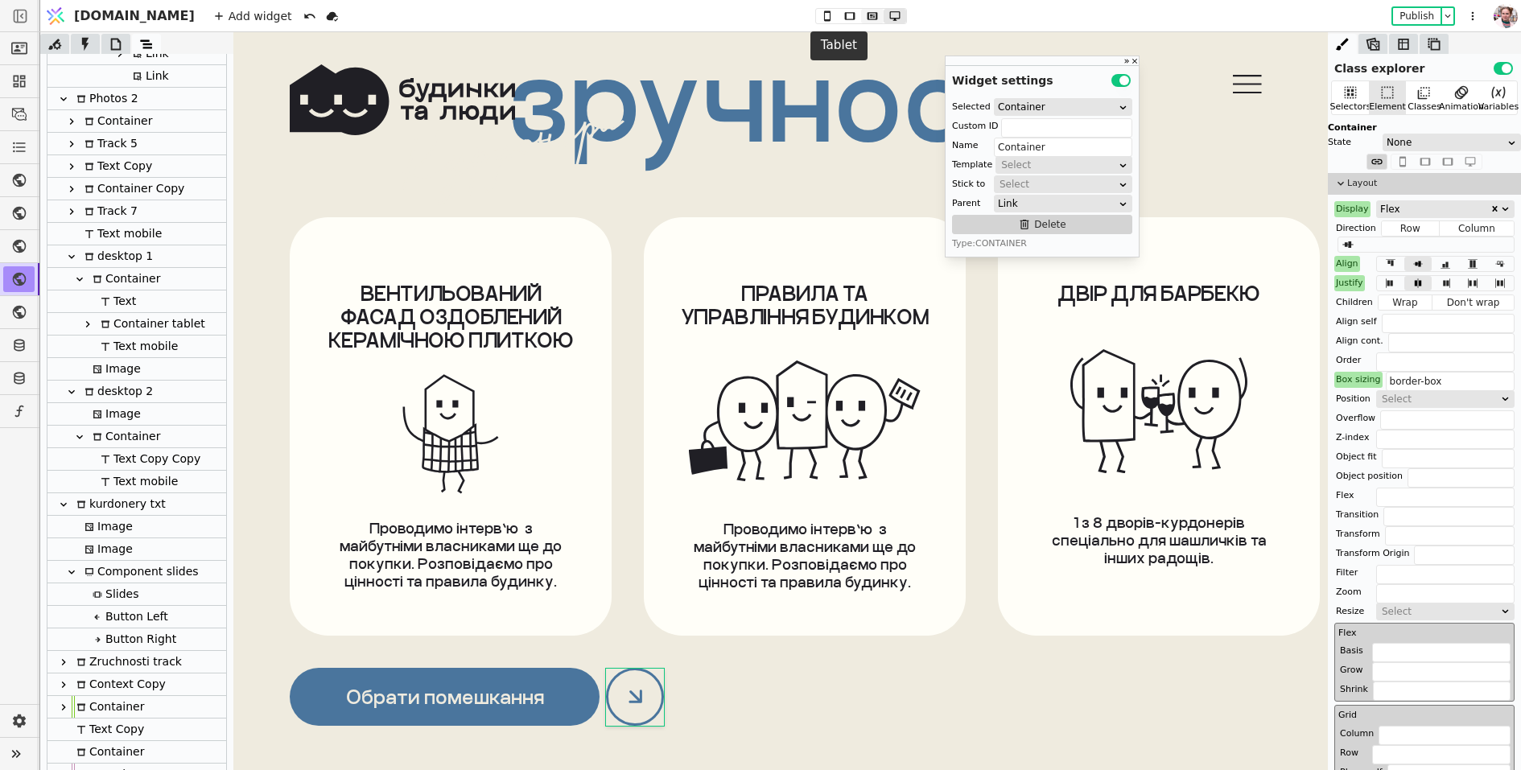
click at [867, 12] on icon at bounding box center [872, 15] width 10 height 7
type input "0 0 0 8px"
type input "70px"
type input "2px"
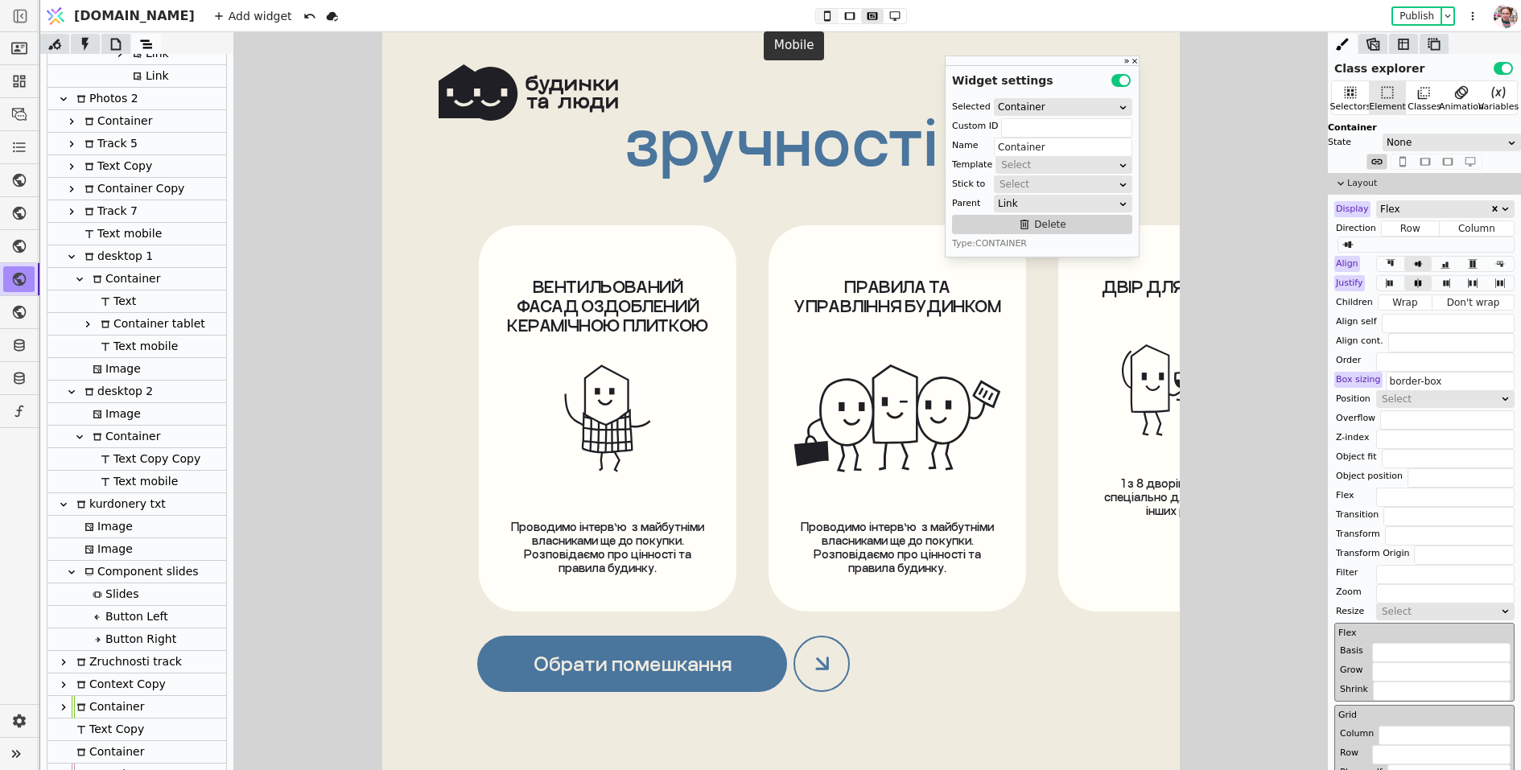
click at [818, 14] on icon at bounding box center [827, 15] width 19 height 11
type input "56px"
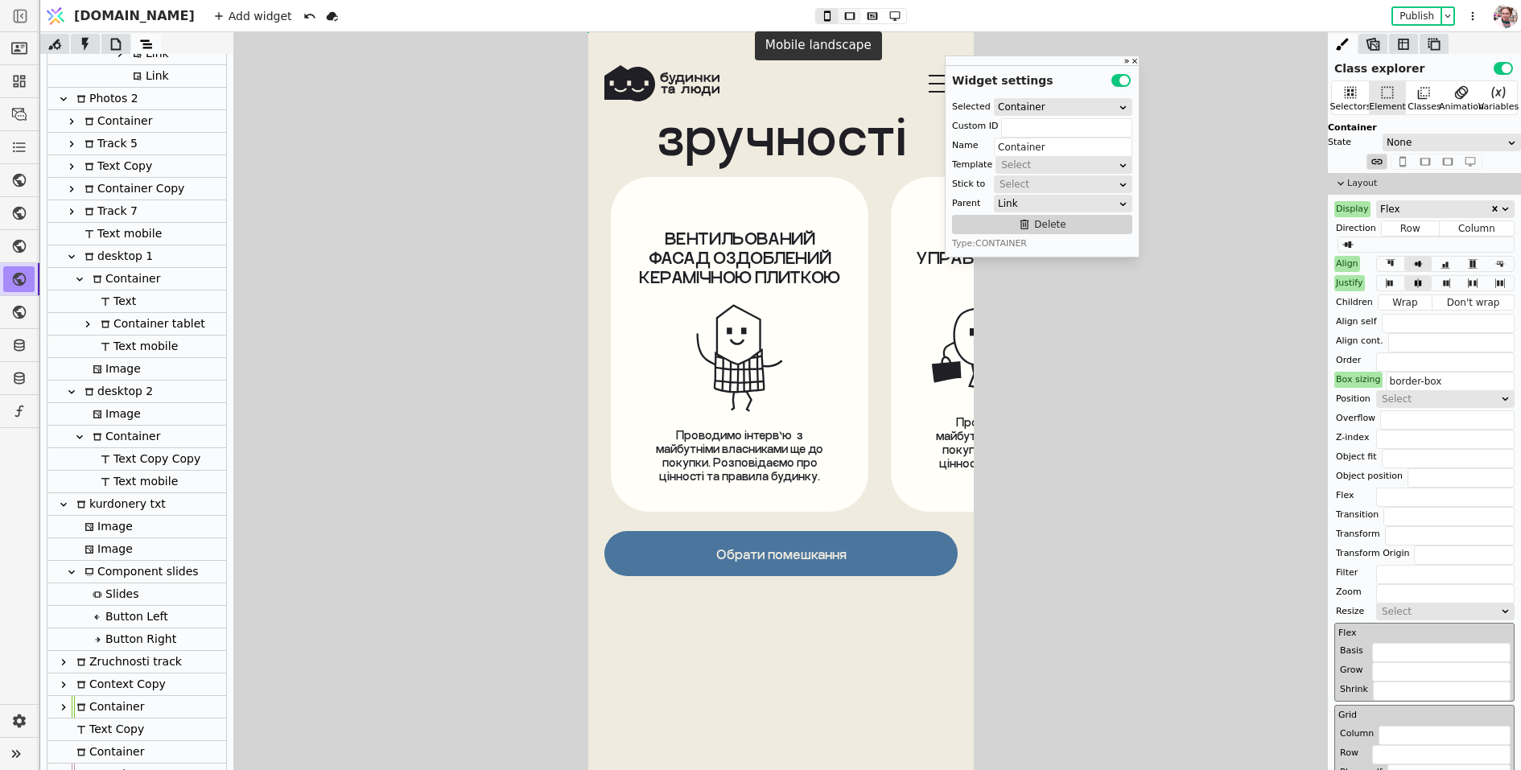
click at [840, 15] on icon at bounding box center [849, 15] width 19 height 11
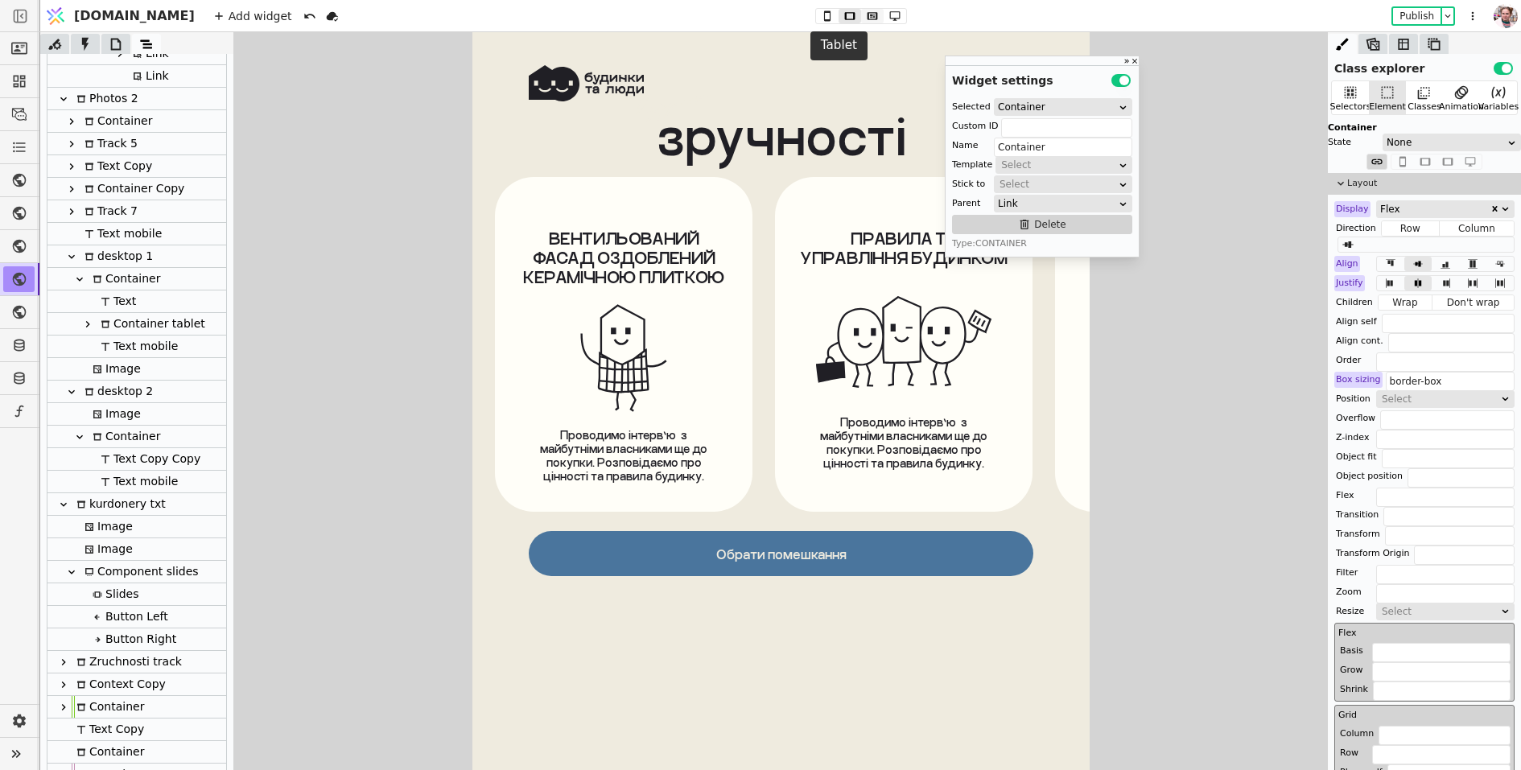
click at [863, 15] on icon at bounding box center [872, 15] width 19 height 11
type input "70px"
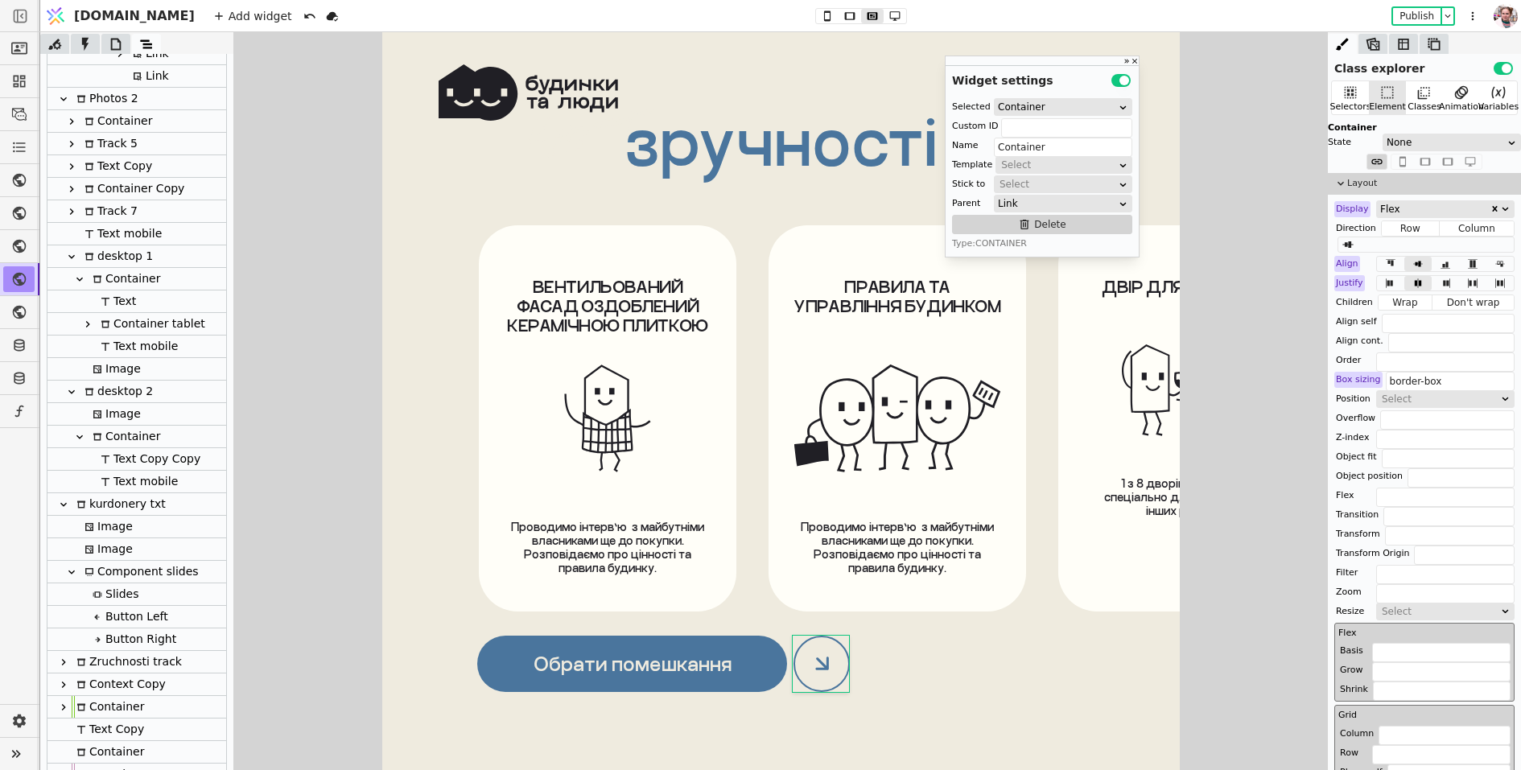
click at [67, 663] on icon at bounding box center [63, 662] width 13 height 13
type input "track-k"
type input "Zruchnosti track"
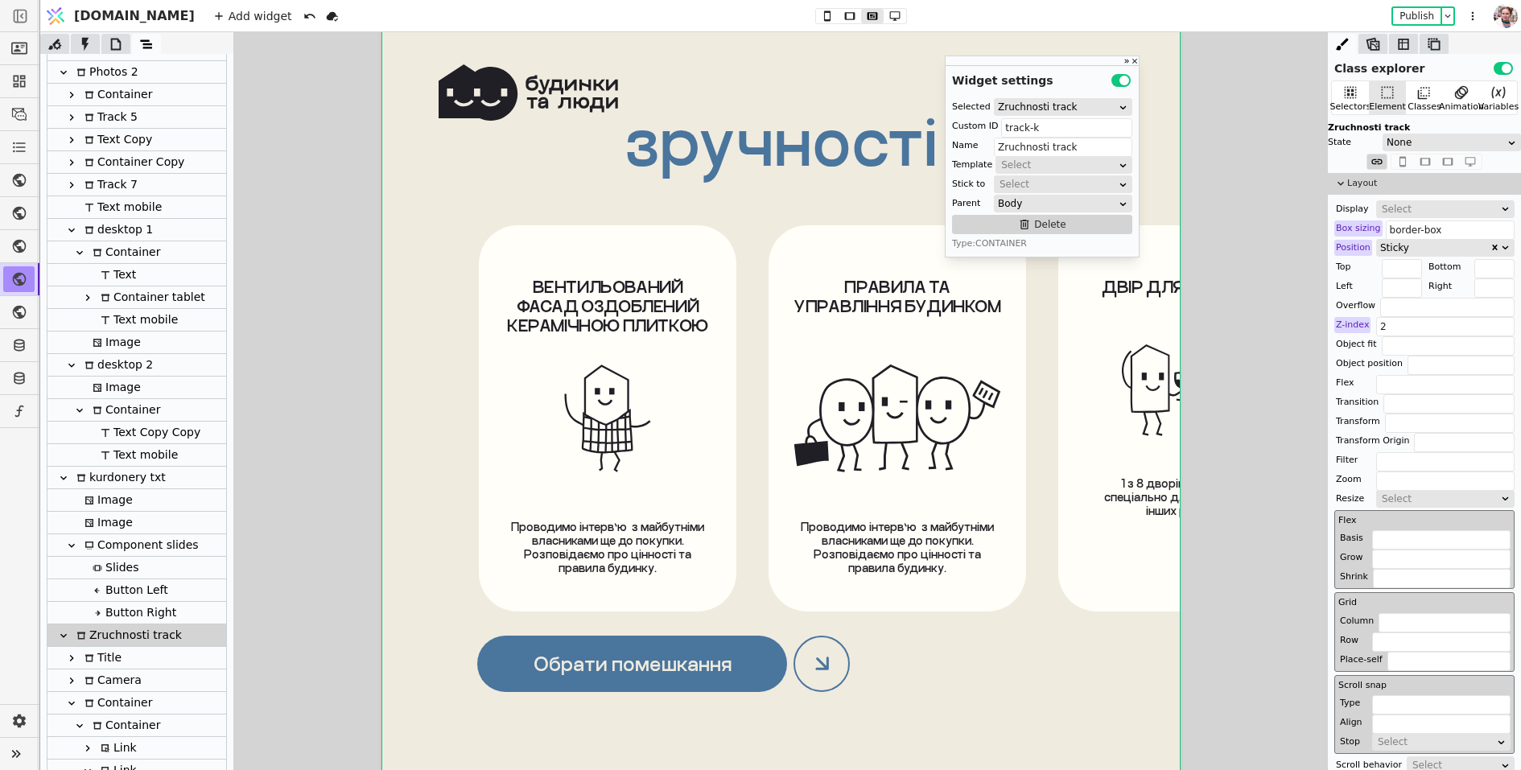
click at [96, 658] on div "Title" at bounding box center [101, 658] width 42 height 22
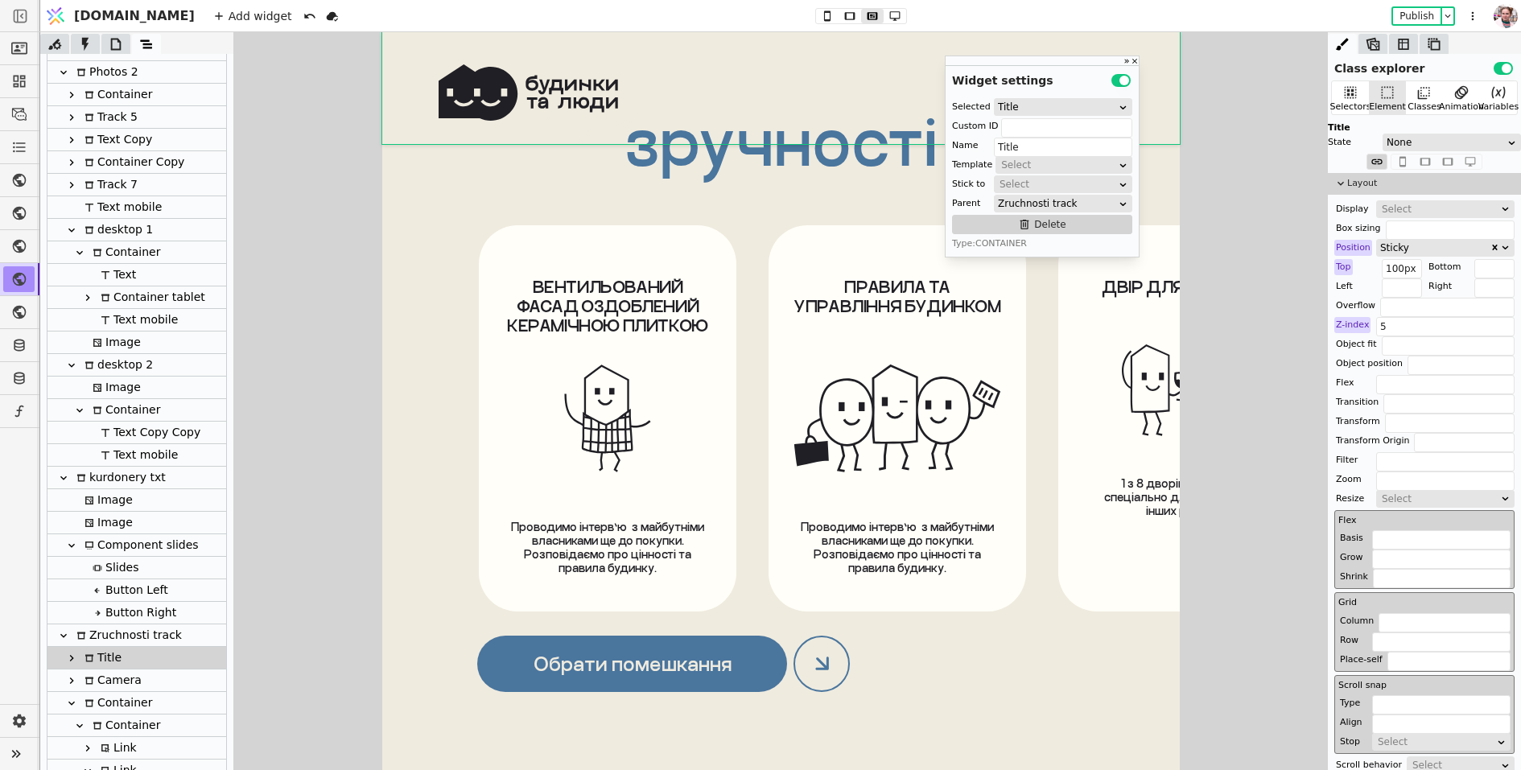
click at [96, 697] on div "Container" at bounding box center [116, 703] width 72 height 22
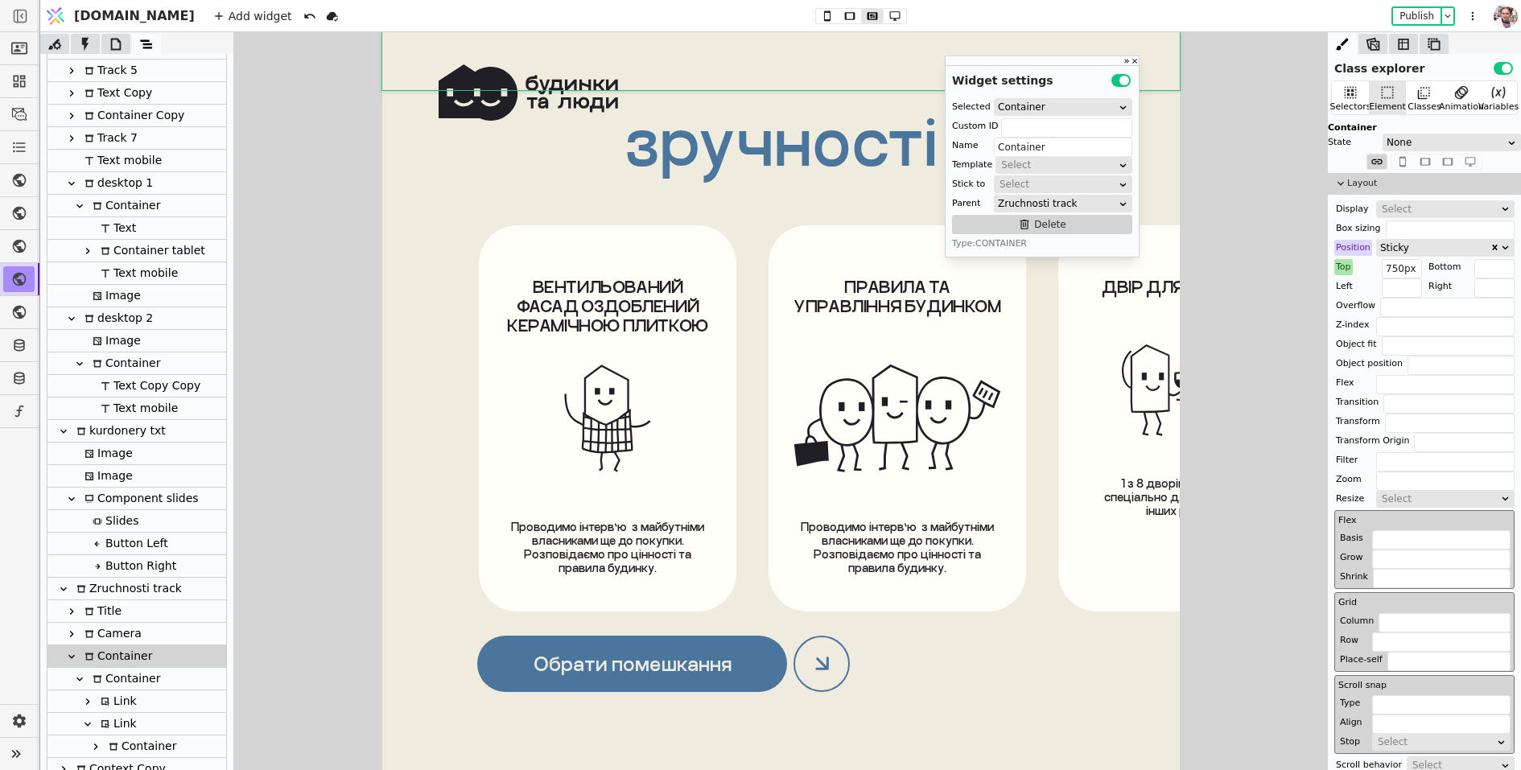
click at [119, 723] on div "Link" at bounding box center [116, 724] width 41 height 22
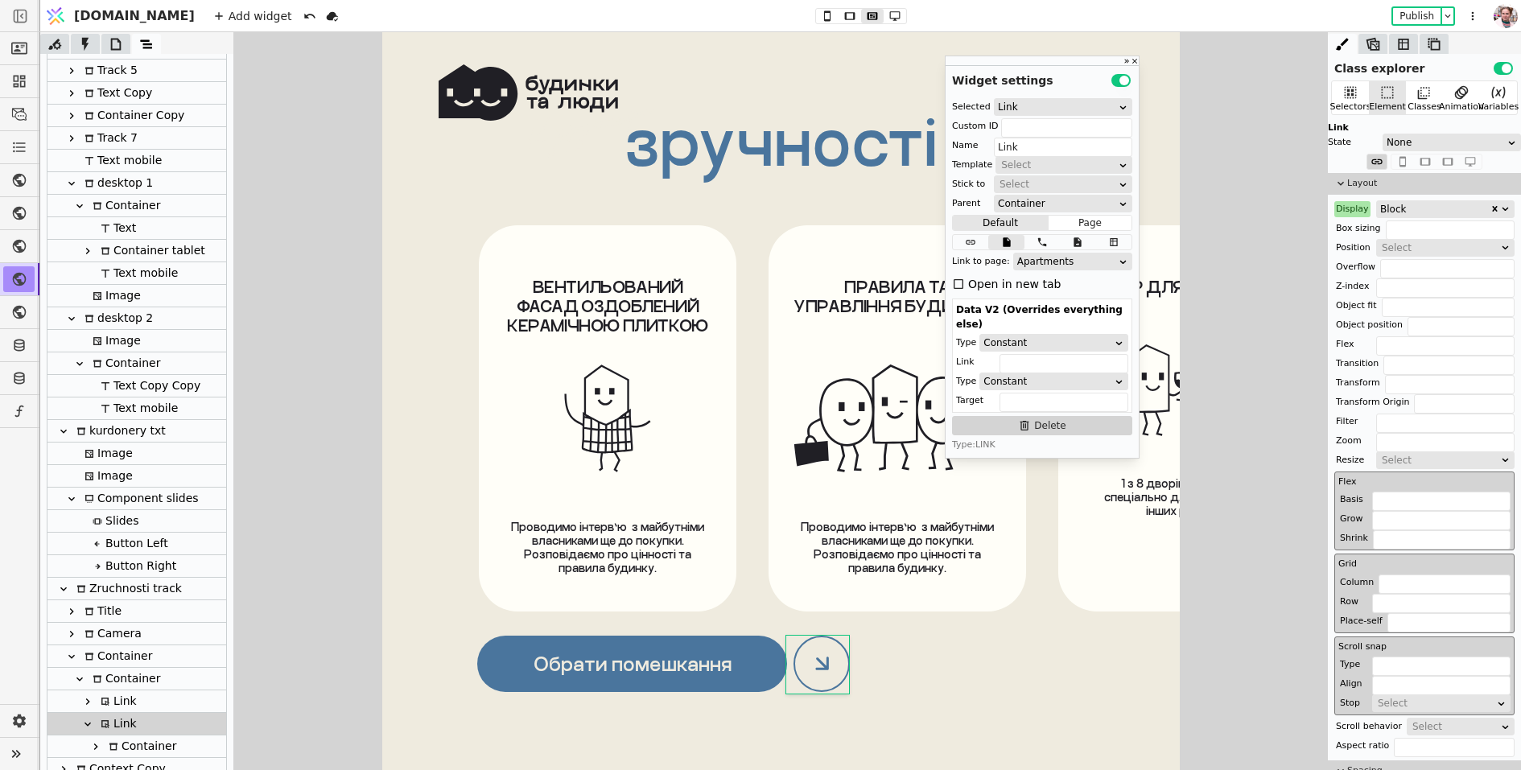
click at [1354, 210] on div "Display" at bounding box center [1353, 209] width 36 height 16
click at [1354, 218] on div "Reset" at bounding box center [1352, 229] width 50 height 27
click at [1353, 222] on button "Reset" at bounding box center [1352, 229] width 42 height 19
click at [885, 19] on icon at bounding box center [894, 15] width 19 height 11
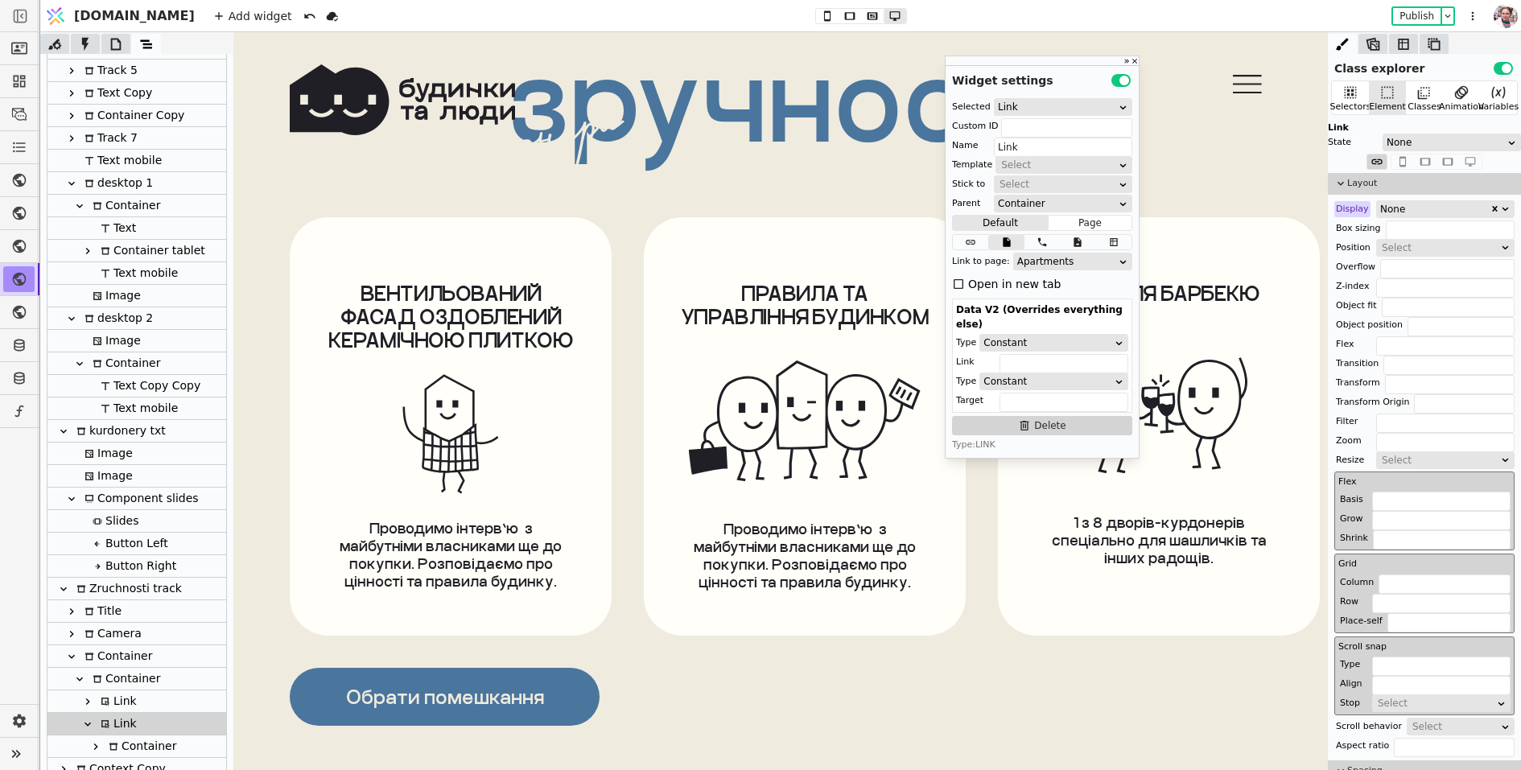
click at [108, 687] on div "Container" at bounding box center [124, 679] width 72 height 22
type input "Container"
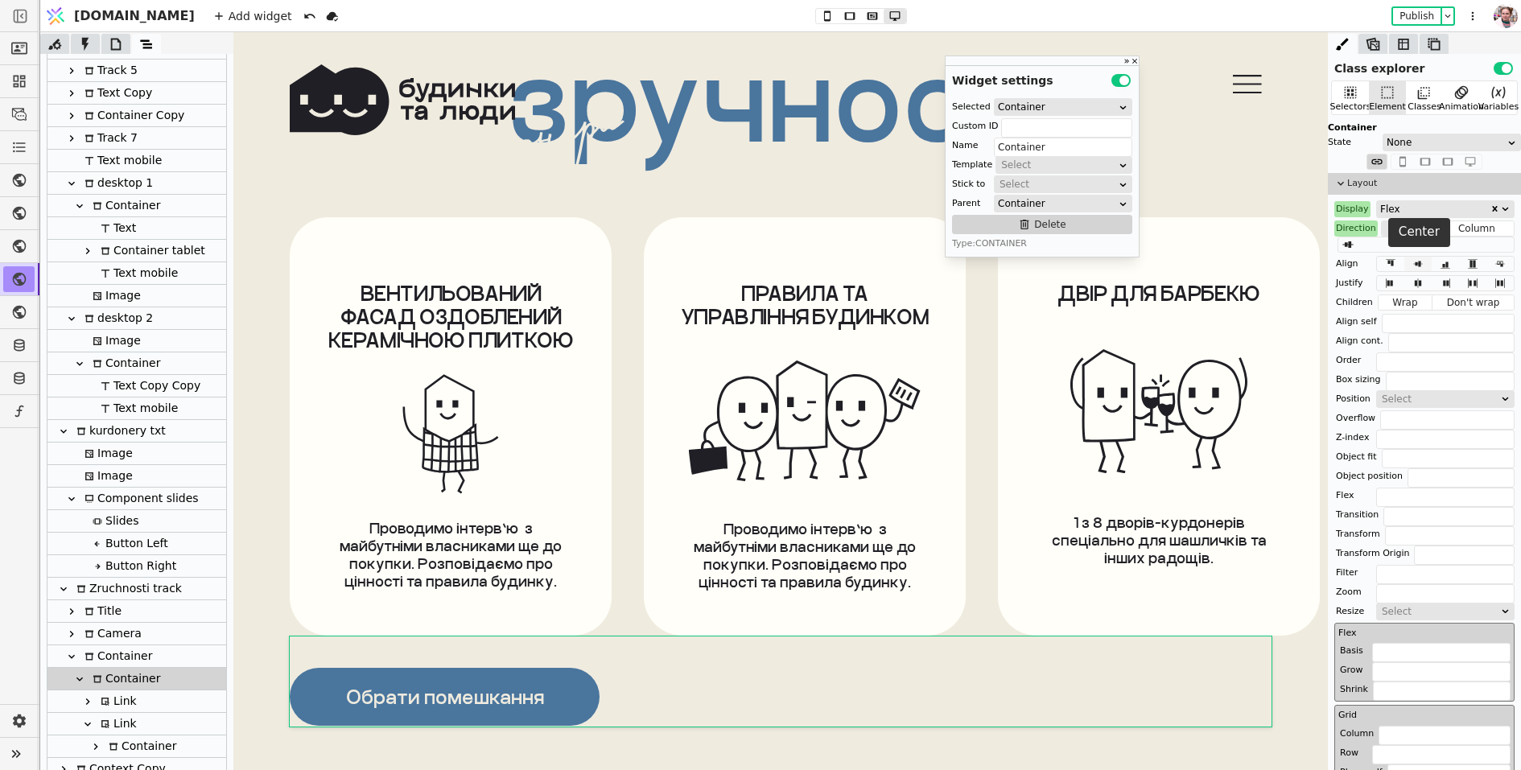
click at [1417, 260] on icon at bounding box center [1418, 263] width 19 height 11
click at [1418, 283] on icon at bounding box center [1418, 283] width 19 height 11
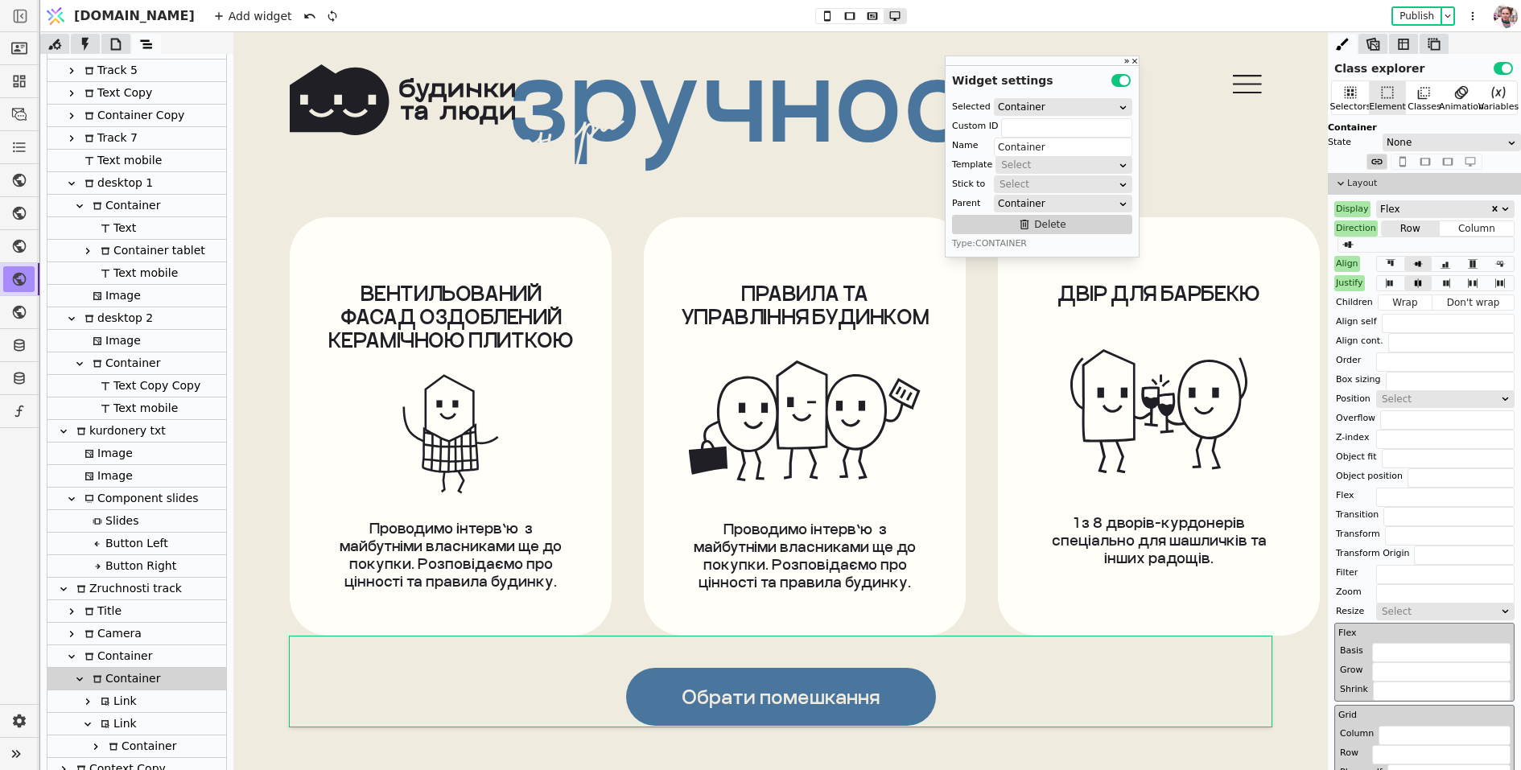
click at [1355, 265] on div "Align" at bounding box center [1348, 264] width 26 height 16
click at [1351, 275] on button "Reset" at bounding box center [1348, 283] width 42 height 19
click at [867, 15] on icon at bounding box center [872, 15] width 10 height 7
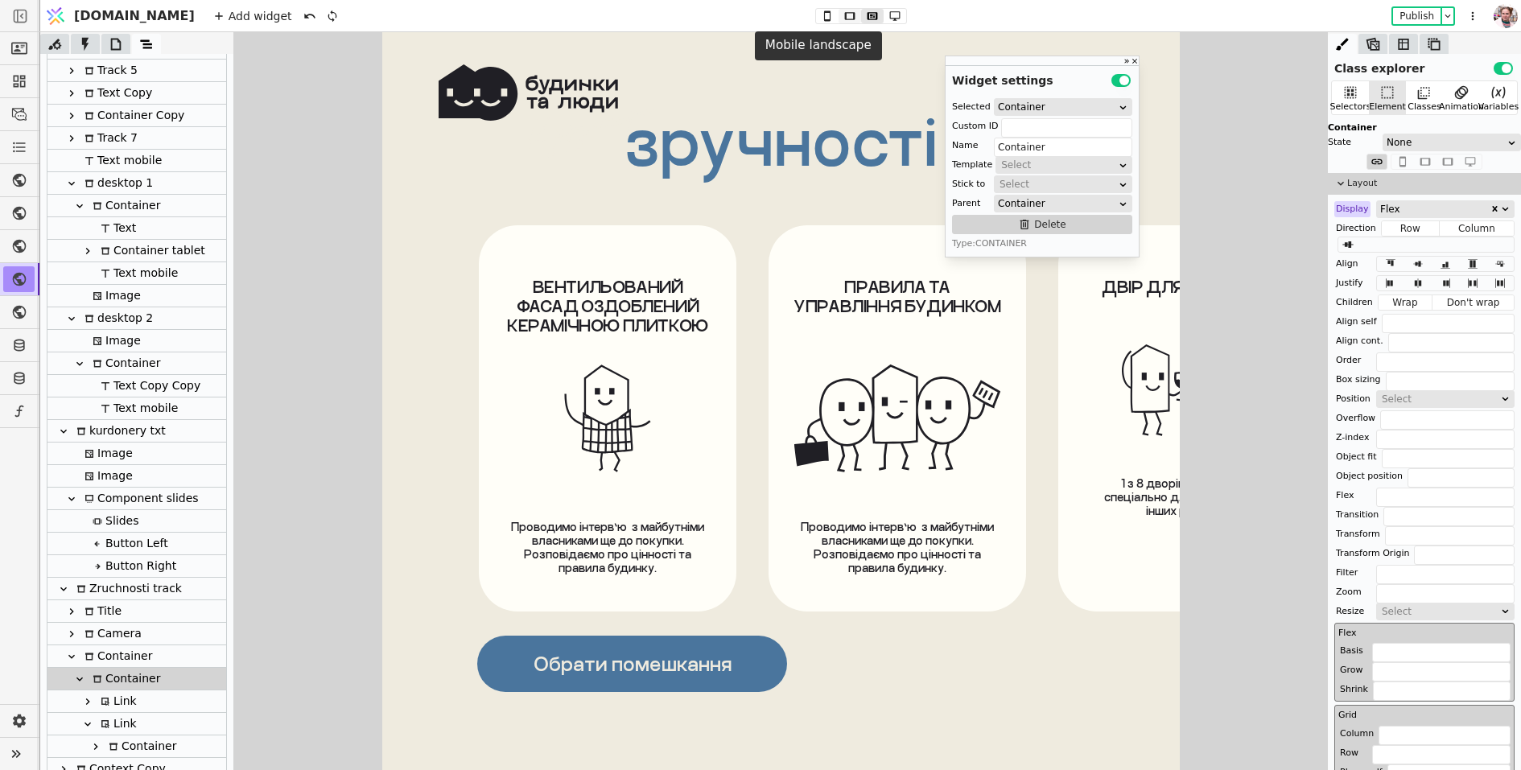
click at [840, 20] on icon at bounding box center [849, 15] width 19 height 11
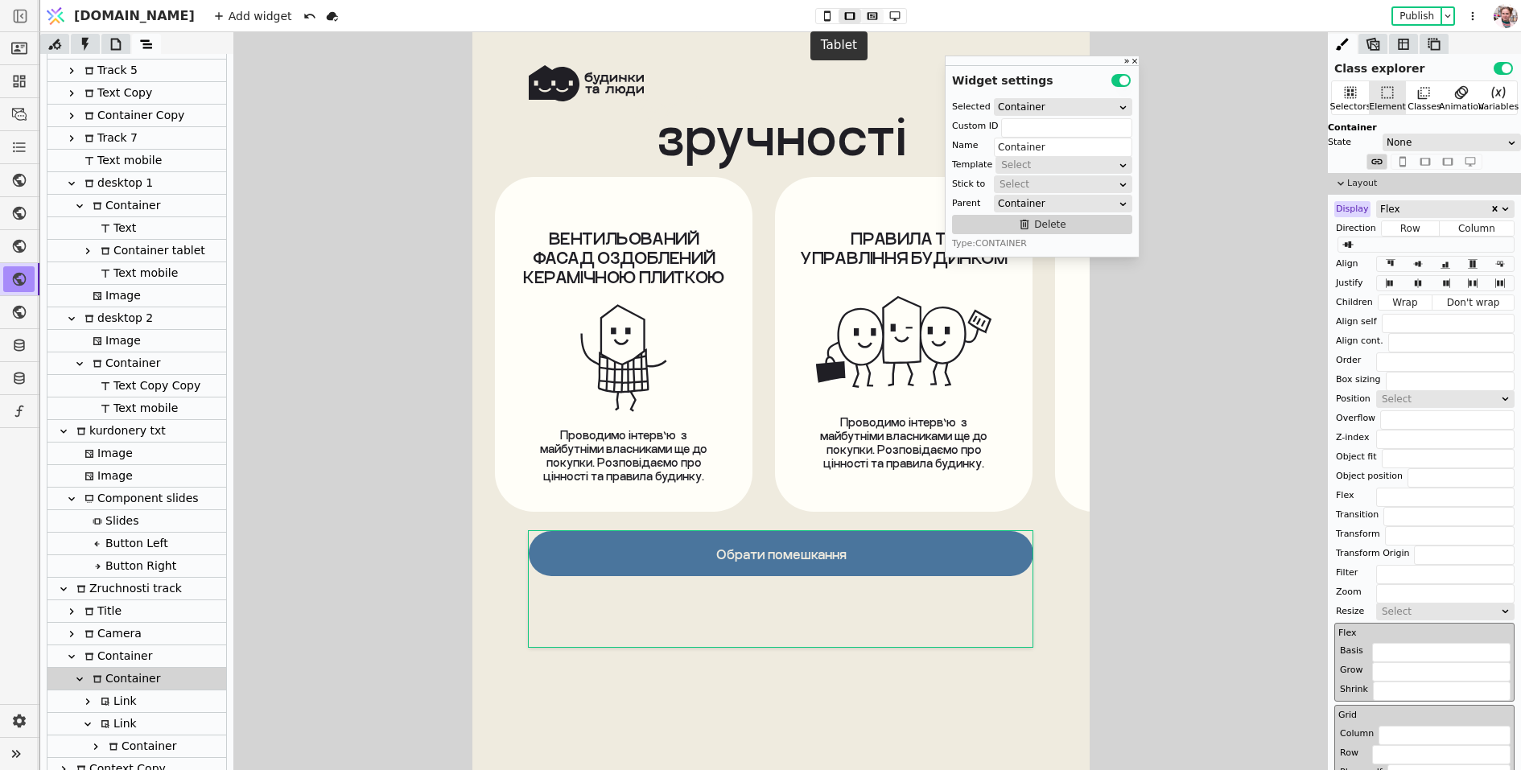
click at [863, 21] on icon at bounding box center [872, 15] width 19 height 11
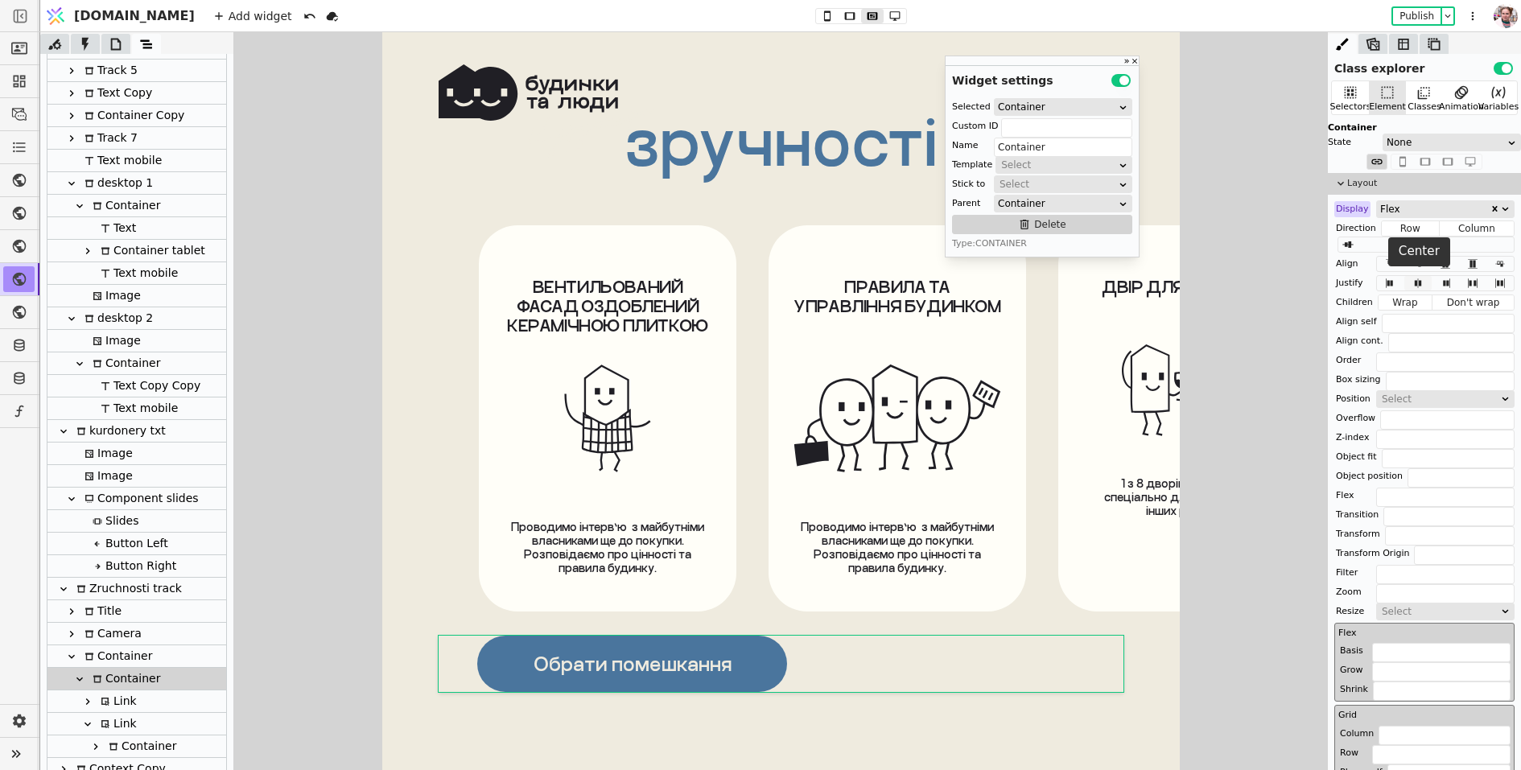
click at [1419, 283] on icon at bounding box center [1418, 284] width 6 height 10
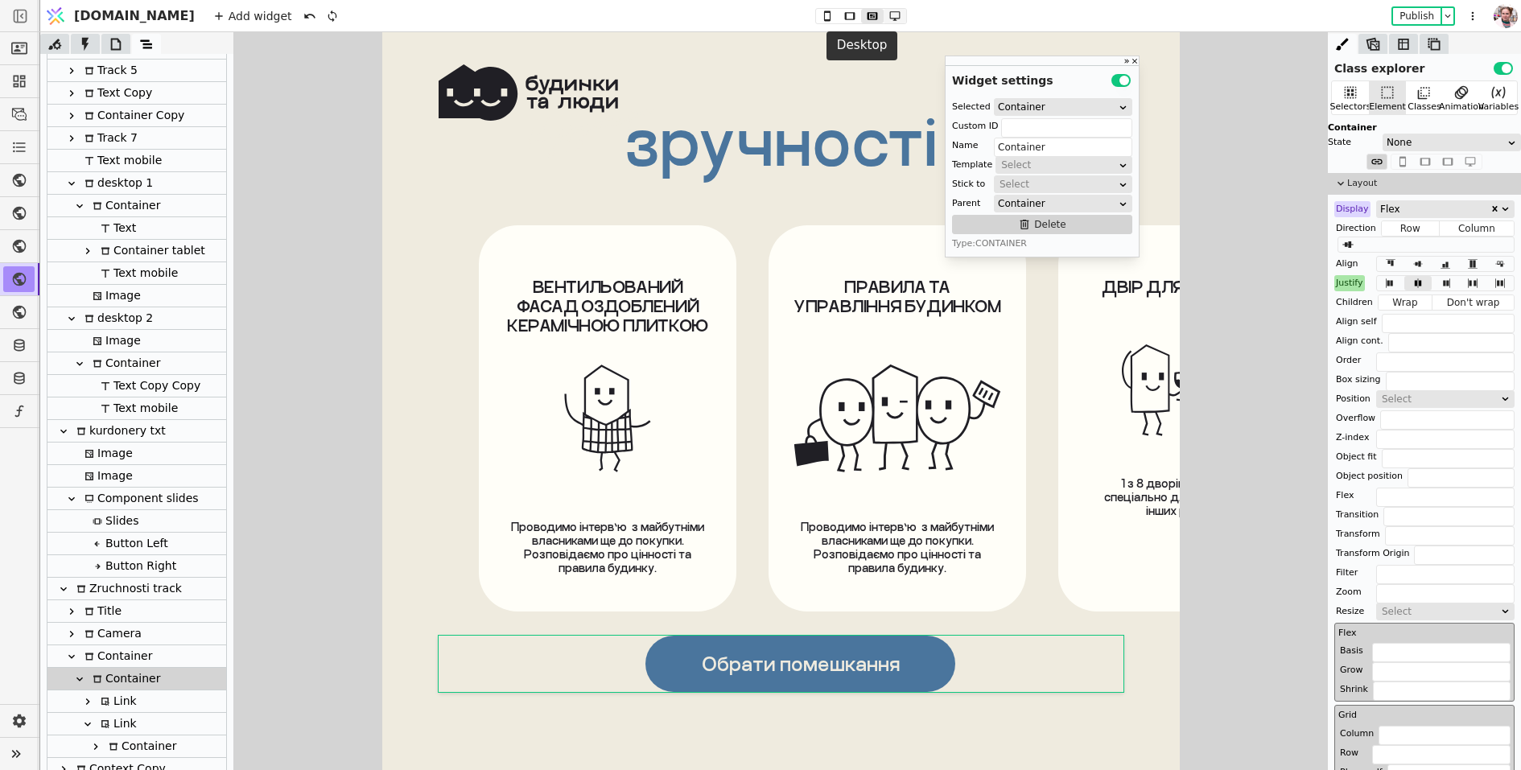
click at [885, 14] on icon at bounding box center [894, 15] width 19 height 11
type input "0 auto"
type input "1300px"
type input "100%"
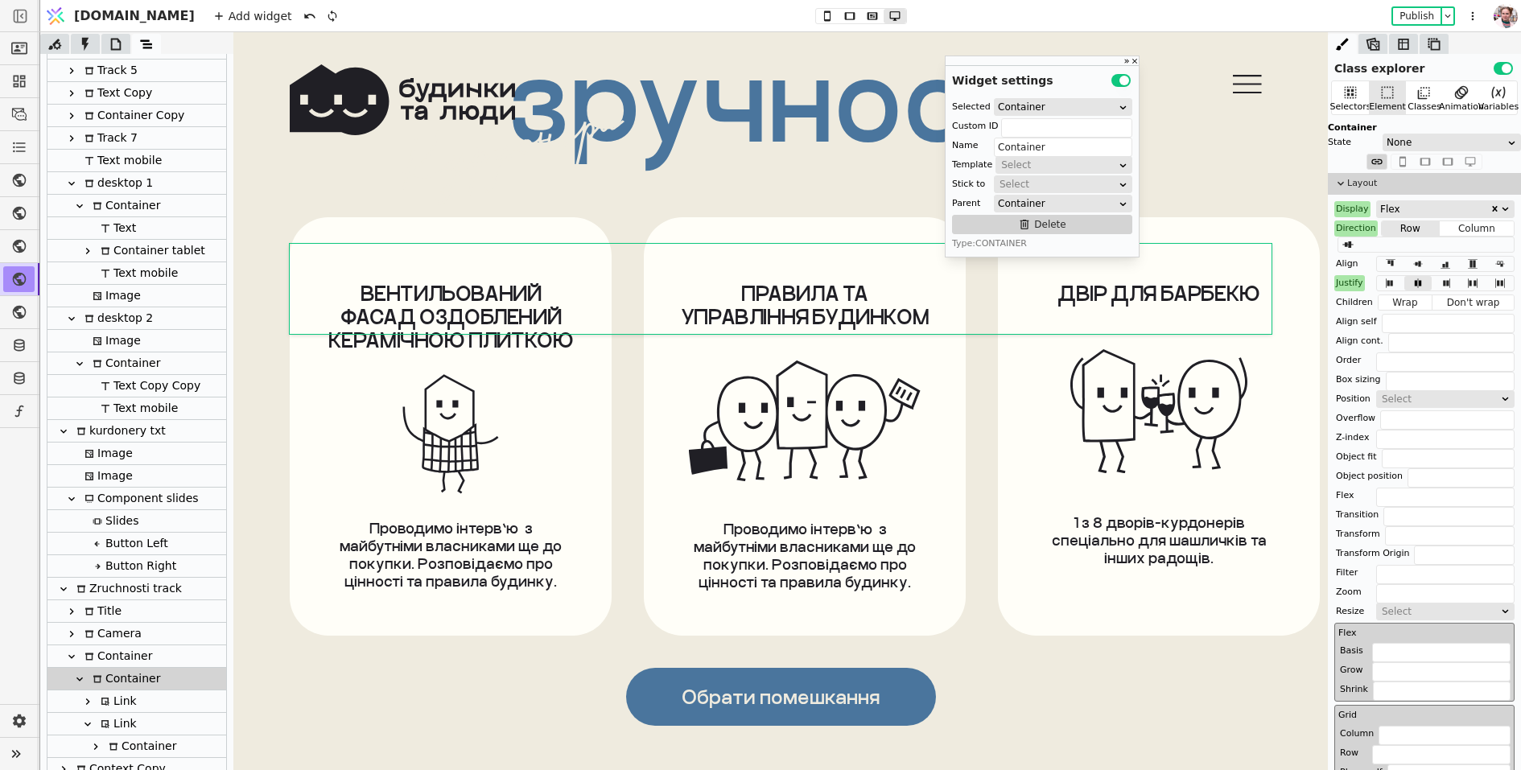
click at [1347, 286] on div "Justify" at bounding box center [1350, 283] width 31 height 16
click at [1347, 300] on button "Reset" at bounding box center [1352, 303] width 42 height 19
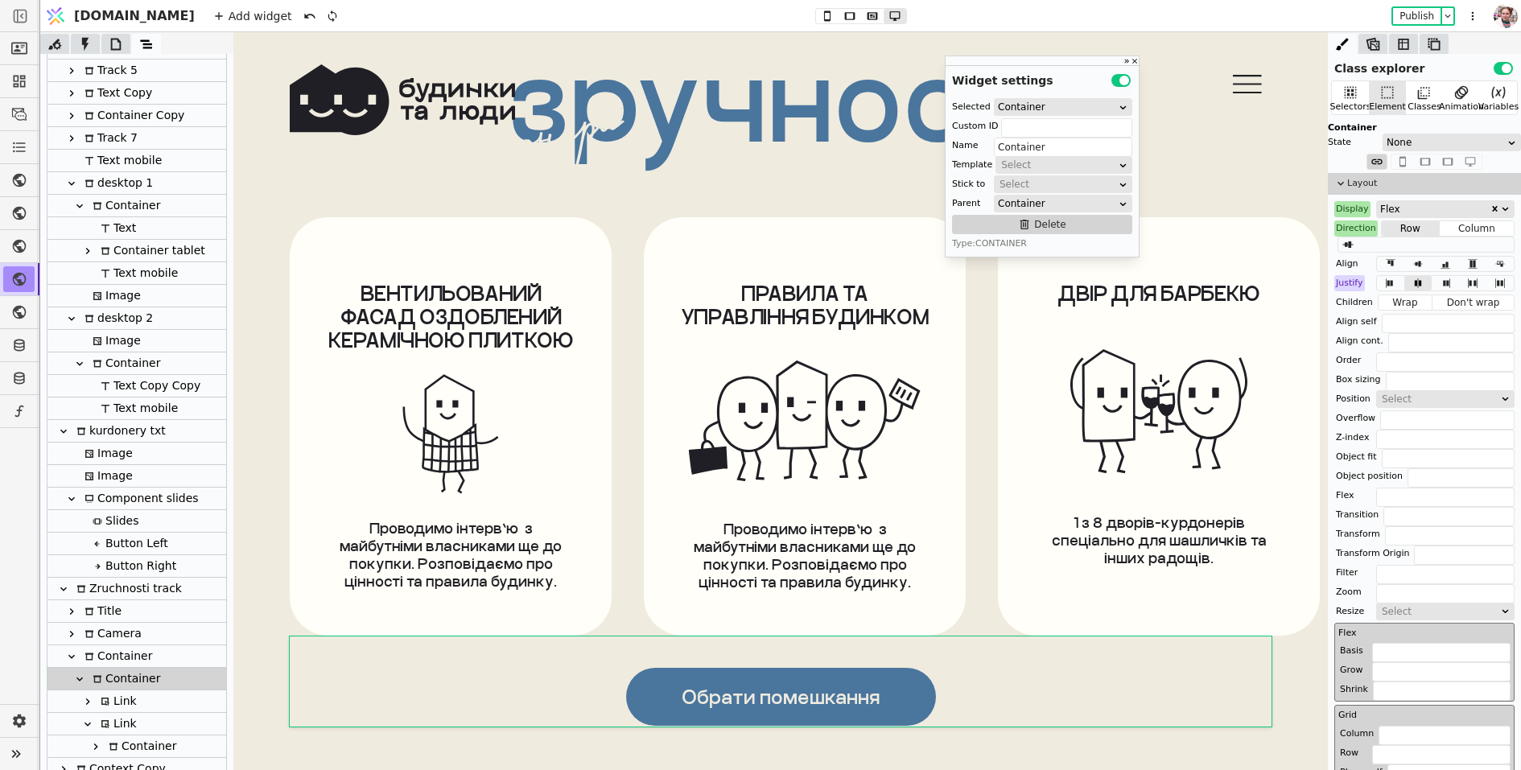
click at [1357, 231] on div "Direction" at bounding box center [1356, 229] width 43 height 16
click at [1355, 241] on button "Reset" at bounding box center [1356, 248] width 42 height 19
click at [1344, 207] on div "Display" at bounding box center [1353, 209] width 36 height 16
click at [1344, 221] on button "Reset" at bounding box center [1352, 229] width 42 height 19
click at [1410, 18] on button "Publish" at bounding box center [1416, 16] width 47 height 16
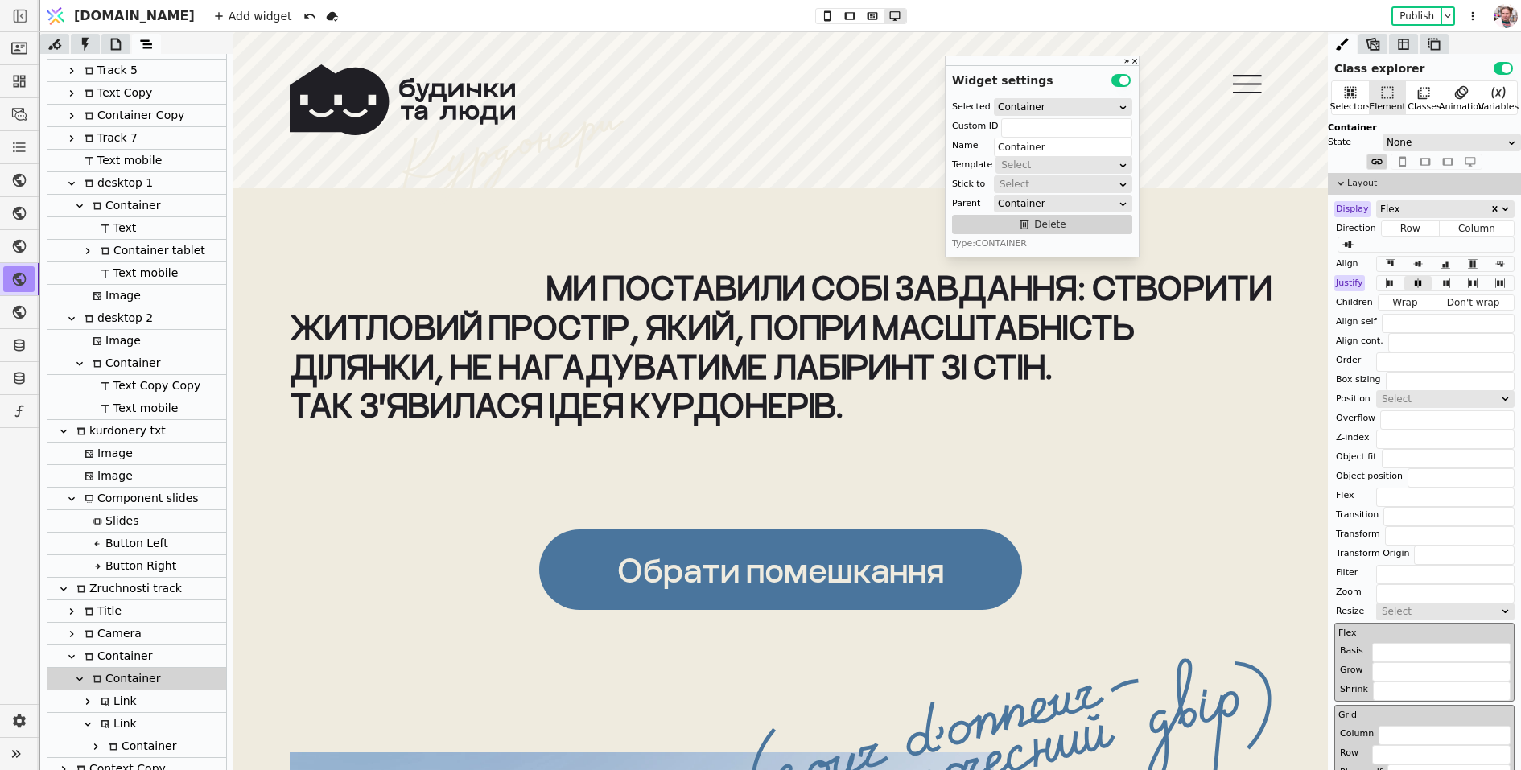
click at [842, 540] on link "Обрати помешкання" at bounding box center [780, 570] width 483 height 80
type input "Link"
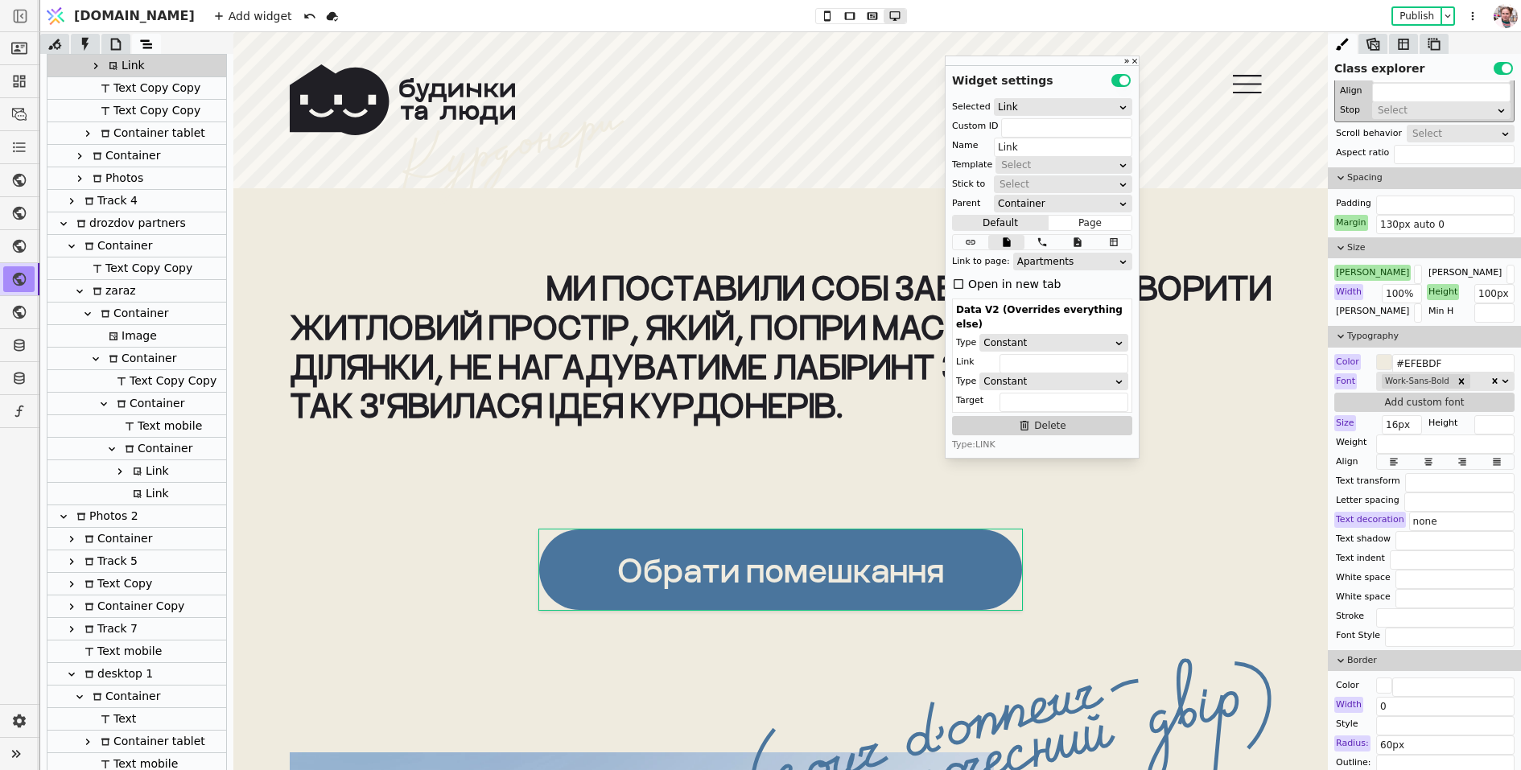
click at [1437, 284] on div "Height" at bounding box center [1443, 292] width 32 height 16
click at [1437, 311] on button "Reset" at bounding box center [1444, 309] width 42 height 19
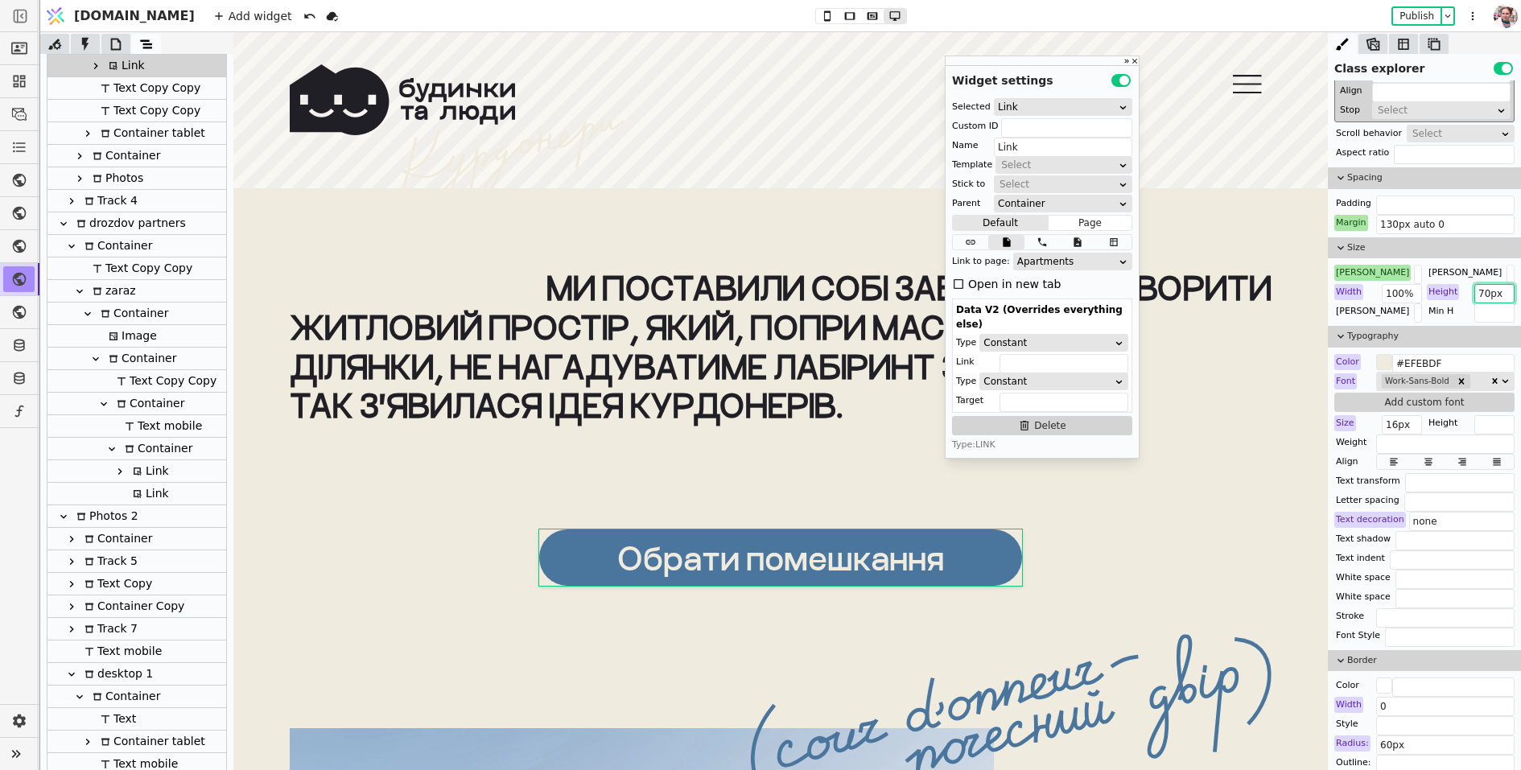
drag, startPoint x: 1492, startPoint y: 293, endPoint x: 1483, endPoint y: 294, distance: 8.9
click at [1483, 294] on input "70px" at bounding box center [1495, 293] width 40 height 19
type input "72px"
click at [863, 20] on icon at bounding box center [872, 15] width 19 height 11
type input "80px auto 0"
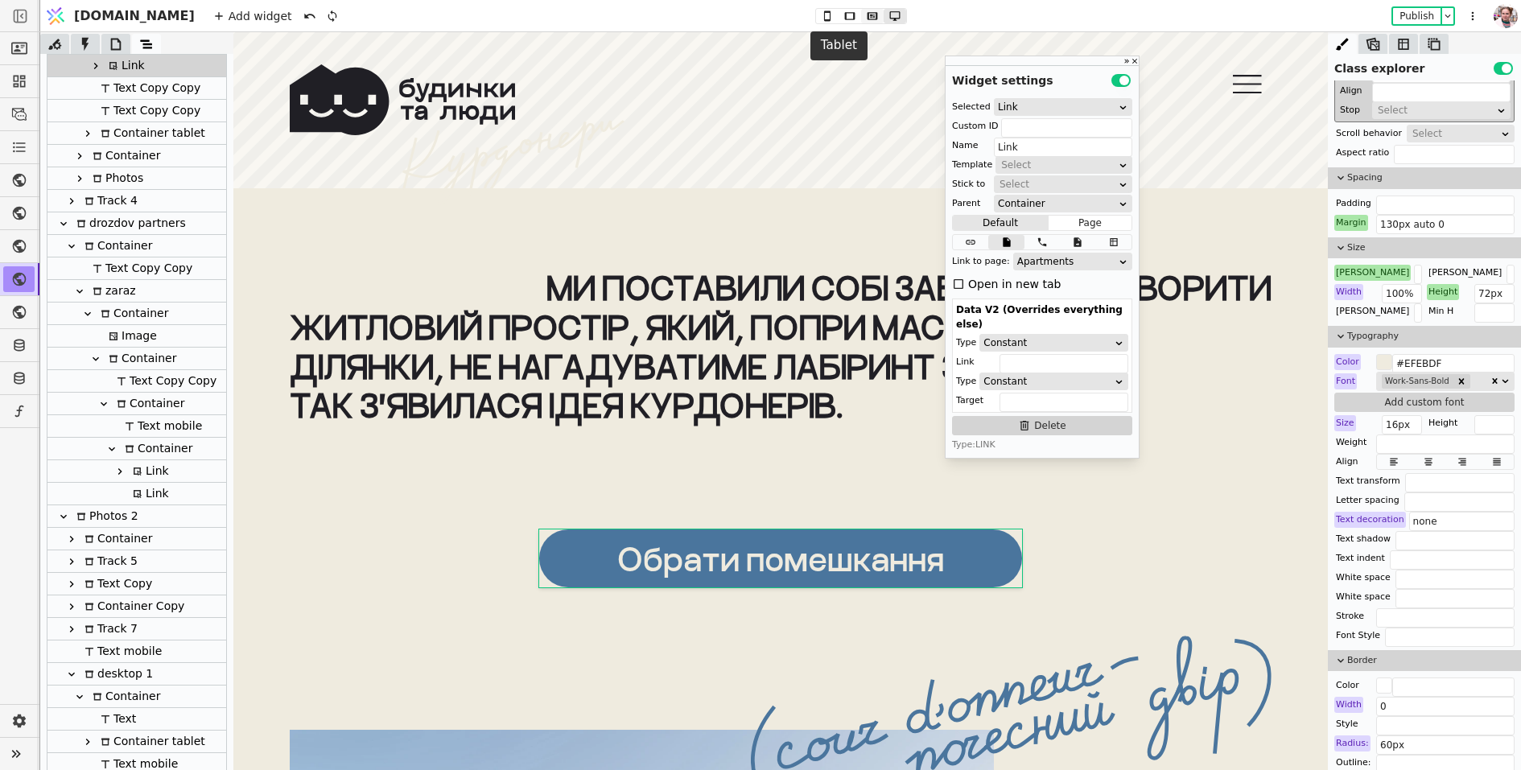
type input "400px"
type input "70px"
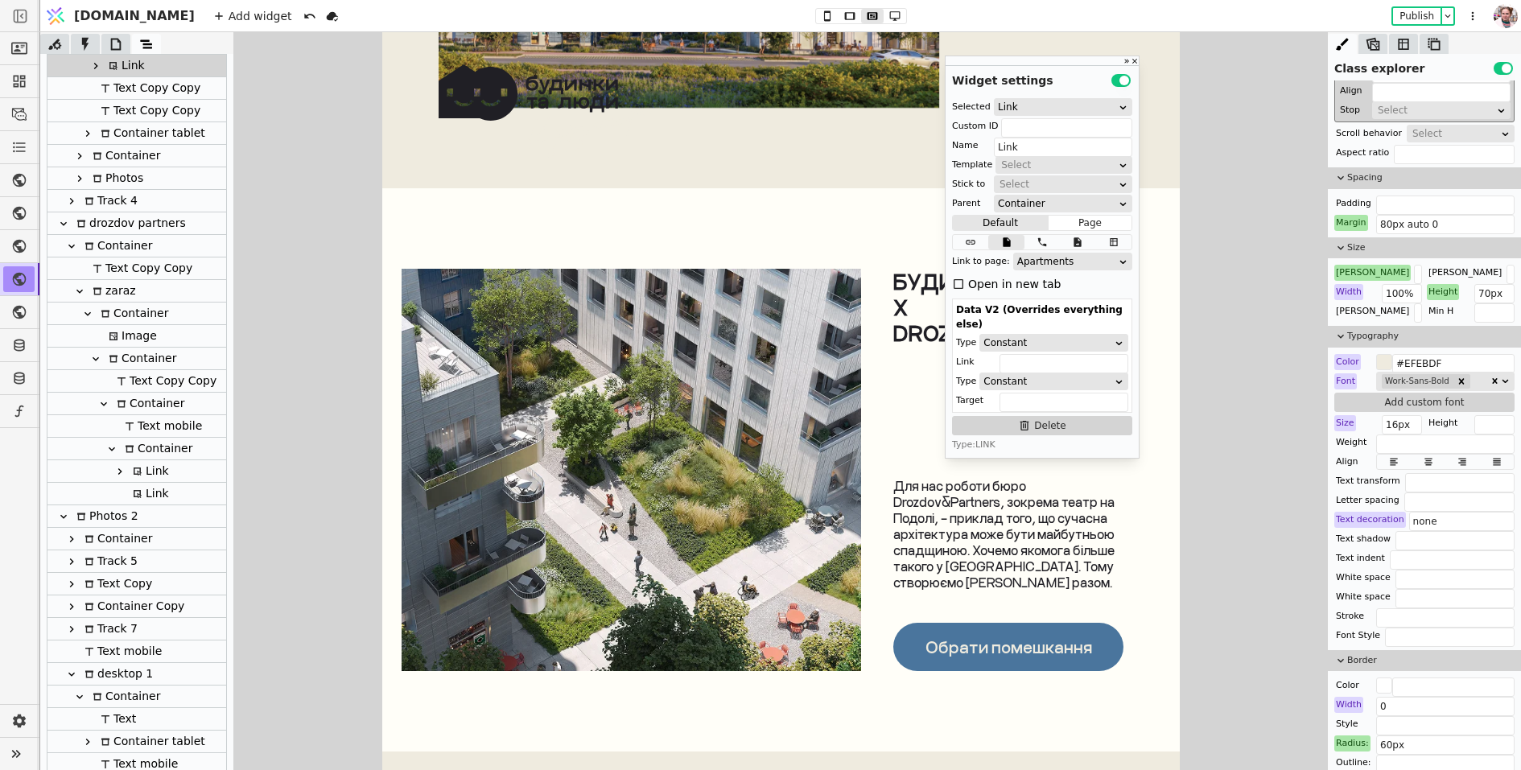
click at [1082, 625] on link "Обрати помешкання" at bounding box center [1008, 647] width 230 height 48
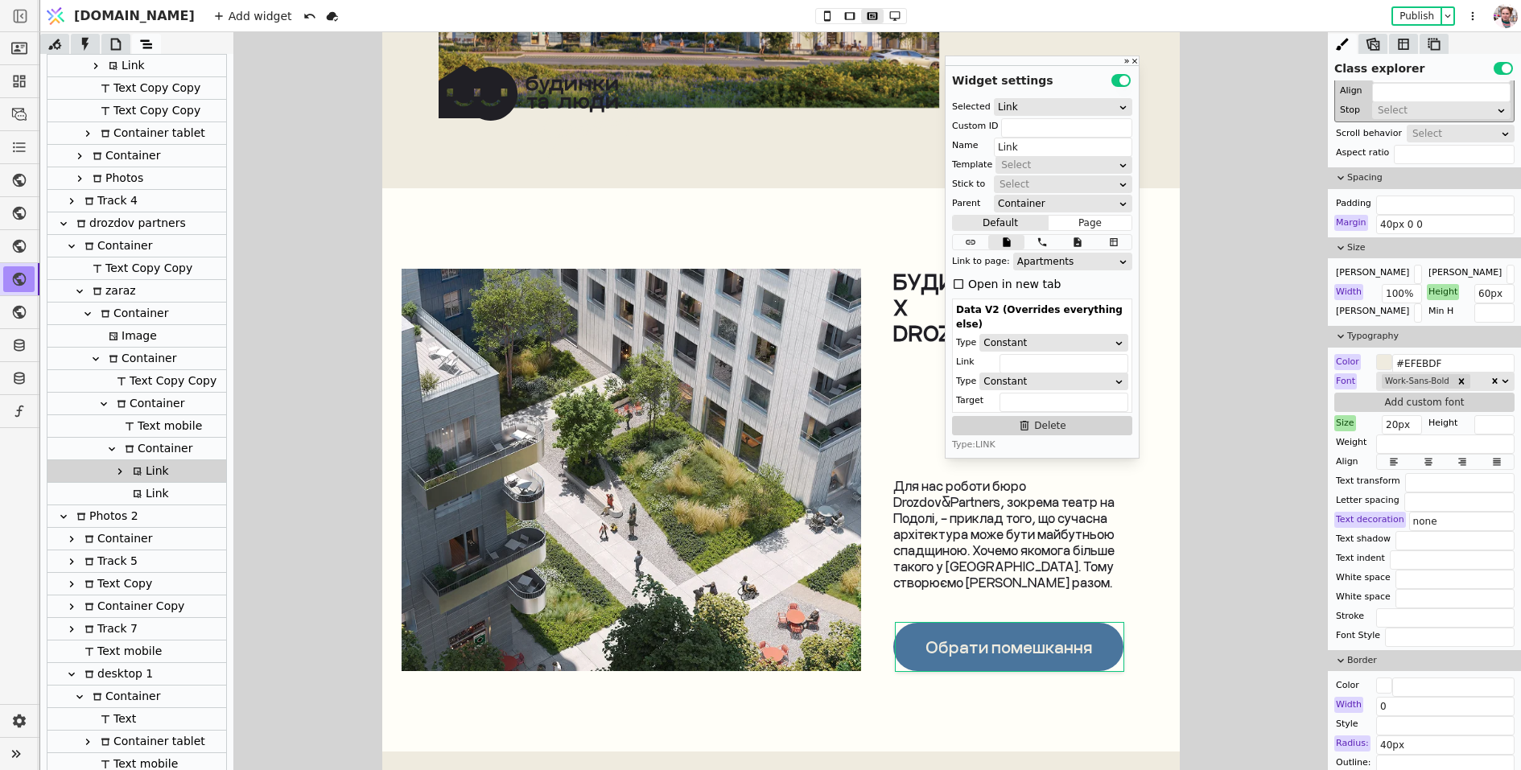
click at [977, 646] on div "Обрати помешкання" at bounding box center [1008, 647] width 167 height 19
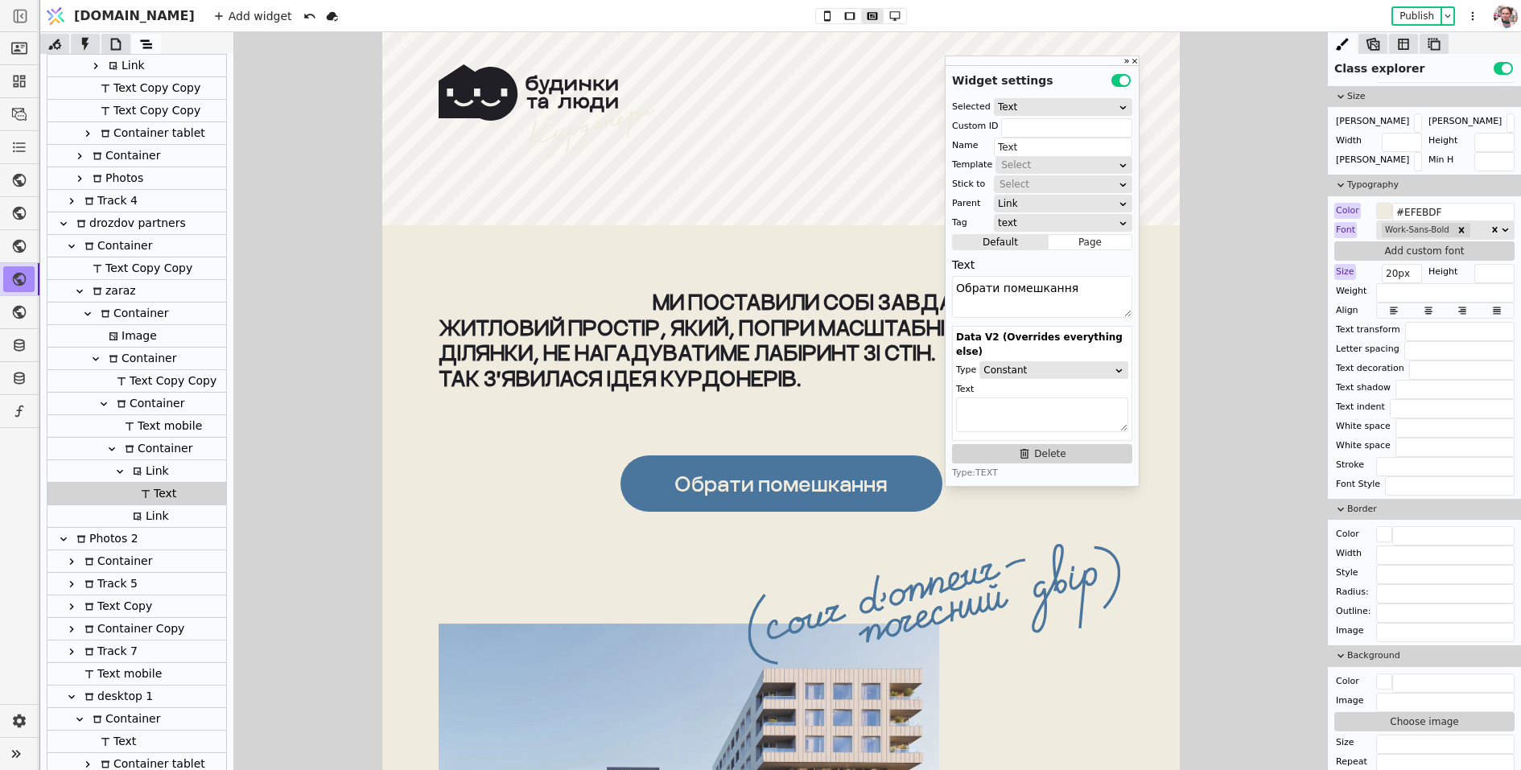
click at [768, 456] on link "Обрати помешкання" at bounding box center [781, 484] width 322 height 56
type input "Link"
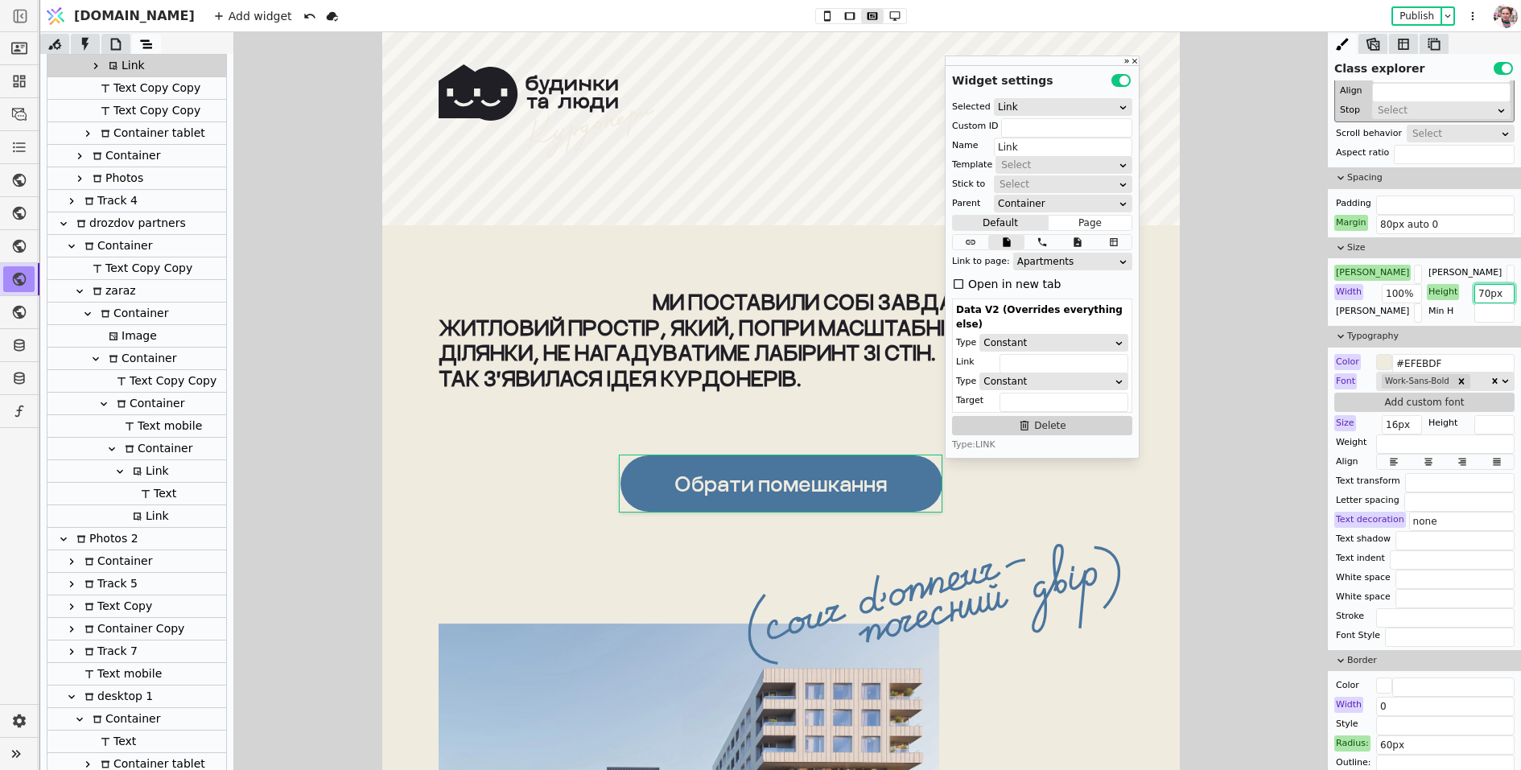
click at [1489, 284] on input "70px" at bounding box center [1495, 293] width 40 height 19
click at [1487, 287] on input "70px" at bounding box center [1495, 293] width 40 height 19
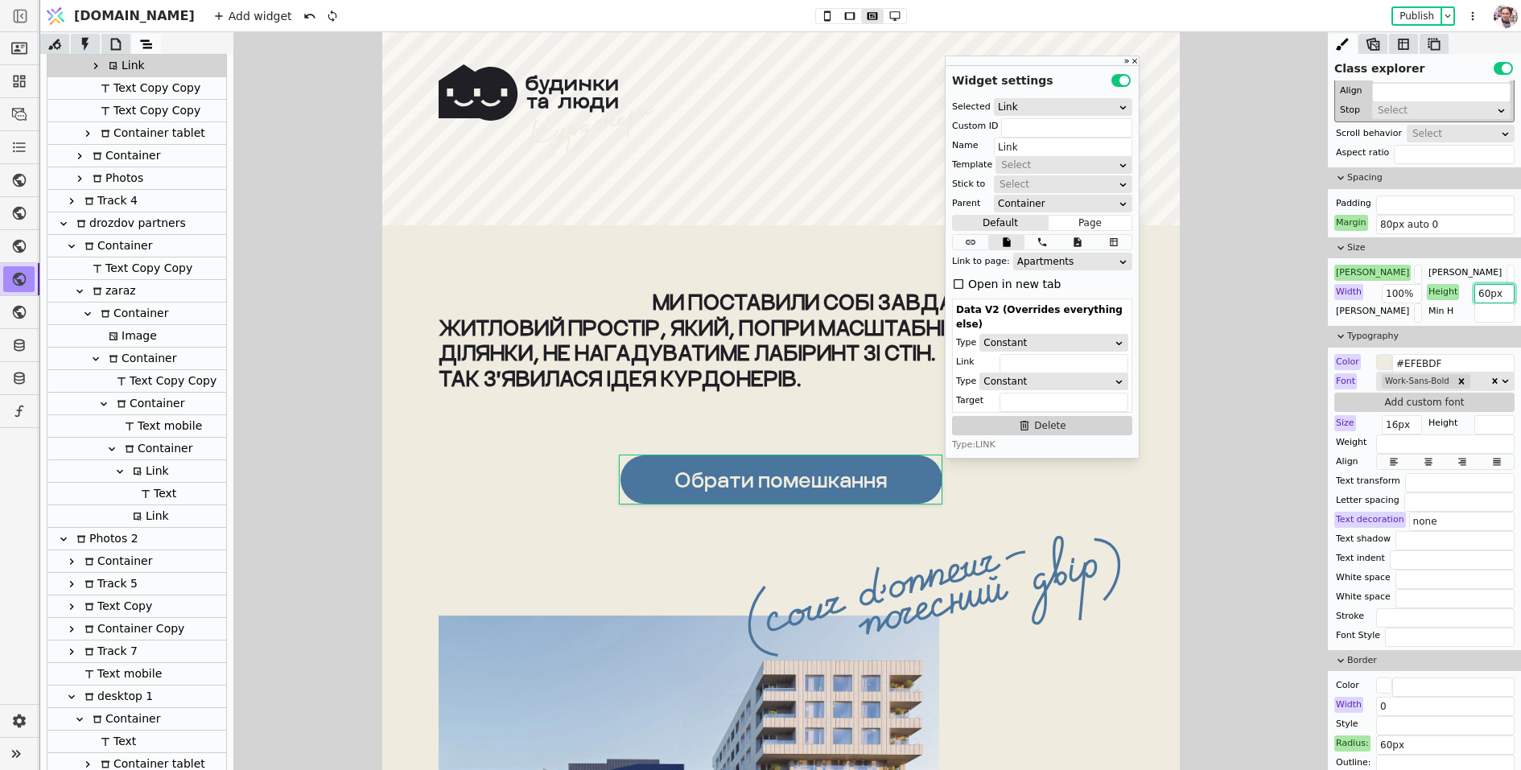
type input "60px"
click at [754, 475] on div "Обрати помешкання" at bounding box center [780, 479] width 213 height 25
type input "Text"
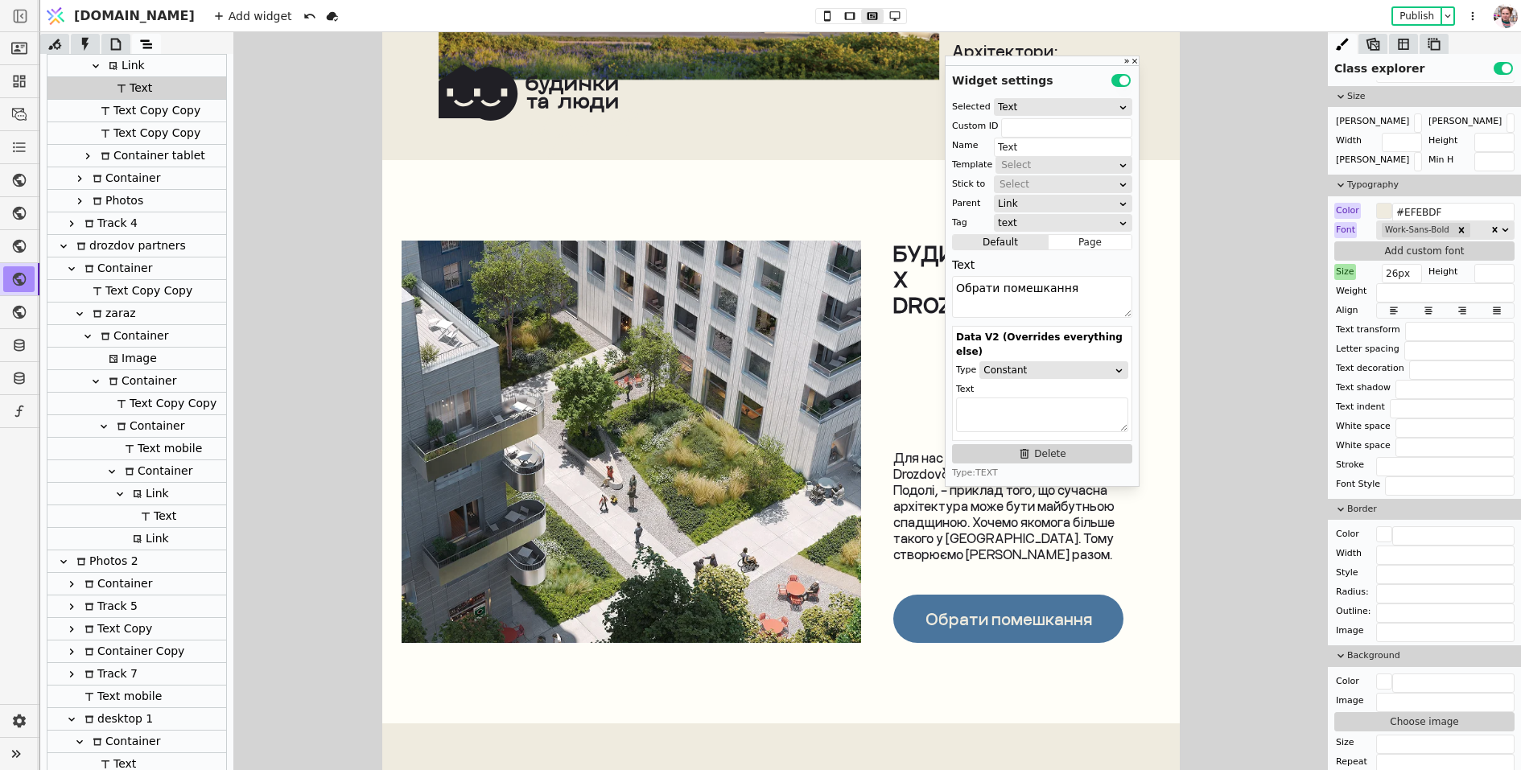
click at [1061, 614] on div "Обрати помешкання" at bounding box center [1008, 618] width 167 height 19
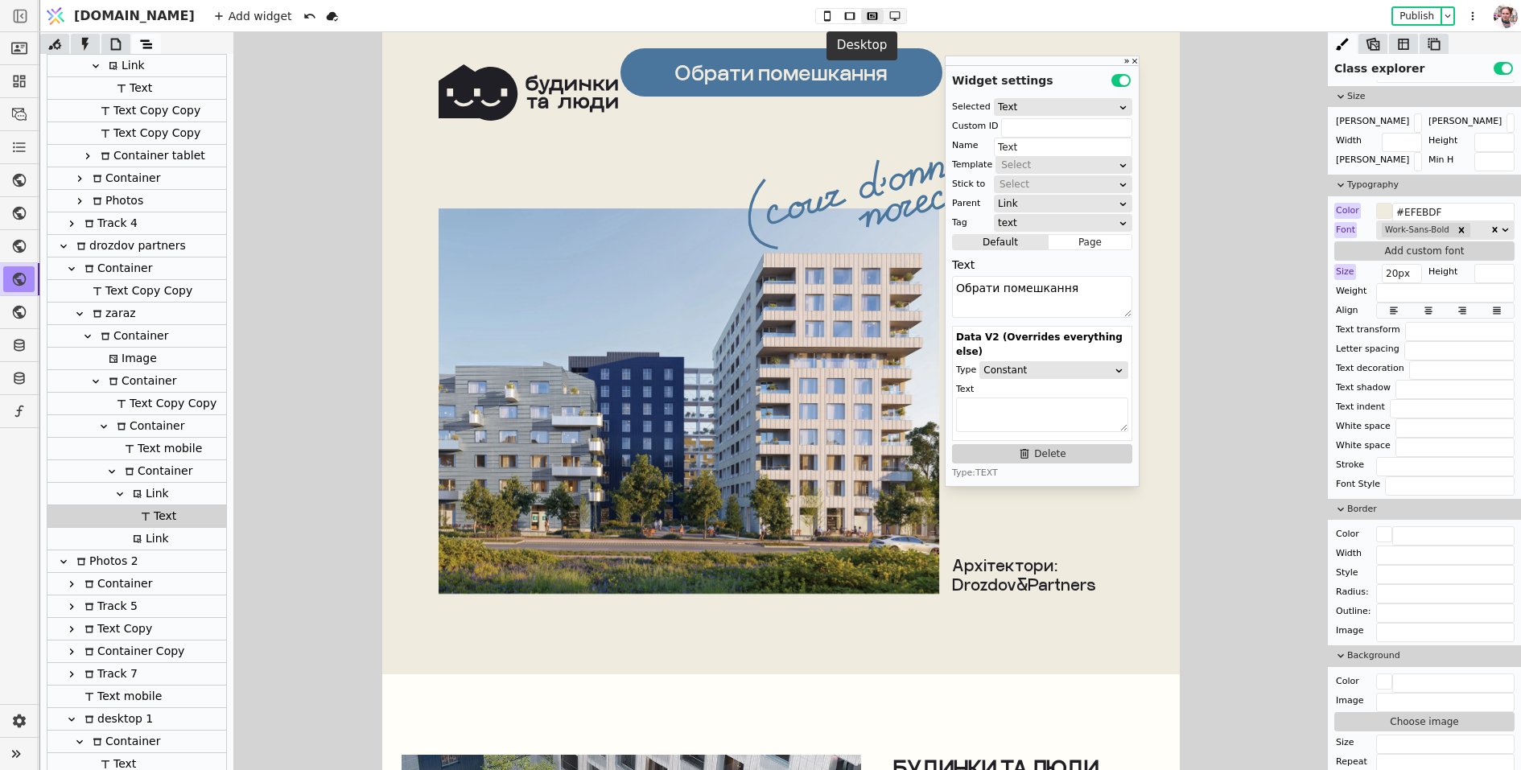
click at [885, 14] on icon at bounding box center [894, 15] width 19 height 11
type input "24px"
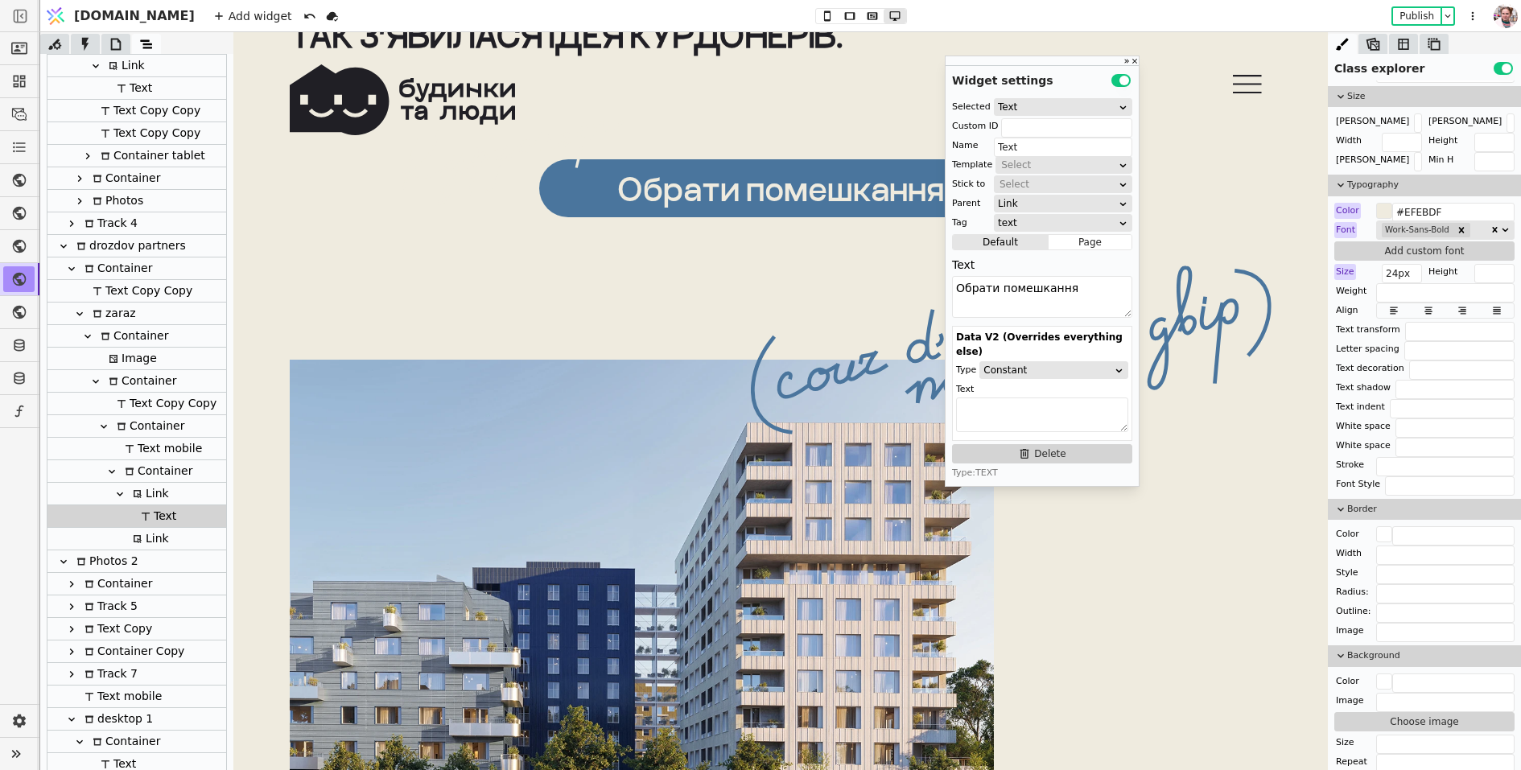
click at [782, 183] on div "Обрати помешкання" at bounding box center [780, 188] width 327 height 39
drag, startPoint x: 1398, startPoint y: 266, endPoint x: 1382, endPoint y: 266, distance: 16.1
click at [1383, 266] on input "40px" at bounding box center [1402, 273] width 40 height 19
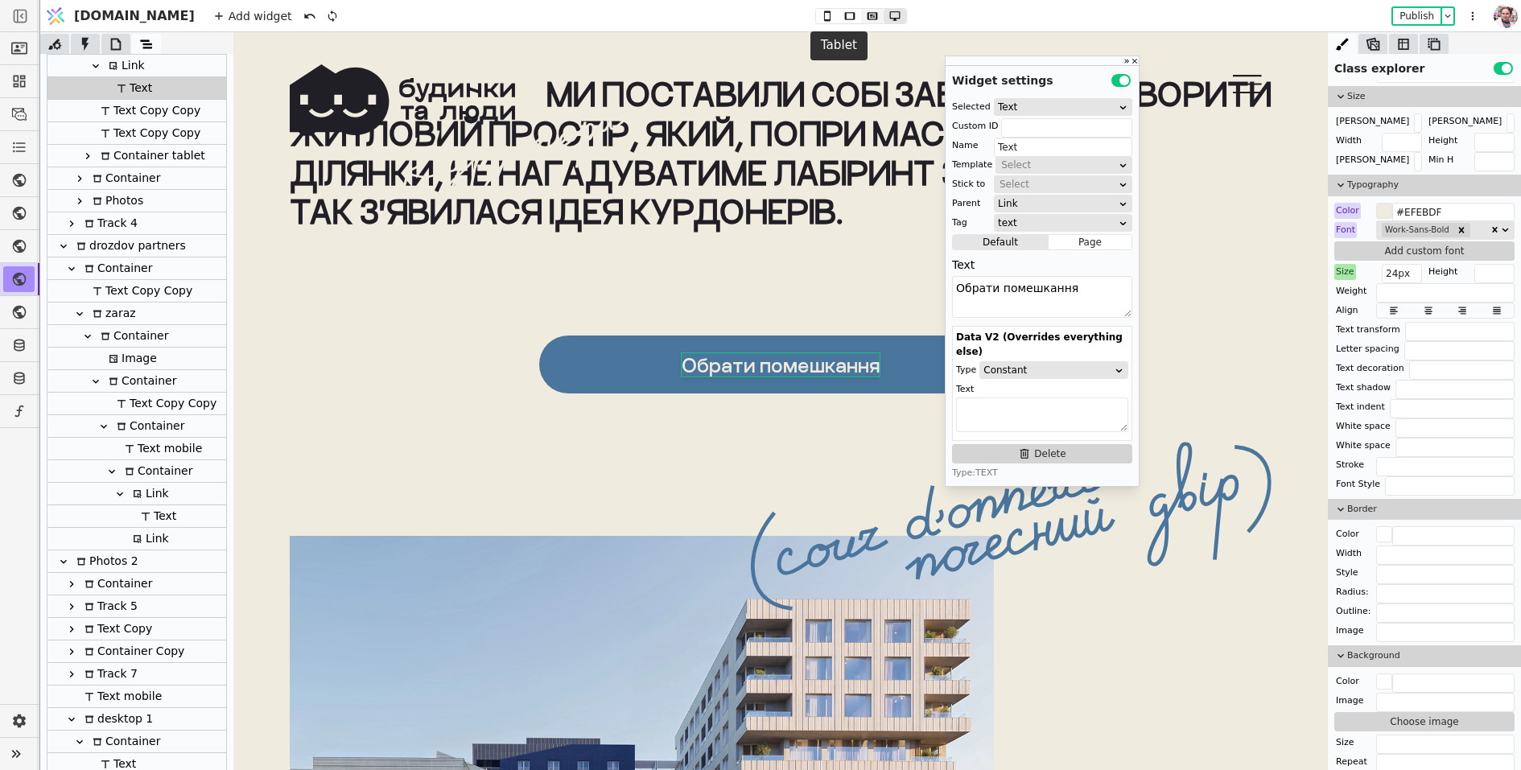
click at [867, 19] on icon at bounding box center [872, 15] width 10 height 7
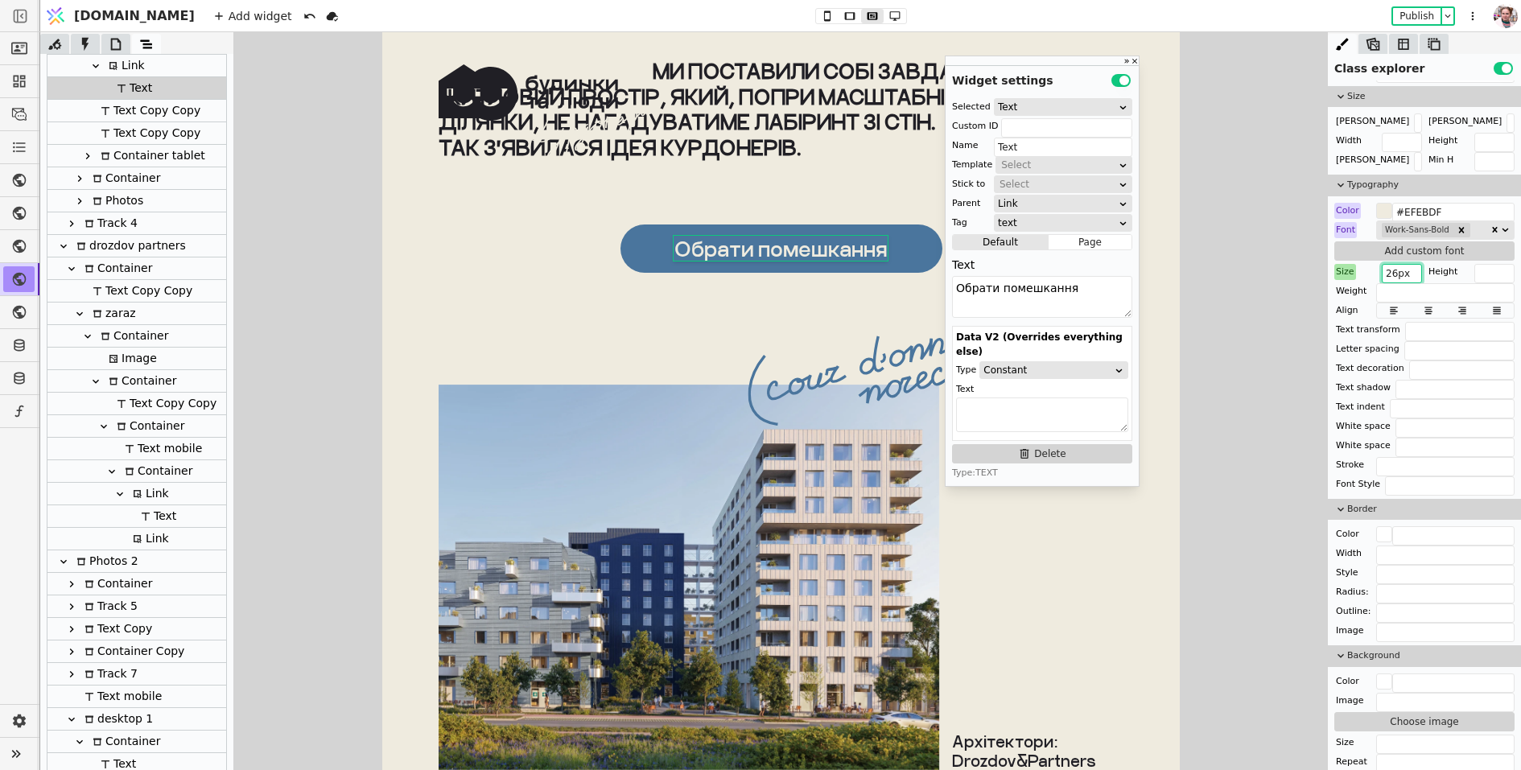
click at [1399, 268] on input "26px" at bounding box center [1402, 273] width 40 height 19
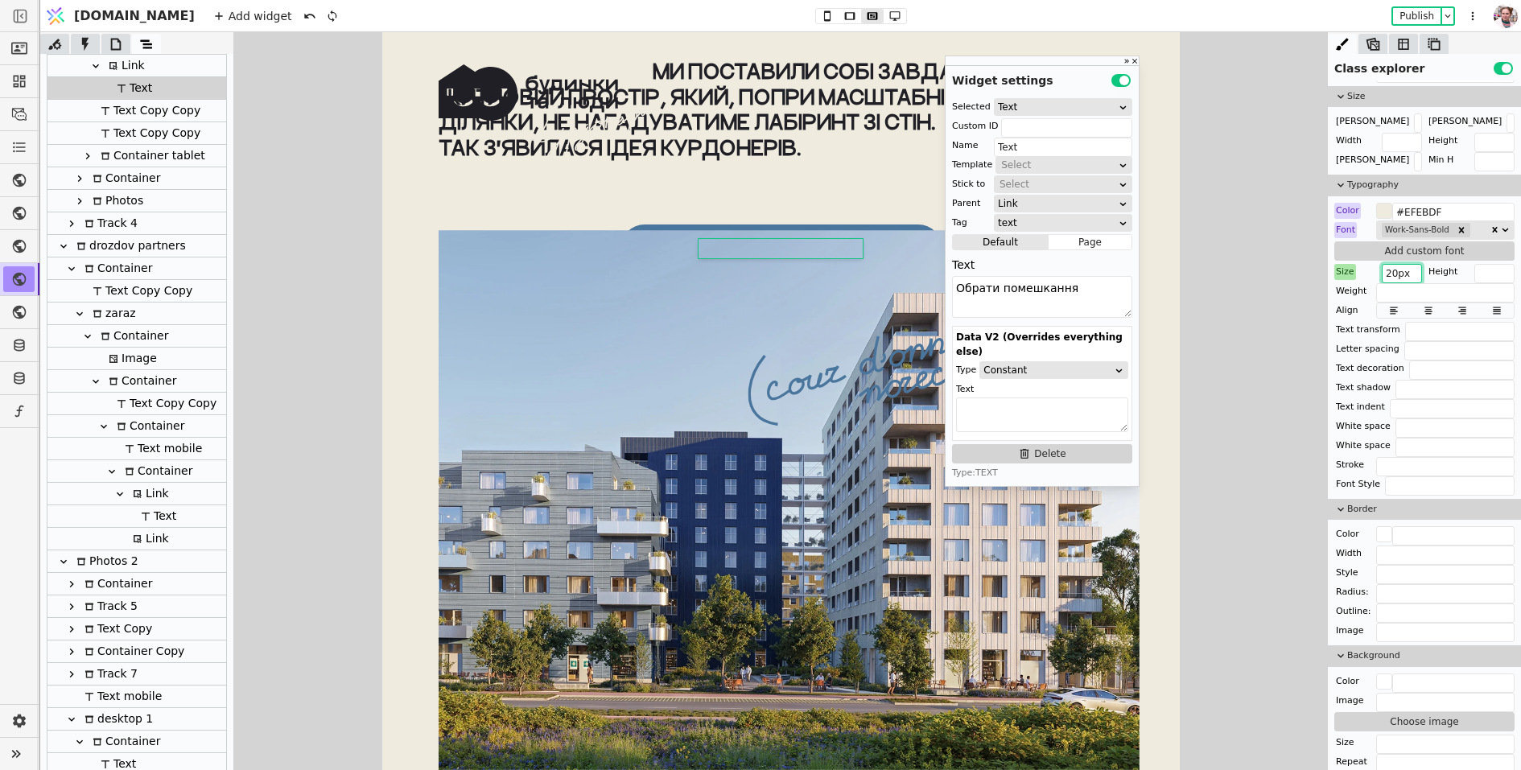
type input "20px"
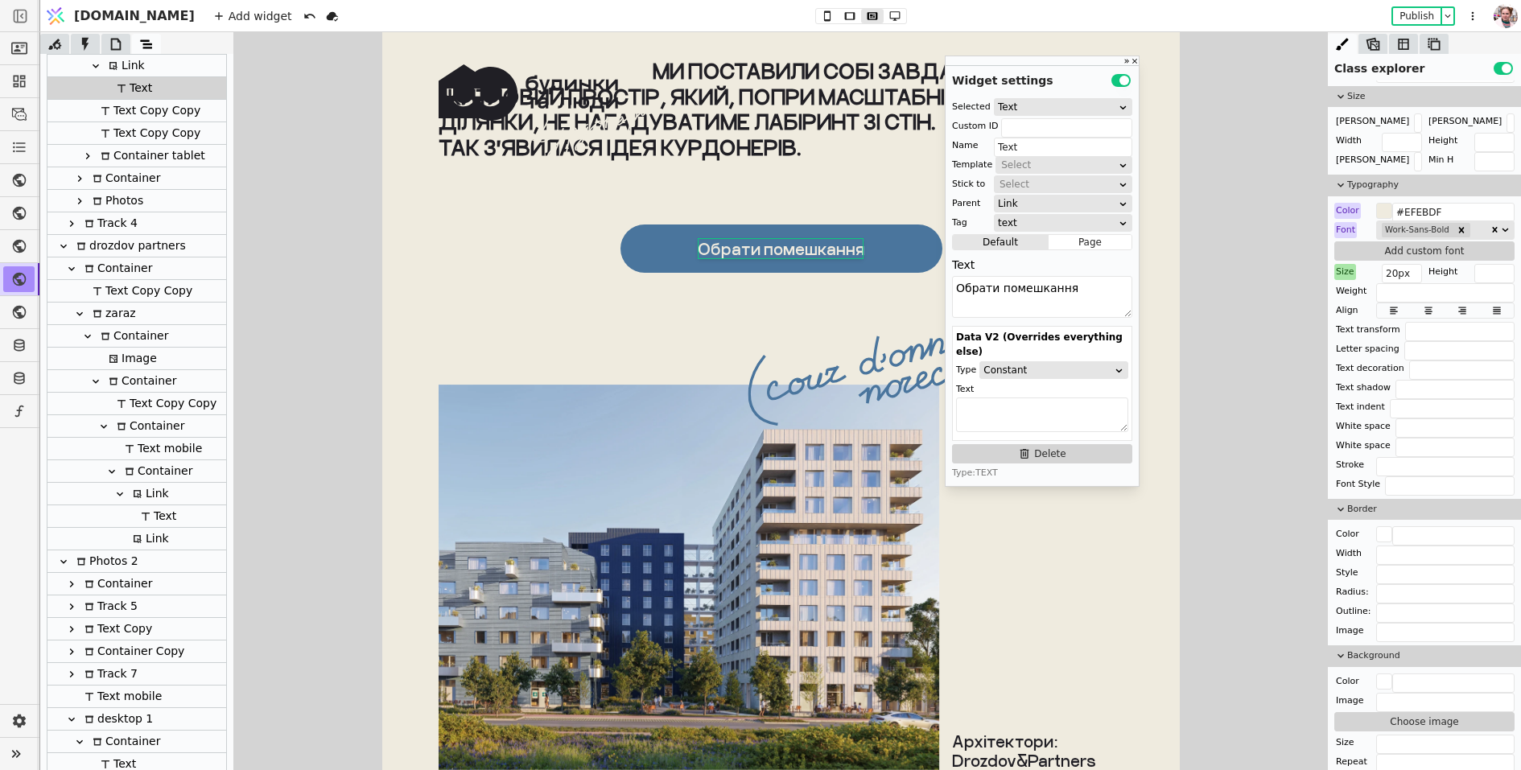
click at [897, 250] on link "Обрати помешкання" at bounding box center [781, 249] width 322 height 48
type input "Link"
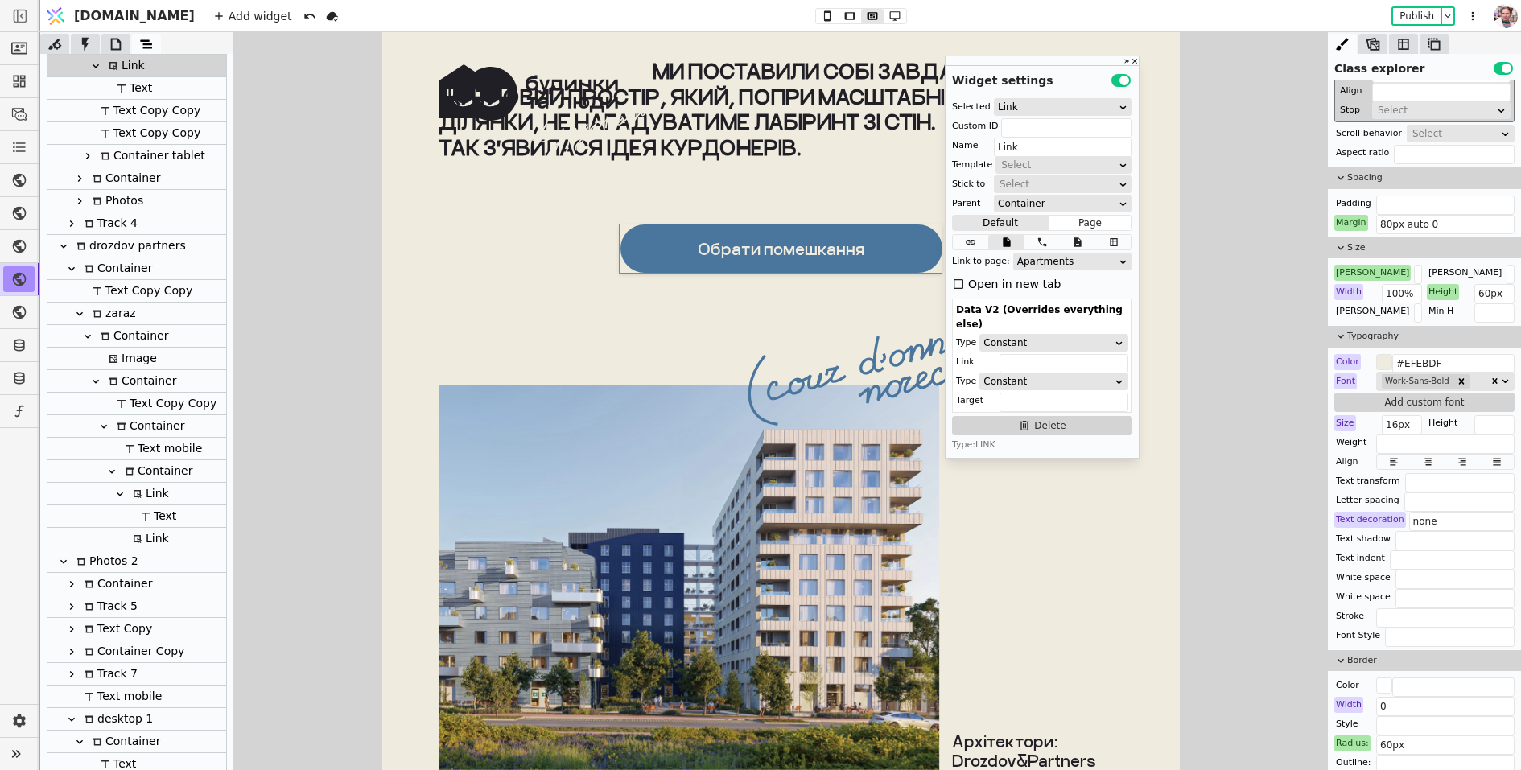
click at [1346, 265] on div "[PERSON_NAME]" at bounding box center [1373, 273] width 76 height 16
click at [1346, 279] on div "Reset" at bounding box center [1352, 290] width 50 height 27
click at [1414, 267] on input "400px" at bounding box center [1418, 274] width 8 height 19
drag, startPoint x: 1399, startPoint y: 269, endPoint x: 1382, endPoint y: 267, distance: 17.0
click at [1414, 268] on input "400px" at bounding box center [1418, 274] width 8 height 19
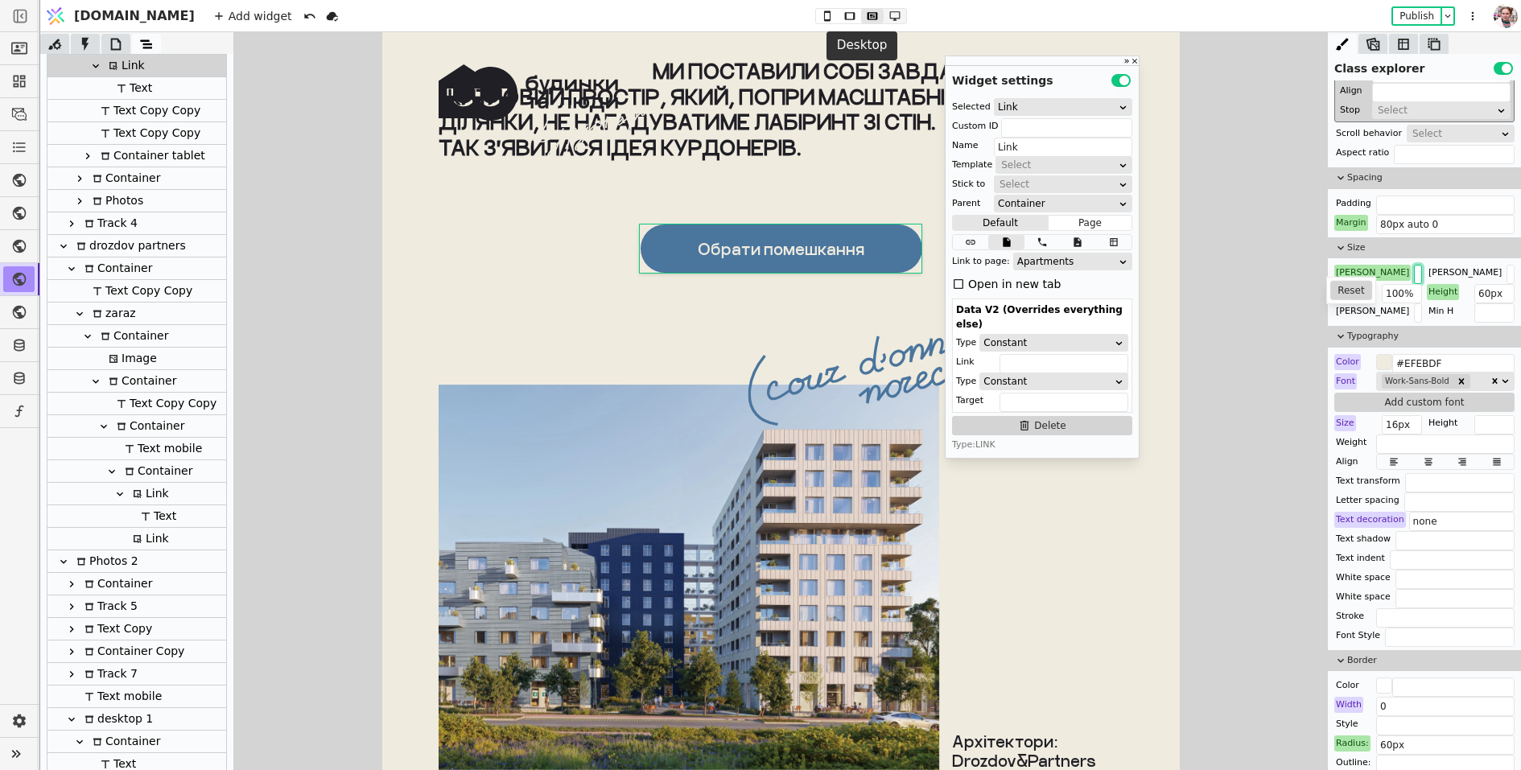
type input "350px"
click at [885, 13] on icon at bounding box center [894, 15] width 19 height 11
type input "130px auto 0"
type input "600px"
type input "72px"
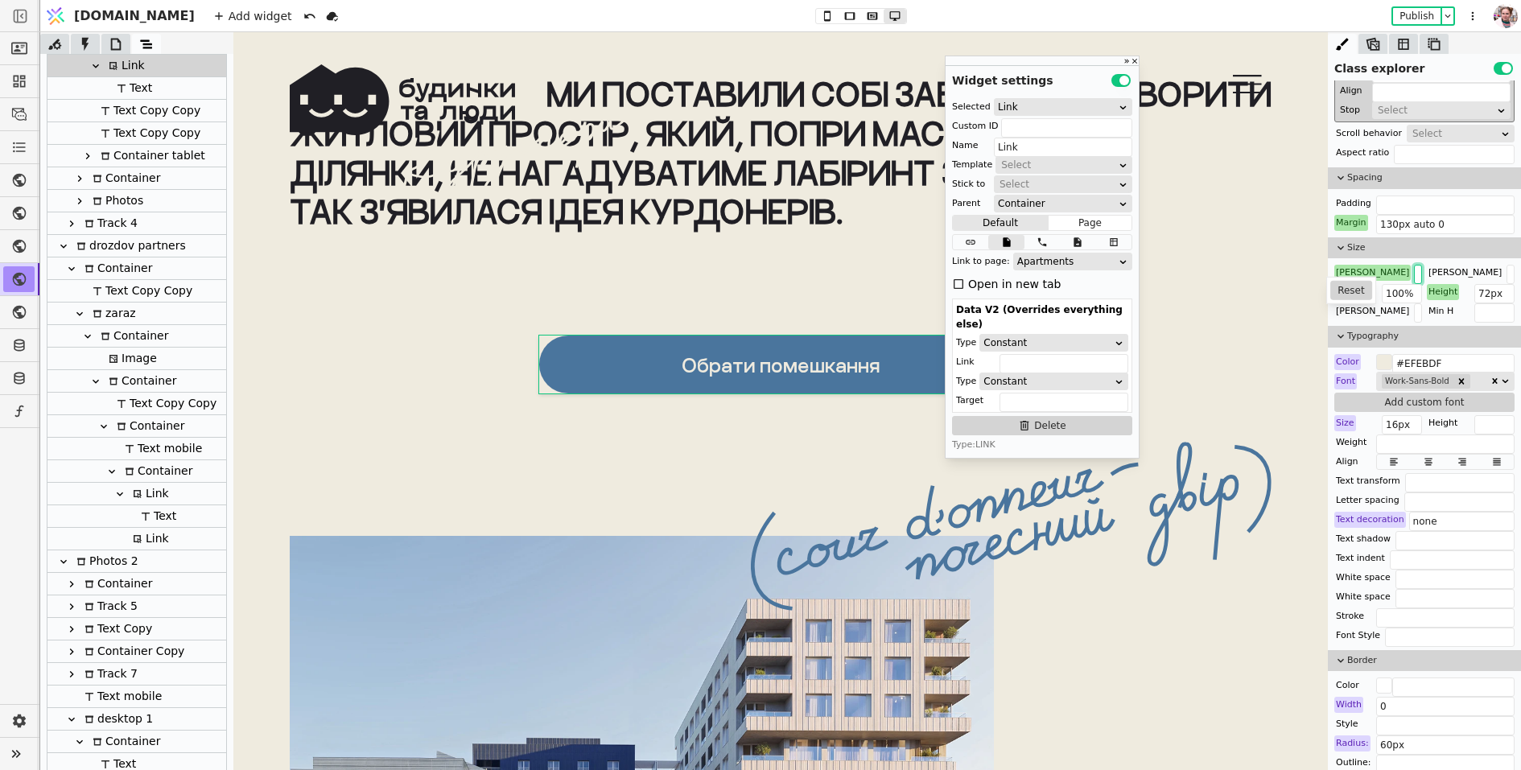
drag, startPoint x: 1399, startPoint y: 270, endPoint x: 1379, endPoint y: 268, distance: 20.2
click at [1379, 269] on div "Max W Reset 600px" at bounding box center [1379, 273] width 88 height 16
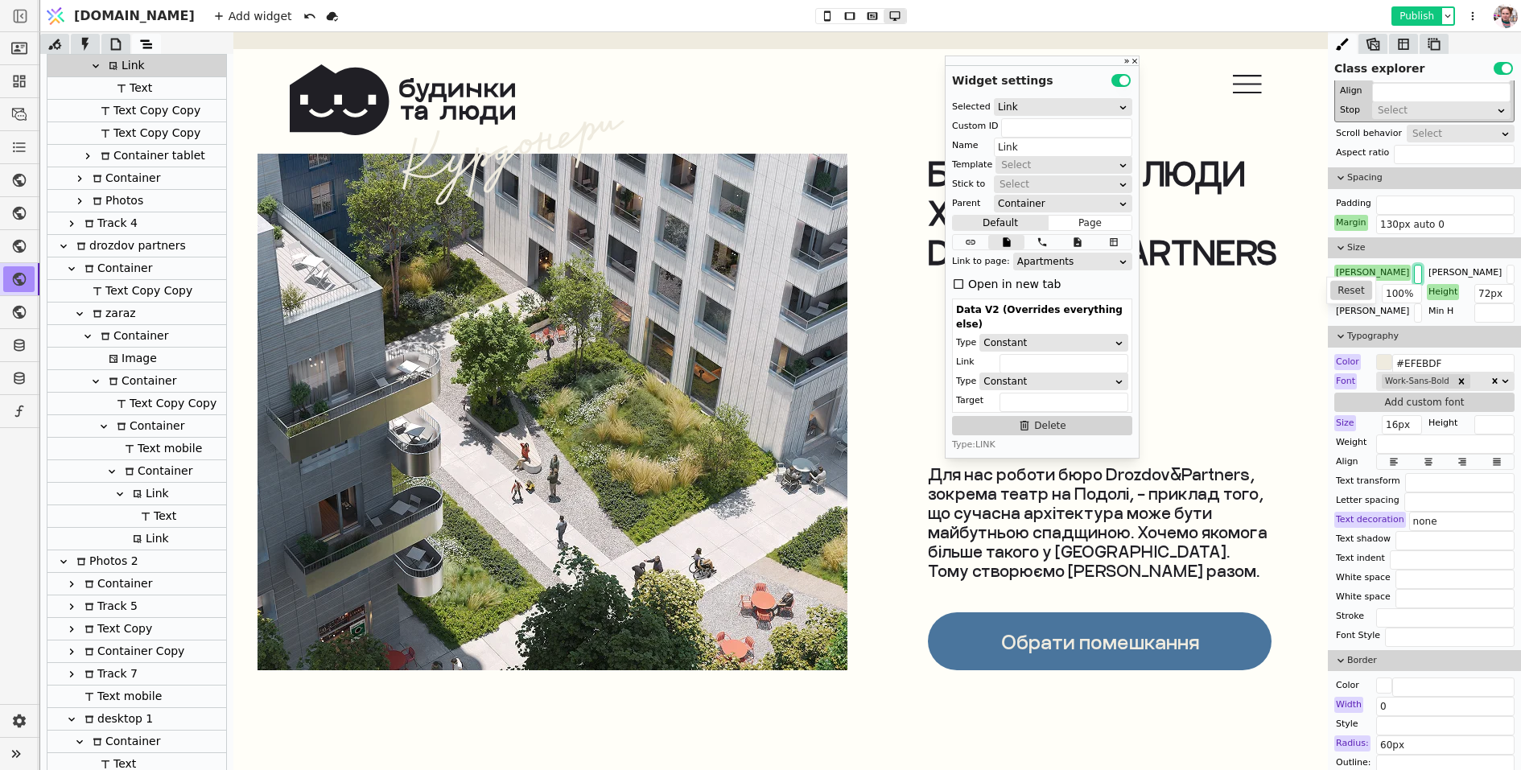
type input "385px"
click at [1409, 10] on button "Publish" at bounding box center [1416, 16] width 47 height 16
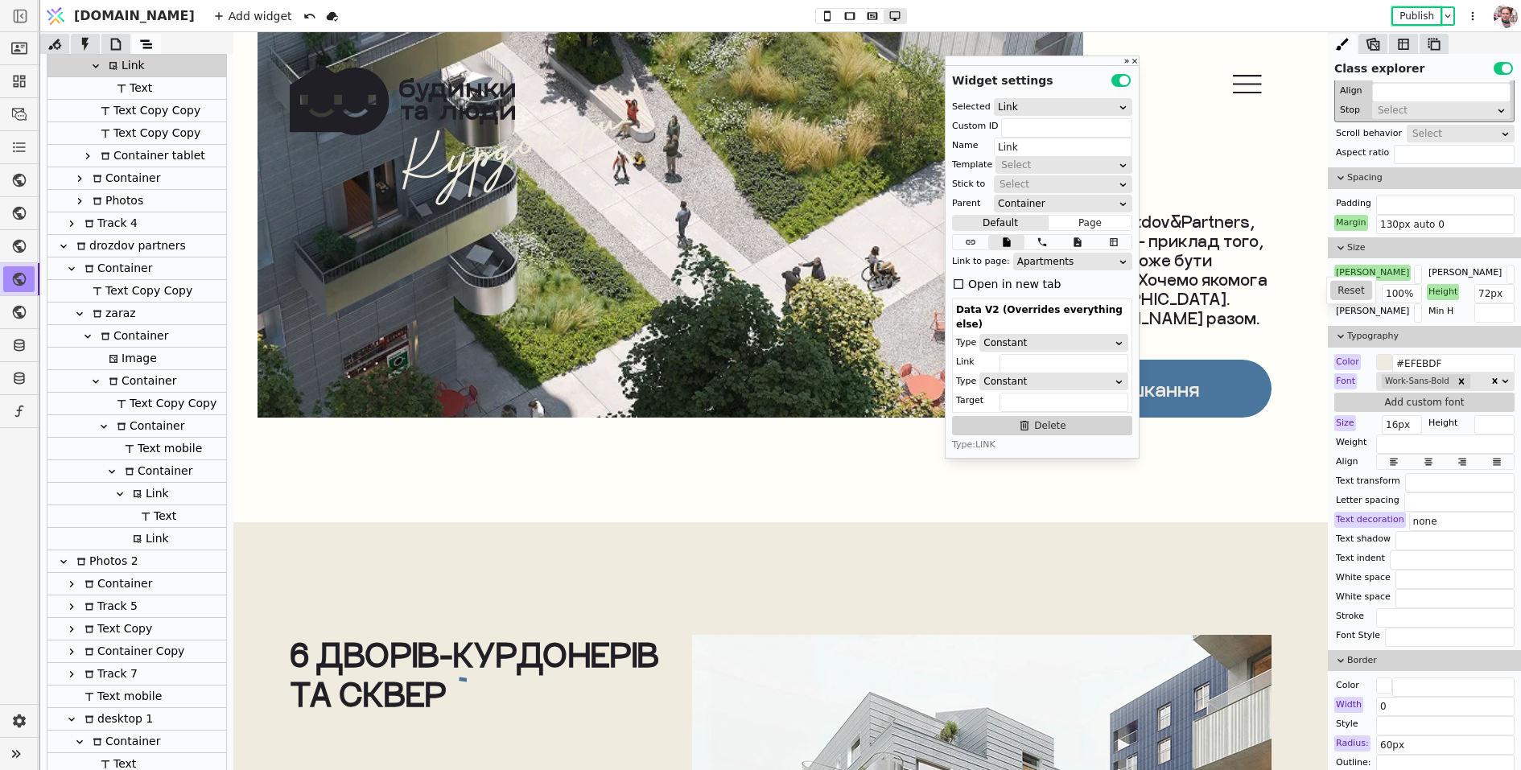
scroll to position [7450, 0]
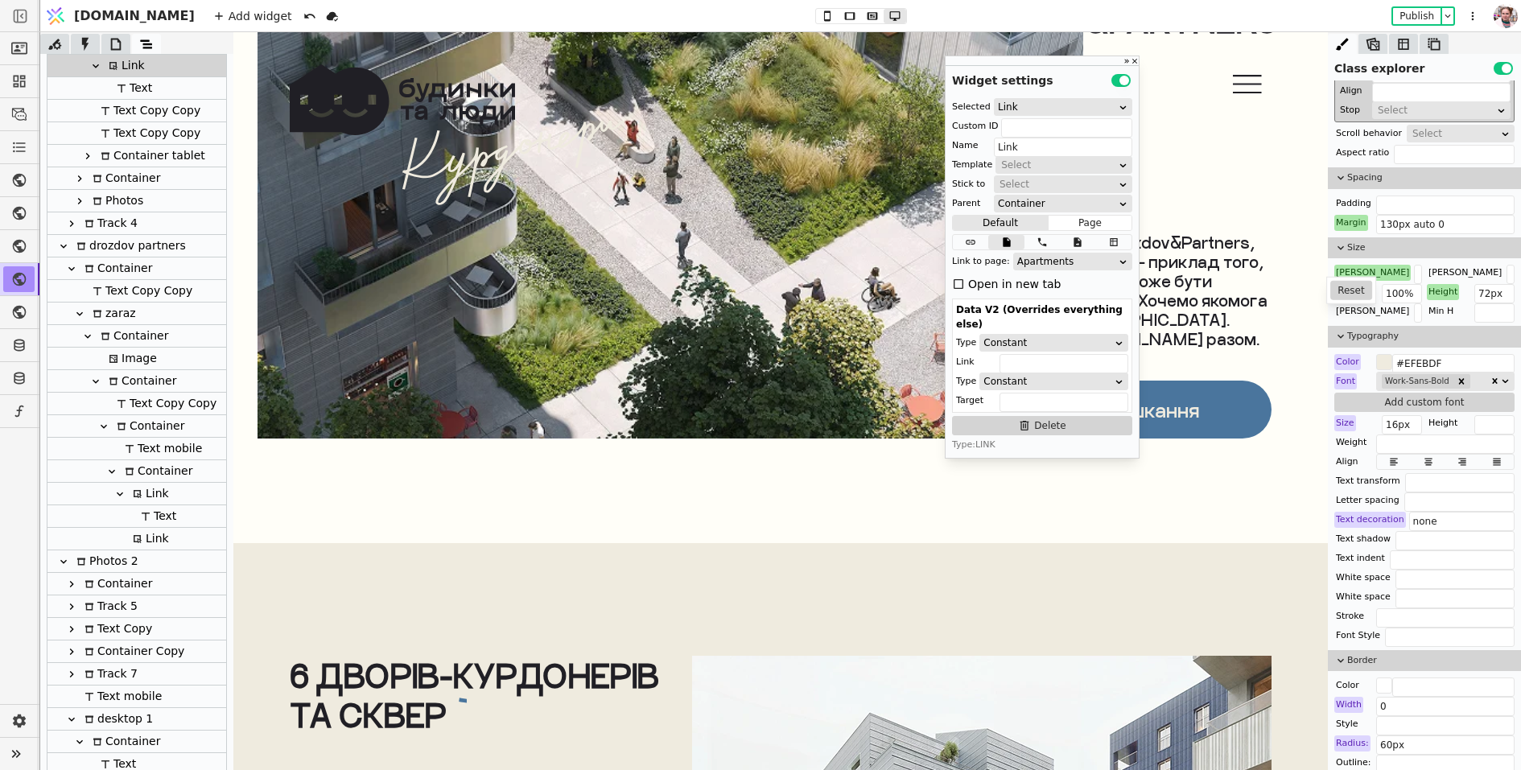
click at [649, 264] on img at bounding box center [671, 77] width 826 height 724
type input "Image"
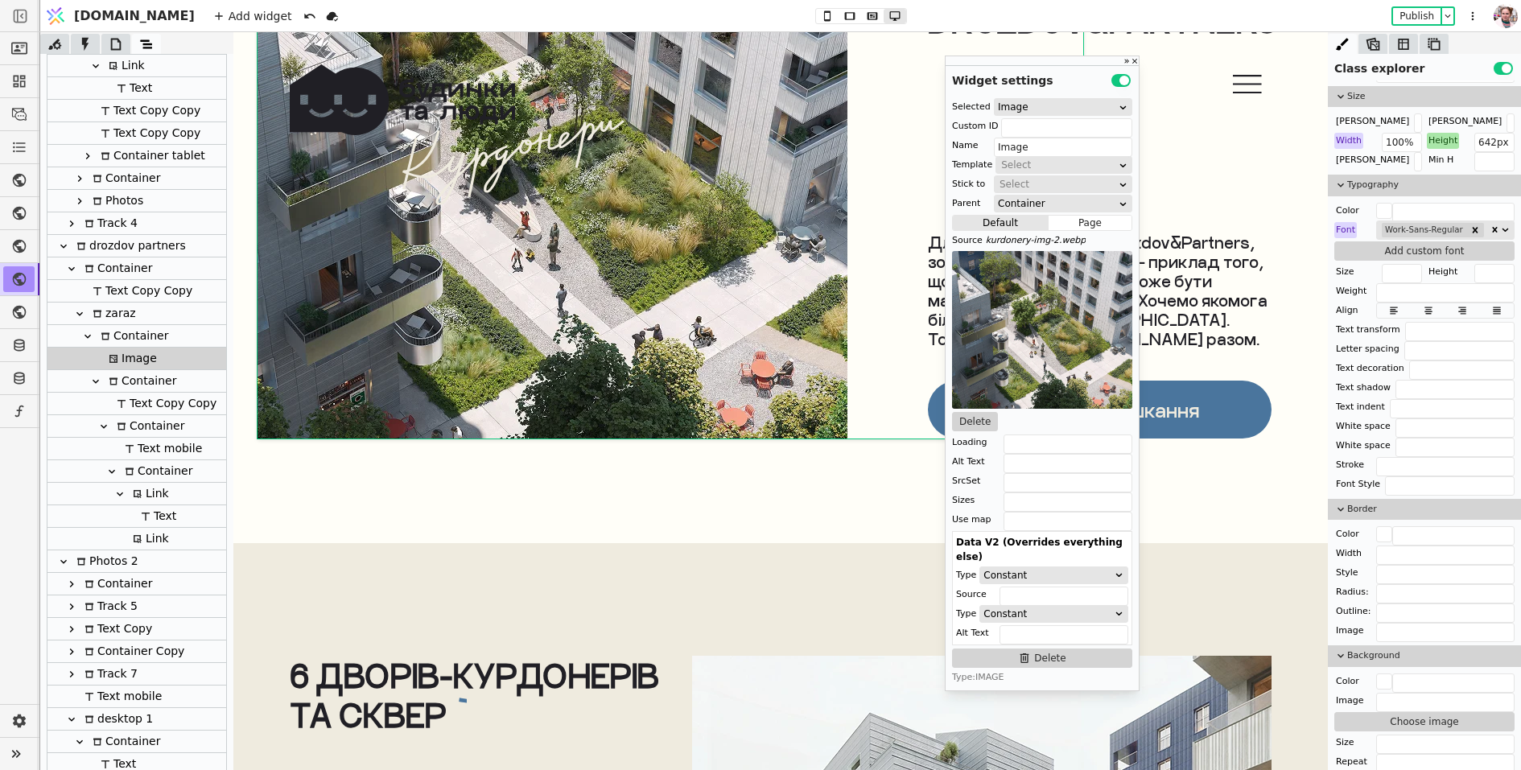
click at [967, 408] on img at bounding box center [1042, 330] width 180 height 158
click at [968, 415] on button "Delete" at bounding box center [975, 421] width 46 height 19
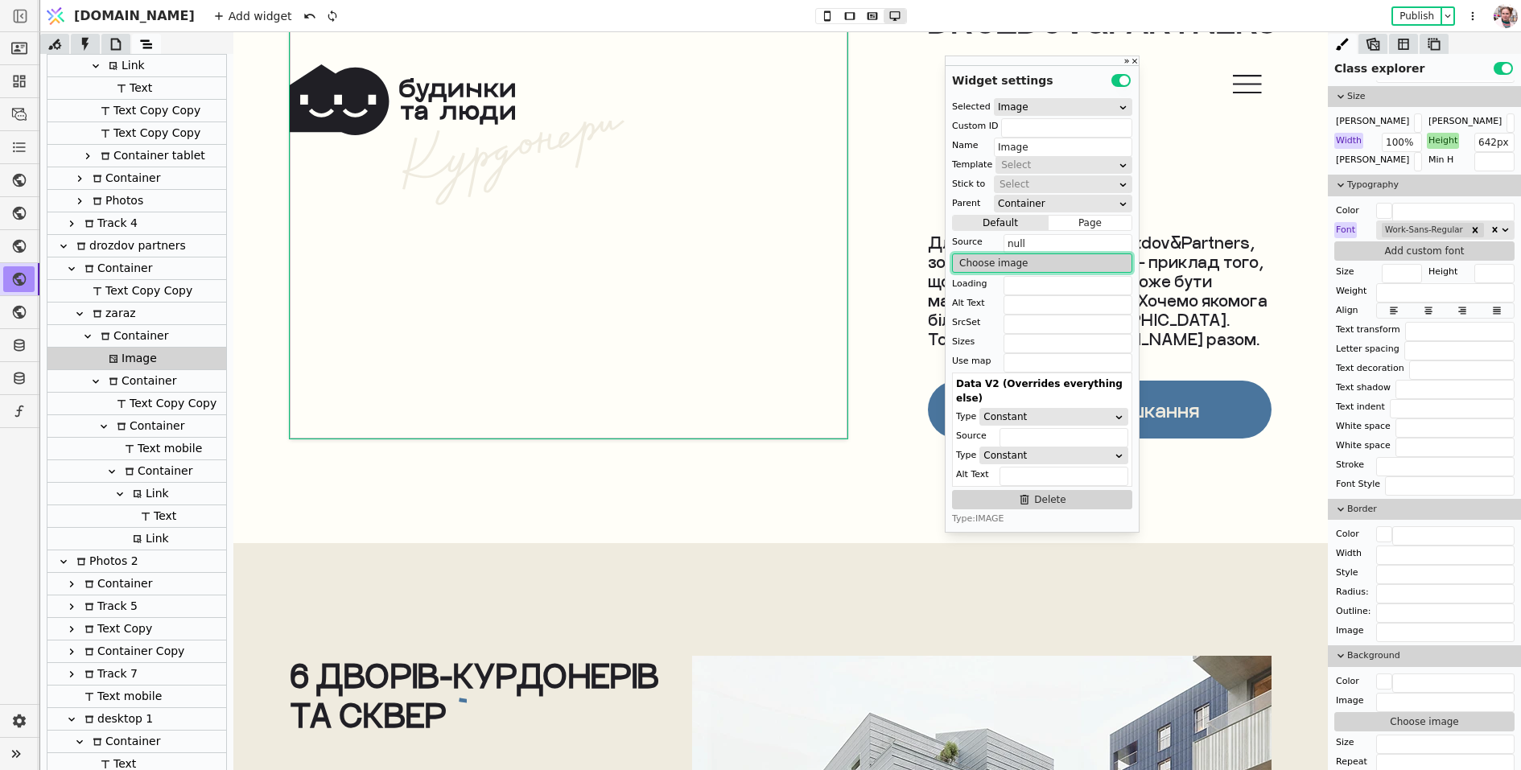
click at [979, 270] on button "Choose image" at bounding box center [1042, 263] width 180 height 19
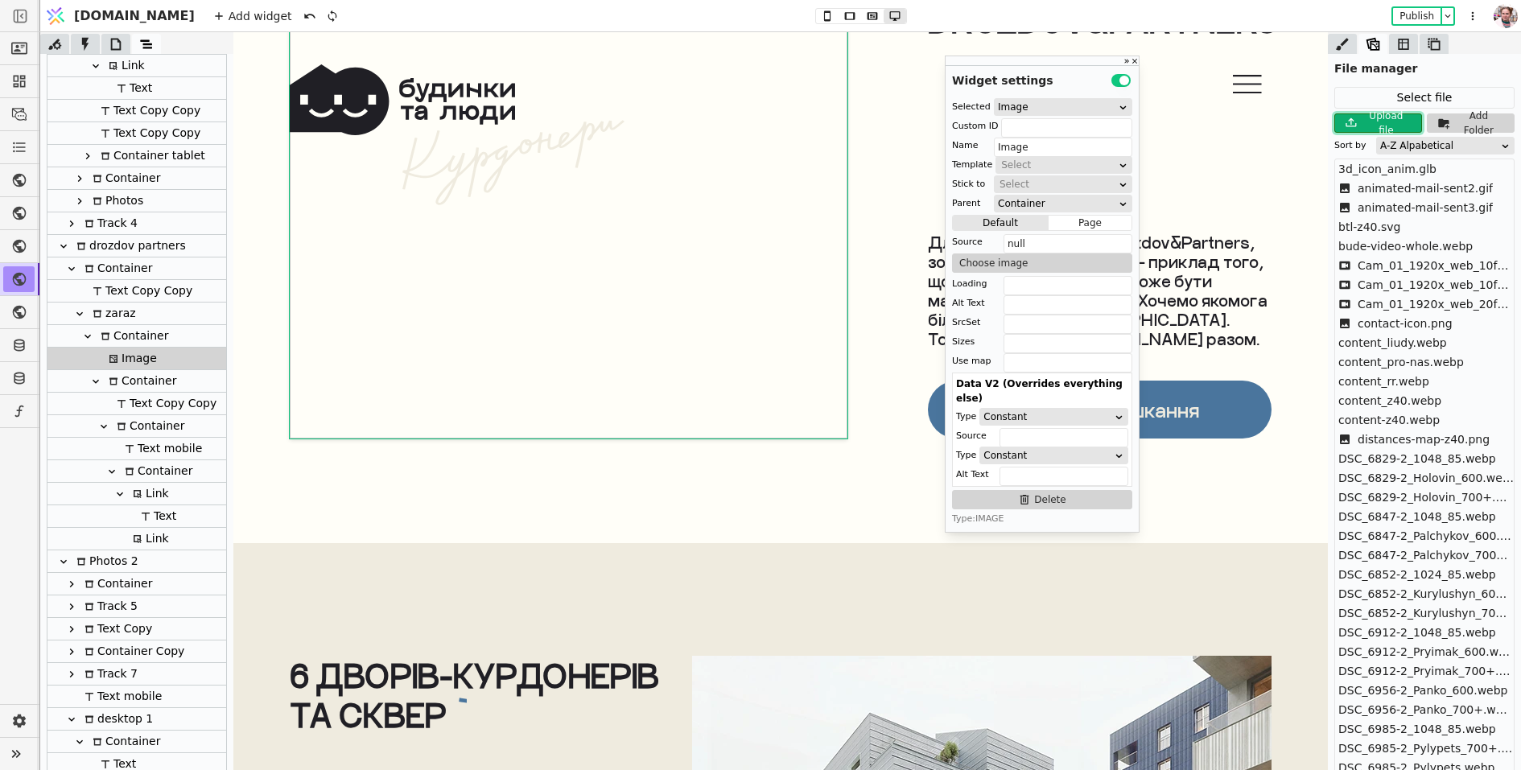
click at [1359, 116] on icon at bounding box center [1351, 122] width 19 height 19
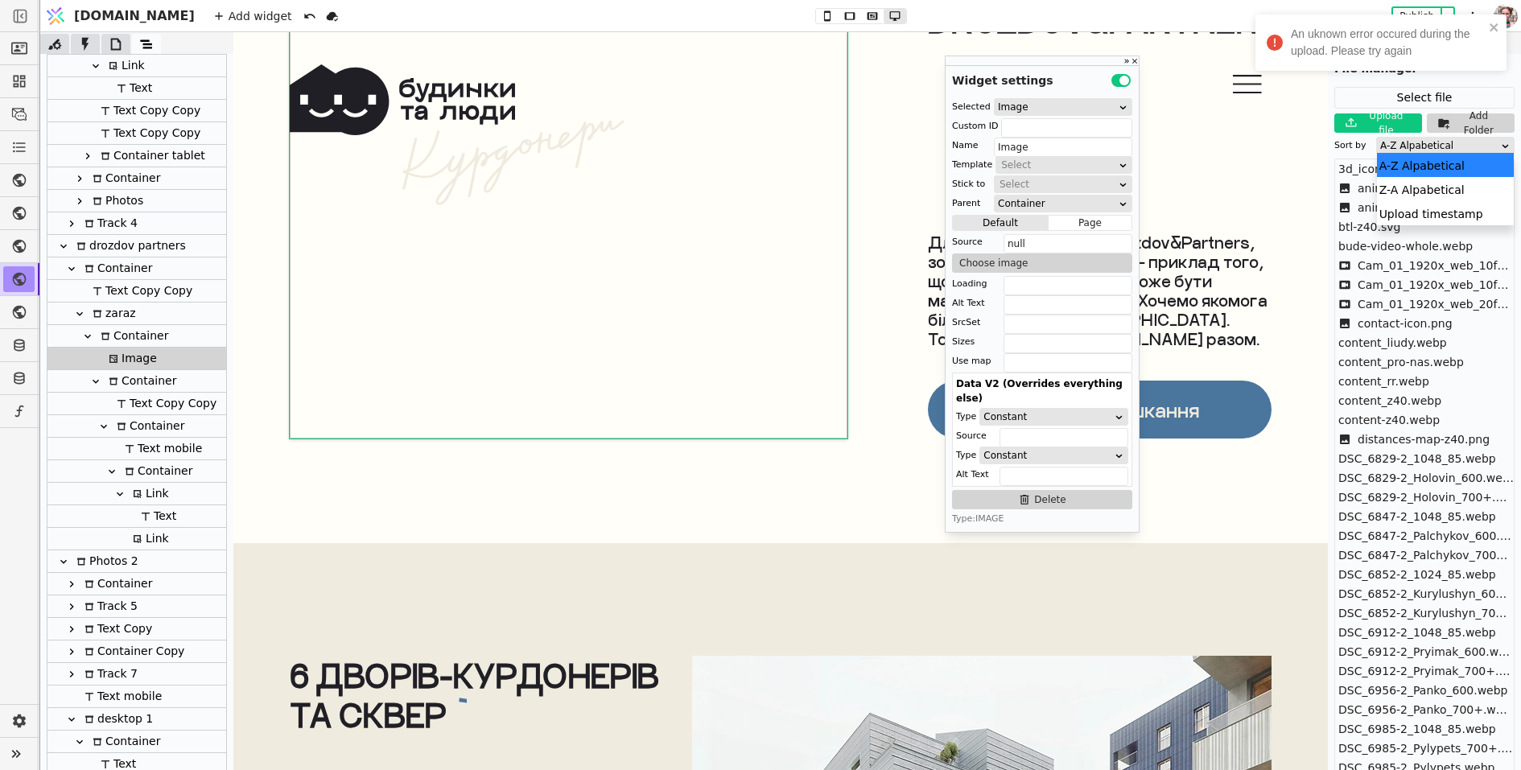
click at [1403, 144] on div "A-Z Alpabetical" at bounding box center [1440, 146] width 120 height 16
click at [1398, 208] on div "Upload timestamp" at bounding box center [1446, 213] width 138 height 24
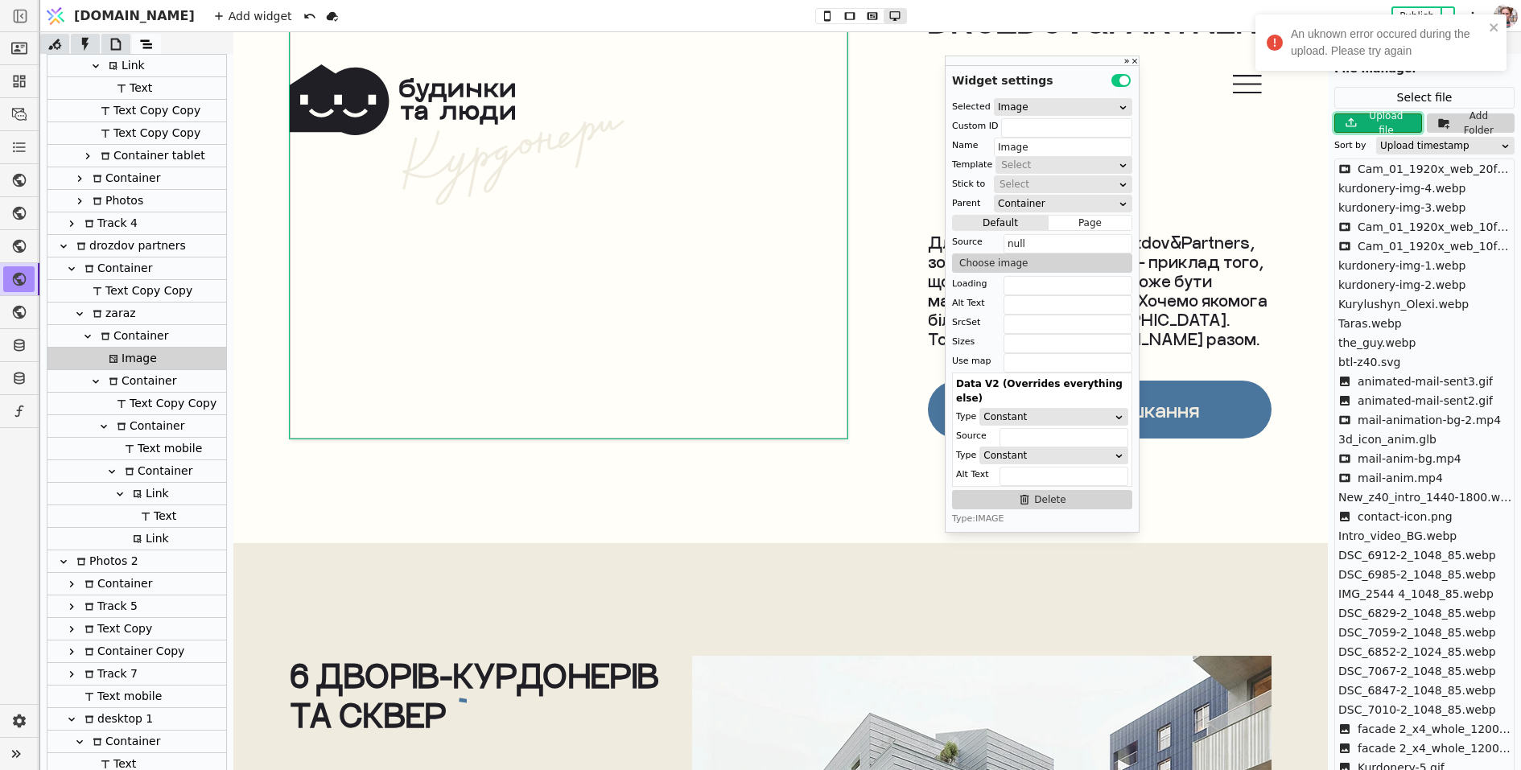
click at [1360, 118] on icon at bounding box center [1351, 122] width 19 height 19
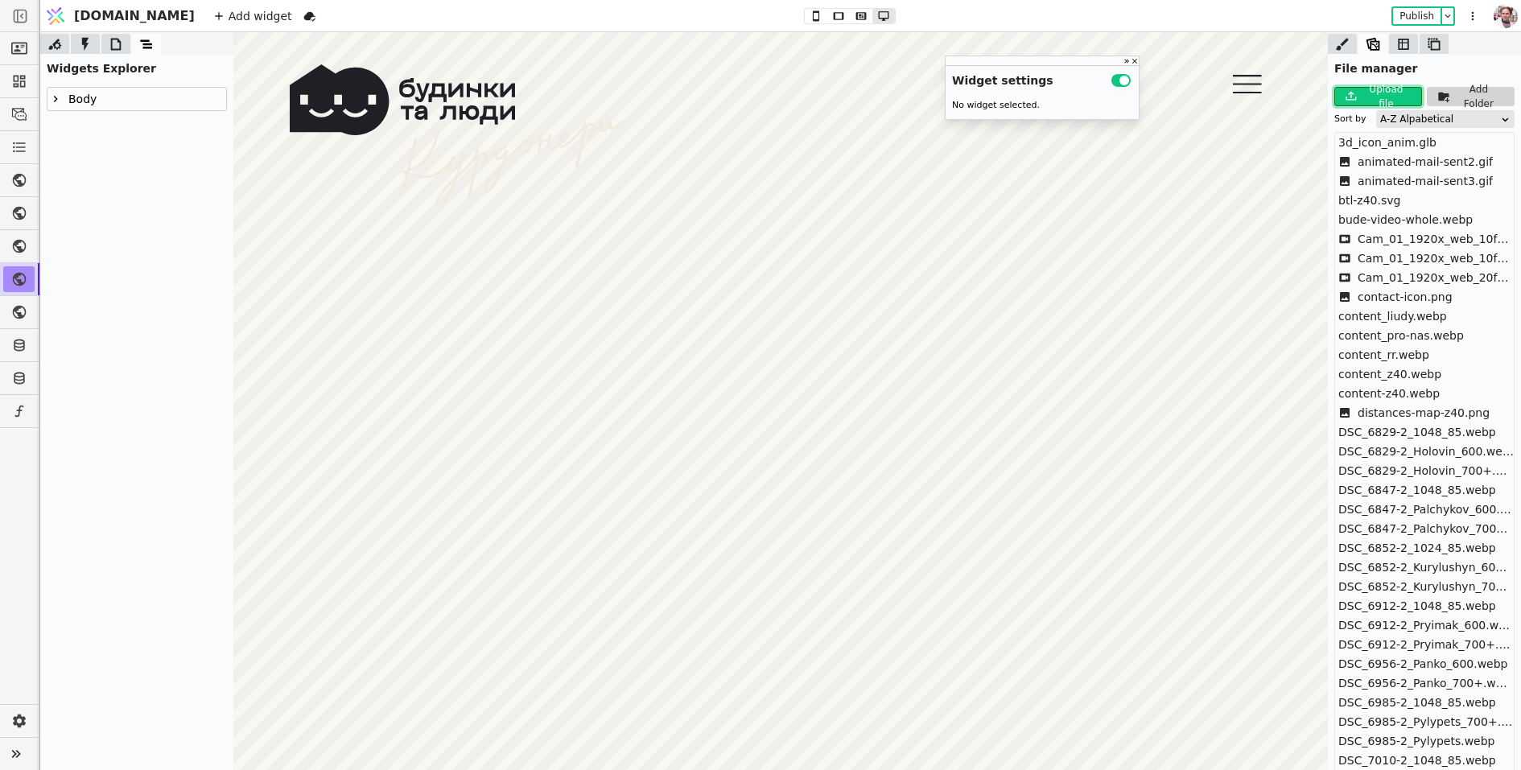
click at [1384, 100] on div "Upload file" at bounding box center [1388, 96] width 54 height 29
click at [1488, 27] on div "An uknown error occured during the upload. Please try again" at bounding box center [1375, 42] width 227 height 43
click at [1371, 100] on div "Upload file" at bounding box center [1388, 96] width 54 height 29
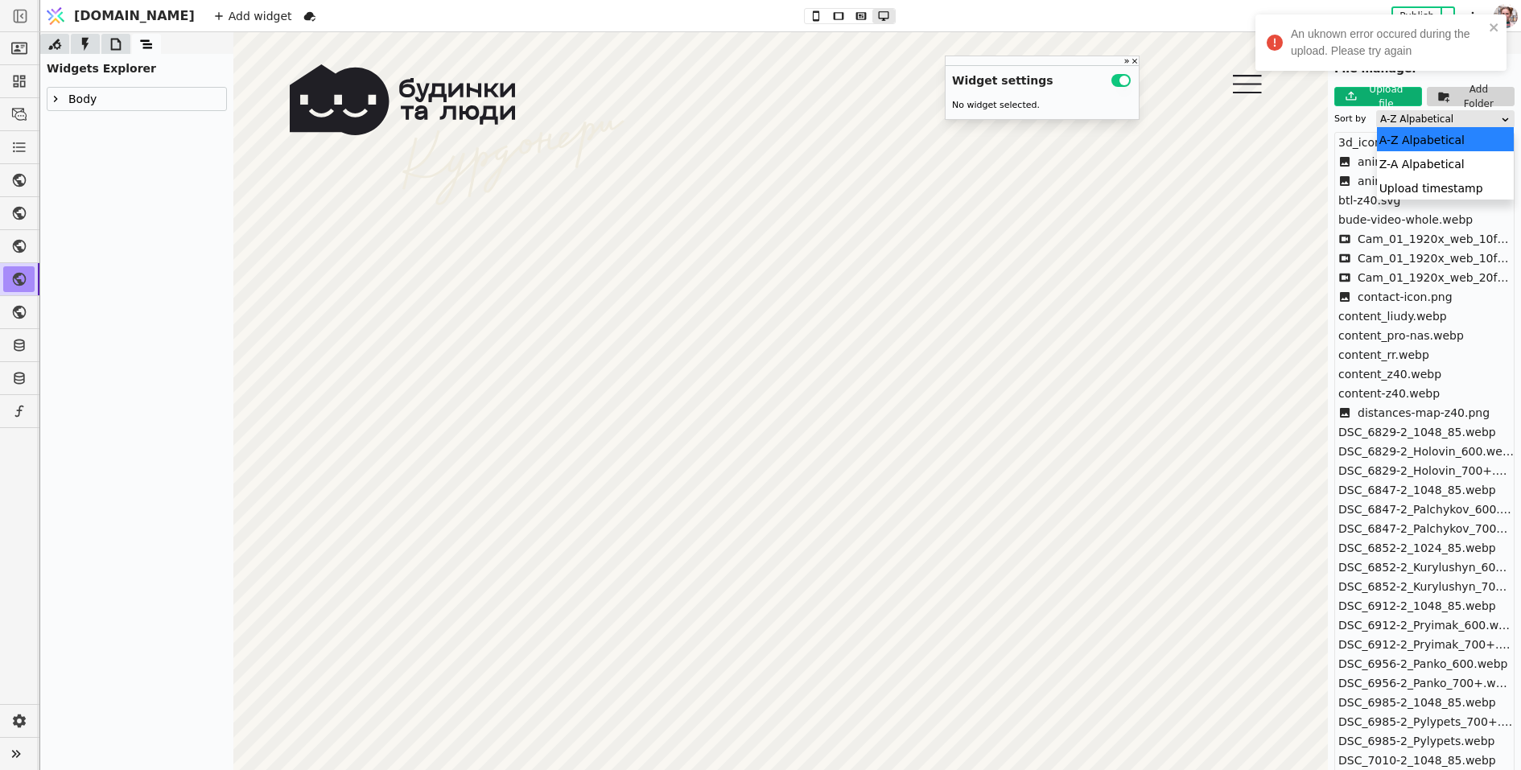
click at [1403, 121] on div "A-Z Alpabetical" at bounding box center [1440, 119] width 120 height 16
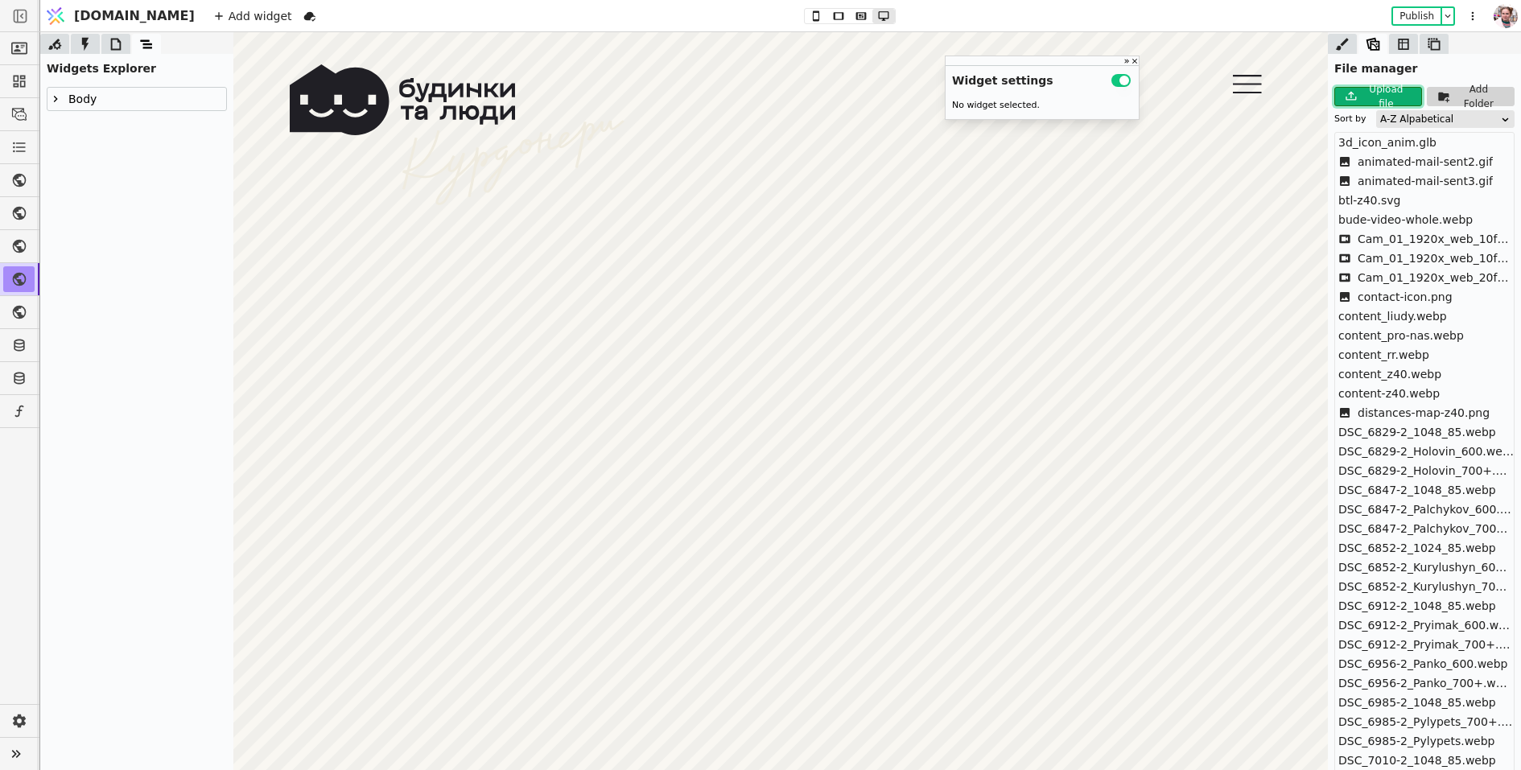
click at [1382, 97] on div "Upload file" at bounding box center [1388, 96] width 54 height 29
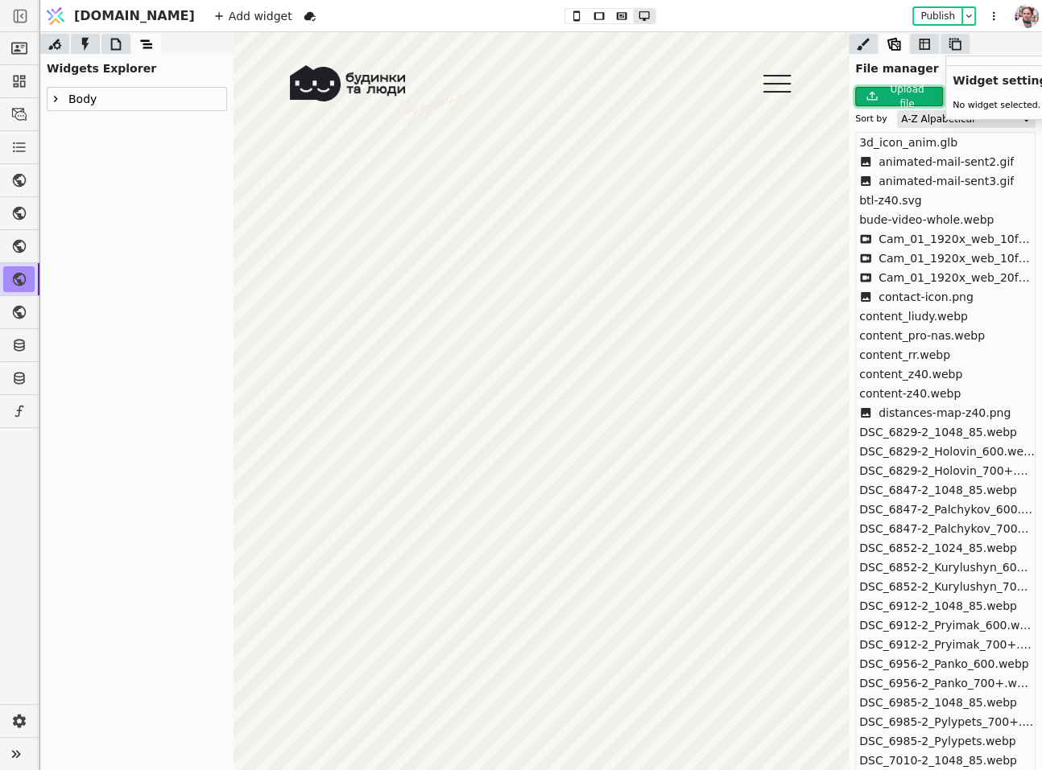
click at [877, 95] on icon at bounding box center [871, 96] width 19 height 19
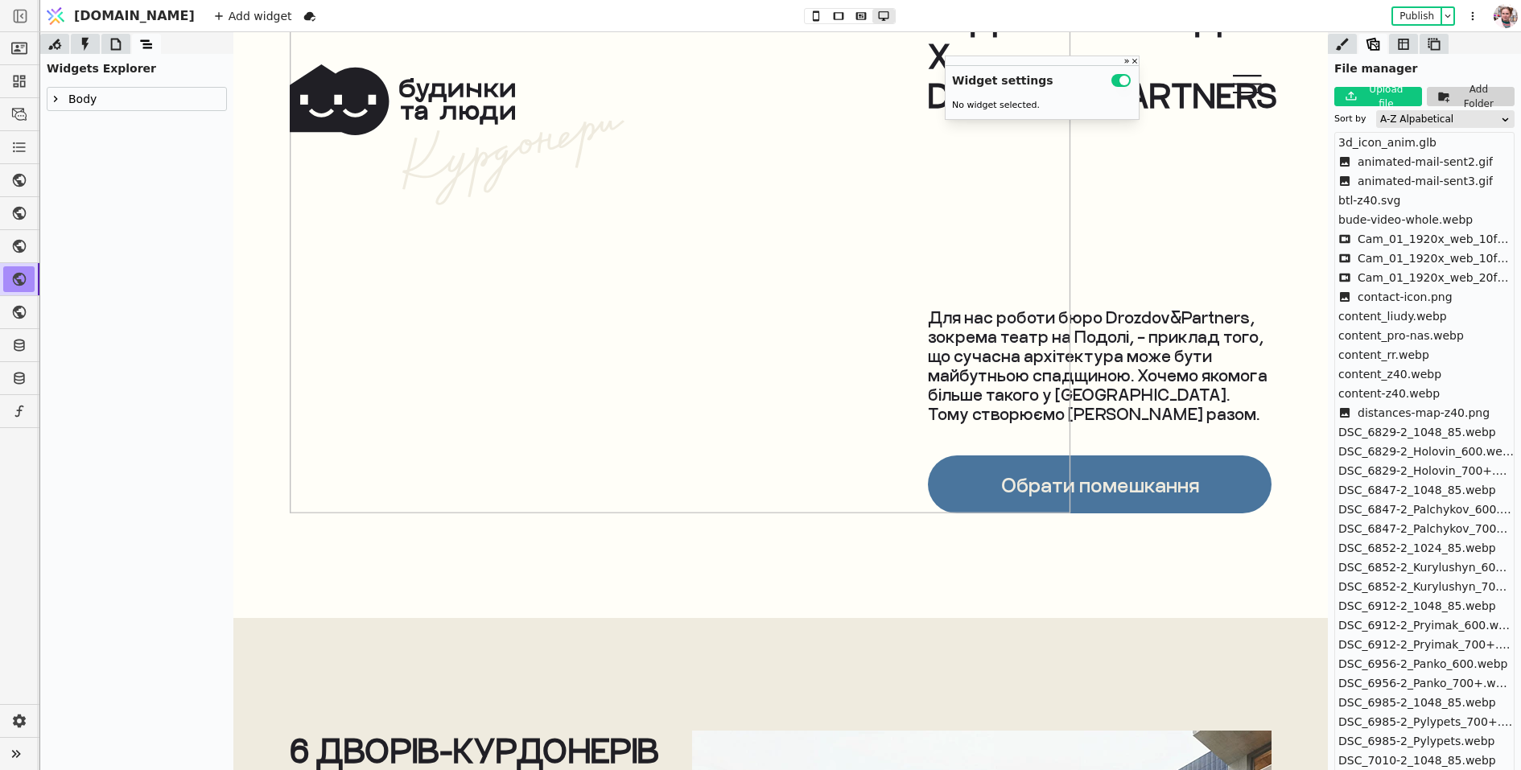
click at [759, 392] on img at bounding box center [680, 152] width 781 height 724
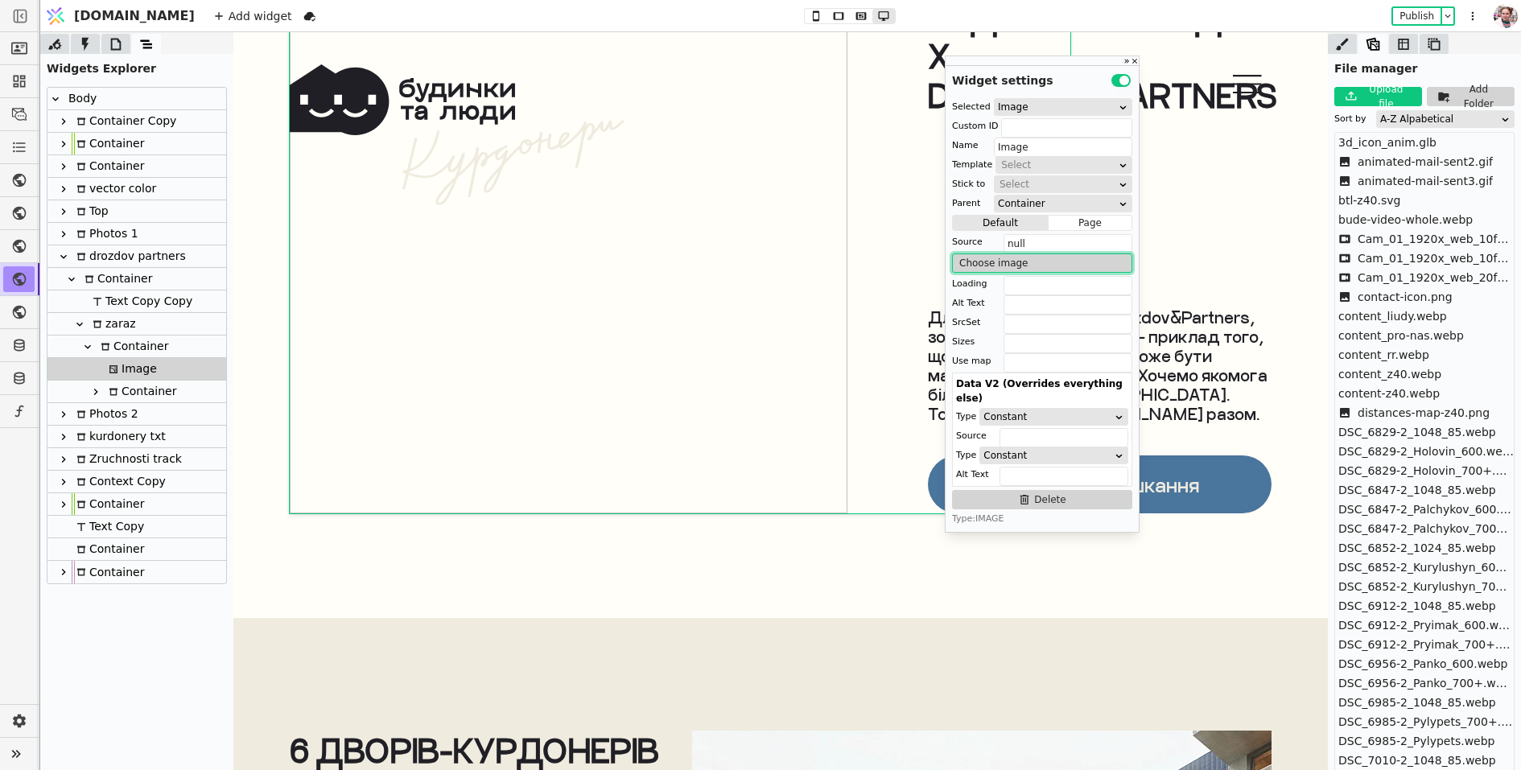
click at [992, 266] on button "Choose image" at bounding box center [1042, 263] width 180 height 19
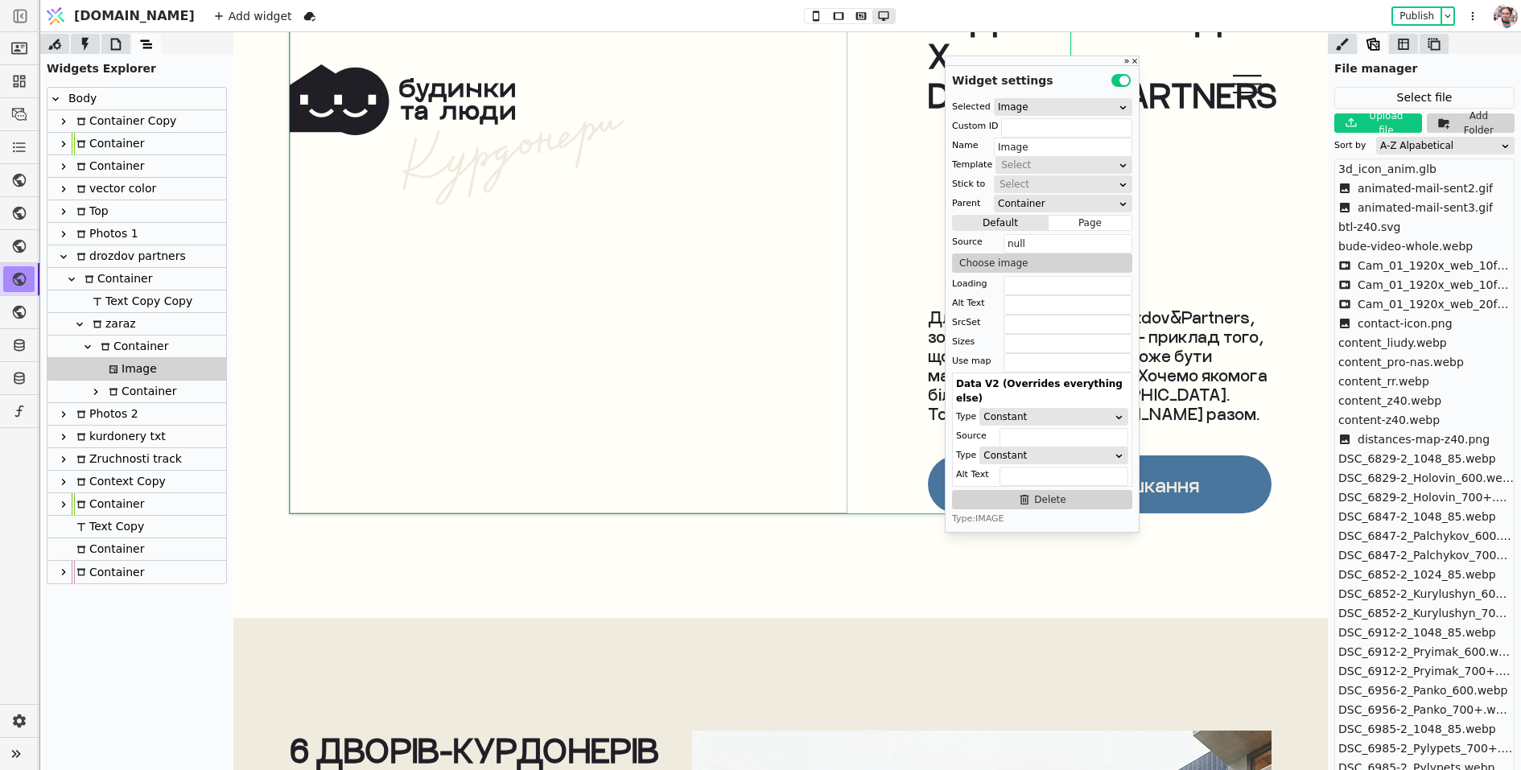
click at [1438, 140] on div "A-Z Alpabetical" at bounding box center [1440, 146] width 120 height 16
click at [1413, 214] on div "Upload timestamp" at bounding box center [1446, 213] width 138 height 24
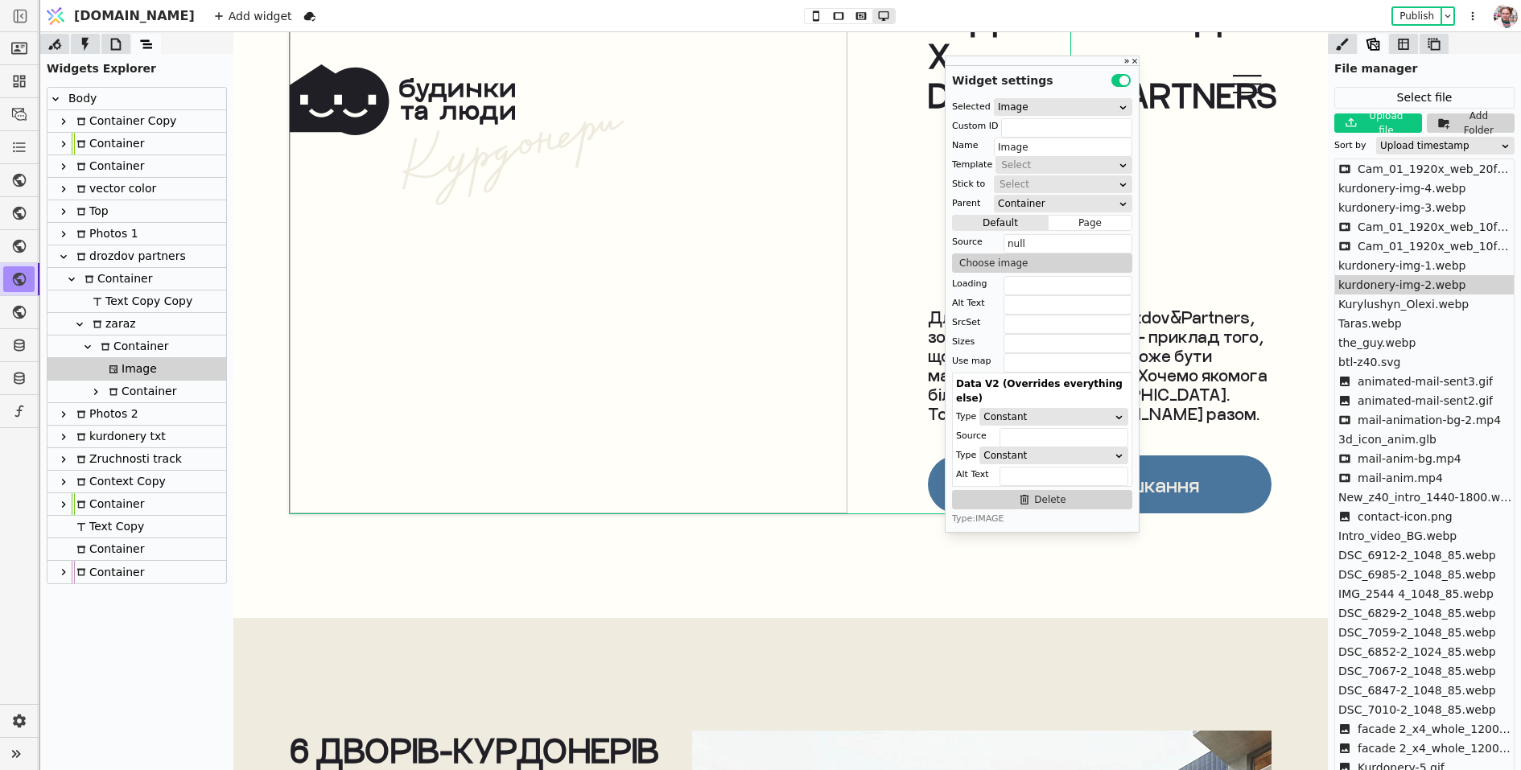
click at [1390, 279] on span "kurdonery-img-2.webp" at bounding box center [1403, 285] width 128 height 17
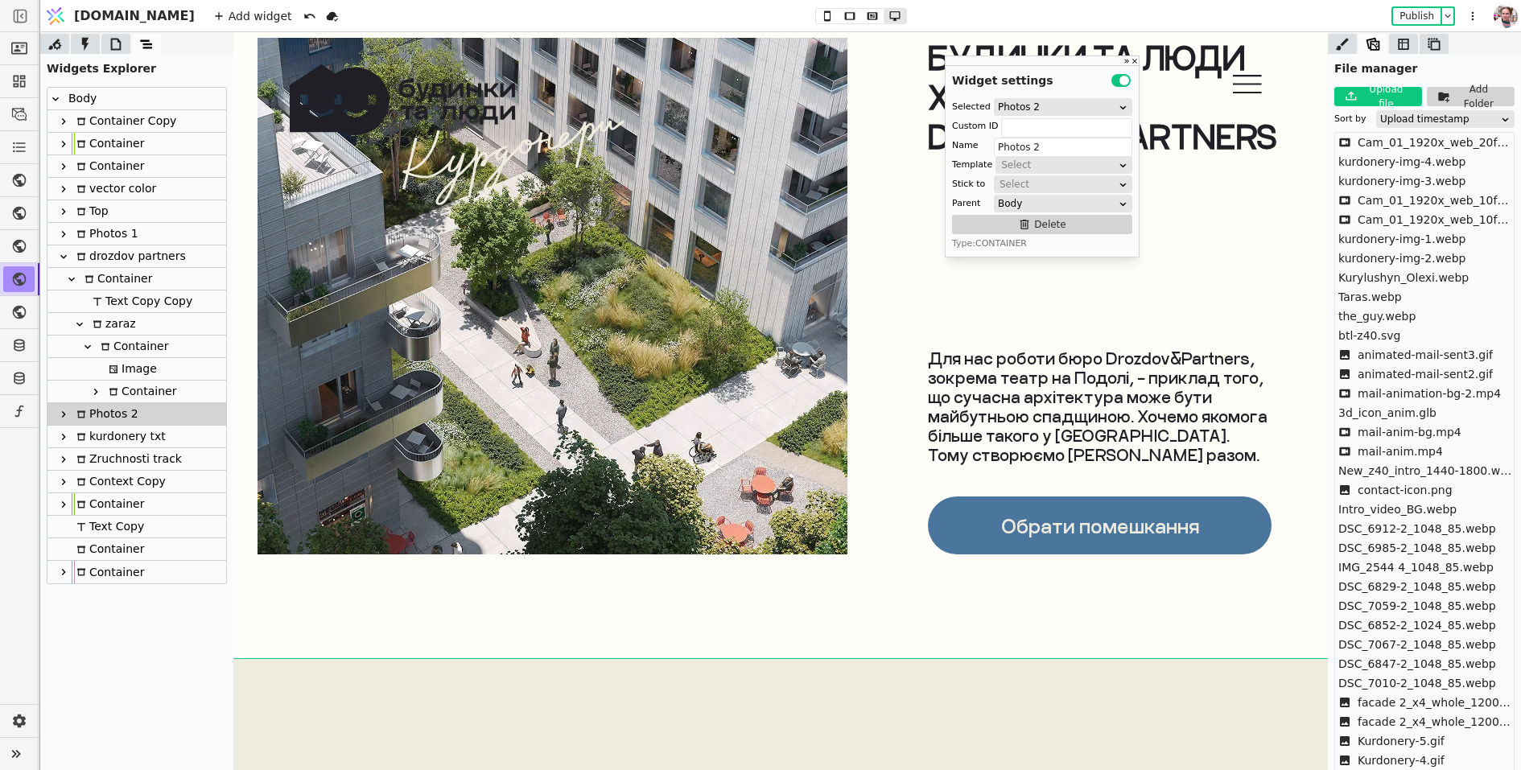
click at [965, 518] on link "Обрати помешкання" at bounding box center [1100, 526] width 344 height 58
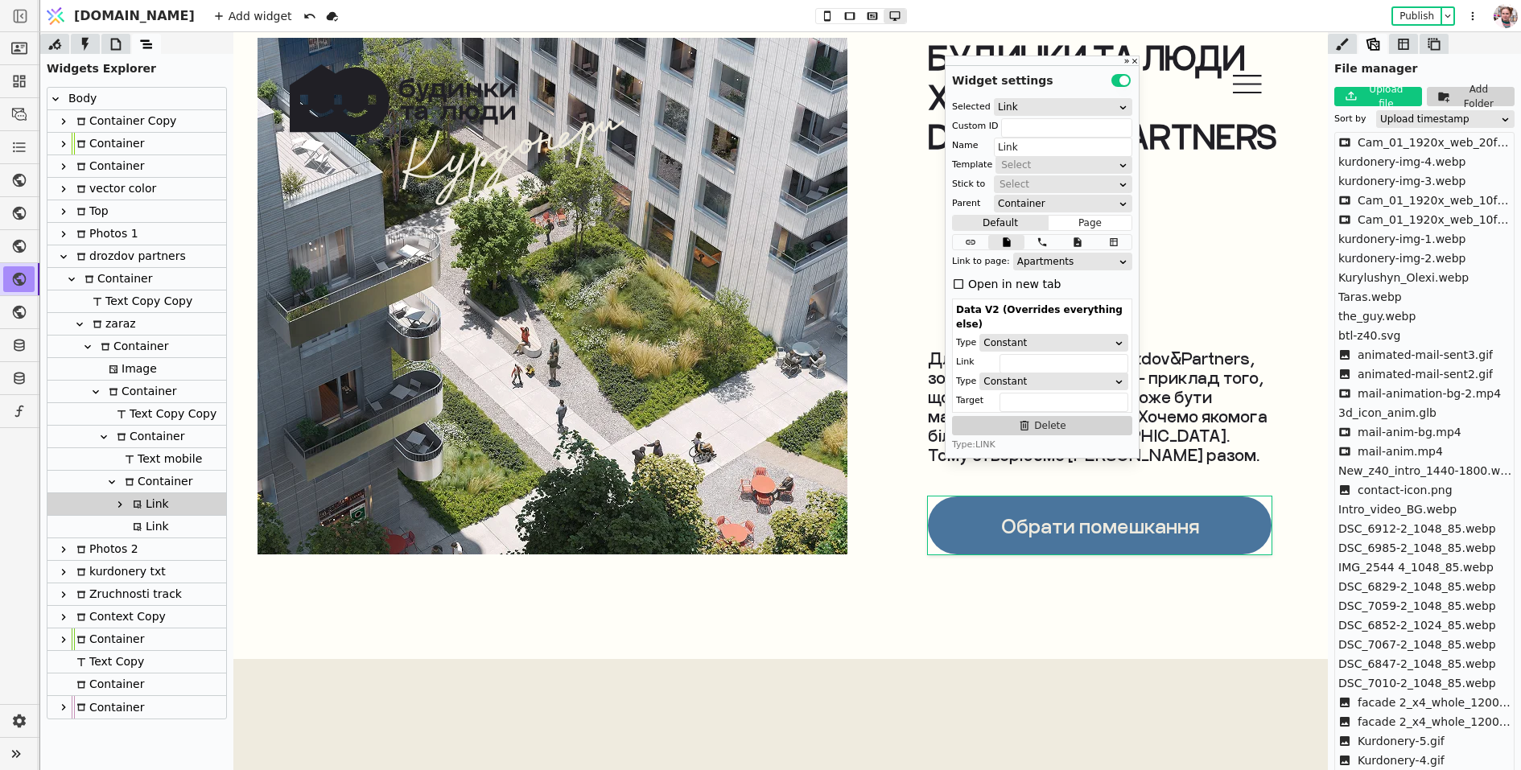
click at [961, 282] on icon at bounding box center [958, 284] width 13 height 13
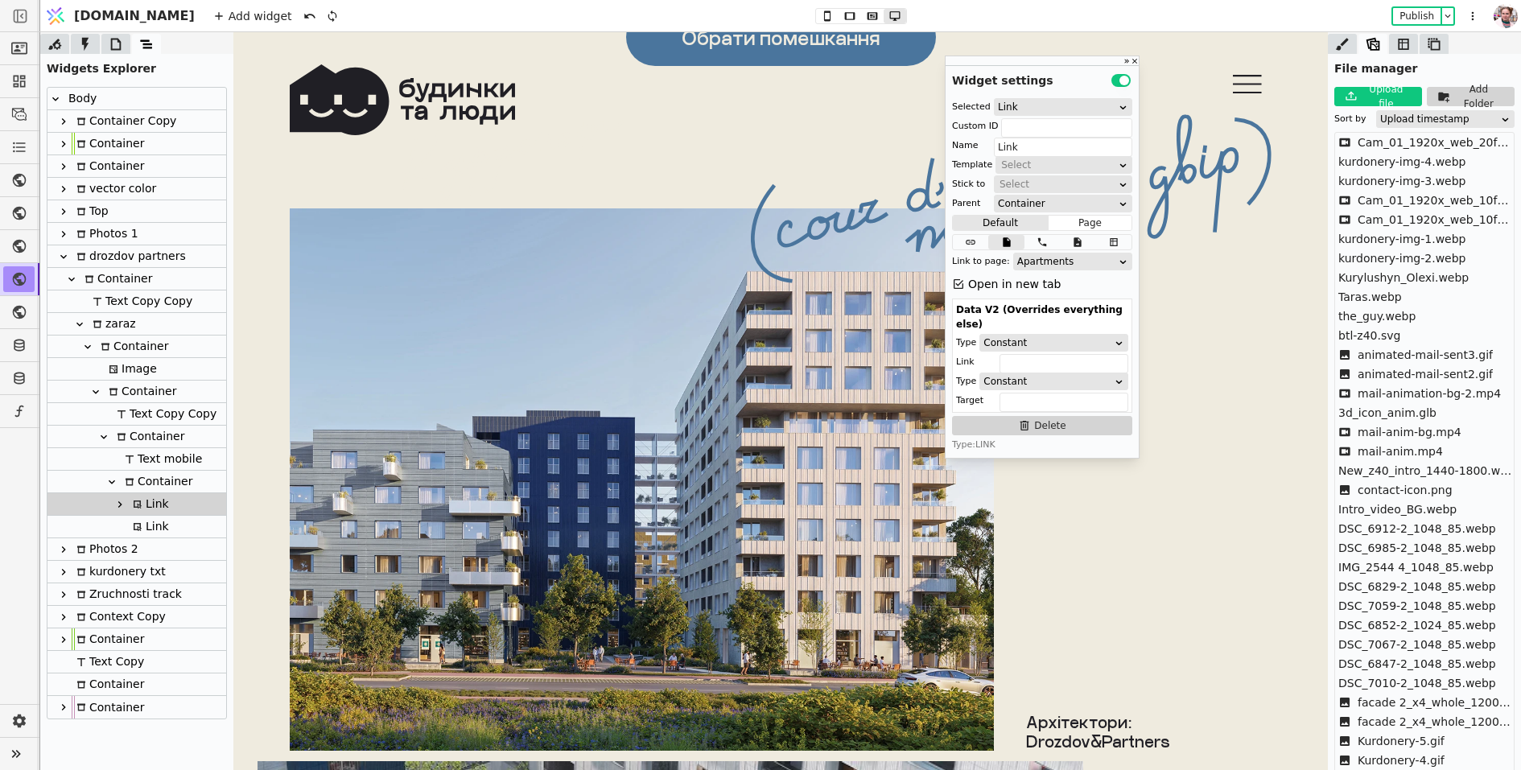
scroll to position [6030, 0]
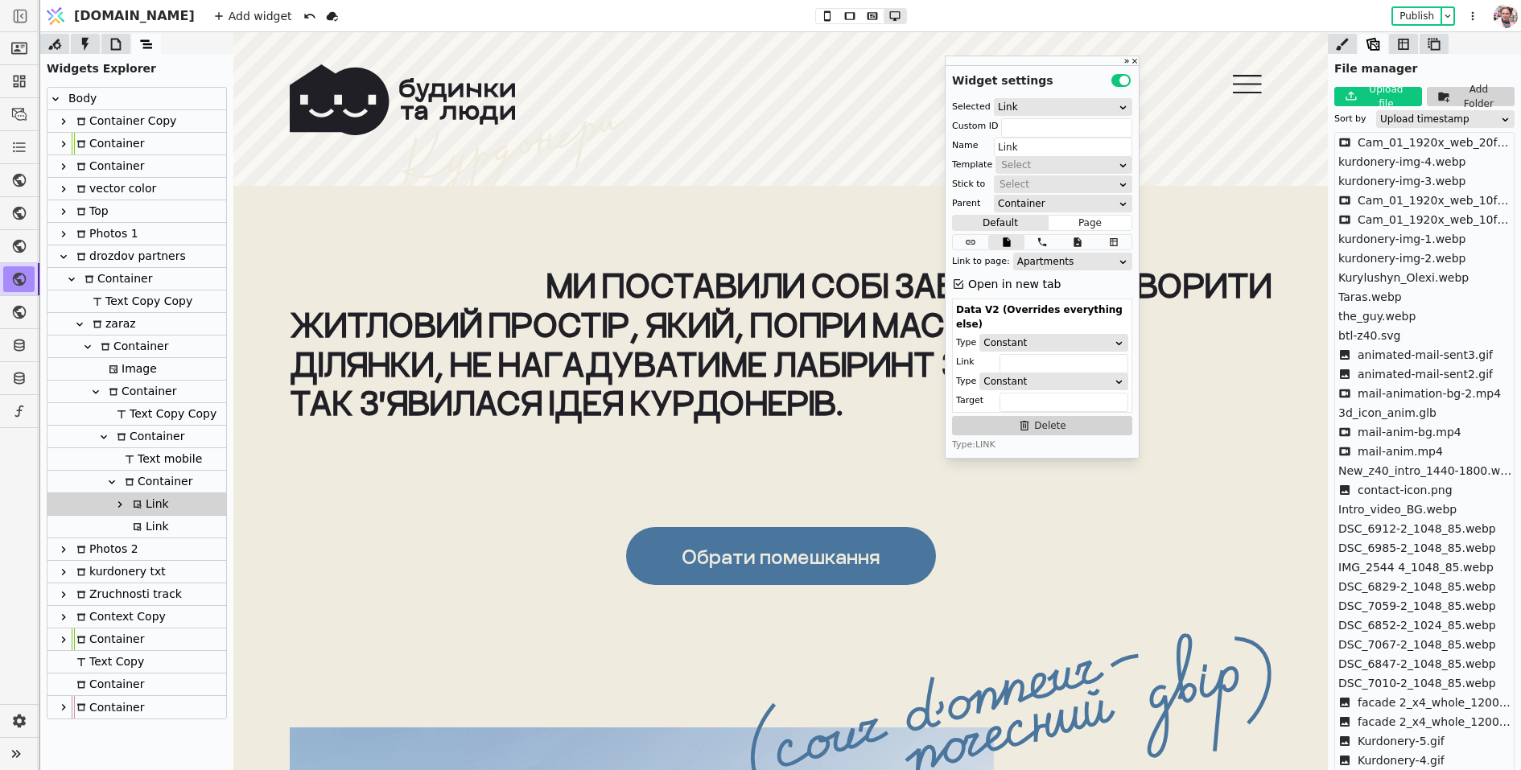
click at [717, 531] on link "Обрати помешкання" at bounding box center [781, 556] width 310 height 58
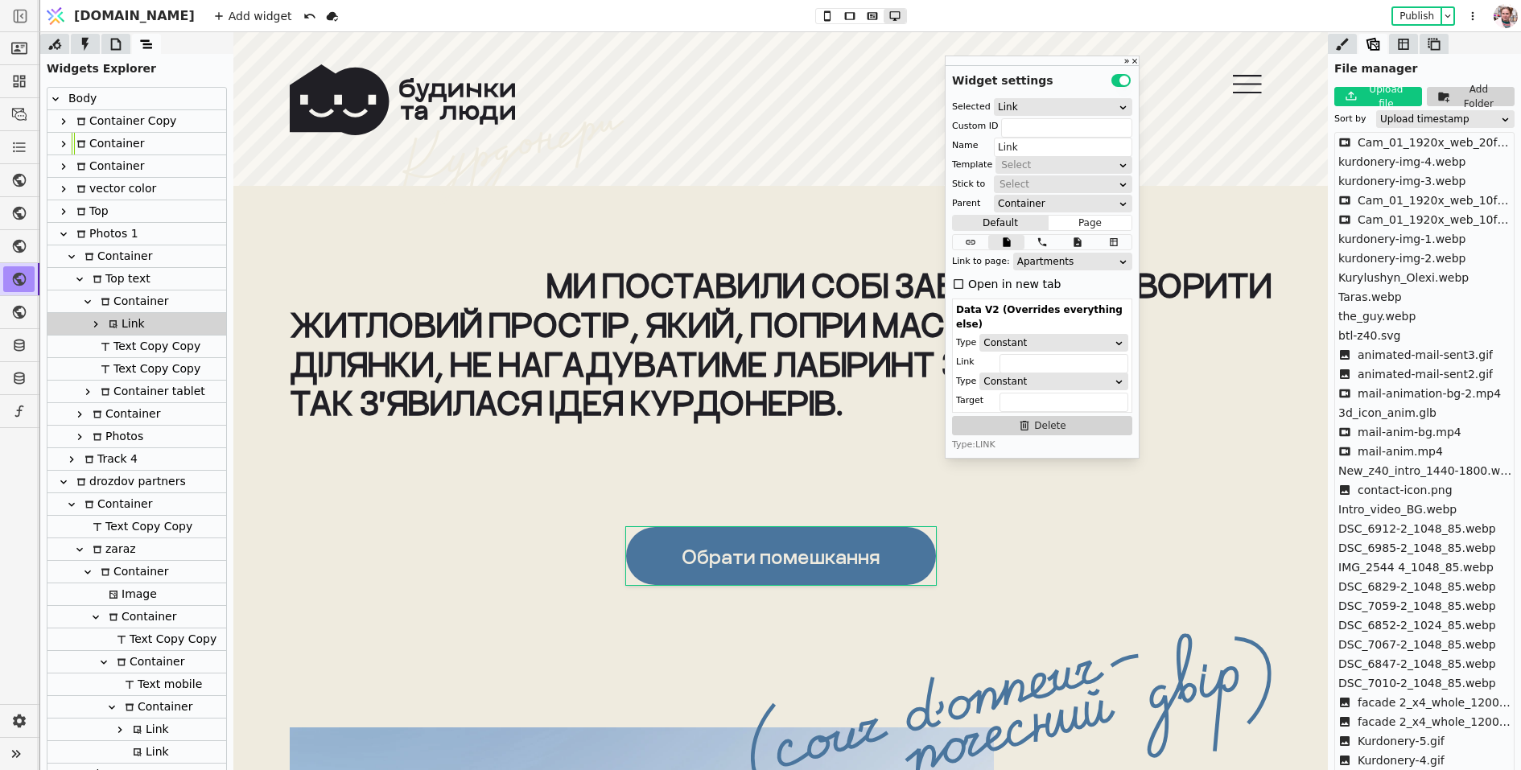
click at [968, 291] on div "Open in new tab" at bounding box center [1014, 284] width 93 height 23
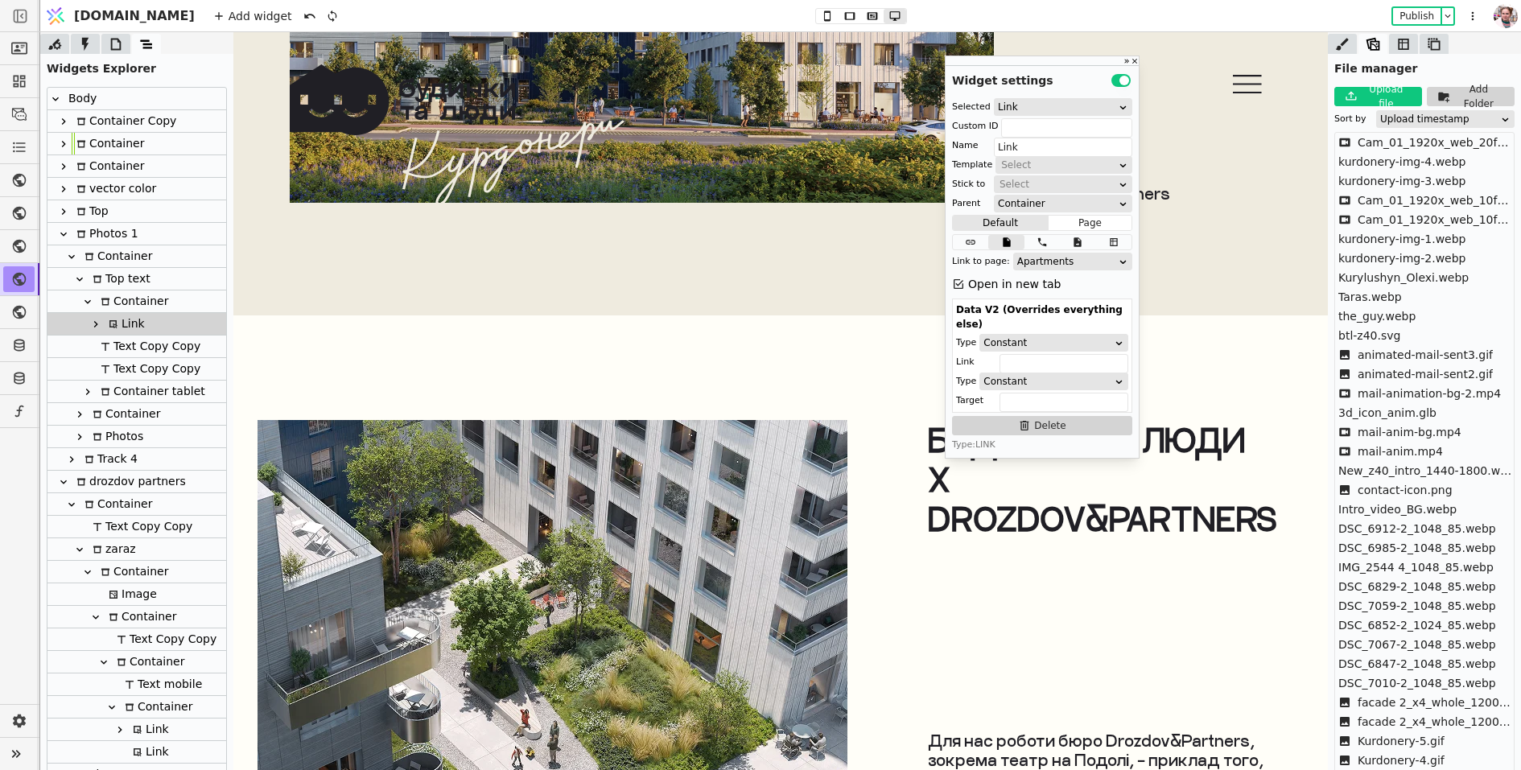
scroll to position [7075, 0]
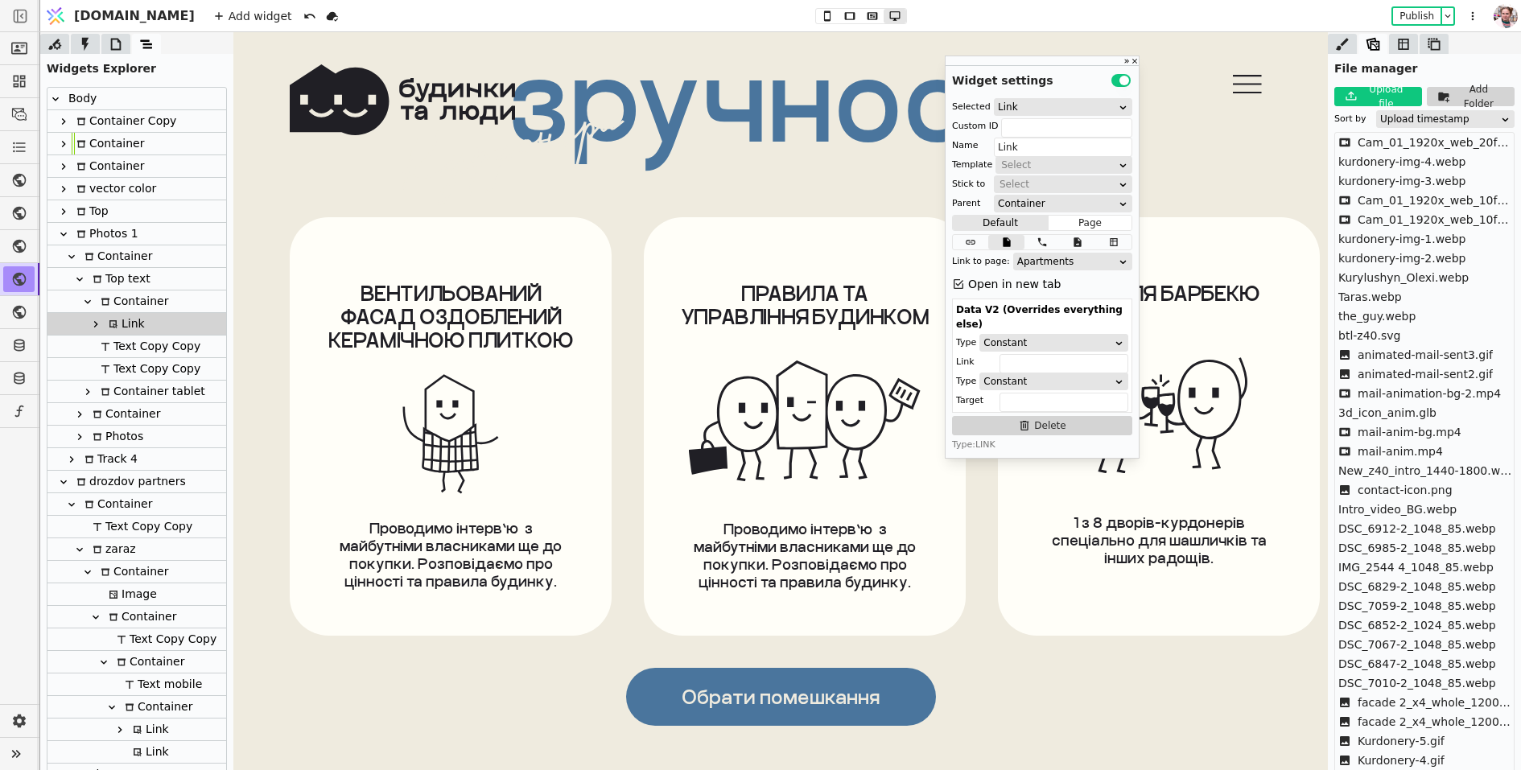
click at [764, 676] on link "Обрати помешкання" at bounding box center [781, 697] width 310 height 58
click at [969, 283] on div "Open in new tab" at bounding box center [1014, 284] width 93 height 23
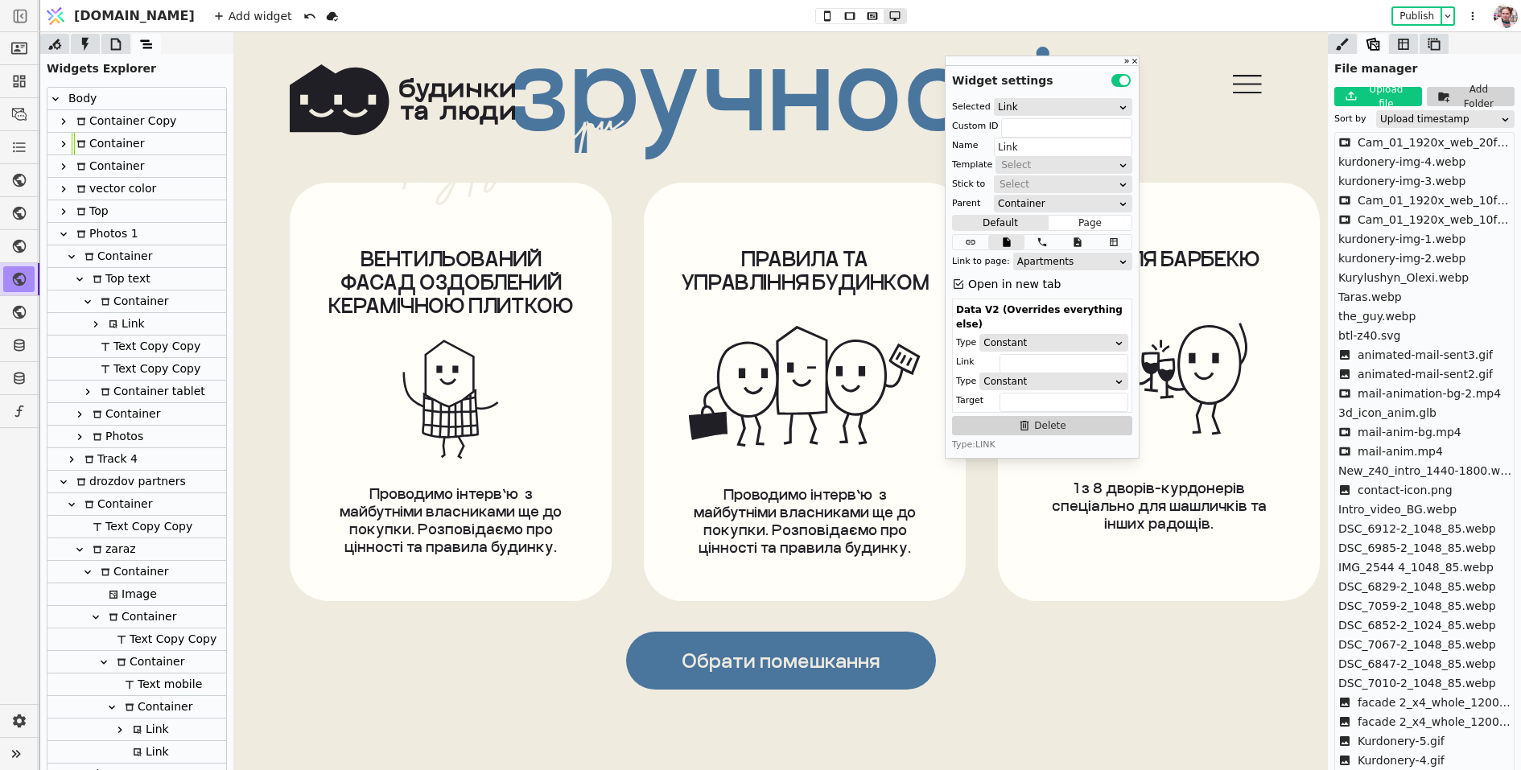
click at [796, 4] on div "Add widget Publish" at bounding box center [847, 15] width 1288 height 31
click at [818, 14] on icon at bounding box center [827, 15] width 19 height 11
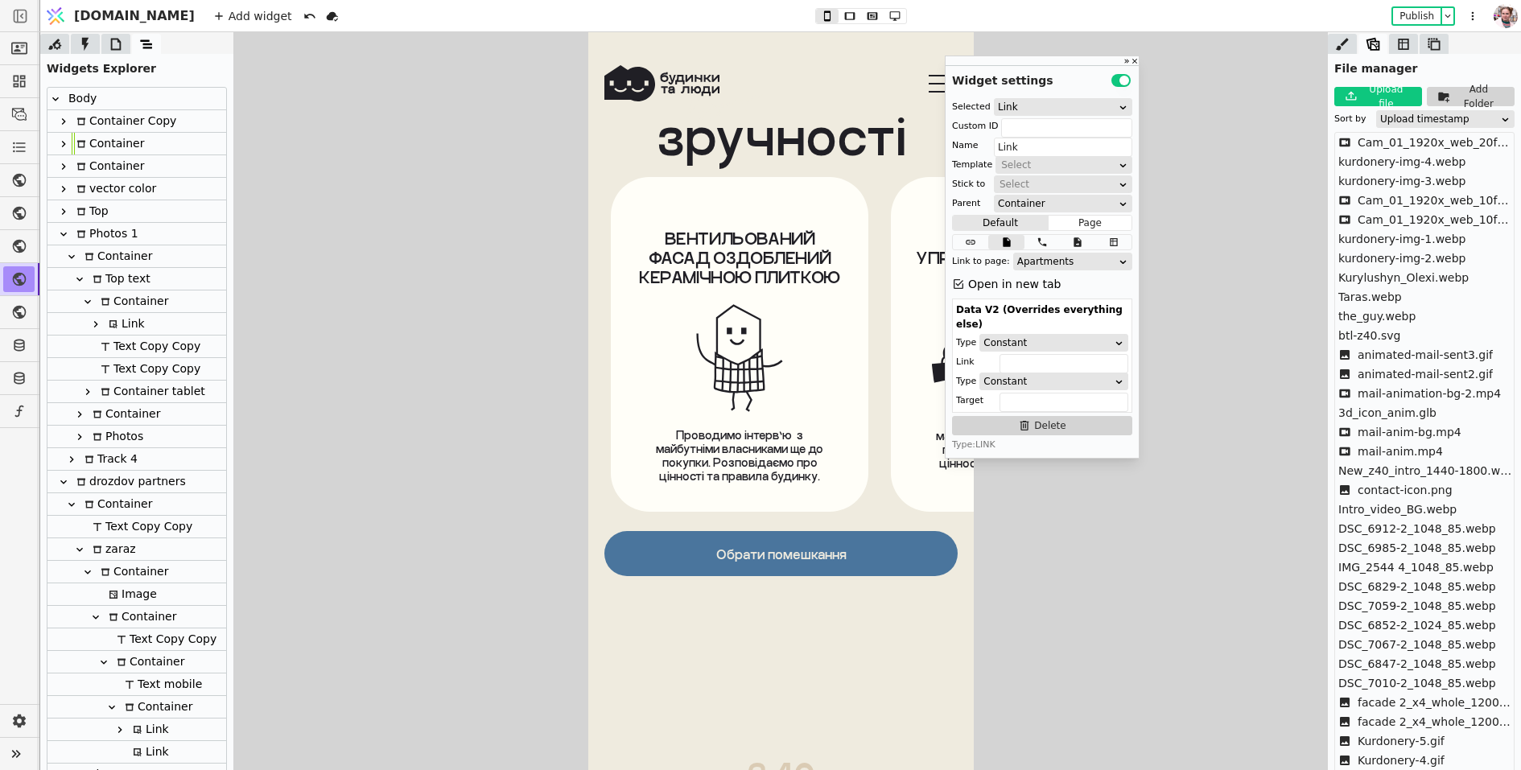
click at [769, 541] on link "Обрати помешкання" at bounding box center [780, 553] width 353 height 45
click at [790, 532] on link "Обрати помешкання" at bounding box center [780, 553] width 353 height 45
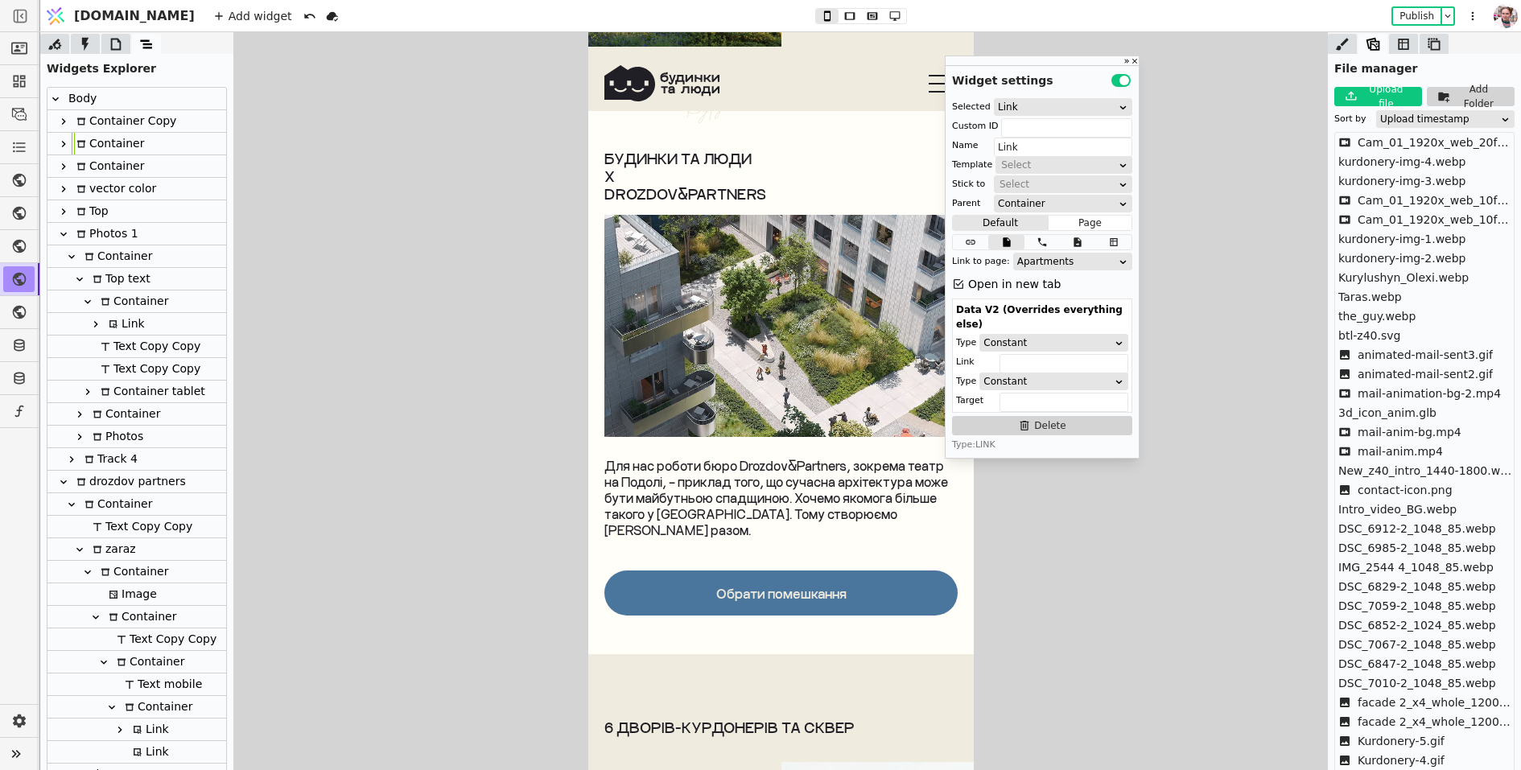
click at [789, 571] on link "Обрати помешкання" at bounding box center [780, 593] width 353 height 45
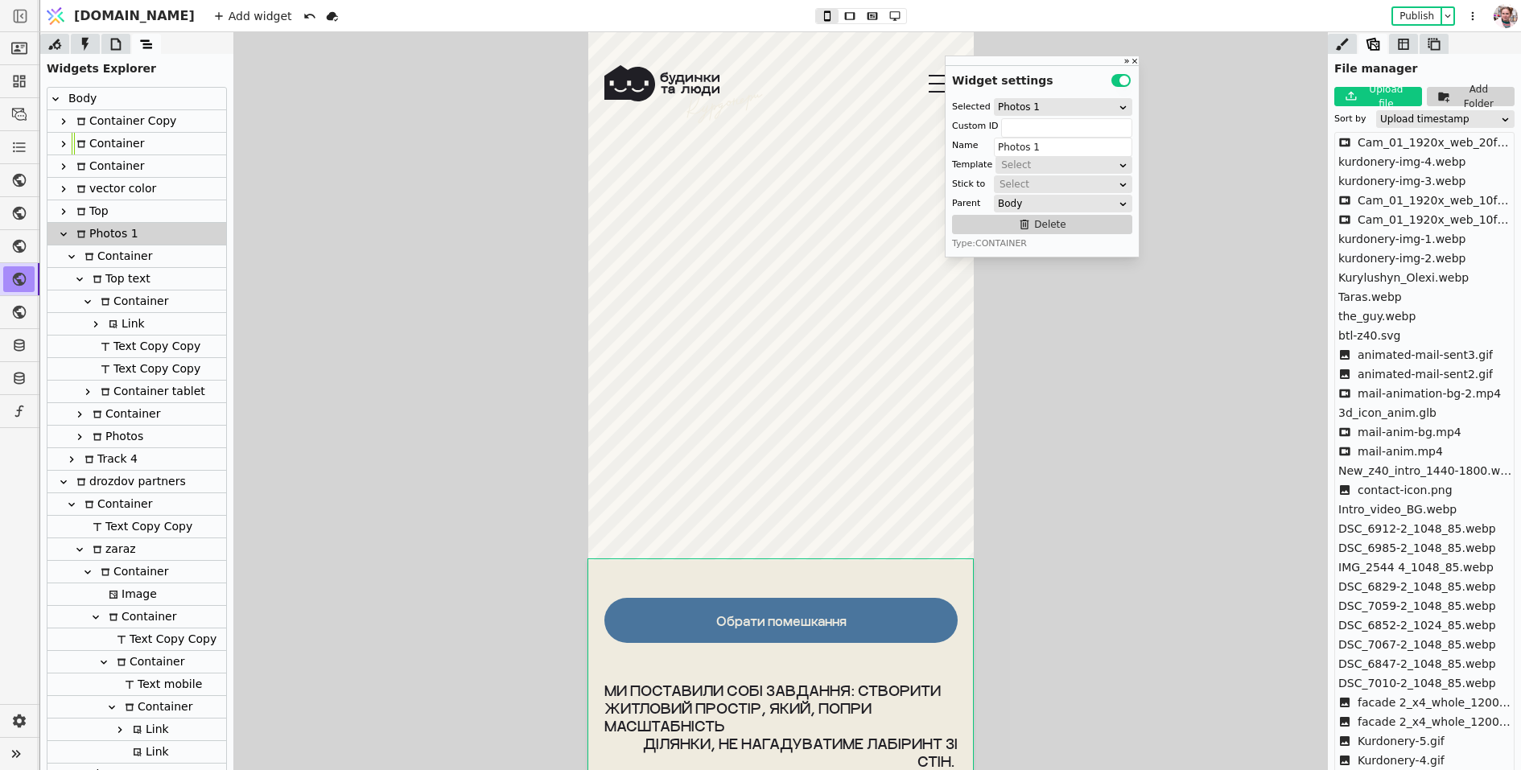
click at [807, 603] on link "Обрати помешкання" at bounding box center [780, 620] width 353 height 45
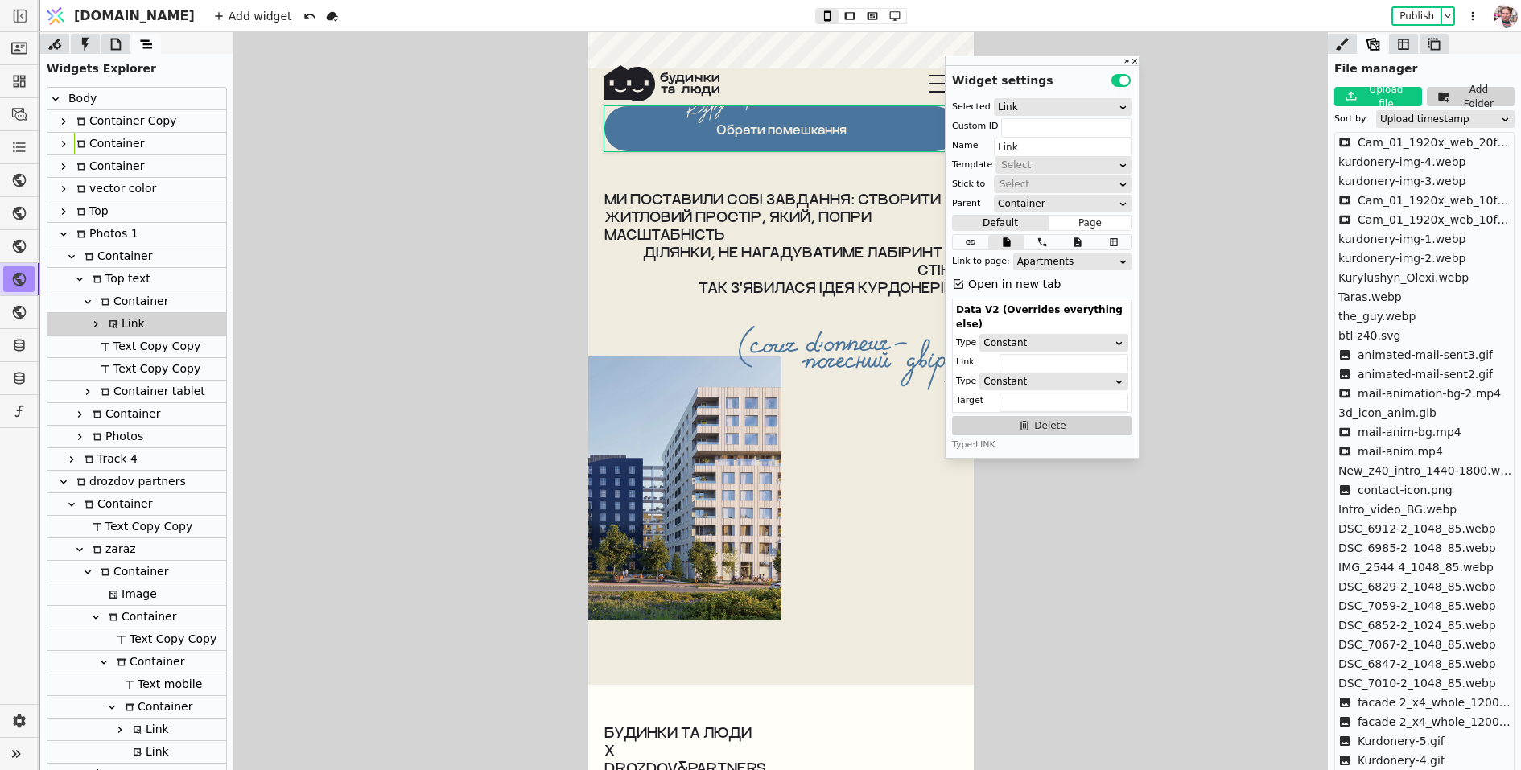
scroll to position [5961, 0]
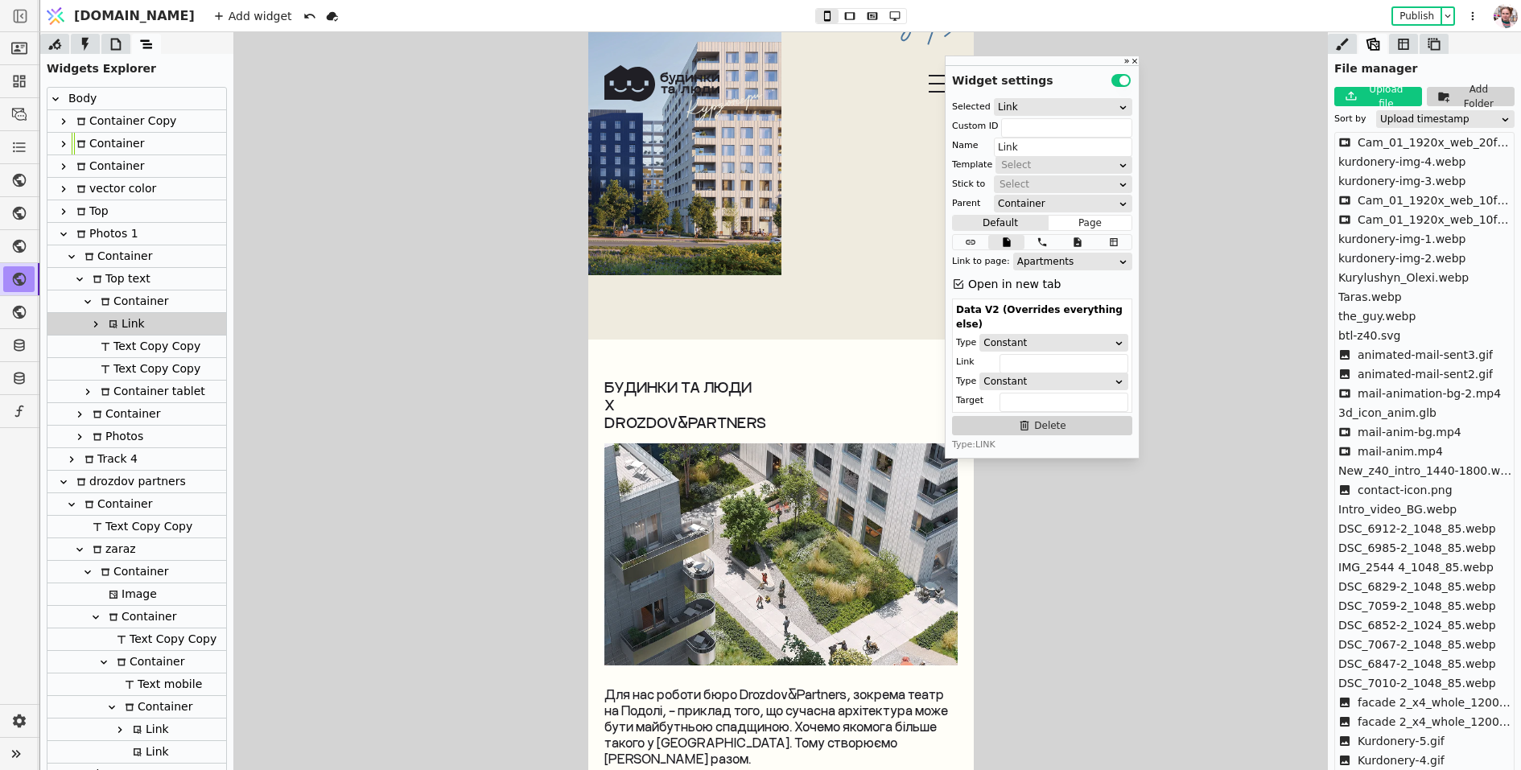
click at [733, 109] on div "про нас будинки З40 (помешкання знайшли своїх людей) [PERSON_NAME] (скоро розка…" at bounding box center [781, 76] width 386 height 88
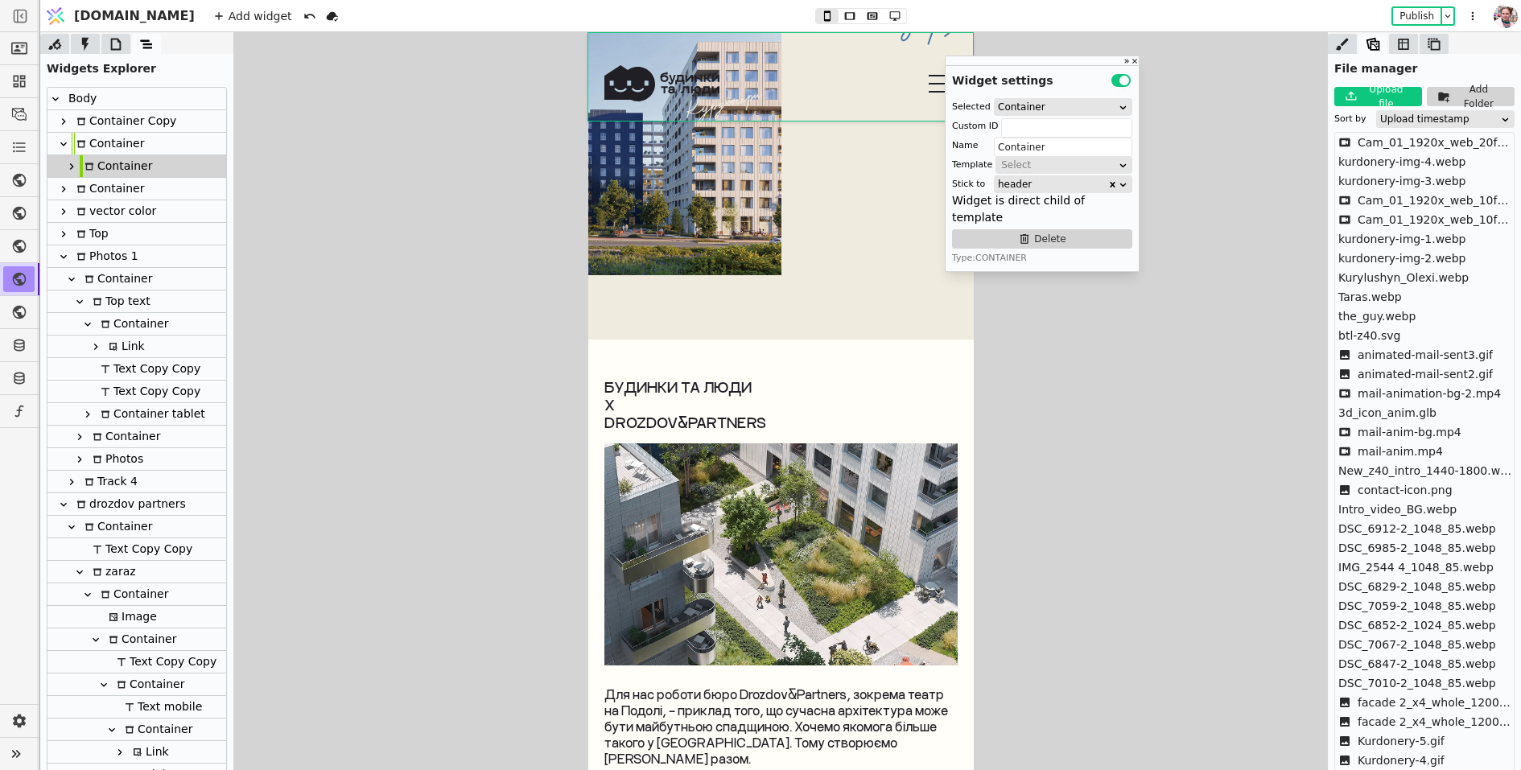
click at [724, 97] on div at bounding box center [784, 83] width 361 height 39
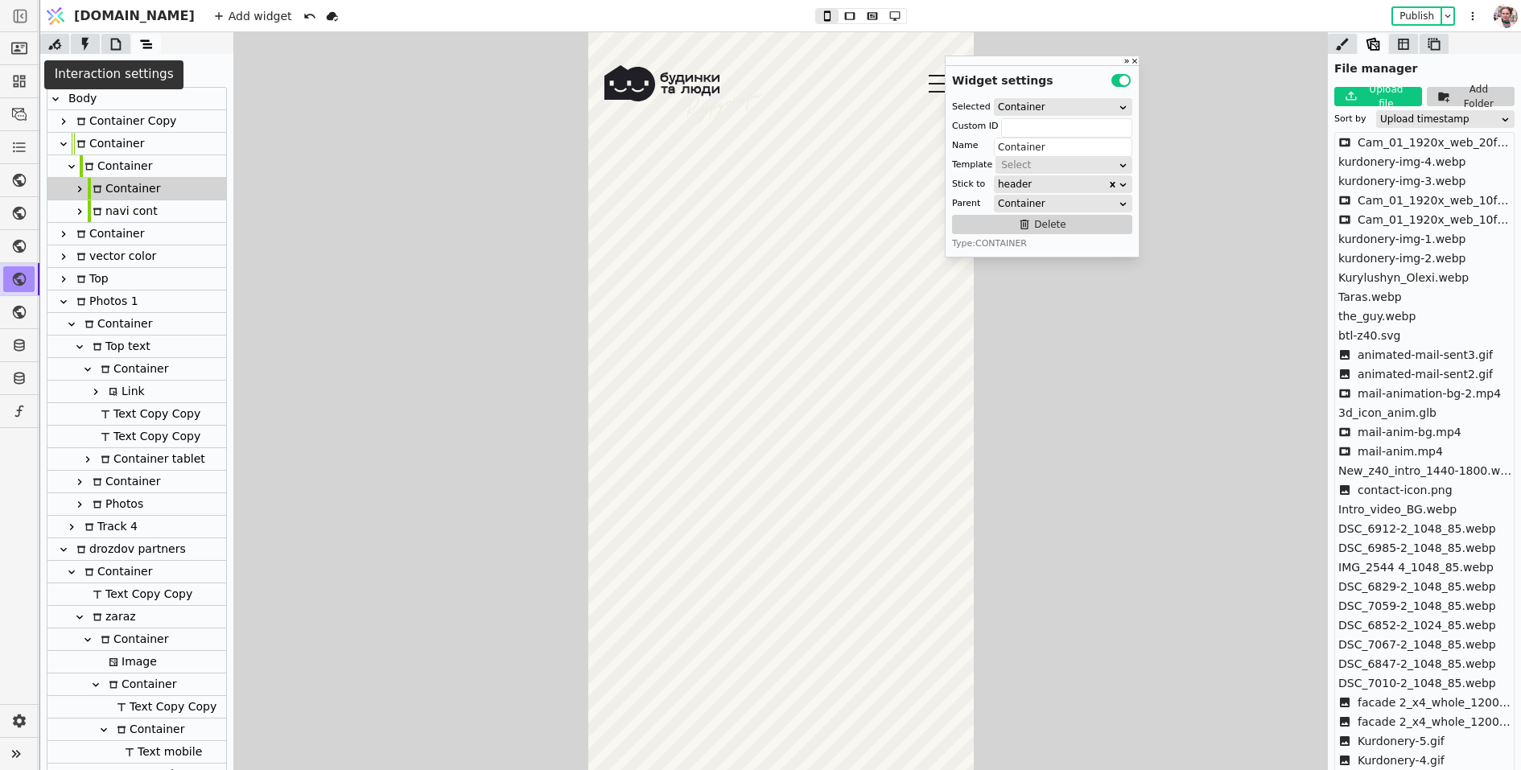
click at [87, 47] on icon at bounding box center [85, 44] width 16 height 16
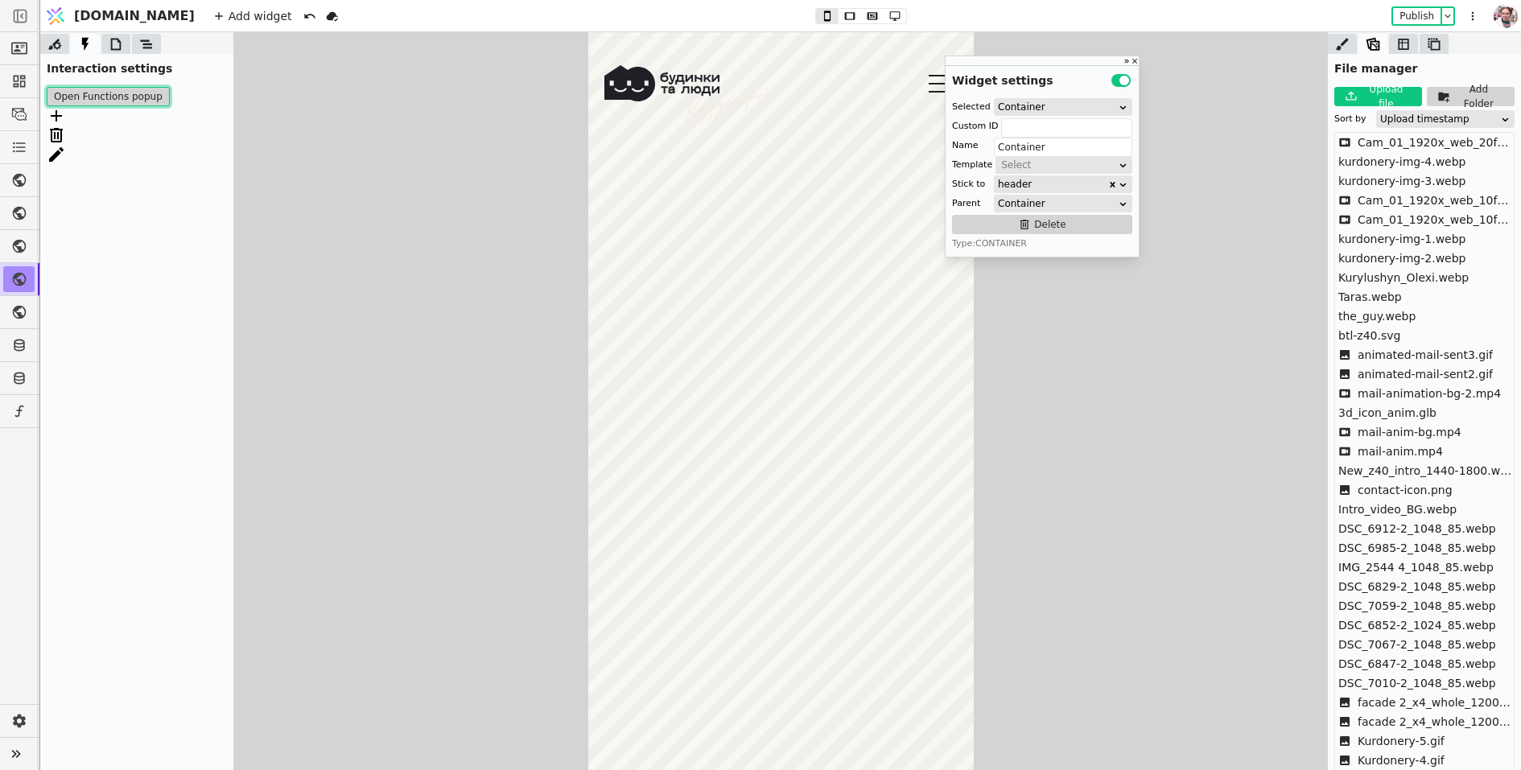
click at [87, 93] on button "Open Functions popup" at bounding box center [108, 96] width 123 height 19
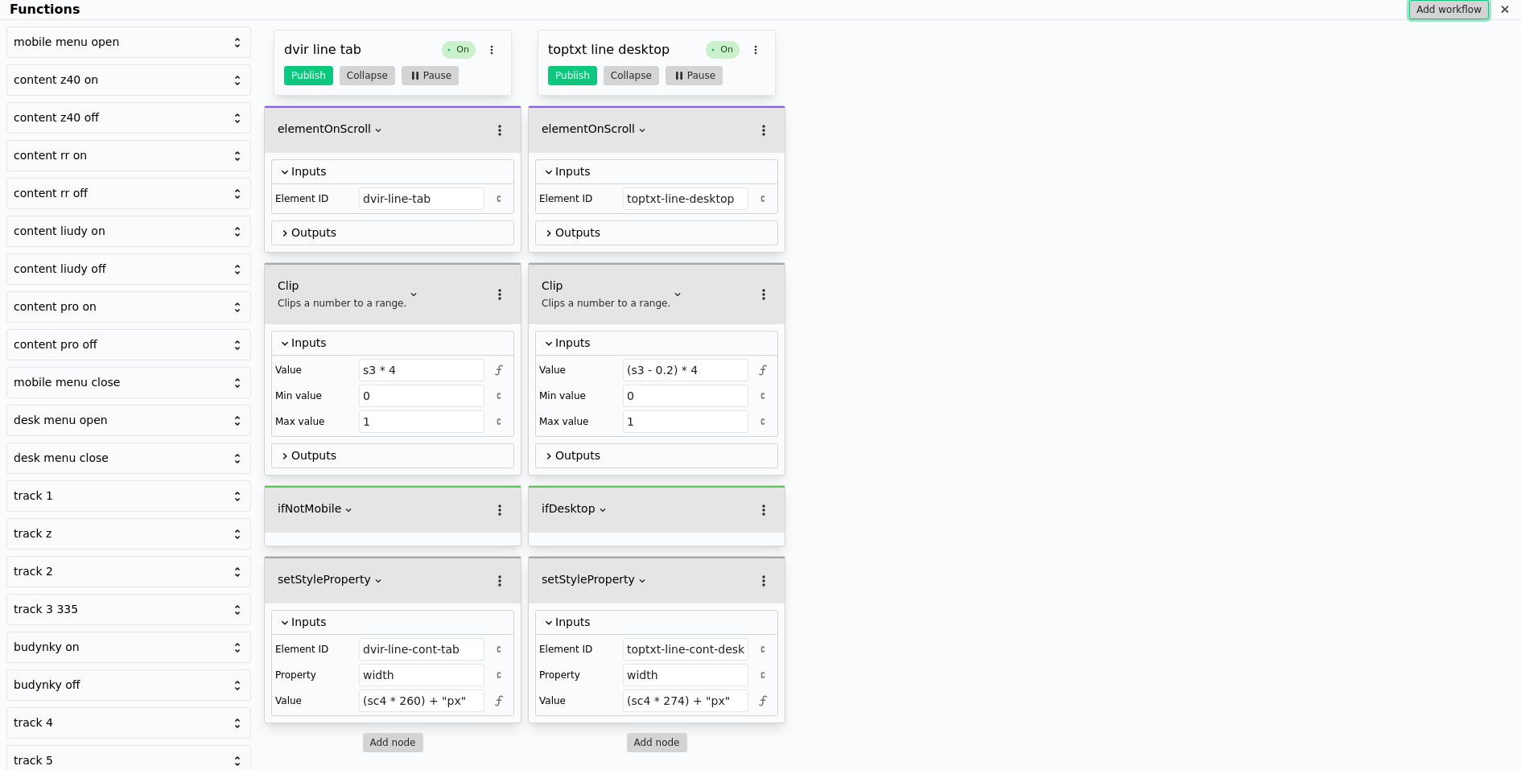
click at [1458, 2] on button "Add workflow" at bounding box center [1449, 9] width 80 height 19
click at [911, 124] on div "mobile menu open content z40 on content z40 off content rr on content rr off co…" at bounding box center [760, 395] width 1521 height 750
click at [911, 121] on button "Add node" at bounding box center [921, 114] width 60 height 19
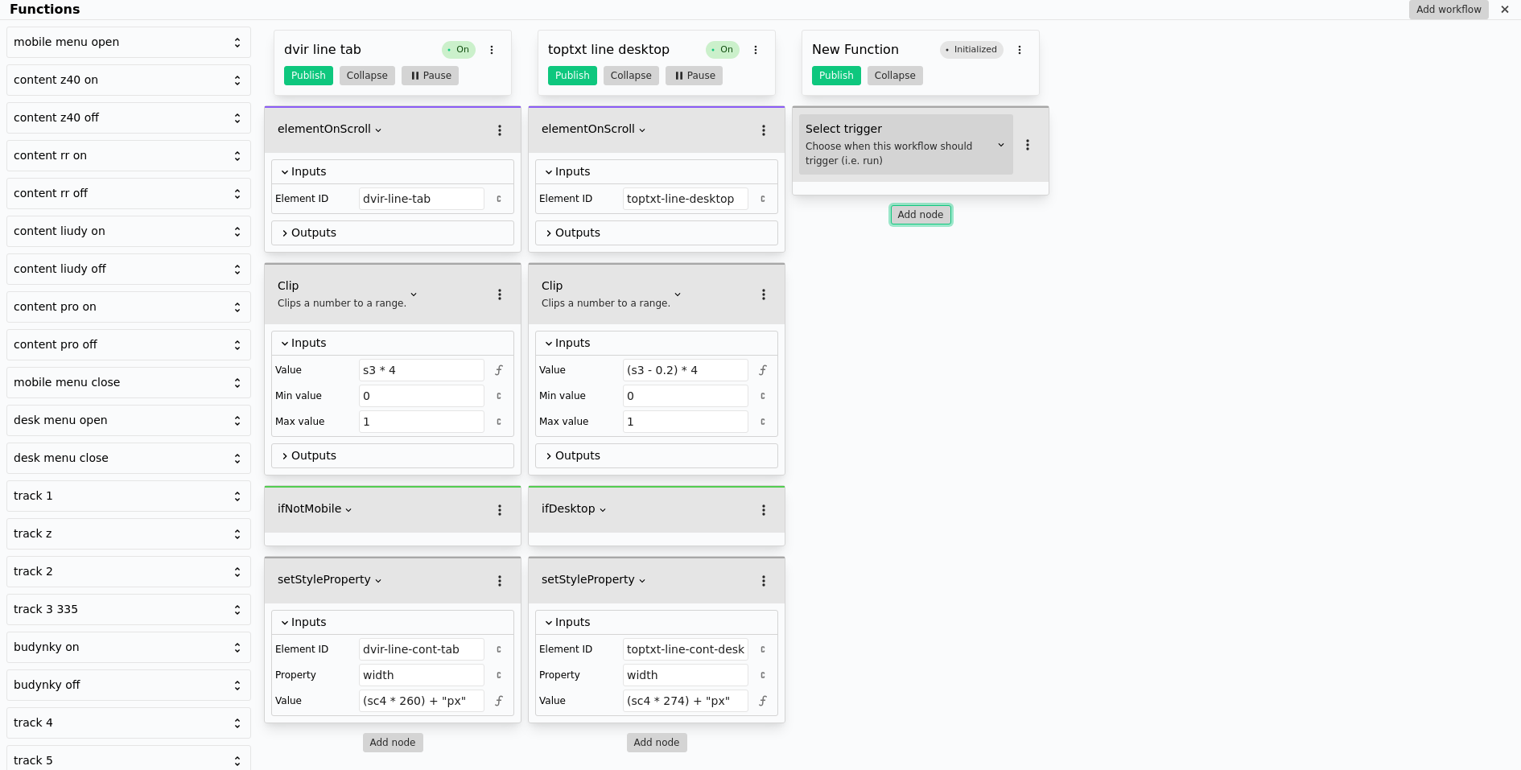
click at [859, 147] on div "Choose when this workflow should trigger (i.e. run)" at bounding box center [900, 153] width 188 height 29
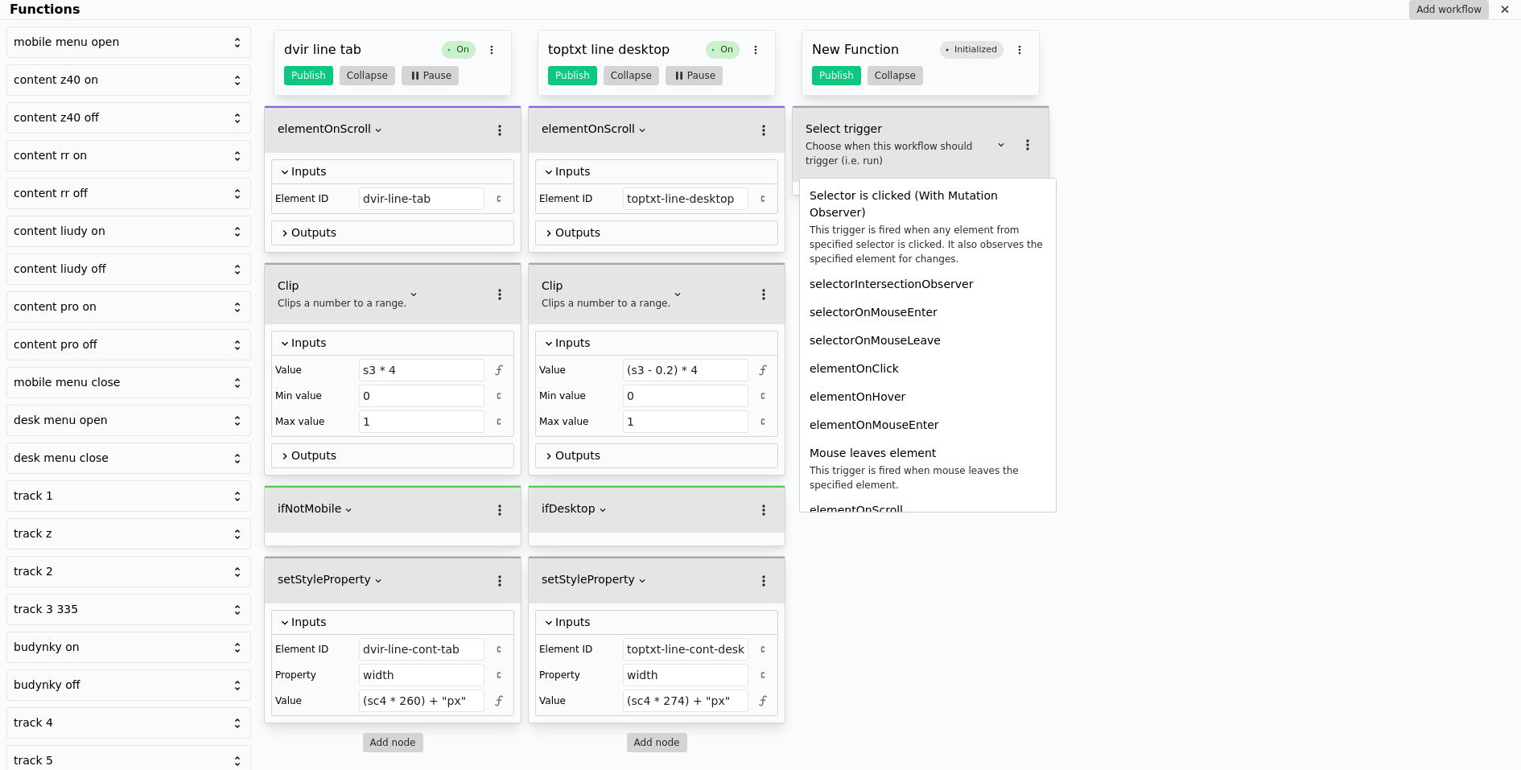
click at [1088, 136] on div "mobile menu open content z40 on content z40 off content rr on content rr off co…" at bounding box center [760, 395] width 1521 height 750
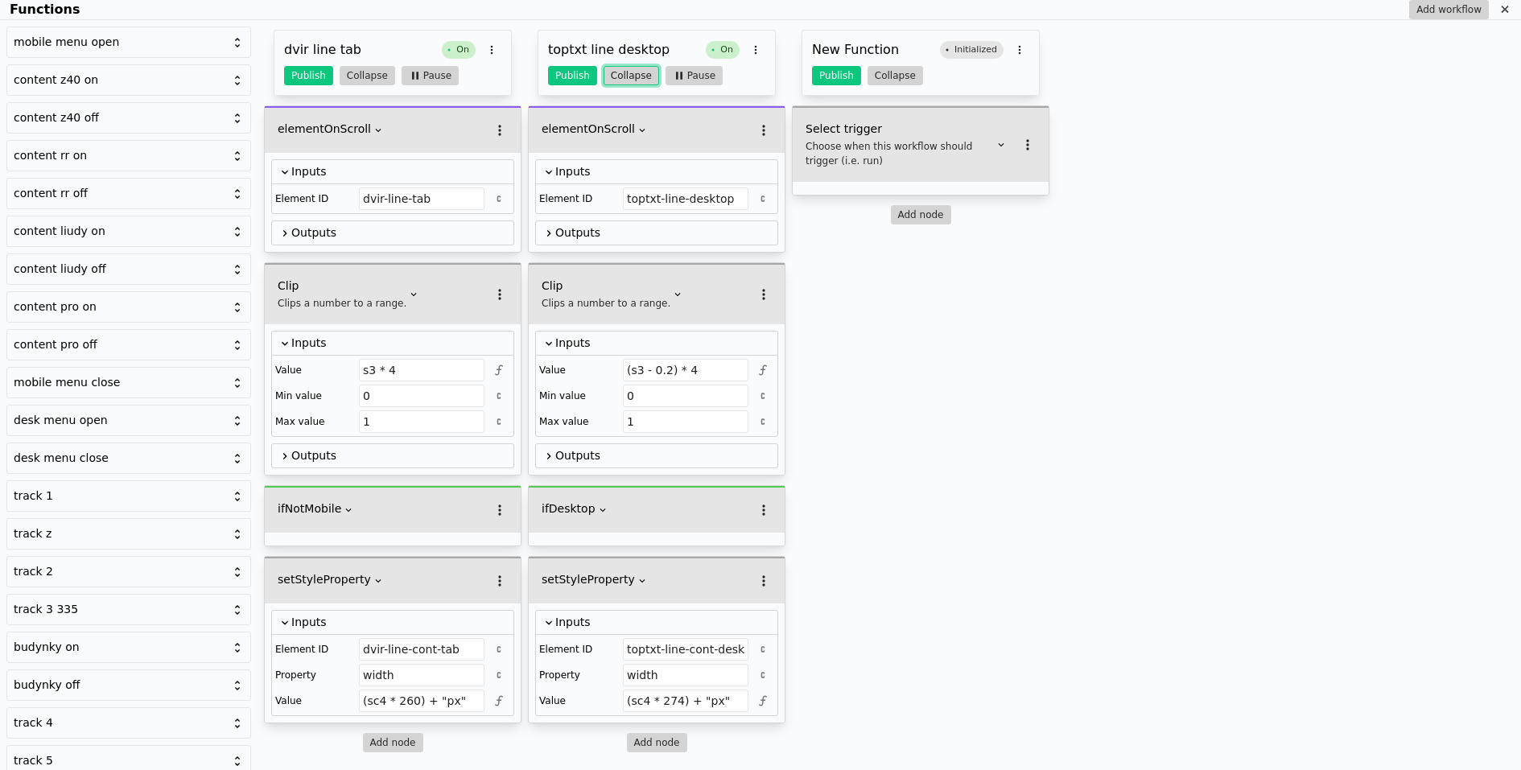
click at [621, 68] on button "Collapse" at bounding box center [632, 75] width 56 height 19
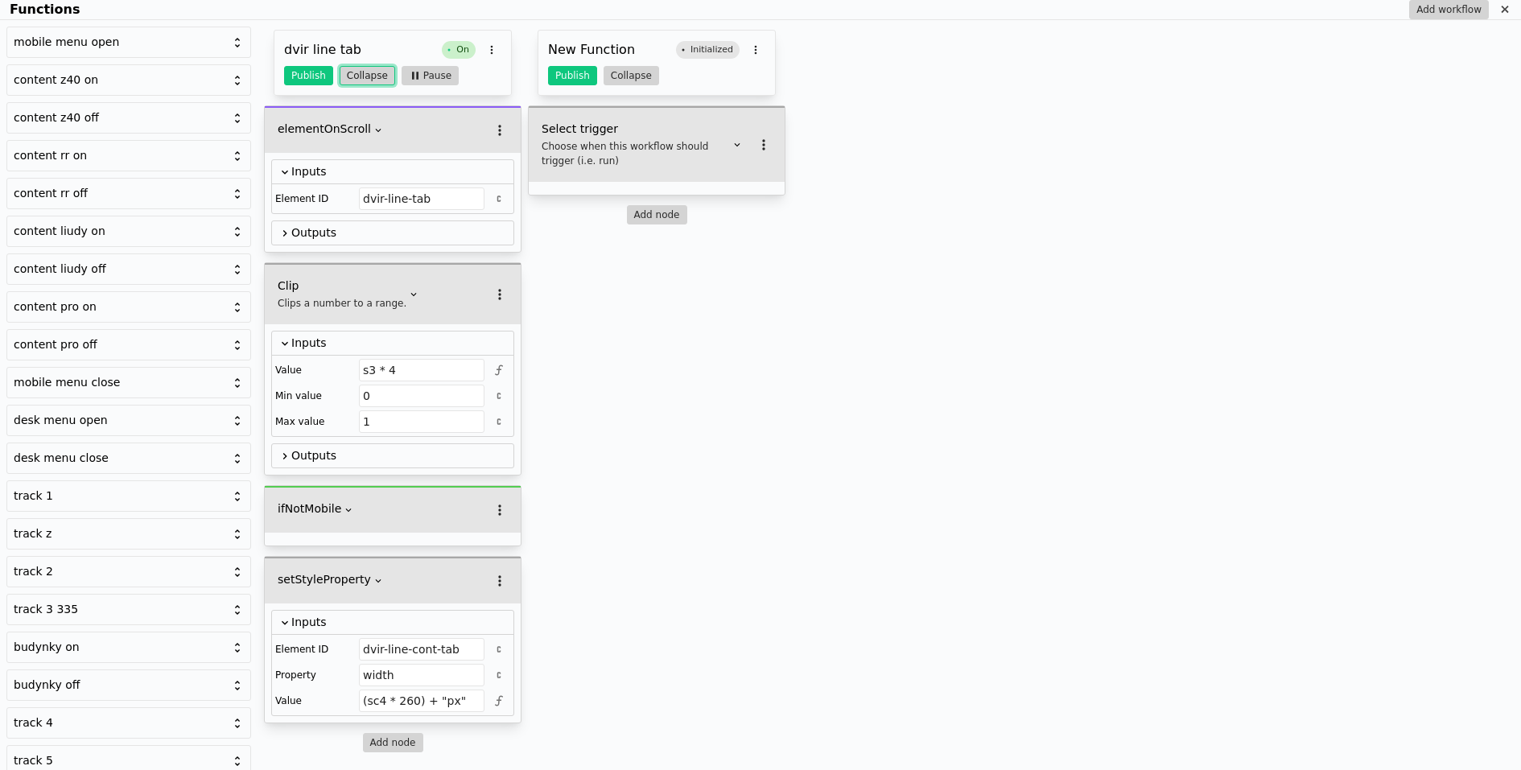
click at [372, 80] on button "Collapse" at bounding box center [368, 75] width 56 height 19
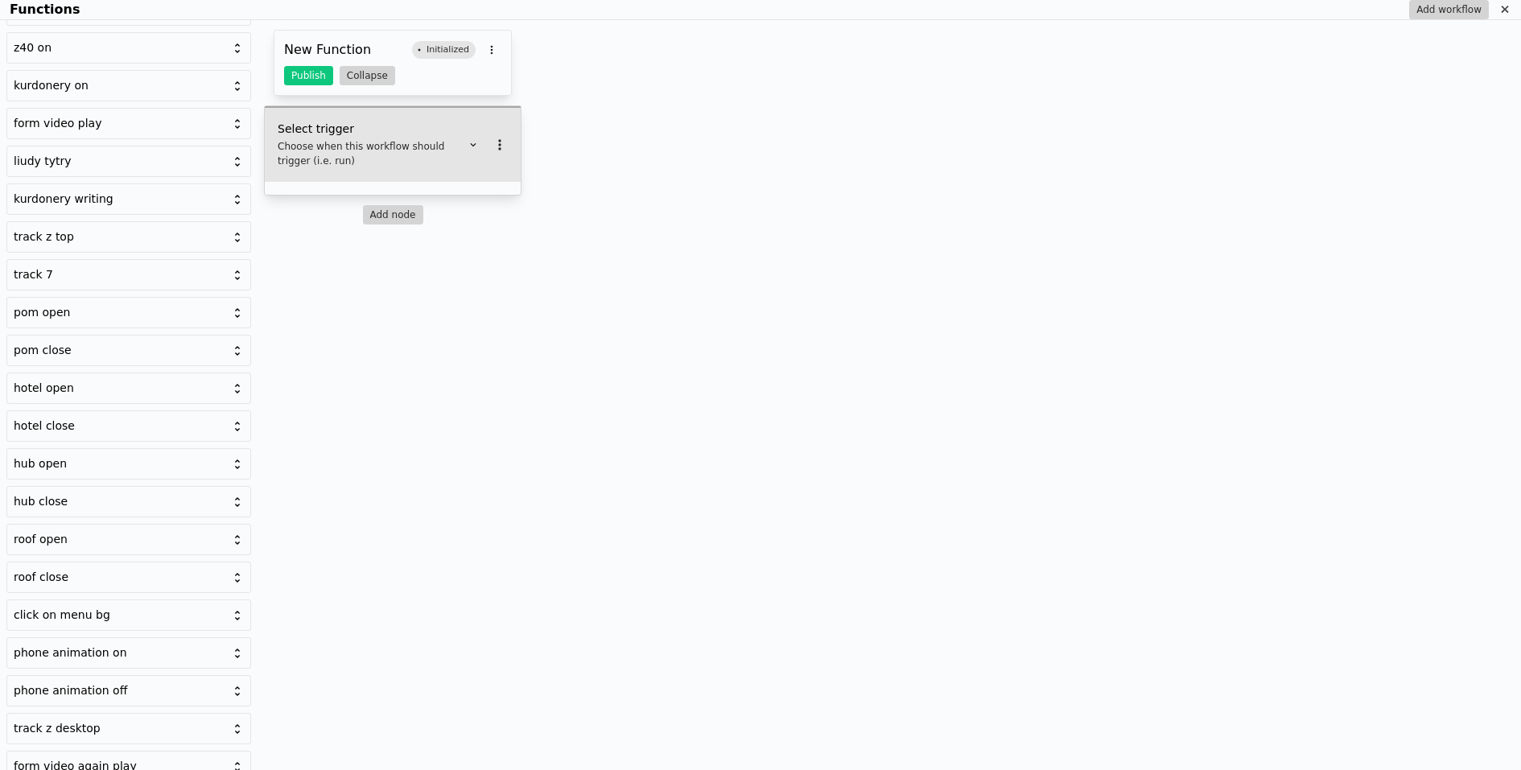
scroll to position [1533, 0]
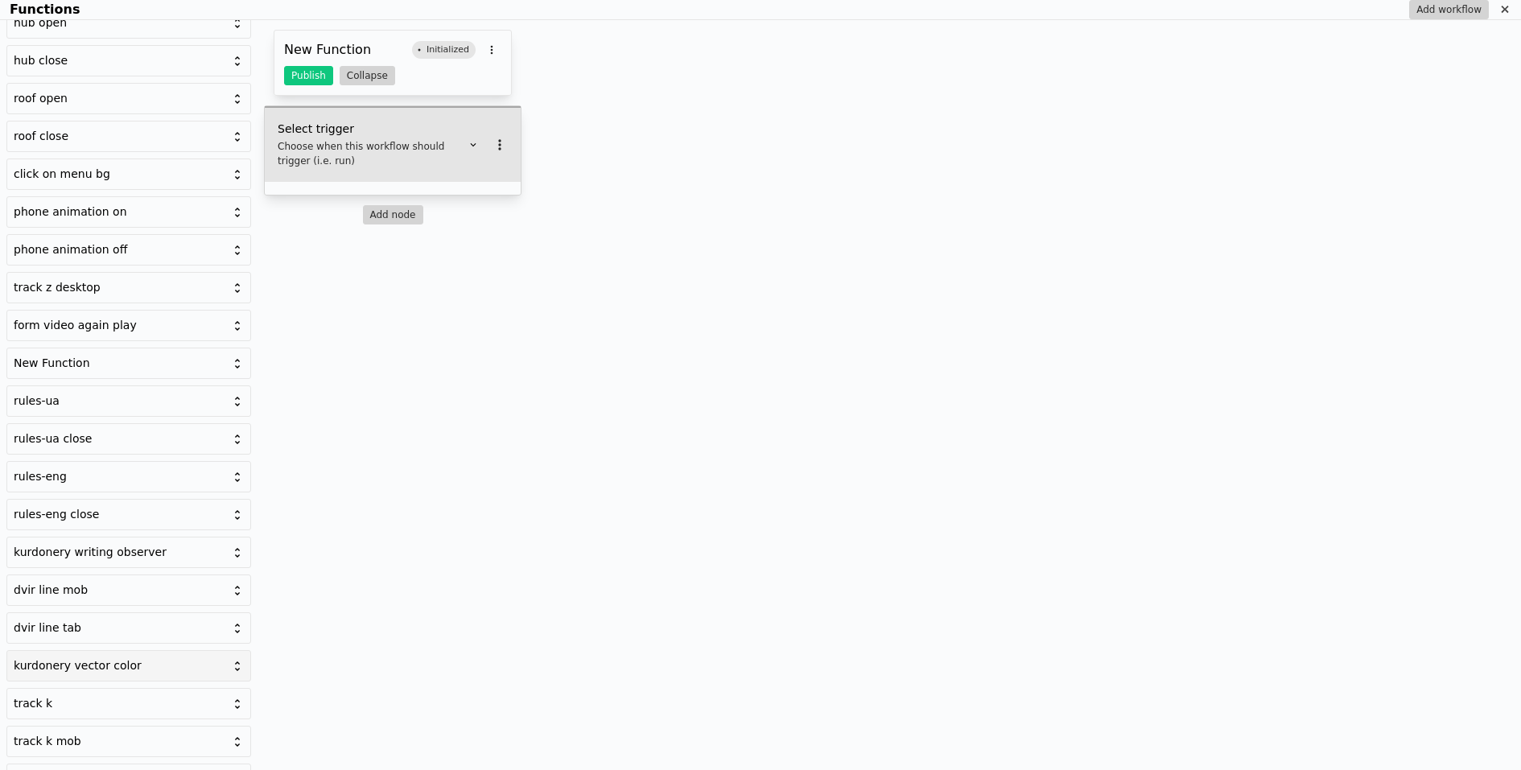
click at [112, 650] on div "kurdonery vector color" at bounding box center [128, 665] width 245 height 31
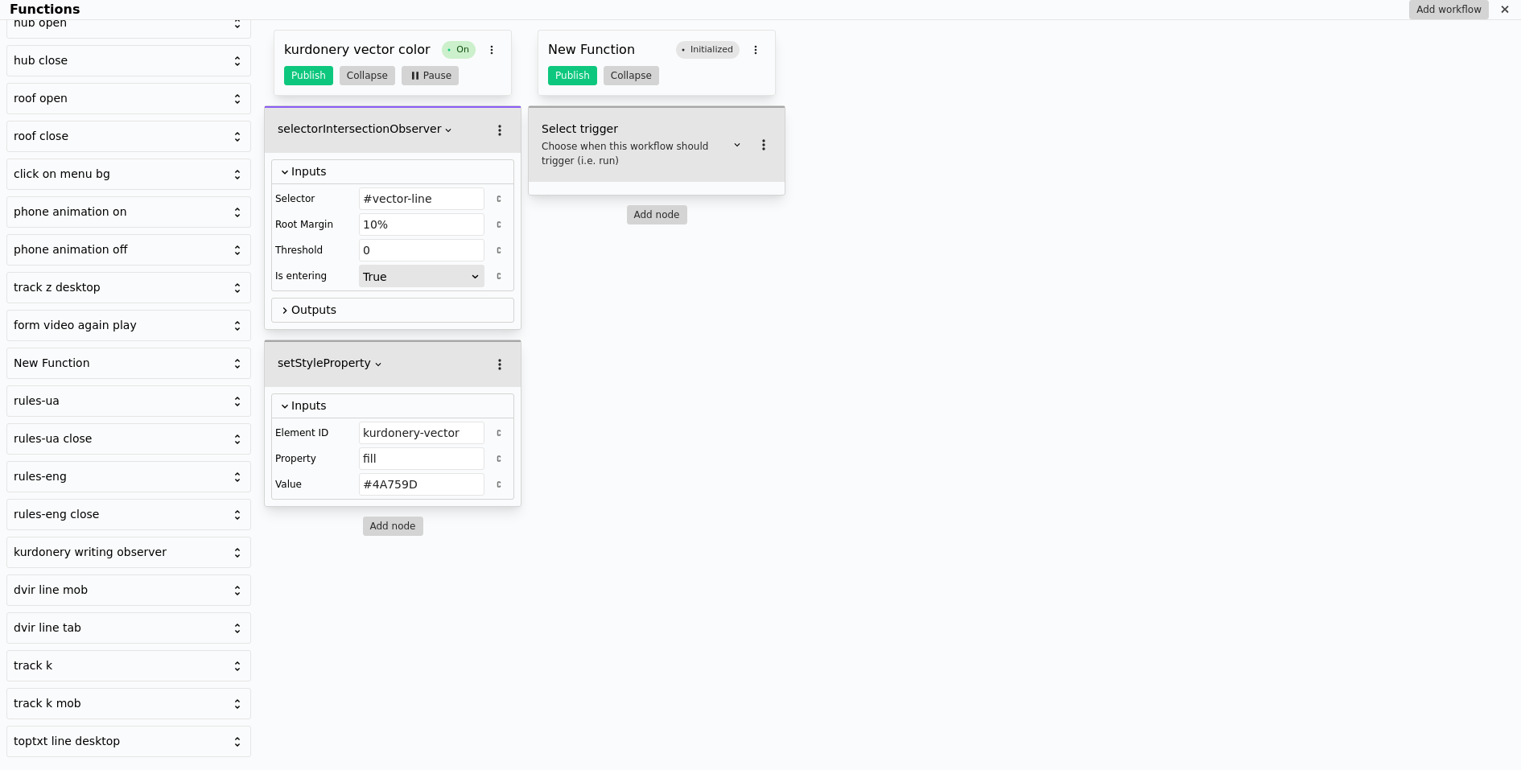
scroll to position [1496, 0]
click at [1507, 7] on icon "Functions" at bounding box center [1504, 9] width 7 height 7
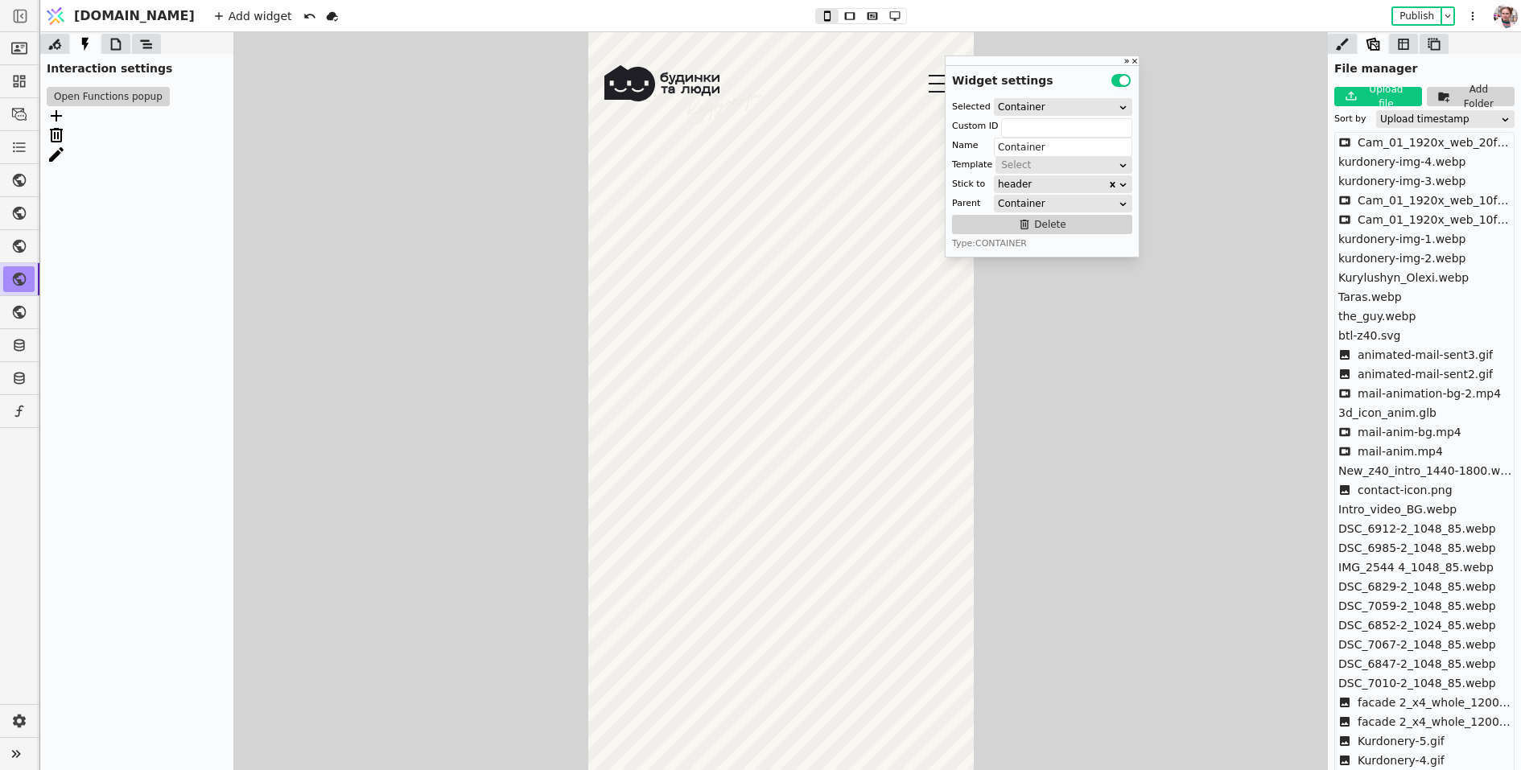
click at [109, 46] on icon at bounding box center [116, 44] width 16 height 16
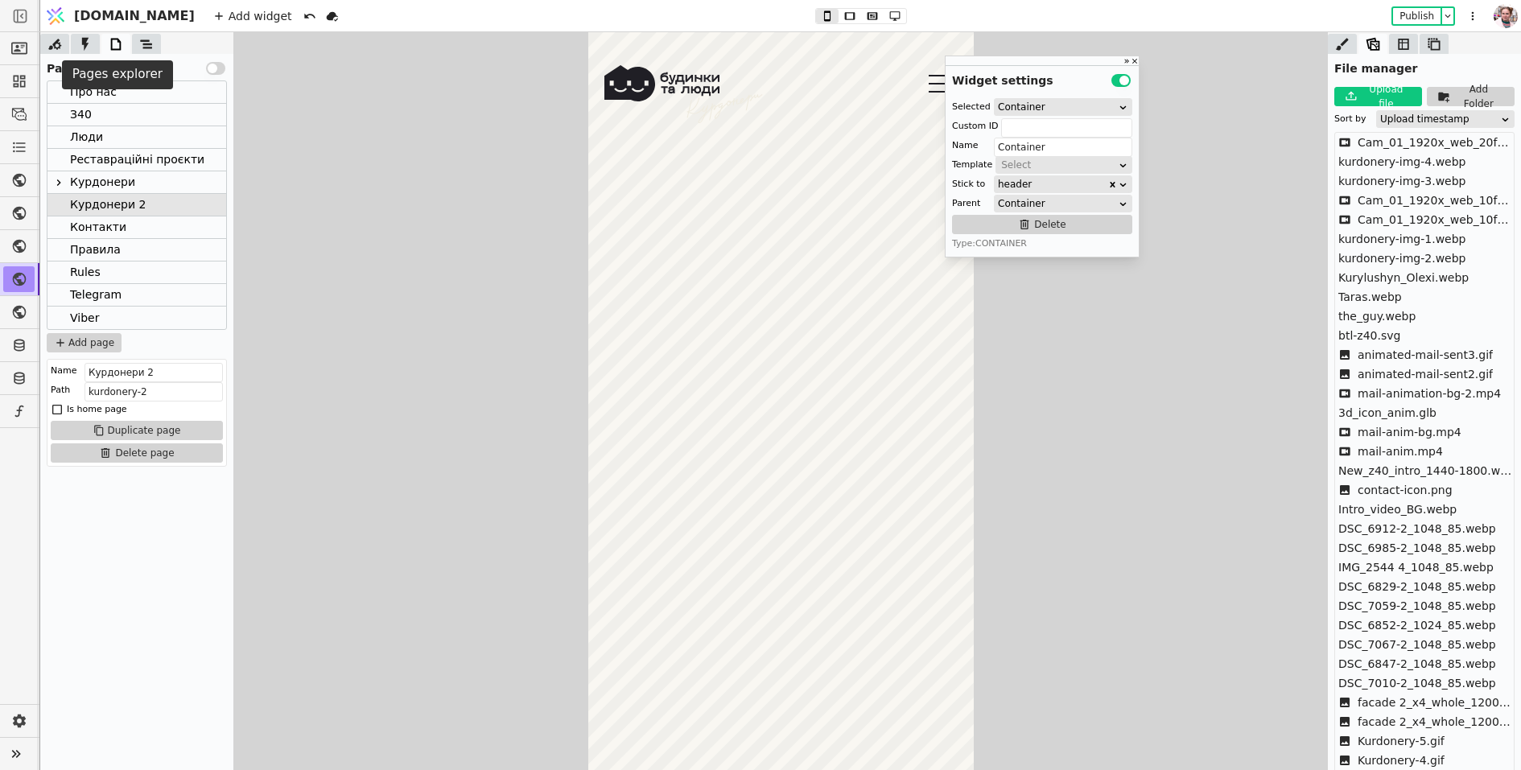
click at [132, 52] on div at bounding box center [146, 44] width 29 height 20
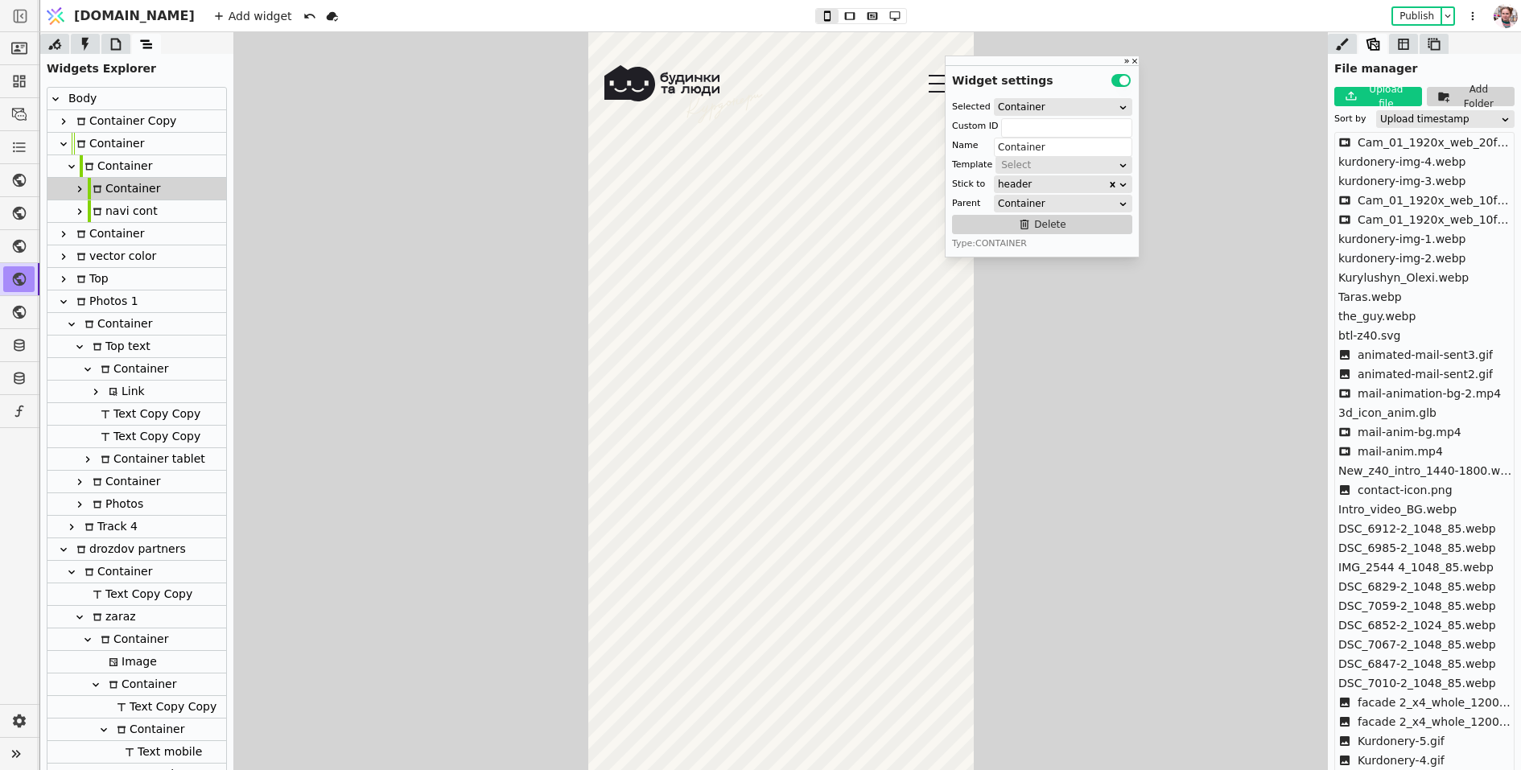
click at [103, 258] on div "vector color" at bounding box center [114, 257] width 85 height 22
type input "vector color"
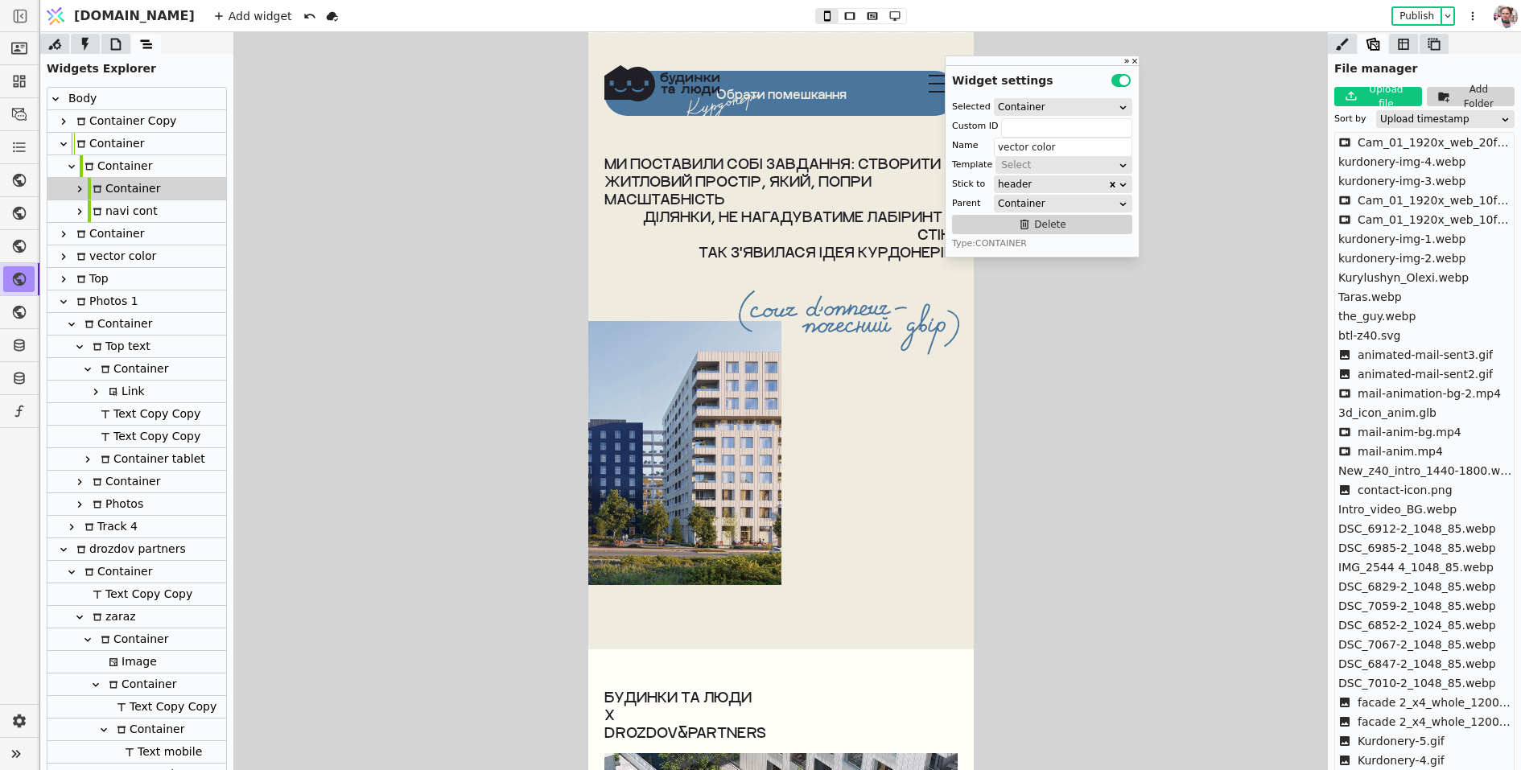
scroll to position [6037, 0]
click at [64, 260] on icon at bounding box center [63, 256] width 13 height 13
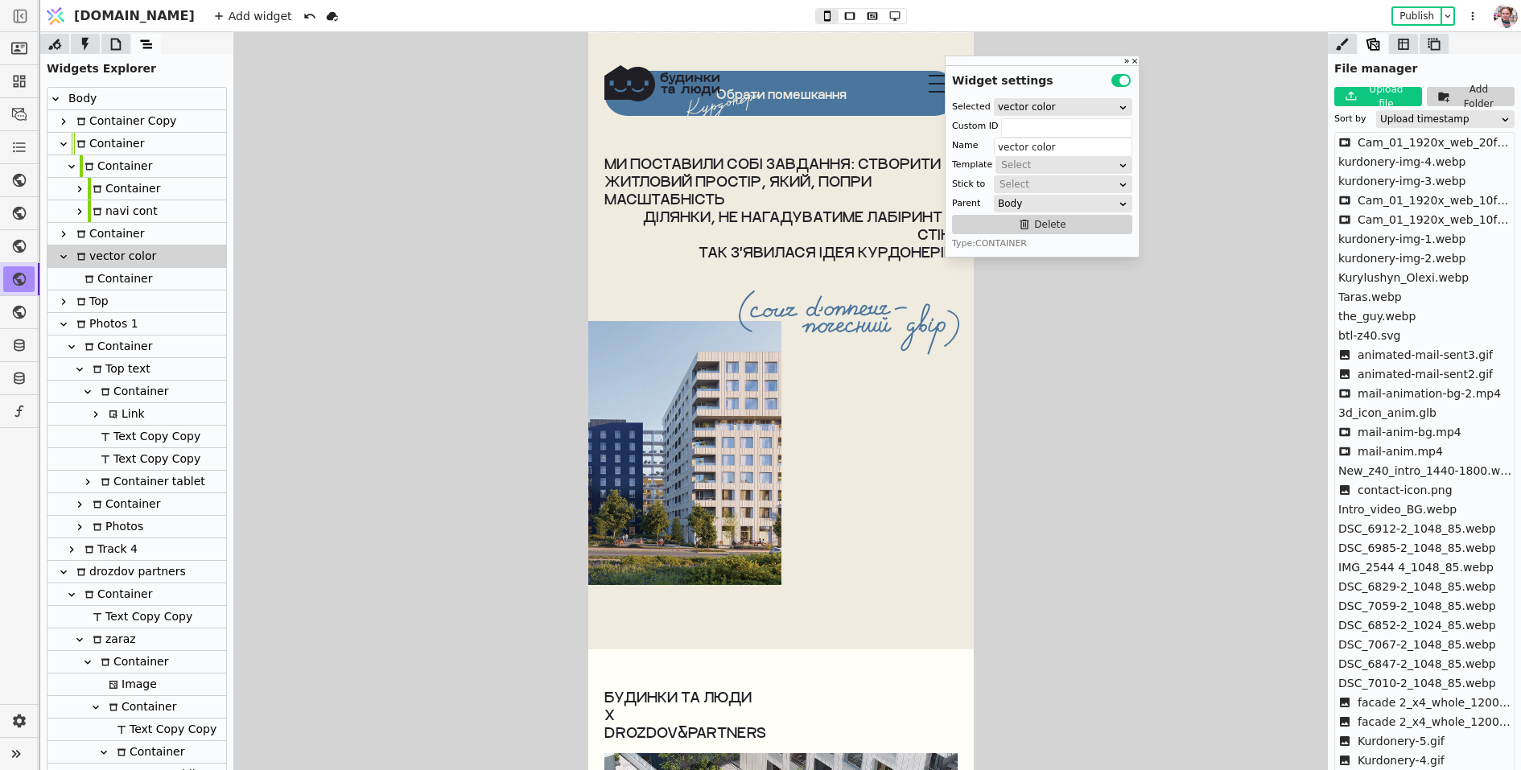
click at [93, 284] on div "Container" at bounding box center [116, 279] width 72 height 22
type input "vector-line"
type input "Container"
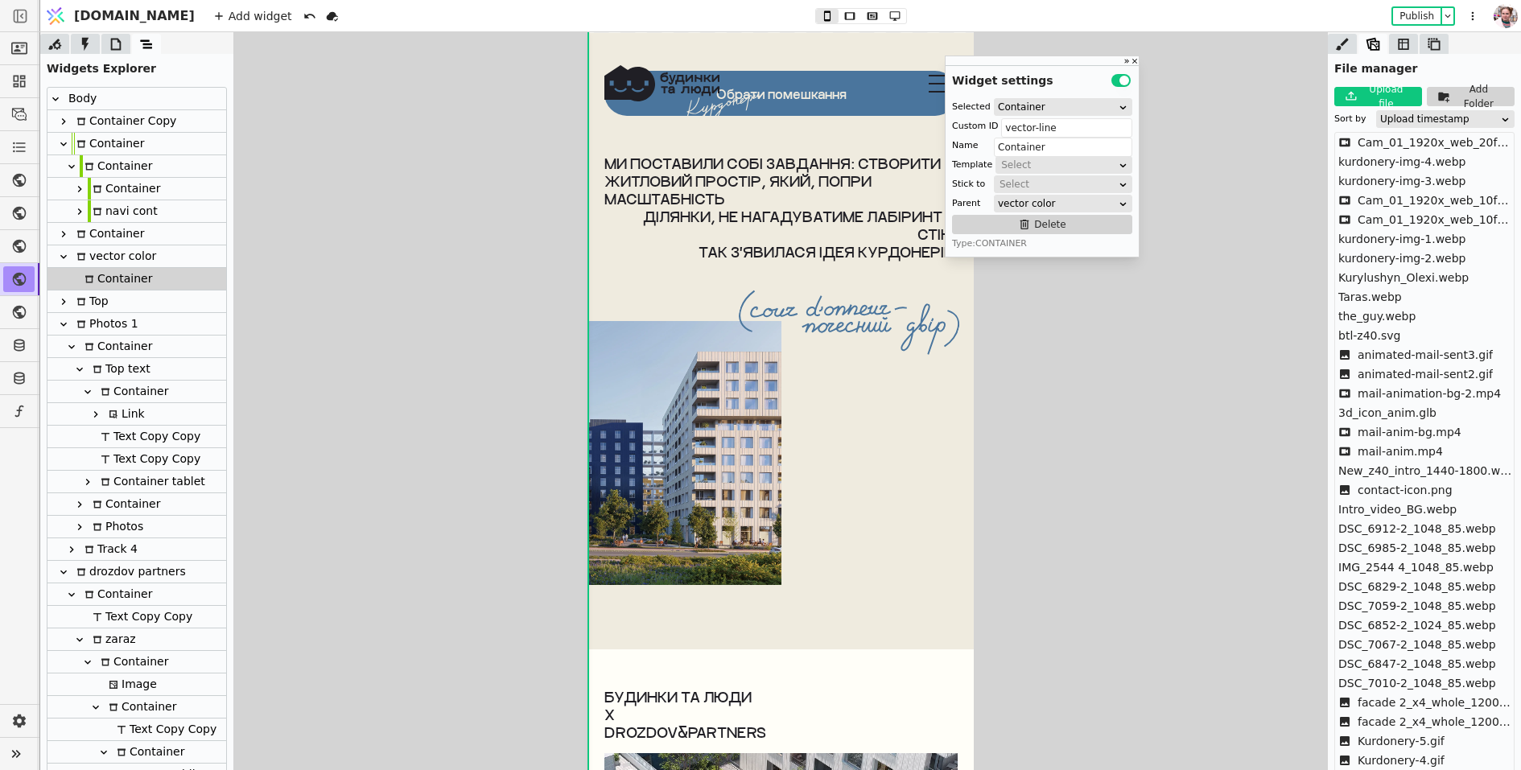
click at [129, 259] on div "vector color" at bounding box center [114, 257] width 85 height 22
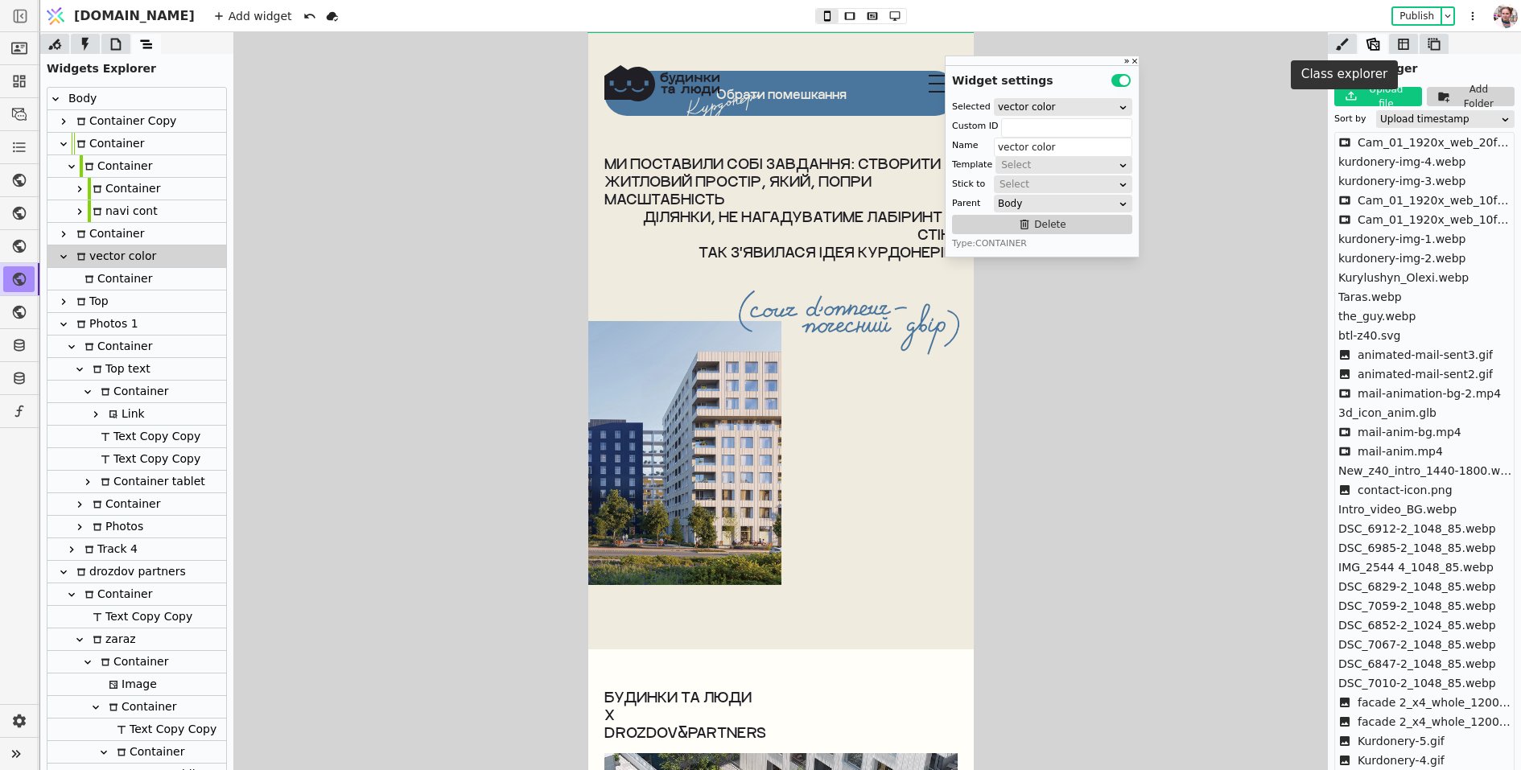
click at [1342, 43] on icon at bounding box center [1342, 44] width 13 height 12
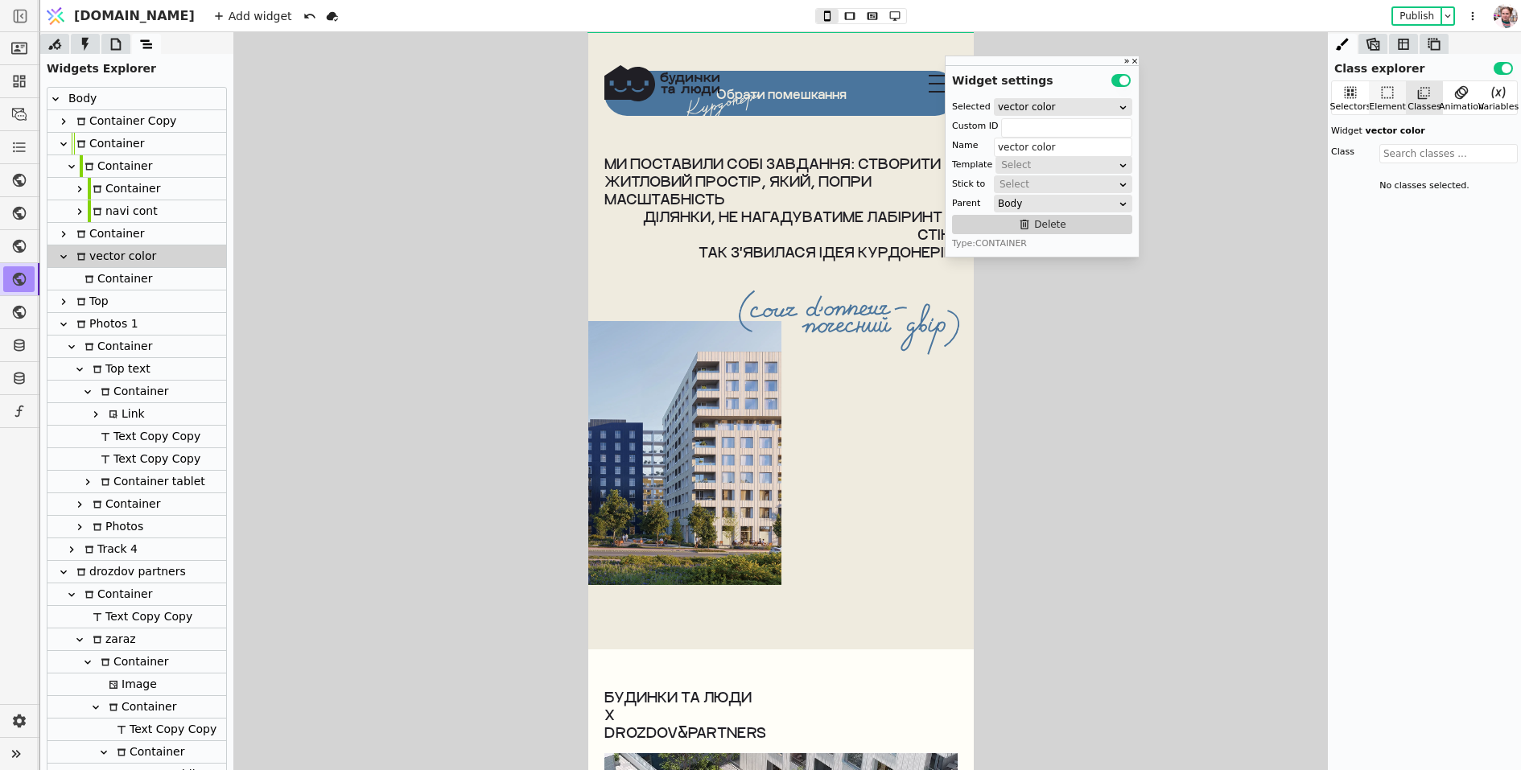
click at [1381, 98] on icon at bounding box center [1388, 93] width 16 height 16
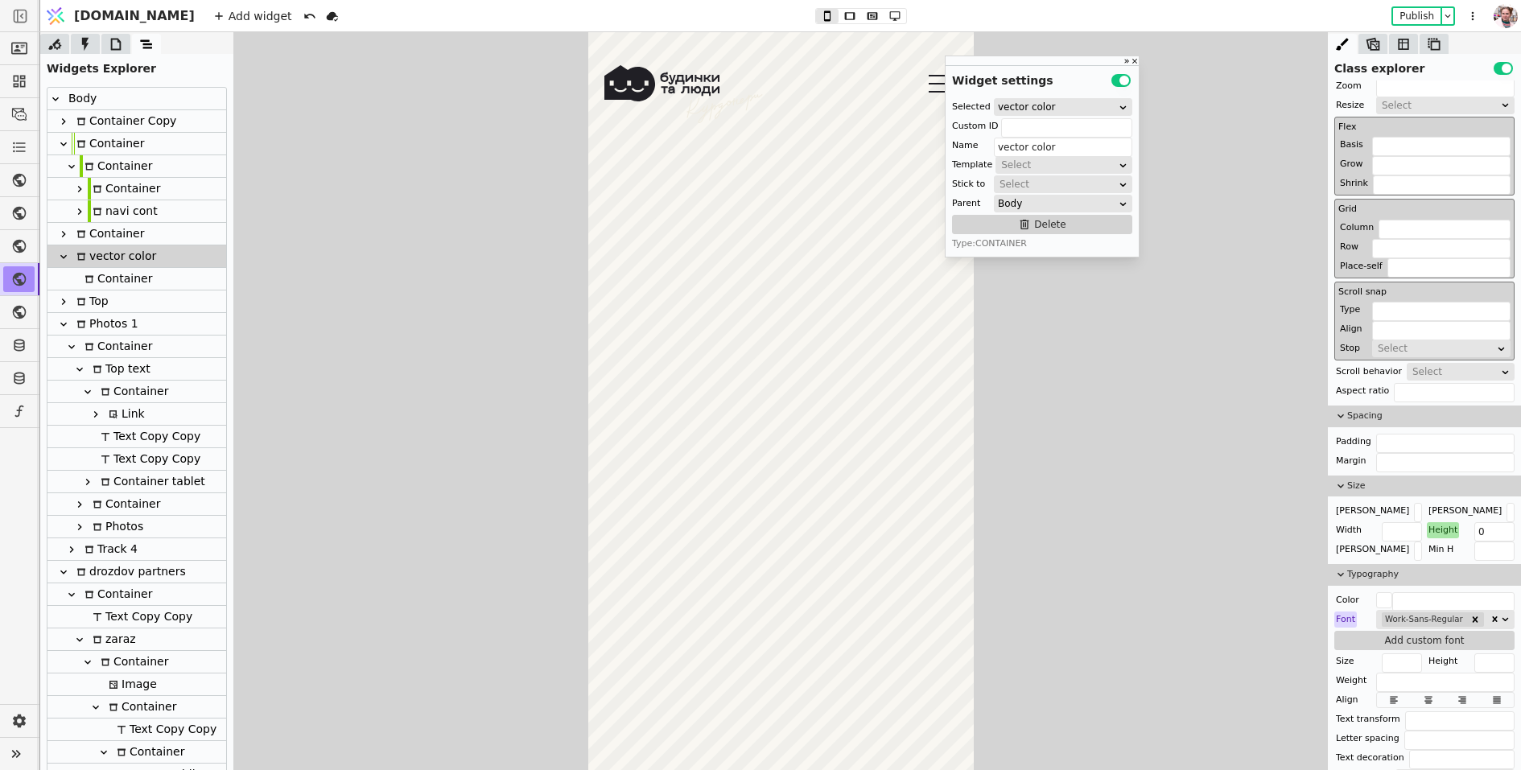
scroll to position [5197, 0]
click at [102, 240] on div "Container" at bounding box center [108, 234] width 72 height 22
click at [108, 262] on div "vector color" at bounding box center [114, 257] width 85 height 22
type input "vector color"
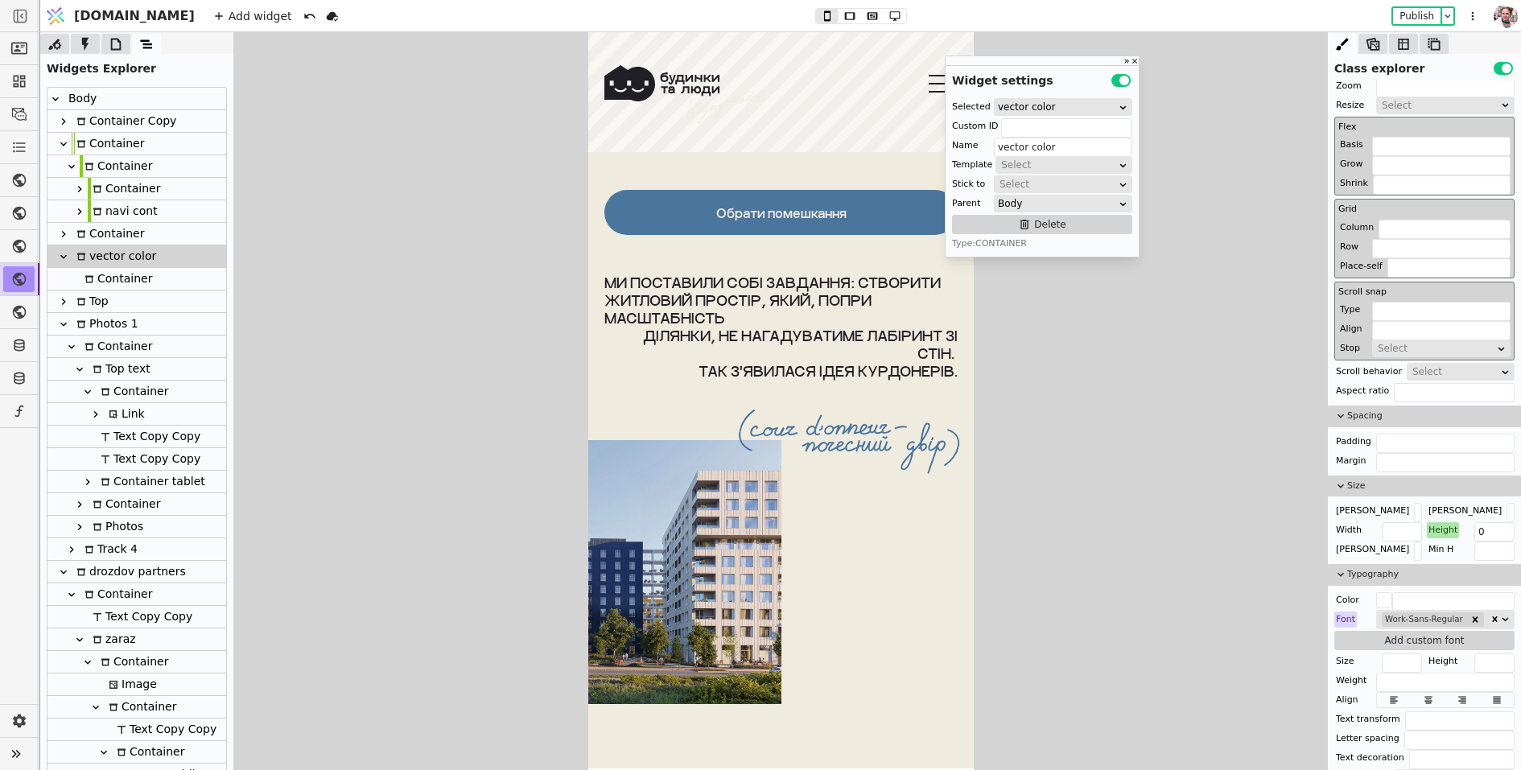
click at [121, 279] on div "Container" at bounding box center [116, 279] width 72 height 22
type input "vector-line"
type input "Container"
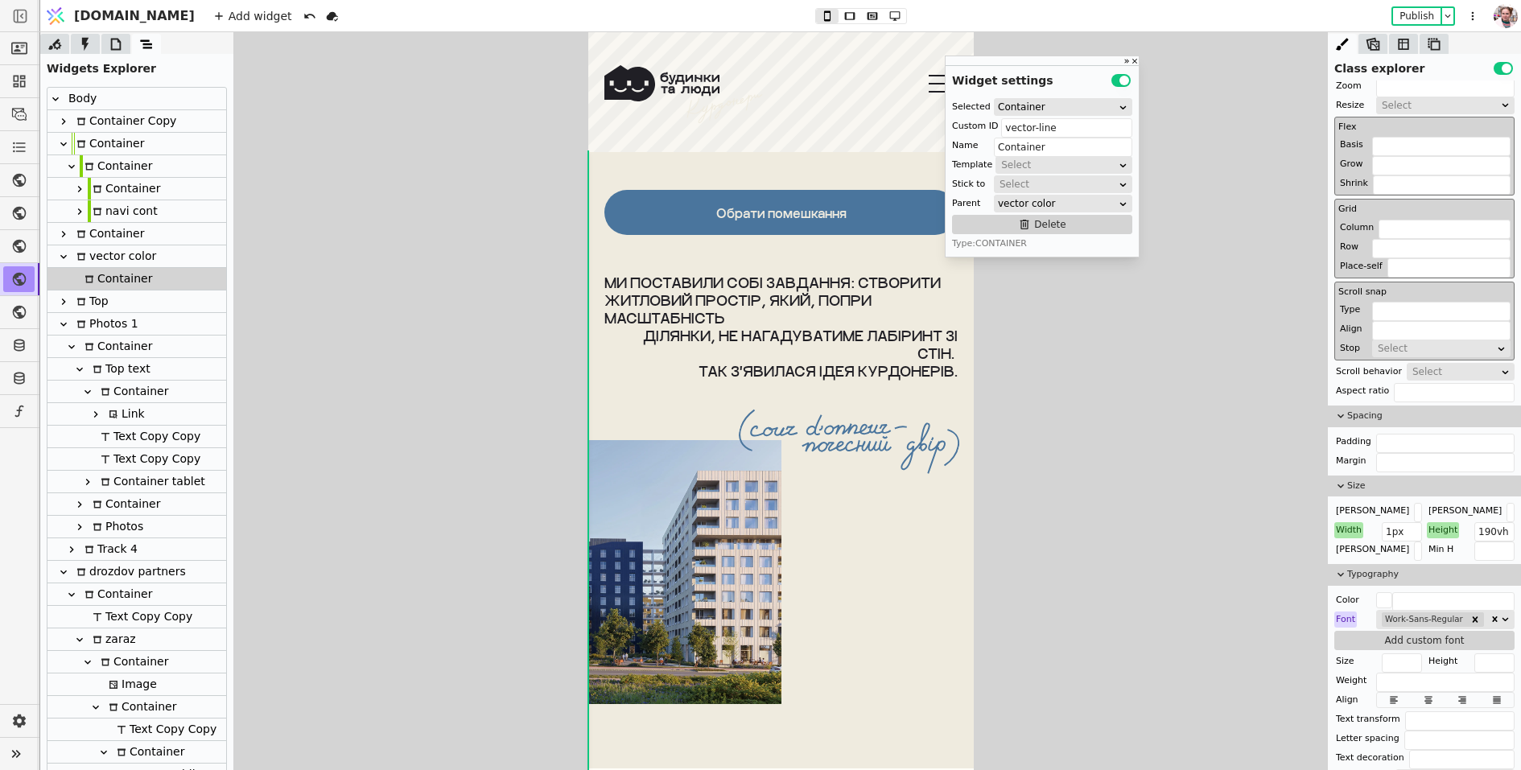
click at [116, 257] on div "vector color" at bounding box center [114, 257] width 85 height 22
type input "vector color"
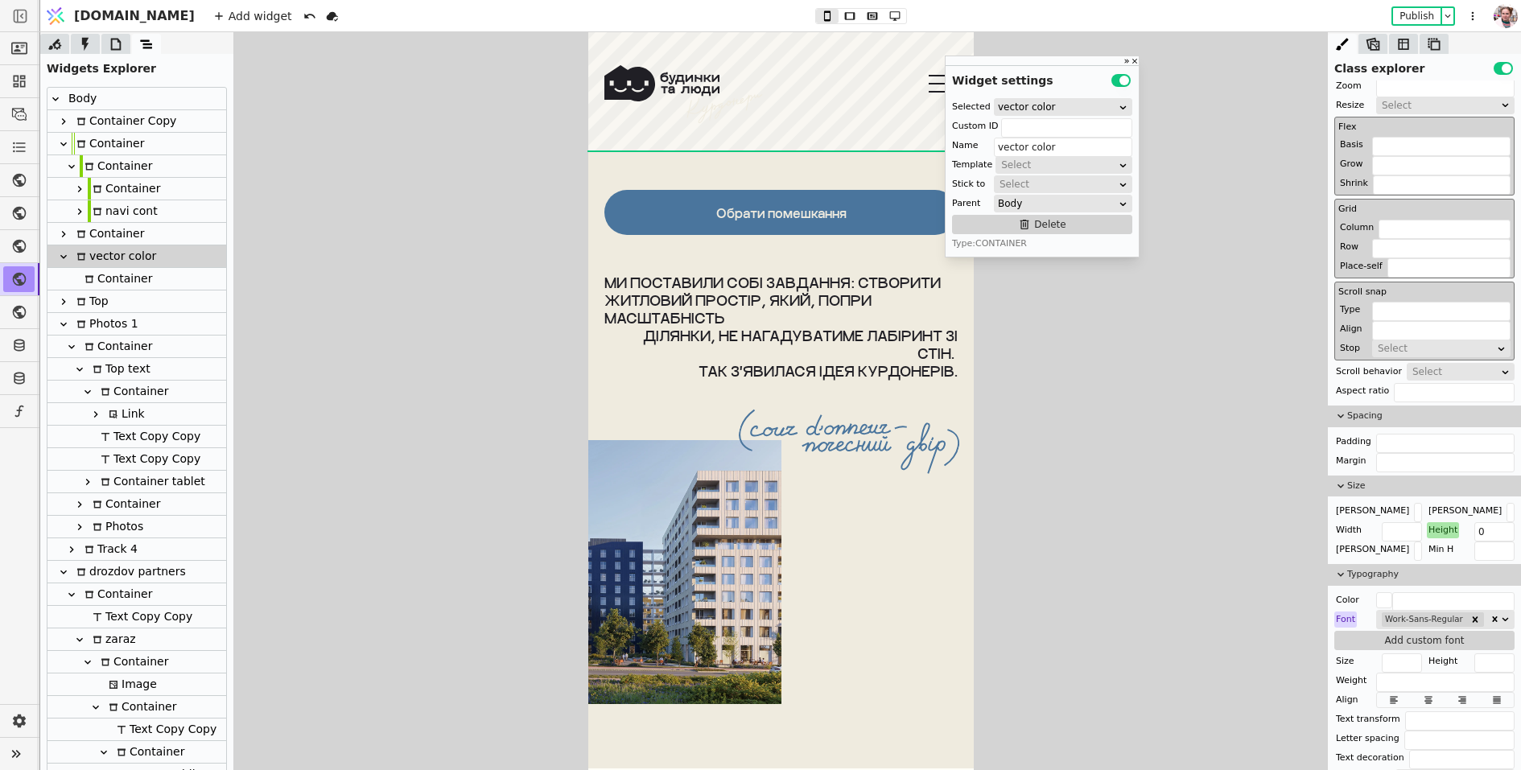
click at [114, 287] on div "Container" at bounding box center [116, 279] width 72 height 22
type input "vector-line"
type input "Container"
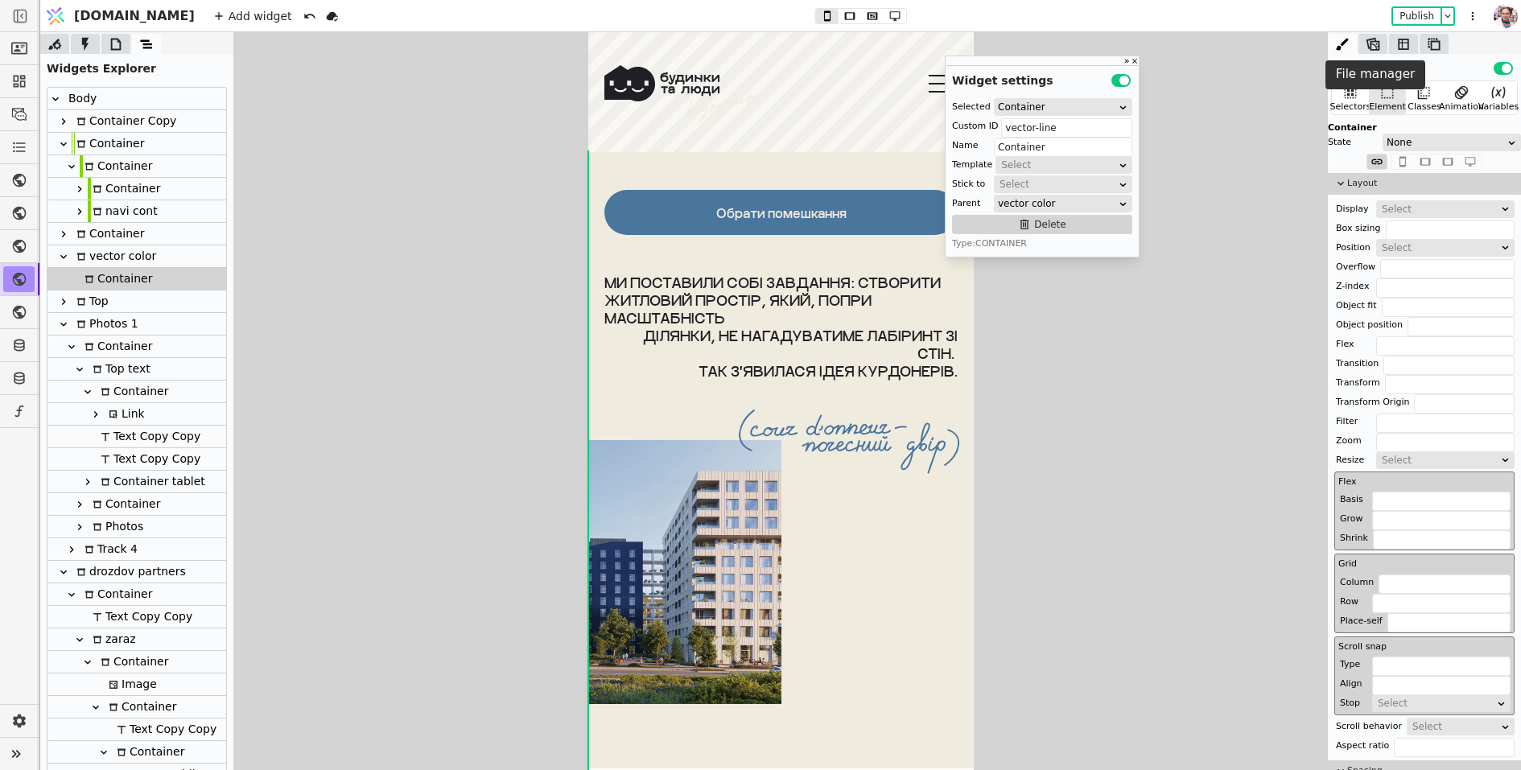
click at [1372, 45] on icon at bounding box center [1373, 44] width 16 height 16
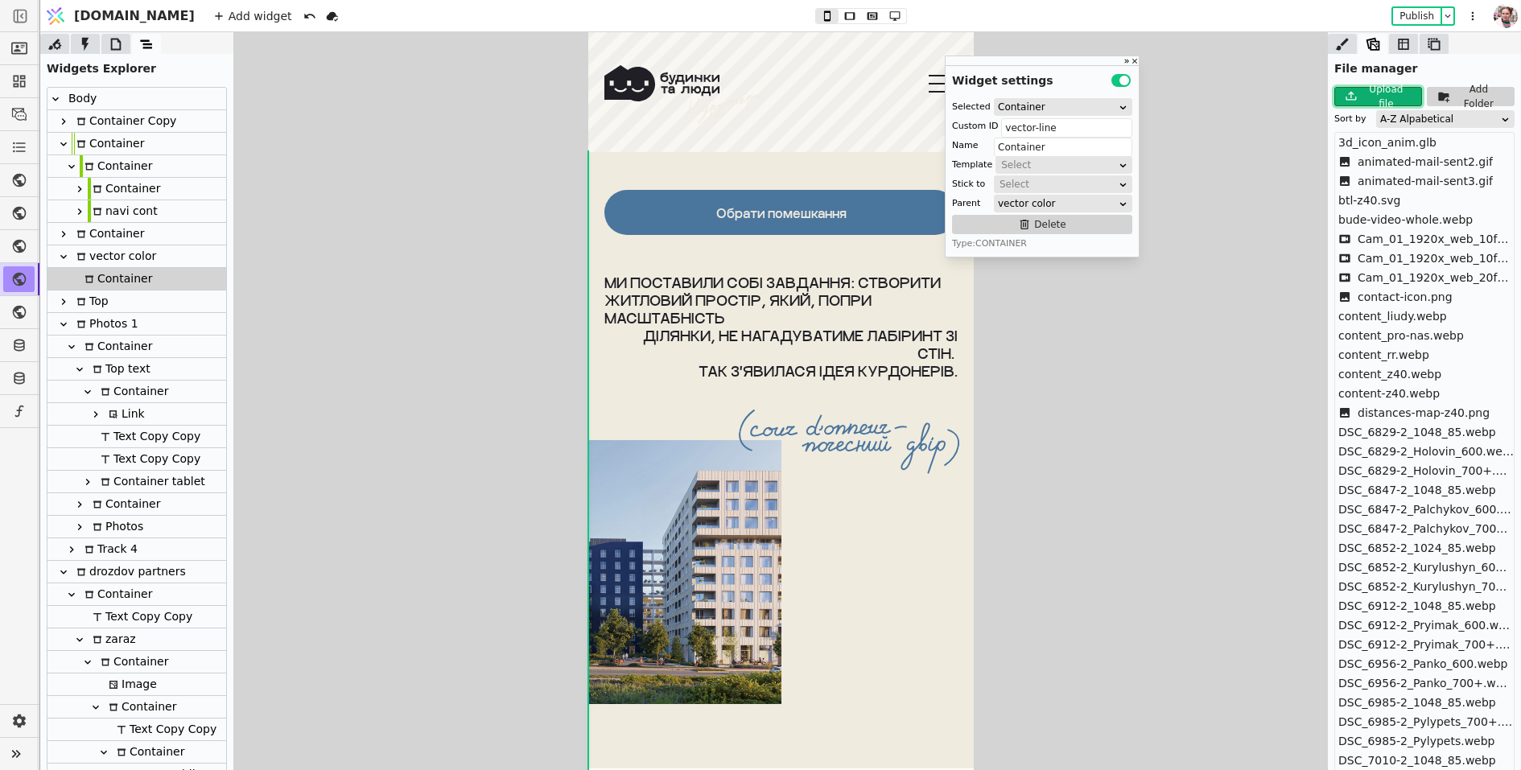
click at [1377, 100] on div "Upload file" at bounding box center [1388, 96] width 54 height 29
click at [1493, 21] on icon "close" at bounding box center [1494, 27] width 11 height 13
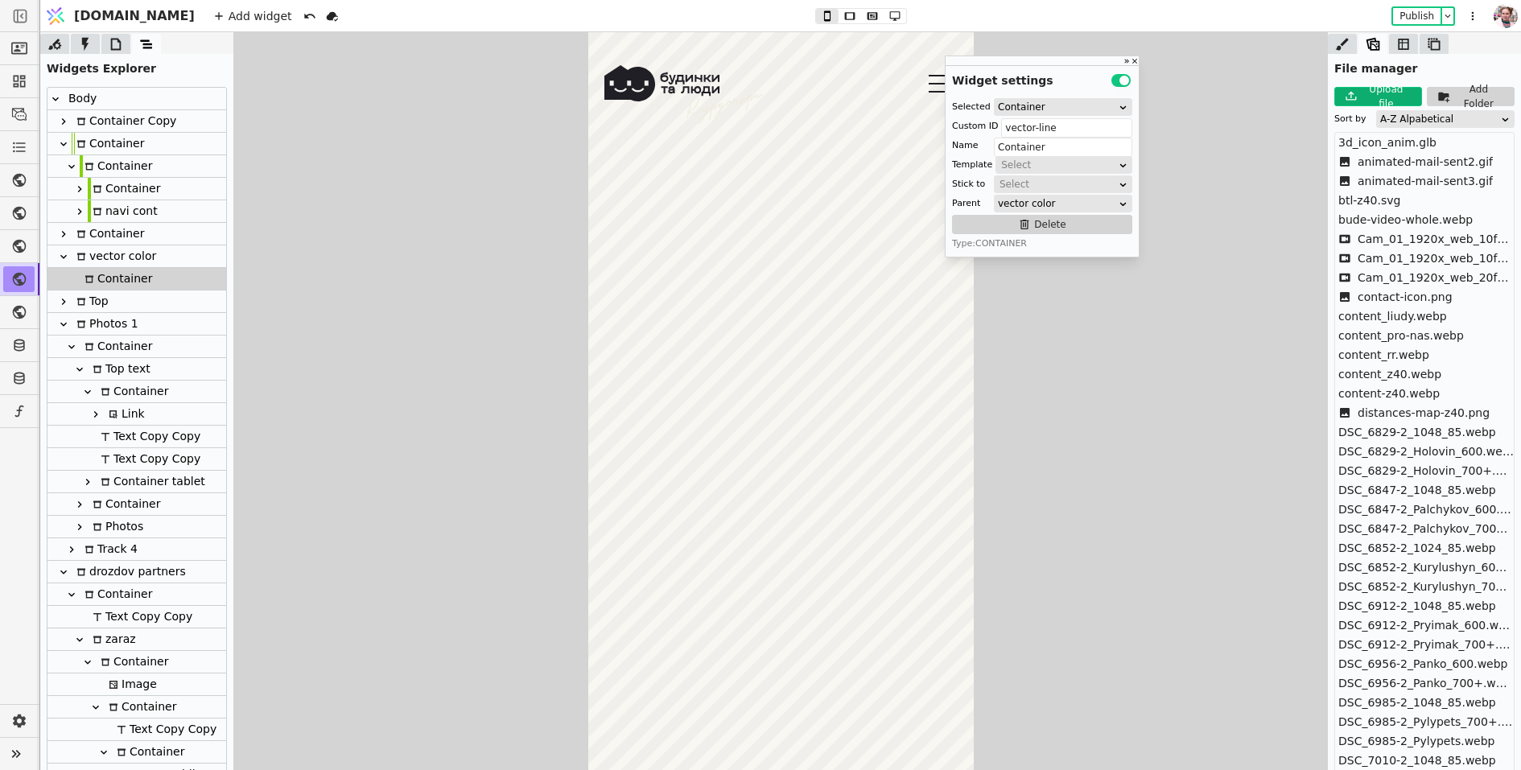
scroll to position [4331, 0]
click at [1343, 46] on icon at bounding box center [1343, 44] width 16 height 16
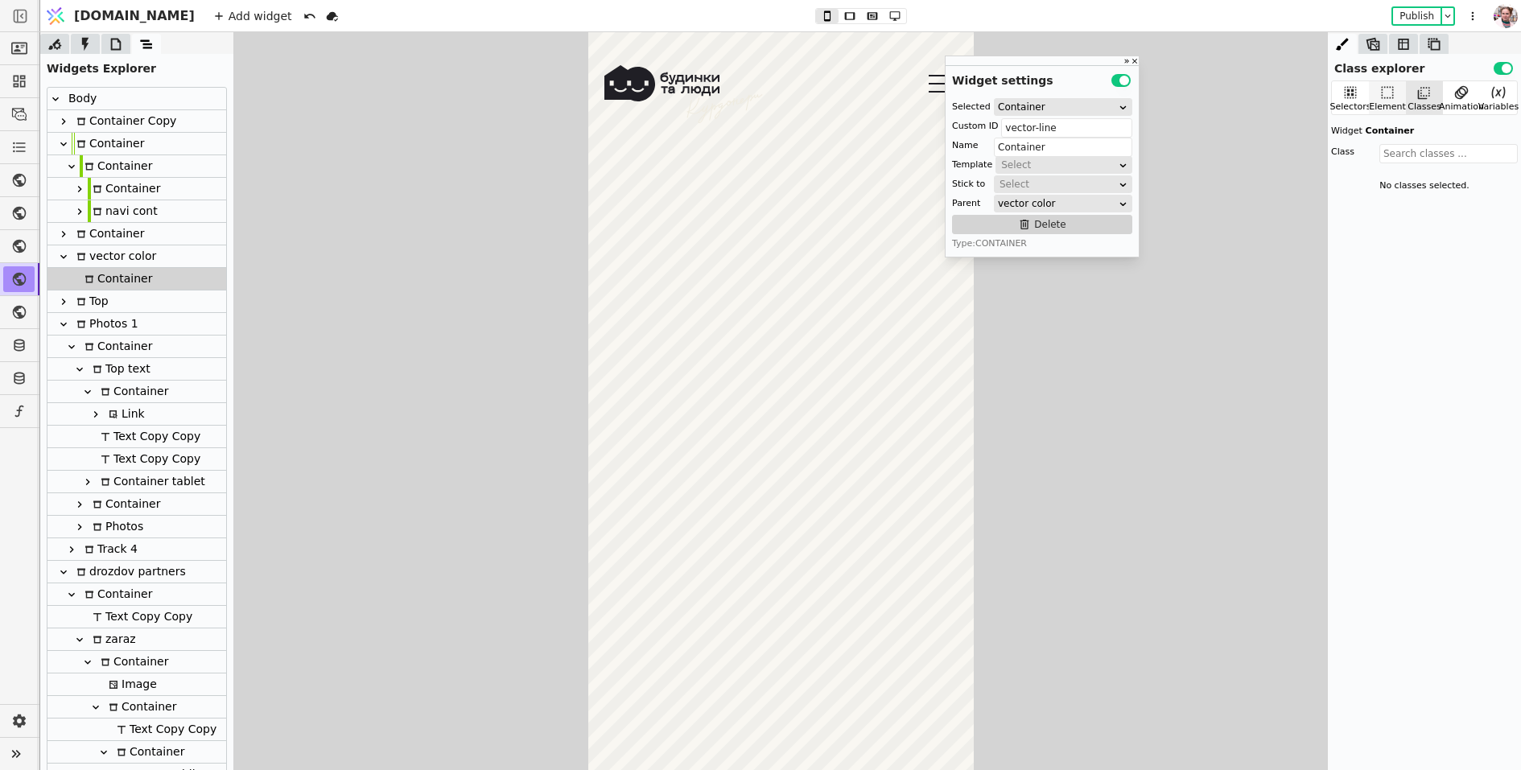
click at [1381, 91] on icon at bounding box center [1388, 93] width 16 height 16
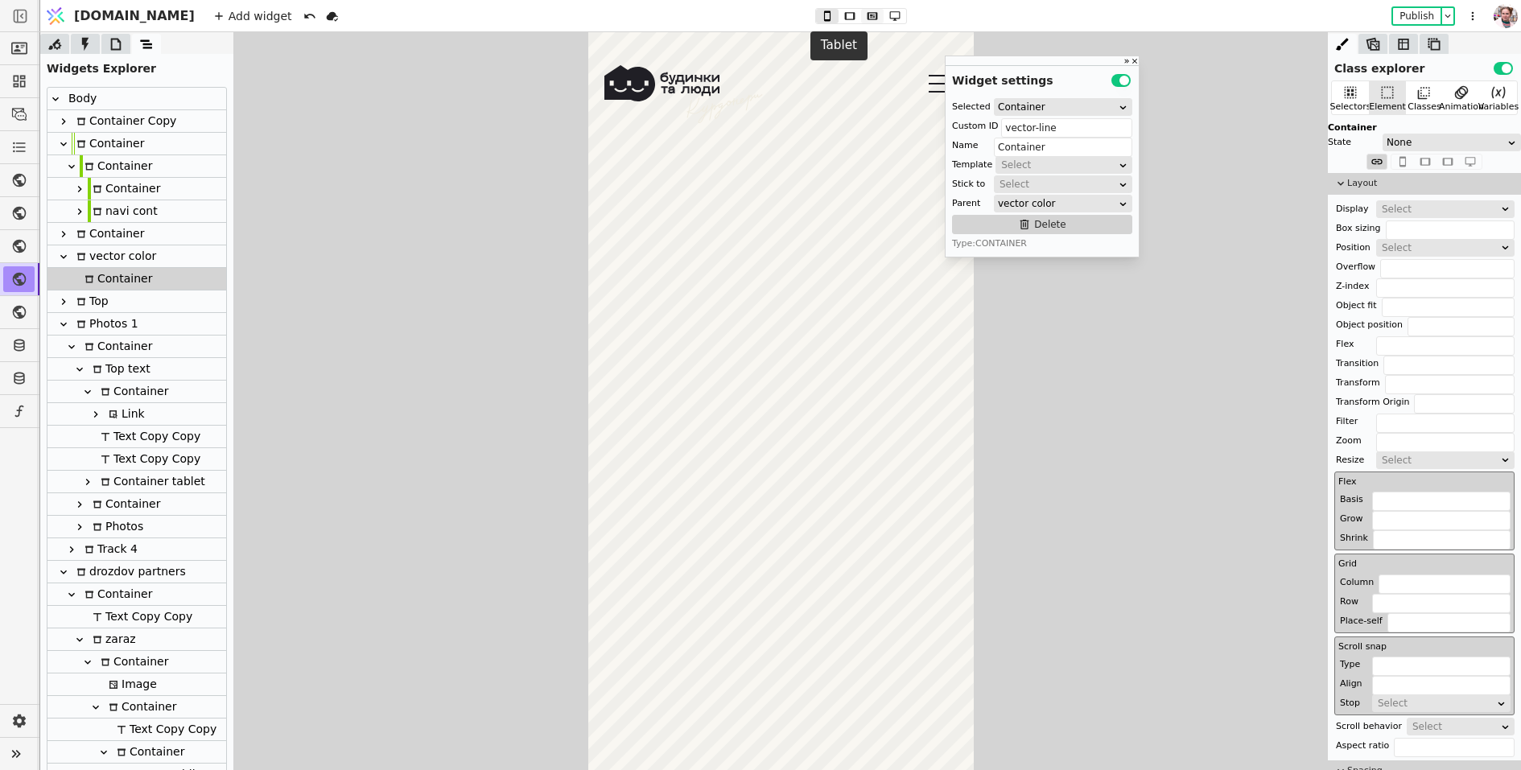
click at [863, 15] on icon at bounding box center [872, 15] width 19 height 11
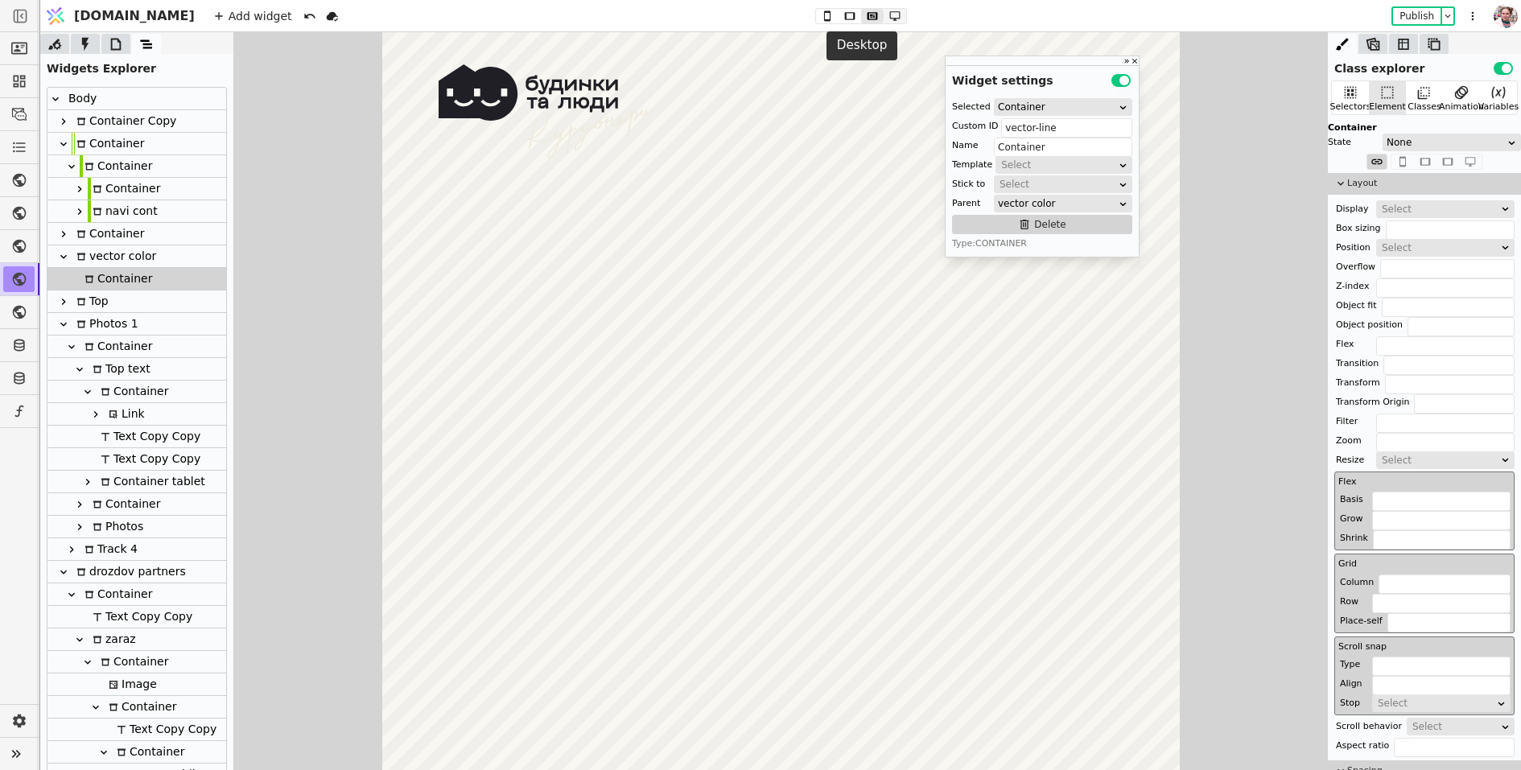
click at [885, 17] on icon at bounding box center [894, 15] width 19 height 11
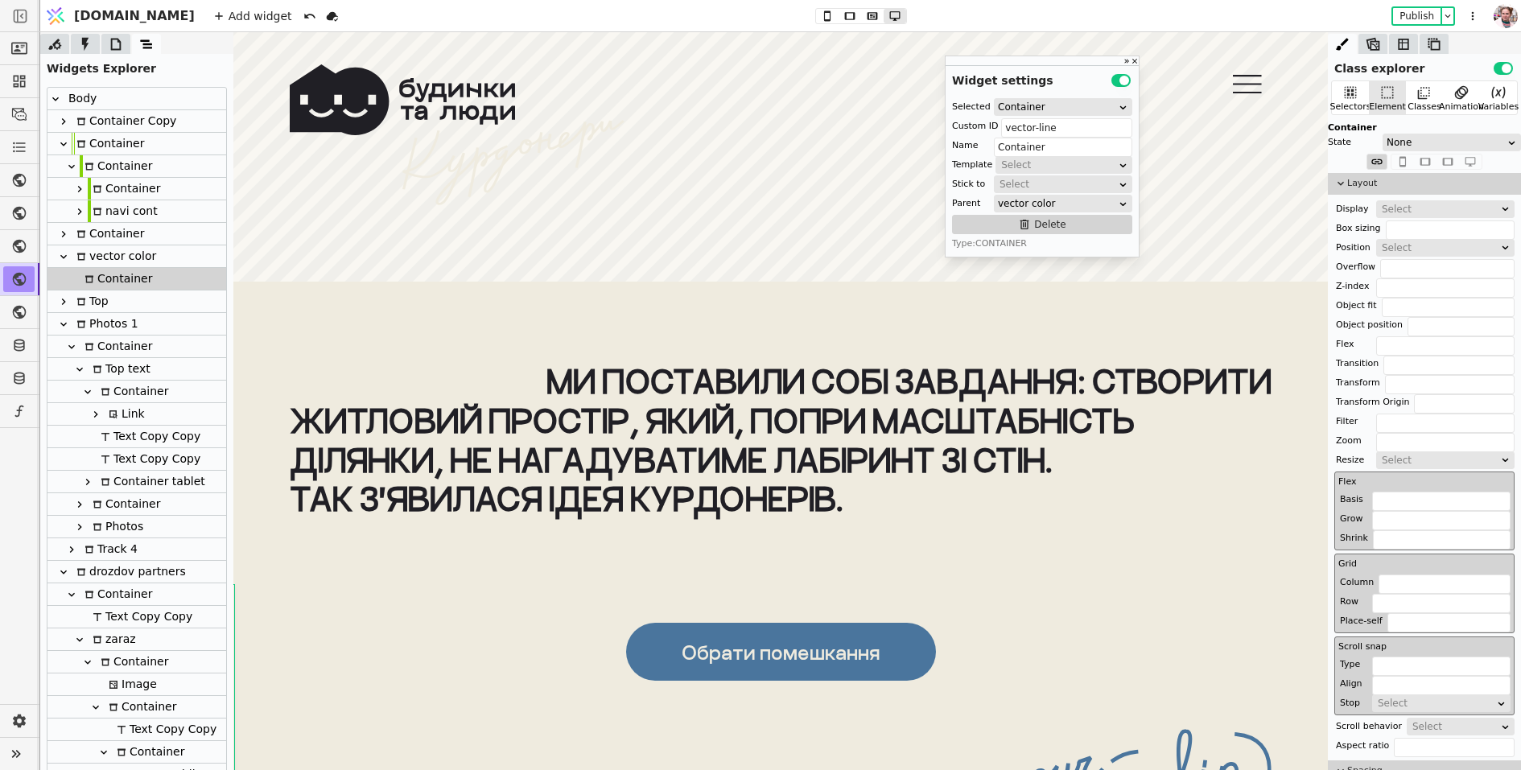
scroll to position [6086, 0]
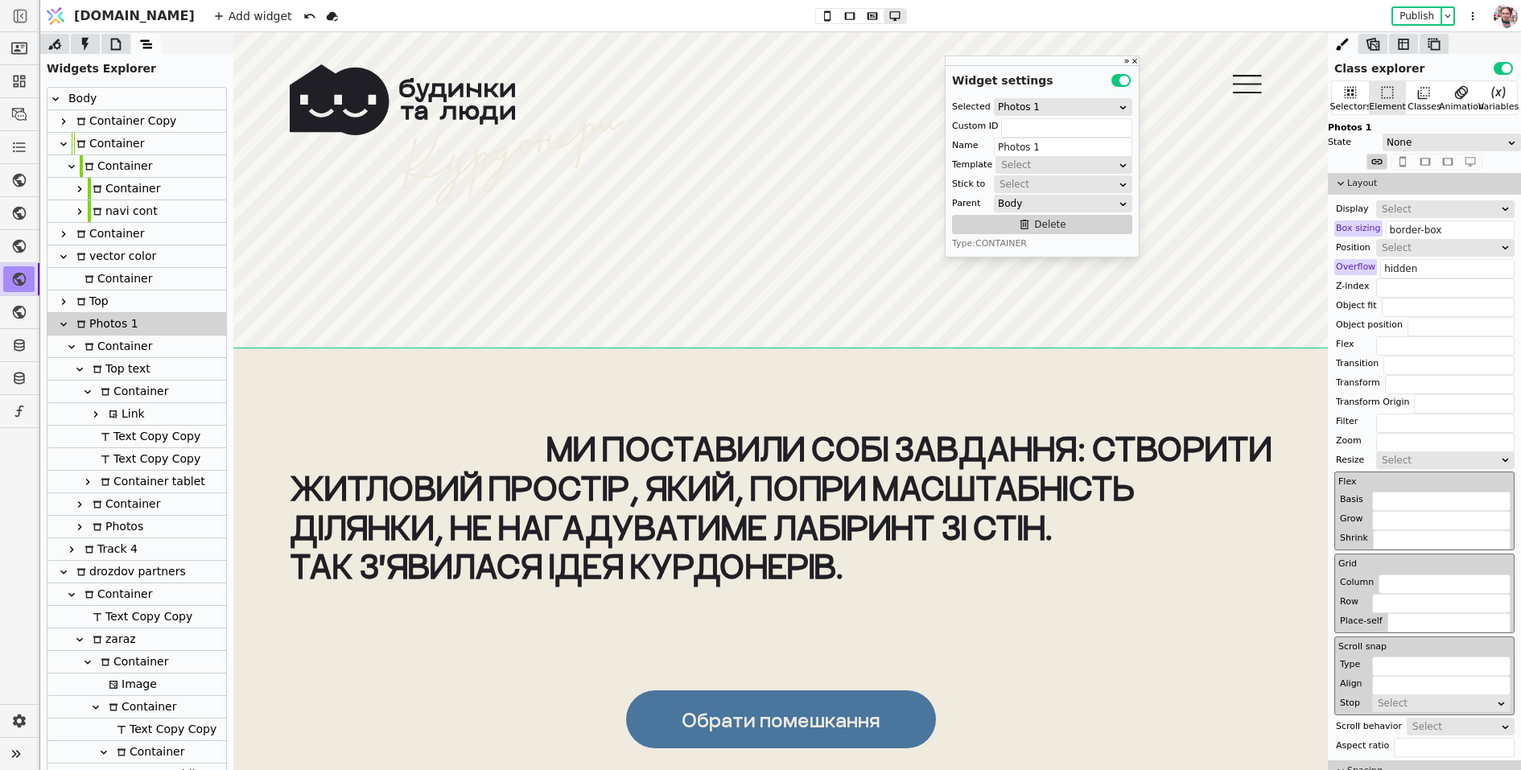
click at [97, 266] on div "vector color" at bounding box center [114, 257] width 85 height 22
type input "vector color"
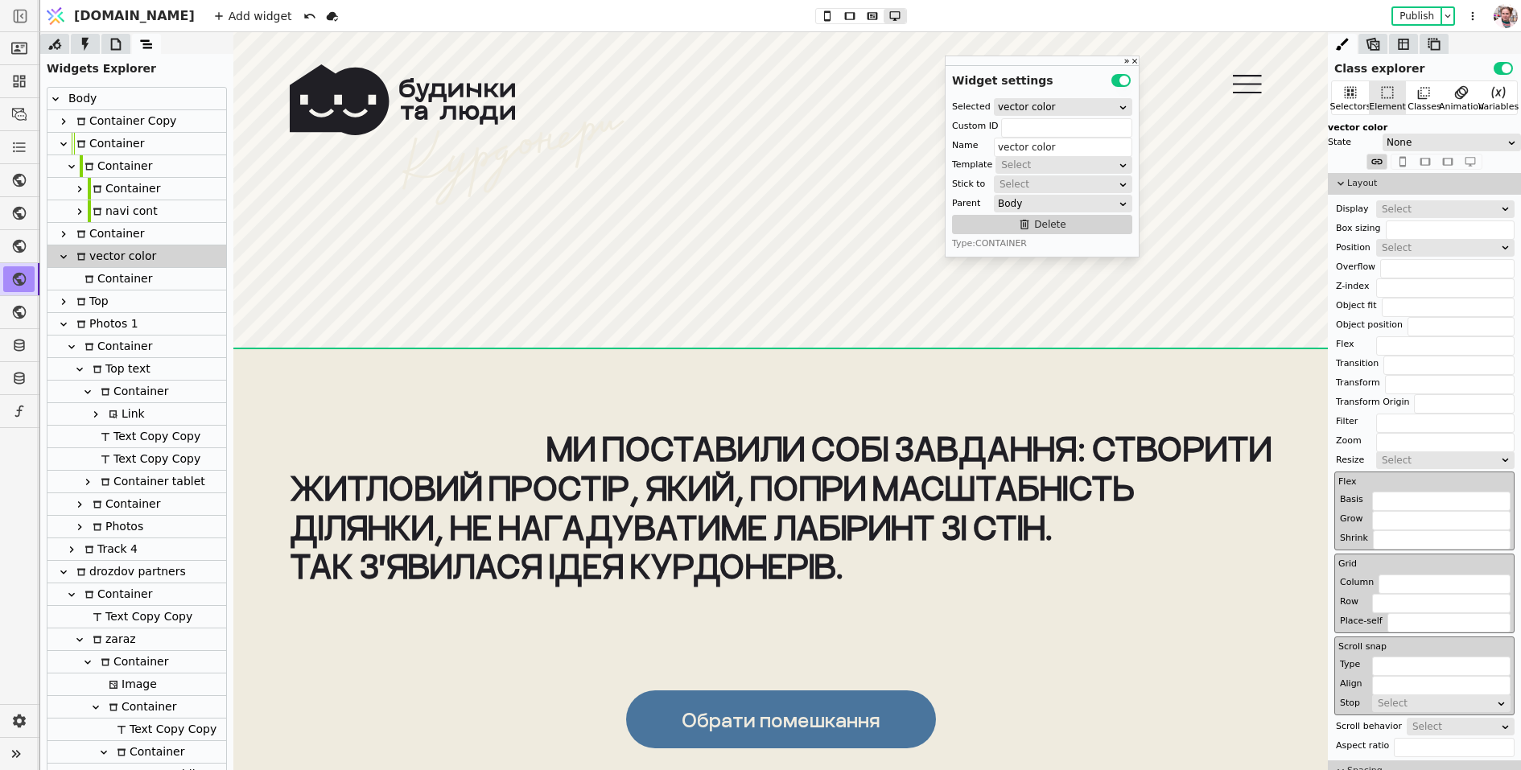
click at [107, 274] on div "Container" at bounding box center [116, 279] width 72 height 22
type input "vector-line"
type input "Container"
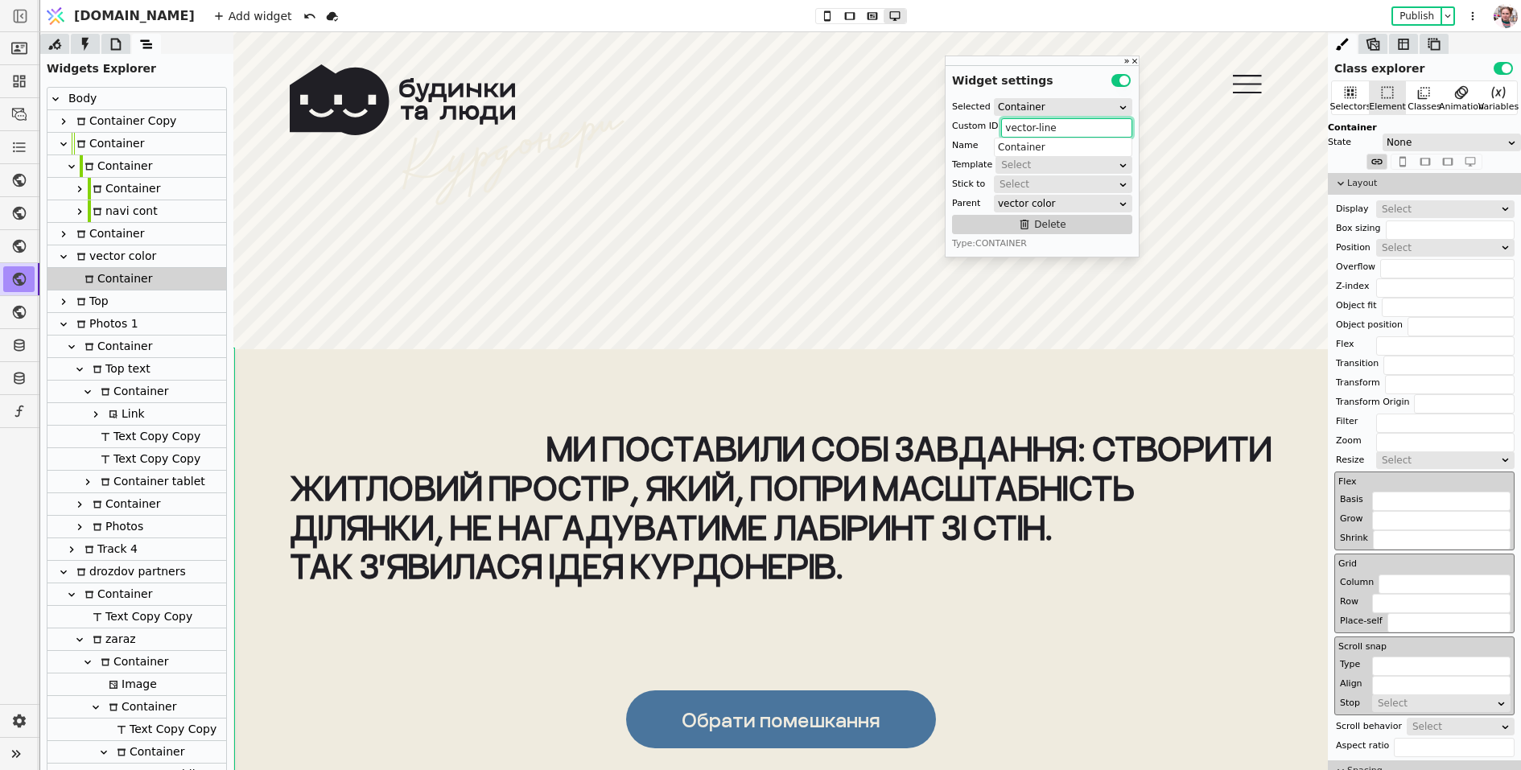
click at [1018, 135] on input "vector-line" at bounding box center [1066, 127] width 131 height 19
click at [116, 302] on div "Top" at bounding box center [136, 302] width 179 height 23
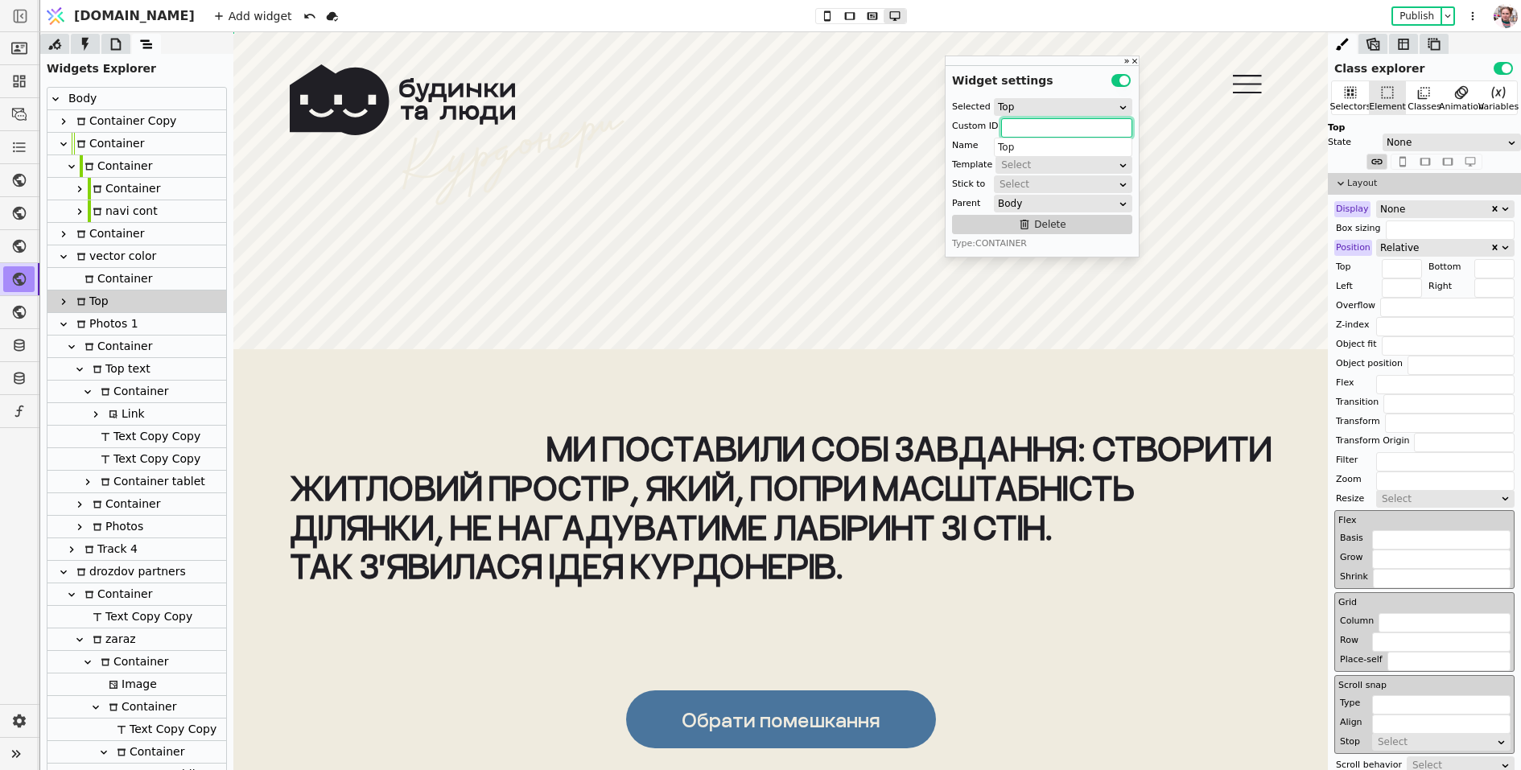
click at [110, 328] on div "Photos 1" at bounding box center [105, 324] width 67 height 22
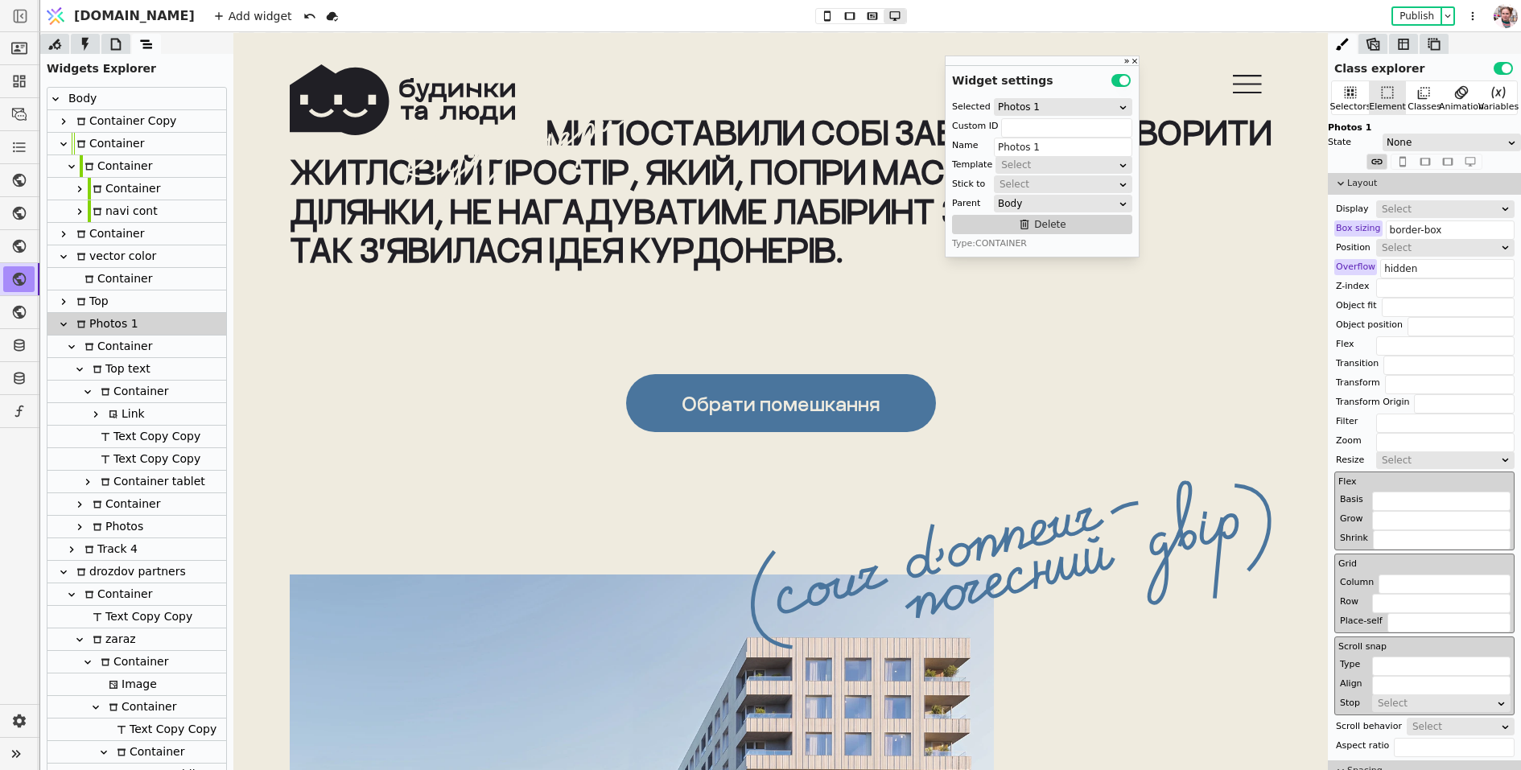
click at [237, 387] on div "Обрати помешкання Ми поставили собі завдання: створити житловий простір, який, …" at bounding box center [780, 631] width 1095 height 1198
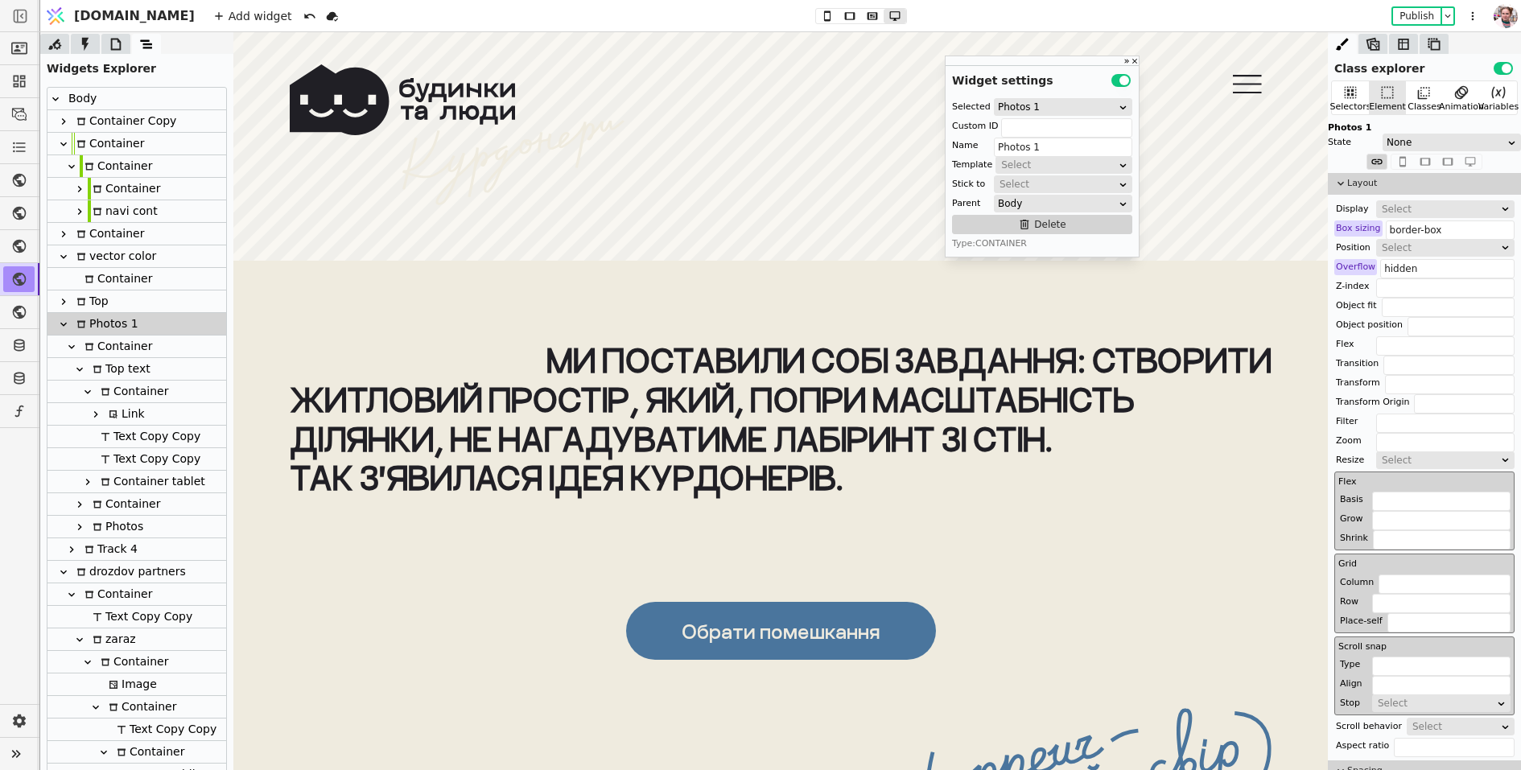
click at [126, 302] on div "Top" at bounding box center [136, 302] width 179 height 23
type input "Top"
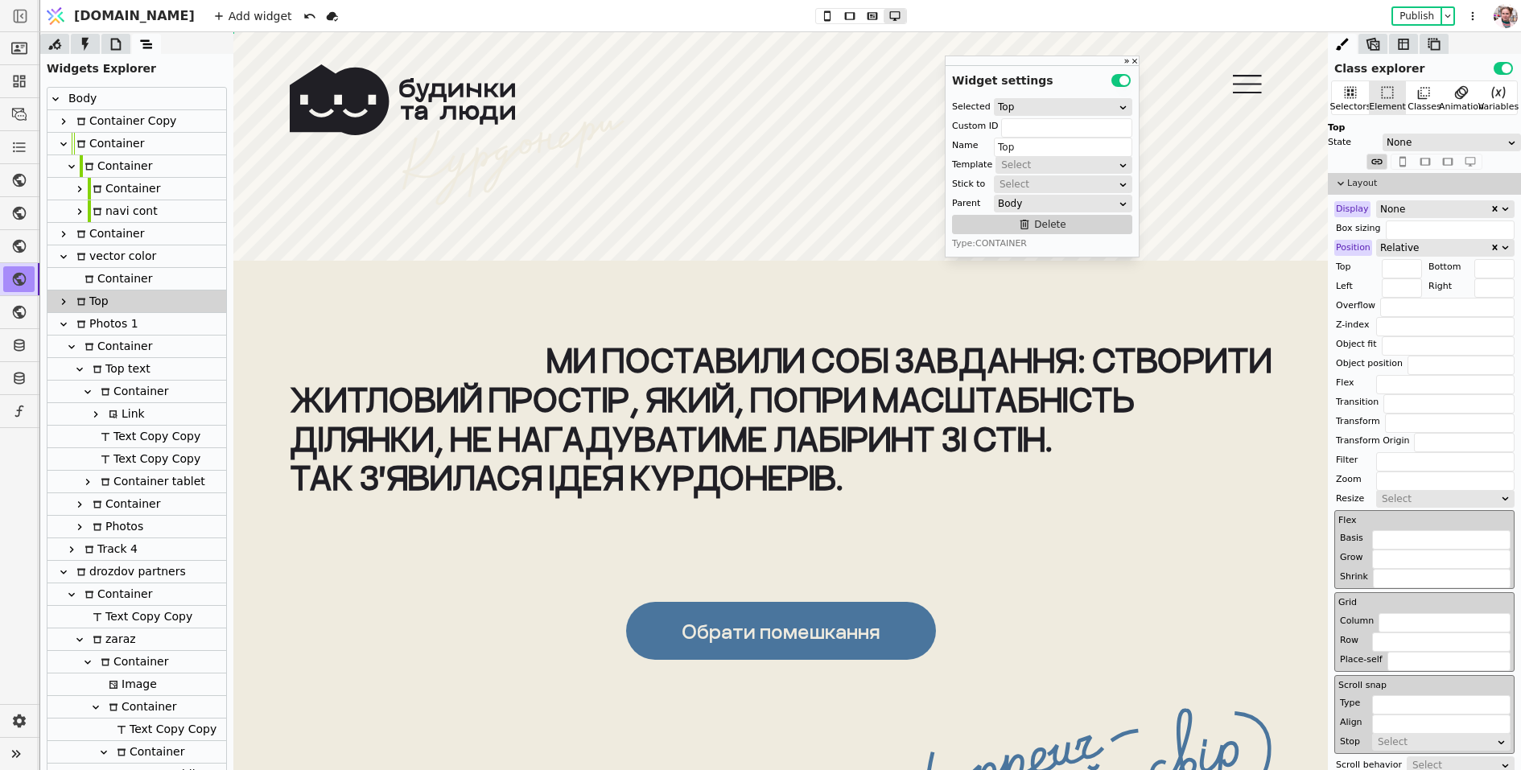
click at [353, 342] on p "Ми поставили собі завдання: створити" at bounding box center [781, 359] width 982 height 39
type input "toptxt-line-desktop"
type input "Text Copy Copy"
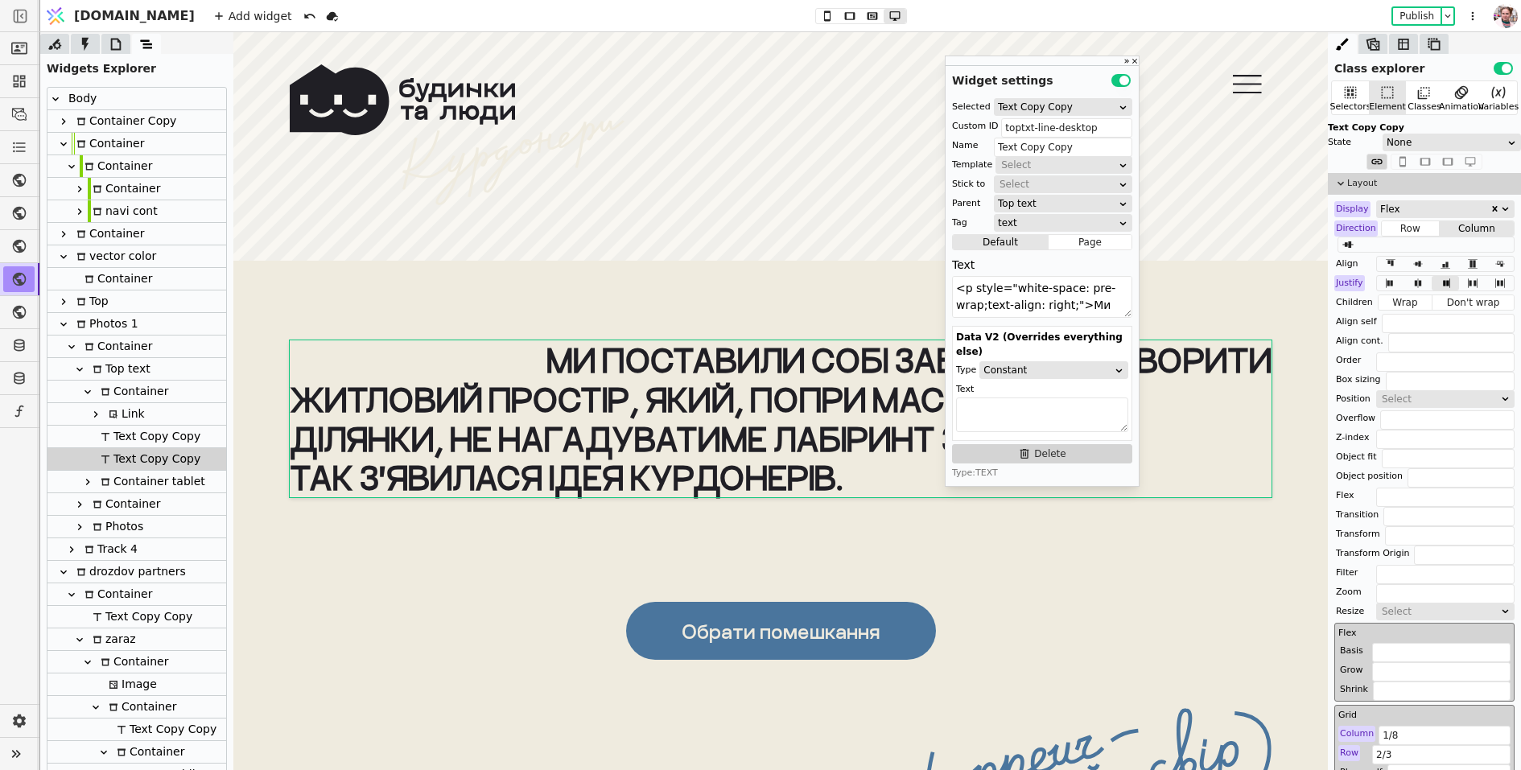
click at [65, 324] on icon at bounding box center [63, 324] width 13 height 13
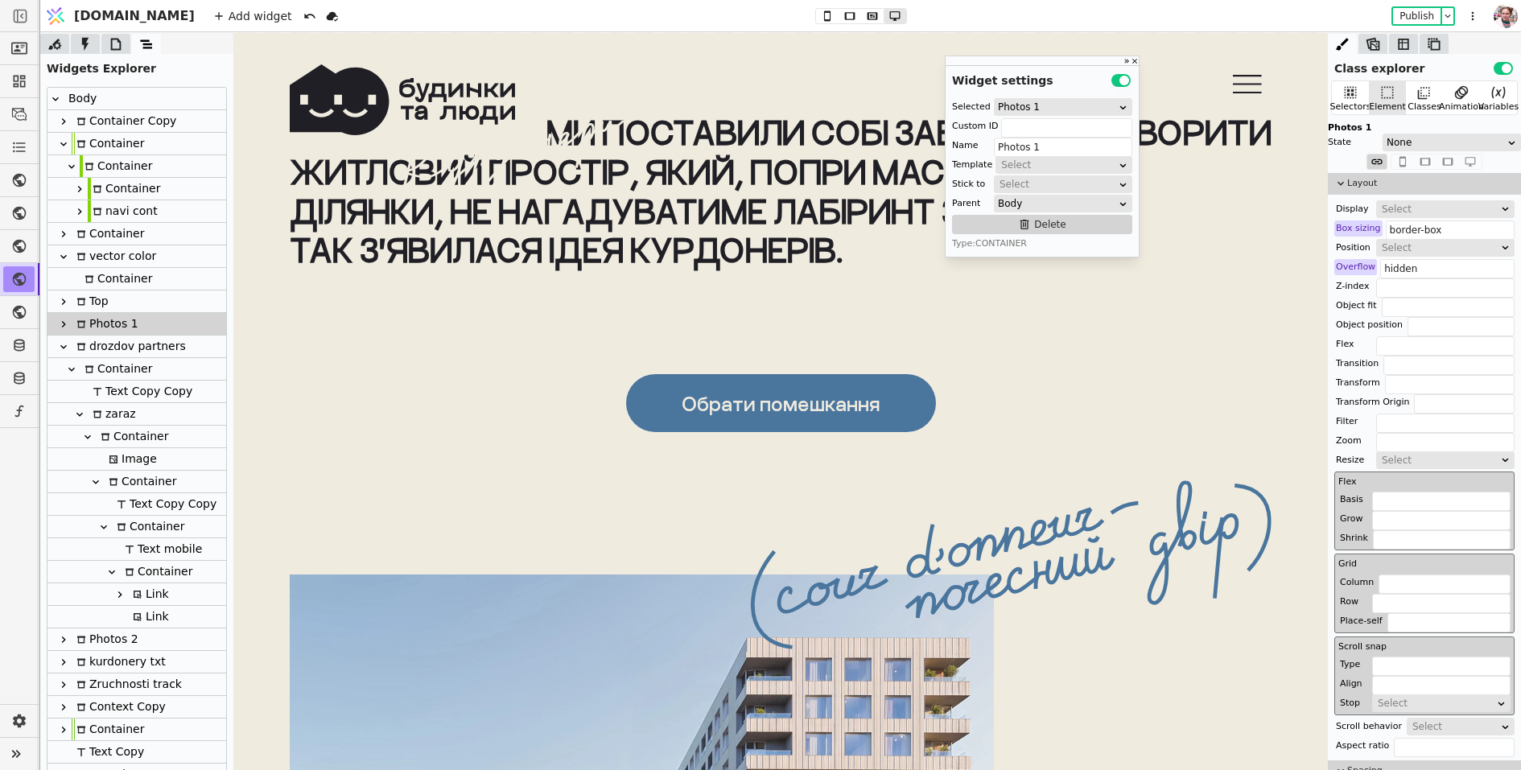
click at [84, 309] on div "Top" at bounding box center [90, 302] width 37 height 22
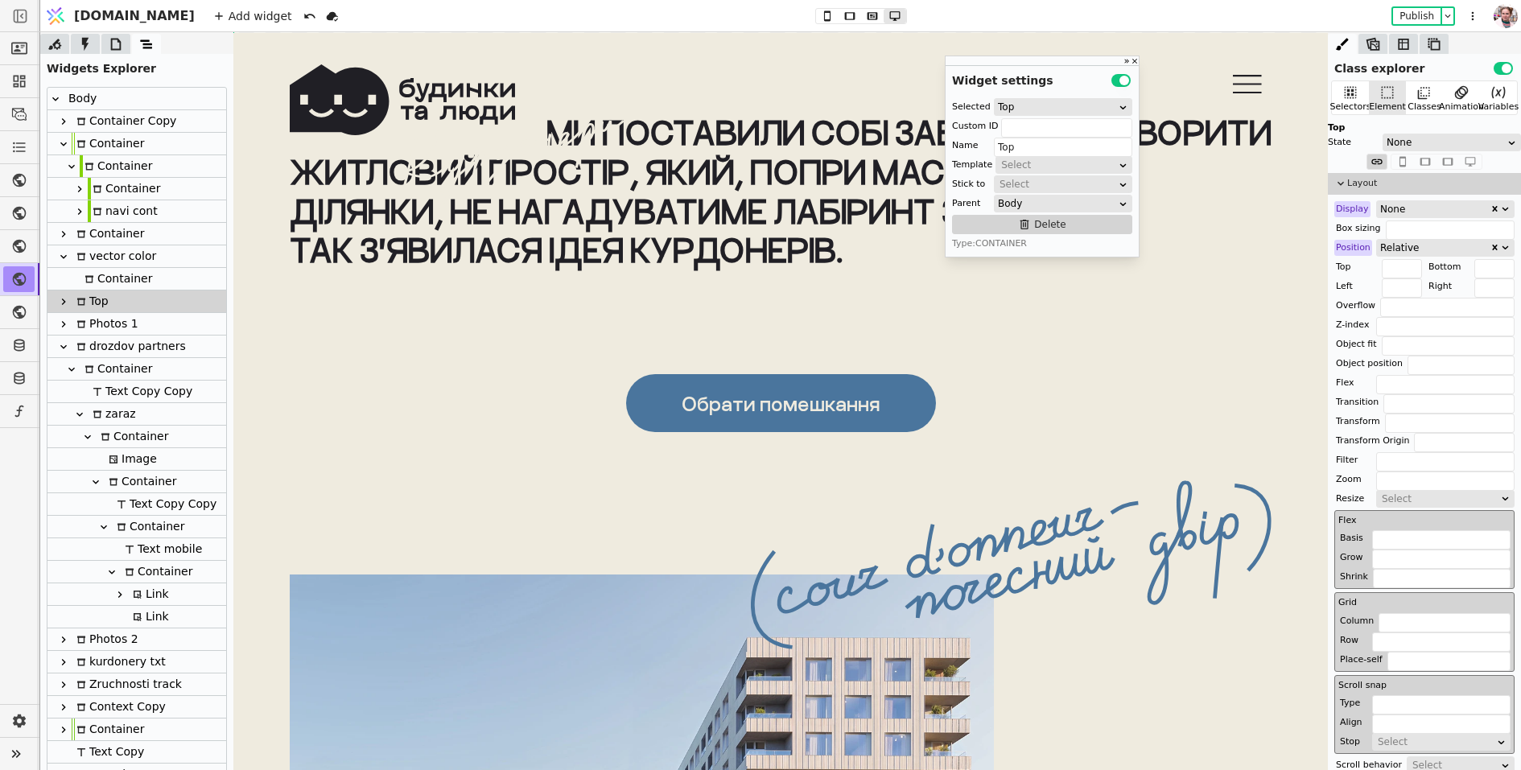
click at [91, 324] on div "Photos 1" at bounding box center [105, 324] width 67 height 22
type input "Photos 1"
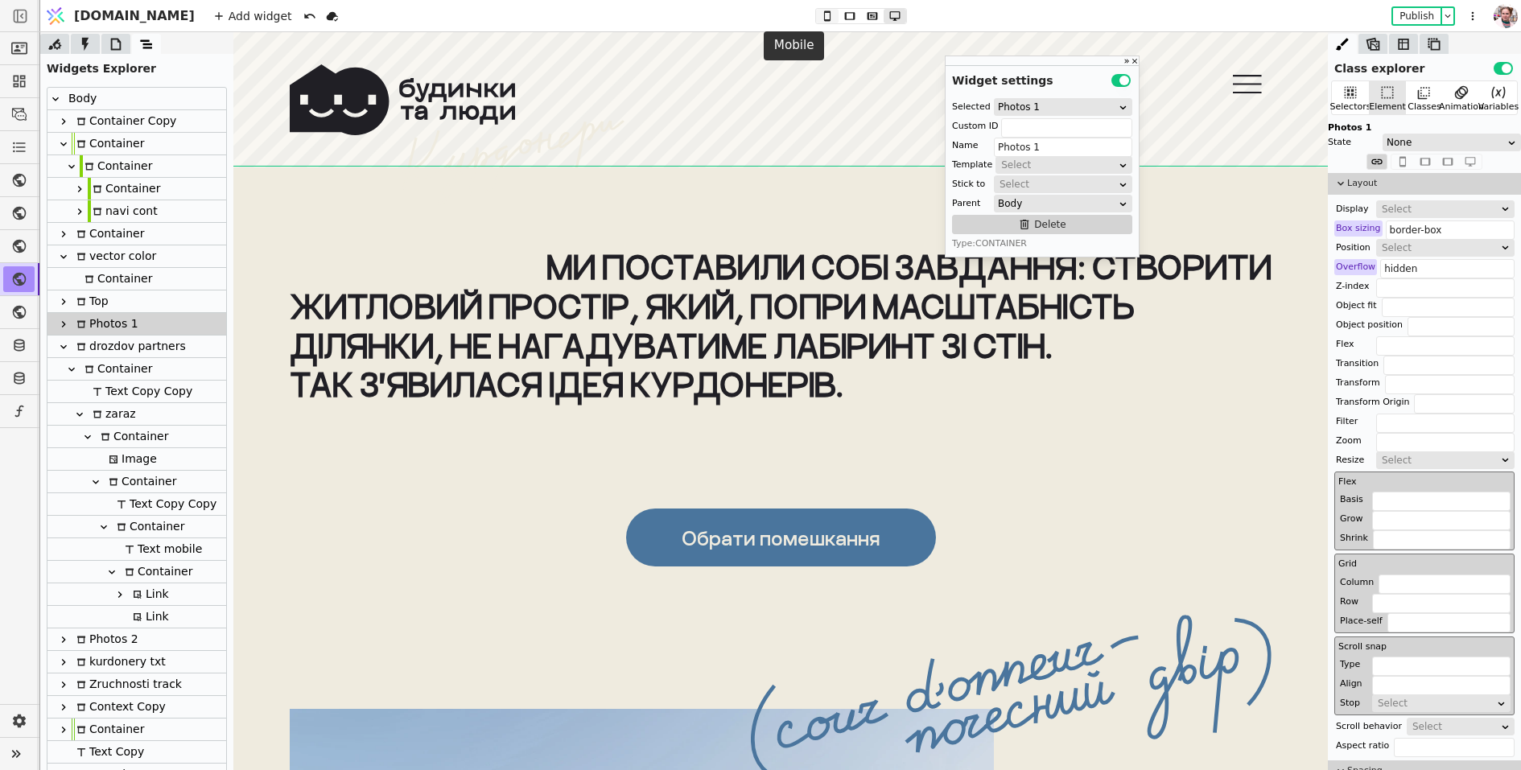
click at [818, 14] on icon at bounding box center [827, 15] width 19 height 11
type input "48px 0px 80px"
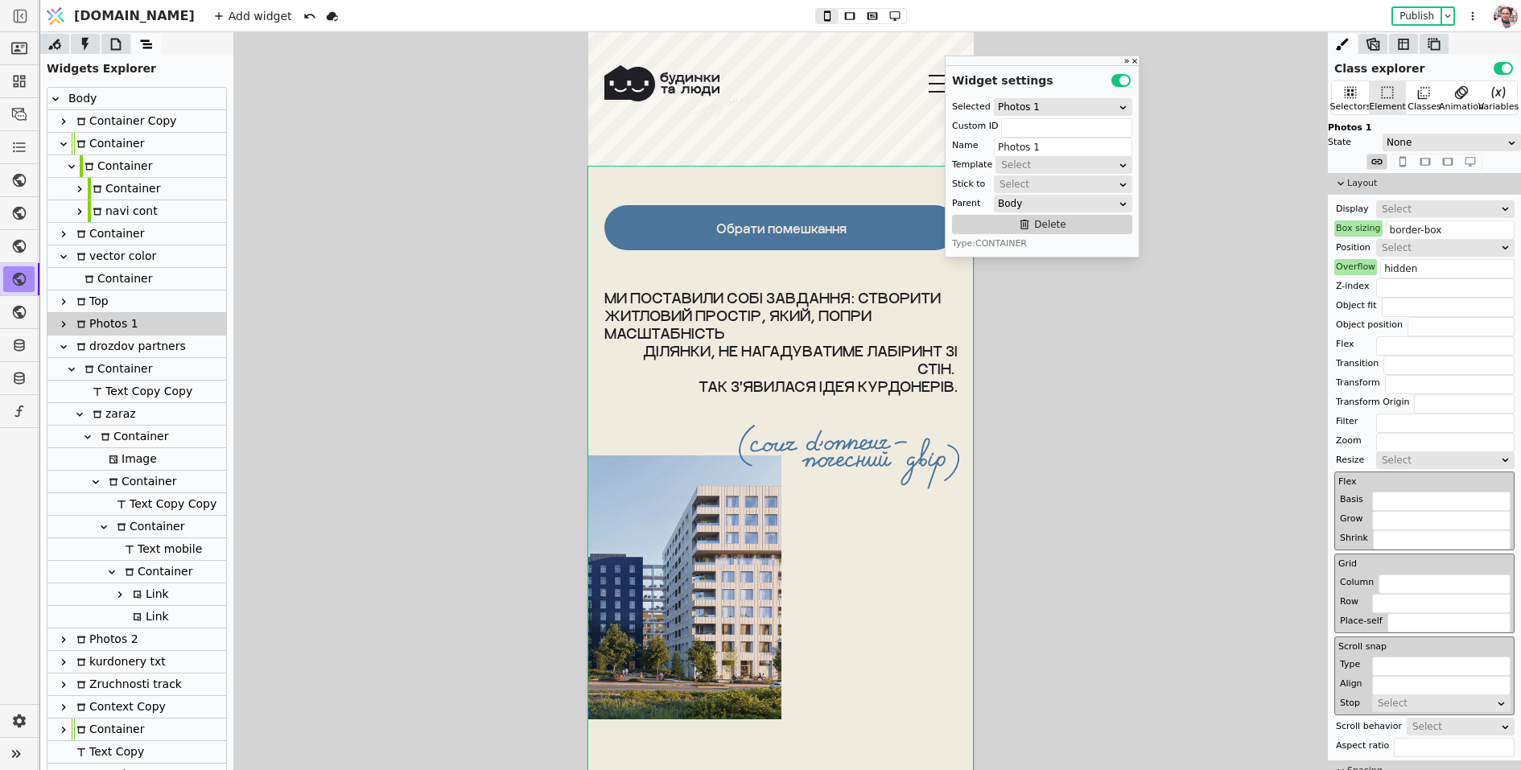
click at [72, 301] on div at bounding box center [73, 301] width 3 height 23
type input "Top"
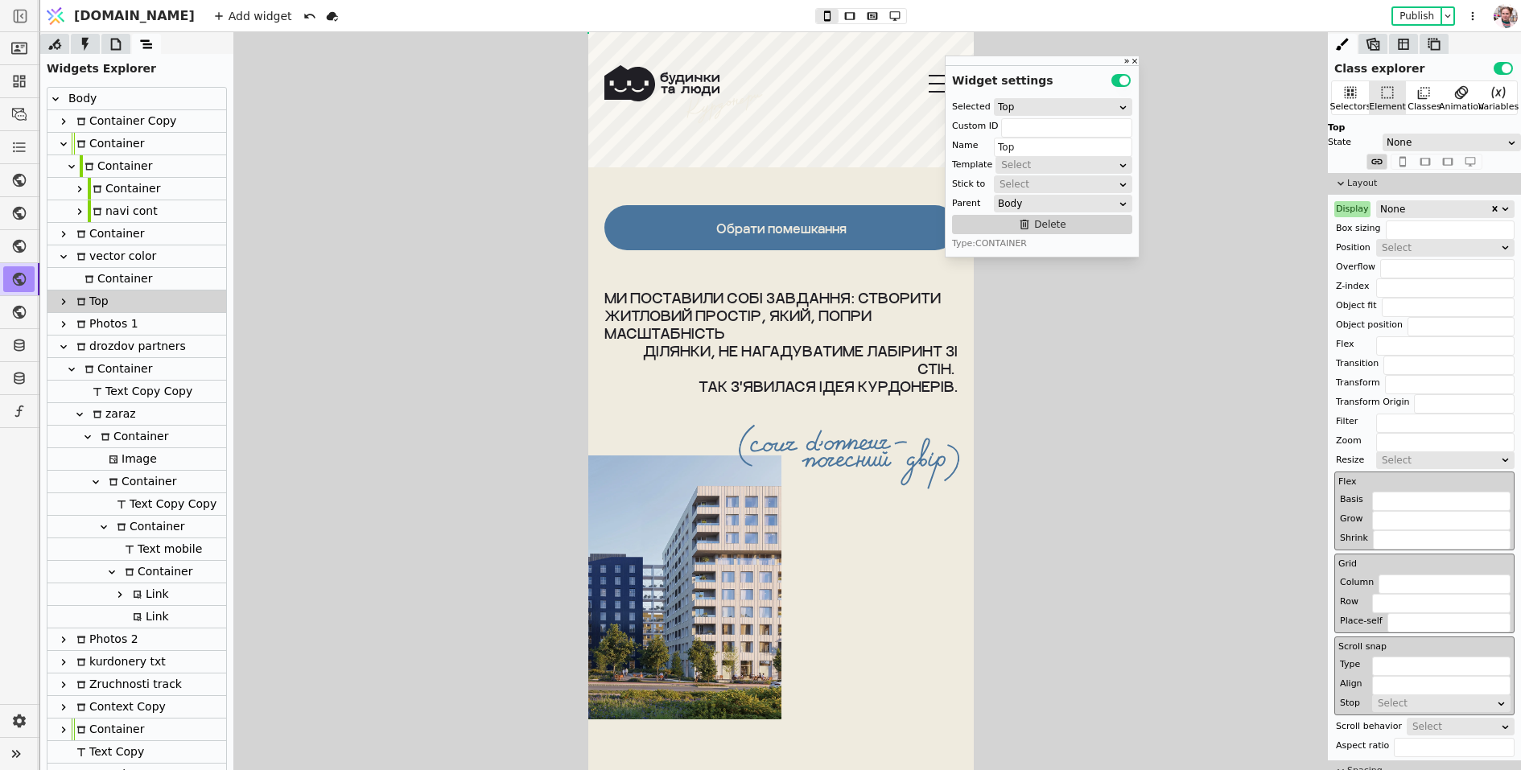
click at [57, 301] on icon at bounding box center [63, 301] width 13 height 13
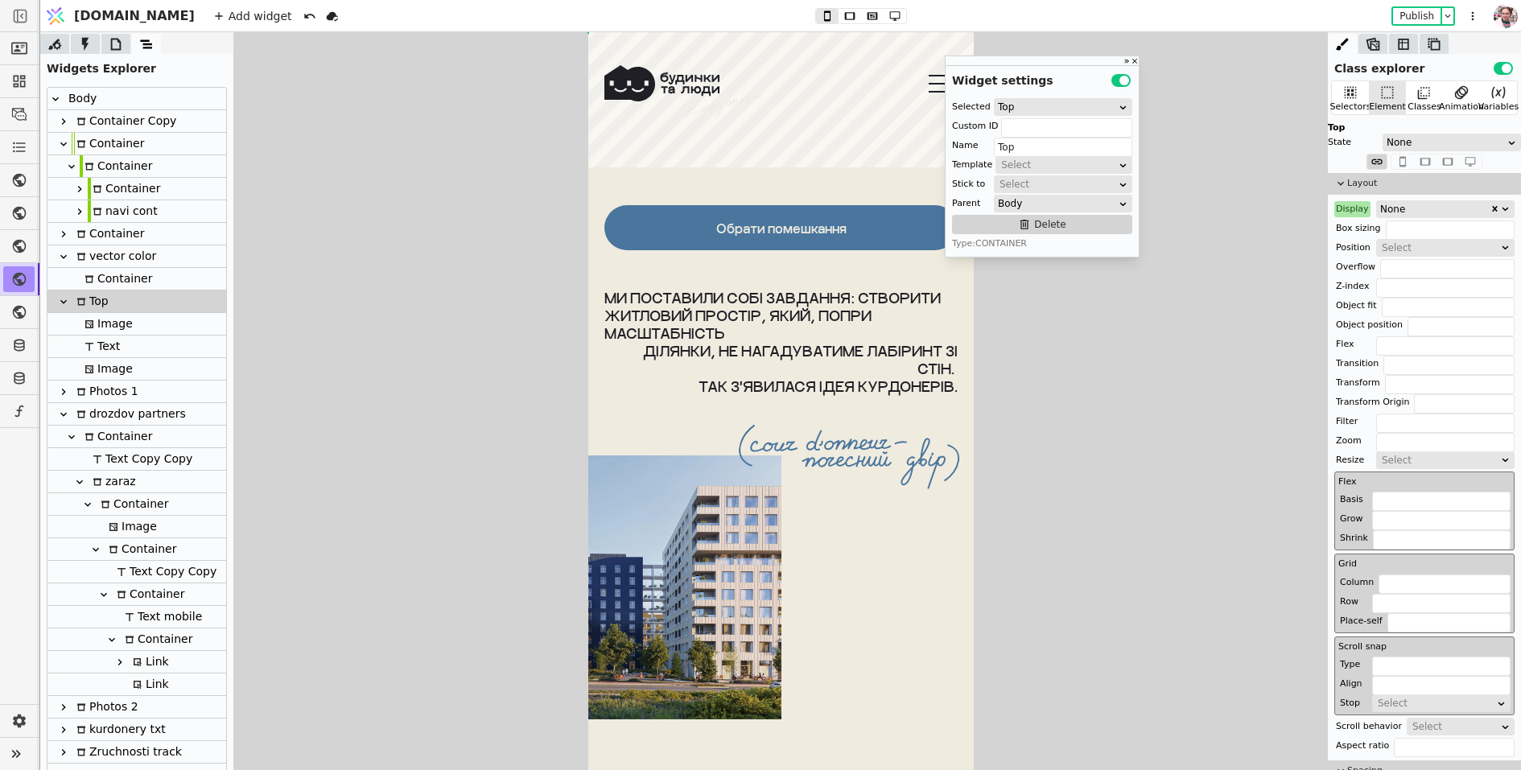
click at [93, 328] on div "Image" at bounding box center [106, 324] width 53 height 22
type input "kurdonery-bg"
type input "Image"
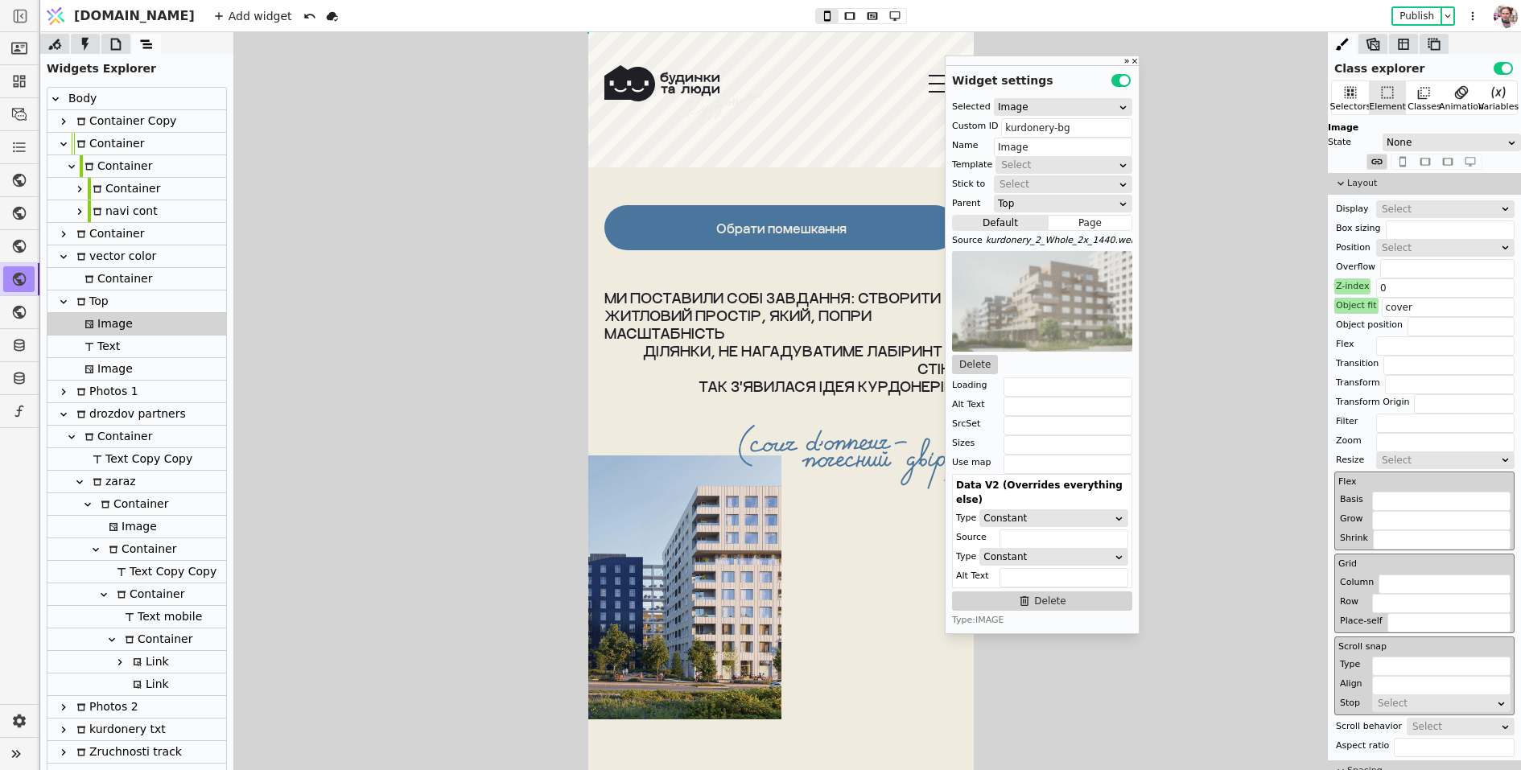
click at [57, 299] on icon at bounding box center [63, 301] width 13 height 13
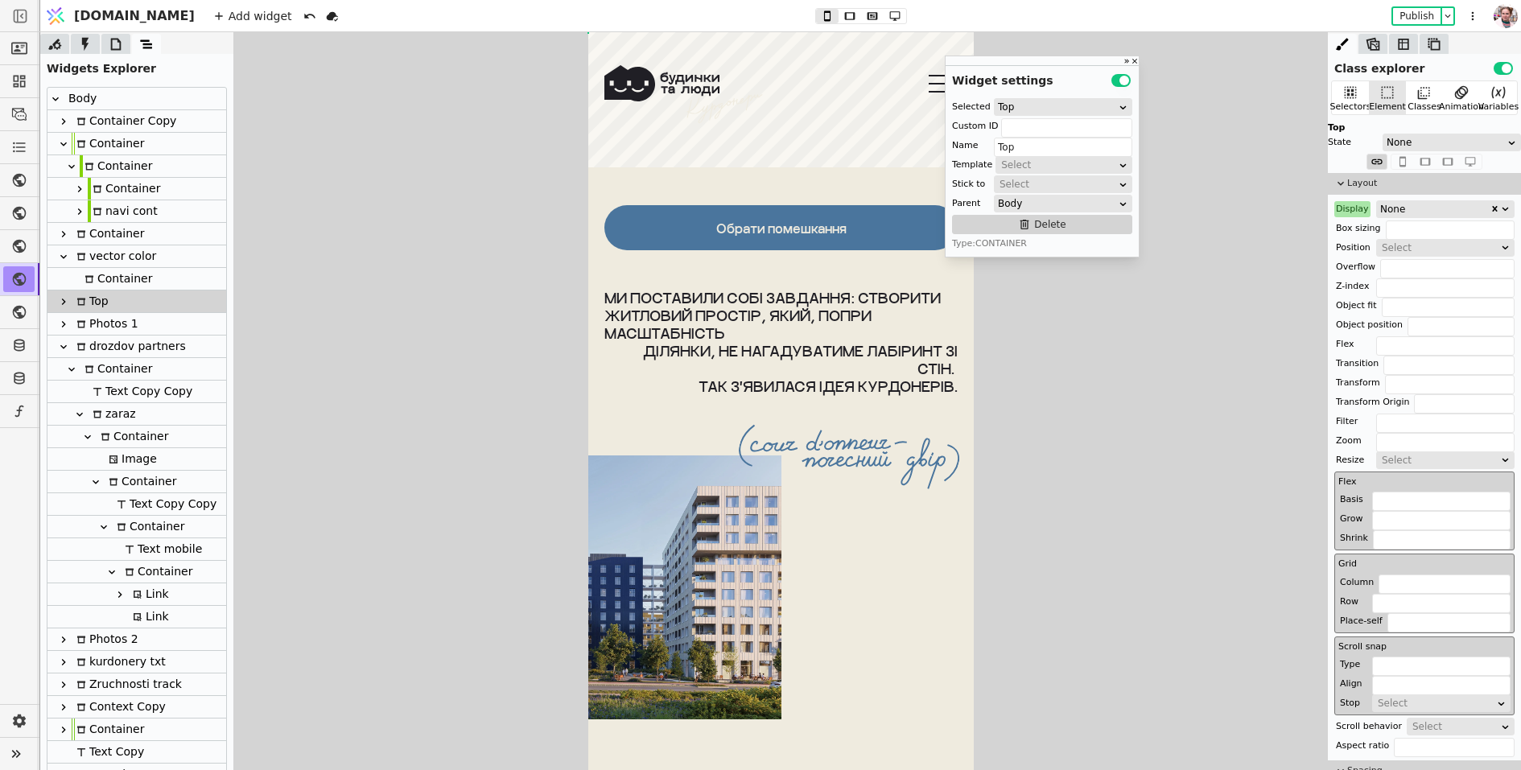
click at [94, 328] on div "Photos 1" at bounding box center [105, 324] width 67 height 22
type input "Photos 1"
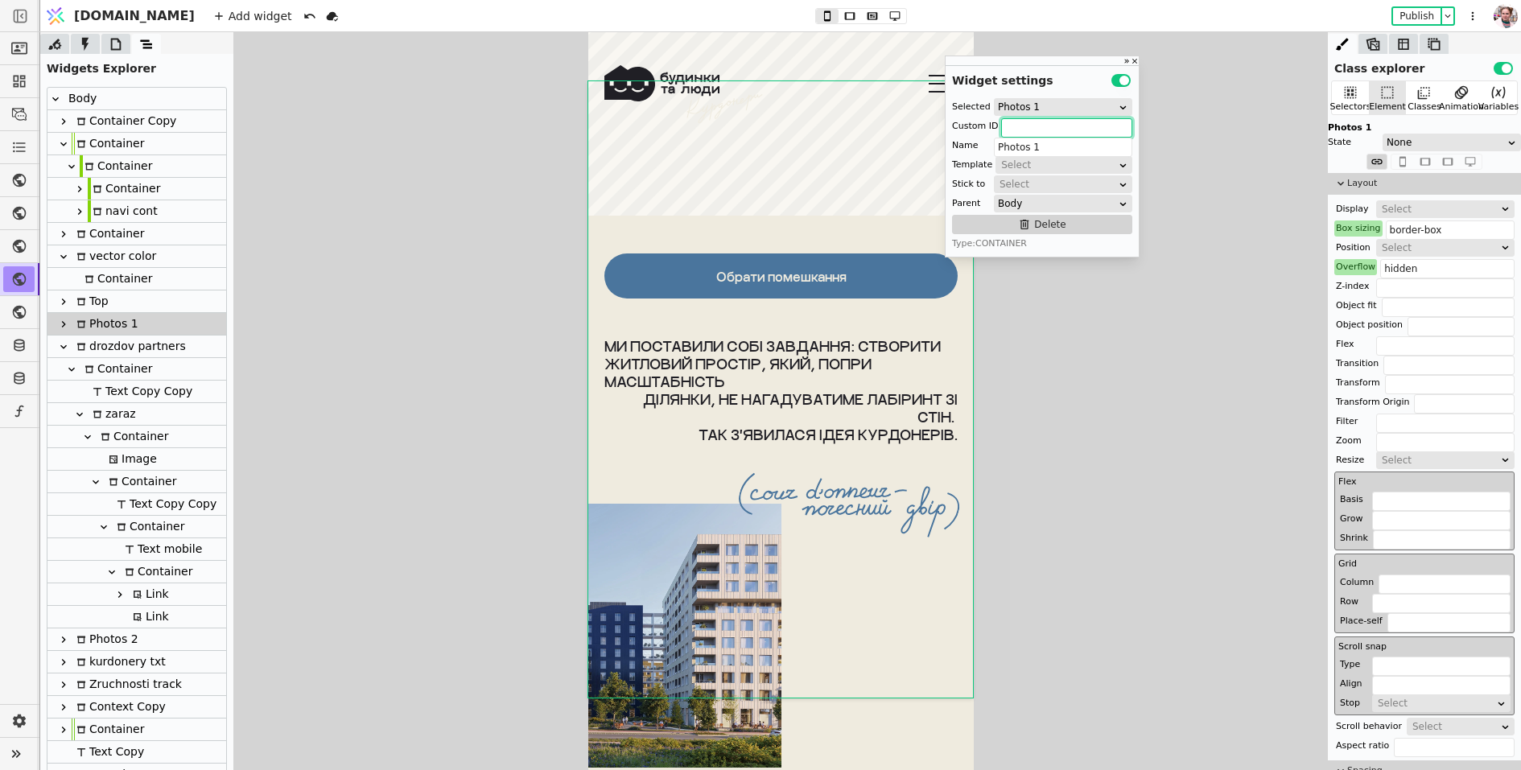
click at [1072, 134] on input "text" at bounding box center [1066, 127] width 131 height 19
type input "vector-load-cont"
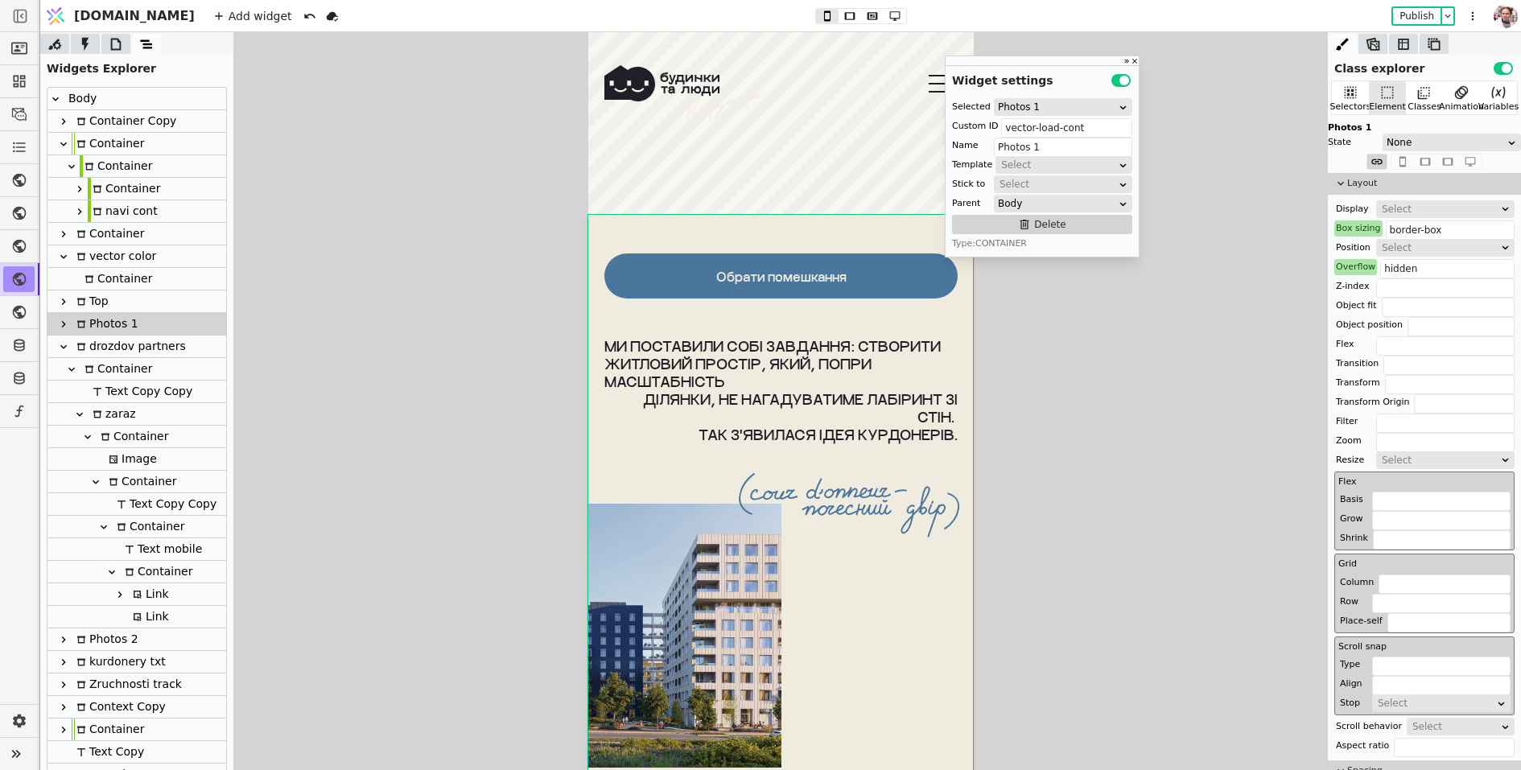
click at [113, 49] on icon at bounding box center [116, 44] width 10 height 12
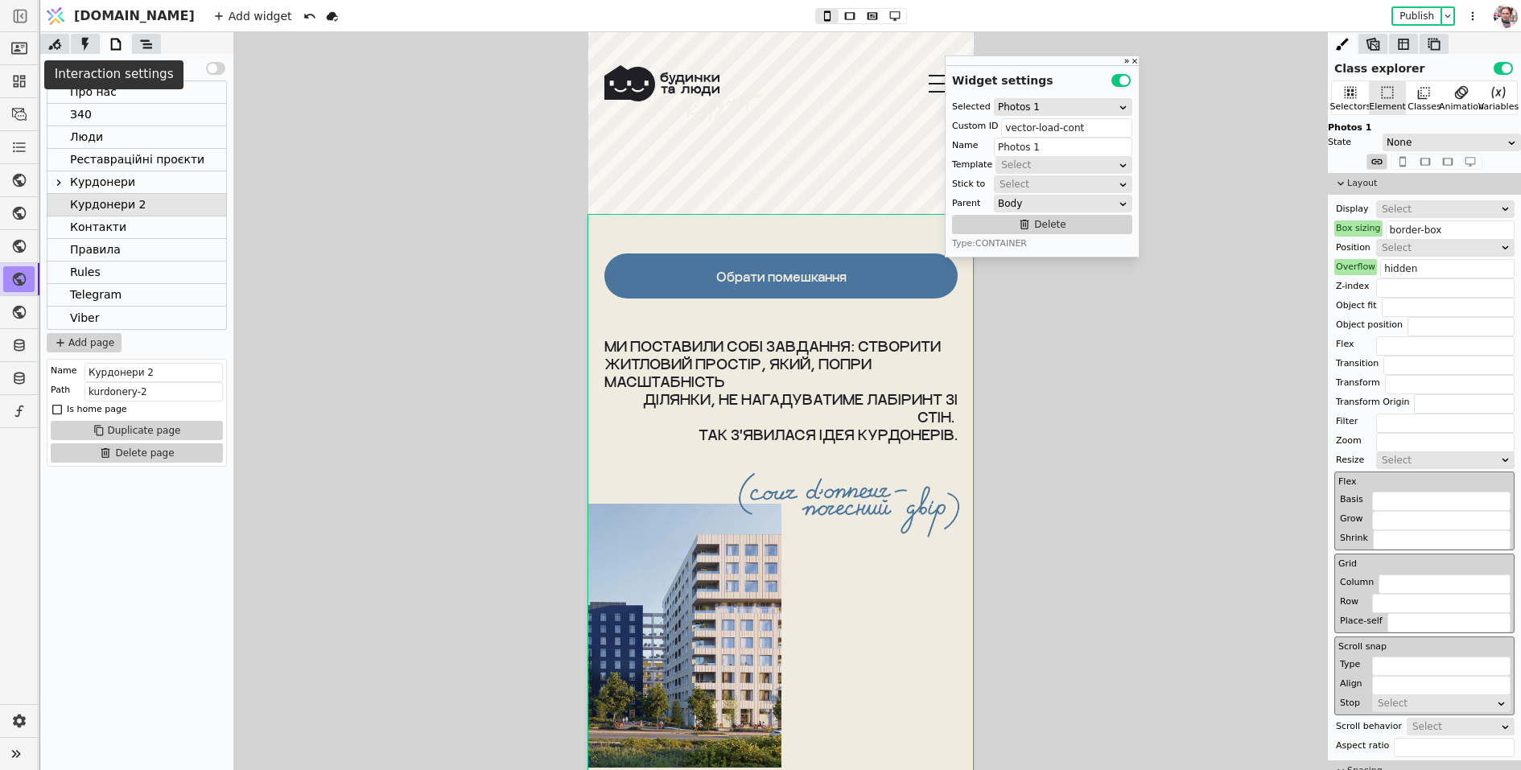
click at [90, 50] on icon at bounding box center [85, 44] width 16 height 16
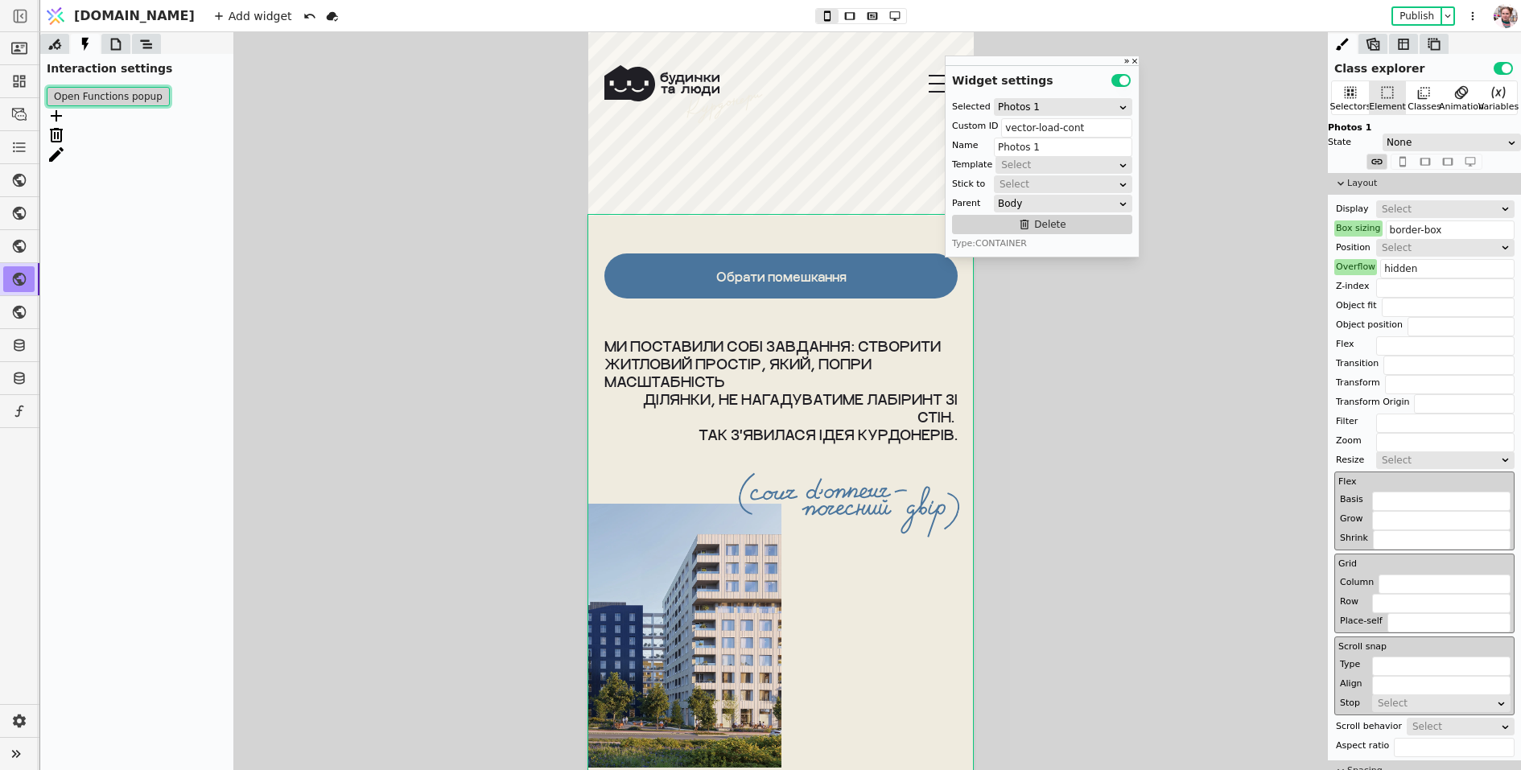
click at [93, 101] on button "Open Functions popup" at bounding box center [108, 96] width 123 height 19
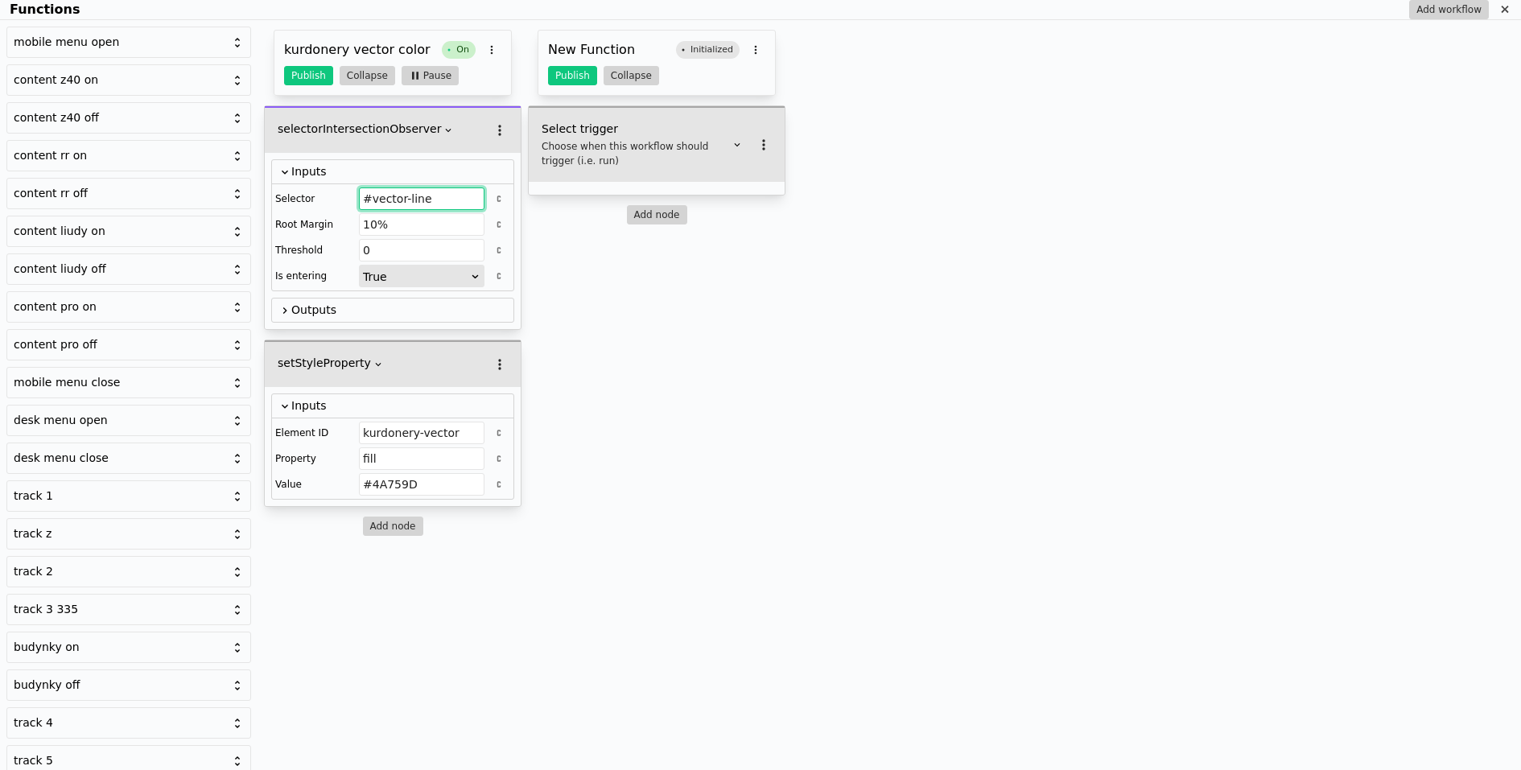
click at [404, 202] on input "#vector-line" at bounding box center [422, 199] width 126 height 23
paste input "vector-load-cont"
click at [363, 196] on input "vector-load-cont" at bounding box center [422, 199] width 126 height 23
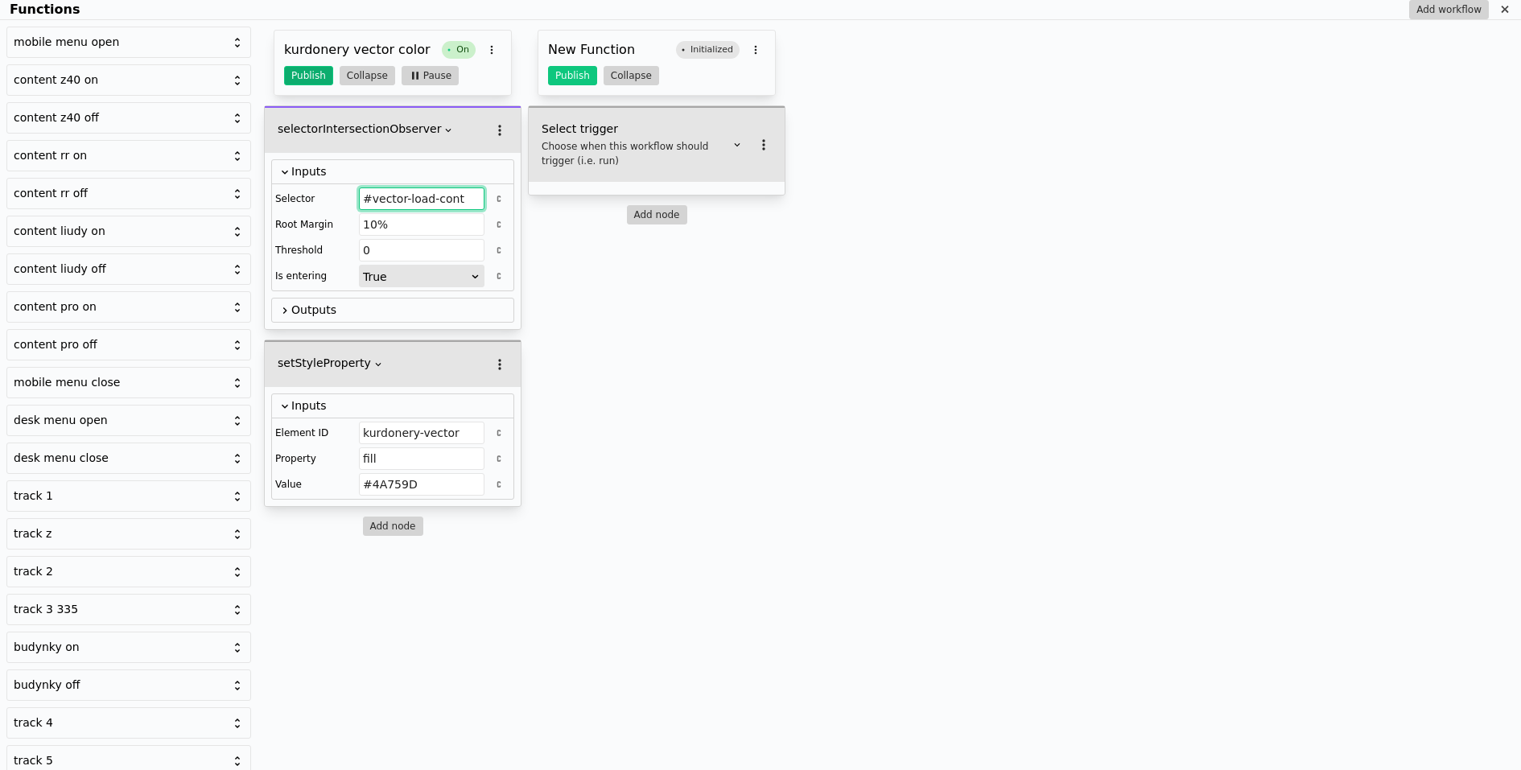
type input "#vector-load-cont"
click at [319, 79] on button "Publish" at bounding box center [308, 75] width 49 height 19
click at [1500, 0] on div "Functions" at bounding box center [1505, 9] width 19 height 19
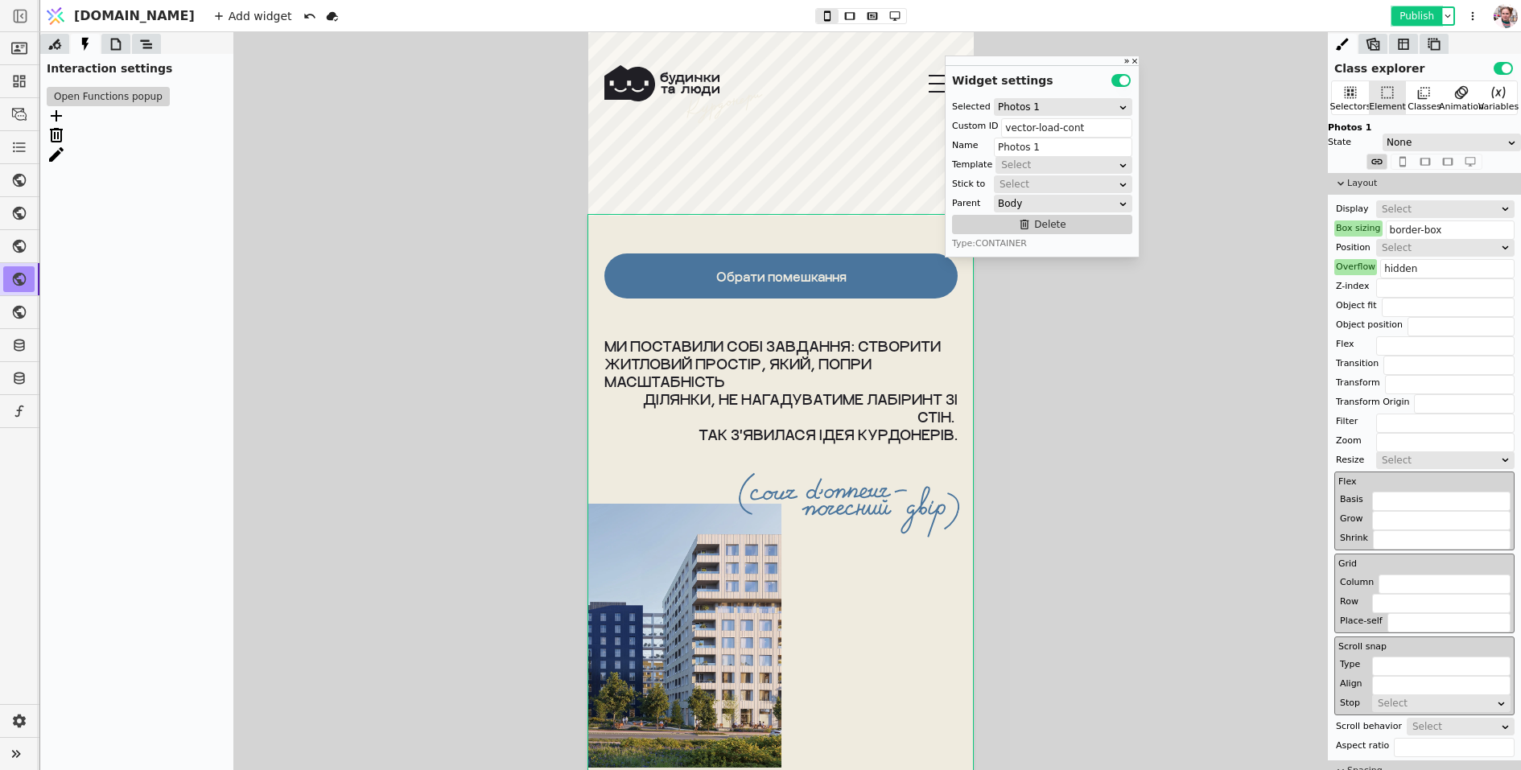
click at [1413, 12] on button "Publish" at bounding box center [1416, 16] width 47 height 16
click at [122, 48] on icon at bounding box center [116, 44] width 16 height 16
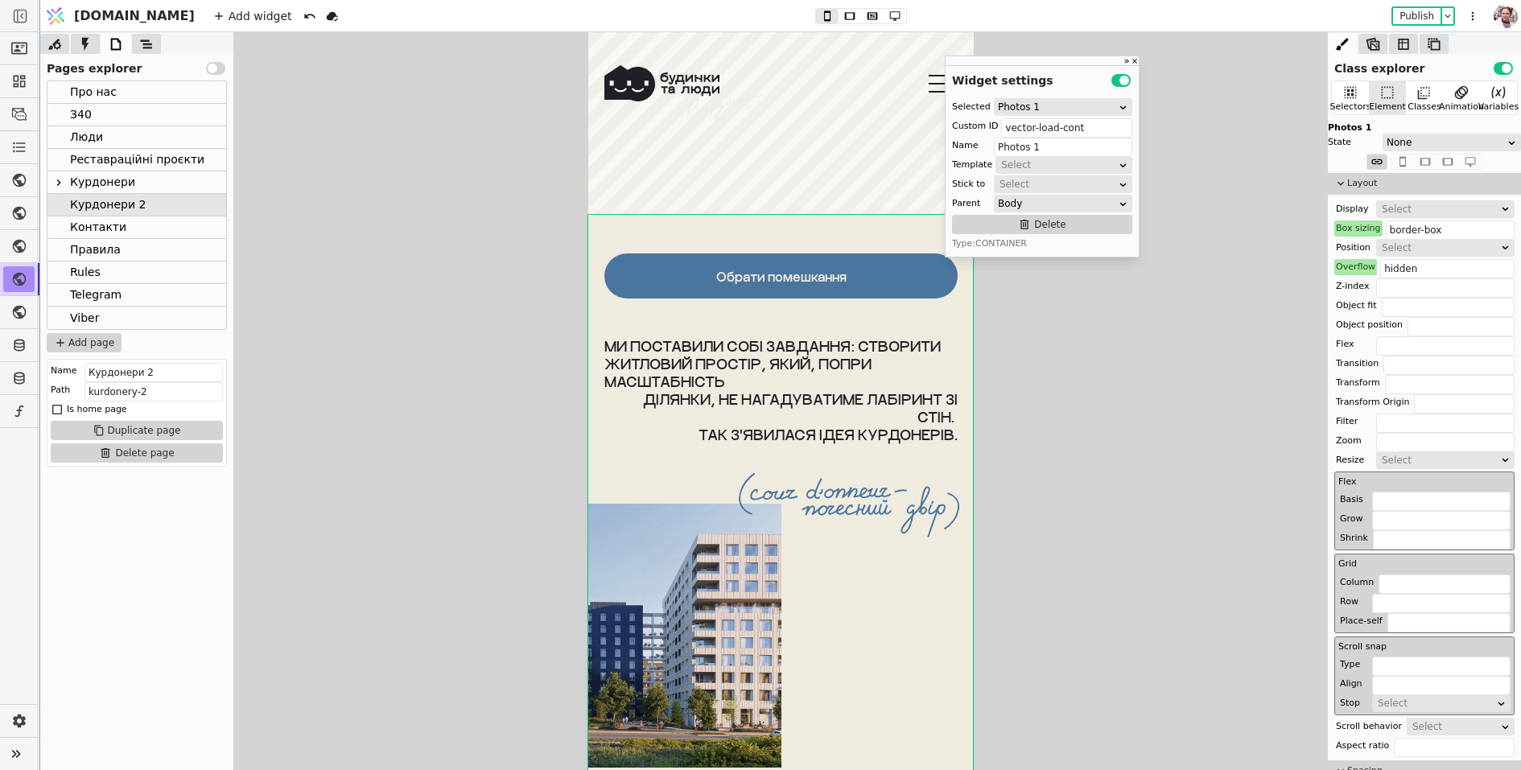
click at [144, 53] on div "Pages explorer Use setting Про нас З40 Люди Реставраційні проєкти Курдонери Кур…" at bounding box center [136, 401] width 193 height 738
click at [143, 48] on icon at bounding box center [146, 44] width 16 height 16
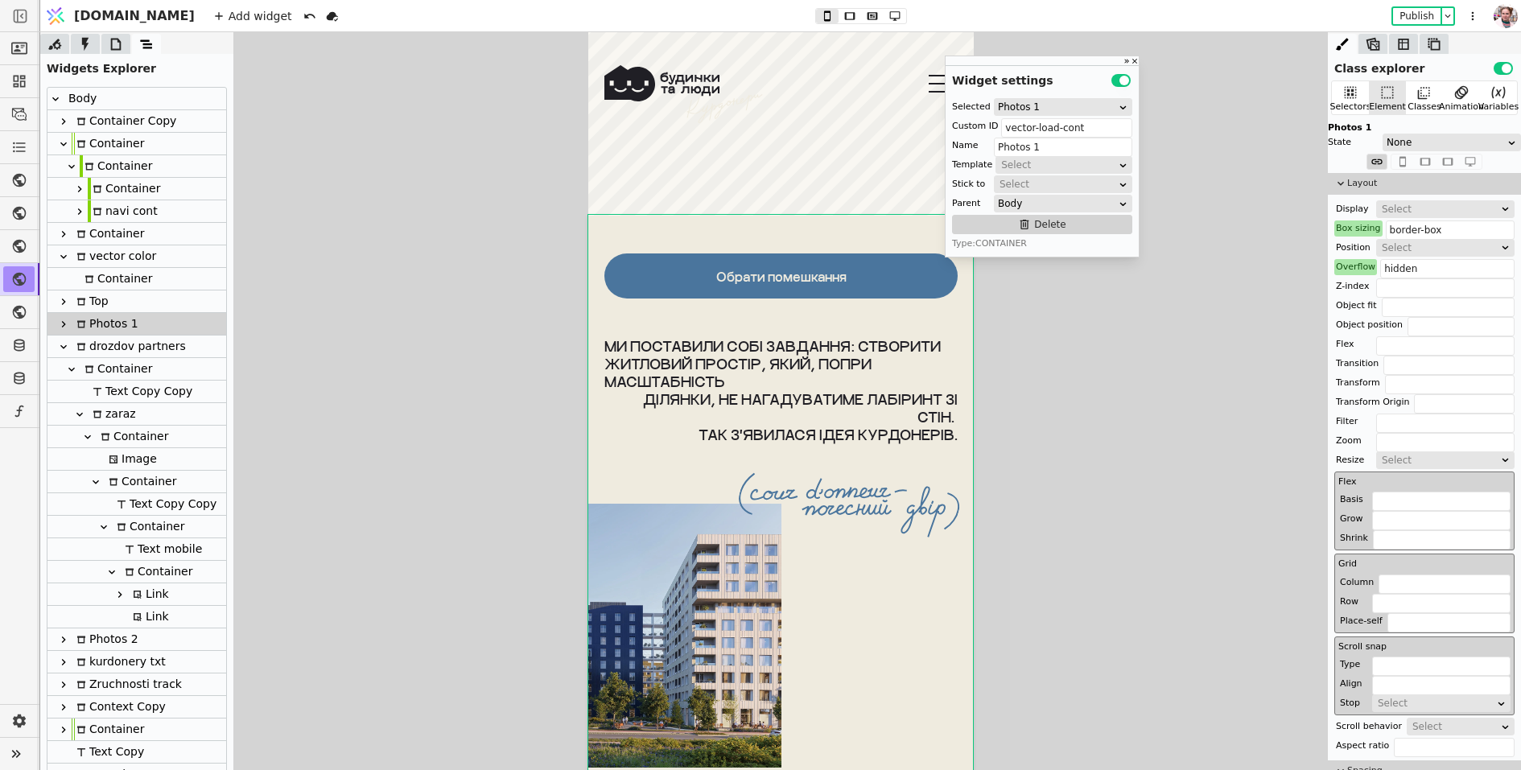
click at [95, 228] on div "Container" at bounding box center [108, 234] width 72 height 22
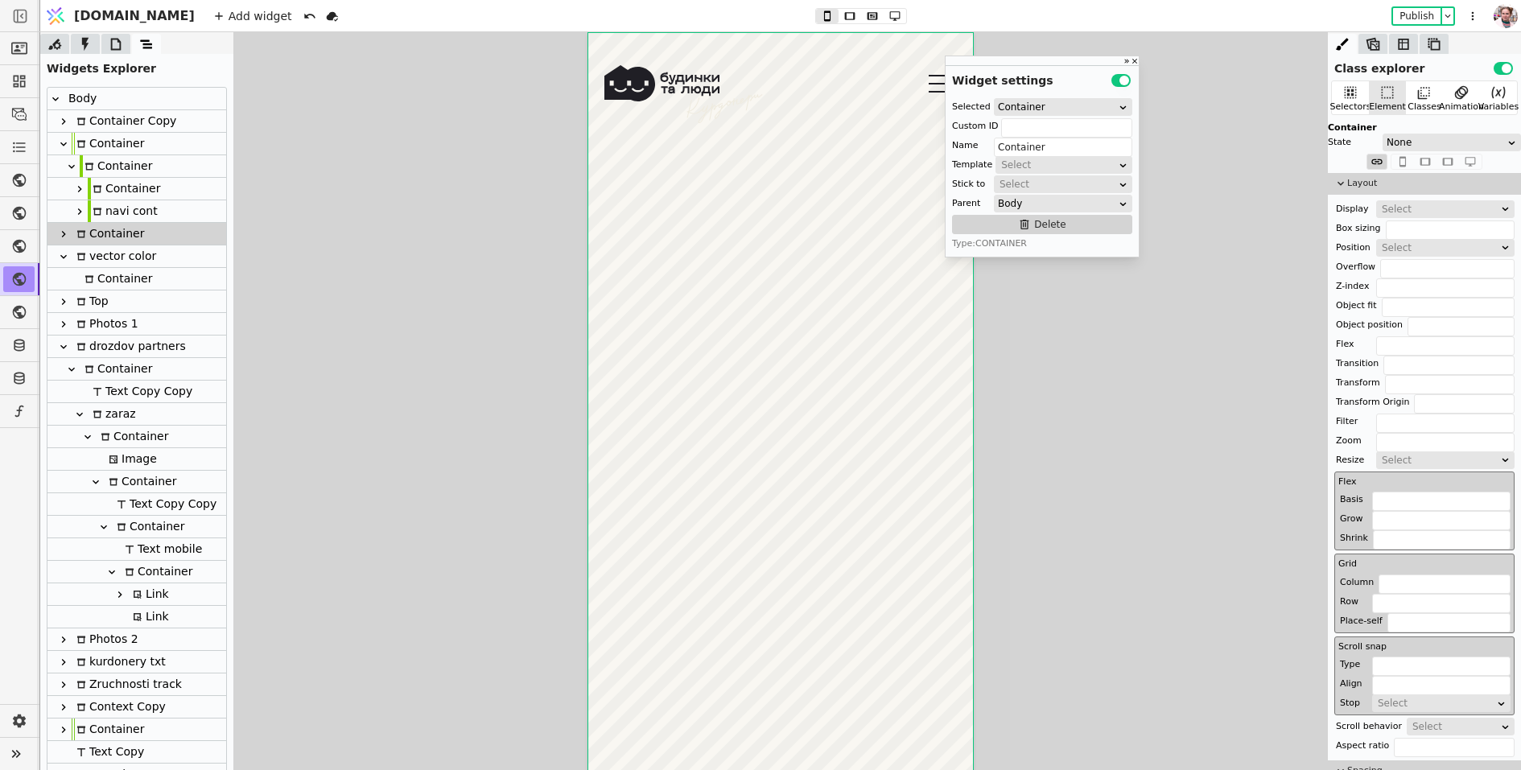
scroll to position [0, 0]
click at [95, 256] on div "vector color" at bounding box center [114, 257] width 85 height 22
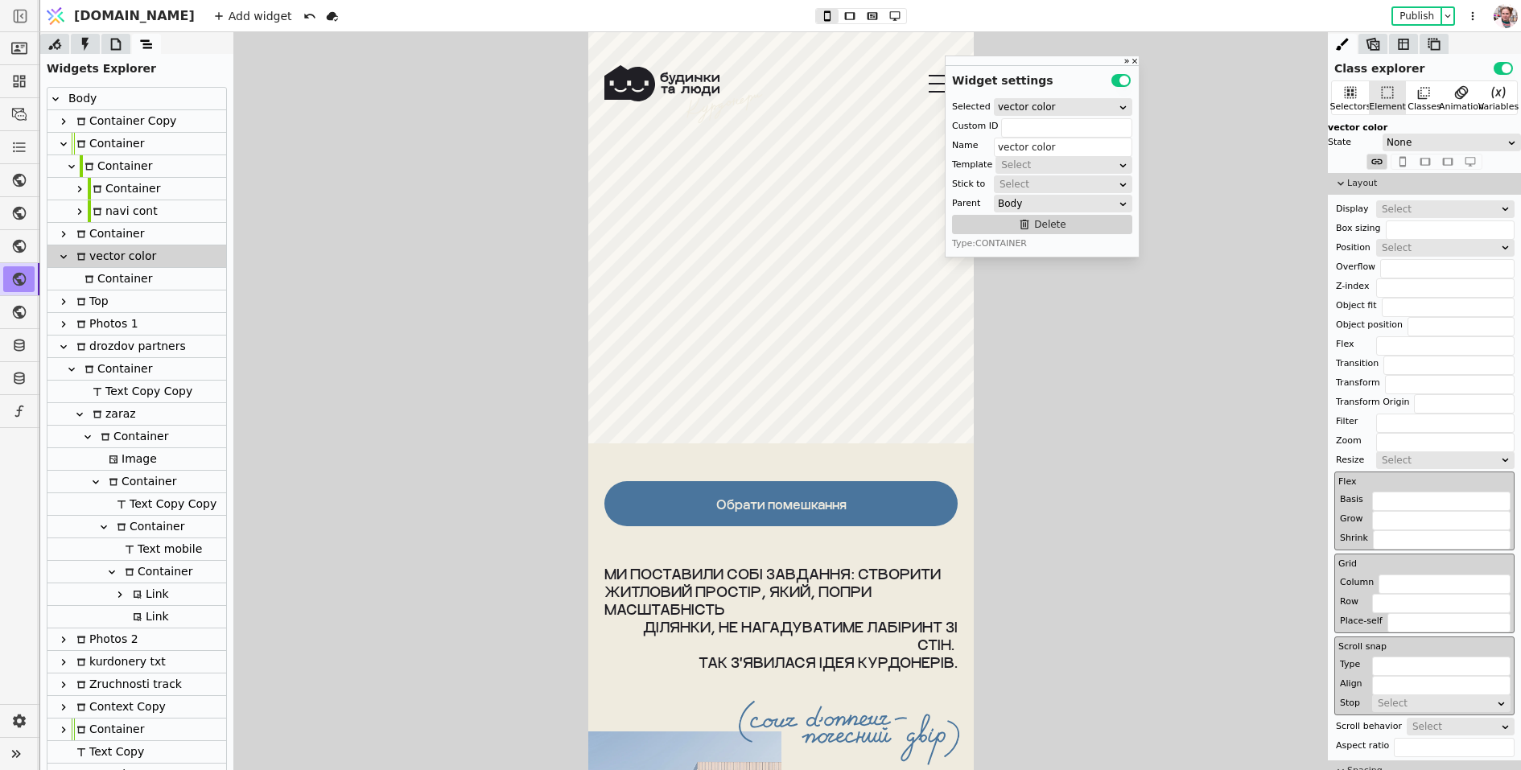
scroll to position [5626, 0]
click at [704, 114] on div "про нас будинки З40 (помешкання знайшли своїх людей) Курдонери (скоро розкажемо…" at bounding box center [781, 76] width 386 height 88
type input "Container"
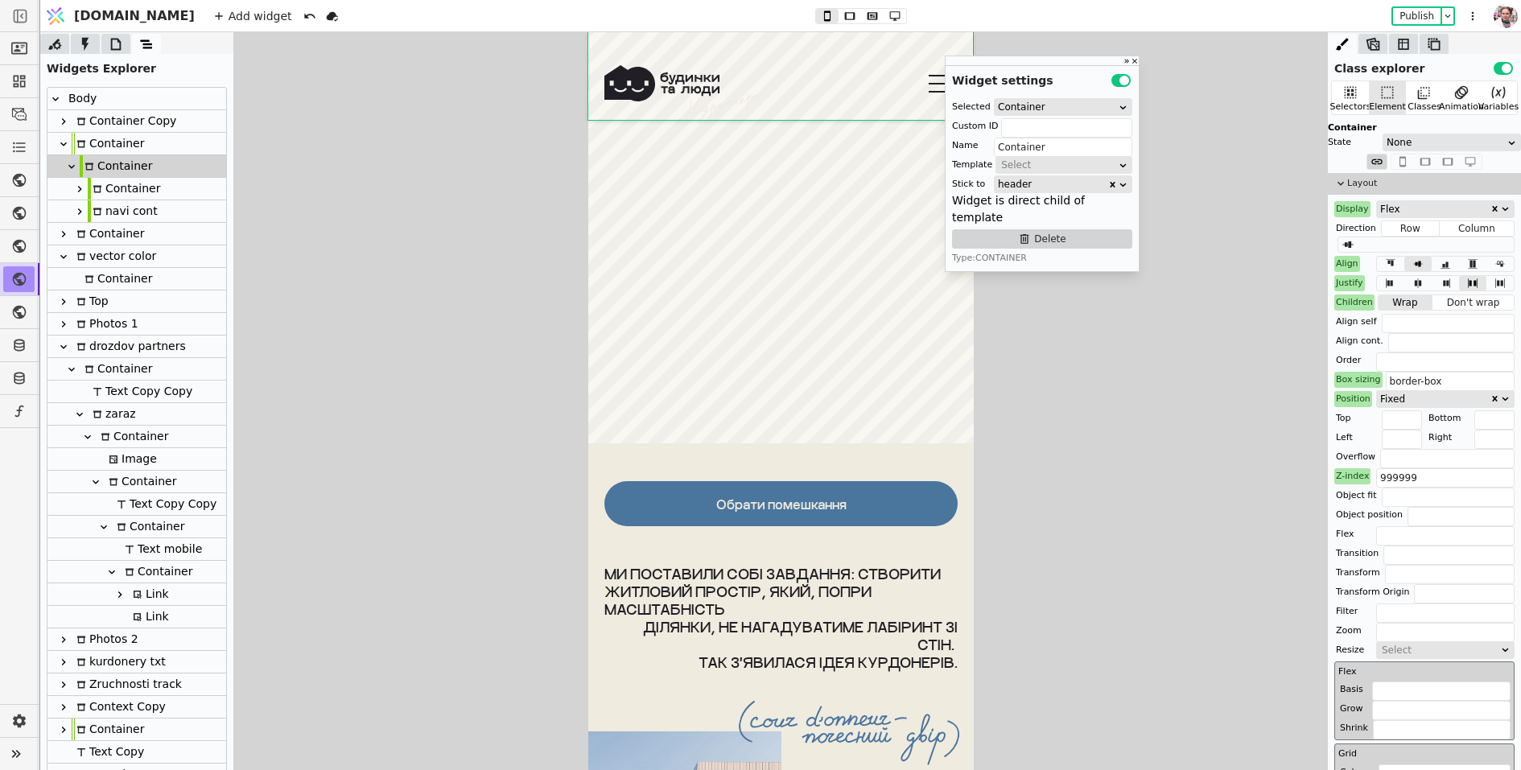
click at [113, 209] on div "navi cont" at bounding box center [123, 211] width 70 height 22
type input "navi"
type input "navi cont"
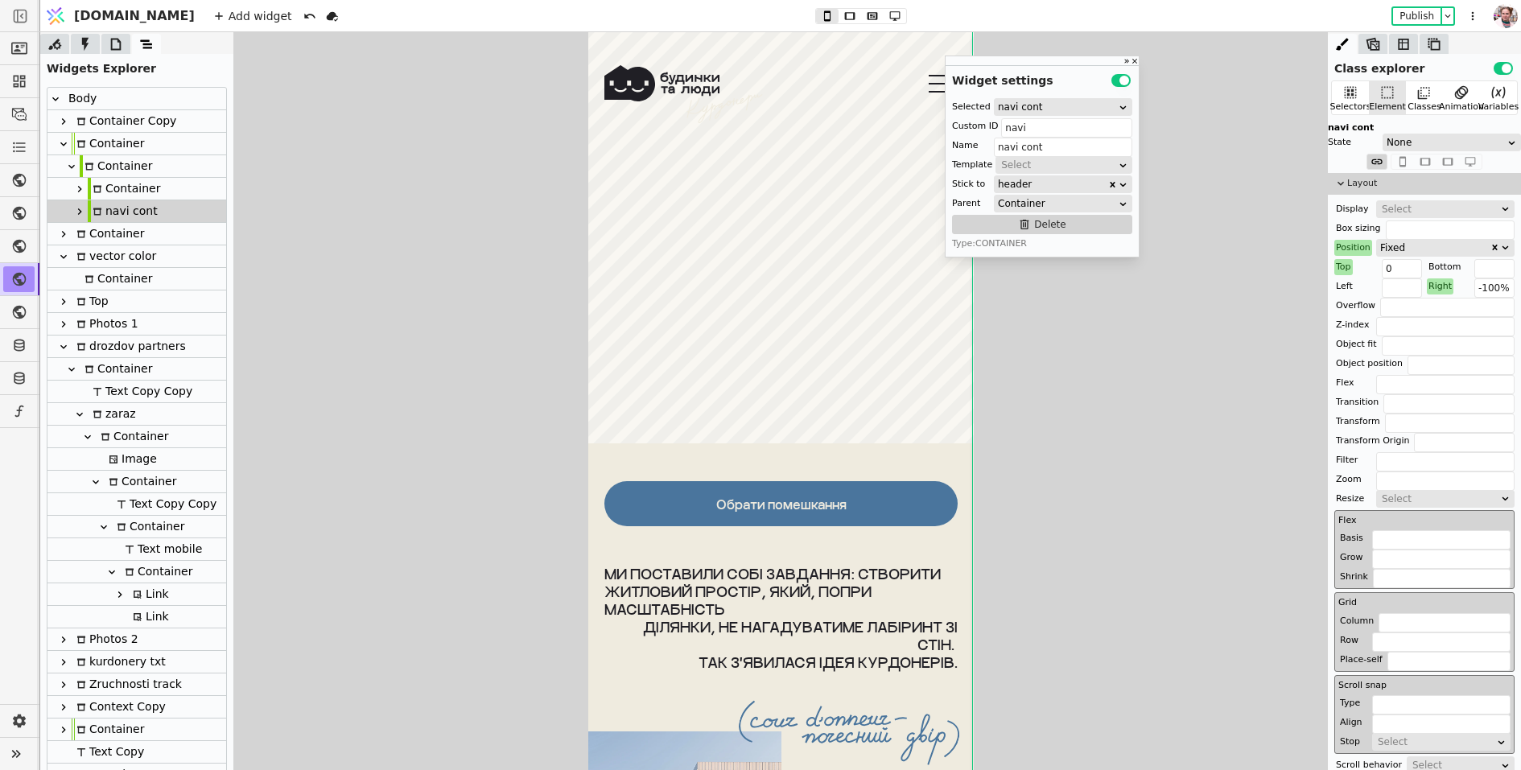
click at [101, 184] on div "Container" at bounding box center [124, 189] width 72 height 22
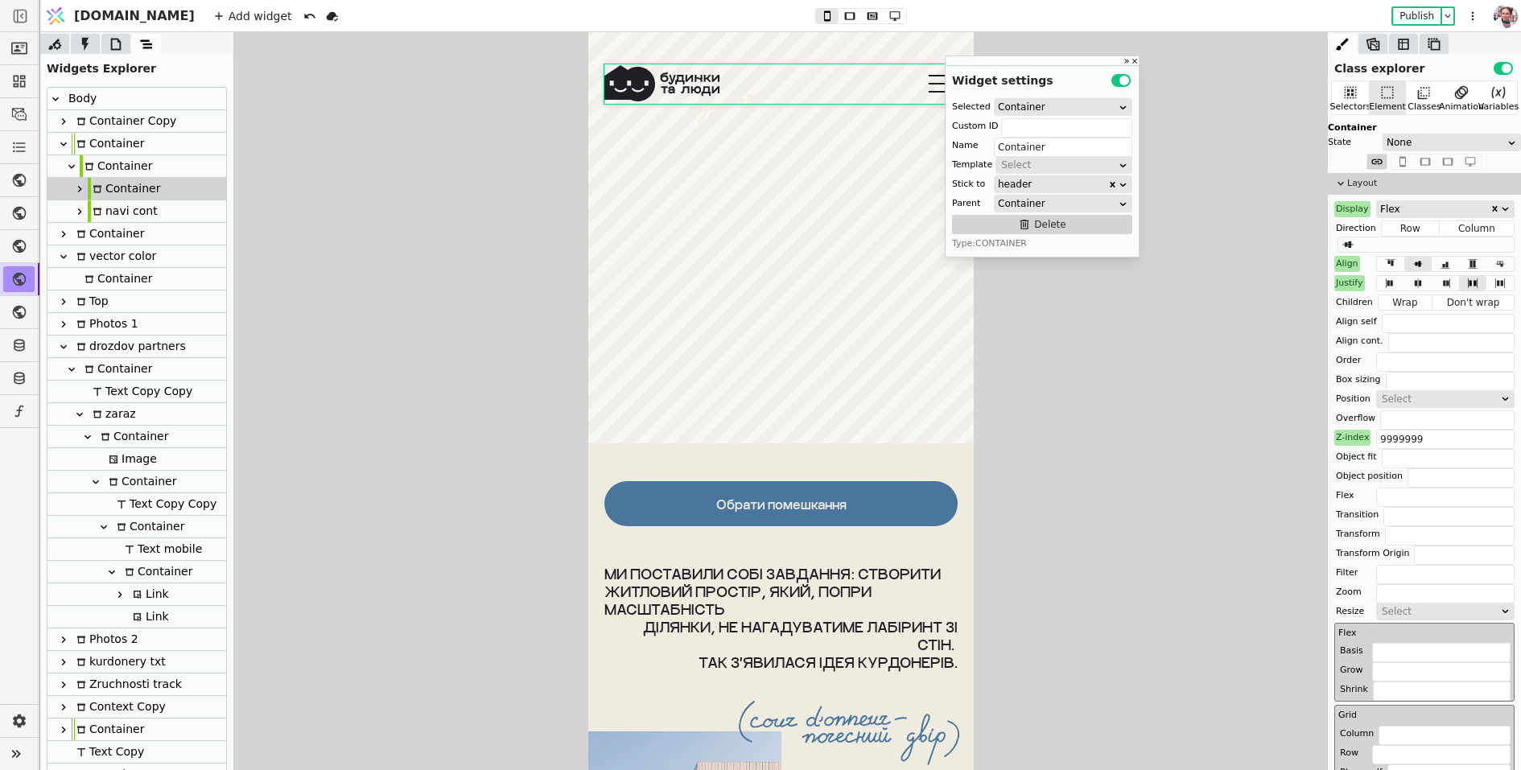
click at [74, 184] on icon at bounding box center [79, 189] width 13 height 13
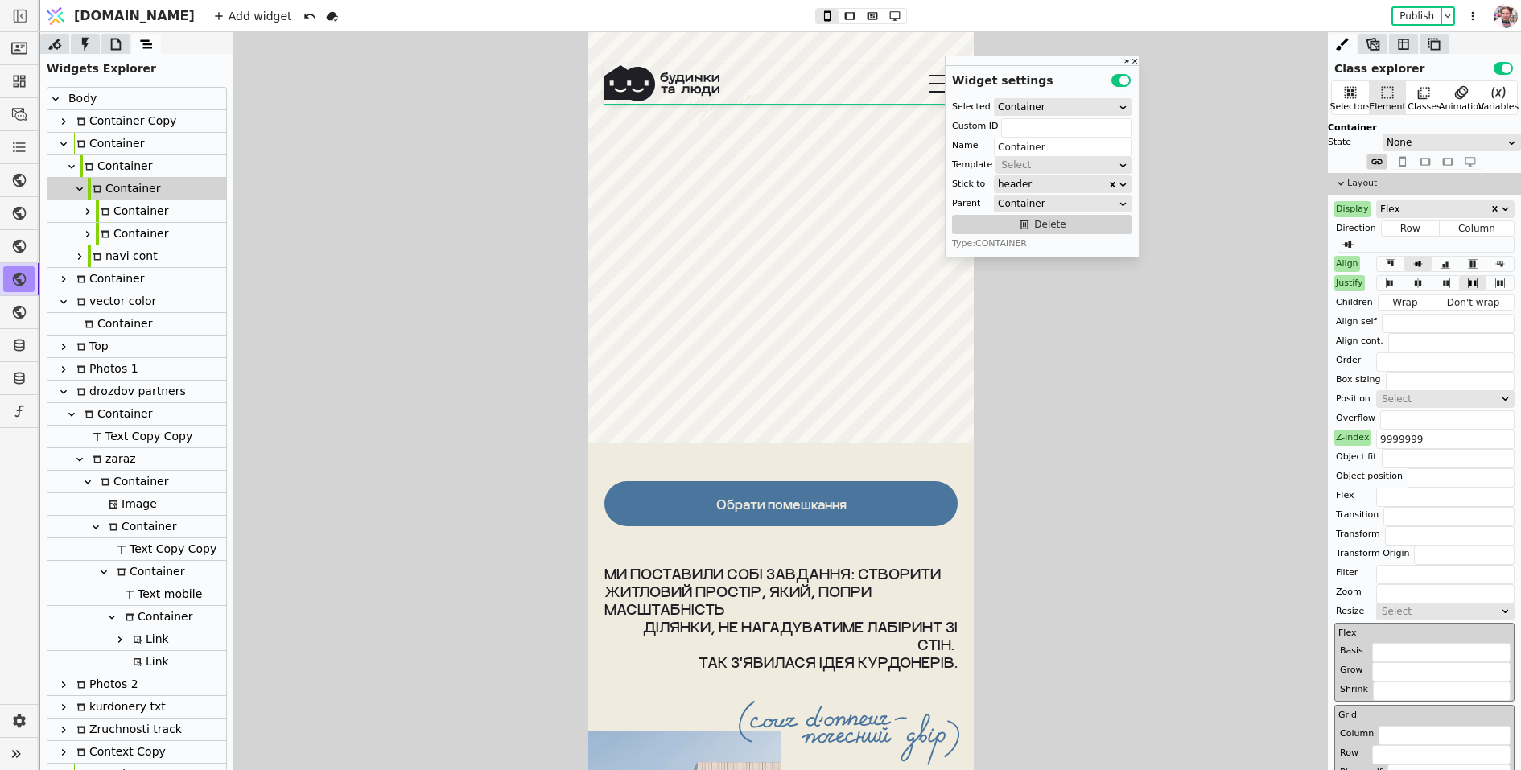
click at [64, 124] on icon at bounding box center [63, 121] width 13 height 13
type input "Container Copy"
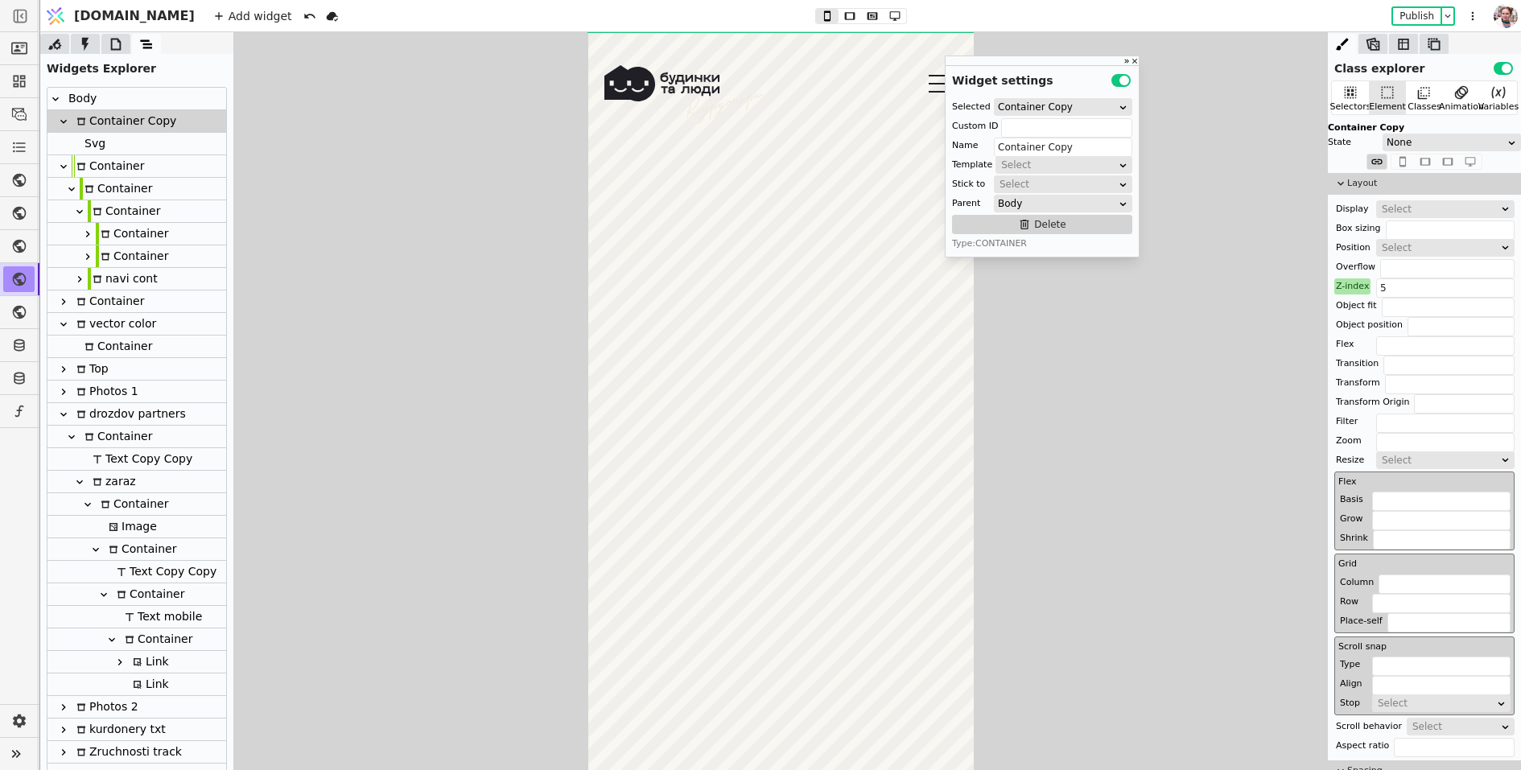
scroll to position [0, 0]
click at [92, 151] on div "Svg" at bounding box center [93, 144] width 26 height 22
type input "kurdonery-vector"
type input "Svg"
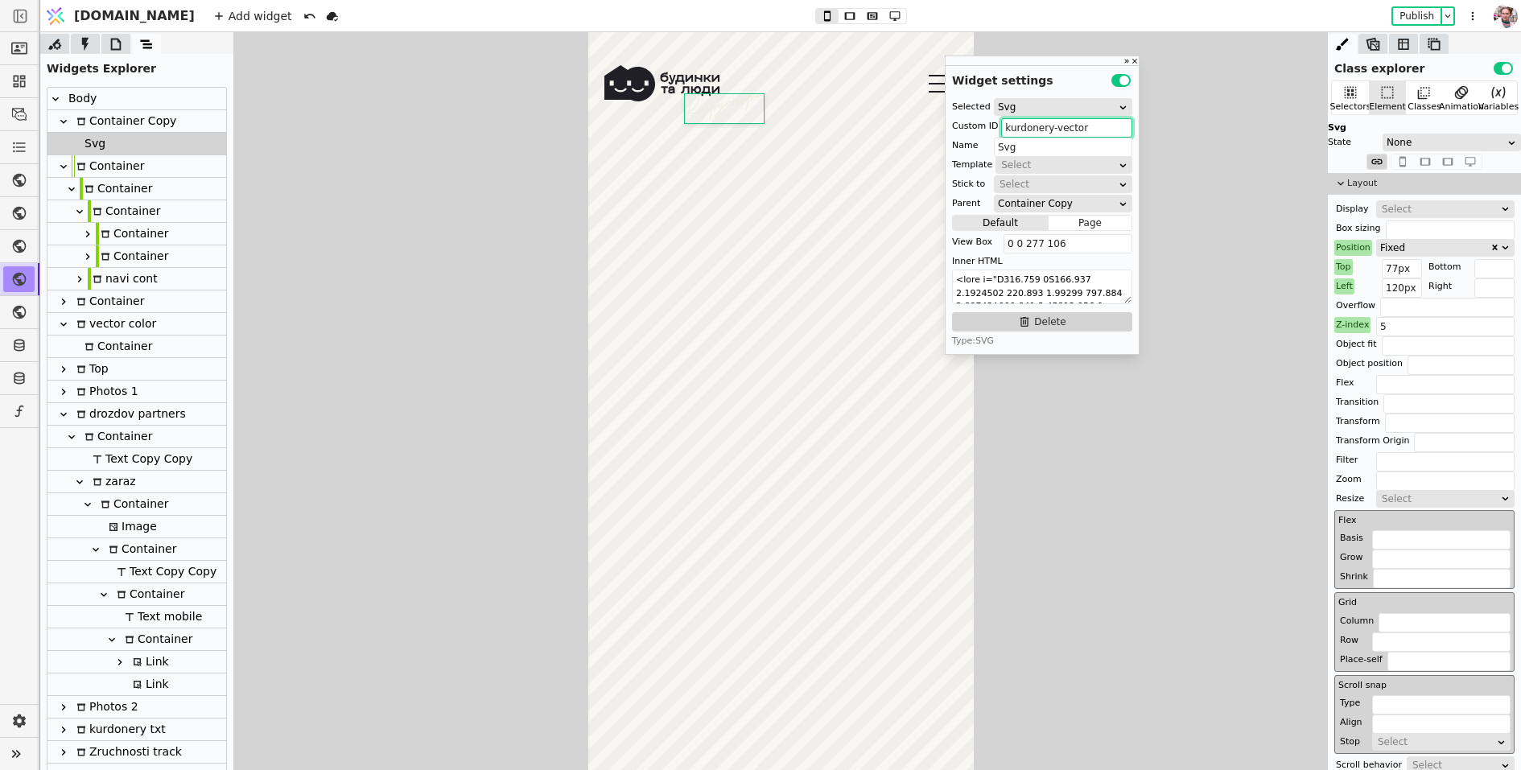
click at [1091, 130] on input "kurdonery-vector" at bounding box center [1066, 127] width 131 height 19
type input "kurdonery-vector-2"
click at [84, 43] on icon at bounding box center [85, 44] width 6 height 14
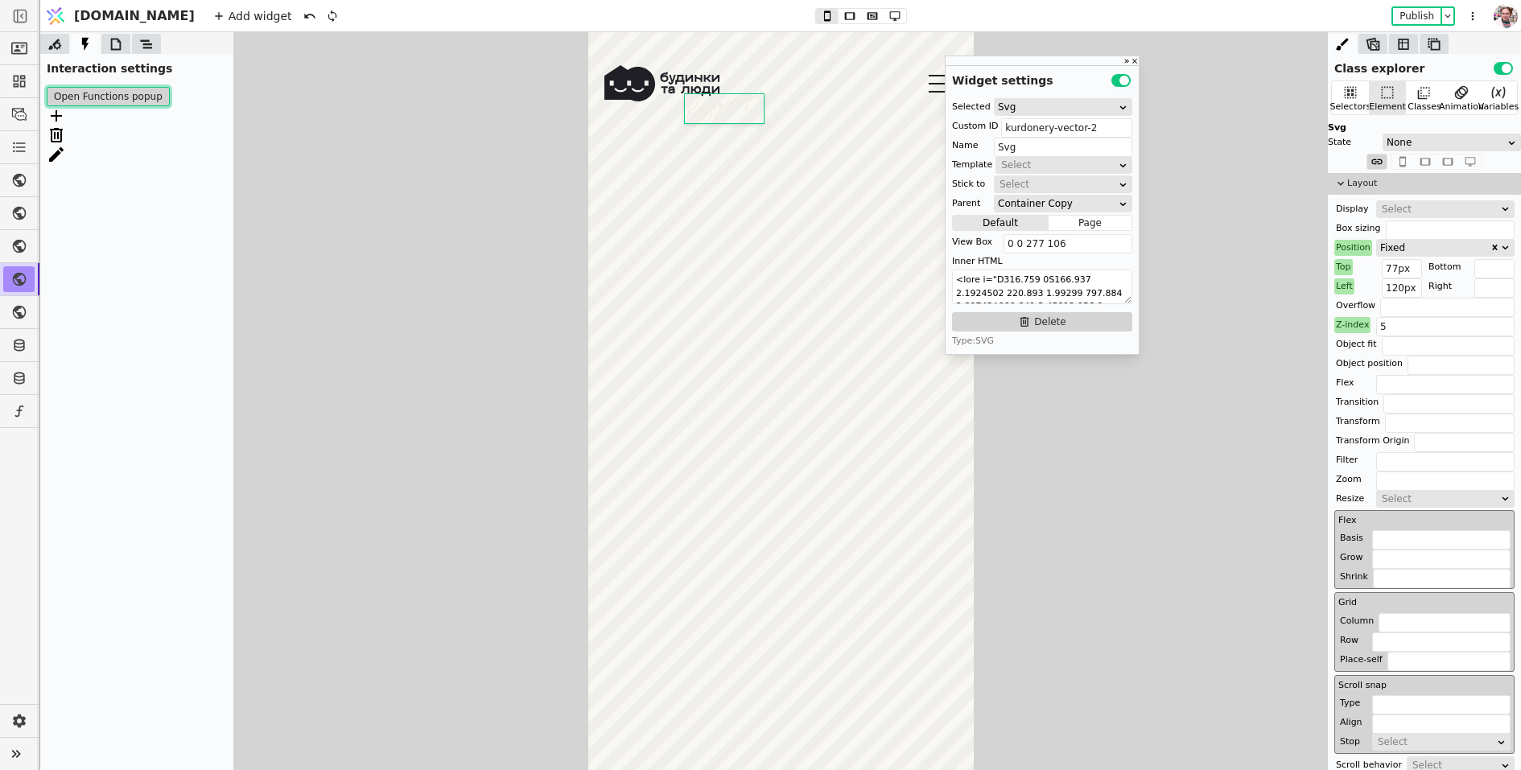
click at [111, 95] on button "Open Functions popup" at bounding box center [108, 96] width 123 height 19
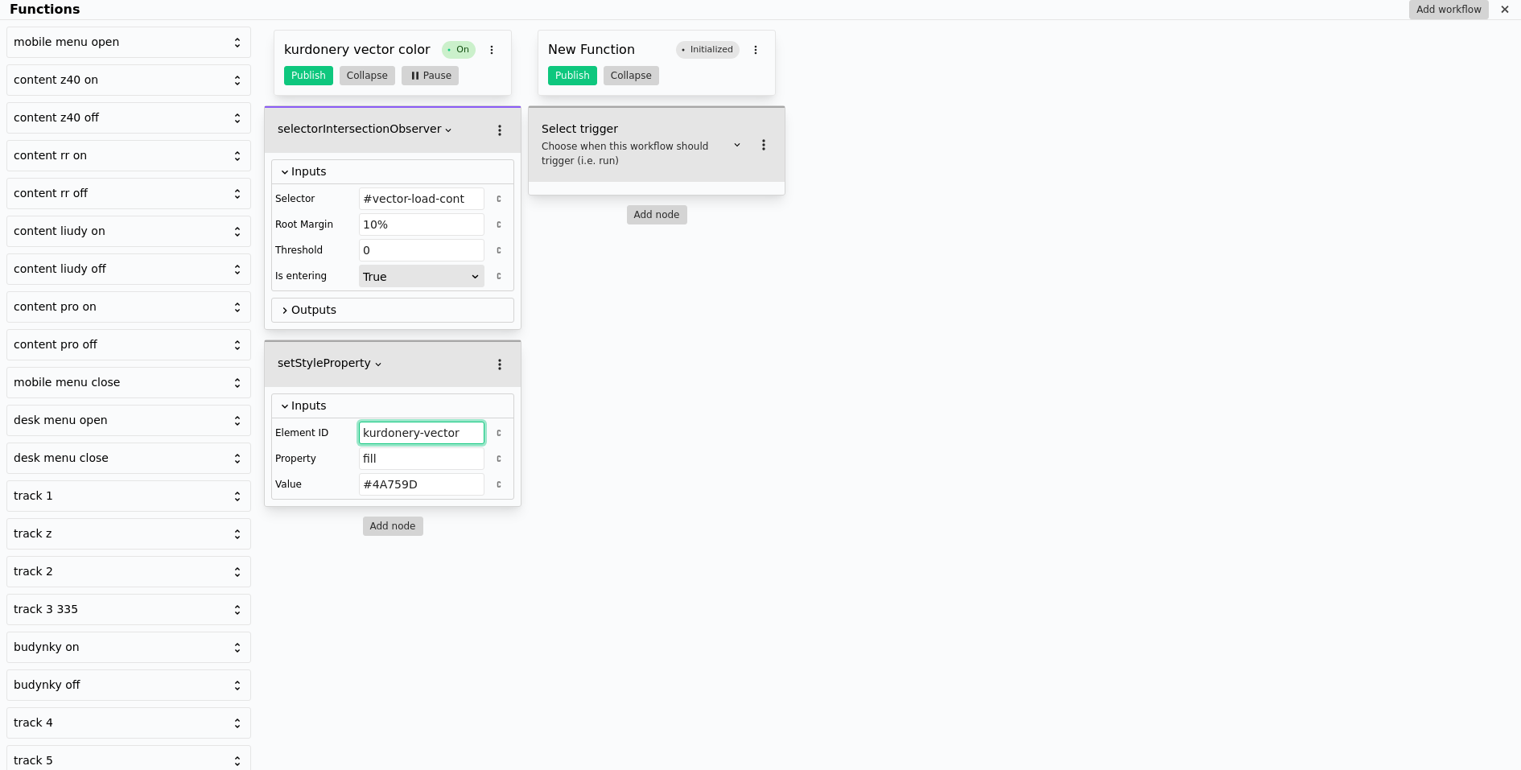
click at [475, 426] on input "kurdonery-vector" at bounding box center [422, 433] width 126 height 23
paste input "vector-load-cont"
type input "kurdonery-vector-2"
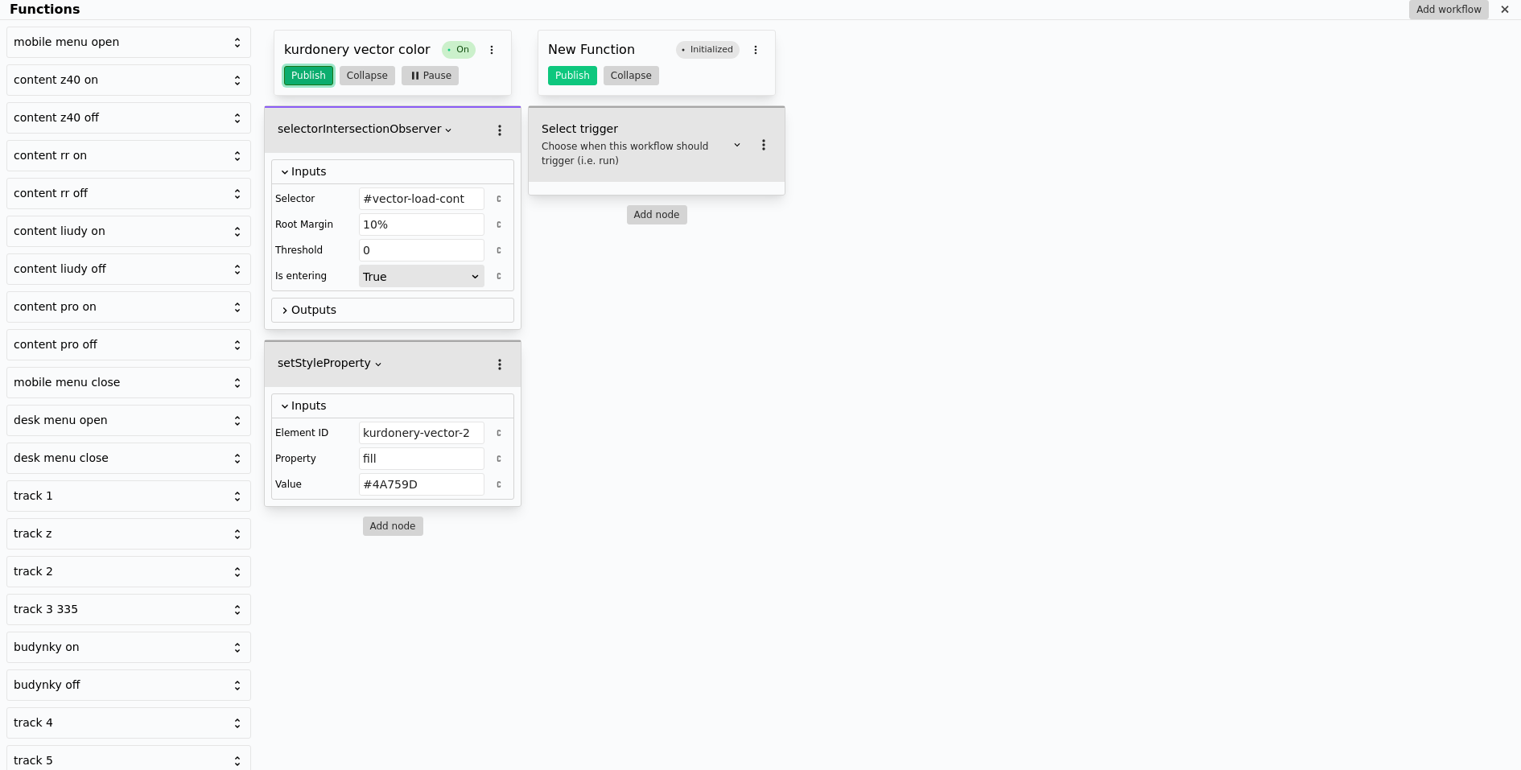
click at [291, 76] on button "Publish" at bounding box center [308, 75] width 49 height 19
click at [1500, 10] on icon "Functions" at bounding box center [1505, 9] width 13 height 13
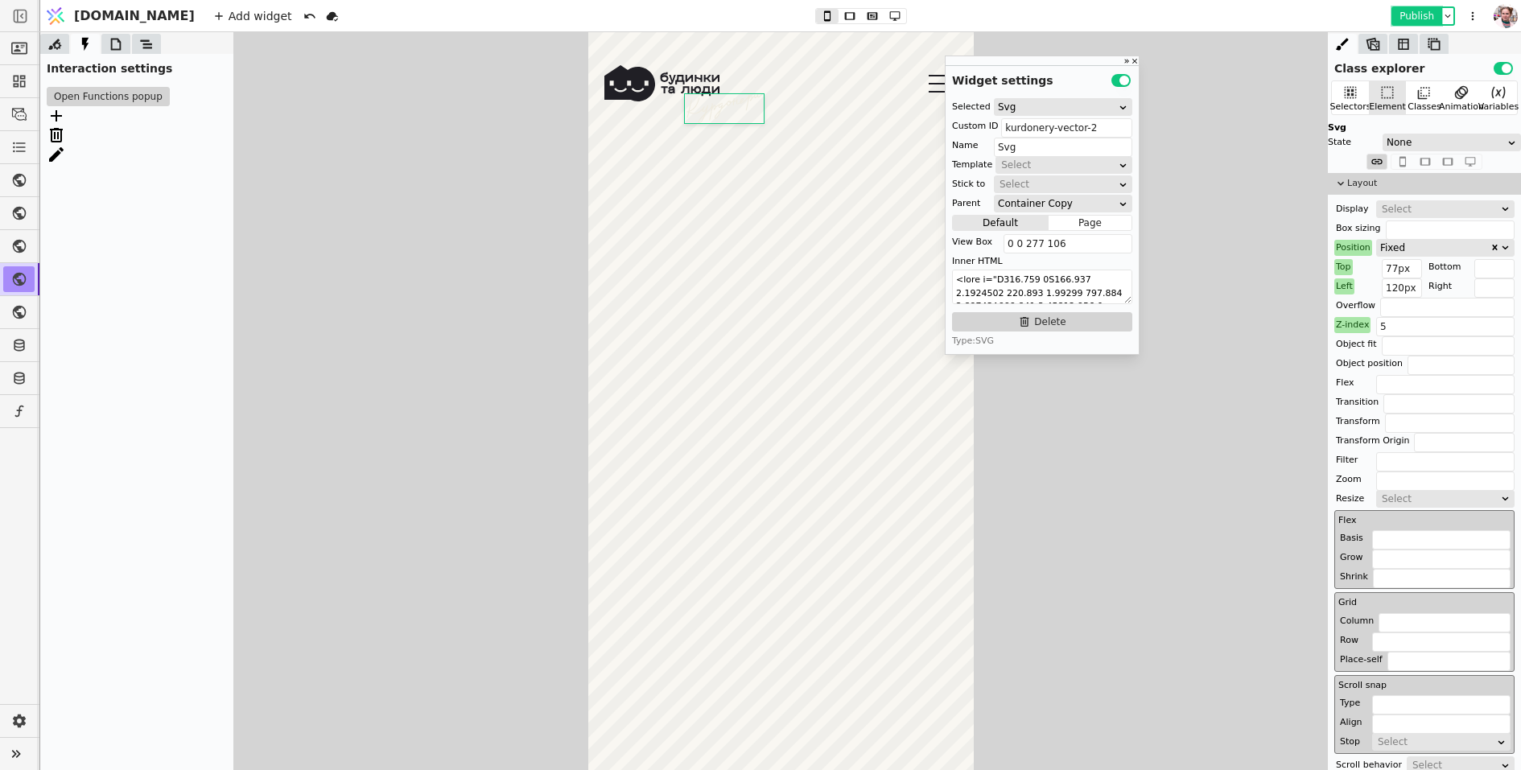
click at [1405, 15] on button "Publish" at bounding box center [1416, 16] width 47 height 16
drag, startPoint x: 1100, startPoint y: 126, endPoint x: 977, endPoint y: 128, distance: 122.4
click at [977, 128] on div "Custom ID kurdonery-vector-2" at bounding box center [1042, 126] width 180 height 16
click at [1405, 14] on button "Publish" at bounding box center [1416, 16] width 47 height 16
click at [1010, 117] on div "Selected Svg Custom ID Name Svg Template Select Stick to Select Parent Containe…" at bounding box center [1042, 224] width 193 height 262
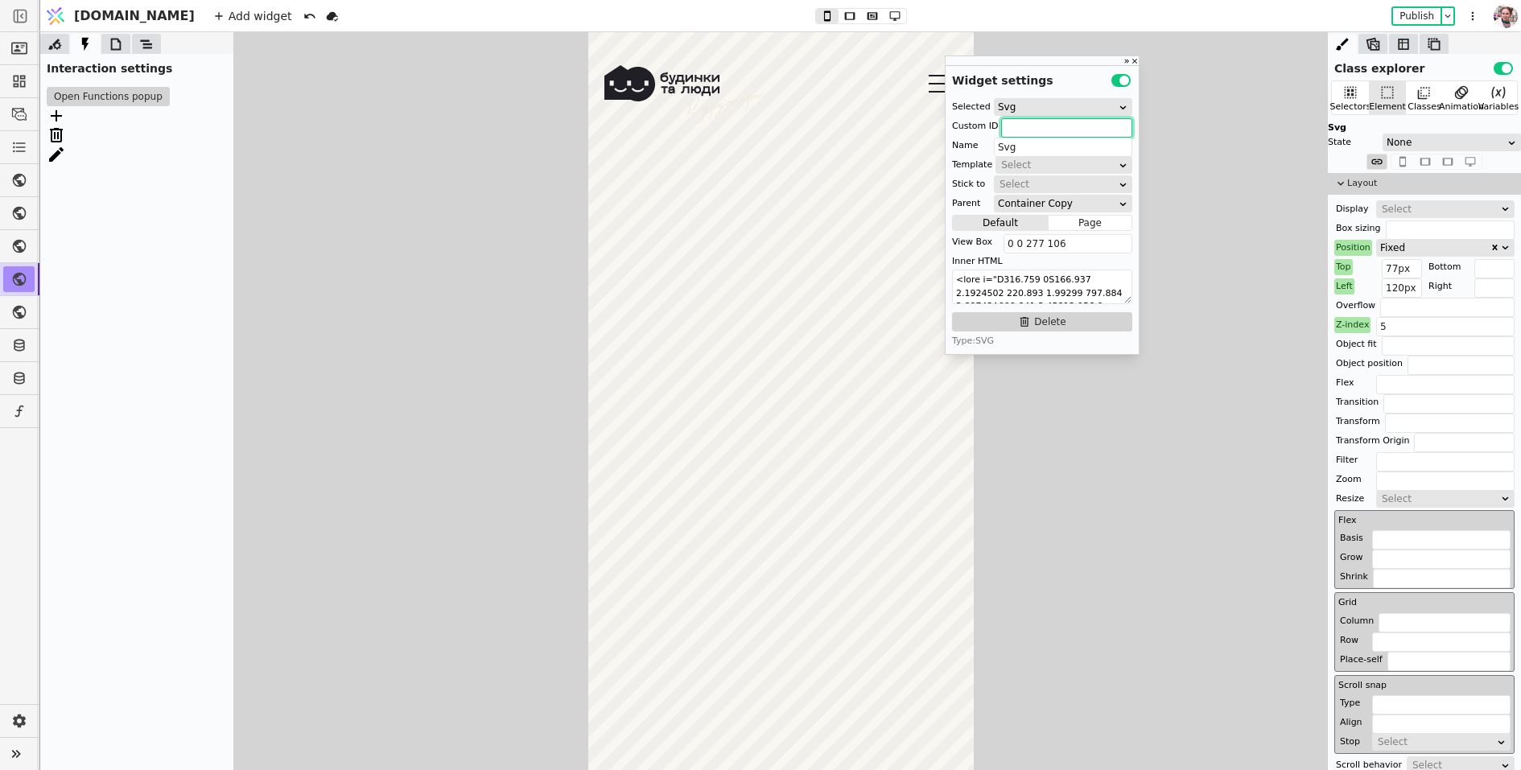
click at [1010, 118] on input "text" at bounding box center [1066, 127] width 131 height 19
paste input "vector-load-cont"
type input "vector-load-cont"
type input "kurdonery-vector-2"
click at [1400, 14] on button "Publish" at bounding box center [1416, 16] width 47 height 16
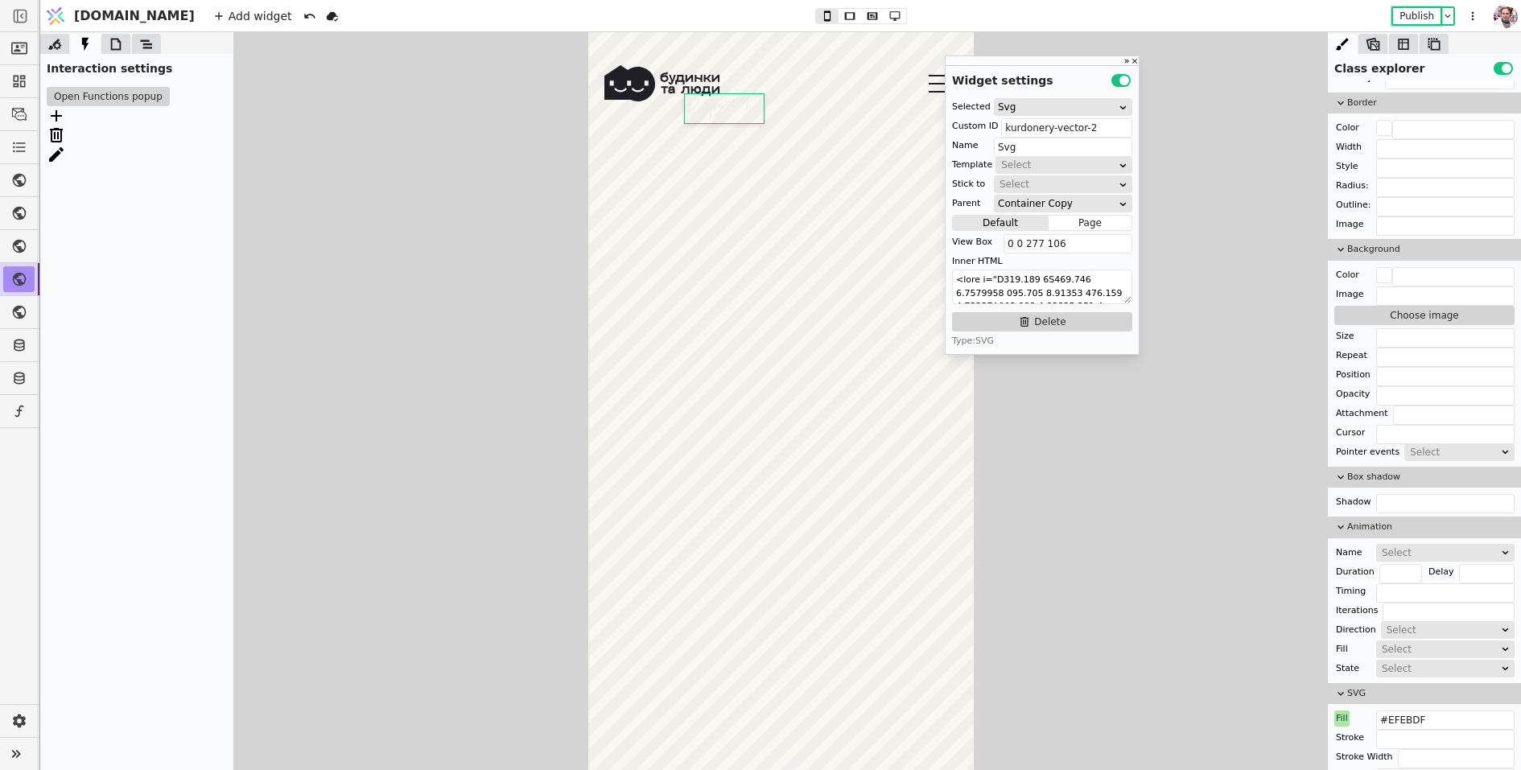
scroll to position [1202, 0]
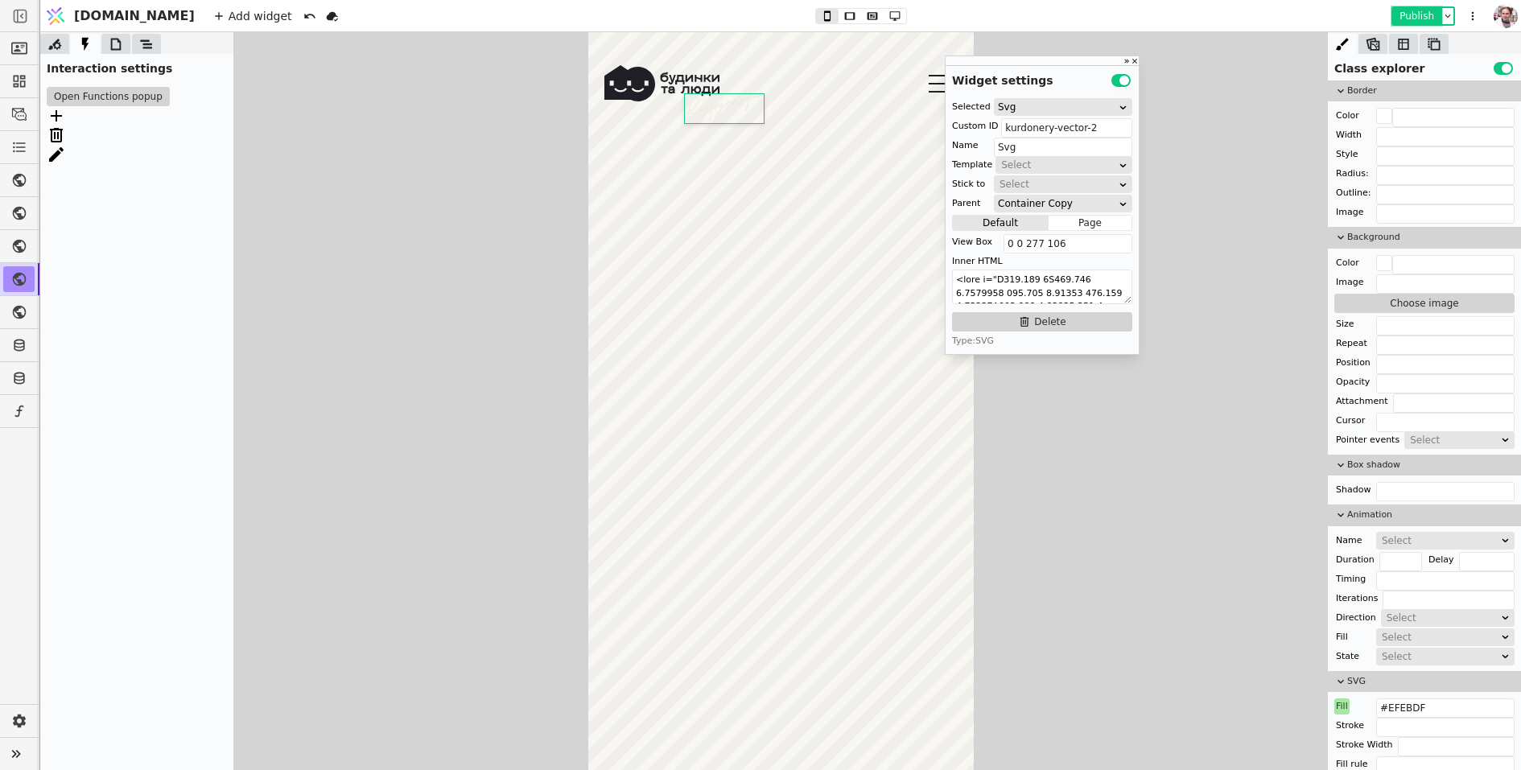
click at [1401, 14] on button "Publish" at bounding box center [1416, 16] width 47 height 16
